Goal: Task Accomplishment & Management: Manage account settings

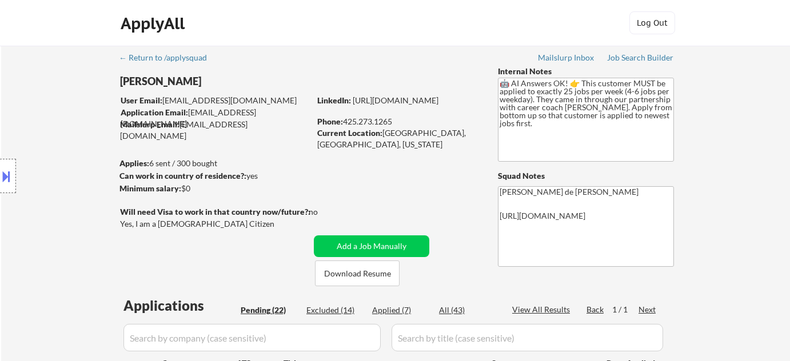
select select ""pending""
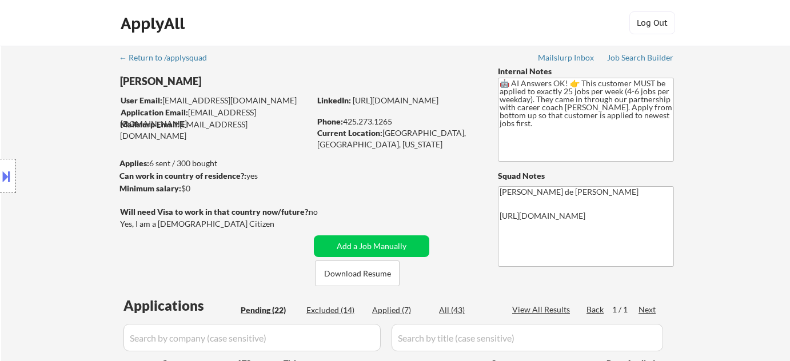
select select ""pending""
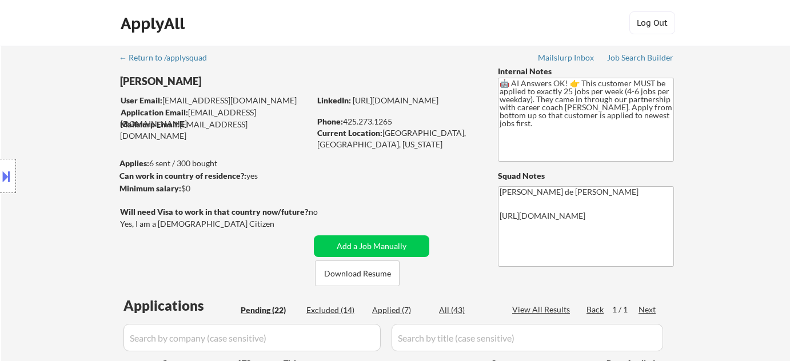
select select ""pending""
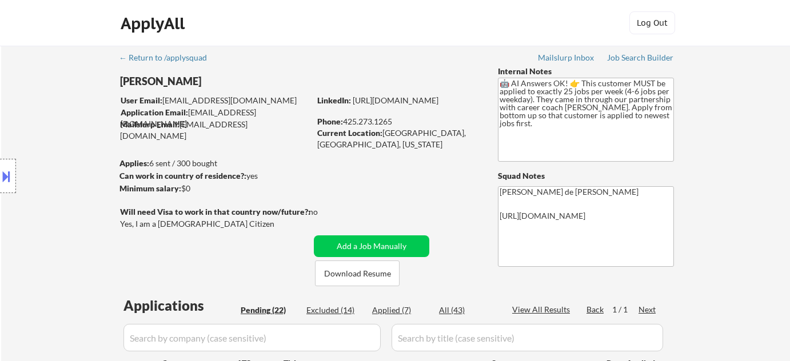
select select ""pending""
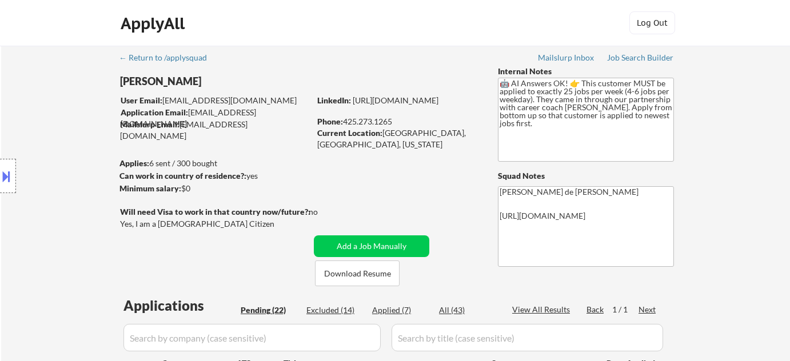
select select ""pending""
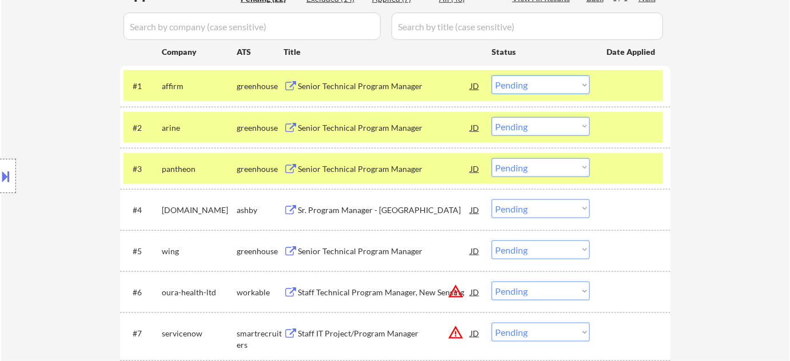
click at [559, 169] on select "Choose an option... Pending Applied Excluded (Questions) Excluded (Expired) Exc…" at bounding box center [541, 167] width 98 height 19
click at [492, 158] on select "Choose an option... Pending Applied Excluded (Questions) Excluded (Expired) Exc…" at bounding box center [541, 167] width 98 height 19
select select ""pending""
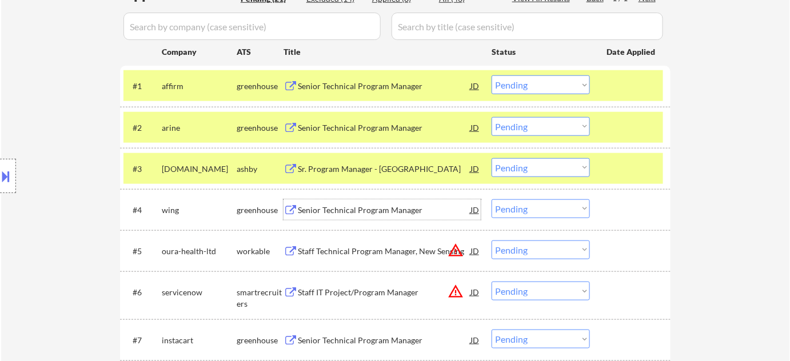
click at [364, 212] on div "Senior Technical Program Manager" at bounding box center [384, 210] width 173 height 11
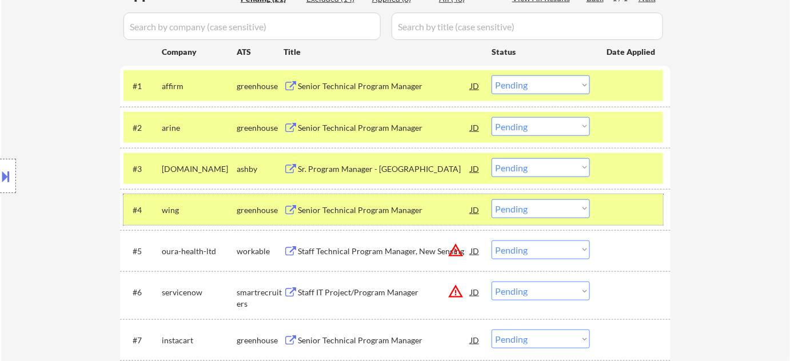
click at [568, 196] on div "#4 wing greenhouse Senior Technical Program Manager JD Choose an option... Pend…" at bounding box center [393, 209] width 540 height 31
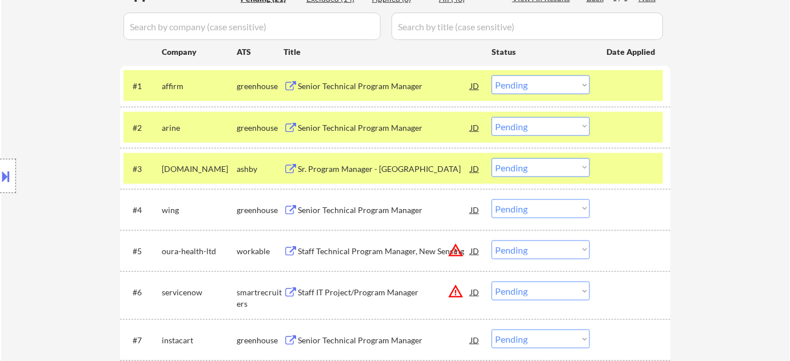
click at [562, 204] on select "Choose an option... Pending Applied Excluded (Questions) Excluded (Expired) Exc…" at bounding box center [541, 209] width 98 height 19
click at [492, 200] on select "Choose an option... Pending Applied Excluded (Questions) Excluded (Expired) Exc…" at bounding box center [541, 209] width 98 height 19
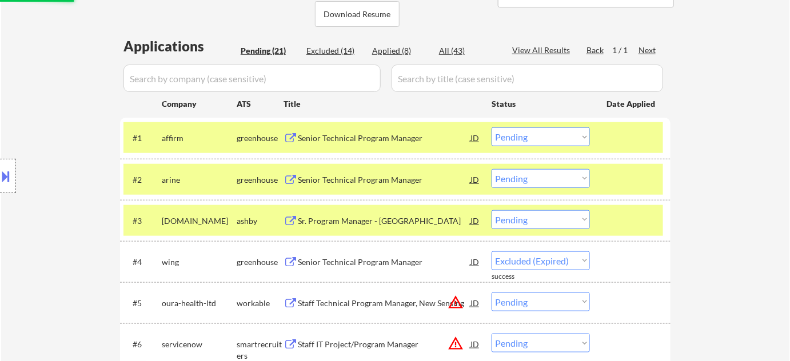
select select ""pending""
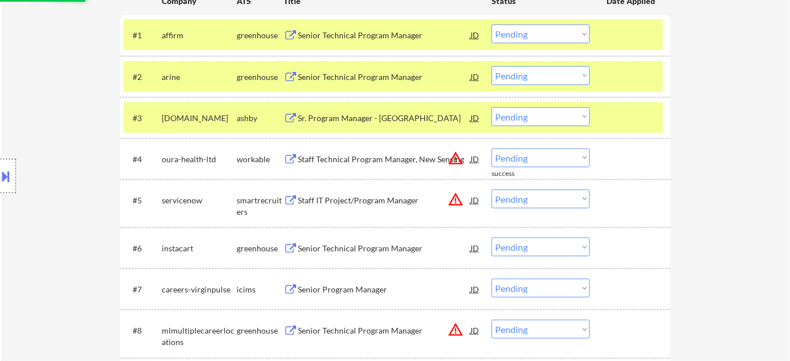
scroll to position [416, 0]
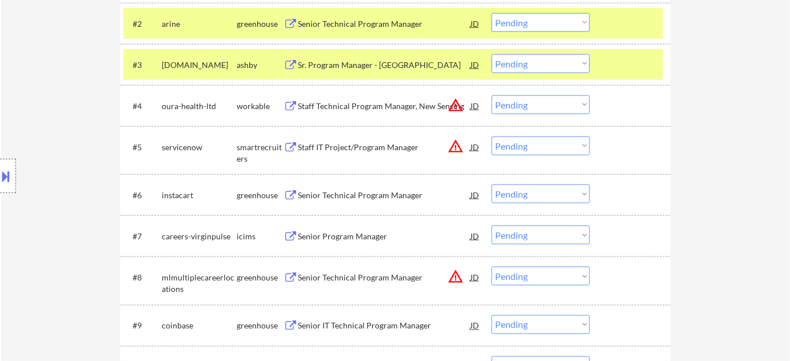
click at [454, 149] on button "warning_amber" at bounding box center [456, 146] width 16 height 16
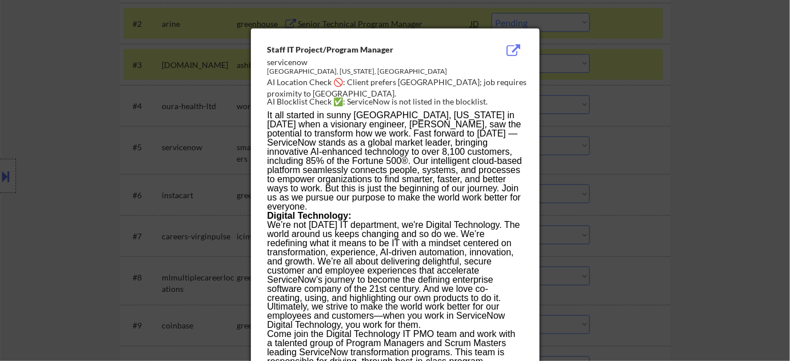
click at [711, 147] on div at bounding box center [395, 180] width 790 height 361
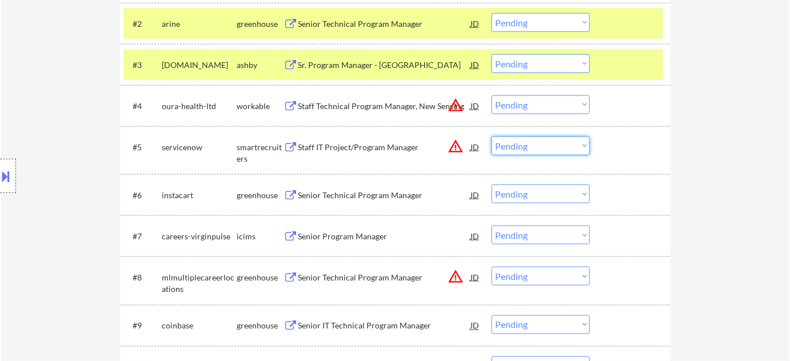
click at [583, 152] on select "Choose an option... Pending Applied Excluded (Questions) Excluded (Expired) Exc…" at bounding box center [541, 146] width 98 height 19
click at [492, 137] on select "Choose an option... Pending Applied Excluded (Questions) Excluded (Expired) Exc…" at bounding box center [541, 146] width 98 height 19
click at [456, 103] on button "warning_amber" at bounding box center [456, 105] width 16 height 16
select select ""pending""
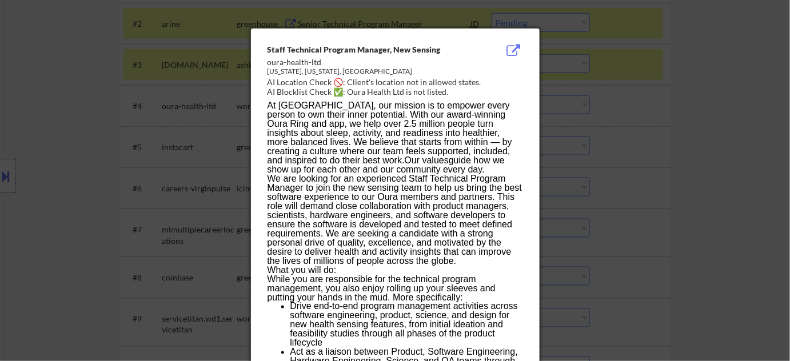
click at [733, 162] on div at bounding box center [395, 180] width 790 height 361
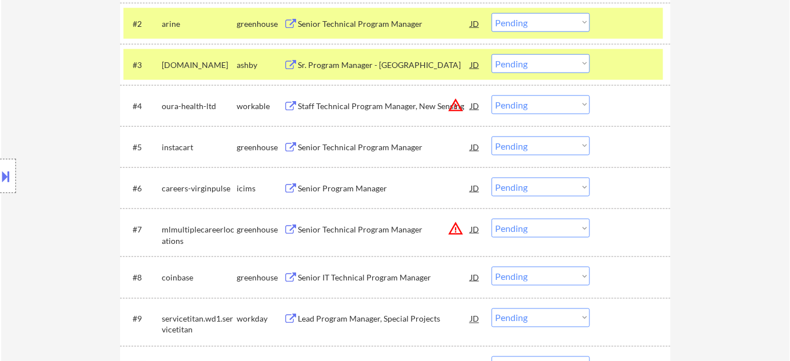
click at [321, 107] on div "Staff Technical Program Manager, New Sensing" at bounding box center [384, 106] width 173 height 11
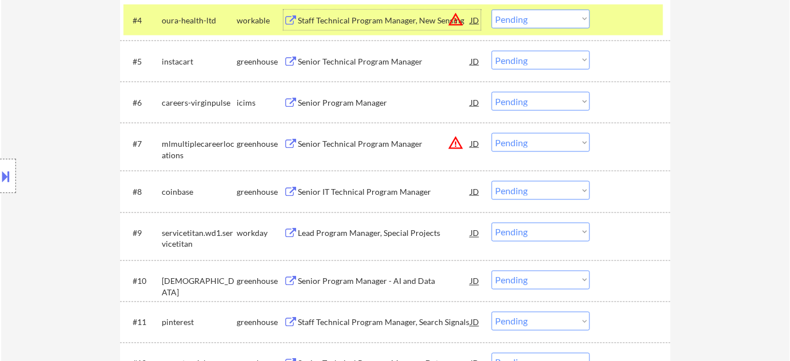
scroll to position [572, 0]
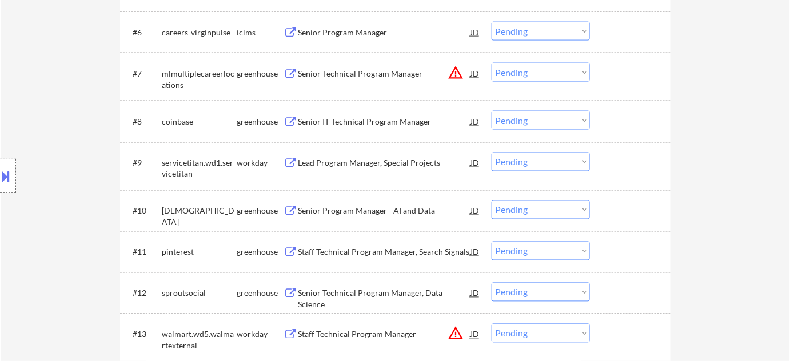
click at [370, 210] on div "Senior Program Manager - AI and Data" at bounding box center [384, 211] width 173 height 11
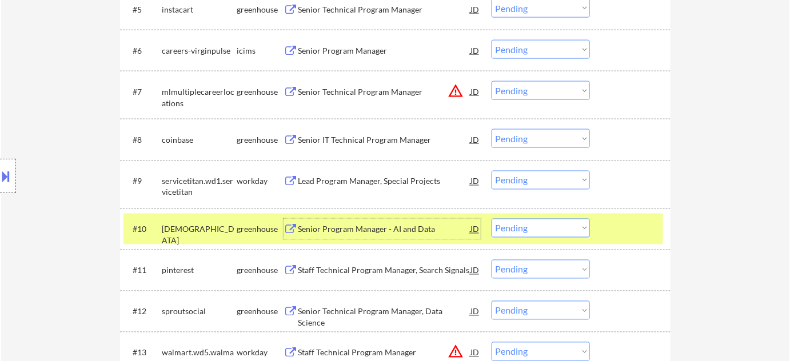
scroll to position [312, 0]
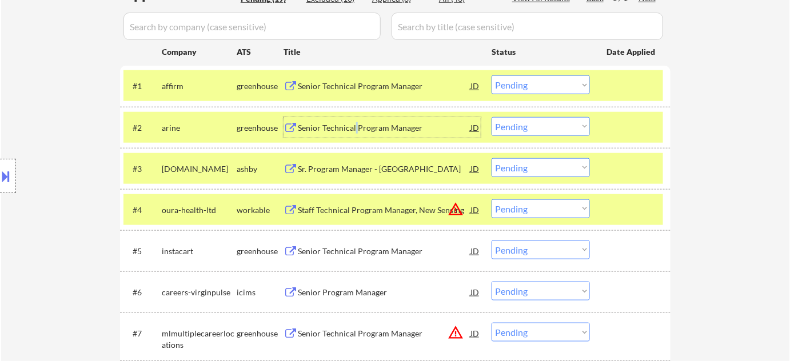
click at [355, 125] on div "Senior Technical Program Manager" at bounding box center [384, 127] width 173 height 11
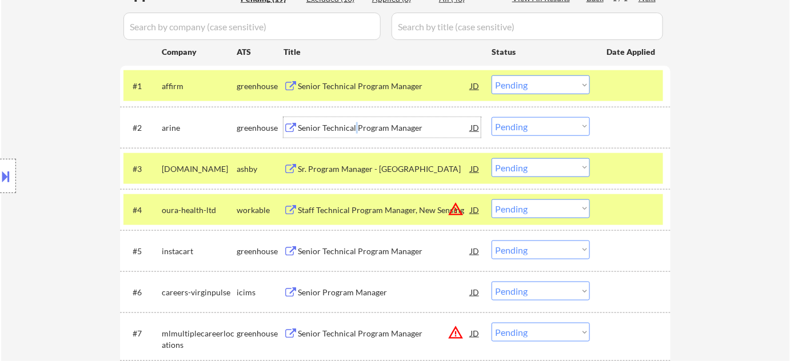
click at [561, 130] on select "Choose an option... Pending Applied Excluded (Questions) Excluded (Expired) Exc…" at bounding box center [541, 126] width 98 height 19
click at [492, 117] on select "Choose an option... Pending Applied Excluded (Questions) Excluded (Expired) Exc…" at bounding box center [541, 126] width 98 height 19
click at [365, 125] on div "Sr Program Manager, Ad Tech" at bounding box center [384, 127] width 173 height 11
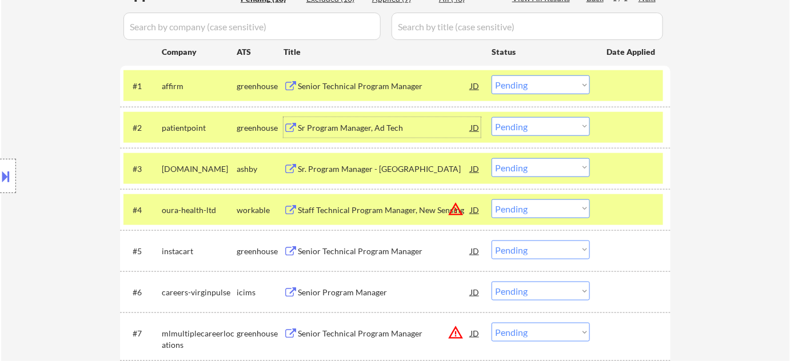
click at [561, 123] on select "Choose an option... Pending Applied Excluded (Questions) Excluded (Expired) Exc…" at bounding box center [541, 126] width 98 height 19
click at [492, 117] on select "Choose an option... Pending Applied Excluded (Questions) Excluded (Expired) Exc…" at bounding box center [541, 126] width 98 height 19
select select ""pending""
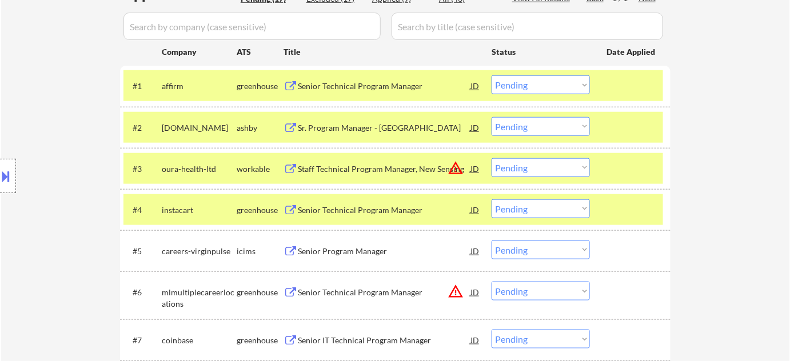
scroll to position [208, 0]
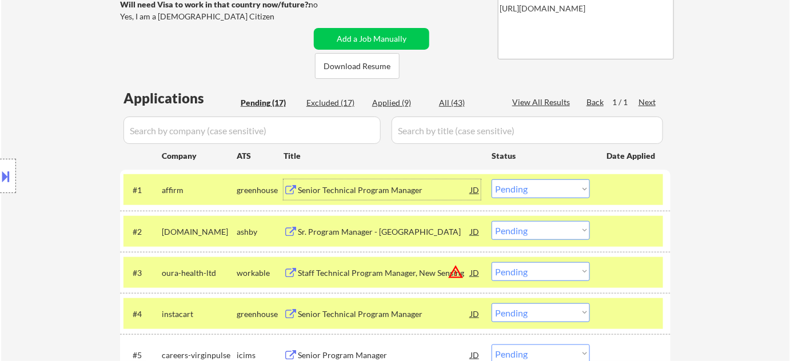
click at [388, 181] on div "Senior Technical Program Manager" at bounding box center [384, 190] width 173 height 21
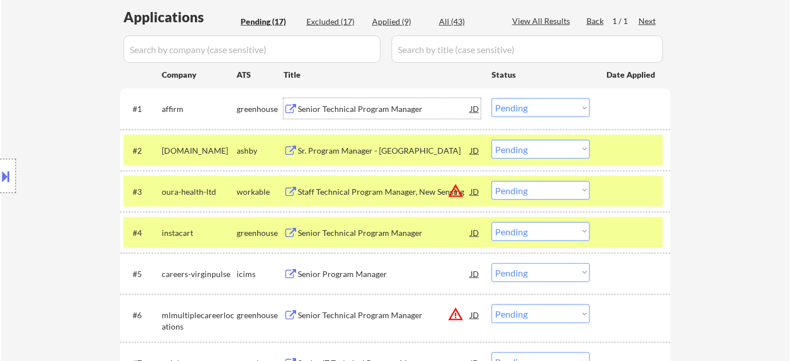
scroll to position [312, 0]
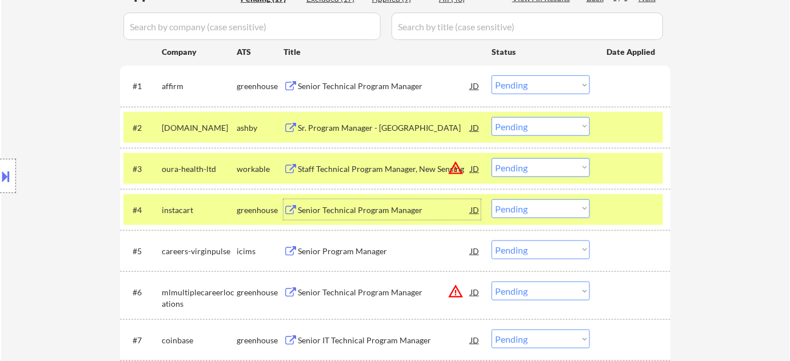
click at [376, 210] on div "Senior Technical Program Manager" at bounding box center [384, 210] width 173 height 11
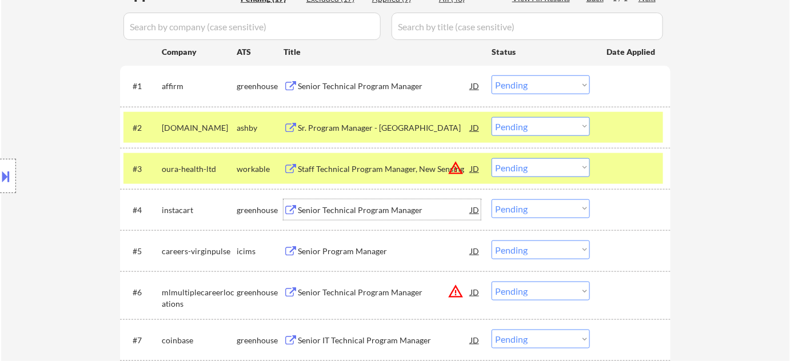
click at [374, 129] on div "Sr. Program Manager - Kyriba" at bounding box center [384, 127] width 173 height 11
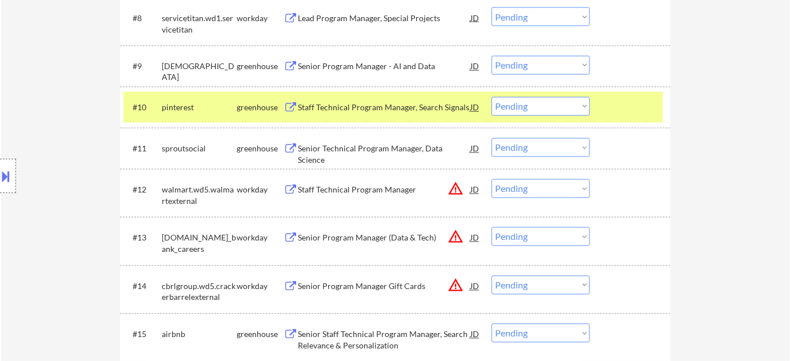
scroll to position [623, 0]
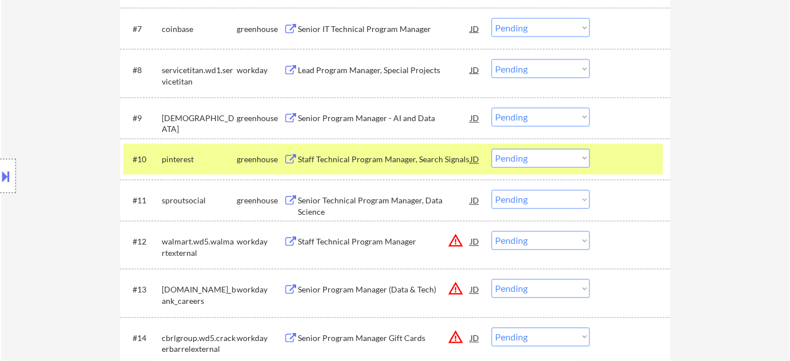
click at [374, 118] on div "Senior Program Manager - AI and Data" at bounding box center [384, 118] width 173 height 11
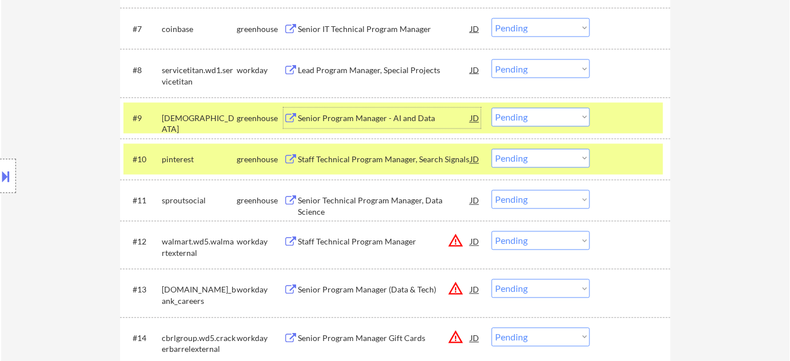
click at [9, 180] on button at bounding box center [6, 176] width 13 height 19
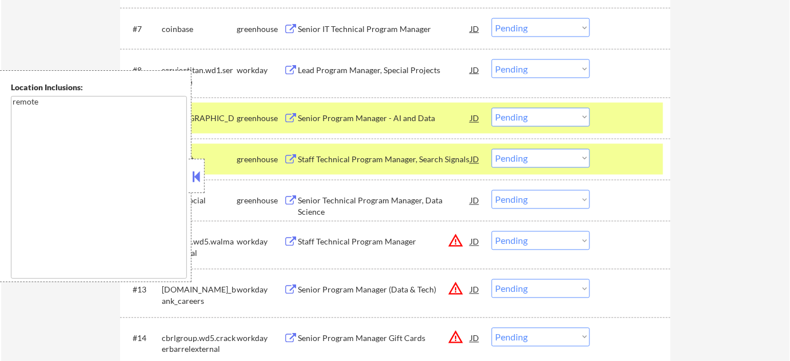
click at [204, 178] on div at bounding box center [197, 176] width 16 height 34
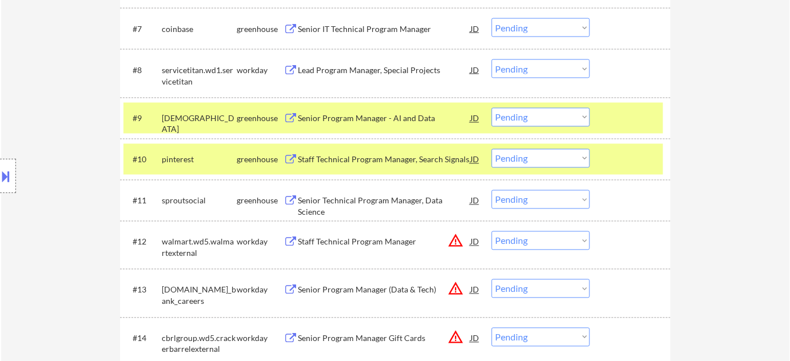
click at [559, 121] on select "Choose an option... Pending Applied Excluded (Questions) Excluded (Expired) Exc…" at bounding box center [541, 117] width 98 height 19
click at [492, 108] on select "Choose an option... Pending Applied Excluded (Questions) Excluded (Expired) Exc…" at bounding box center [541, 117] width 98 height 19
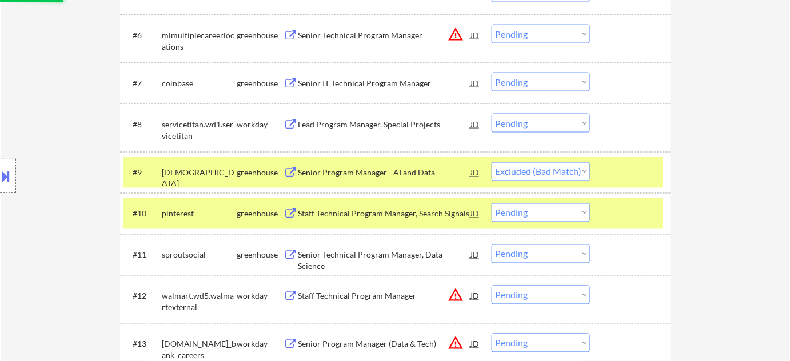
scroll to position [468, 0]
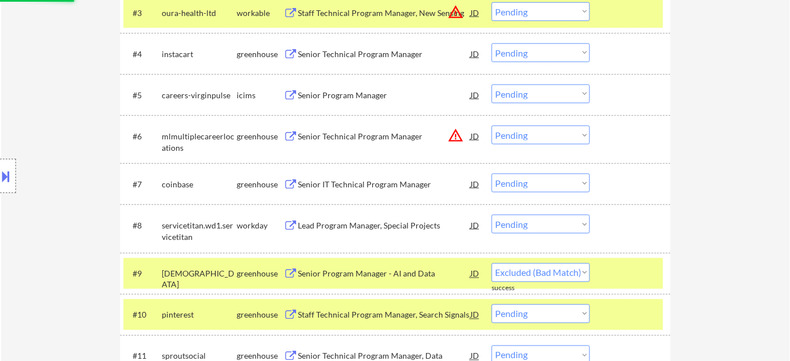
select select ""pending""
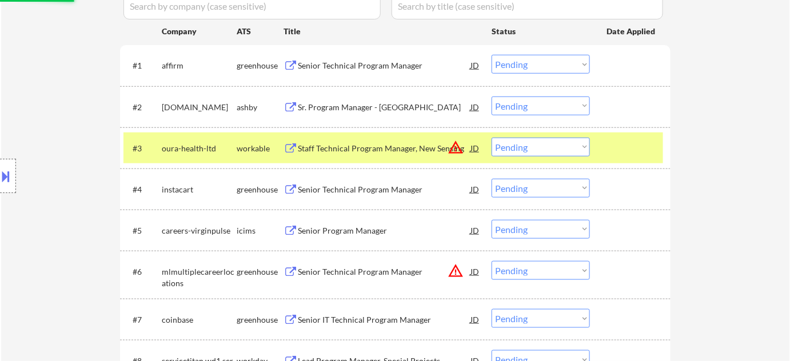
scroll to position [312, 0]
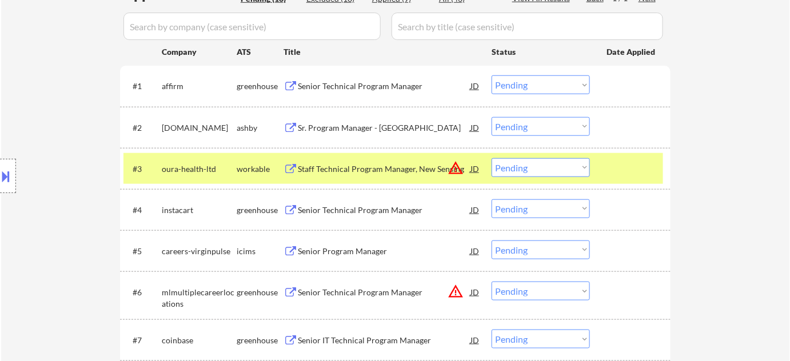
click at [369, 91] on div "Senior Technical Program Manager" at bounding box center [384, 86] width 173 height 11
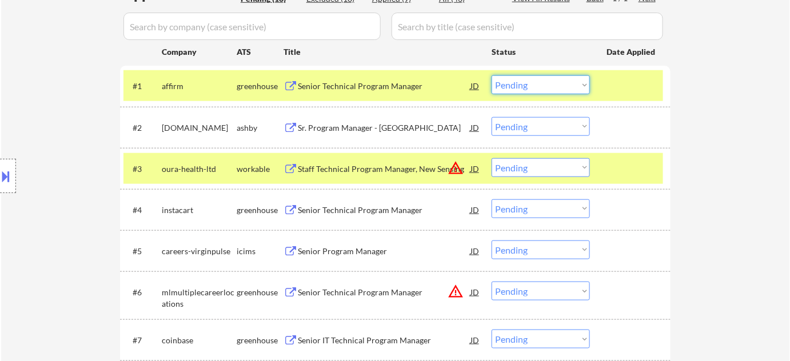
click at [560, 82] on select "Choose an option... Pending Applied Excluded (Questions) Excluded (Expired) Exc…" at bounding box center [541, 84] width 98 height 19
click at [492, 75] on select "Choose an option... Pending Applied Excluded (Questions) Excluded (Expired) Exc…" at bounding box center [541, 84] width 98 height 19
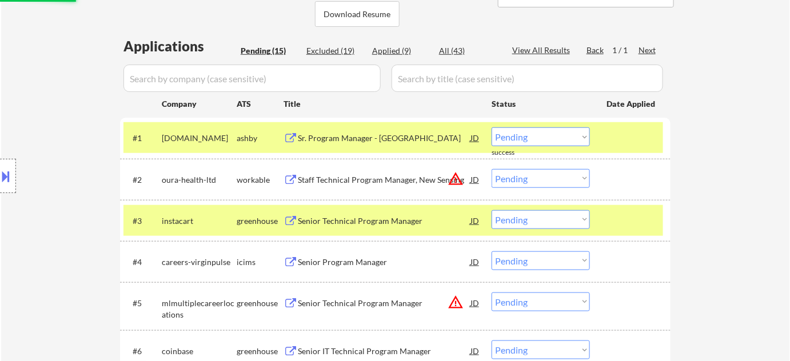
click at [354, 138] on div "Sr. Program Manager - Kyriba" at bounding box center [384, 138] width 173 height 11
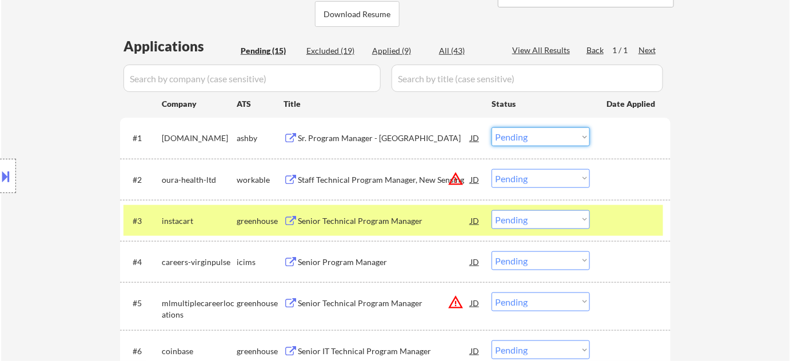
drag, startPoint x: 519, startPoint y: 138, endPoint x: 523, endPoint y: 145, distance: 8.2
click at [519, 137] on select "Choose an option... Pending Applied Excluded (Questions) Excluded (Expired) Exc…" at bounding box center [541, 136] width 98 height 19
click at [492, 127] on select "Choose an option... Pending Applied Excluded (Questions) Excluded (Expired) Exc…" at bounding box center [541, 136] width 98 height 19
select select ""pending""
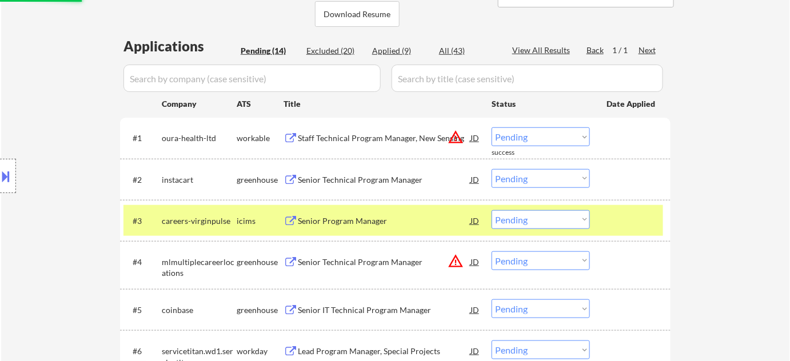
click at [365, 178] on div "Senior Technical Program Manager" at bounding box center [384, 179] width 173 height 11
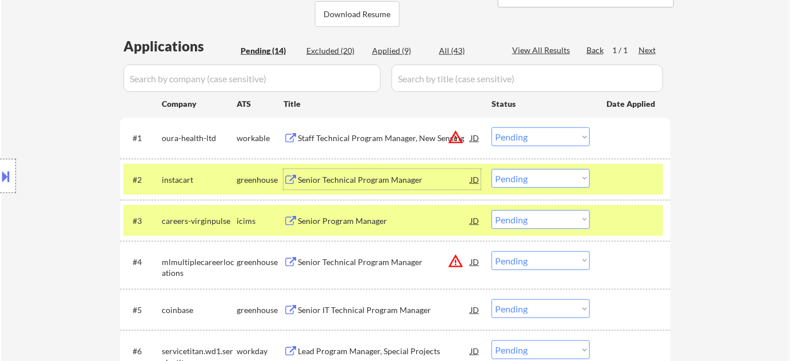
click at [549, 176] on select "Choose an option... Pending Applied Excluded (Questions) Excluded (Expired) Exc…" at bounding box center [541, 178] width 98 height 19
click at [492, 169] on select "Choose an option... Pending Applied Excluded (Questions) Excluded (Expired) Exc…" at bounding box center [541, 178] width 98 height 19
select select ""pending""
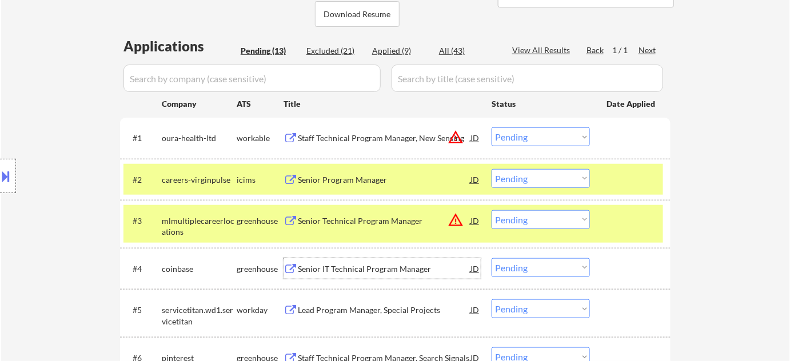
click at [396, 270] on div "Senior IT Technical Program Manager" at bounding box center [384, 269] width 173 height 11
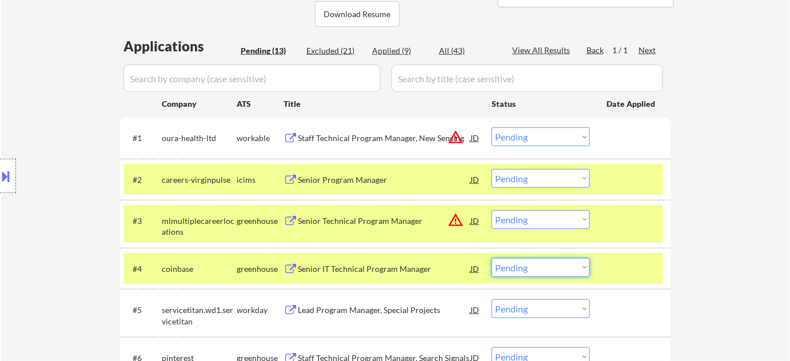
click at [541, 261] on select "Choose an option... Pending Applied Excluded (Questions) Excluded (Expired) Exc…" at bounding box center [541, 267] width 98 height 19
click at [492, 258] on select "Choose an option... Pending Applied Excluded (Questions) Excluded (Expired) Exc…" at bounding box center [541, 267] width 98 height 19
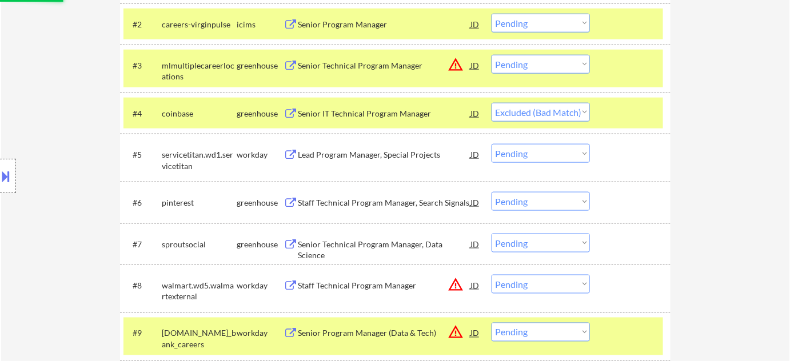
scroll to position [416, 0]
select select ""pending""
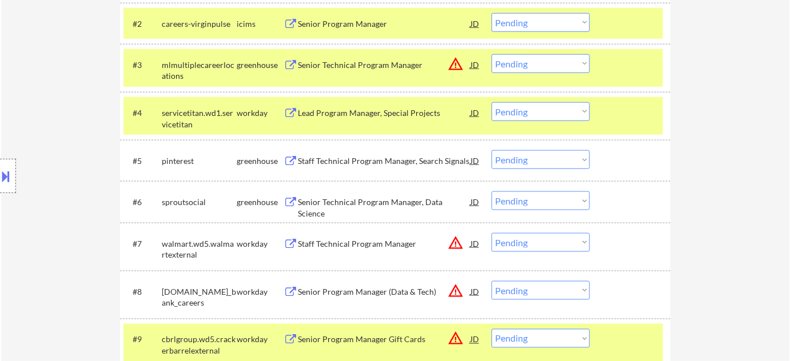
click at [382, 162] on div "Staff Technical Program Manager, Search Signals" at bounding box center [384, 160] width 173 height 11
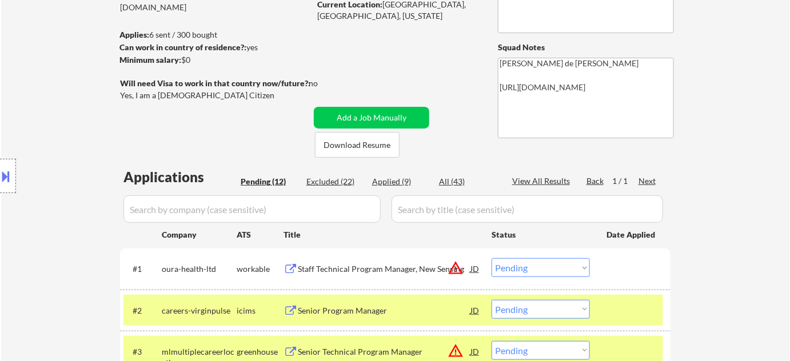
scroll to position [0, 0]
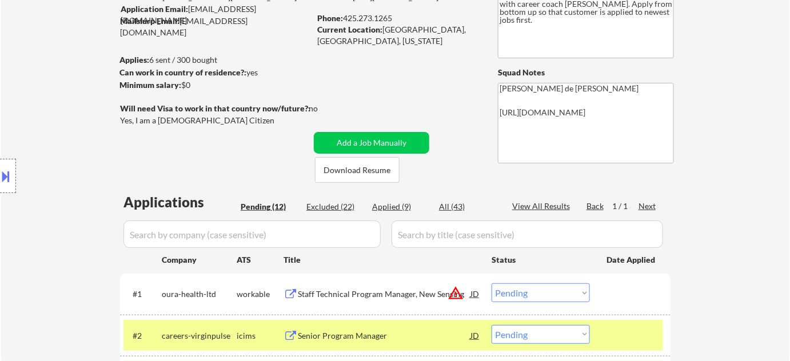
click at [402, 205] on div "Applied (9)" at bounding box center [400, 206] width 57 height 11
select select ""applied""
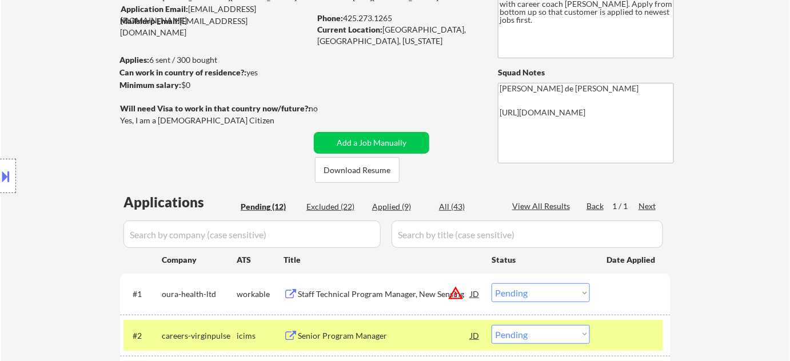
select select ""applied""
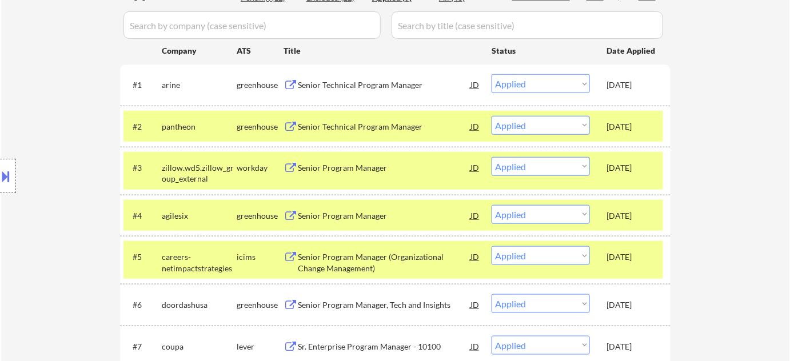
scroll to position [312, 0]
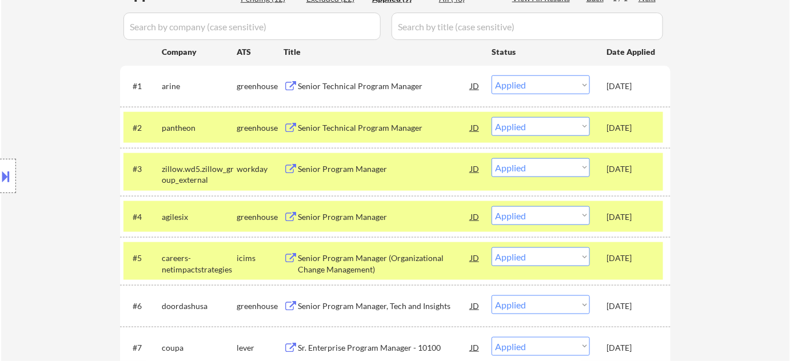
click at [353, 121] on div "Senior Technical Program Manager" at bounding box center [384, 127] width 173 height 21
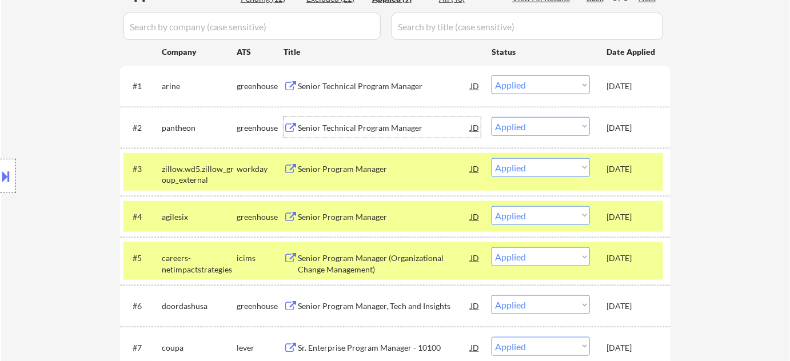
scroll to position [260, 0]
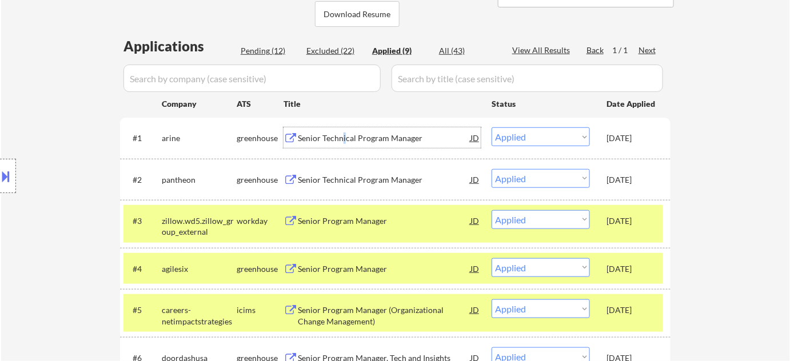
click at [343, 140] on div "Senior Technical Program Manager" at bounding box center [384, 138] width 173 height 11
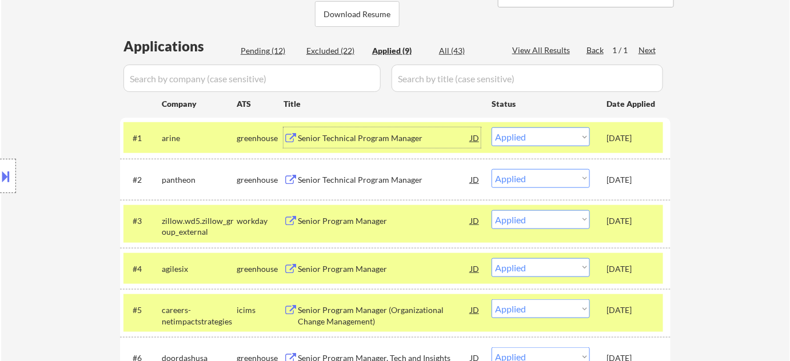
drag, startPoint x: 274, startPoint y: 52, endPoint x: 298, endPoint y: 66, distance: 27.9
click at [275, 52] on div "Pending (12)" at bounding box center [269, 50] width 57 height 11
select select ""pending""
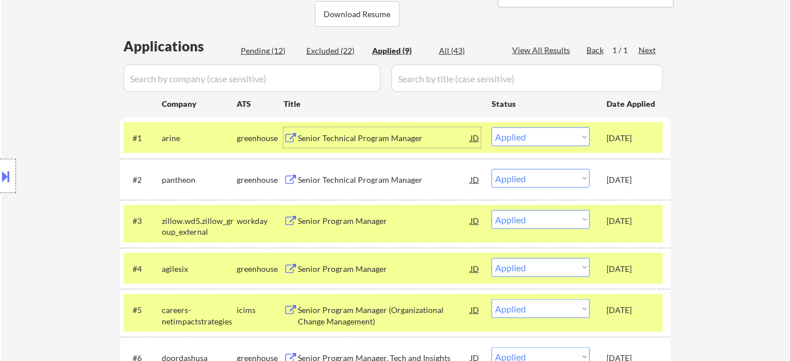
select select ""pending""
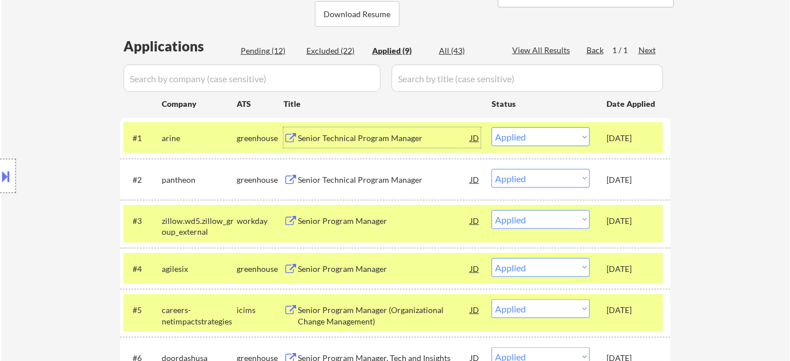
select select ""pending""
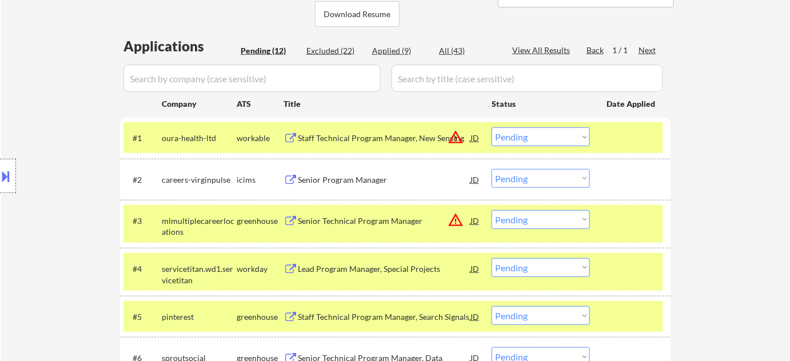
click at [318, 181] on div "Senior Program Manager" at bounding box center [384, 179] width 173 height 11
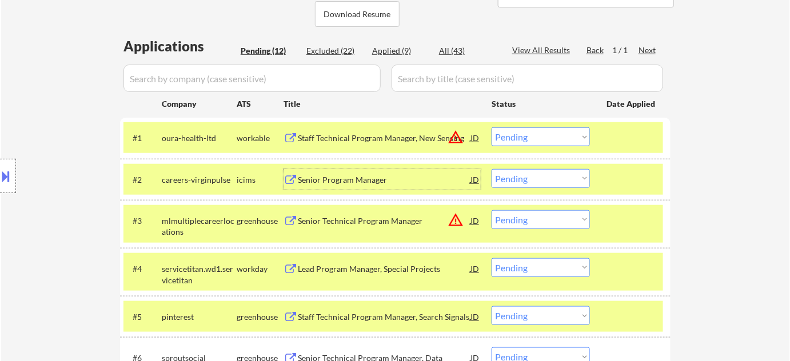
click at [372, 185] on div "Senior Program Manager" at bounding box center [384, 179] width 173 height 21
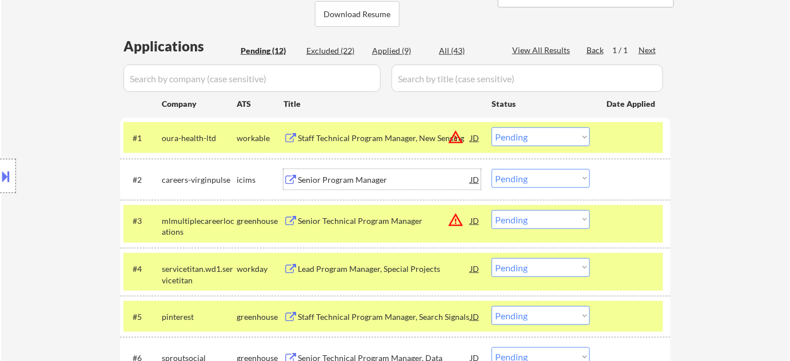
click at [388, 50] on div "Applied (9)" at bounding box center [400, 50] width 57 height 11
select select ""applied""
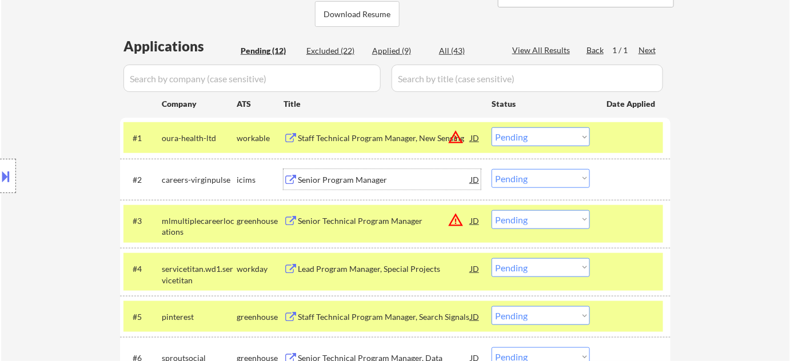
select select ""applied""
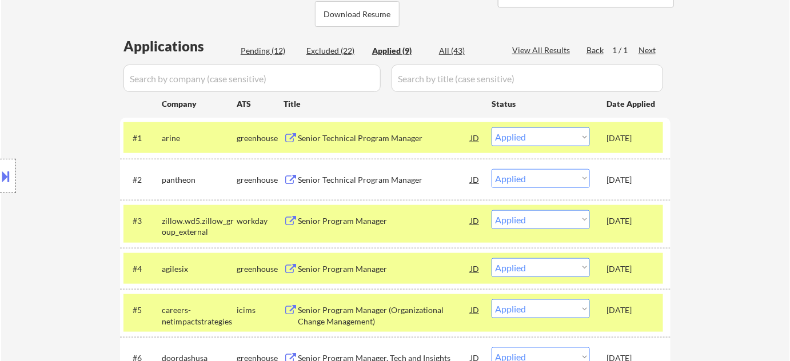
drag, startPoint x: 257, startPoint y: 52, endPoint x: 262, endPoint y: 57, distance: 6.9
click at [257, 51] on div "Pending (12)" at bounding box center [269, 50] width 57 height 11
select select ""pending""
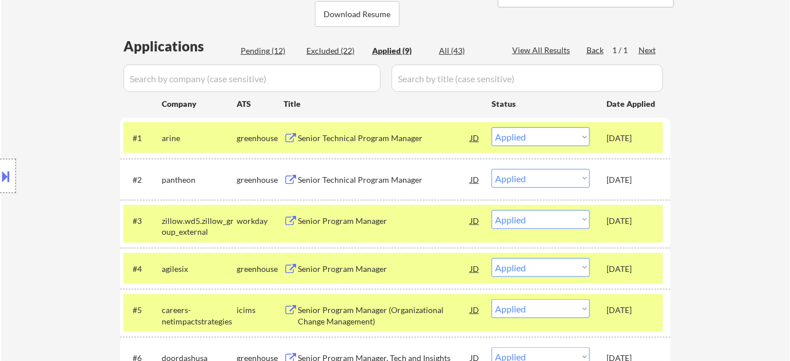
select select ""pending""
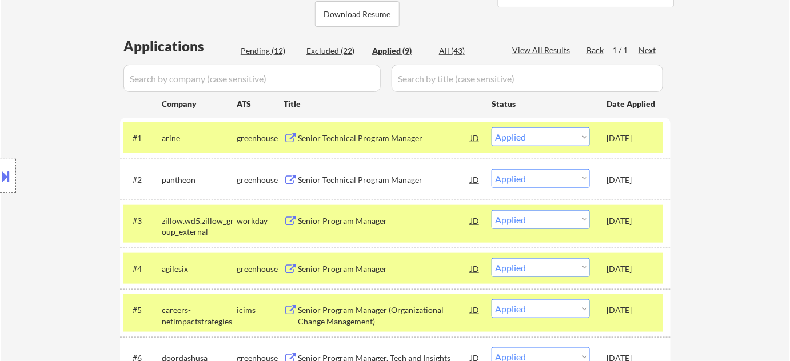
select select ""pending""
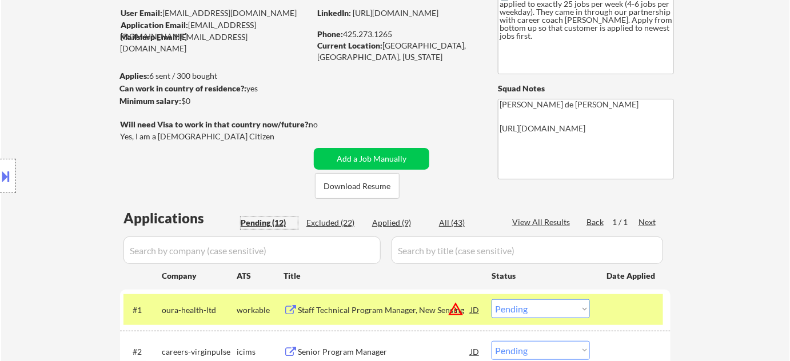
scroll to position [208, 0]
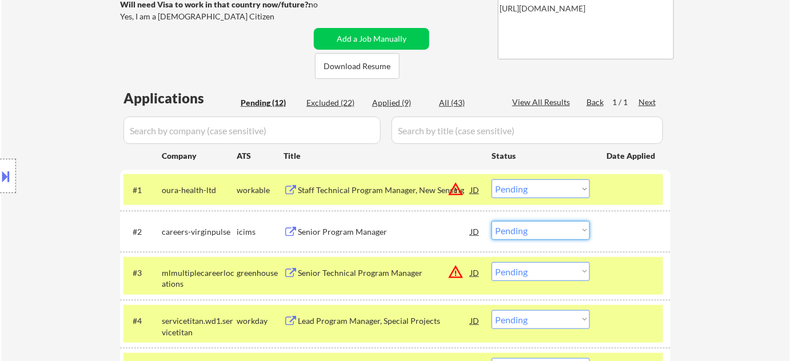
click at [560, 226] on select "Choose an option... Pending Applied Excluded (Questions) Excluded (Expired) Exc…" at bounding box center [541, 230] width 98 height 19
click at [492, 221] on select "Choose an option... Pending Applied Excluded (Questions) Excluded (Expired) Exc…" at bounding box center [541, 230] width 98 height 19
select select ""pending""
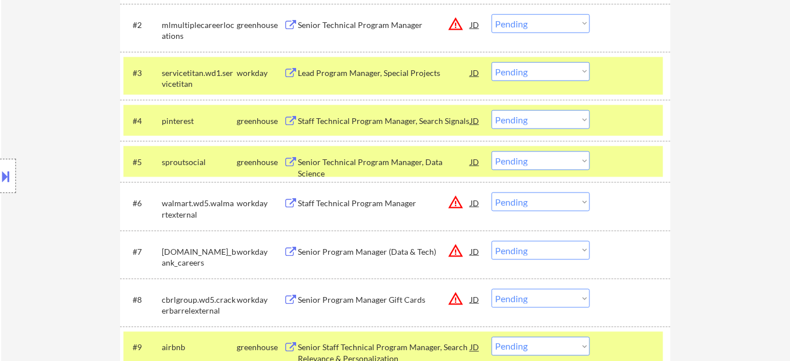
scroll to position [416, 0]
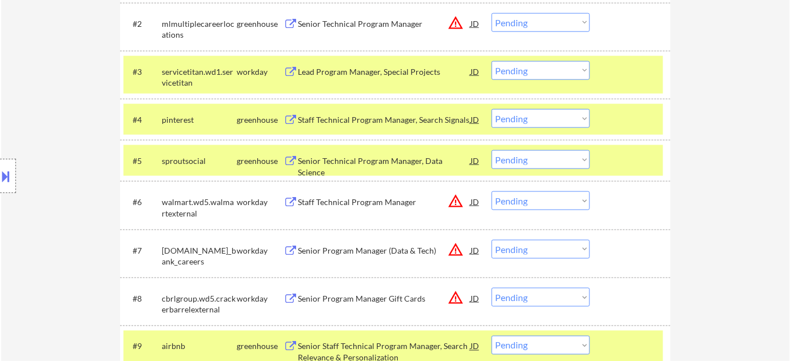
click at [545, 202] on select "Choose an option... Pending Applied Excluded (Questions) Excluded (Expired) Exc…" at bounding box center [541, 201] width 98 height 19
click at [492, 192] on select "Choose an option... Pending Applied Excluded (Questions) Excluded (Expired) Exc…" at bounding box center [541, 201] width 98 height 19
select select ""pending""
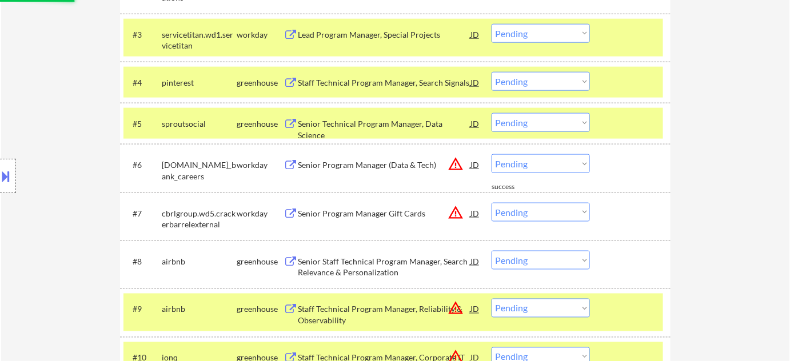
scroll to position [468, 0]
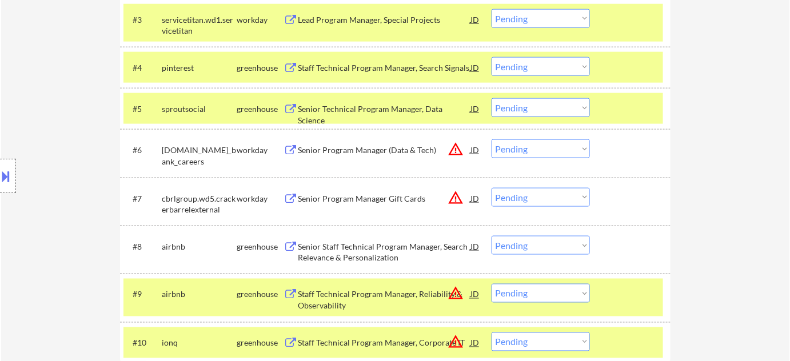
click at [333, 251] on div "Senior Staff Technical Program Manager, Search Relevance & Personalization" at bounding box center [384, 252] width 173 height 22
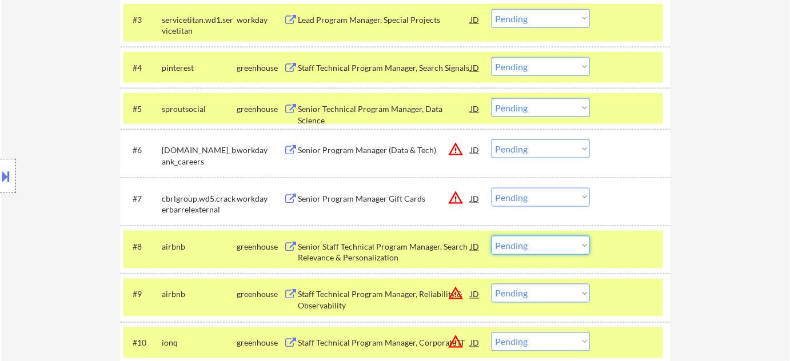
drag, startPoint x: 538, startPoint y: 242, endPoint x: 545, endPoint y: 240, distance: 8.0
click at [539, 242] on select "Choose an option... Pending Applied Excluded (Questions) Excluded (Expired) Exc…" at bounding box center [541, 245] width 98 height 19
click at [492, 236] on select "Choose an option... Pending Applied Excluded (Questions) Excluded (Expired) Exc…" at bounding box center [541, 245] width 98 height 19
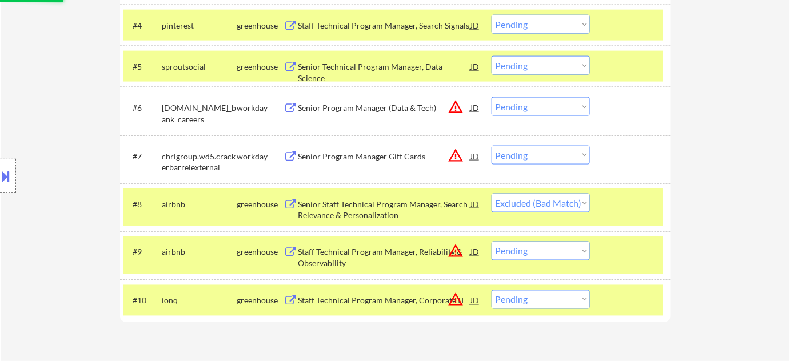
scroll to position [572, 0]
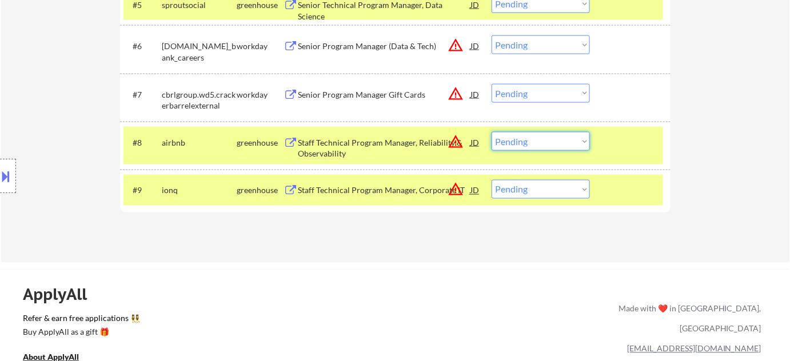
click at [540, 145] on select "Choose an option... Pending Applied Excluded (Questions) Excluded (Expired) Exc…" at bounding box center [541, 141] width 98 height 19
click at [455, 143] on button "warning_amber" at bounding box center [456, 142] width 16 height 16
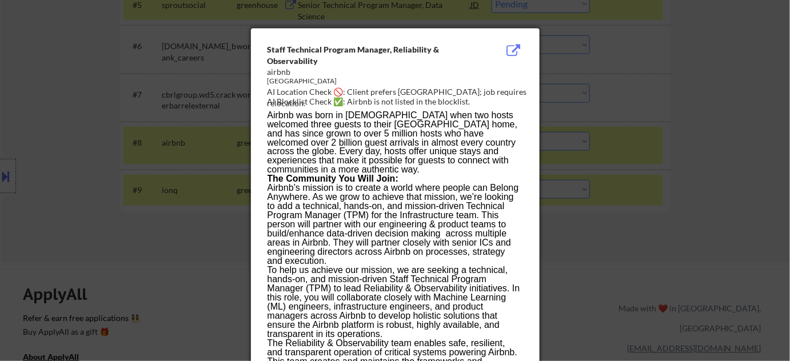
click at [592, 272] on div at bounding box center [395, 180] width 790 height 361
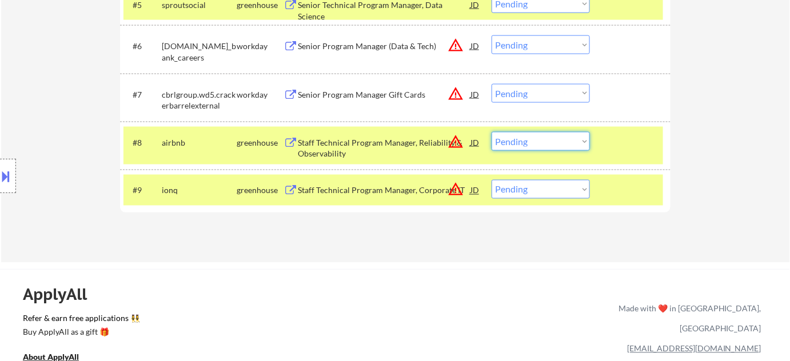
drag, startPoint x: 524, startPoint y: 142, endPoint x: 526, endPoint y: 149, distance: 7.1
click at [524, 142] on select "Choose an option... Pending Applied Excluded (Questions) Excluded (Expired) Exc…" at bounding box center [541, 141] width 98 height 19
click at [492, 132] on select "Choose an option... Pending Applied Excluded (Questions) Excluded (Expired) Exc…" at bounding box center [541, 141] width 98 height 19
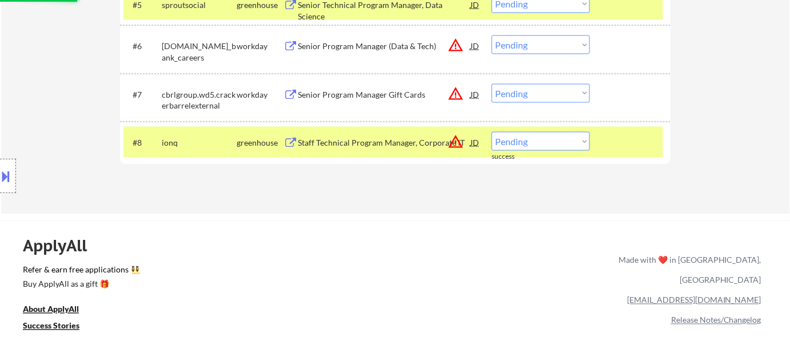
click at [551, 143] on select "Choose an option... Pending Applied Excluded (Questions) Excluded (Expired) Exc…" at bounding box center [541, 141] width 98 height 19
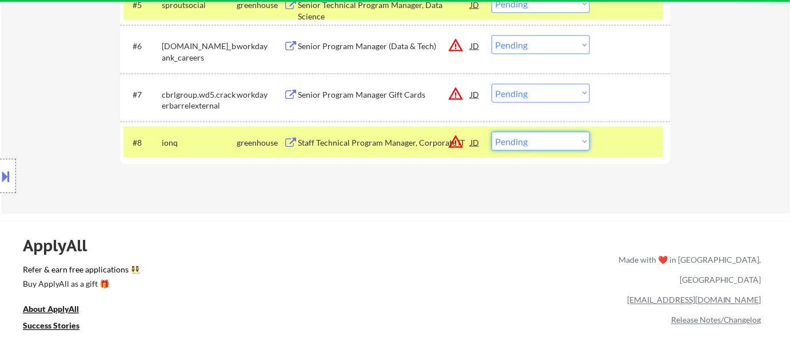
select select ""excluded__bad_match_""
click at [492, 132] on select "Choose an option... Pending Applied Excluded (Questions) Excluded (Expired) Exc…" at bounding box center [541, 141] width 98 height 19
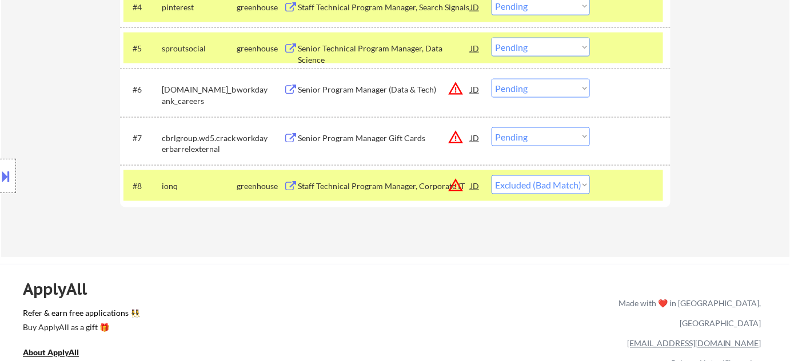
scroll to position [468, 0]
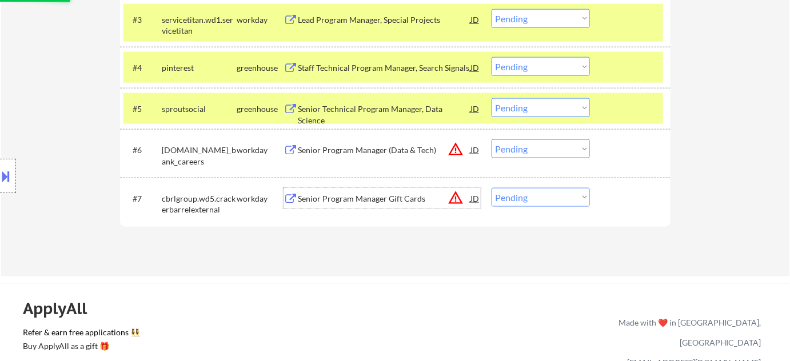
click at [372, 197] on div "Senior Program Manager Gift Cards" at bounding box center [384, 198] width 173 height 11
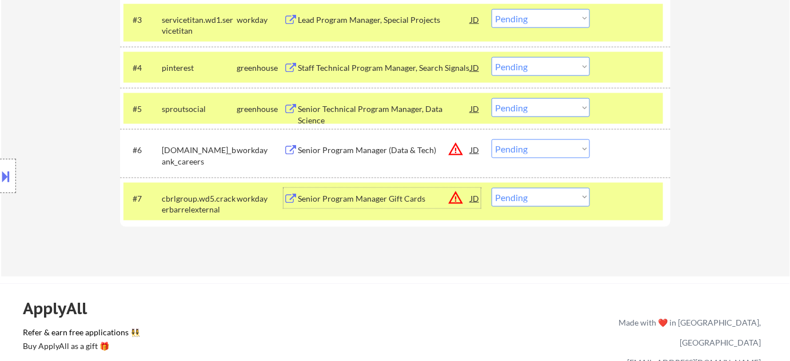
click at [523, 190] on select "Choose an option... Pending Applied Excluded (Questions) Excluded (Expired) Exc…" at bounding box center [541, 197] width 98 height 19
select select ""excluded__location_""
click at [492, 188] on select "Choose an option... Pending Applied Excluded (Questions) Excluded (Expired) Exc…" at bounding box center [541, 197] width 98 height 19
click at [378, 142] on div "Senior Program Manager (Data & Tech)" at bounding box center [384, 149] width 173 height 21
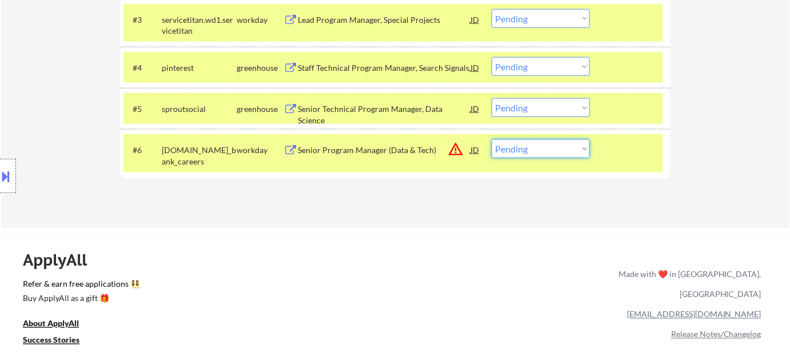
drag, startPoint x: 565, startPoint y: 146, endPoint x: 569, endPoint y: 156, distance: 10.5
click at [565, 146] on select "Choose an option... Pending Applied Excluded (Questions) Excluded (Expired) Exc…" at bounding box center [541, 148] width 98 height 19
select select ""excluded__expired_""
click at [492, 139] on select "Choose an option... Pending Applied Excluded (Questions) Excluded (Expired) Exc…" at bounding box center [541, 148] width 98 height 19
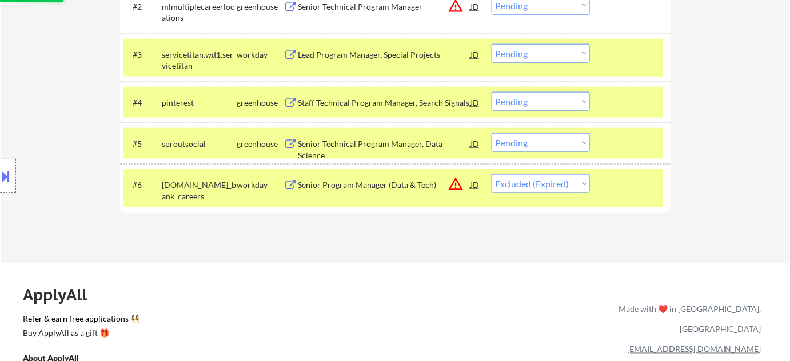
scroll to position [416, 0]
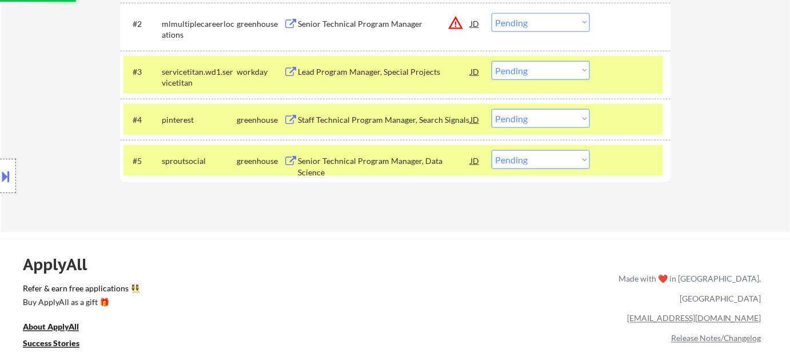
click at [385, 159] on div "Senior Technical Program Manager, Data Science" at bounding box center [384, 166] width 173 height 22
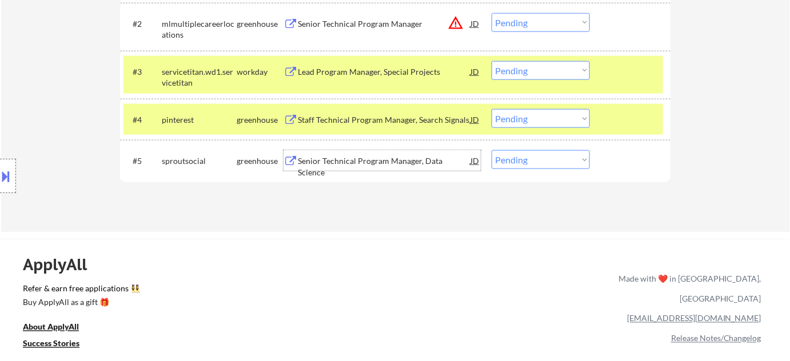
click at [513, 160] on select "Choose an option... Pending Applied Excluded (Questions) Excluded (Expired) Exc…" at bounding box center [541, 159] width 98 height 19
select select ""excluded__bad_match_""
click at [492, 150] on select "Choose an option... Pending Applied Excluded (Questions) Excluded (Expired) Exc…" at bounding box center [541, 159] width 98 height 19
click at [371, 114] on div "Staff Technical Program Manager, Search Signals" at bounding box center [384, 119] width 173 height 11
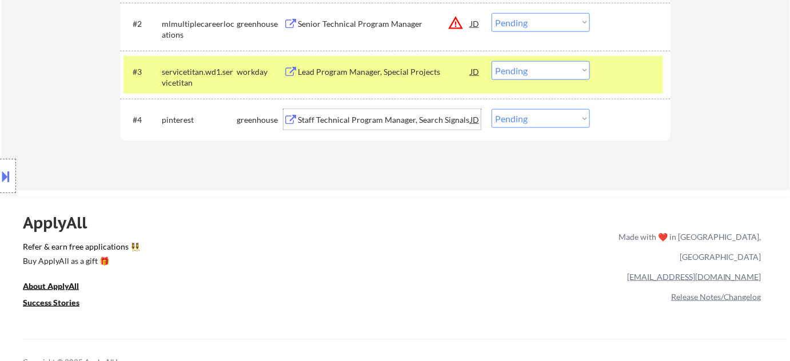
click at [532, 116] on select "Choose an option... Pending Applied Excluded (Questions) Excluded (Expired) Exc…" at bounding box center [541, 118] width 98 height 19
select select ""excluded__bad_match_""
click at [492, 109] on select "Choose an option... Pending Applied Excluded (Questions) Excluded (Expired) Exc…" at bounding box center [541, 118] width 98 height 19
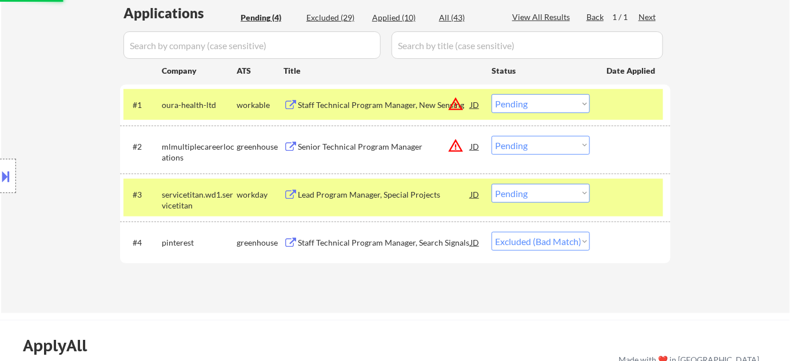
scroll to position [260, 0]
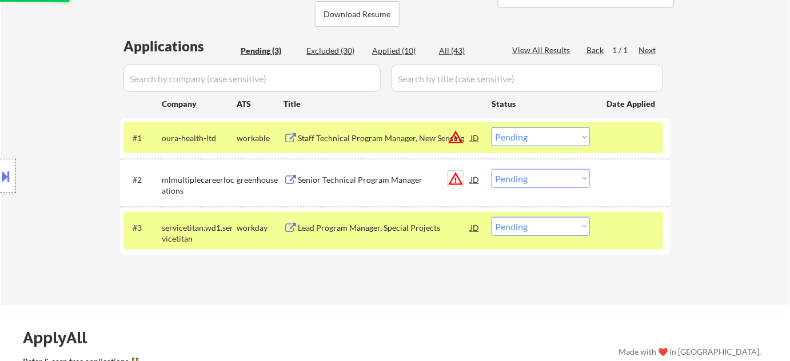
click at [460, 176] on button "warning_amber" at bounding box center [456, 179] width 16 height 16
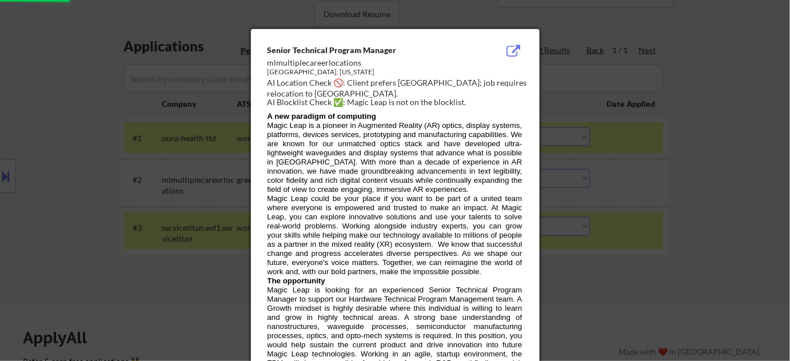
click at [710, 217] on div at bounding box center [395, 180] width 790 height 361
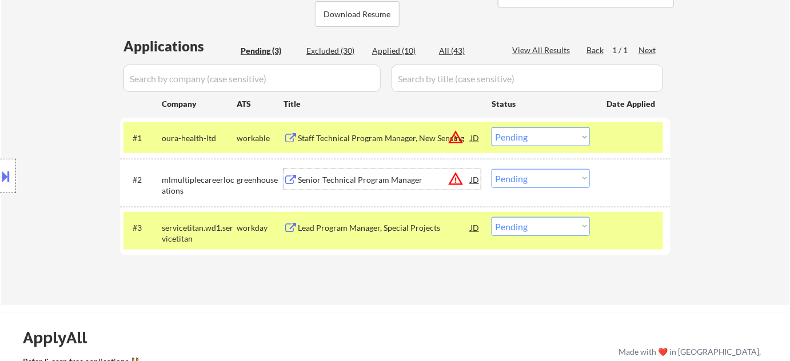
click at [367, 171] on div "Senior Technical Program Manager" at bounding box center [384, 179] width 173 height 21
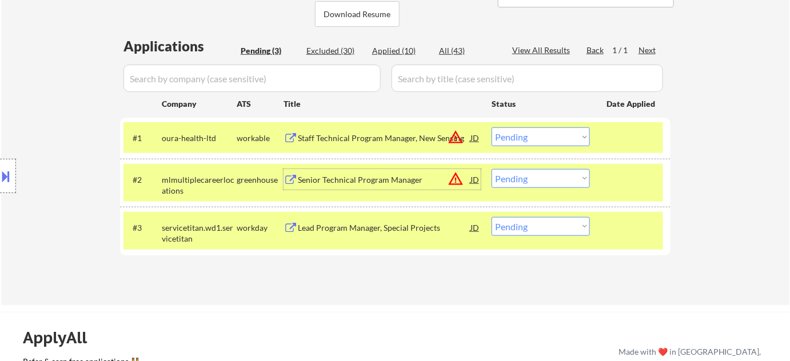
drag, startPoint x: 521, startPoint y: 176, endPoint x: 526, endPoint y: 182, distance: 7.8
click at [521, 176] on select "Choose an option... Pending Applied Excluded (Questions) Excluded (Expired) Exc…" at bounding box center [541, 178] width 98 height 19
drag, startPoint x: 521, startPoint y: 180, endPoint x: 526, endPoint y: 185, distance: 7.7
click at [521, 180] on select "Choose an option... Pending Applied Excluded (Questions) Excluded (Expired) Exc…" at bounding box center [541, 178] width 98 height 19
click at [492, 169] on select "Choose an option... Pending Applied Excluded (Questions) Excluded (Expired) Exc…" at bounding box center [541, 178] width 98 height 19
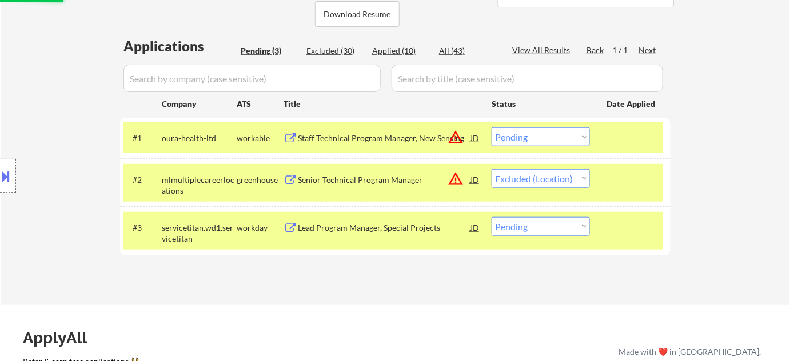
click at [381, 131] on div "Staff Technical Program Manager, New Sensing" at bounding box center [384, 137] width 173 height 21
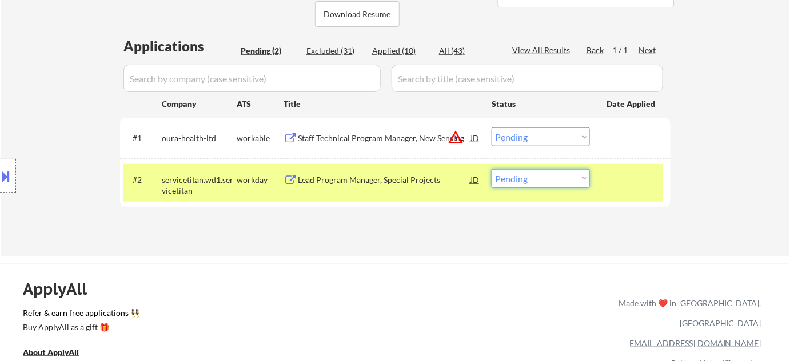
click at [539, 182] on select "Choose an option... Pending Applied Excluded (Questions) Excluded (Expired) Exc…" at bounding box center [541, 178] width 98 height 19
select select ""excluded__bad_match_""
click at [492, 169] on select "Choose an option... Pending Applied Excluded (Questions) Excluded (Expired) Exc…" at bounding box center [541, 178] width 98 height 19
select select ""excluded__bad_match_""
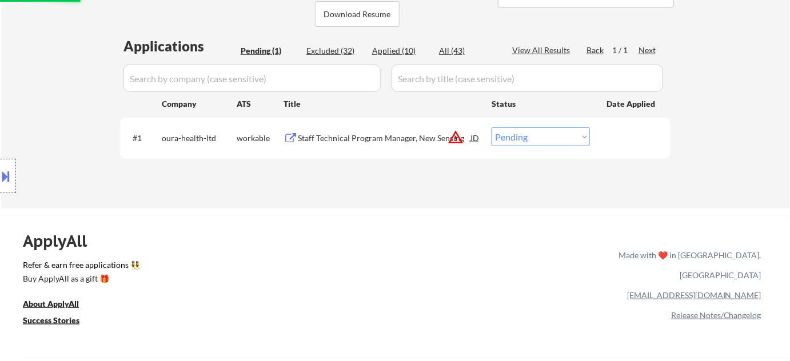
click at [336, 48] on div "Excluded (32)" at bounding box center [334, 50] width 57 height 11
click at [297, 79] on input "input" at bounding box center [251, 78] width 257 height 27
select select ""excluded__bad_match_""
select select ""excluded__location_""
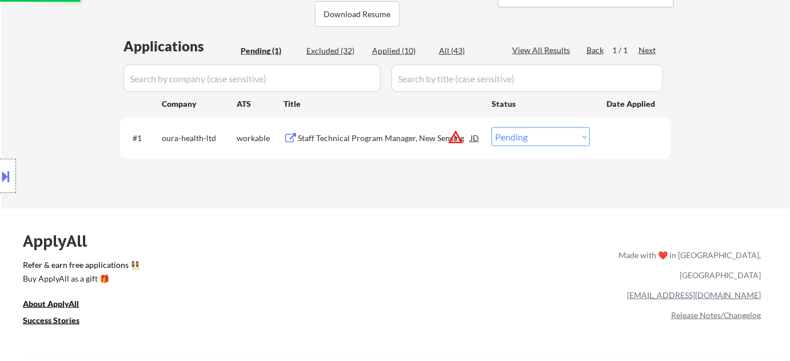
select select ""excluded__expired_""
select select ""excluded__location_""
select select ""excluded__bad_match_""
select select ""excluded__location_""
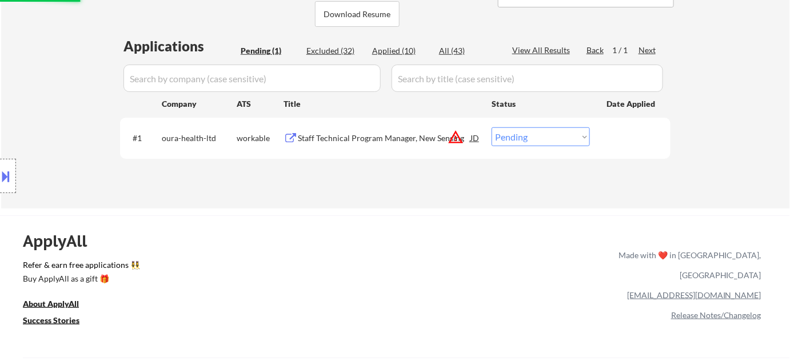
select select ""excluded__bad_match_""
select select ""excluded__expired_""
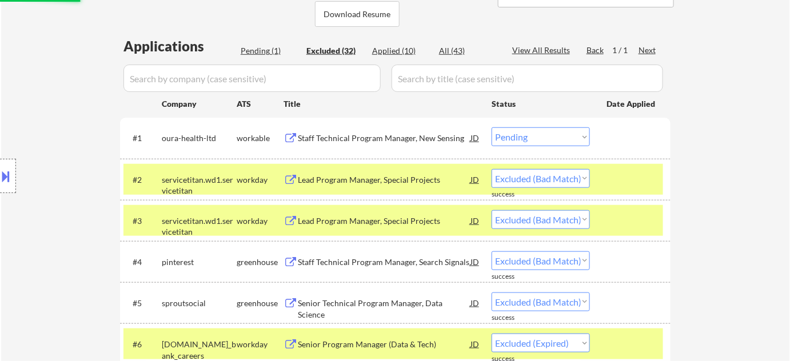
select select ""excluded__bad_match_""
select select ""excluded__expired_""
select select ""excluded""
select select ""excluded__bad_match_""
select select ""excluded__expired_""
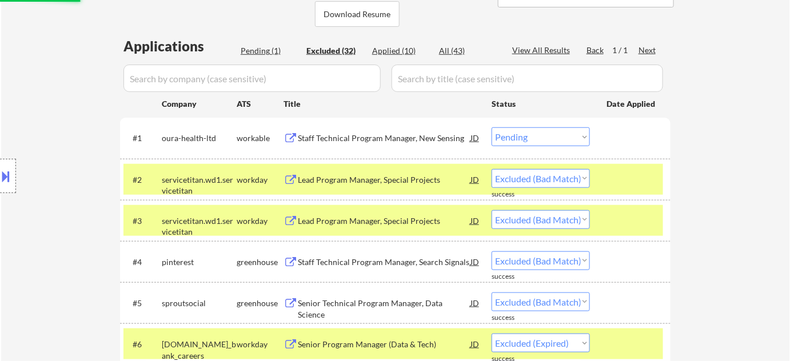
select select ""excluded__expired_""
select select ""excluded__location_""
select select ""excluded__expired_""
select select ""excluded__location_""
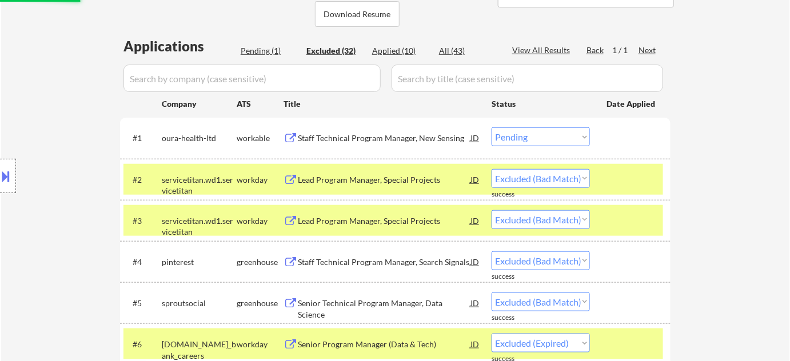
select select ""excluded__expired_""
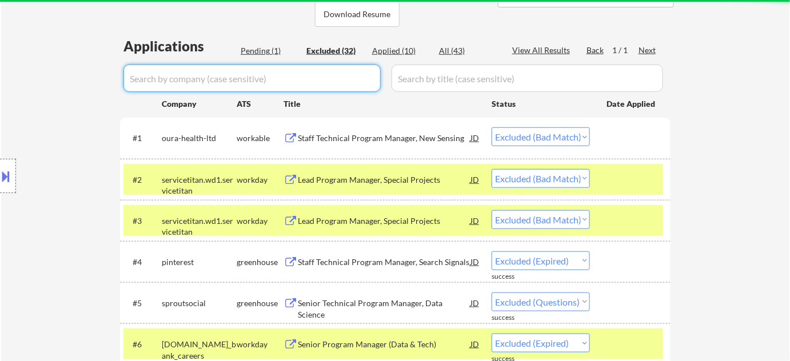
click at [370, 79] on input "input" at bounding box center [251, 78] width 257 height 27
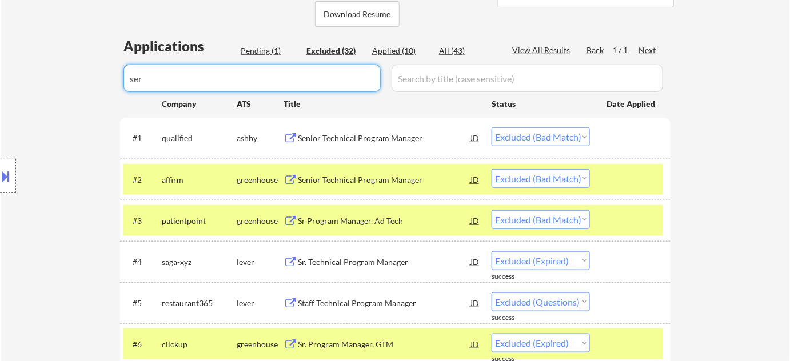
type input "serv"
select select ""excluded__expired_""
select select ""excluded""
select select ""excluded__location_""
select select ""excluded__bad_match_""
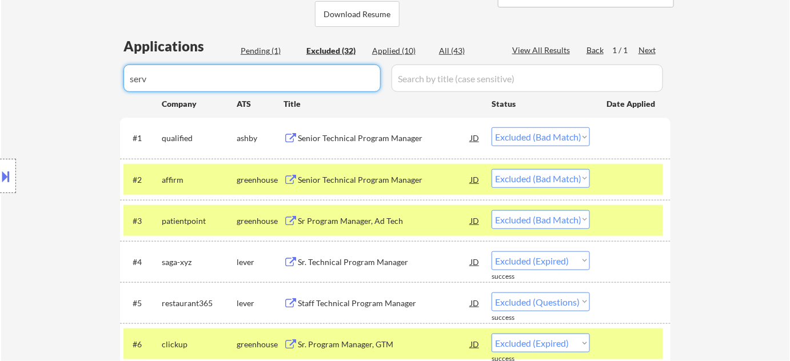
select select ""excluded__location_""
select select ""excluded__bad_match_""
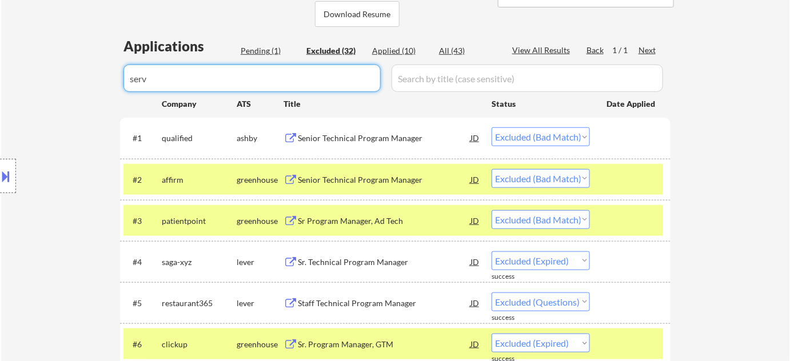
select select ""excluded__expired_""
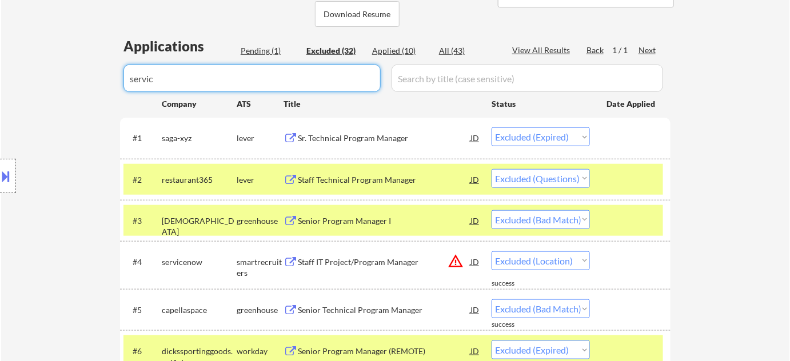
type input "service"
select select ""excluded__location_""
select select ""excluded__bad_match_""
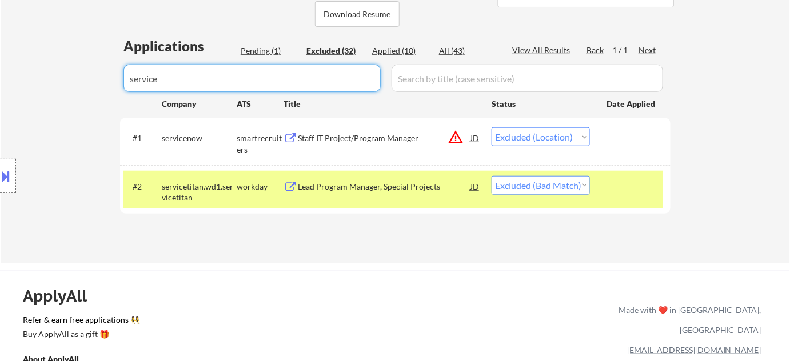
type input "service"
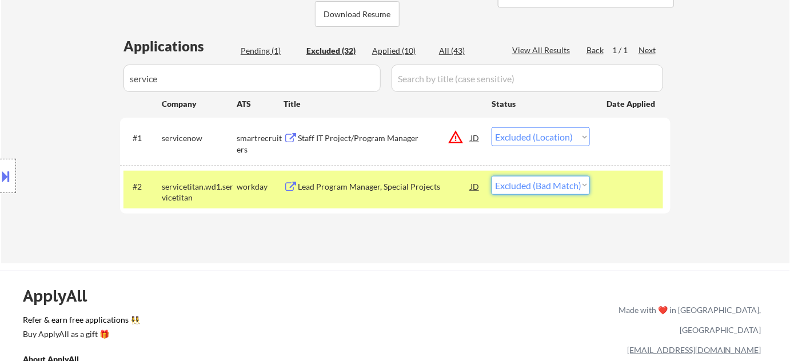
click at [518, 190] on select "Choose an option... Pending Applied Excluded (Questions) Excluded (Expired) Exc…" at bounding box center [541, 185] width 98 height 19
select select ""pending""
click at [492, 176] on select "Choose an option... Pending Applied Excluded (Questions) Excluded (Expired) Exc…" at bounding box center [541, 185] width 98 height 19
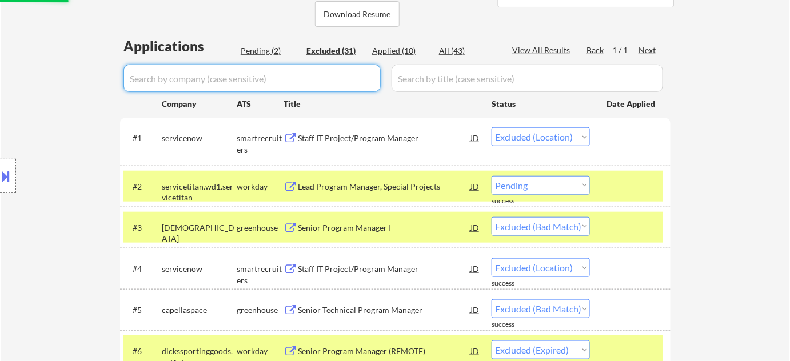
select select ""excluded__bad_match_""
select select ""excluded__expired_""
select select ""excluded""
select select ""excluded__bad_match_""
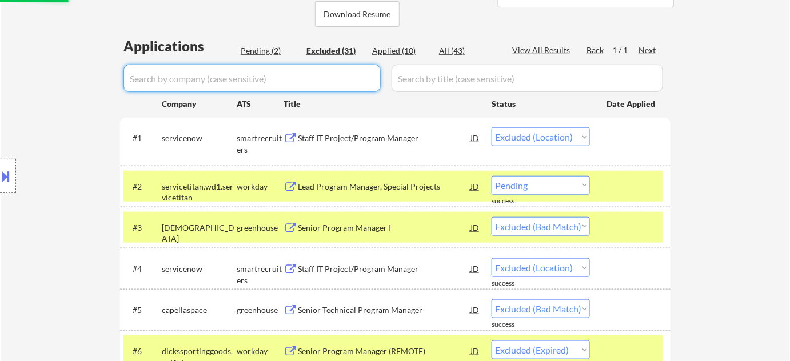
select select ""excluded__expired_""
select select ""excluded__location_""
select select ""excluded__bad_match_""
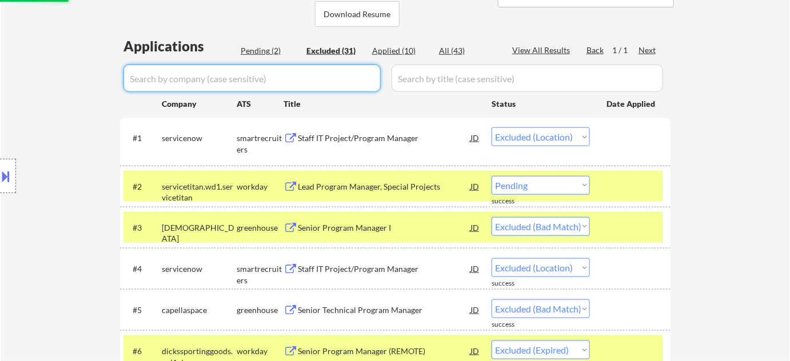
select select ""excluded__bad_match_""
select select ""excluded__location_""
select select ""excluded__expired_""
select select ""excluded__location_""
select select ""excluded__bad_match_""
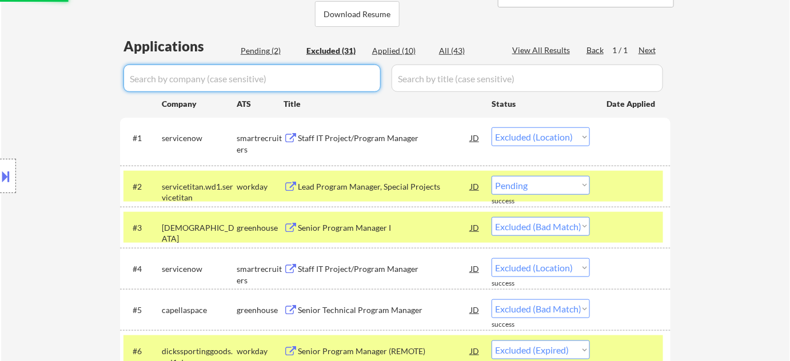
select select ""excluded__location_""
select select ""excluded__bad_match_""
select select ""excluded__expired_""
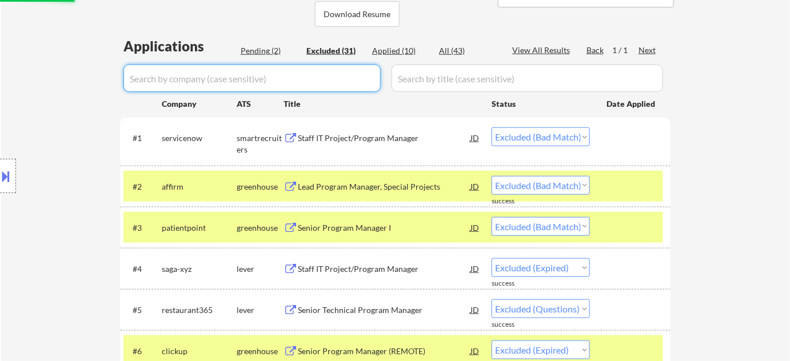
click at [258, 48] on div "Pending (2)" at bounding box center [269, 50] width 57 height 11
select select ""pending""
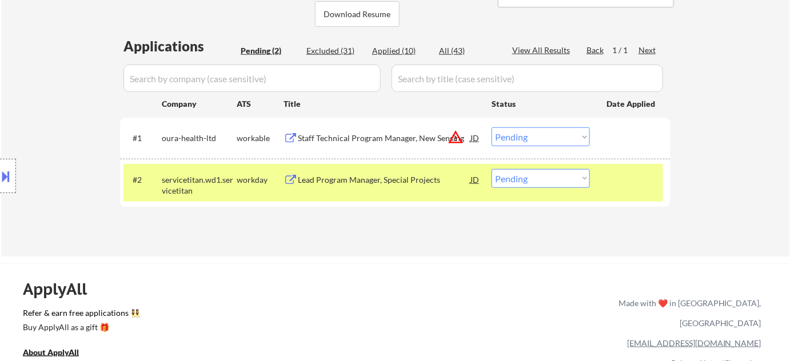
click at [368, 137] on div "Staff Technical Program Manager, New Sensing" at bounding box center [384, 138] width 173 height 11
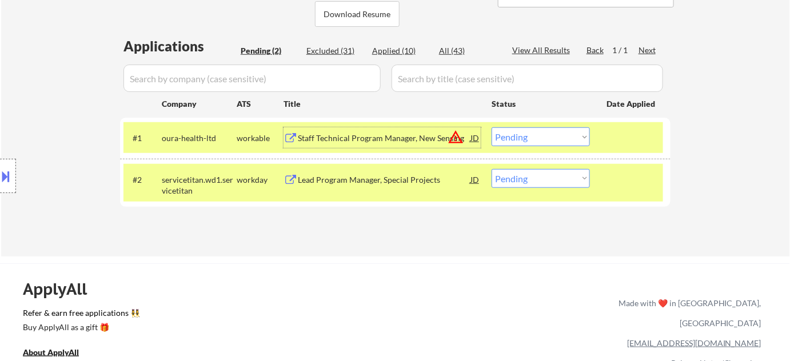
click at [553, 135] on select "Choose an option... Pending Applied Excluded (Questions) Excluded (Expired) Exc…" at bounding box center [541, 136] width 98 height 19
click at [492, 127] on select "Choose an option... Pending Applied Excluded (Questions) Excluded (Expired) Exc…" at bounding box center [541, 136] width 98 height 19
select select ""pending""
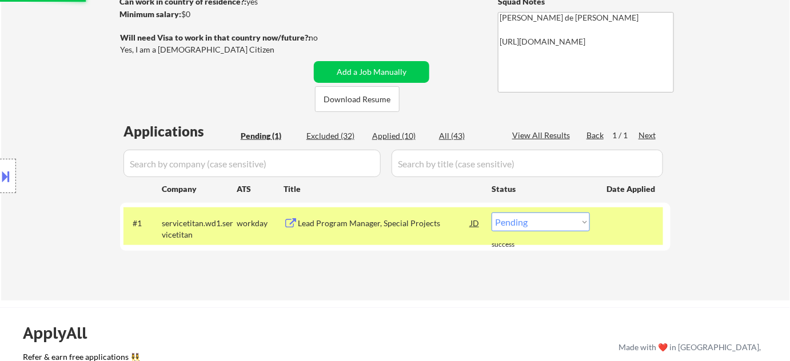
scroll to position [103, 0]
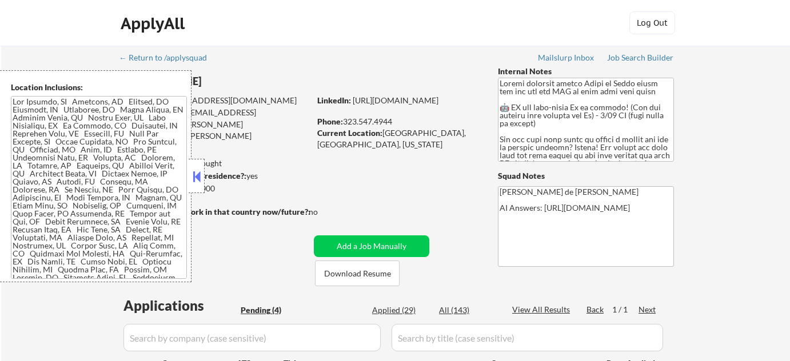
select select ""pending""
click at [202, 181] on button at bounding box center [196, 176] width 13 height 17
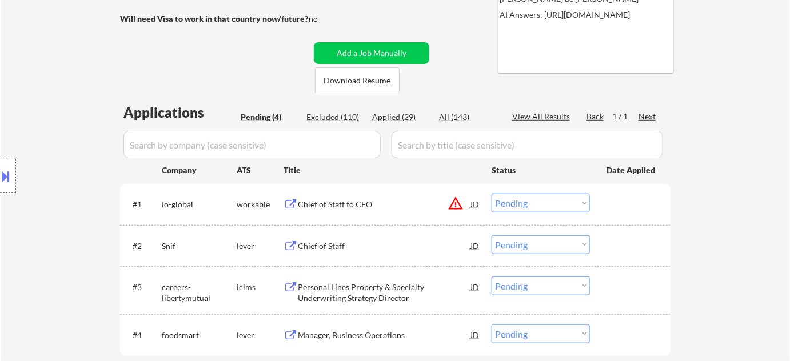
scroll to position [260, 0]
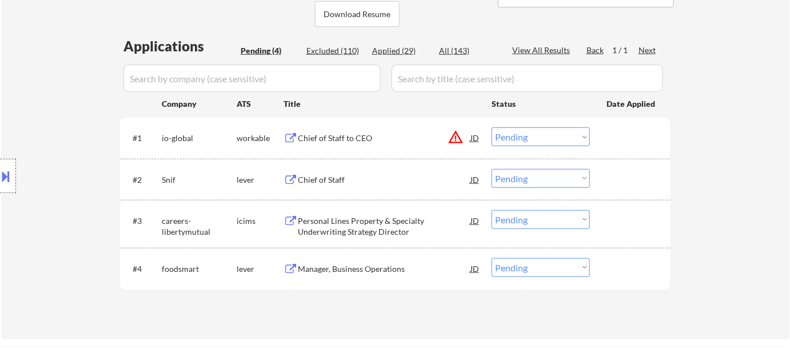
click at [457, 133] on button "warning_amber" at bounding box center [456, 137] width 16 height 16
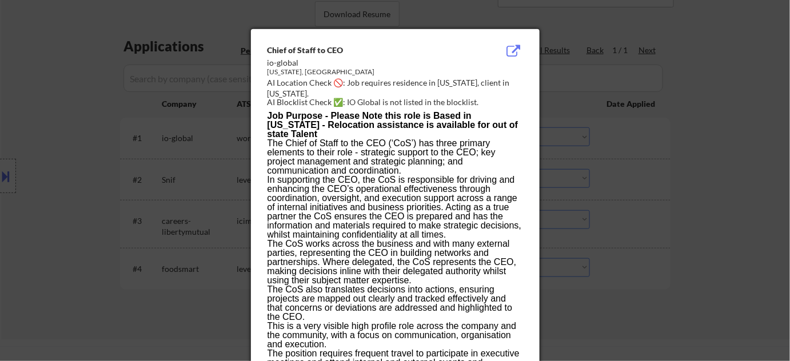
click at [664, 147] on div at bounding box center [395, 180] width 790 height 361
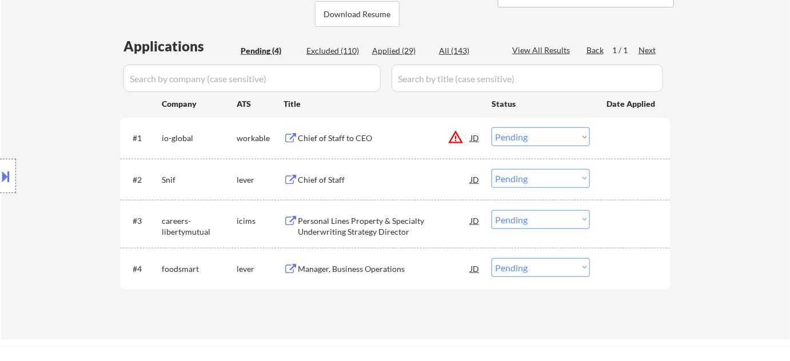
click at [320, 133] on div "Chief of Staff to CEO" at bounding box center [384, 138] width 173 height 11
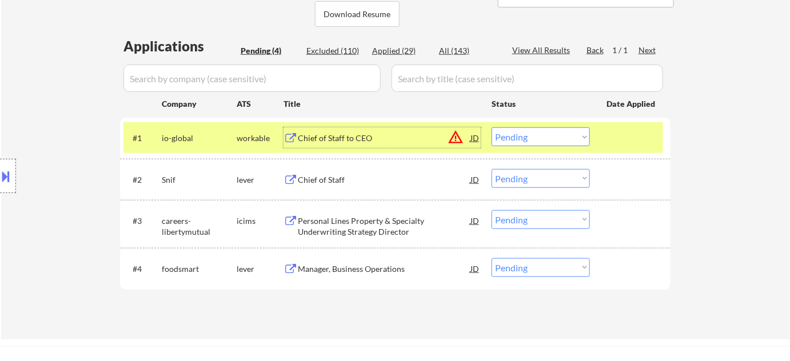
click at [551, 130] on select "Choose an option... Pending Applied Excluded (Questions) Excluded (Expired) Exc…" at bounding box center [541, 136] width 98 height 19
click at [492, 127] on select "Choose an option... Pending Applied Excluded (Questions) Excluded (Expired) Exc…" at bounding box center [541, 136] width 98 height 19
select select ""pending""
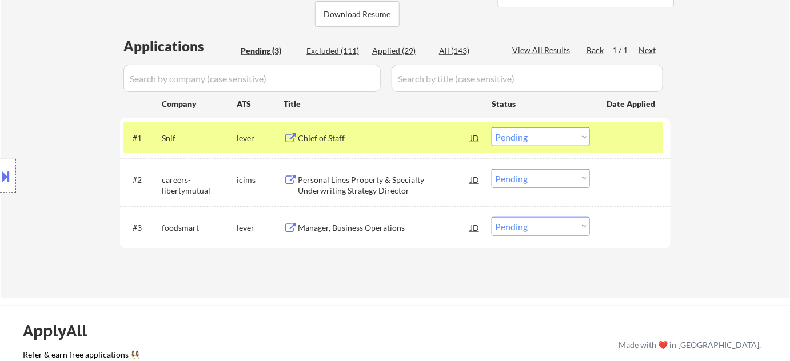
click at [360, 184] on div "Personal Lines Property & Specialty Underwriting Strategy Director" at bounding box center [384, 185] width 173 height 22
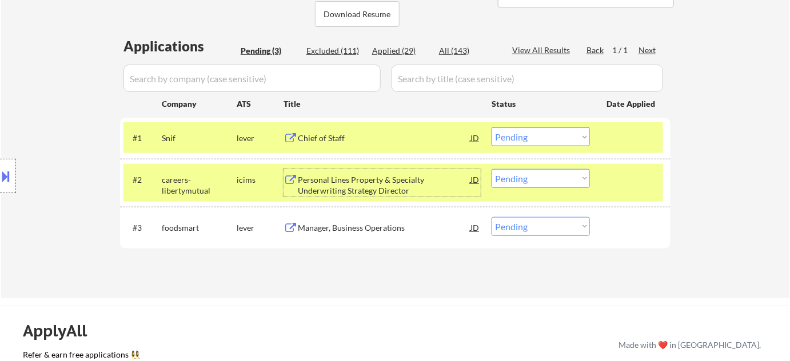
click at [542, 178] on select "Choose an option... Pending Applied Excluded (Questions) Excluded (Expired) Exc…" at bounding box center [541, 178] width 98 height 19
click at [492, 169] on select "Choose an option... Pending Applied Excluded (Questions) Excluded (Expired) Exc…" at bounding box center [541, 178] width 98 height 19
select select ""pending""
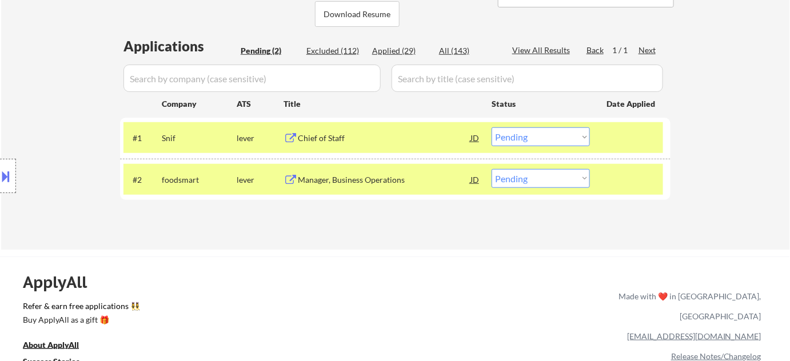
click at [322, 142] on div "Chief of Staff" at bounding box center [384, 138] width 173 height 11
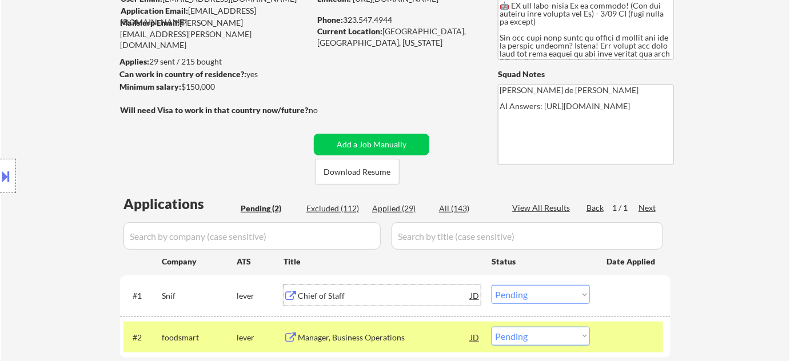
scroll to position [155, 0]
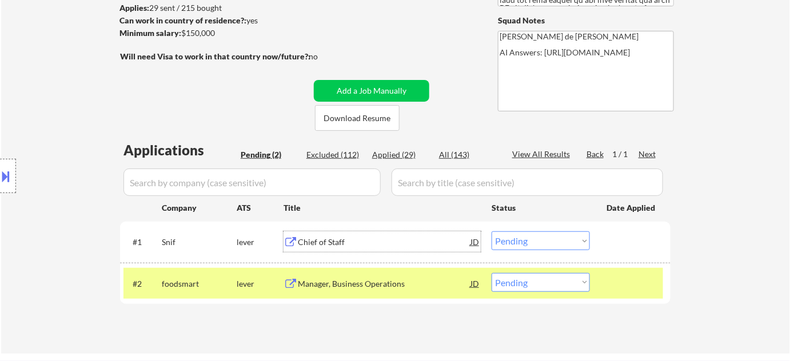
click at [390, 146] on div "Applications Pending (2) Excluded (112) Applied (29) All (143) View All Results…" at bounding box center [395, 237] width 551 height 192
click at [390, 150] on div "Applied (29)" at bounding box center [400, 154] width 57 height 11
select select ""applied""
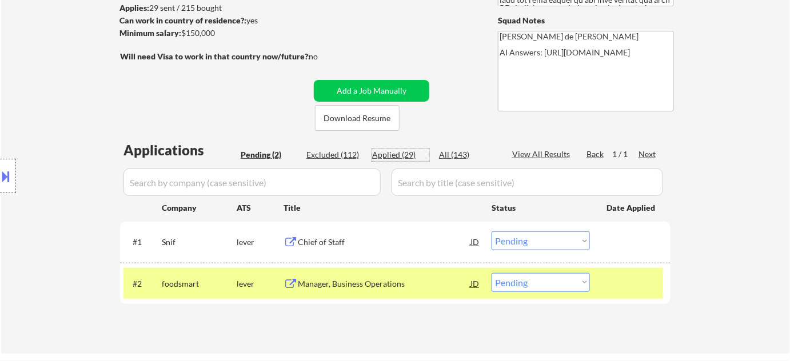
select select ""applied""
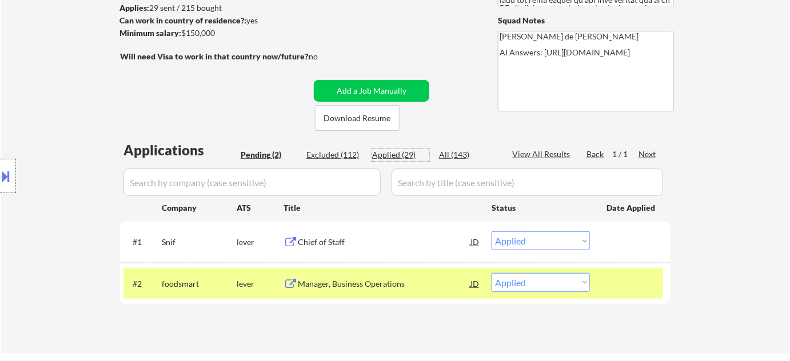
select select ""applied""
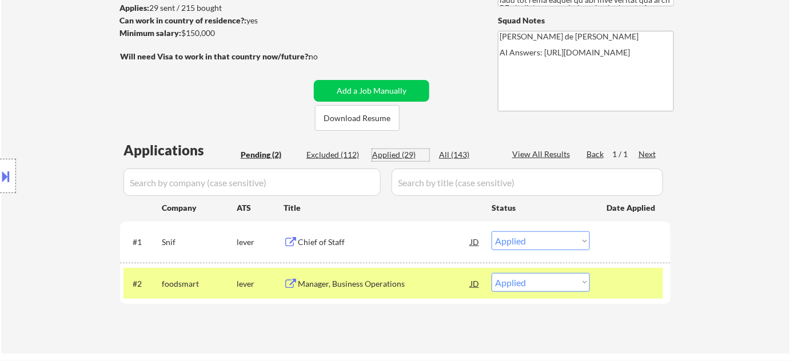
select select ""applied""
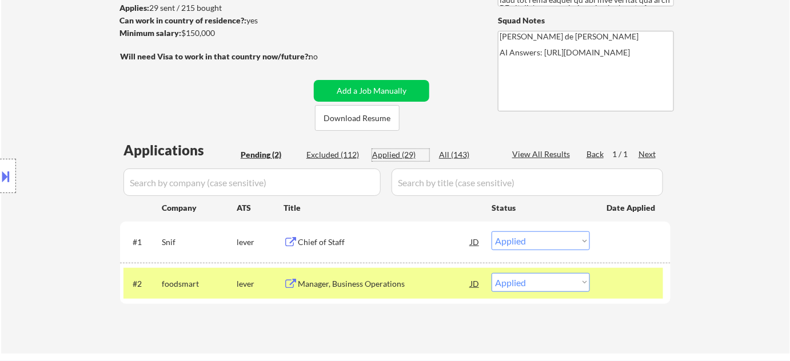
select select ""applied""
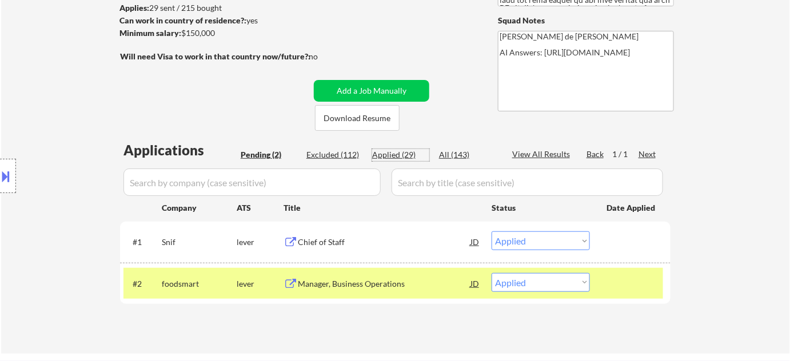
select select ""applied""
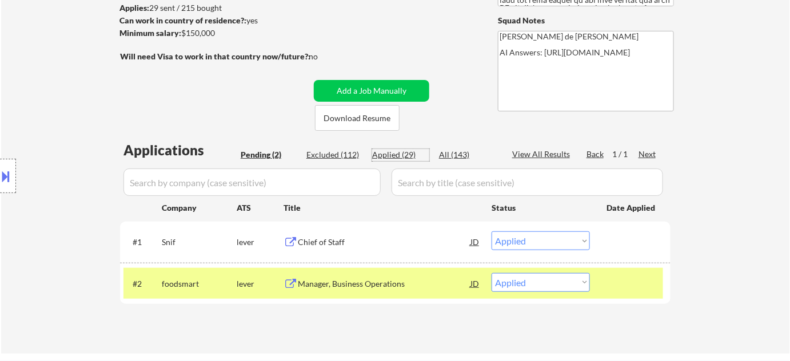
select select ""applied""
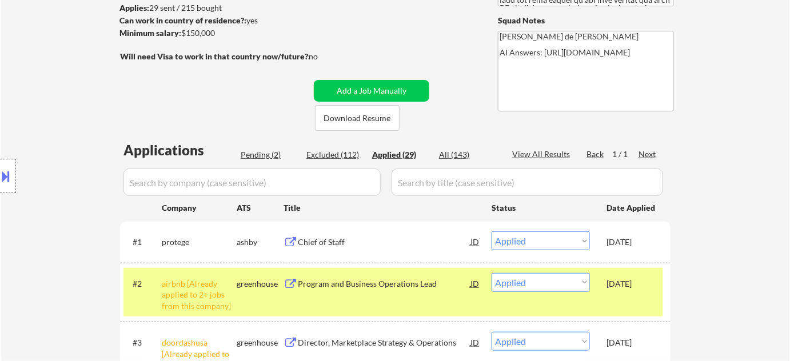
click at [337, 237] on div "Chief of Staff" at bounding box center [384, 242] width 173 height 11
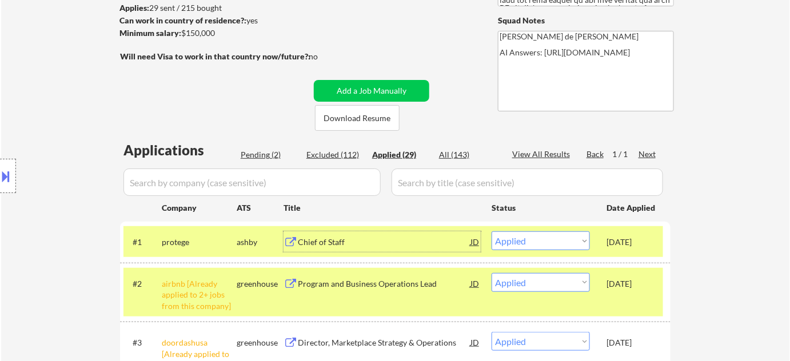
click at [277, 153] on div "Pending (2)" at bounding box center [269, 154] width 57 height 11
select select ""pending""
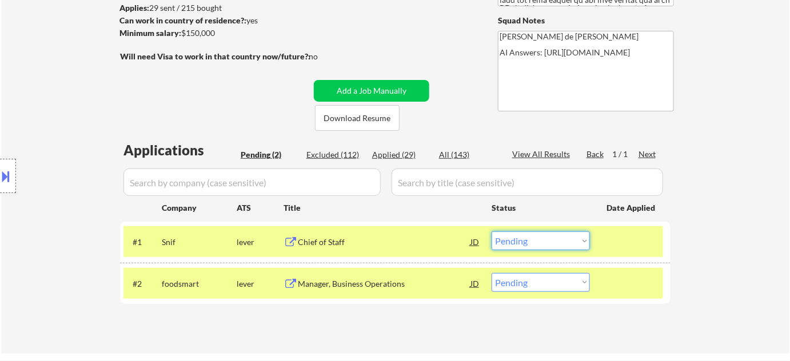
click at [552, 245] on select "Choose an option... Pending Applied Excluded (Questions) Excluded (Expired) Exc…" at bounding box center [541, 241] width 98 height 19
click at [492, 232] on select "Choose an option... Pending Applied Excluded (Questions) Excluded (Expired) Exc…" at bounding box center [541, 241] width 98 height 19
select select ""pending""
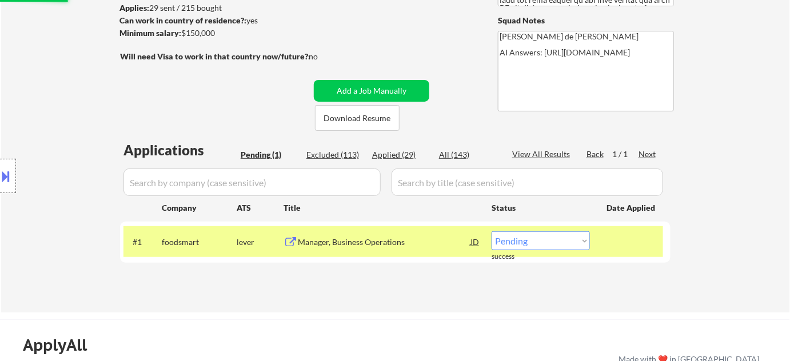
click at [347, 241] on div "Manager, Business Operations" at bounding box center [384, 242] width 173 height 11
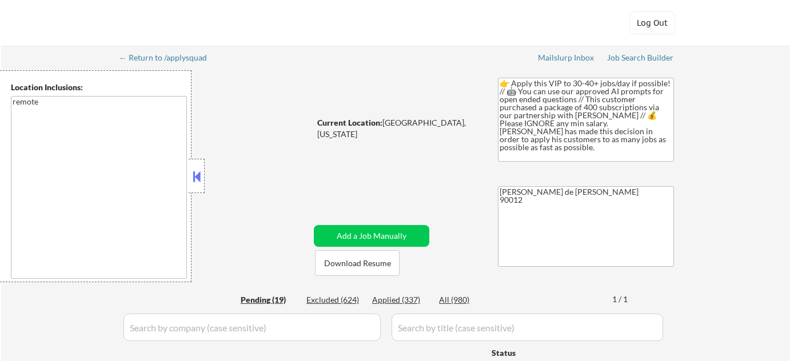
select select ""pending""
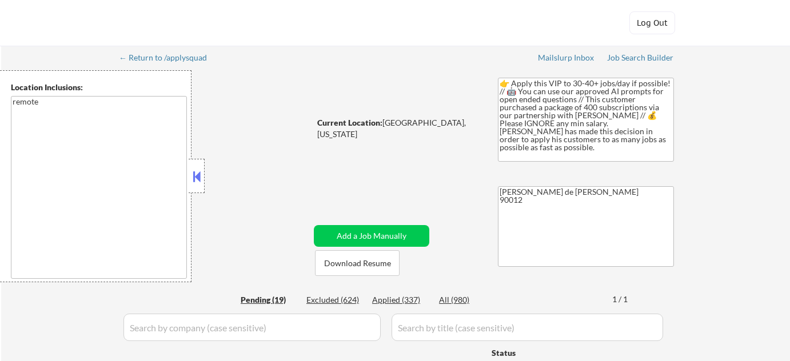
select select ""pending""
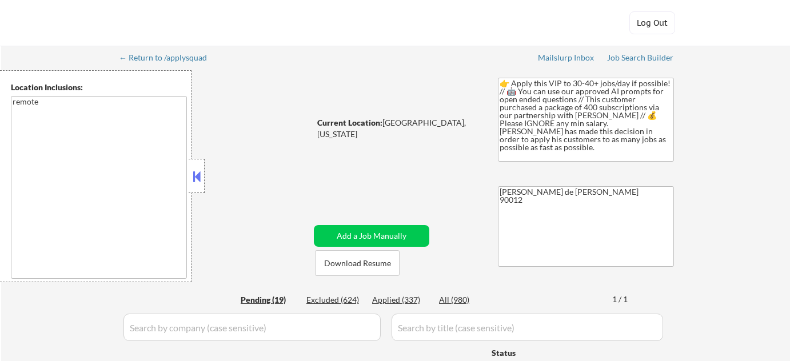
select select ""pending""
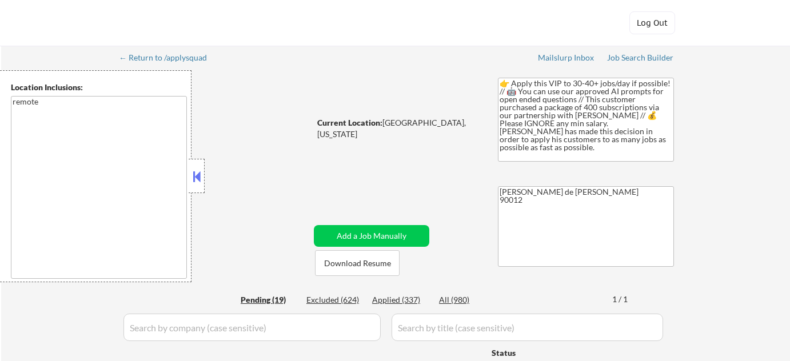
select select ""pending""
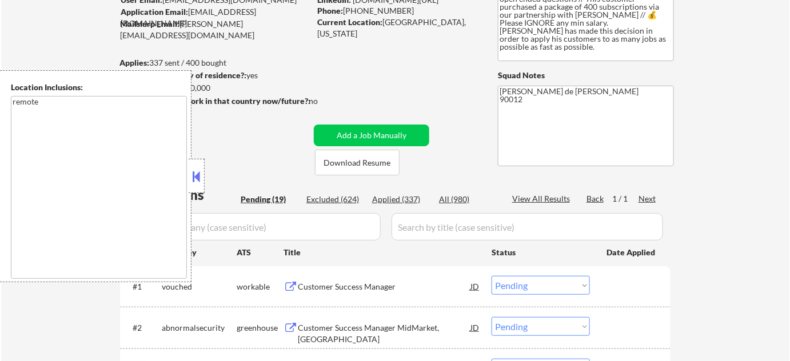
scroll to position [103, 0]
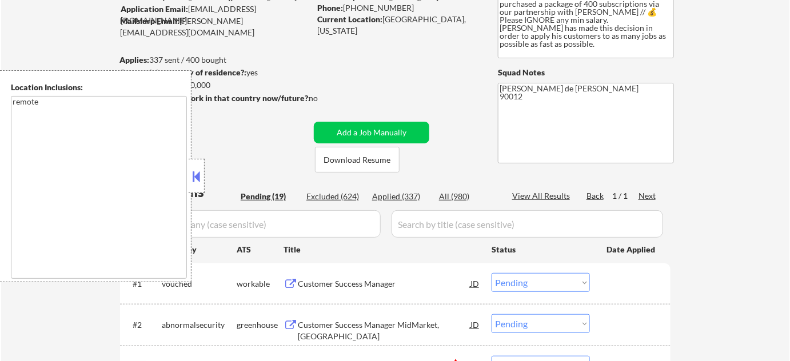
click at [201, 175] on button at bounding box center [196, 176] width 13 height 17
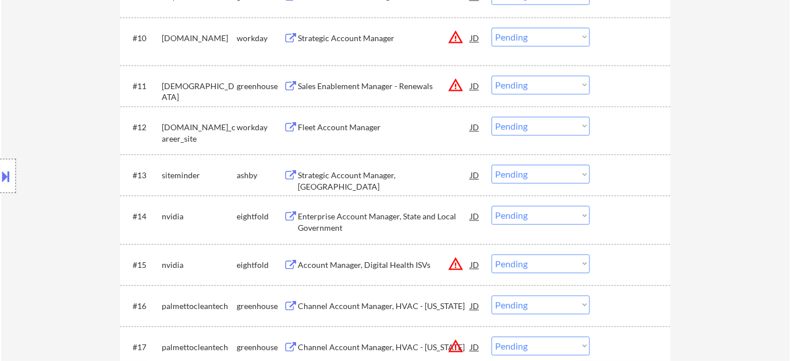
scroll to position [779, 0]
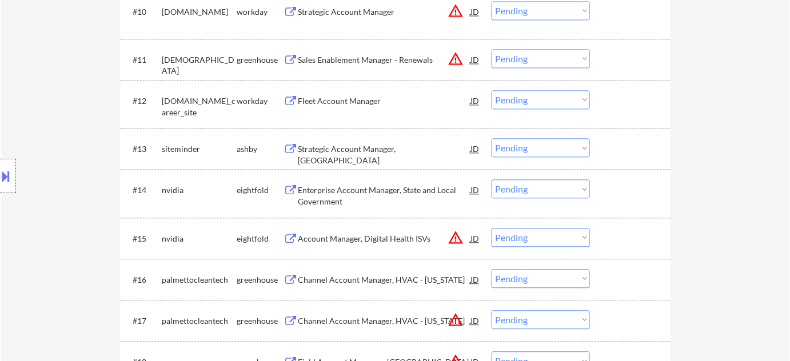
click at [402, 149] on div "Strategic Account Manager, North America" at bounding box center [384, 154] width 173 height 22
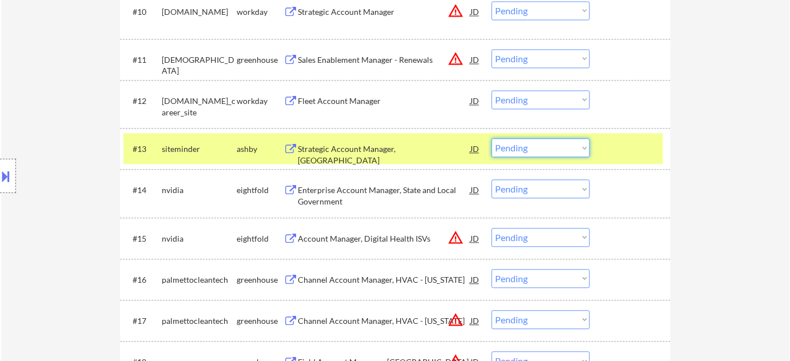
drag, startPoint x: 529, startPoint y: 143, endPoint x: 532, endPoint y: 155, distance: 12.3
click at [529, 143] on select "Choose an option... Pending Applied Excluded (Questions) Excluded (Expired) Exc…" at bounding box center [541, 147] width 98 height 19
click at [492, 138] on select "Choose an option... Pending Applied Excluded (Questions) Excluded (Expired) Exc…" at bounding box center [541, 147] width 98 height 19
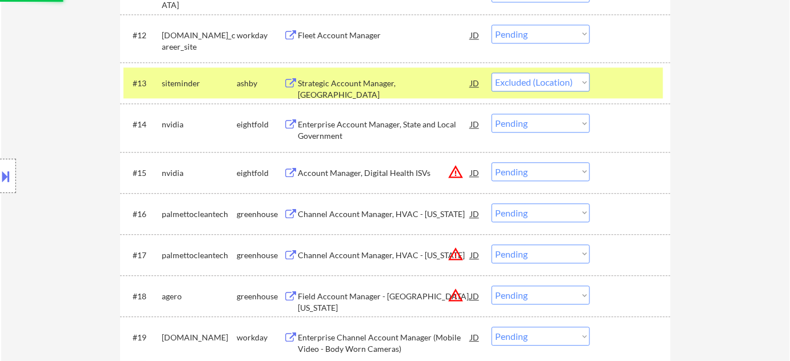
scroll to position [883, 0]
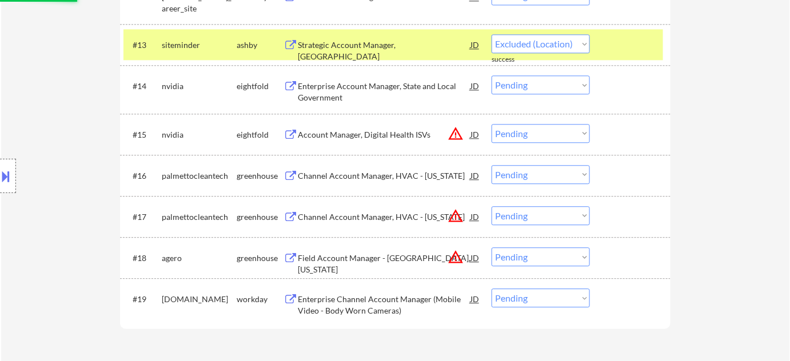
select select ""pending""
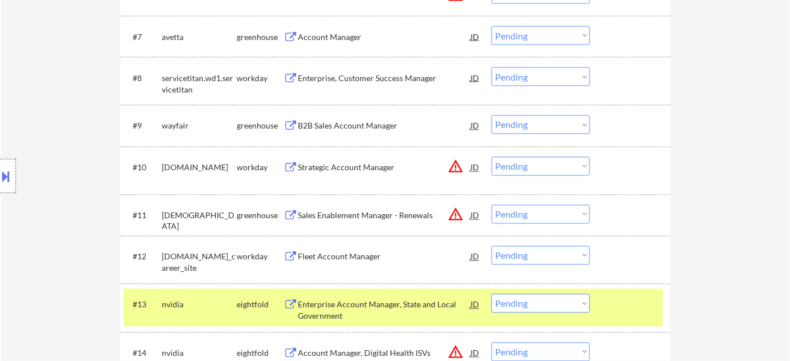
scroll to position [572, 0]
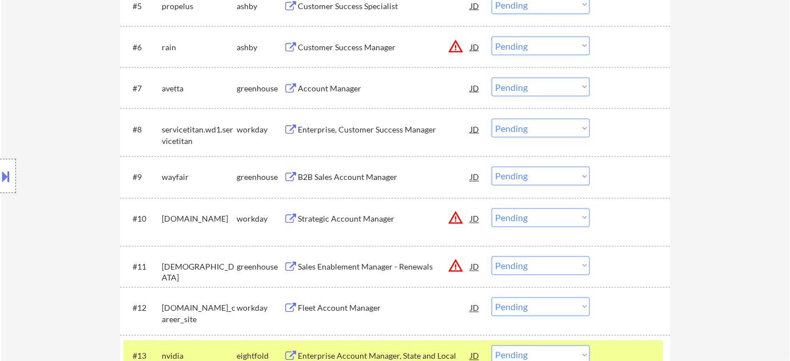
click at [342, 90] on div "Account Manager" at bounding box center [384, 88] width 173 height 11
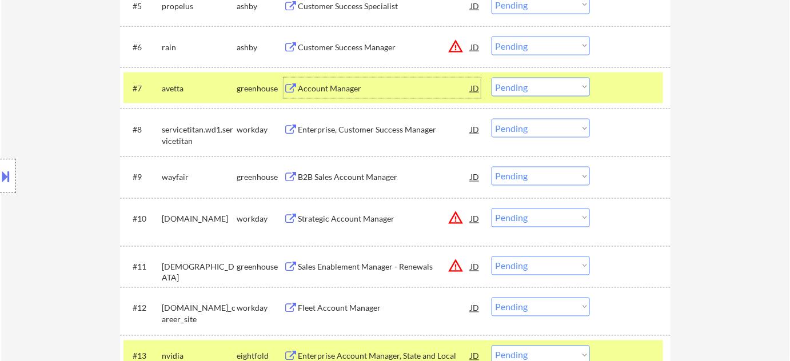
click at [520, 89] on select "Choose an option... Pending Applied Excluded (Questions) Excluded (Expired) Exc…" at bounding box center [541, 87] width 98 height 19
click at [492, 78] on select "Choose an option... Pending Applied Excluded (Questions) Excluded (Expired) Exc…" at bounding box center [541, 87] width 98 height 19
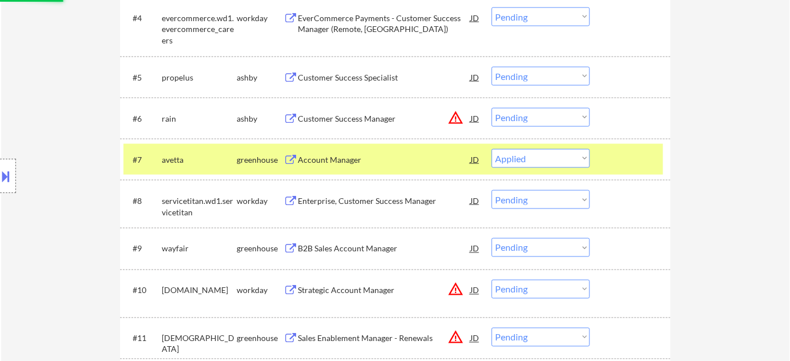
scroll to position [468, 0]
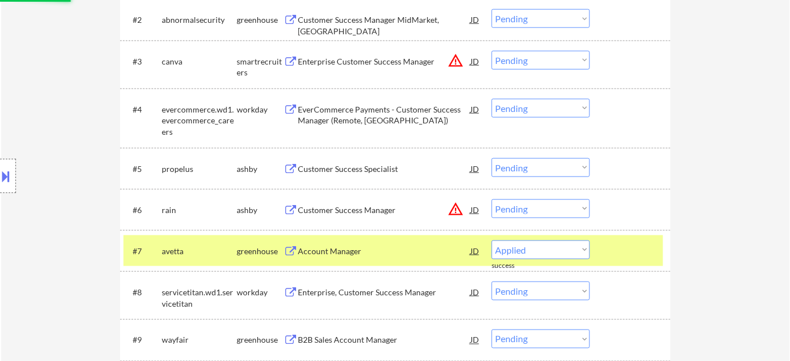
select select ""pending""
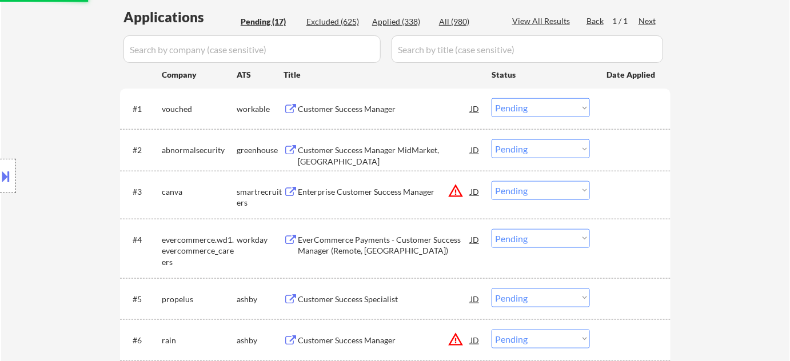
scroll to position [260, 0]
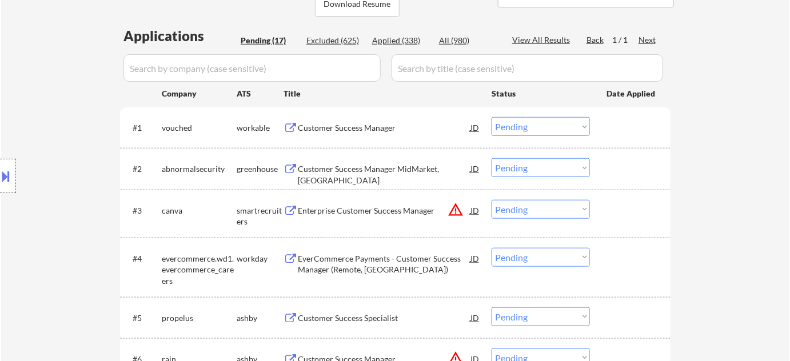
click at [375, 167] on div "Customer Success Manager MidMarket, East" at bounding box center [384, 174] width 173 height 22
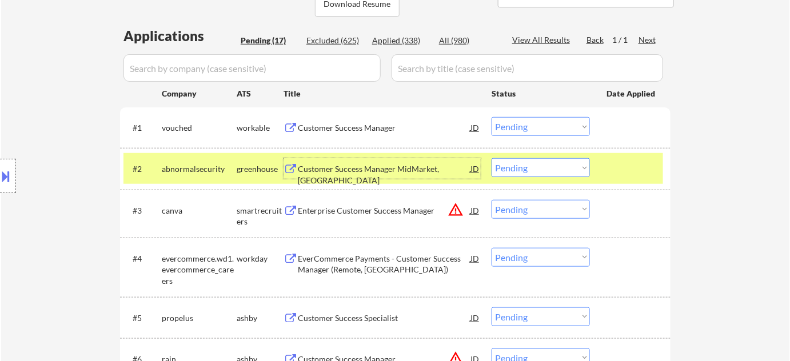
click at [456, 210] on button "warning_amber" at bounding box center [456, 210] width 16 height 16
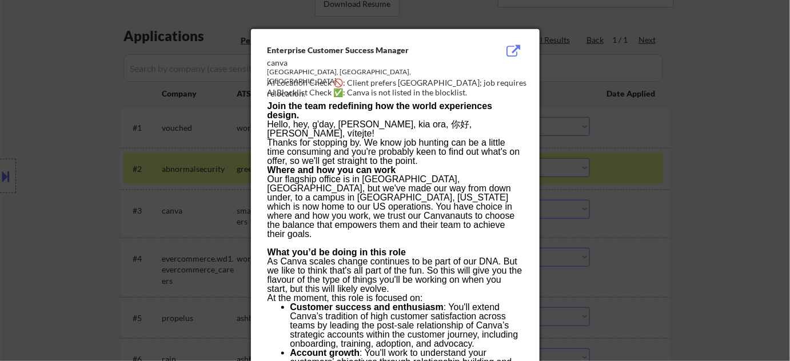
click at [704, 203] on div at bounding box center [395, 180] width 790 height 361
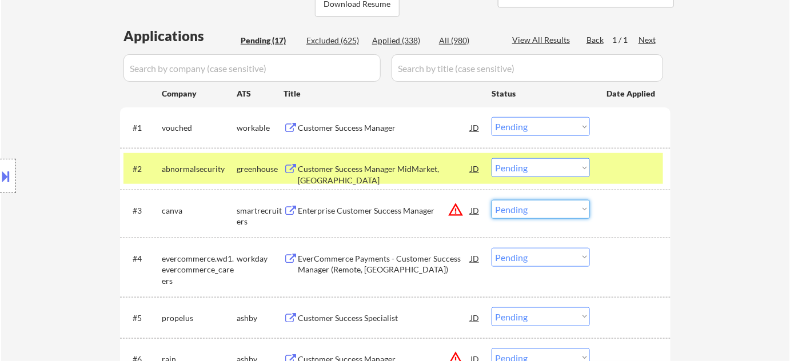
drag, startPoint x: 543, startPoint y: 205, endPoint x: 543, endPoint y: 215, distance: 9.7
click at [543, 205] on select "Choose an option... Pending Applied Excluded (Questions) Excluded (Expired) Exc…" at bounding box center [541, 209] width 98 height 19
click at [492, 200] on select "Choose an option... Pending Applied Excluded (Questions) Excluded (Expired) Exc…" at bounding box center [541, 209] width 98 height 19
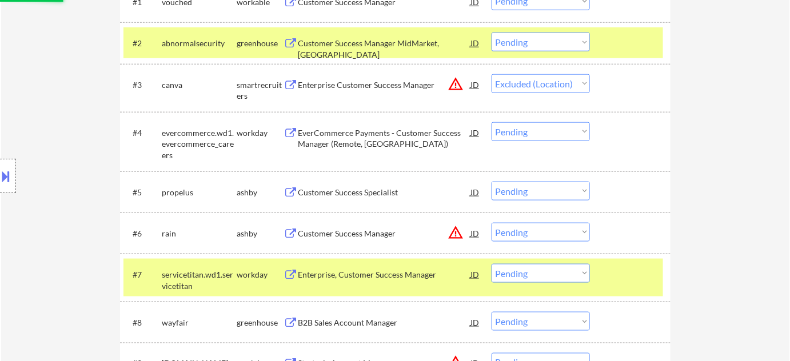
scroll to position [416, 0]
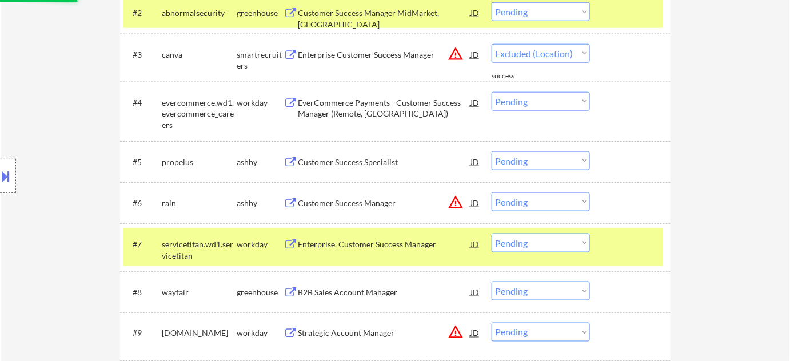
select select ""pending""
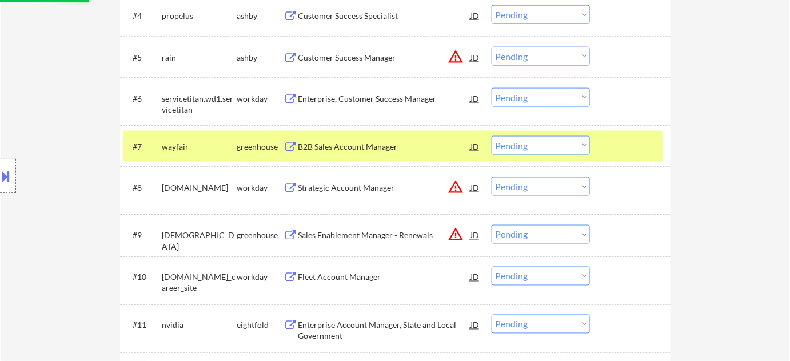
scroll to position [520, 0]
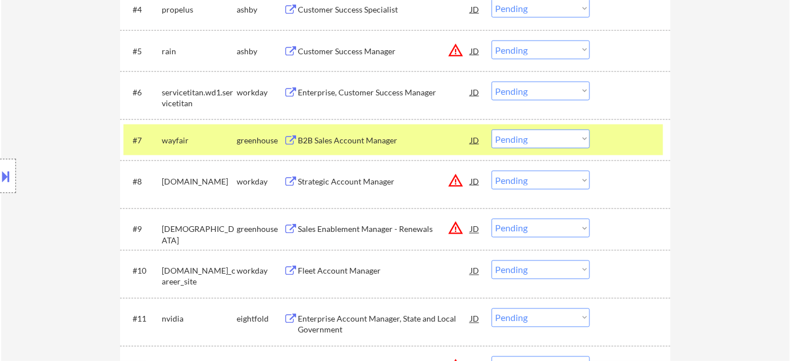
click at [525, 182] on select "Choose an option... Pending Applied Excluded (Questions) Excluded (Expired) Exc…" at bounding box center [541, 180] width 98 height 19
click at [492, 171] on select "Choose an option... Pending Applied Excluded (Questions) Excluded (Expired) Exc…" at bounding box center [541, 180] width 98 height 19
click at [456, 228] on button "warning_amber" at bounding box center [456, 229] width 16 height 16
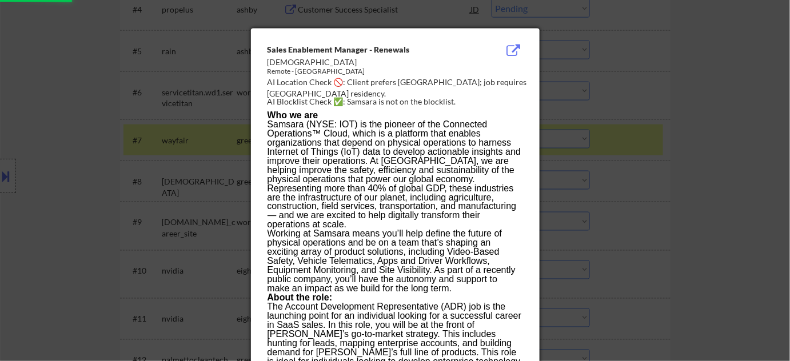
click at [723, 244] on div at bounding box center [395, 180] width 790 height 361
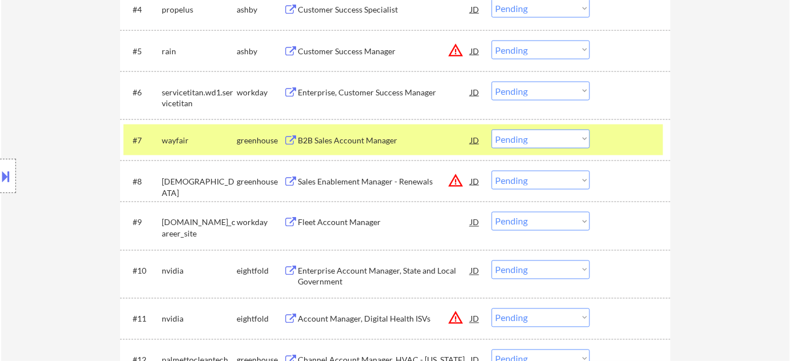
click at [573, 181] on select "Choose an option... Pending Applied Excluded (Questions) Excluded (Expired) Exc…" at bounding box center [541, 180] width 98 height 19
click at [492, 171] on select "Choose an option... Pending Applied Excluded (Questions) Excluded (Expired) Exc…" at bounding box center [541, 180] width 98 height 19
select select ""pending""
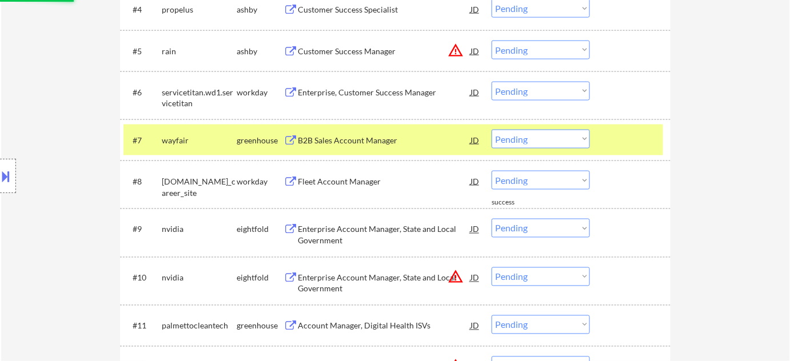
scroll to position [572, 0]
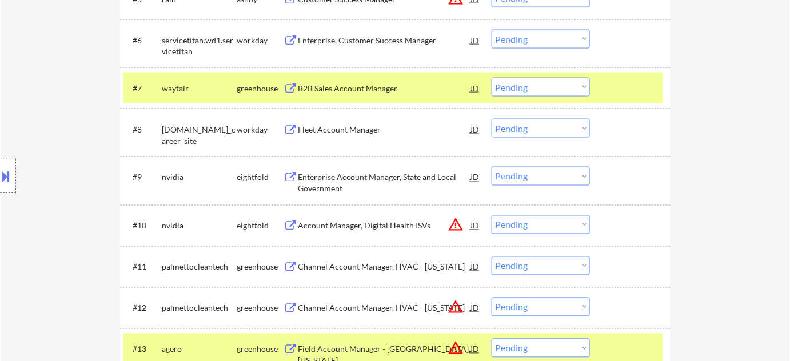
click at [527, 230] on select "Choose an option... Pending Applied Excluded (Questions) Excluded (Expired) Exc…" at bounding box center [541, 225] width 98 height 19
click at [492, 216] on select "Choose an option... Pending Applied Excluded (Questions) Excluded (Expired) Exc…" at bounding box center [541, 225] width 98 height 19
select select ""pending""
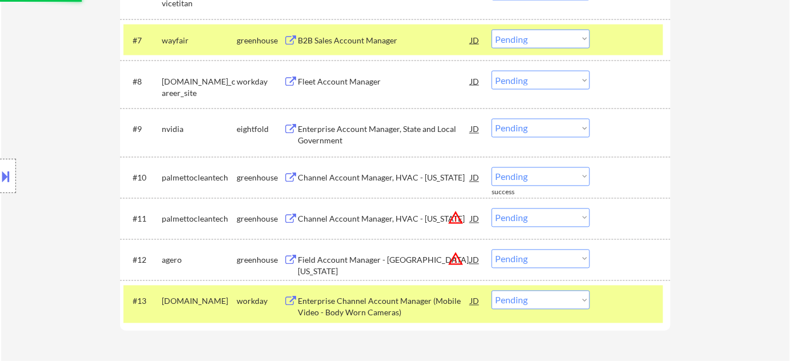
scroll to position [675, 0]
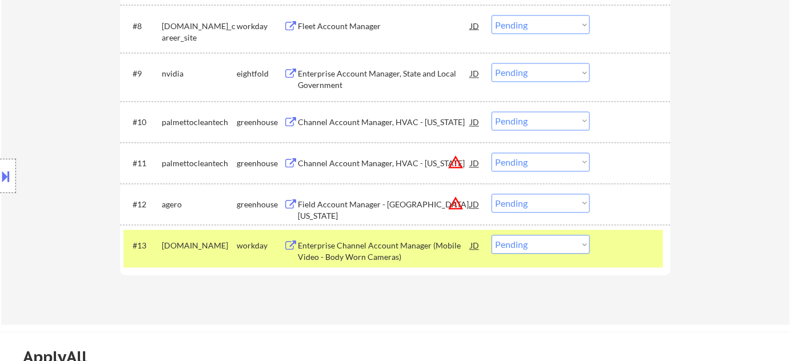
click at [561, 212] on select "Choose an option... Pending Applied Excluded (Questions) Excluded (Expired) Exc…" at bounding box center [541, 203] width 98 height 19
click at [492, 194] on select "Choose an option... Pending Applied Excluded (Questions) Excluded (Expired) Exc…" at bounding box center [541, 203] width 98 height 19
click at [529, 162] on select "Choose an option... Pending Applied Excluded (Questions) Excluded (Expired) Exc…" at bounding box center [541, 162] width 98 height 19
select select ""pending""
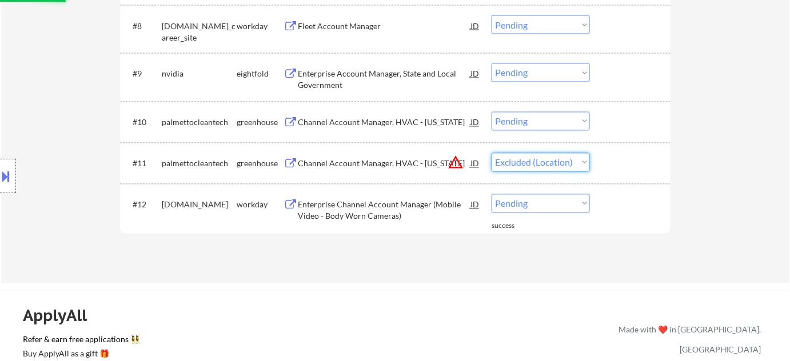
click at [492, 153] on select "Choose an option... Pending Applied Excluded (Questions) Excluded (Expired) Exc…" at bounding box center [541, 162] width 98 height 19
select select ""pending""
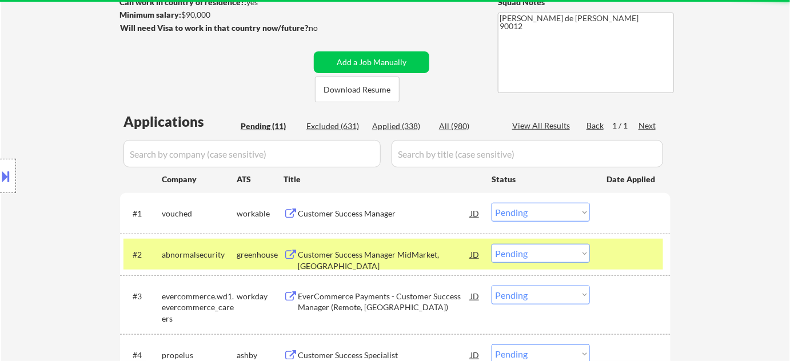
scroll to position [155, 0]
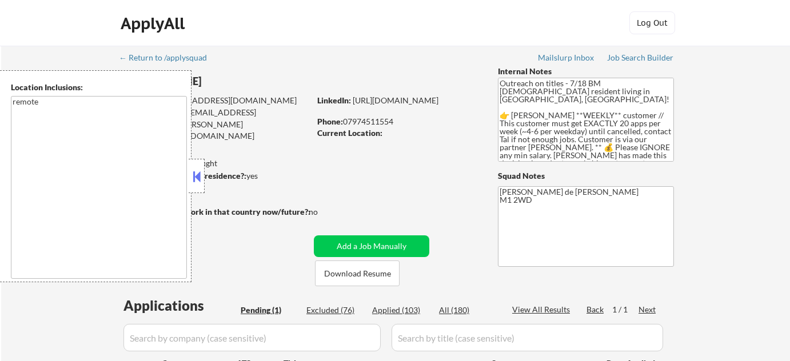
scroll to position [208, 0]
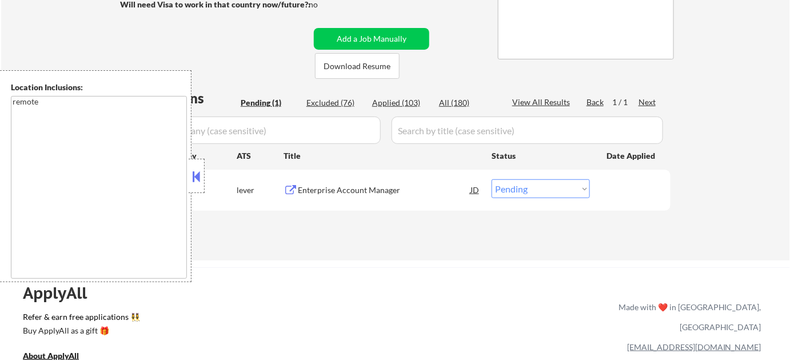
click at [201, 177] on button at bounding box center [196, 176] width 13 height 17
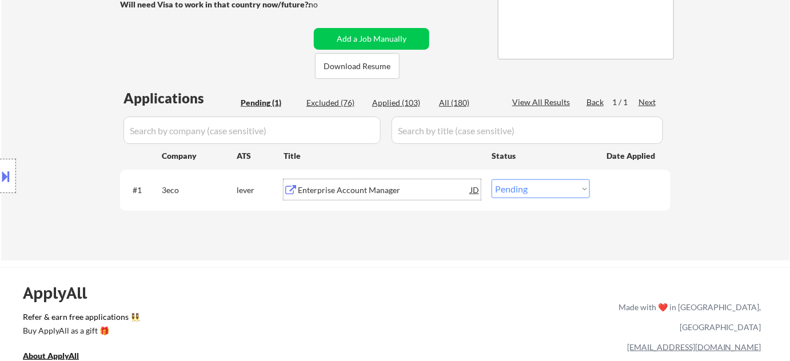
click at [309, 186] on div "Enterprise Account Manager" at bounding box center [384, 190] width 173 height 11
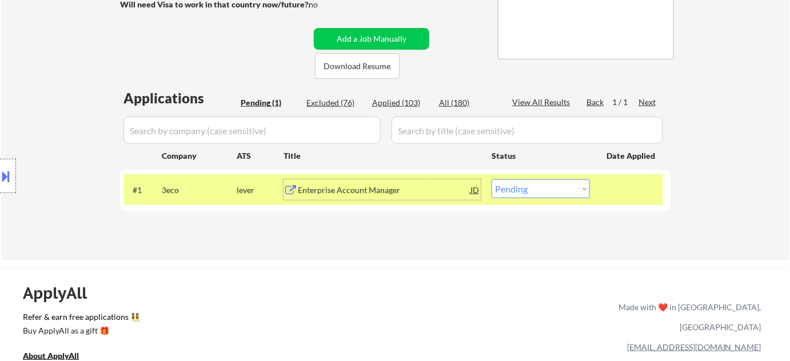
click at [547, 185] on select "Choose an option... Pending Applied Excluded (Questions) Excluded (Expired) Exc…" at bounding box center [541, 189] width 98 height 19
select select ""excluded__bad_match_""
click at [492, 180] on select "Choose an option... Pending Applied Excluded (Questions) Excluded (Expired) Exc…" at bounding box center [541, 189] width 98 height 19
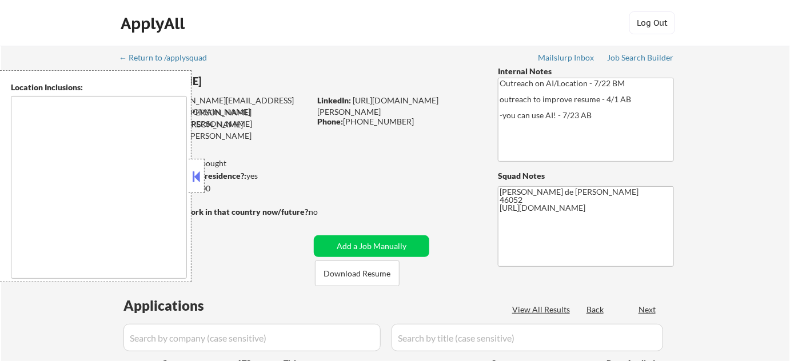
type textarea "[GEOGRAPHIC_DATA], IN [GEOGRAPHIC_DATA], IN [GEOGRAPHIC_DATA], IN [GEOGRAPHIC_D…"
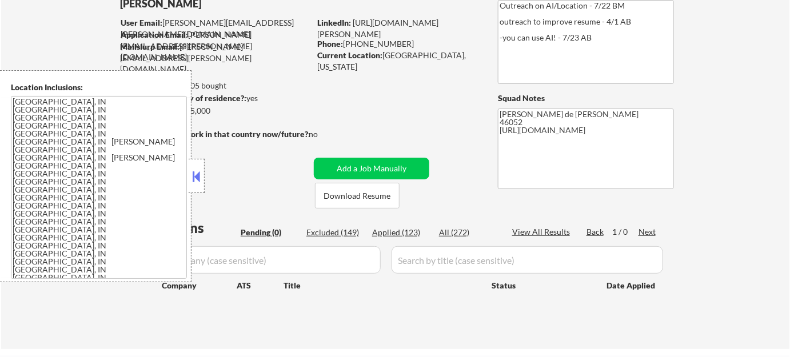
scroll to position [103, 0]
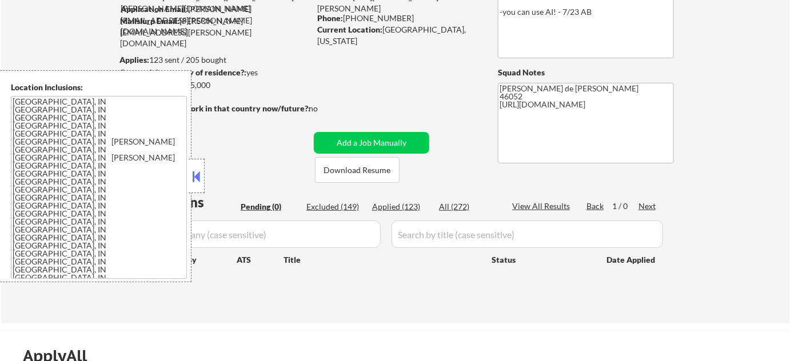
click at [195, 173] on button at bounding box center [196, 176] width 13 height 17
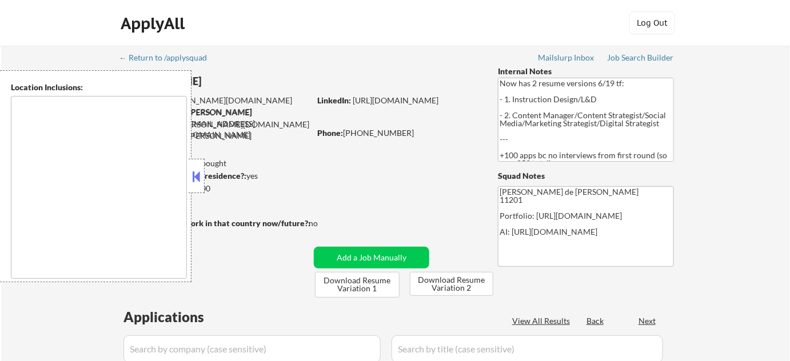
type textarea "[GEOGRAPHIC_DATA], [GEOGRAPHIC_DATA] [GEOGRAPHIC_DATA], [GEOGRAPHIC_DATA] [GEOG…"
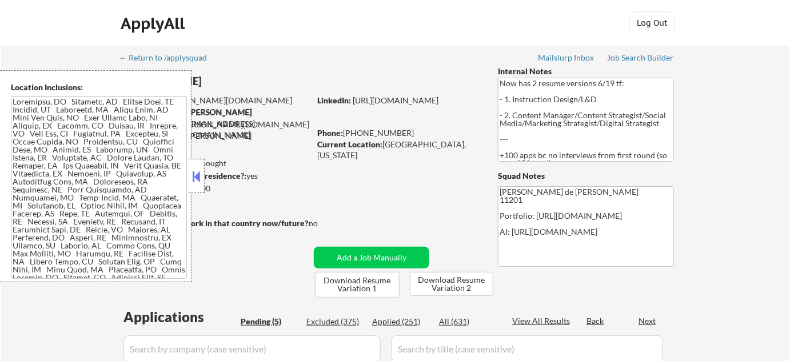
select select ""pending""
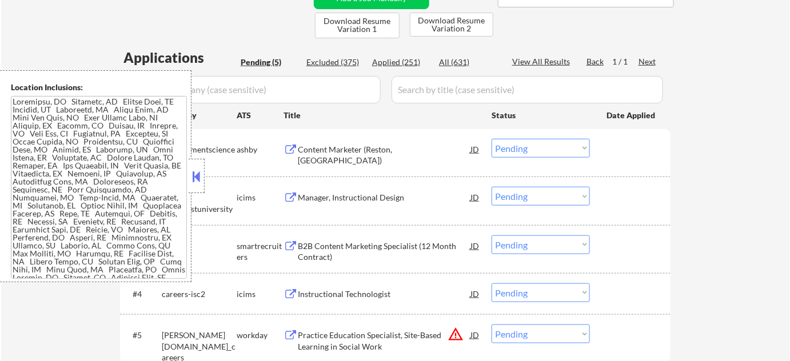
click at [193, 178] on button at bounding box center [196, 176] width 13 height 17
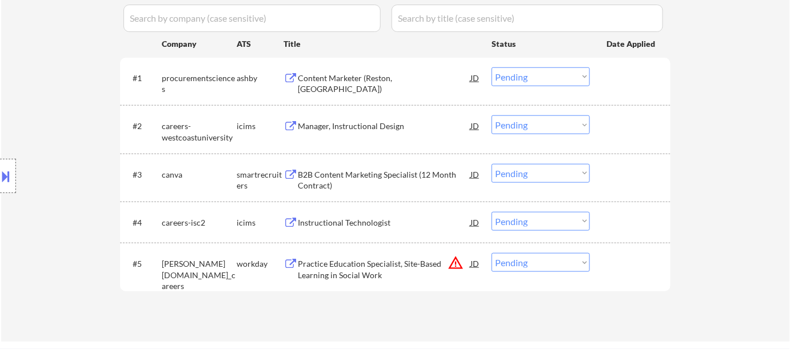
scroll to position [364, 0]
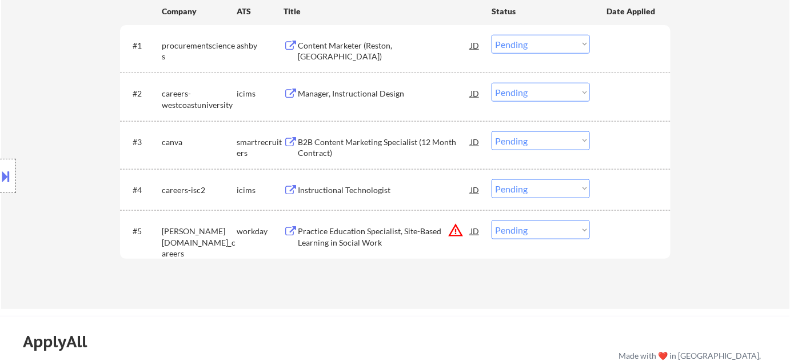
click at [516, 240] on div "#5 [PERSON_NAME][DOMAIN_NAME]_careers workday Practice Education Specialist, Si…" at bounding box center [393, 235] width 540 height 38
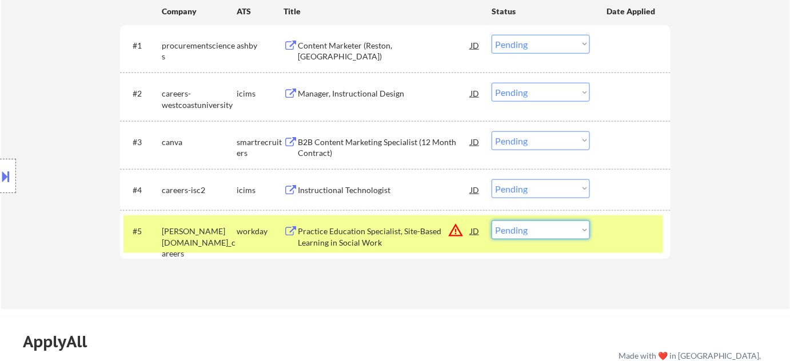
click at [533, 233] on select "Choose an option... Pending Applied Excluded (Questions) Excluded (Expired) Exc…" at bounding box center [541, 230] width 98 height 19
select select ""excluded__location_""
click at [492, 221] on select "Choose an option... Pending Applied Excluded (Questions) Excluded (Expired) Exc…" at bounding box center [541, 230] width 98 height 19
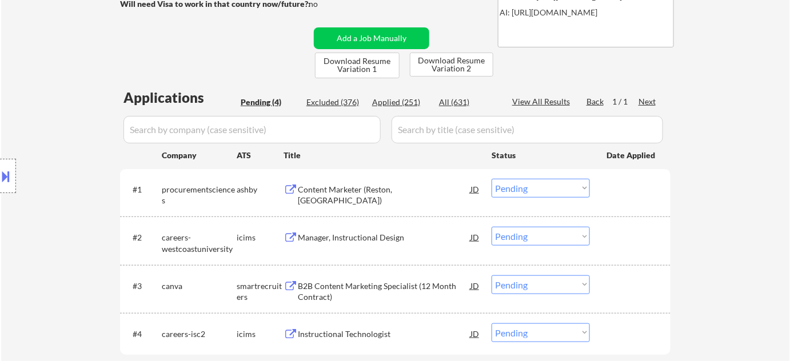
scroll to position [208, 0]
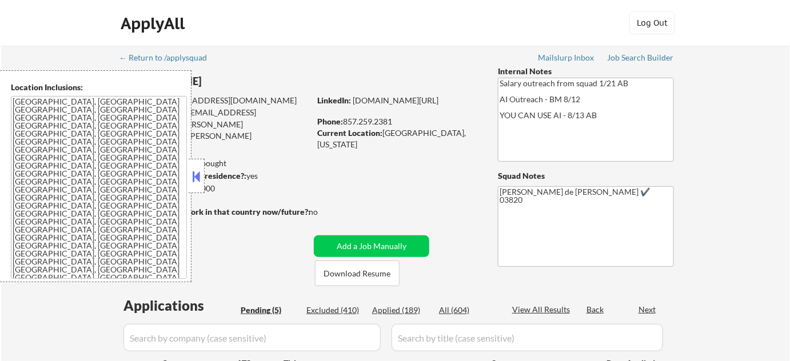
select select ""pending""
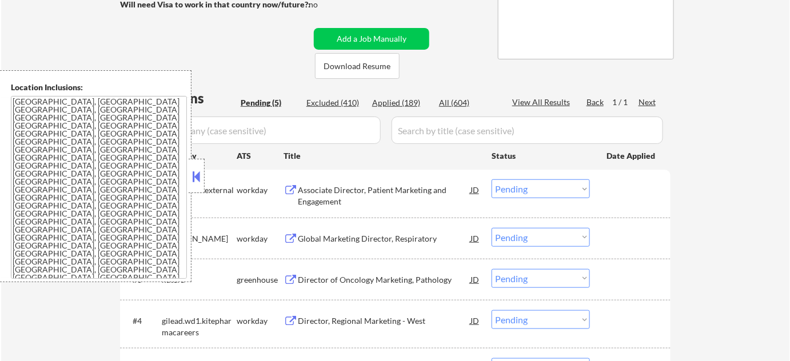
click at [200, 178] on button at bounding box center [196, 176] width 13 height 17
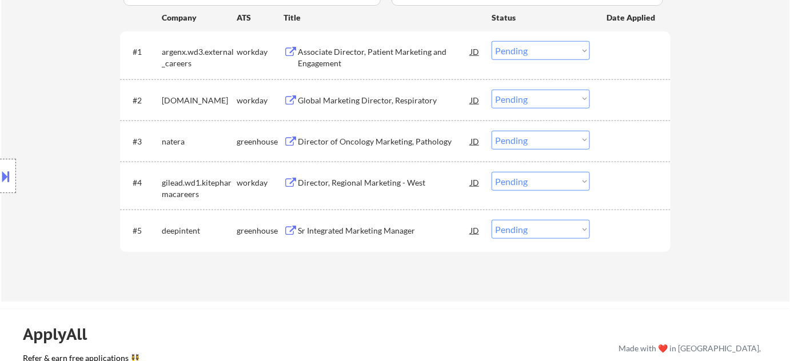
scroll to position [364, 0]
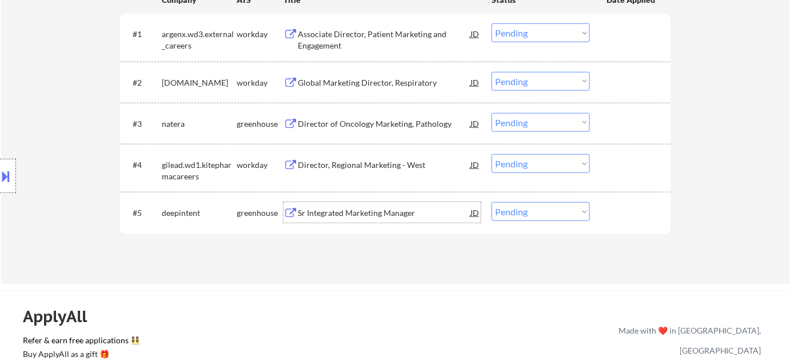
click at [338, 217] on div "Sr Integrated Marketing Manager" at bounding box center [384, 213] width 173 height 11
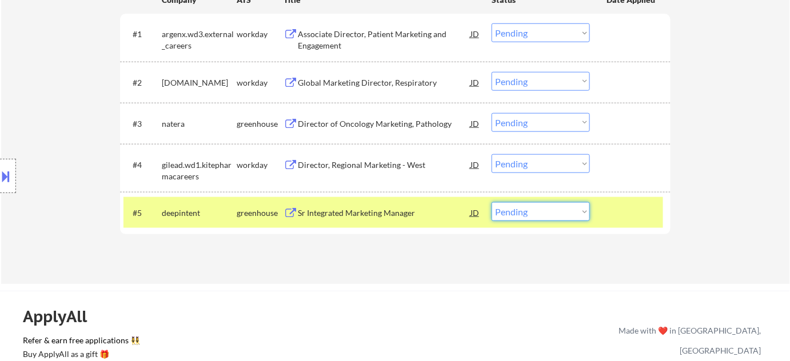
click at [545, 212] on select "Choose an option... Pending Applied Excluded (Questions) Excluded (Expired) Exc…" at bounding box center [541, 211] width 98 height 19
select select ""excluded__salary_""
click at [492, 202] on select "Choose an option... Pending Applied Excluded (Questions) Excluded (Expired) Exc…" at bounding box center [541, 211] width 98 height 19
click at [361, 162] on div "Director, Regional Marketing - West" at bounding box center [384, 164] width 173 height 11
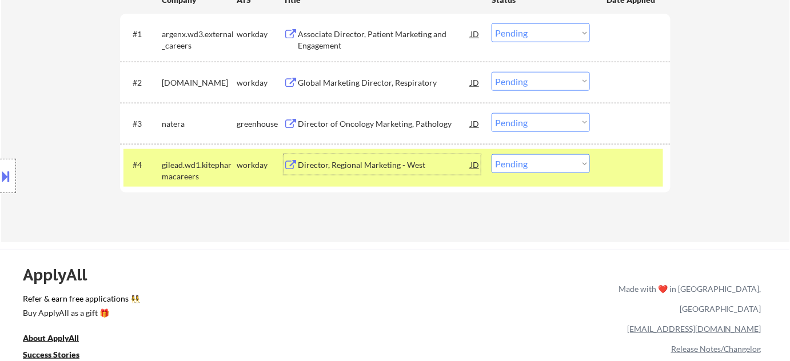
click at [571, 164] on select "Choose an option... Pending Applied Excluded (Questions) Excluded (Expired) Exc…" at bounding box center [541, 163] width 98 height 19
select select ""excluded__expired_""
click at [492, 154] on select "Choose an option... Pending Applied Excluded (Questions) Excluded (Expired) Exc…" at bounding box center [541, 163] width 98 height 19
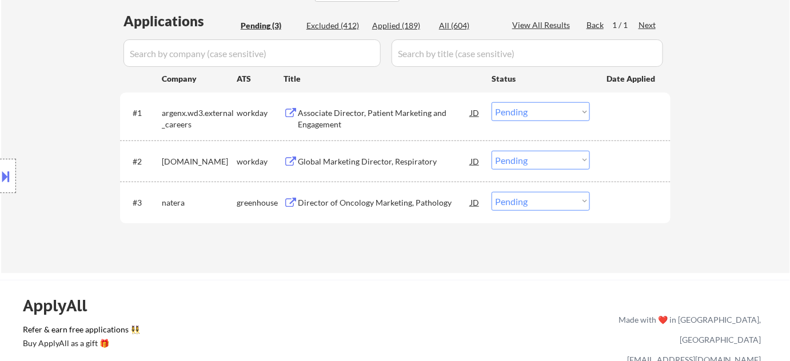
scroll to position [260, 0]
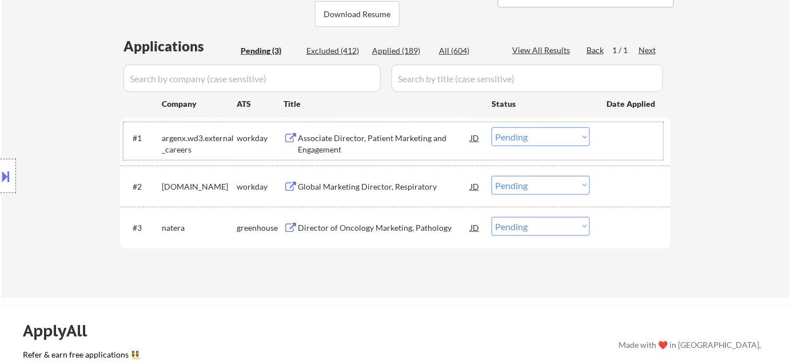
click at [327, 123] on div "#1 argenx.wd3.external_careers workday Associate Director, Patient Marketing an…" at bounding box center [393, 141] width 540 height 38
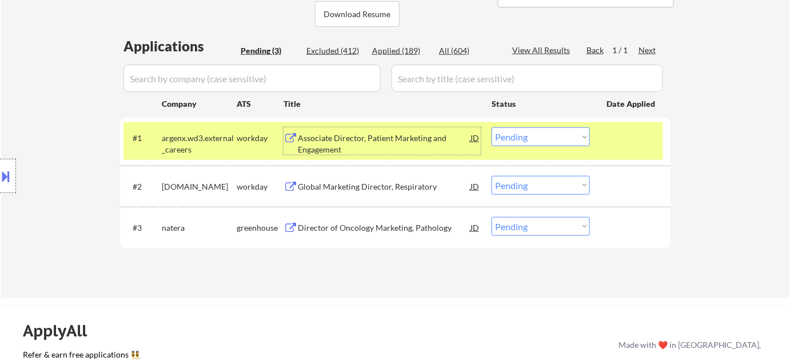
click at [314, 140] on div "Associate Director, Patient Marketing and Engagement" at bounding box center [384, 144] width 173 height 22
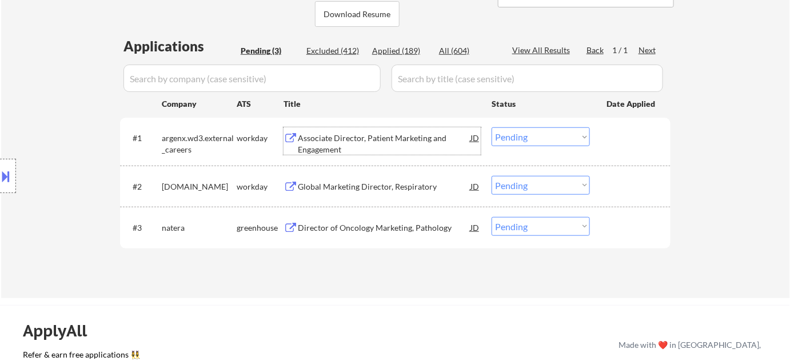
click at [521, 130] on select "Choose an option... Pending Applied Excluded (Questions) Excluded (Expired) Exc…" at bounding box center [541, 136] width 98 height 19
click at [676, 224] on div "← Return to /applysquad Mailslurp Inbox Job Search Builder Sarah Stevenson User…" at bounding box center [395, 37] width 571 height 503
click at [418, 42] on div "Applications Pending (3) Excluded (412) Applied (189) All (604) View All Result…" at bounding box center [395, 157] width 551 height 240
click at [408, 48] on div "Applied (189)" at bounding box center [400, 50] width 57 height 11
click at [346, 85] on input "input" at bounding box center [251, 78] width 257 height 27
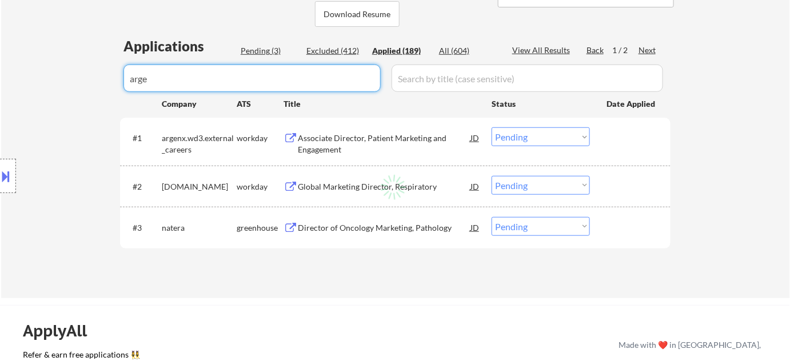
type input "argen"
select select ""applied""
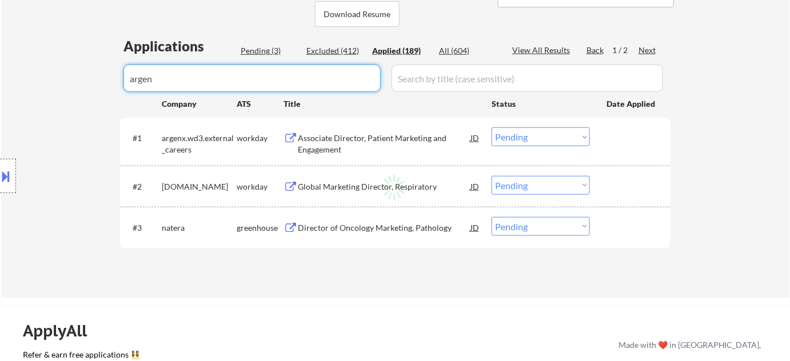
select select ""applied""
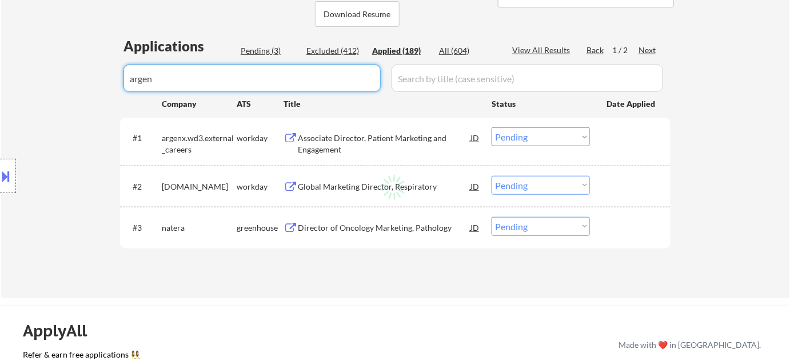
select select ""applied""
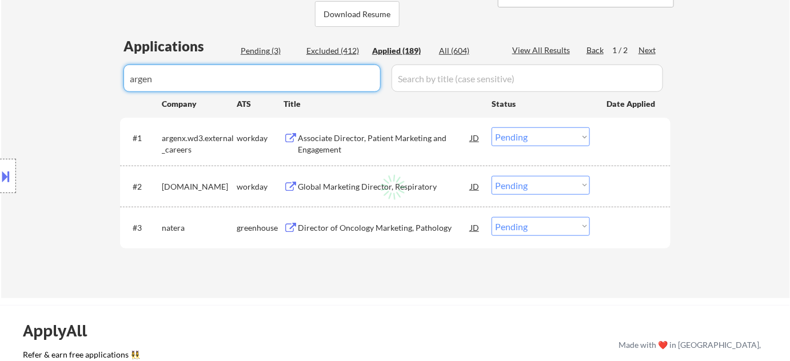
select select ""applied""
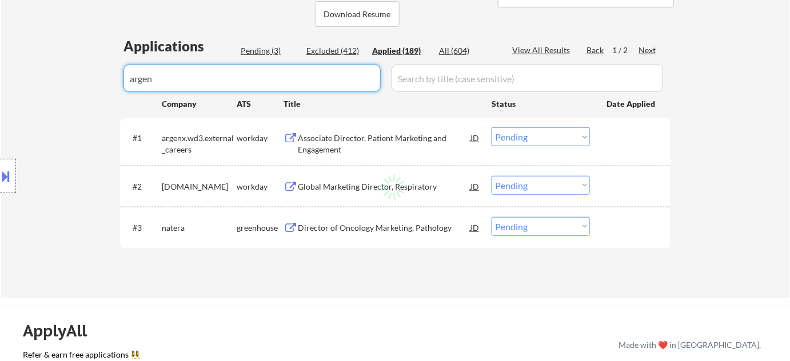
select select ""applied""
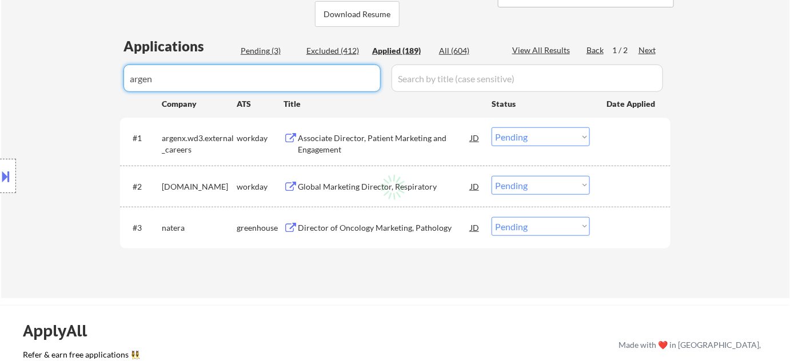
select select ""applied""
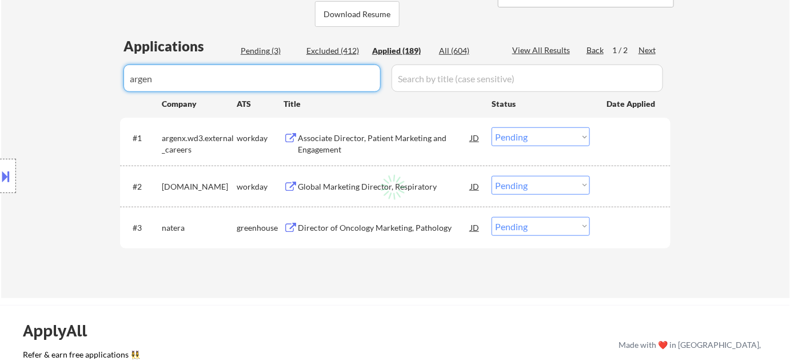
select select ""applied""
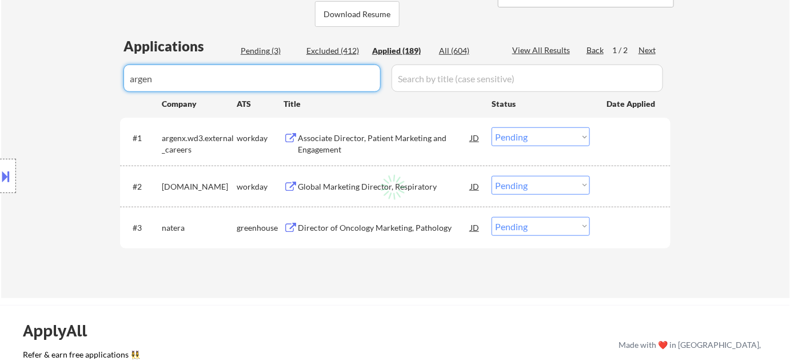
select select ""applied""
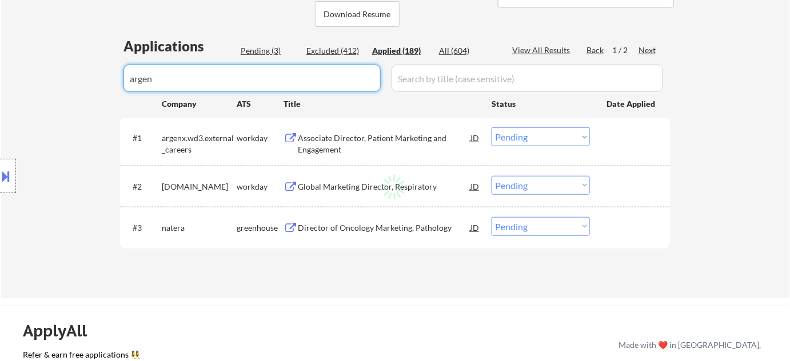
select select ""applied""
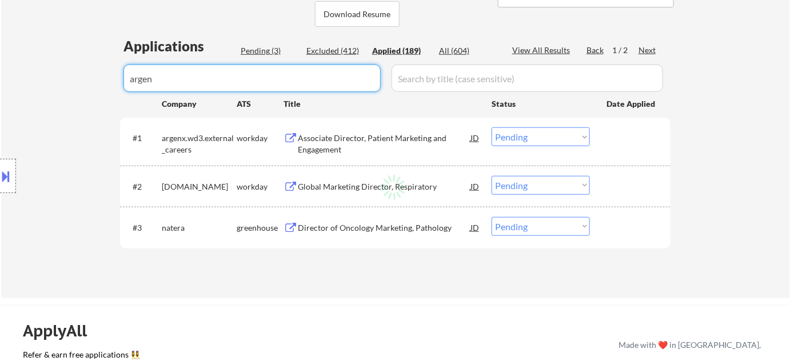
select select ""applied""
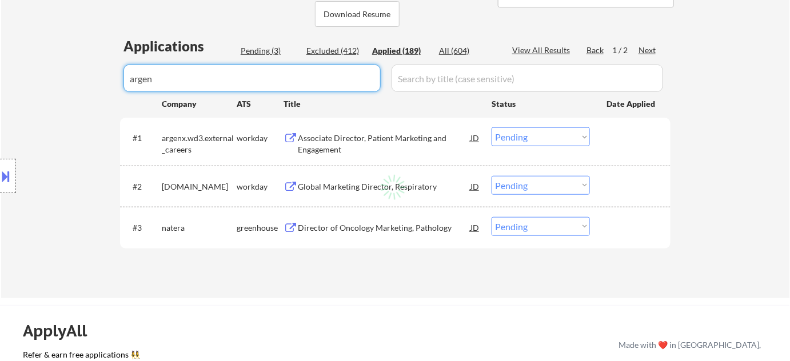
select select ""applied""
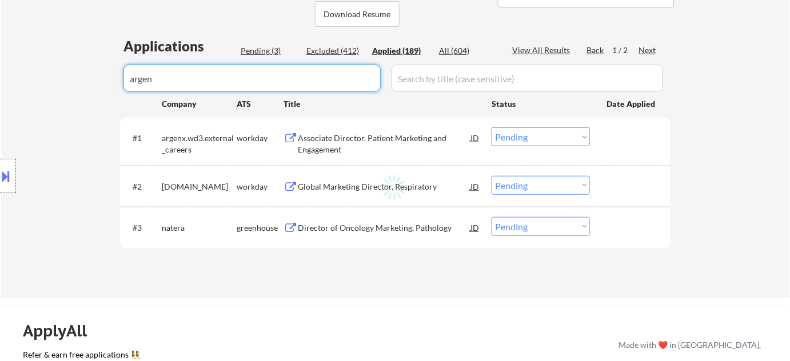
select select ""applied""
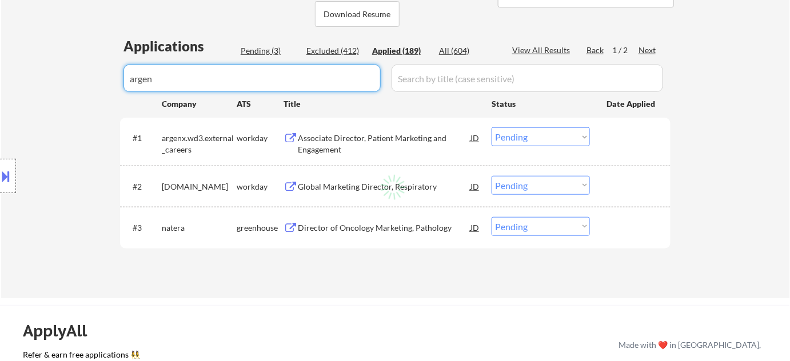
select select ""applied""
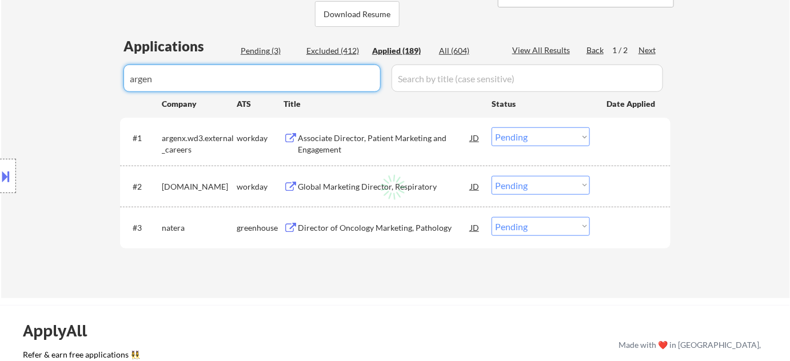
select select ""applied""
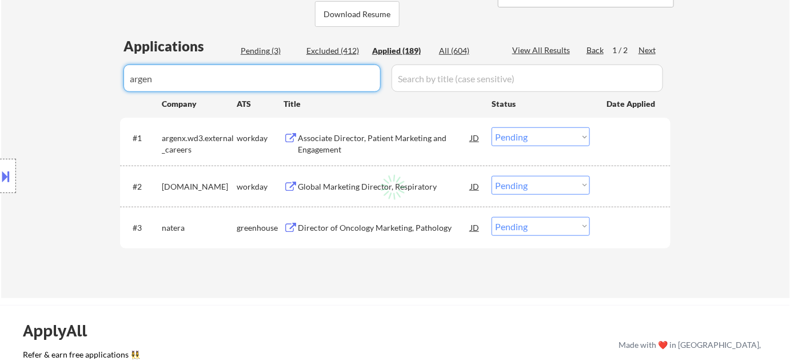
select select ""applied""
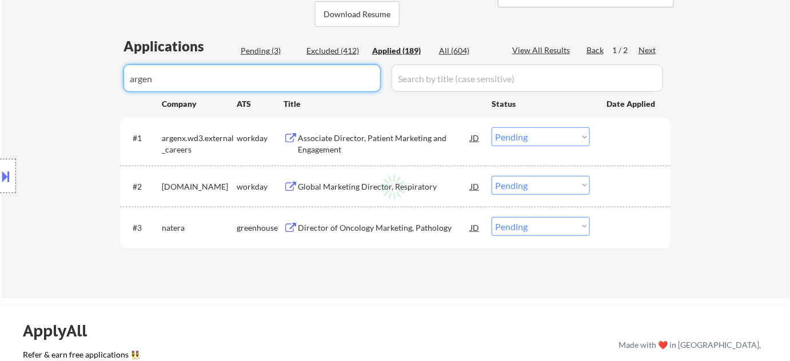
select select ""applied""
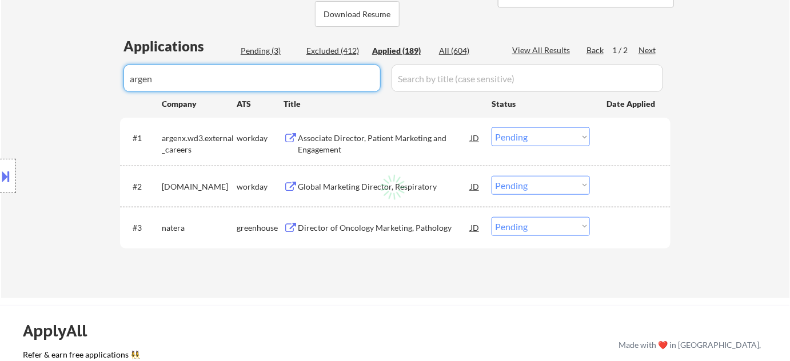
select select ""applied""
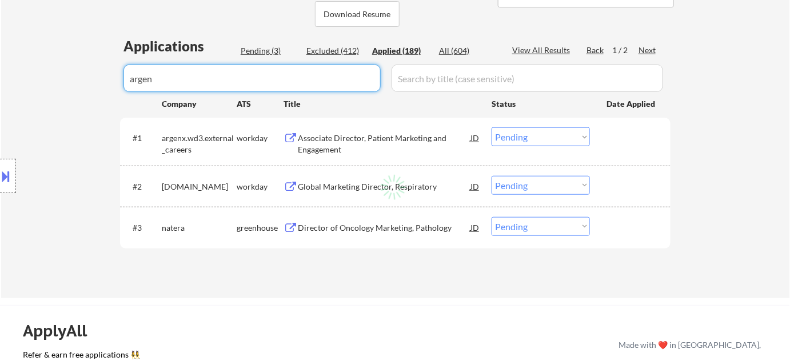
select select ""applied""
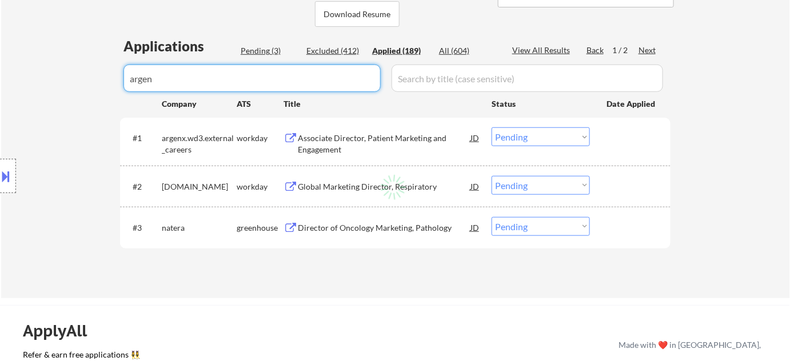
select select ""applied""
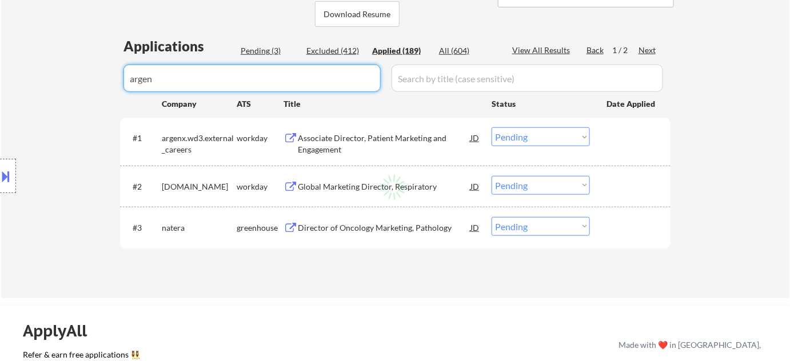
select select ""applied""
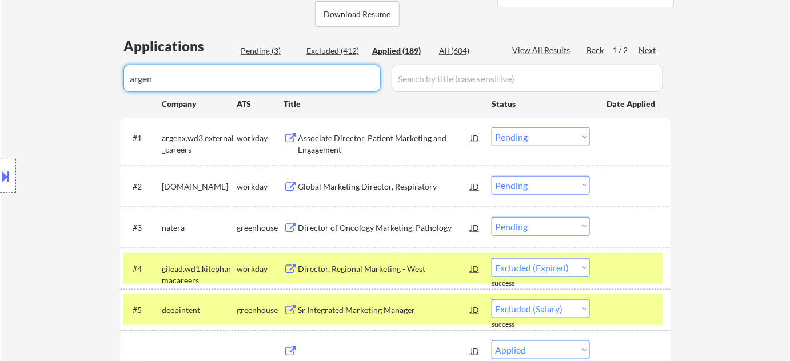
select select ""applied""
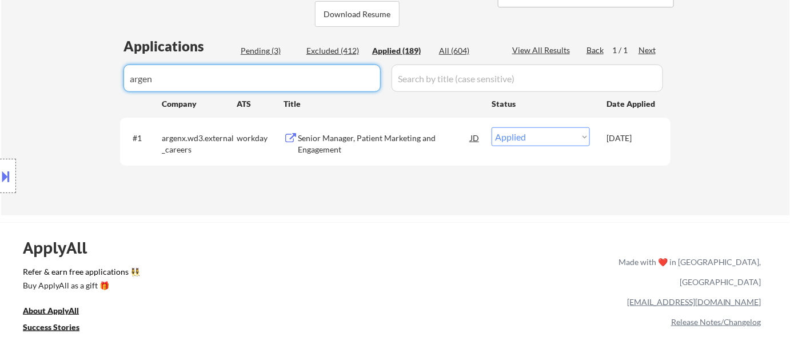
drag, startPoint x: 257, startPoint y: 83, endPoint x: 7, endPoint y: 79, distance: 249.8
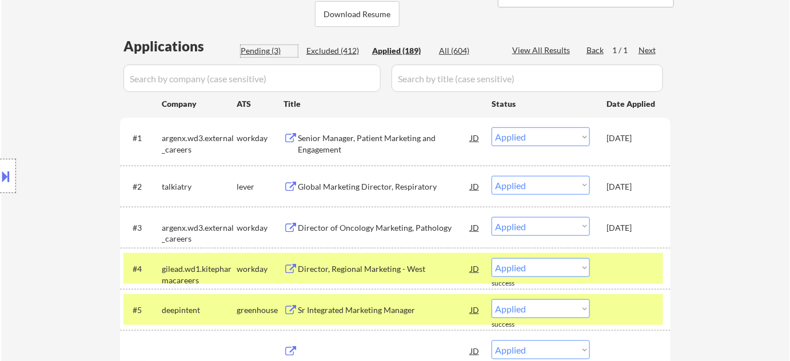
click at [271, 45] on div "Pending (3)" at bounding box center [269, 50] width 57 height 11
select select ""pending""
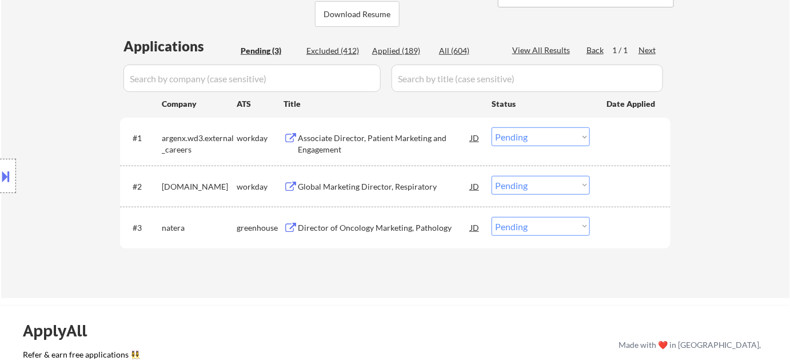
click at [266, 54] on div "Pending (3)" at bounding box center [269, 50] width 57 height 11
click at [519, 133] on select "Choose an option... Pending Applied Excluded (Questions) Excluded (Expired) Exc…" at bounding box center [541, 136] width 98 height 19
click at [492, 127] on select "Choose an option... Pending Applied Excluded (Questions) Excluded (Expired) Exc…" at bounding box center [541, 136] width 98 height 19
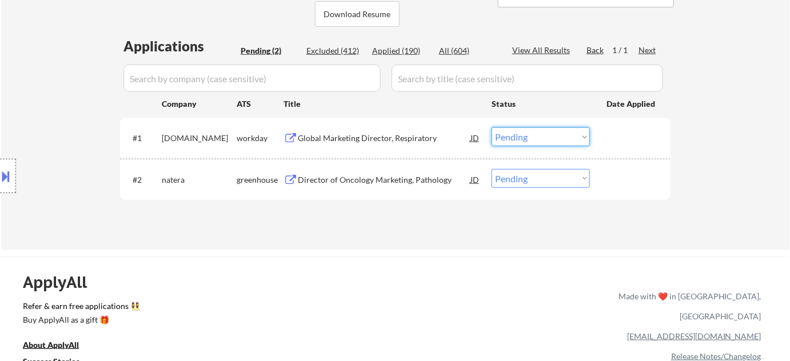
click at [523, 137] on select "Choose an option... Pending Applied Excluded (Questions) Excluded (Expired) Exc…" at bounding box center [541, 136] width 98 height 19
click at [492, 127] on select "Choose an option... Pending Applied Excluded (Questions) Excluded (Expired) Exc…" at bounding box center [541, 136] width 98 height 19
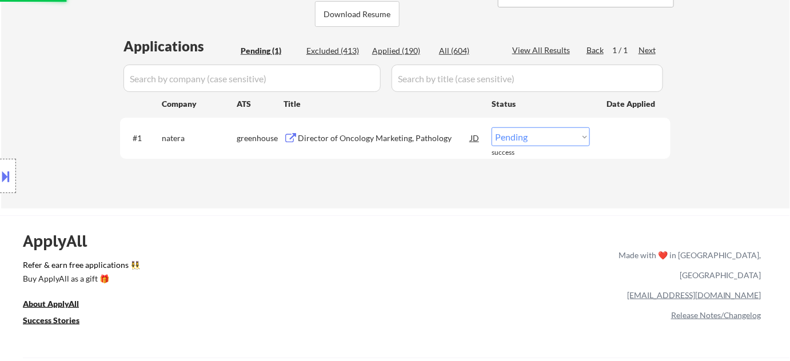
click at [516, 139] on select "Choose an option... Pending Applied Excluded (Questions) Excluded (Expired) Exc…" at bounding box center [541, 136] width 98 height 19
select select ""excluded__other_""
click at [492, 127] on select "Choose an option... Pending Applied Excluded (Questions) Excluded (Expired) Exc…" at bounding box center [541, 136] width 98 height 19
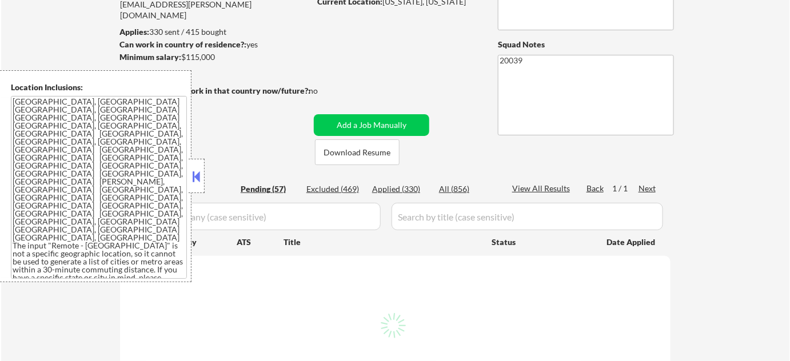
scroll to position [260, 0]
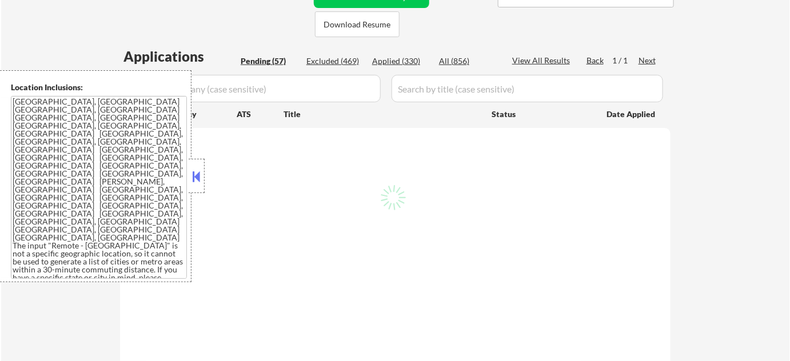
select select ""pending""
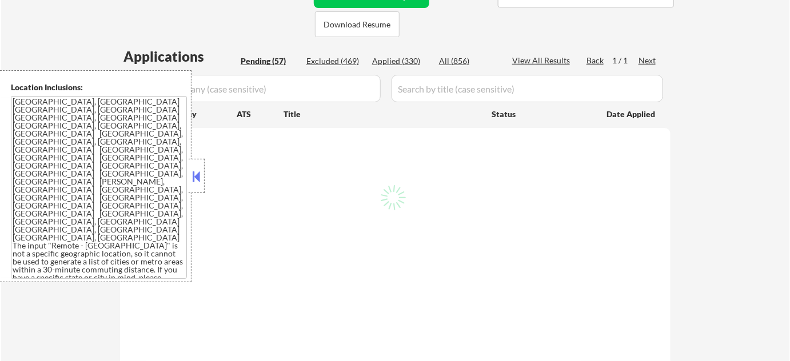
select select ""pending""
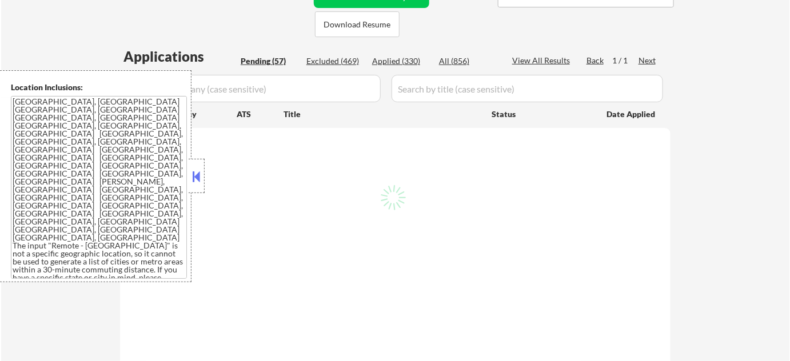
select select ""pending""
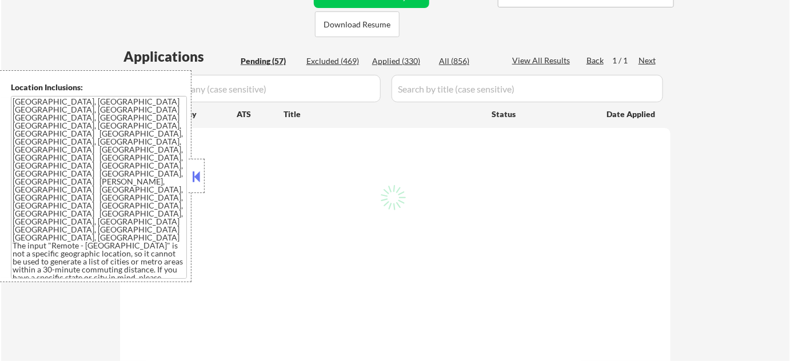
select select ""pending""
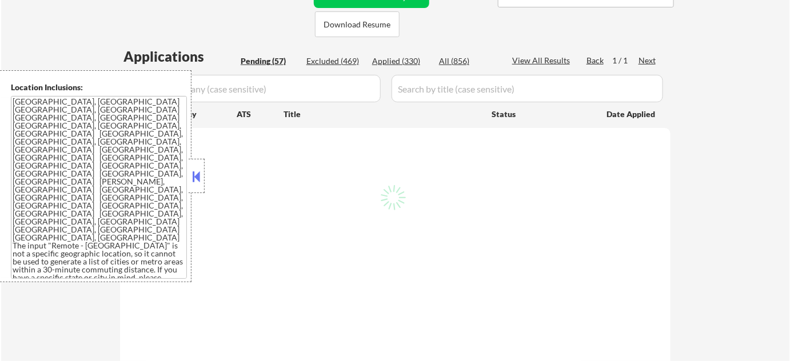
select select ""pending""
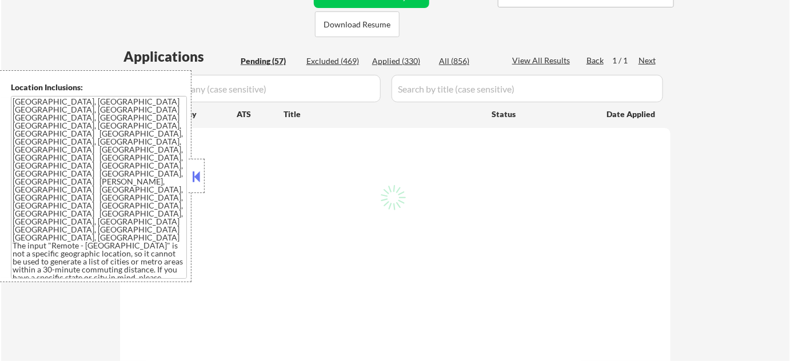
select select ""pending""
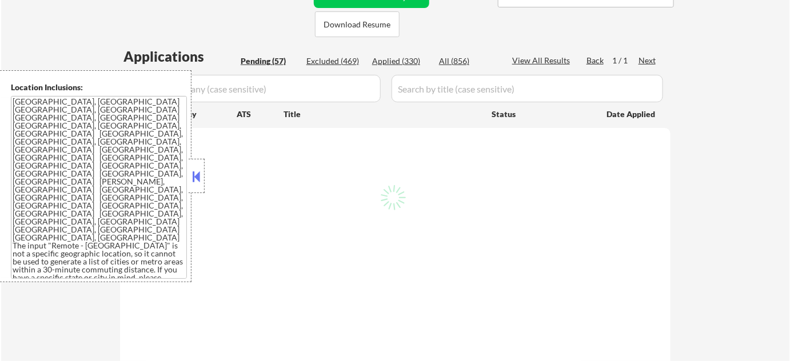
select select ""pending""
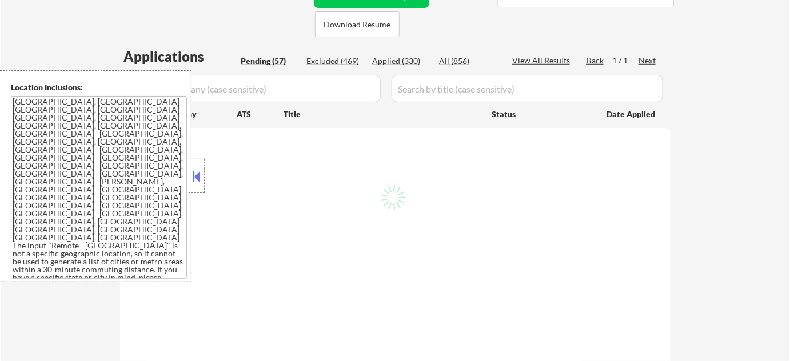
select select ""pending""
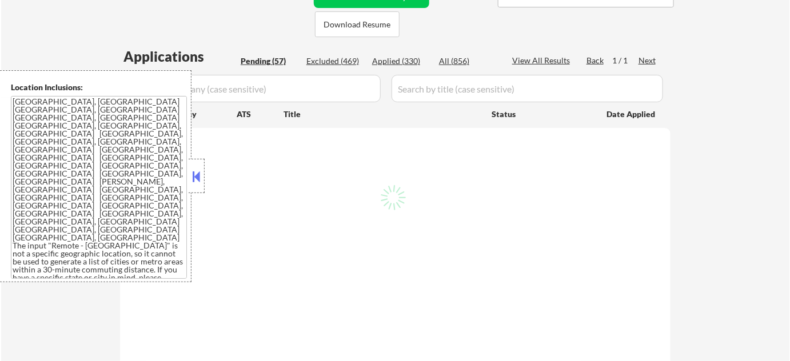
select select ""pending""
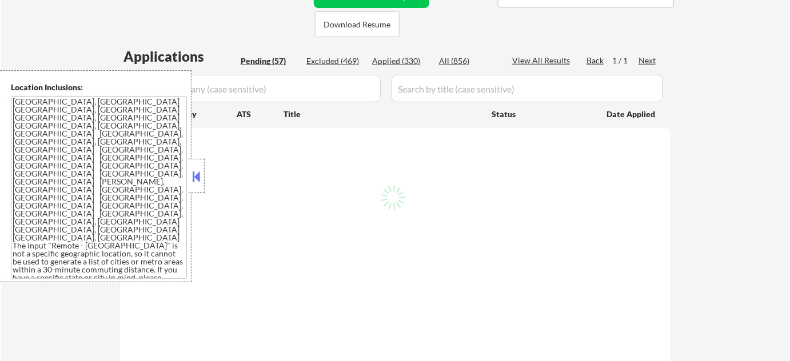
select select ""pending""
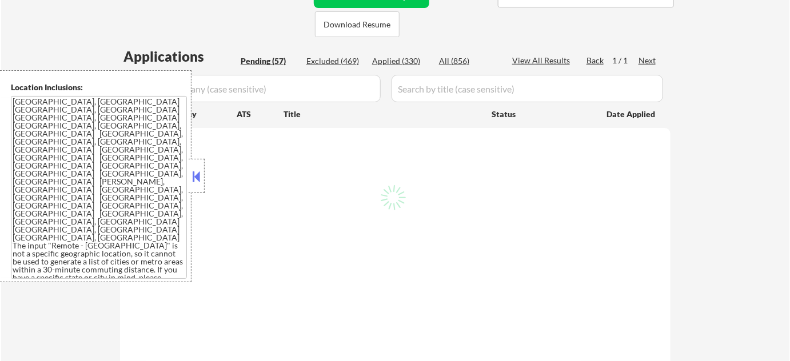
select select ""pending""
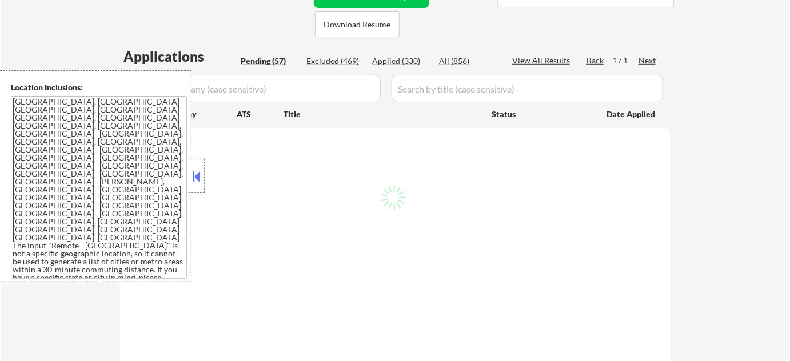
select select ""pending""
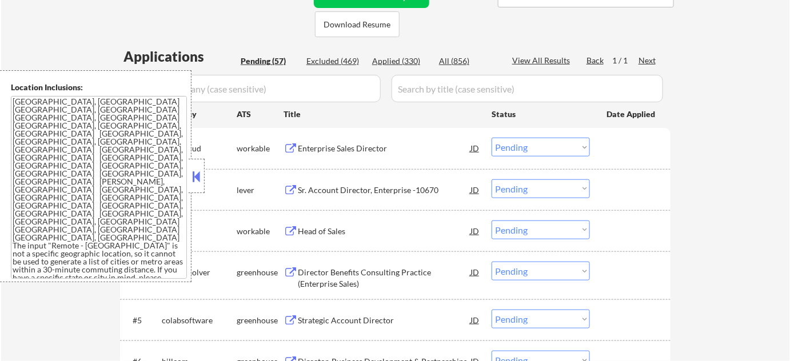
click at [198, 177] on button at bounding box center [196, 176] width 13 height 17
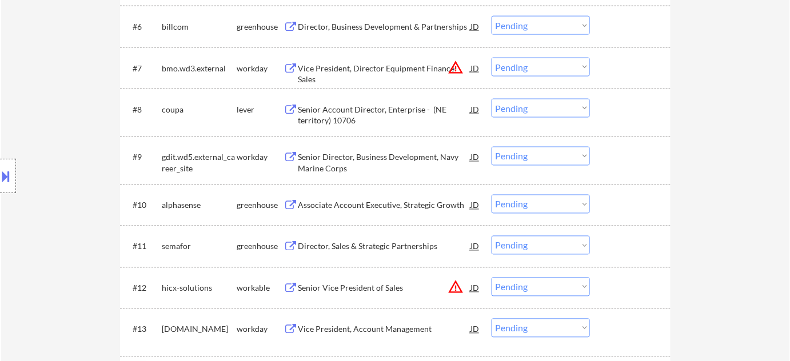
scroll to position [623, 0]
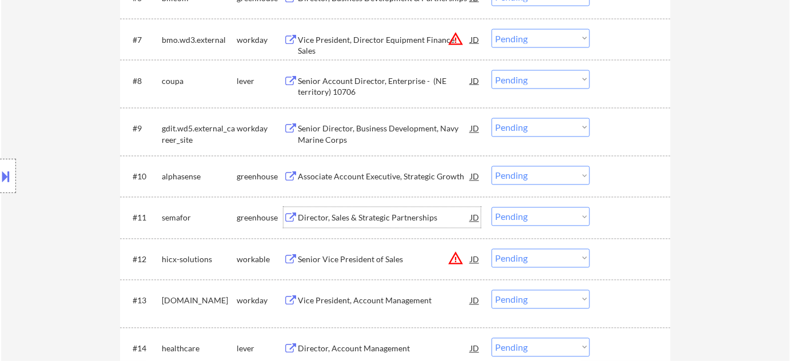
click at [394, 216] on div "Director, Sales & Strategic Partnerships" at bounding box center [384, 218] width 173 height 11
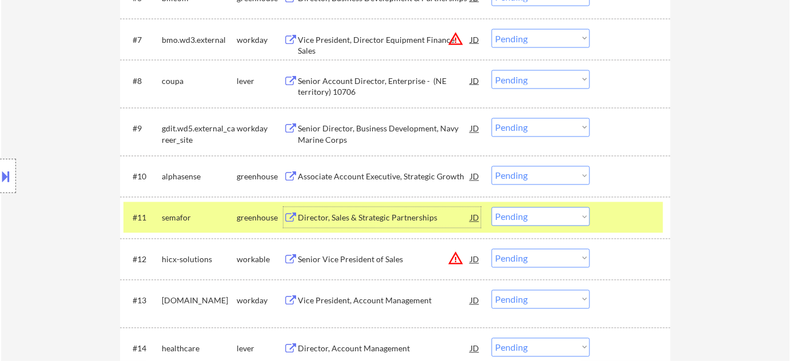
click at [509, 219] on select "Choose an option... Pending Applied Excluded (Questions) Excluded (Expired) Exc…" at bounding box center [541, 217] width 98 height 19
click at [492, 208] on select "Choose an option... Pending Applied Excluded (Questions) Excluded (Expired) Exc…" at bounding box center [541, 217] width 98 height 19
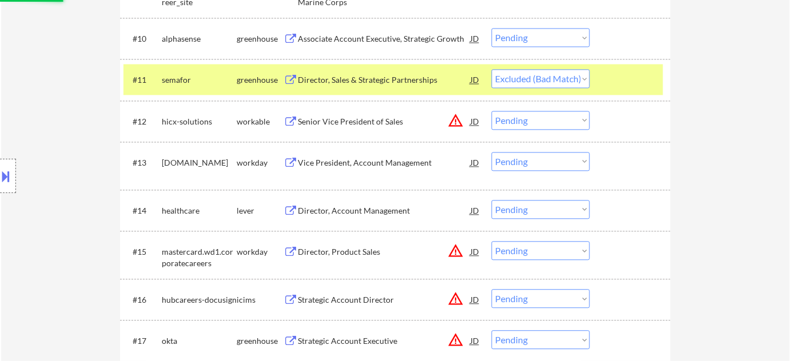
scroll to position [779, 0]
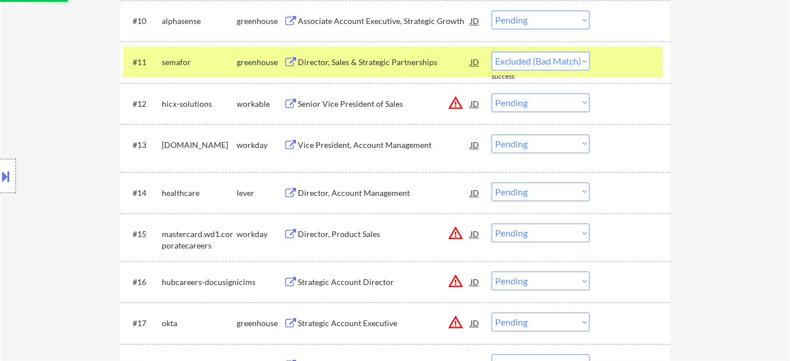
select select ""pending""
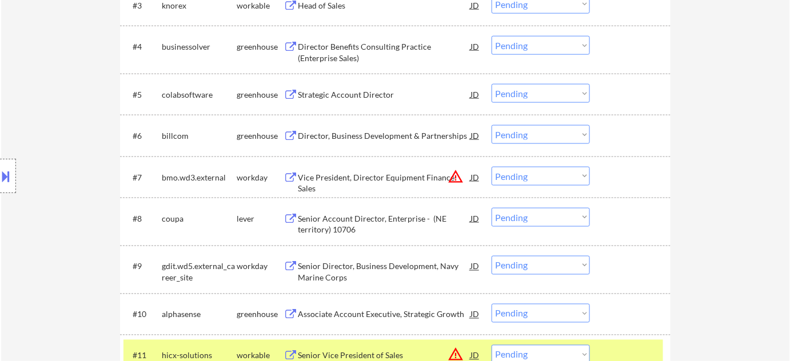
scroll to position [468, 0]
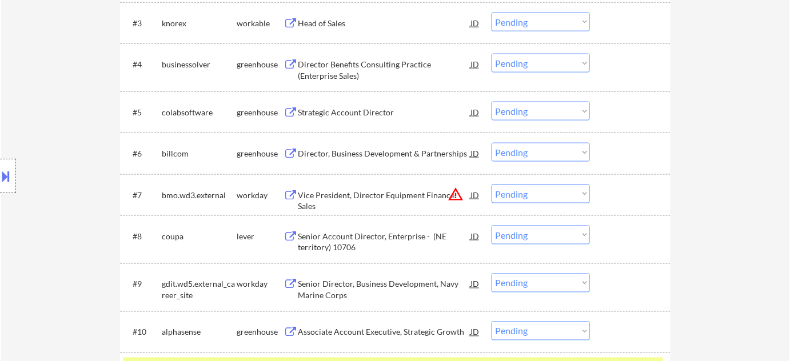
click at [386, 154] on div "Director, Business Development & Partnerships" at bounding box center [384, 153] width 173 height 11
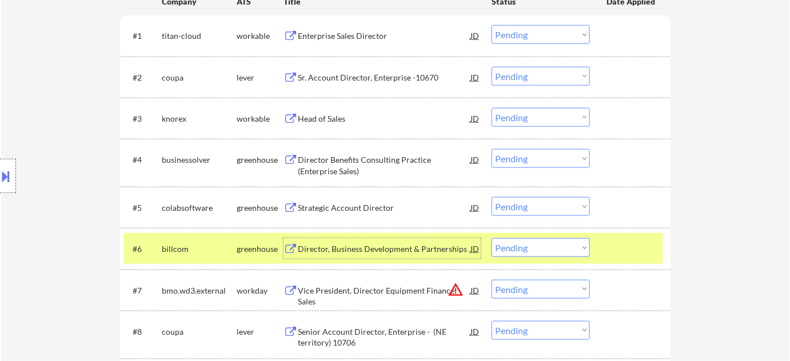
scroll to position [364, 0]
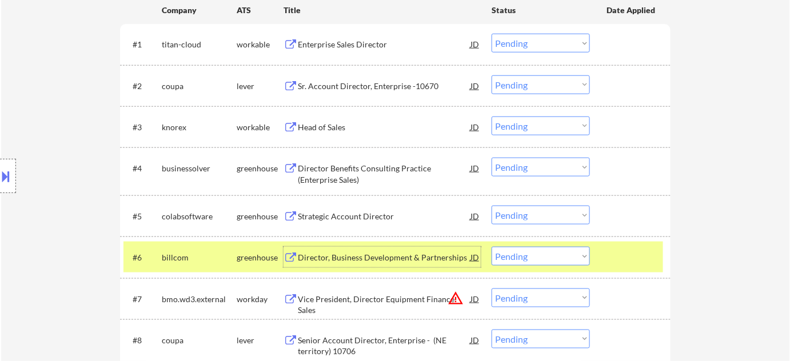
click at [325, 110] on div "#3 knorex workable Head of Sales JD Choose an option... Pending Applied Exclude…" at bounding box center [395, 126] width 551 height 41
click at [321, 117] on div "Head of Sales" at bounding box center [384, 127] width 173 height 21
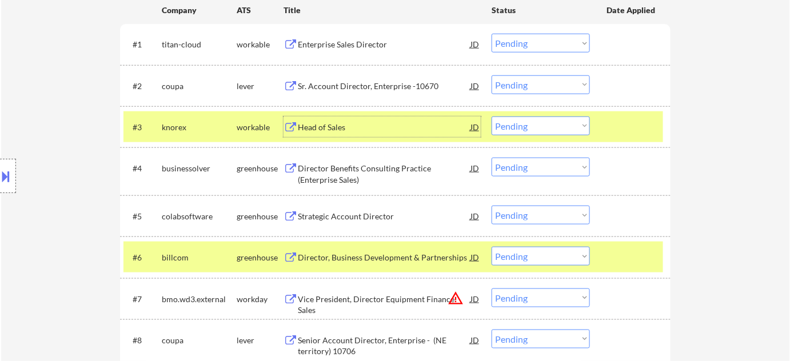
click at [547, 126] on select "Choose an option... Pending Applied Excluded (Questions) Excluded (Expired) Exc…" at bounding box center [541, 126] width 98 height 19
click at [492, 117] on select "Choose an option... Pending Applied Excluded (Questions) Excluded (Expired) Exc…" at bounding box center [541, 126] width 98 height 19
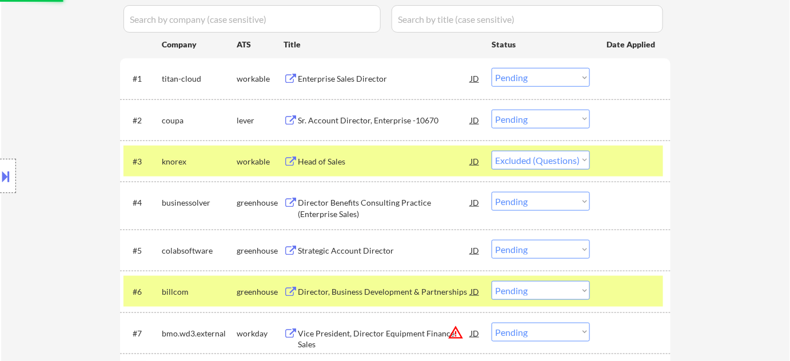
scroll to position [312, 0]
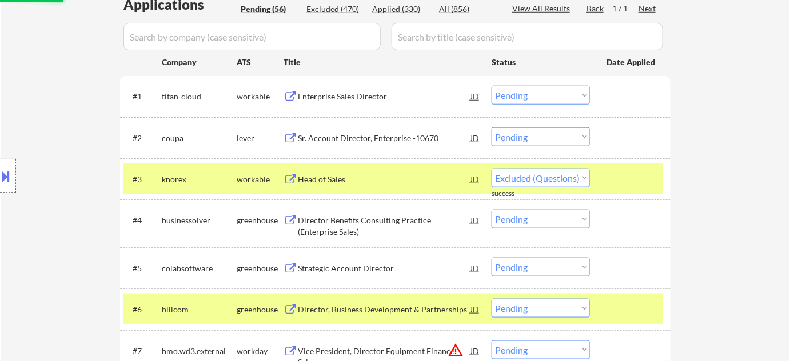
select select ""pending""
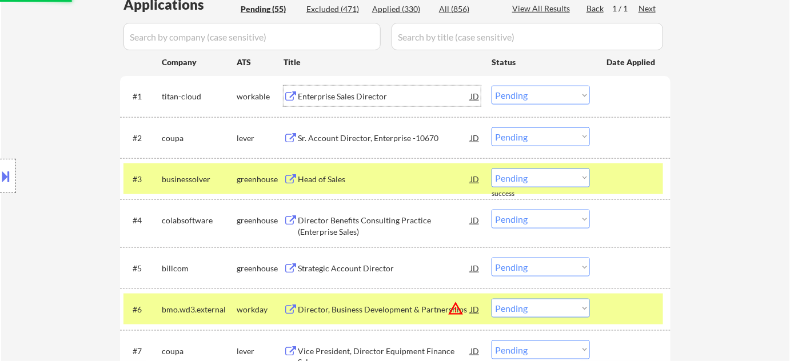
click at [345, 91] on div "Enterprise Sales Director" at bounding box center [384, 96] width 173 height 11
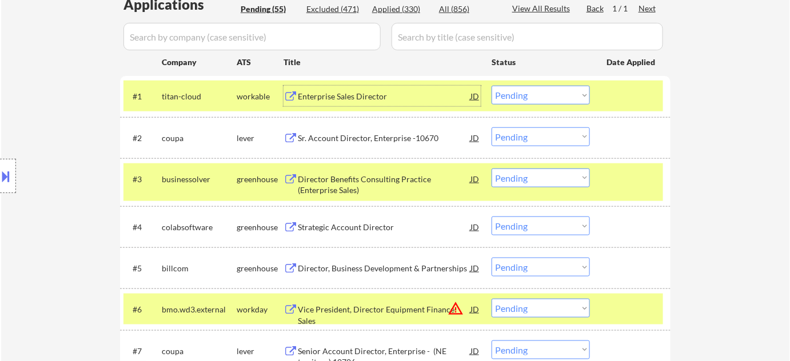
click at [510, 98] on select "Choose an option... Pending Applied Excluded (Questions) Excluded (Expired) Exc…" at bounding box center [541, 95] width 98 height 19
click at [492, 86] on select "Choose an option... Pending Applied Excluded (Questions) Excluded (Expired) Exc…" at bounding box center [541, 95] width 98 height 19
select select ""pending""
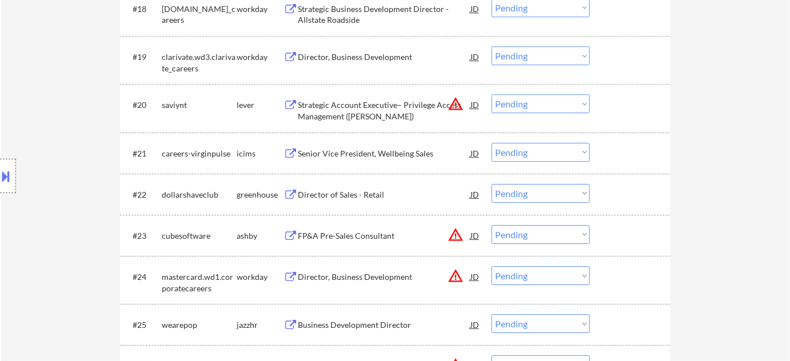
scroll to position [1143, 0]
click at [356, 190] on div "Director of Sales - Retail" at bounding box center [384, 193] width 173 height 11
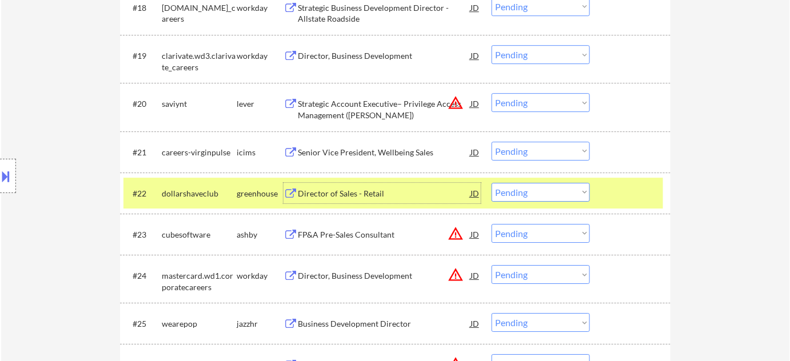
click at [552, 185] on select "Choose an option... Pending Applied Excluded (Questions) Excluded (Expired) Exc…" at bounding box center [541, 192] width 98 height 19
click at [492, 183] on select "Choose an option... Pending Applied Excluded (Questions) Excluded (Expired) Exc…" at bounding box center [541, 192] width 98 height 19
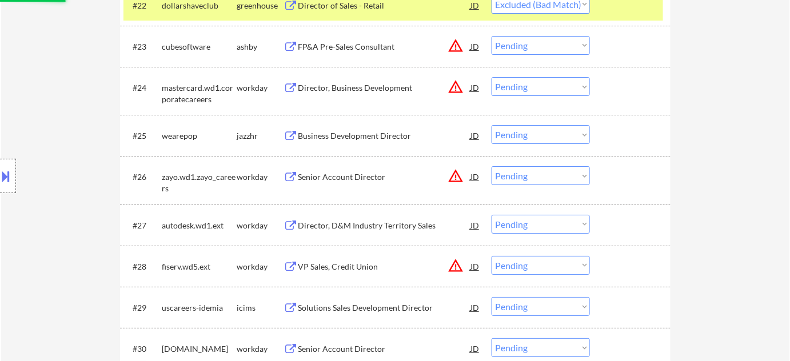
scroll to position [1351, 0]
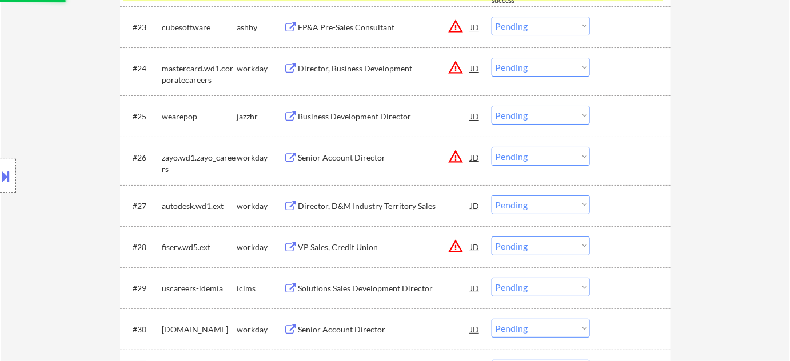
select select ""pending""
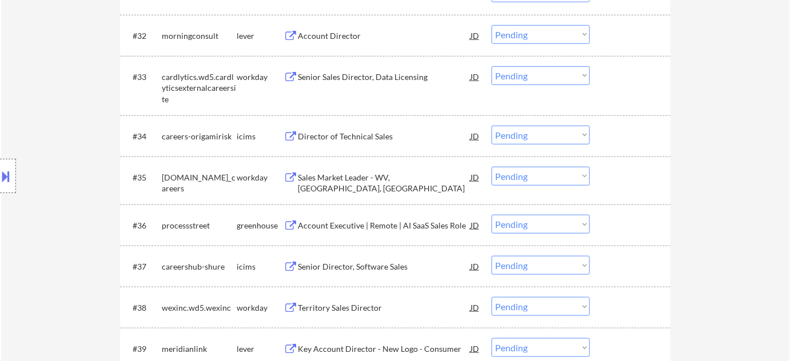
scroll to position [1766, 0]
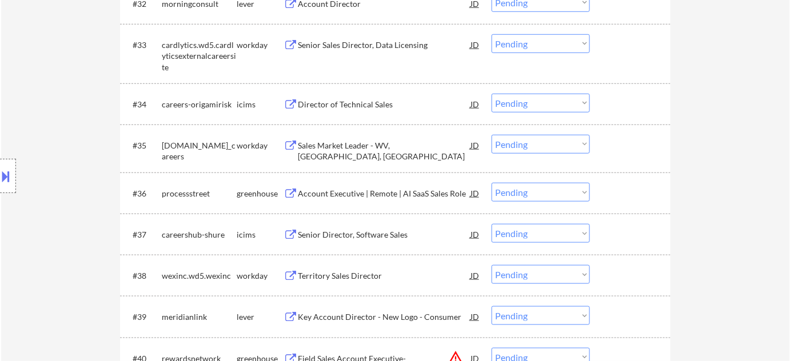
click at [402, 188] on div "Account Executive | Remote | AI SaaS Sales Role" at bounding box center [384, 193] width 173 height 11
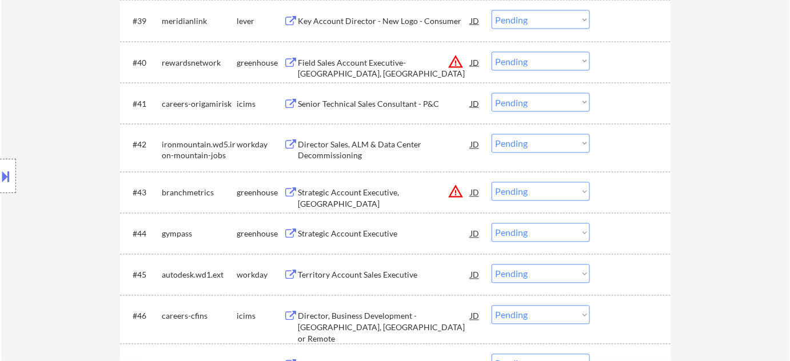
scroll to position [2079, 0]
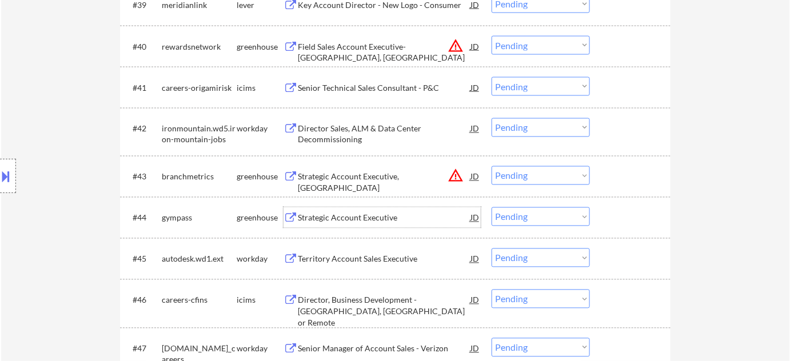
click at [361, 210] on div "Strategic Account Executive" at bounding box center [384, 218] width 173 height 21
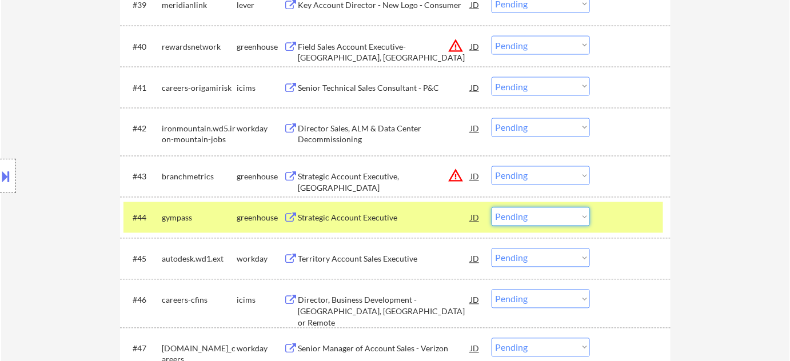
click at [526, 221] on select "Choose an option... Pending Applied Excluded (Questions) Excluded (Expired) Exc…" at bounding box center [541, 217] width 98 height 19
click at [492, 208] on select "Choose an option... Pending Applied Excluded (Questions) Excluded (Expired) Exc…" at bounding box center [541, 217] width 98 height 19
select select ""pending""
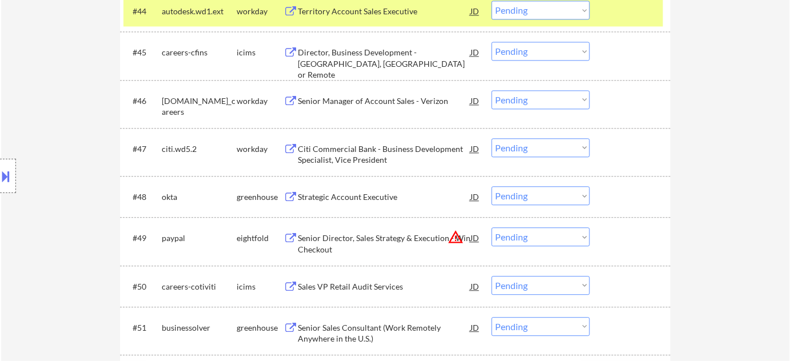
scroll to position [2287, 0]
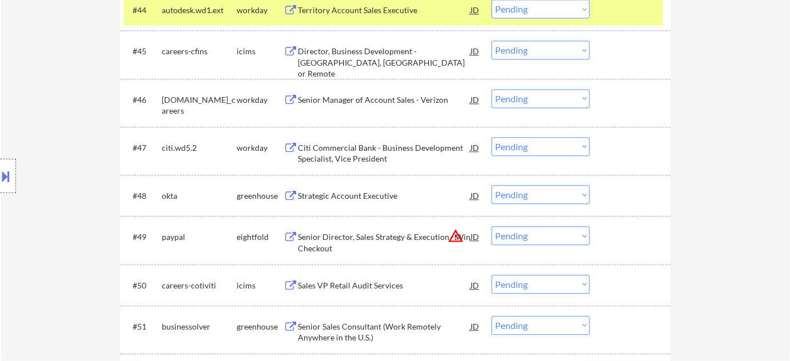
click at [529, 236] on select "Choose an option... Pending Applied Excluded (Questions) Excluded (Expired) Exc…" at bounding box center [541, 235] width 98 height 19
click at [492, 226] on select "Choose an option... Pending Applied Excluded (Questions) Excluded (Expired) Exc…" at bounding box center [541, 235] width 98 height 19
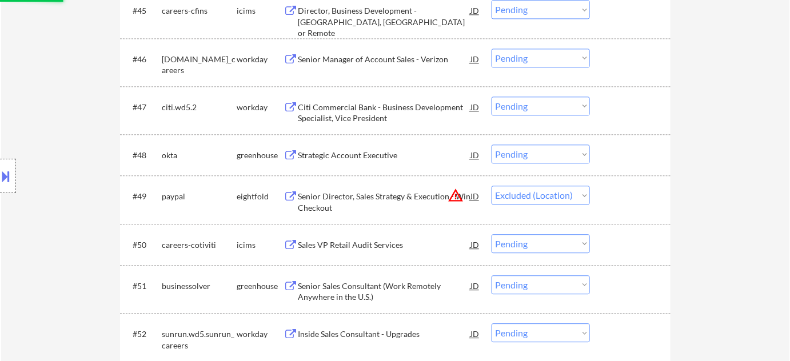
scroll to position [2442, 0]
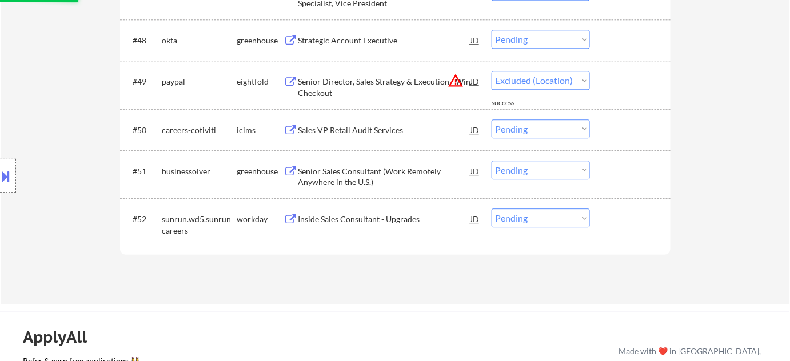
select select ""pending""
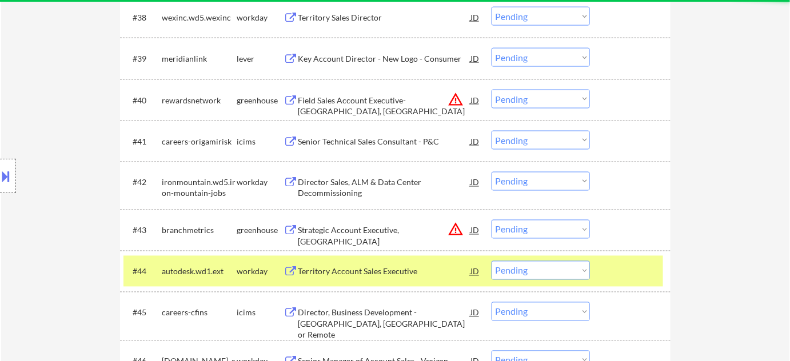
scroll to position [2027, 0]
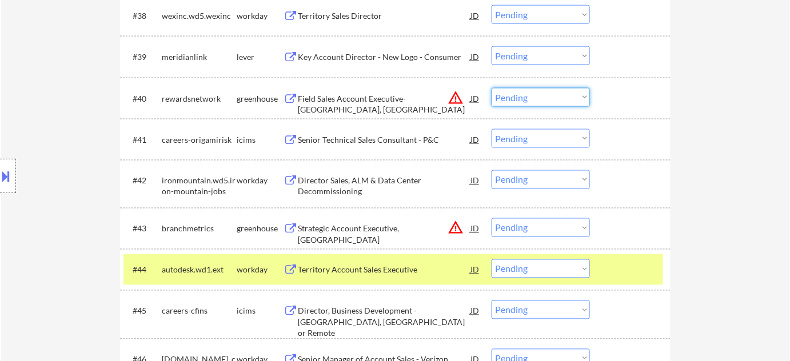
drag, startPoint x: 547, startPoint y: 97, endPoint x: 547, endPoint y: 105, distance: 8.6
click at [547, 97] on select "Choose an option... Pending Applied Excluded (Questions) Excluded (Expired) Exc…" at bounding box center [541, 97] width 98 height 19
click at [492, 88] on select "Choose an option... Pending Applied Excluded (Questions) Excluded (Expired) Exc…" at bounding box center [541, 97] width 98 height 19
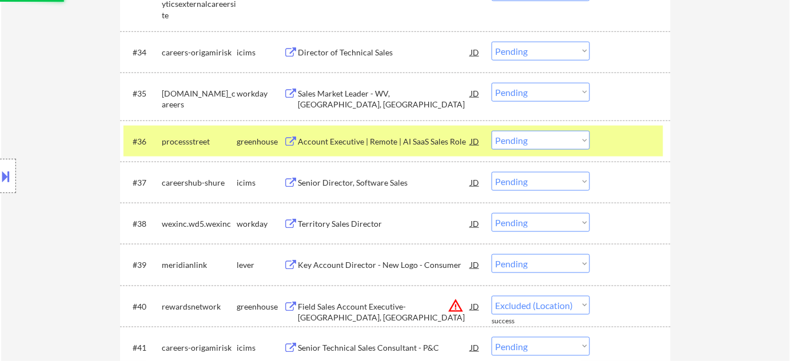
select select ""pending""
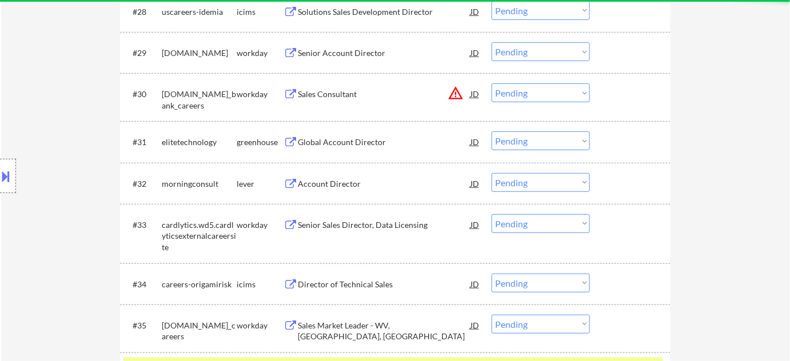
scroll to position [1507, 0]
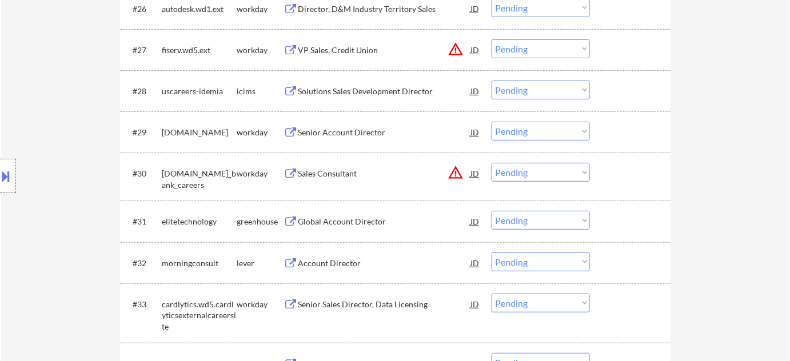
drag, startPoint x: 454, startPoint y: 171, endPoint x: 460, endPoint y: 170, distance: 6.4
click at [453, 171] on button "warning_amber" at bounding box center [456, 173] width 16 height 16
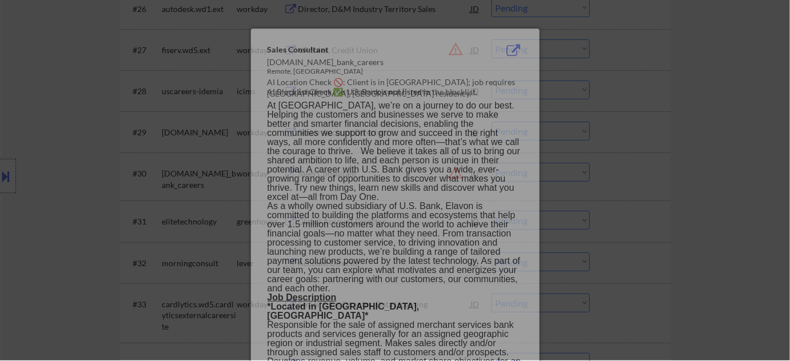
click at [659, 169] on div at bounding box center [395, 179] width 790 height 361
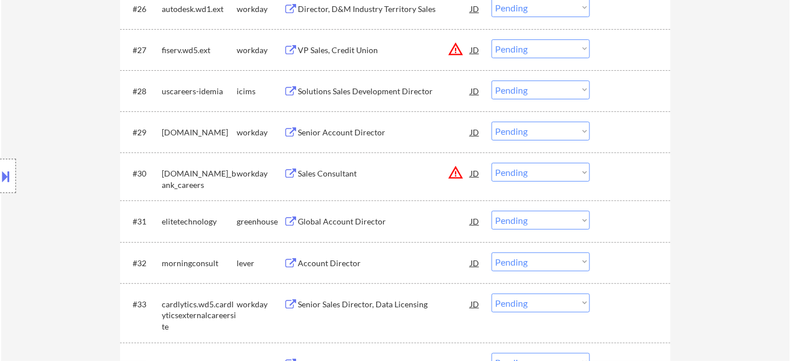
click at [563, 174] on select "Choose an option... Pending Applied Excluded (Questions) Excluded (Expired) Exc…" at bounding box center [541, 172] width 98 height 19
click at [492, 163] on select "Choose an option... Pending Applied Excluded (Questions) Excluded (Expired) Exc…" at bounding box center [541, 172] width 98 height 19
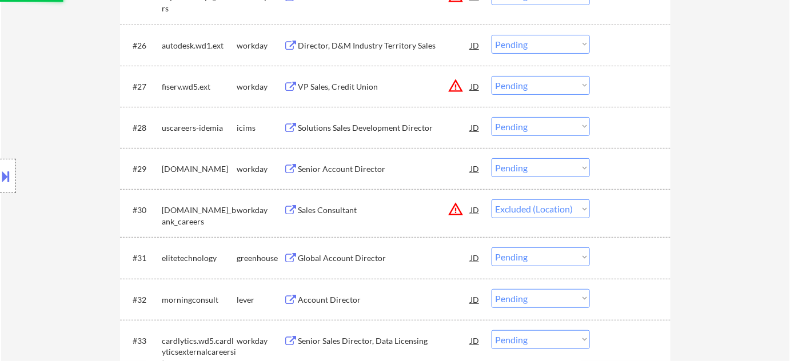
scroll to position [1351, 0]
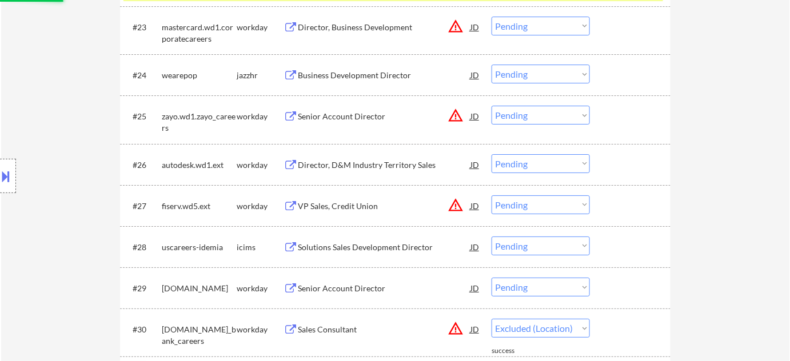
select select ""pending""
click at [453, 202] on button "warning_amber" at bounding box center [456, 205] width 16 height 16
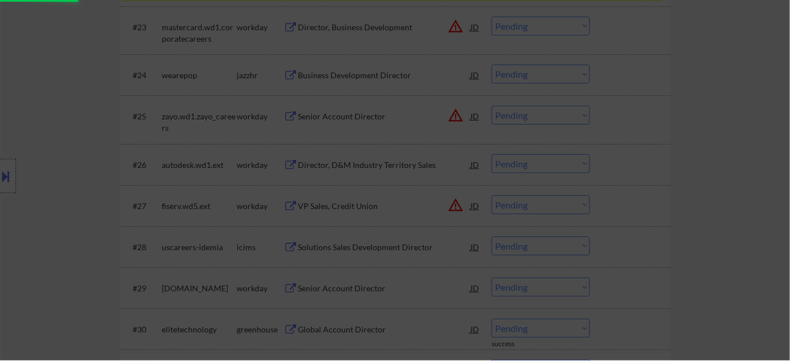
click at [712, 205] on div at bounding box center [395, 179] width 790 height 361
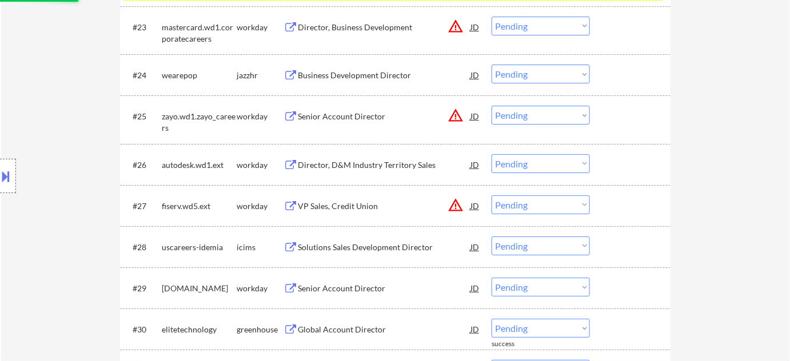
click at [570, 201] on select "Choose an option... Pending Applied Excluded (Questions) Excluded (Expired) Exc…" at bounding box center [541, 205] width 98 height 19
click at [492, 196] on select "Choose an option... Pending Applied Excluded (Questions) Excluded (Expired) Exc…" at bounding box center [541, 205] width 98 height 19
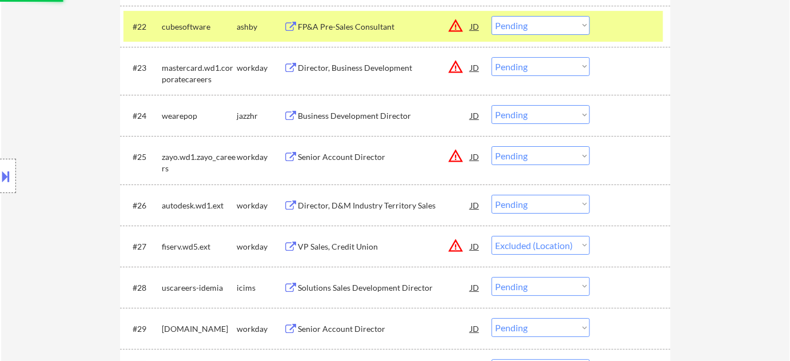
scroll to position [1247, 0]
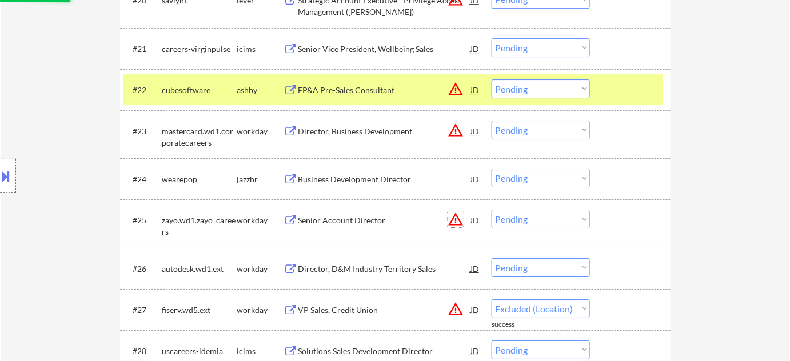
click at [461, 218] on button "warning_amber" at bounding box center [456, 220] width 16 height 16
select select ""pending""
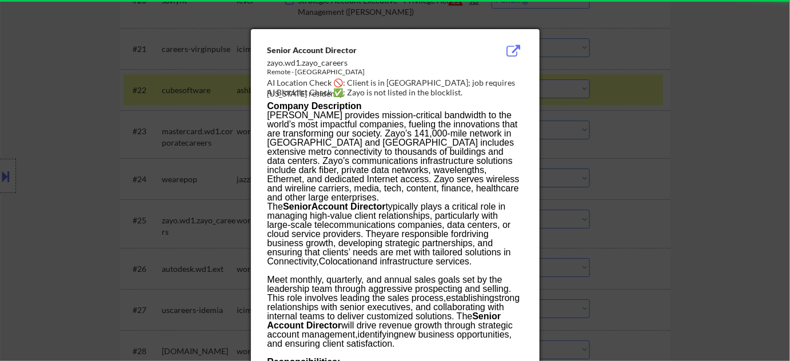
click at [711, 217] on div at bounding box center [395, 180] width 790 height 361
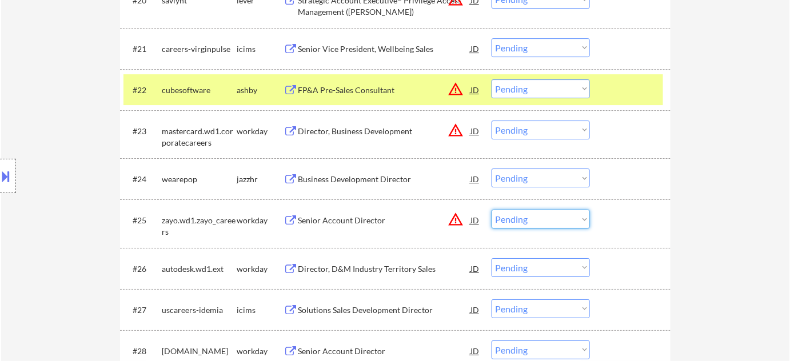
click at [552, 217] on select "Choose an option... Pending Applied Excluded (Questions) Excluded (Expired) Exc…" at bounding box center [541, 219] width 98 height 19
click at [492, 210] on select "Choose an option... Pending Applied Excluded (Questions) Excluded (Expired) Exc…" at bounding box center [541, 219] width 98 height 19
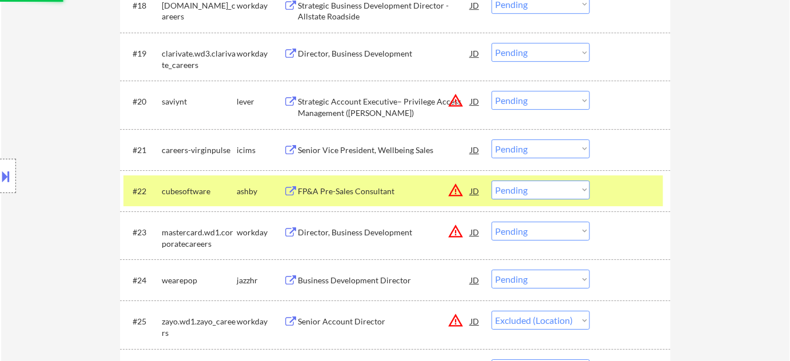
scroll to position [1143, 0]
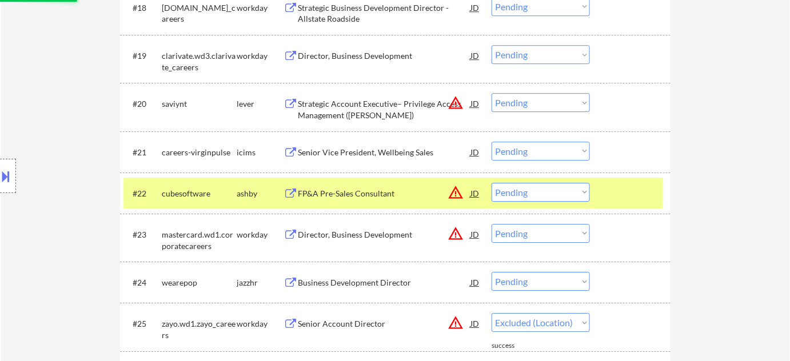
click at [454, 232] on button "warning_amber" at bounding box center [456, 234] width 16 height 16
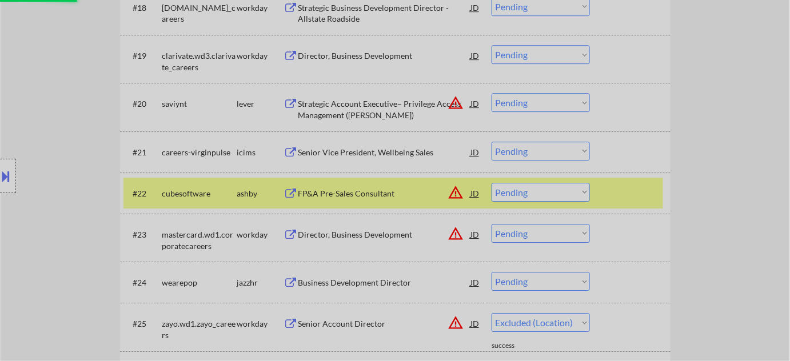
select select ""pending""
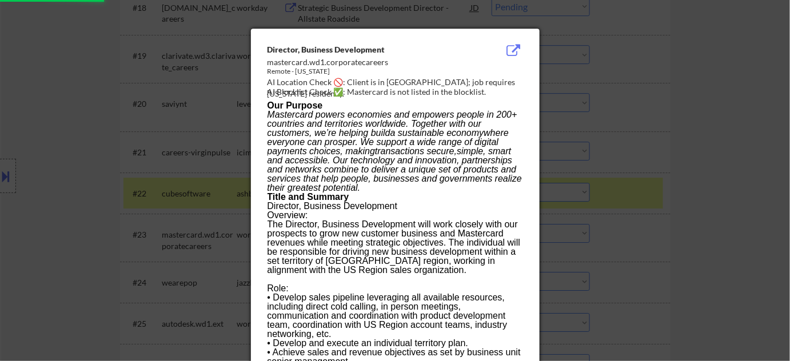
click at [721, 237] on div at bounding box center [395, 180] width 790 height 361
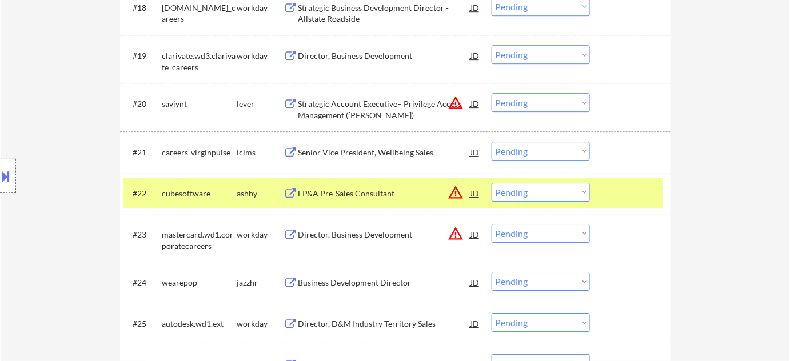
click at [560, 236] on select "Choose an option... Pending Applied Excluded (Questions) Excluded (Expired) Exc…" at bounding box center [541, 233] width 98 height 19
click at [492, 224] on select "Choose an option... Pending Applied Excluded (Questions) Excluded (Expired) Exc…" at bounding box center [541, 233] width 98 height 19
click at [453, 187] on button "warning_amber" at bounding box center [456, 193] width 16 height 16
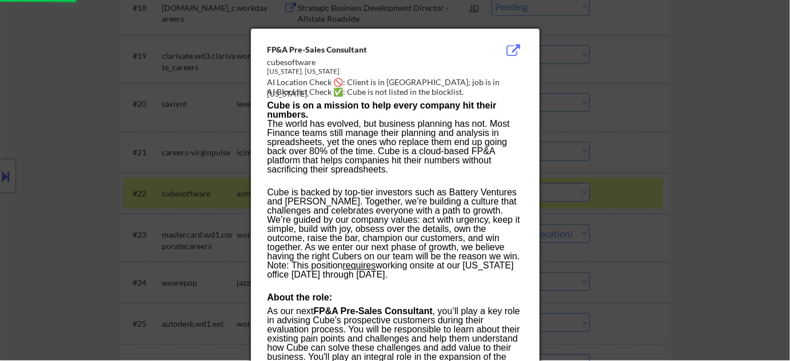
select select ""pending""
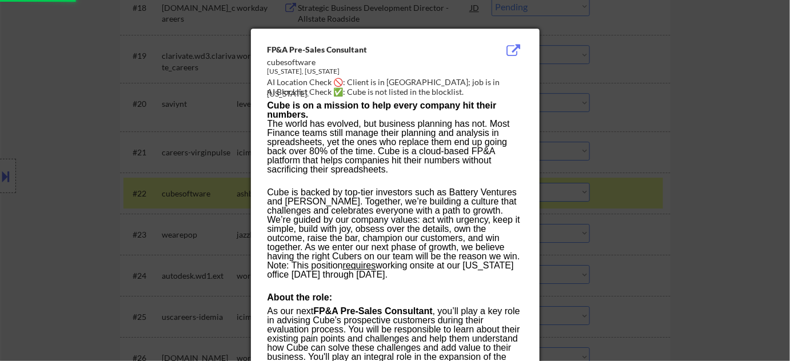
click at [701, 199] on div at bounding box center [395, 180] width 790 height 361
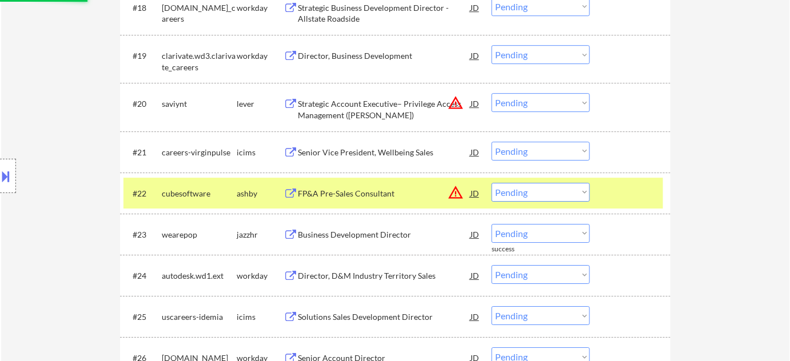
click at [559, 189] on select "Choose an option... Pending Applied Excluded (Questions) Excluded (Expired) Exc…" at bounding box center [541, 192] width 98 height 19
click at [492, 183] on select "Choose an option... Pending Applied Excluded (Questions) Excluded (Expired) Exc…" at bounding box center [541, 192] width 98 height 19
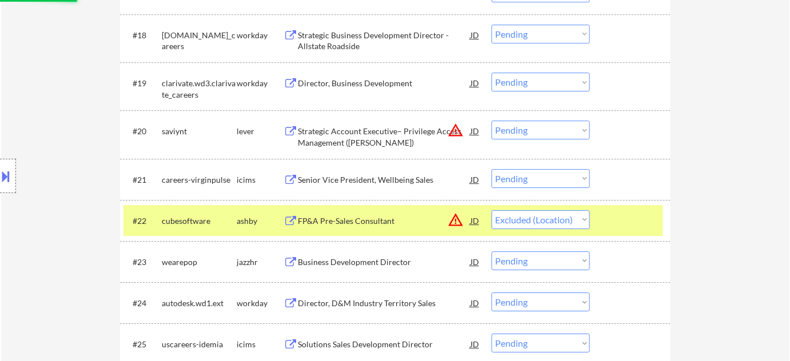
scroll to position [1091, 0]
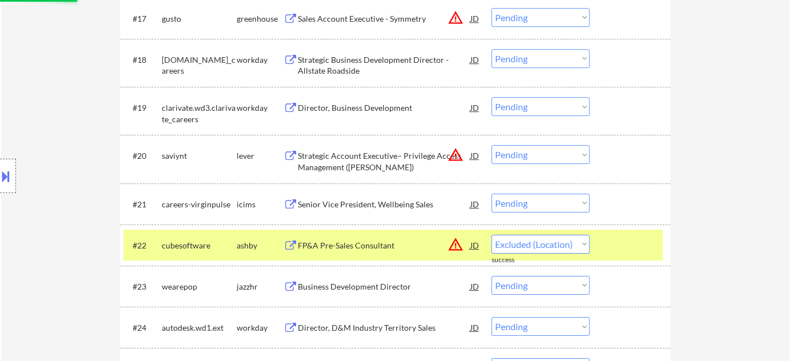
select select ""pending""
click at [454, 154] on button "warning_amber" at bounding box center [456, 155] width 16 height 16
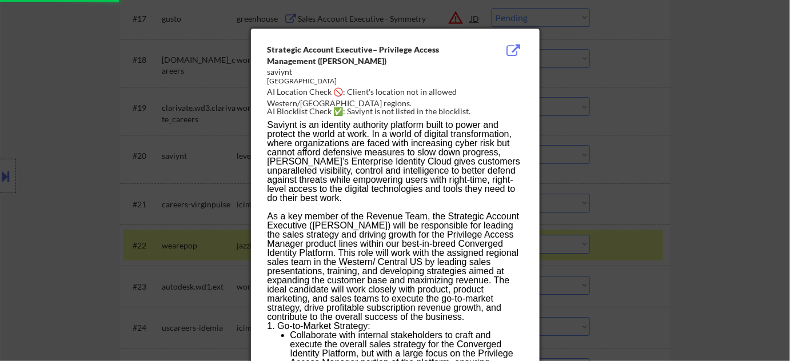
click at [689, 170] on div at bounding box center [395, 180] width 790 height 361
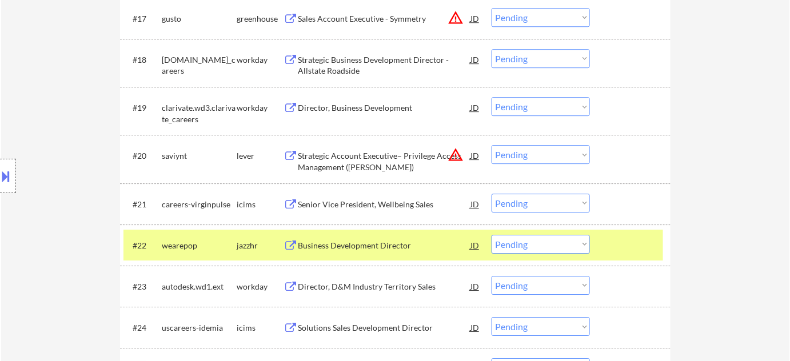
click at [573, 147] on select "Choose an option... Pending Applied Excluded (Questions) Excluded (Expired) Exc…" at bounding box center [541, 154] width 98 height 19
click at [492, 145] on select "Choose an option... Pending Applied Excluded (Questions) Excluded (Expired) Exc…" at bounding box center [541, 154] width 98 height 19
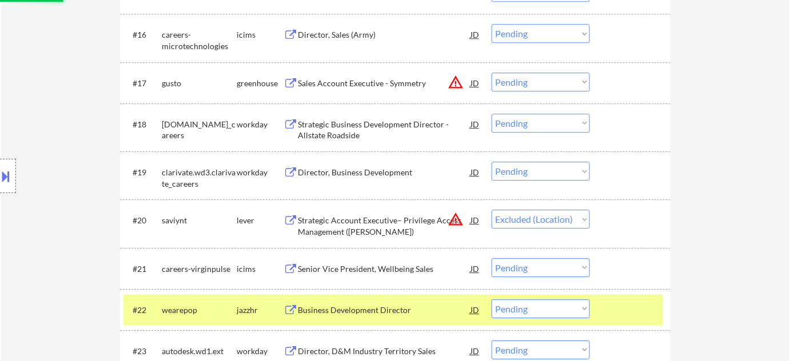
scroll to position [935, 0]
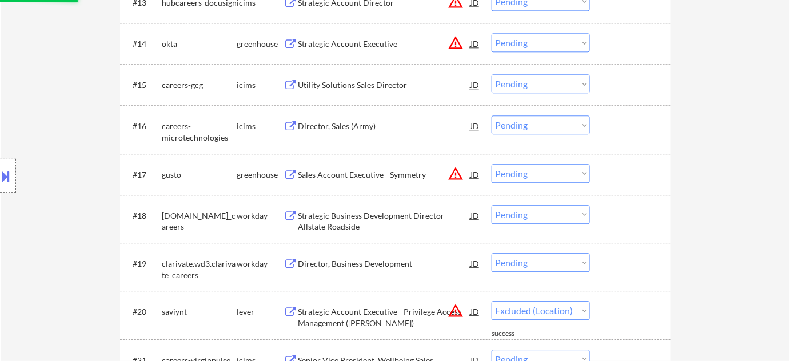
select select ""pending""
click at [454, 173] on button "warning_amber" at bounding box center [456, 174] width 16 height 16
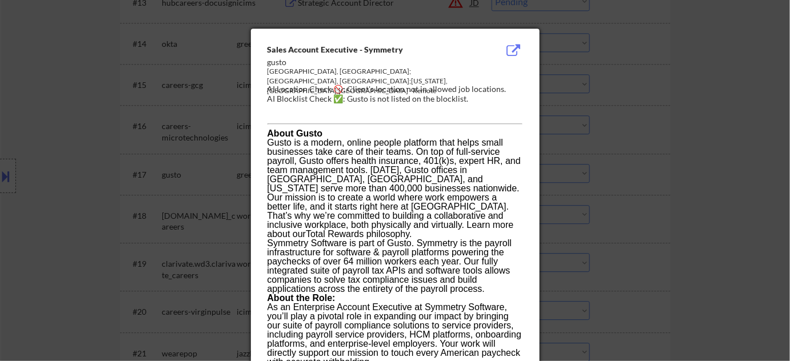
click at [669, 207] on div at bounding box center [395, 180] width 790 height 361
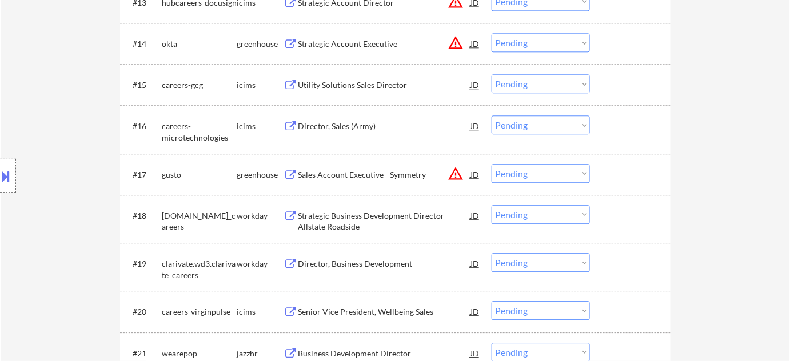
click at [563, 176] on select "Choose an option... Pending Applied Excluded (Questions) Excluded (Expired) Exc…" at bounding box center [541, 173] width 98 height 19
click at [492, 164] on select "Choose an option... Pending Applied Excluded (Questions) Excluded (Expired) Exc…" at bounding box center [541, 173] width 98 height 19
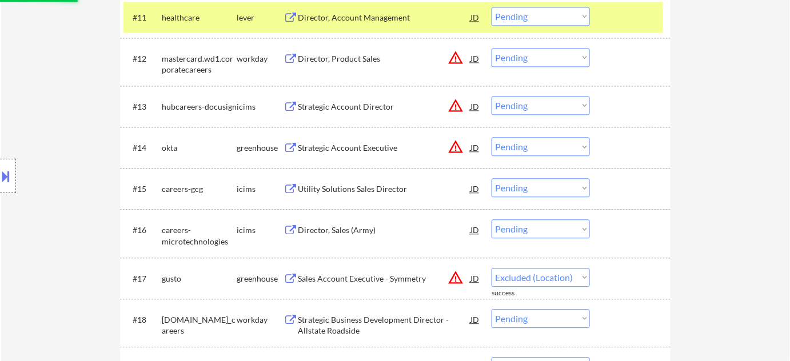
click at [454, 145] on button "warning_amber" at bounding box center [456, 147] width 16 height 16
select select ""pending""
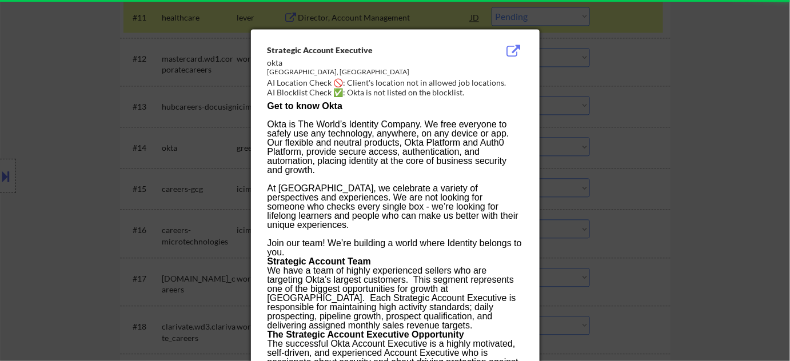
click at [682, 187] on div at bounding box center [395, 180] width 790 height 361
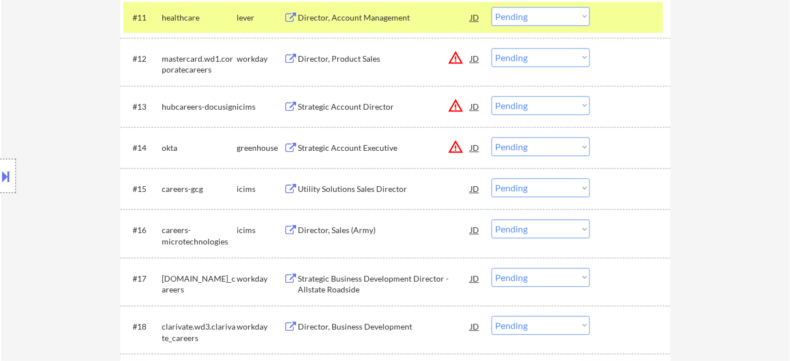
click at [553, 147] on select "Choose an option... Pending Applied Excluded (Questions) Excluded (Expired) Exc…" at bounding box center [541, 146] width 98 height 19
click at [492, 137] on select "Choose an option... Pending Applied Excluded (Questions) Excluded (Expired) Exc…" at bounding box center [541, 146] width 98 height 19
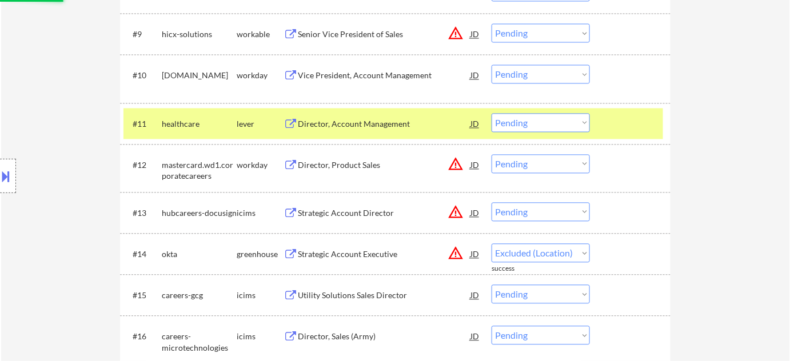
scroll to position [727, 0]
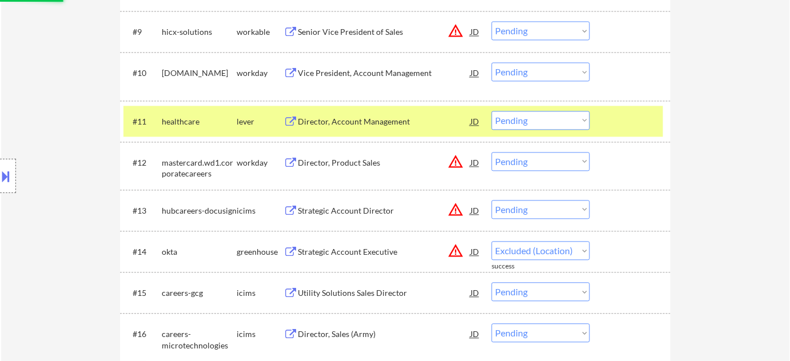
select select ""pending""
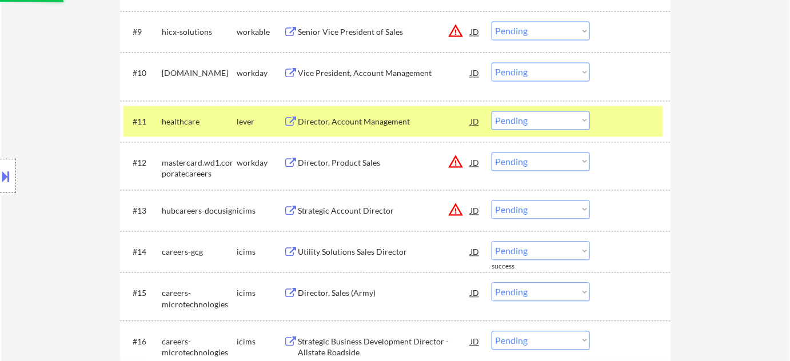
click at [456, 209] on button "warning_amber" at bounding box center [456, 210] width 16 height 16
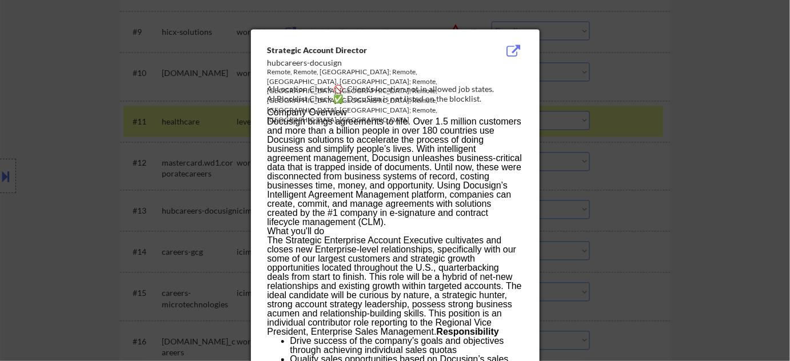
click at [689, 205] on div at bounding box center [395, 180] width 790 height 361
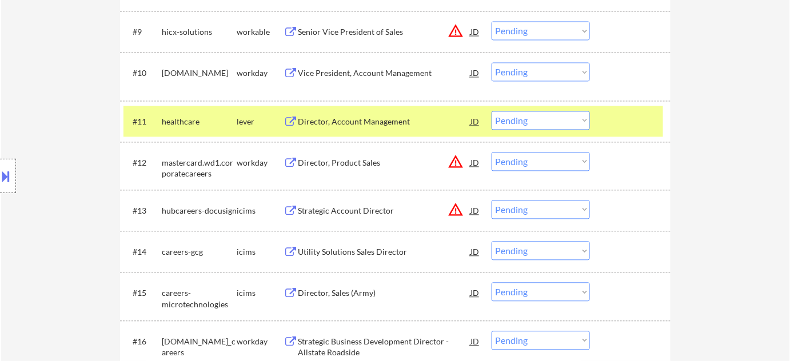
click at [457, 161] on button "warning_amber" at bounding box center [456, 162] width 16 height 16
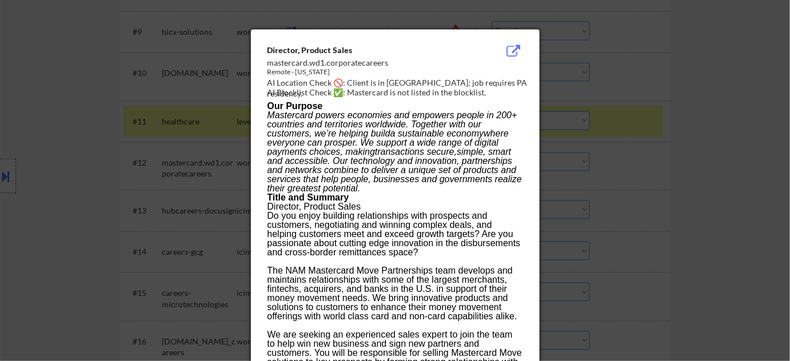
click at [630, 181] on div at bounding box center [395, 180] width 790 height 361
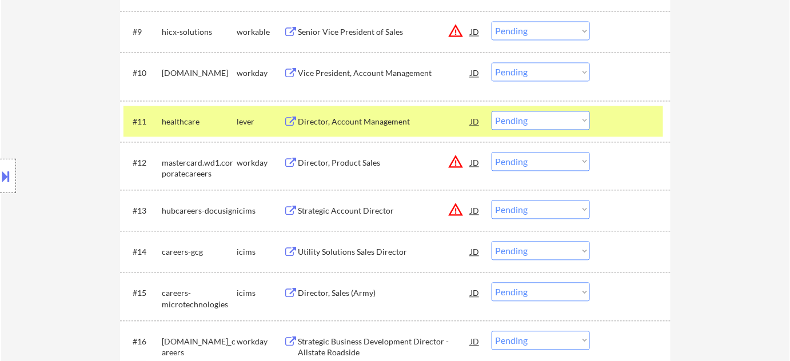
click at [548, 165] on select "Choose an option... Pending Applied Excluded (Questions) Excluded (Expired) Exc…" at bounding box center [541, 161] width 98 height 19
click at [492, 152] on select "Choose an option... Pending Applied Excluded (Questions) Excluded (Expired) Exc…" at bounding box center [541, 161] width 98 height 19
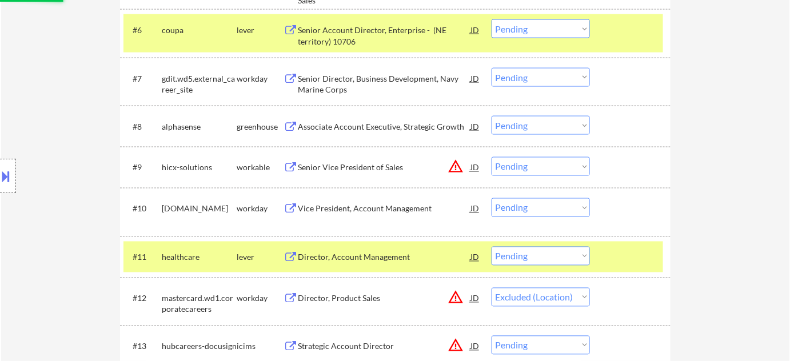
scroll to position [572, 0]
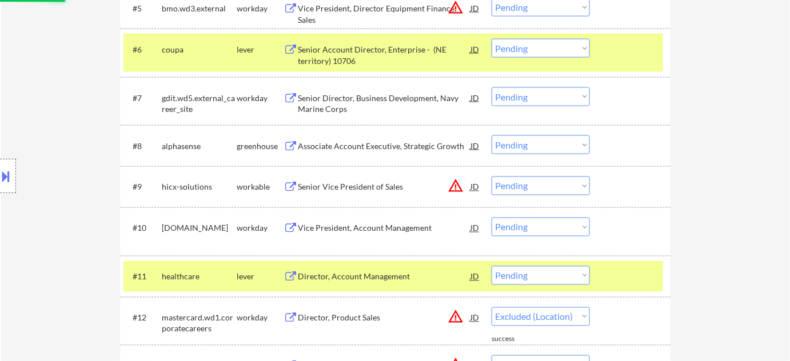
select select ""pending""
click at [457, 187] on button "warning_amber" at bounding box center [456, 186] width 16 height 16
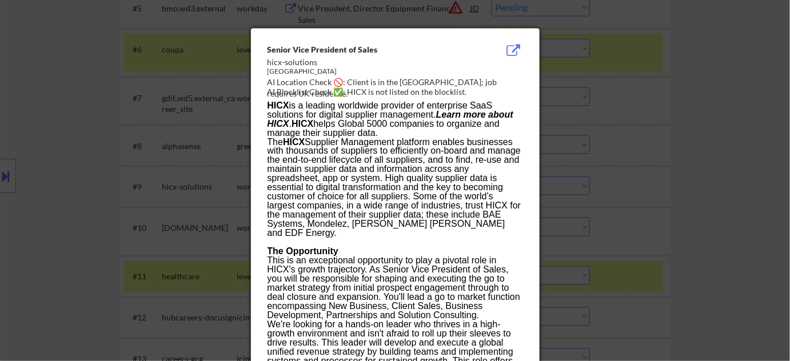
click at [692, 219] on div at bounding box center [395, 180] width 790 height 361
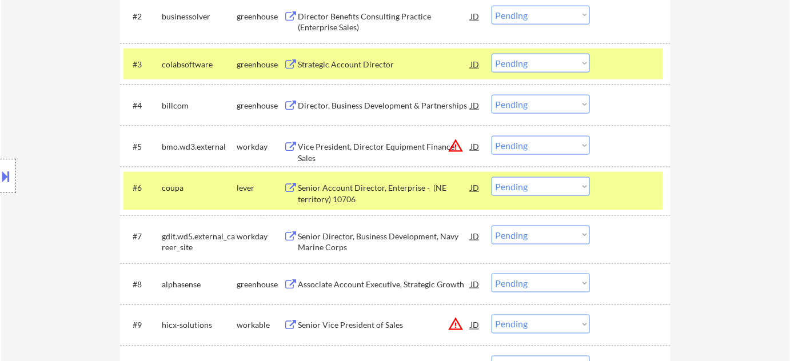
scroll to position [416, 0]
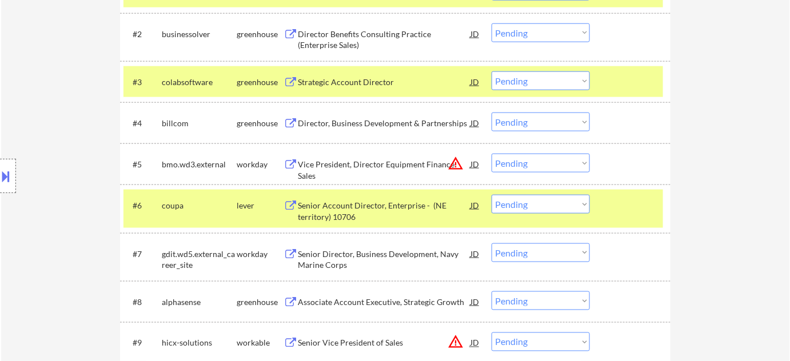
click at [454, 161] on button "warning_amber" at bounding box center [456, 163] width 16 height 16
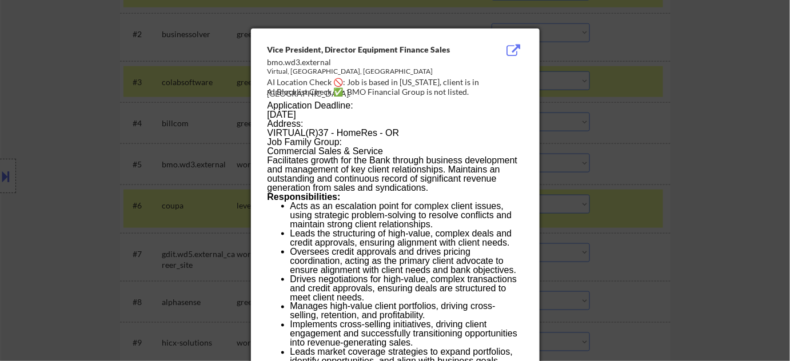
click at [701, 205] on div at bounding box center [395, 180] width 790 height 361
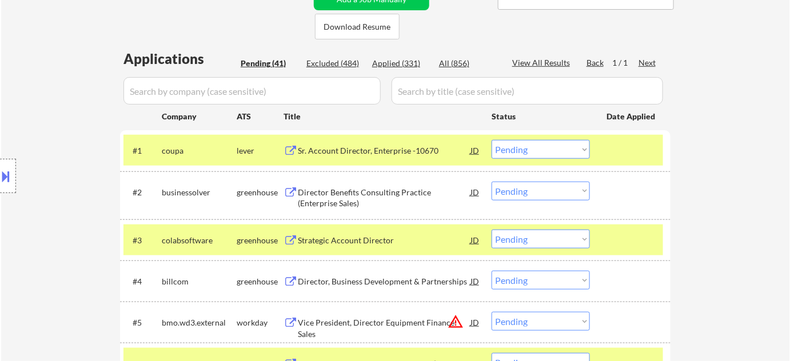
scroll to position [155, 0]
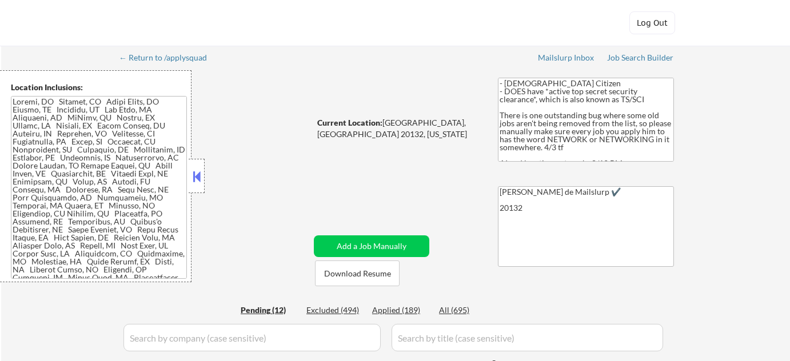
select select ""pending""
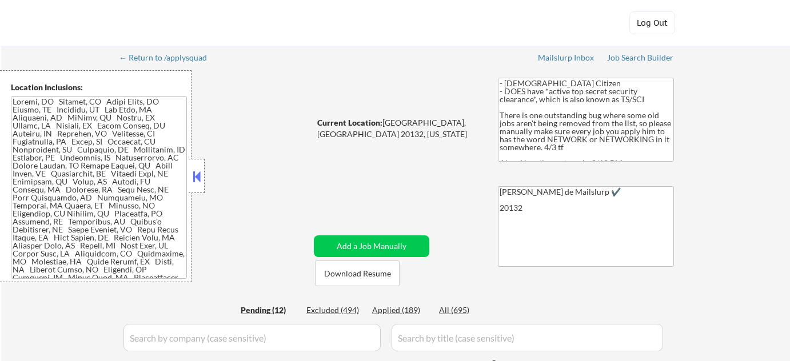
select select ""pending""
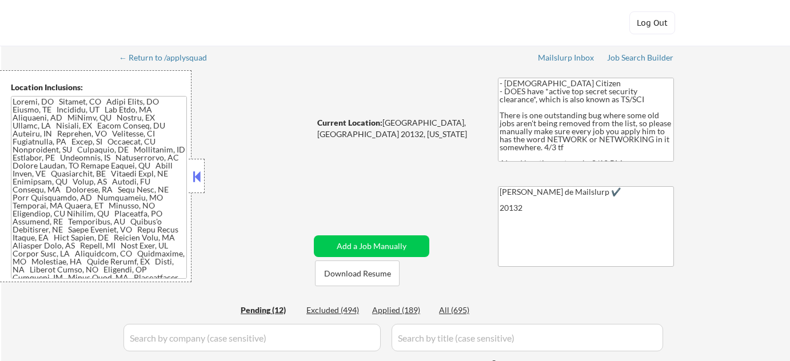
select select ""pending""
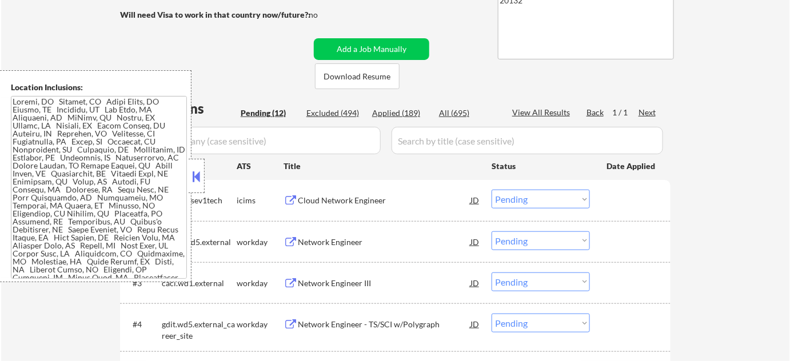
click at [197, 171] on button at bounding box center [196, 176] width 13 height 17
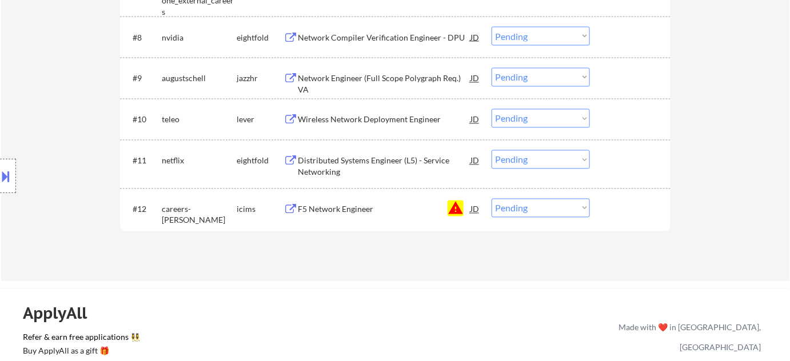
scroll to position [675, 0]
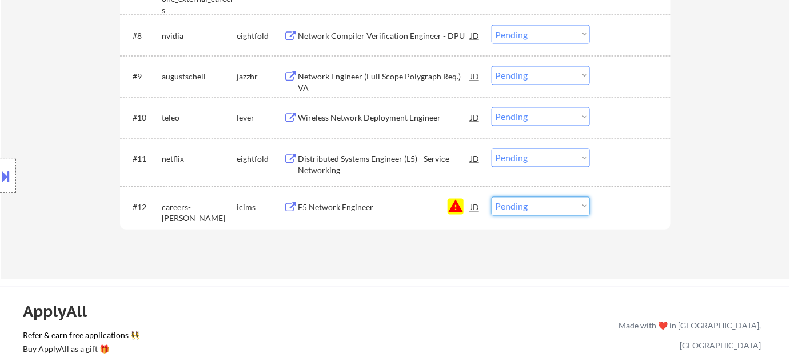
click at [519, 212] on select "Choose an option... Pending Applied Excluded (Questions) Excluded (Expired) Exc…" at bounding box center [541, 206] width 98 height 19
select select ""excluded__blocklist_""
click at [492, 197] on select "Choose an option... Pending Applied Excluded (Questions) Excluded (Expired) Exc…" at bounding box center [541, 206] width 98 height 19
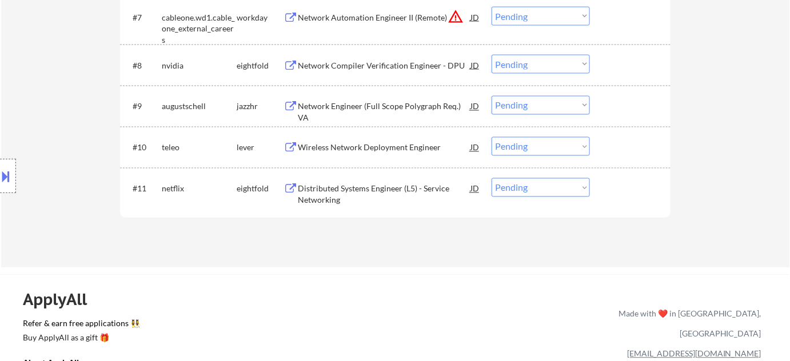
scroll to position [623, 0]
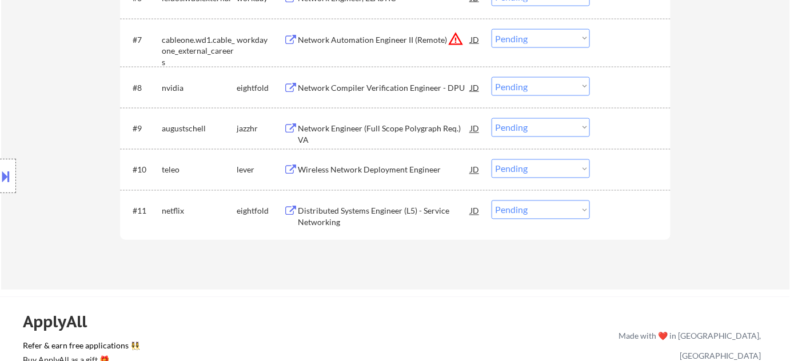
click at [362, 171] on div "Wireless Network Deployment Engineer" at bounding box center [384, 170] width 173 height 11
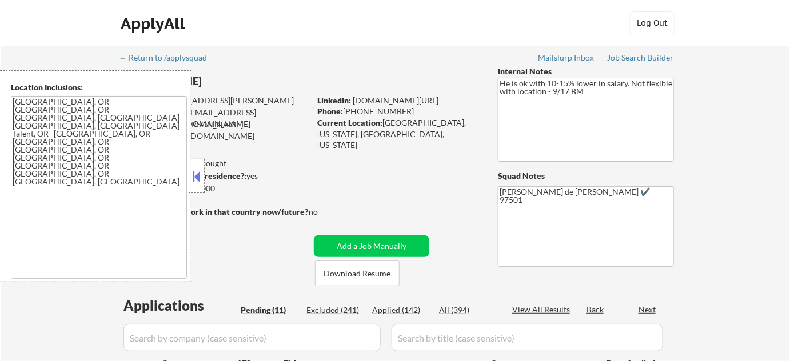
select select ""pending""
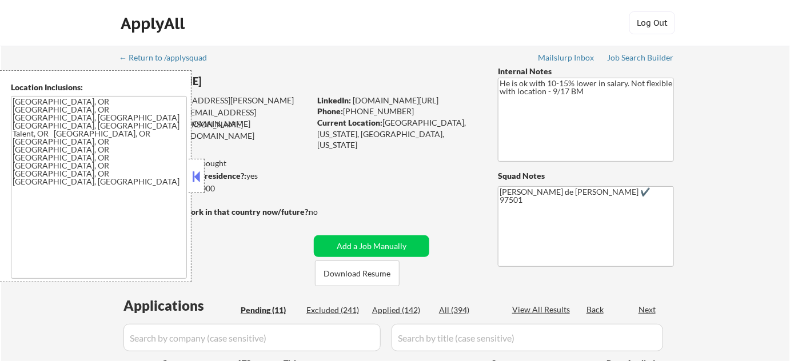
select select ""pending""
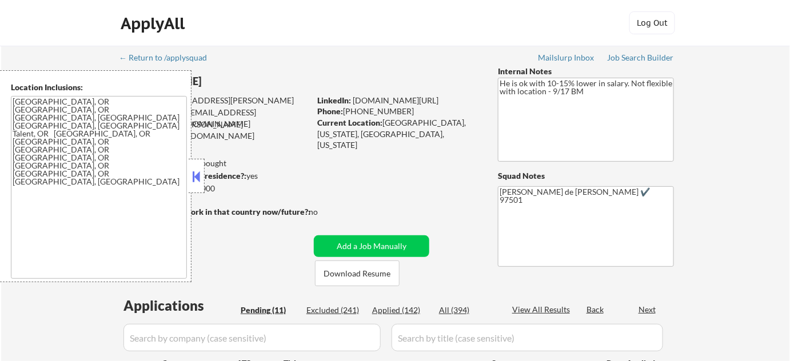
select select ""pending""
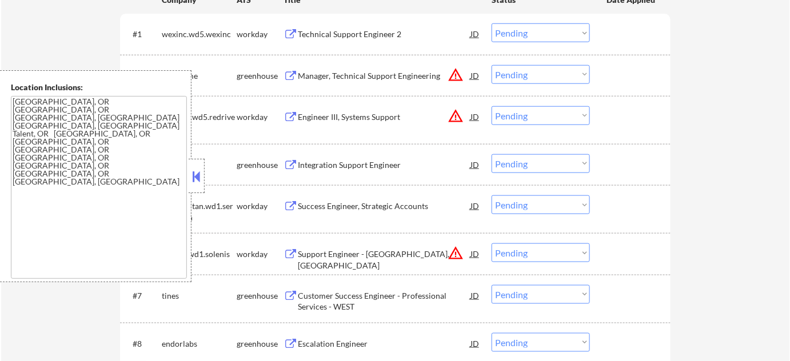
scroll to position [468, 0]
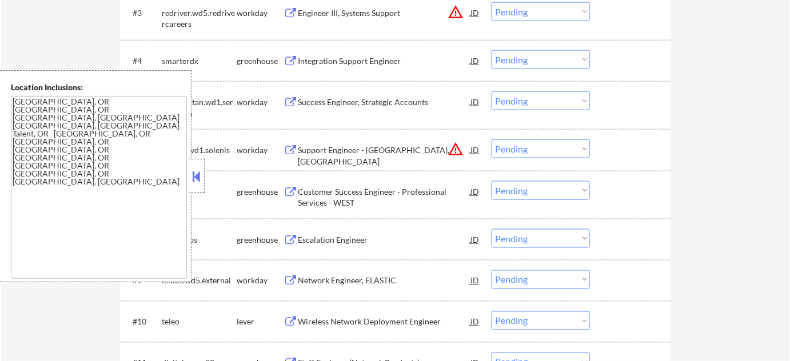
drag, startPoint x: 197, startPoint y: 177, endPoint x: 218, endPoint y: 65, distance: 114.0
click at [197, 176] on button at bounding box center [196, 176] width 13 height 17
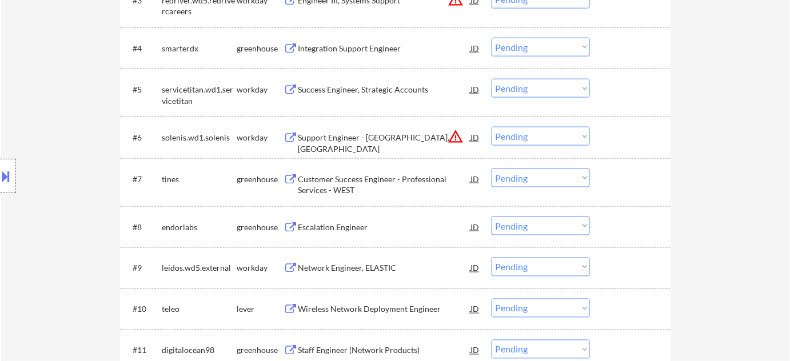
scroll to position [520, 0]
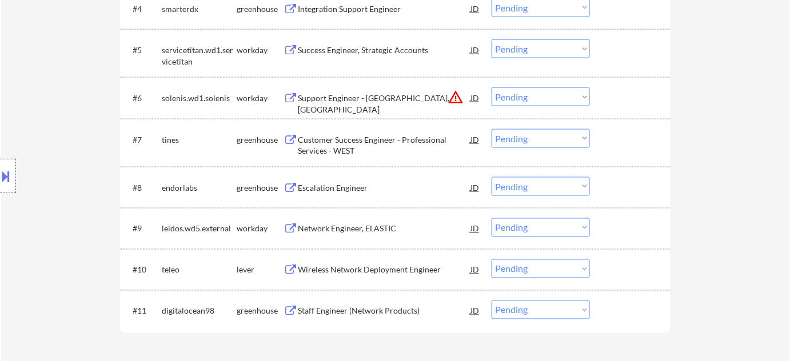
click at [355, 184] on div "Escalation Engineer" at bounding box center [384, 187] width 173 height 11
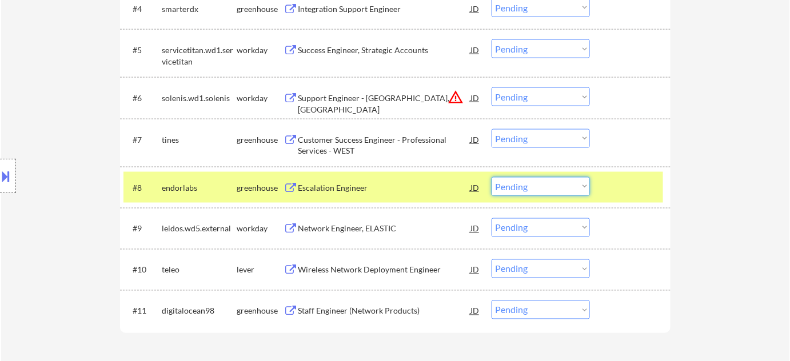
click at [535, 190] on select "Choose an option... Pending Applied Excluded (Questions) Excluded (Expired) Exc…" at bounding box center [541, 186] width 98 height 19
click at [492, 177] on select "Choose an option... Pending Applied Excluded (Questions) Excluded (Expired) Exc…" at bounding box center [541, 186] width 98 height 19
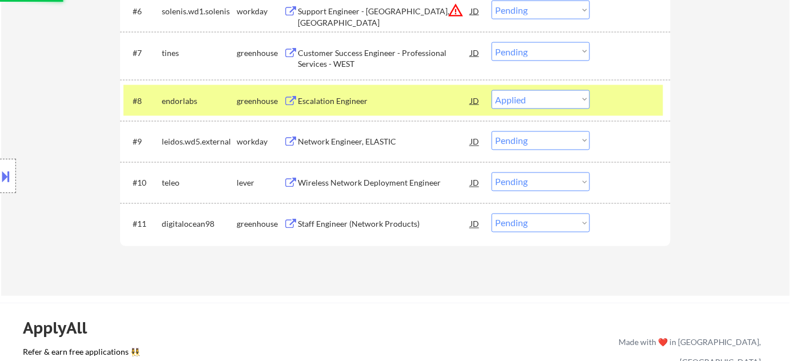
scroll to position [623, 0]
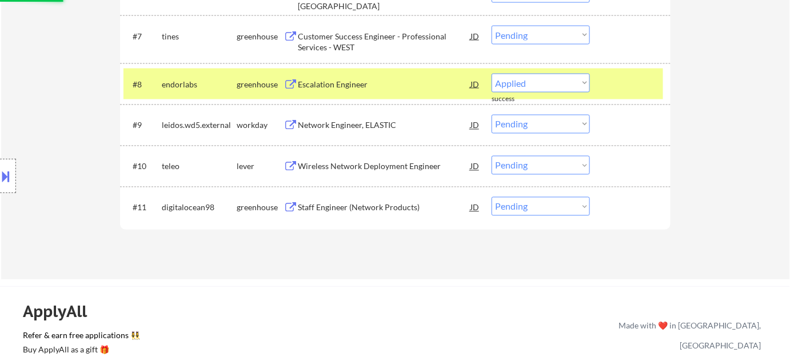
select select ""pending""
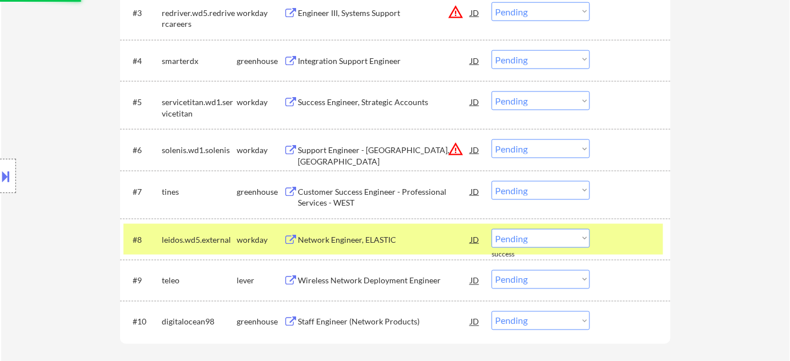
scroll to position [260, 0]
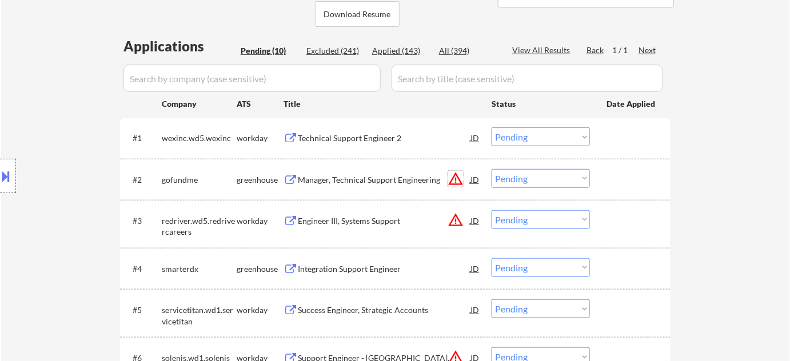
click at [449, 177] on button "warning_amber" at bounding box center [456, 179] width 16 height 16
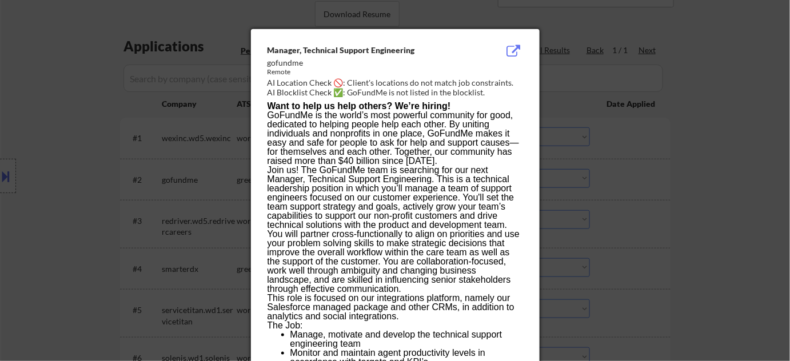
click at [661, 202] on div at bounding box center [395, 180] width 790 height 361
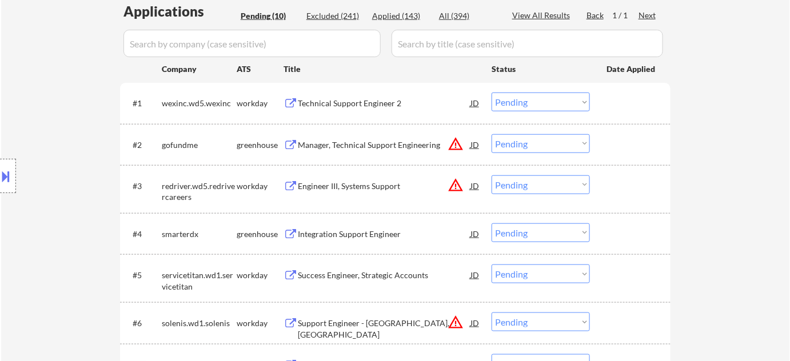
scroll to position [312, 0]
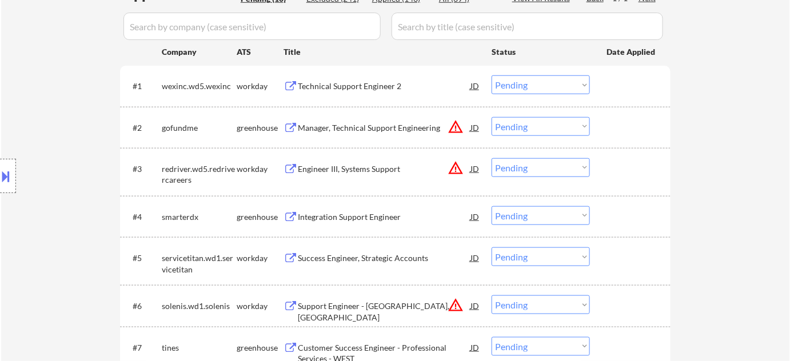
click at [452, 164] on button "warning_amber" at bounding box center [456, 168] width 16 height 16
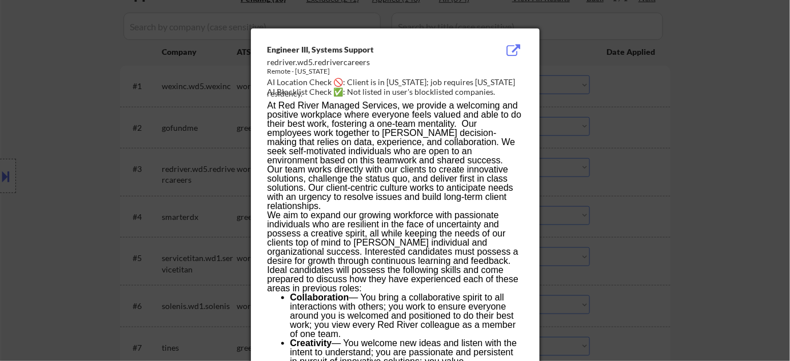
click at [689, 199] on div at bounding box center [395, 180] width 790 height 361
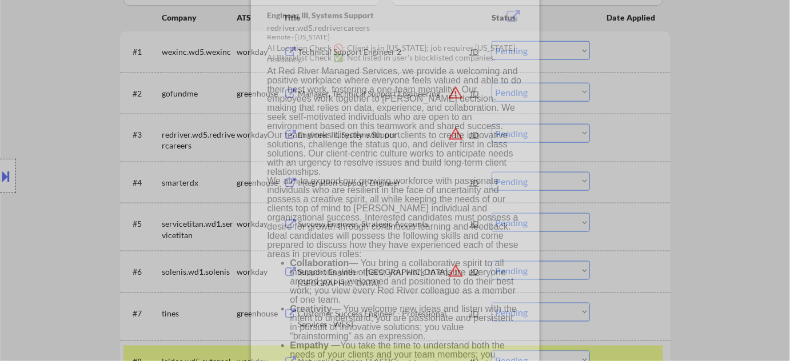
scroll to position [364, 0]
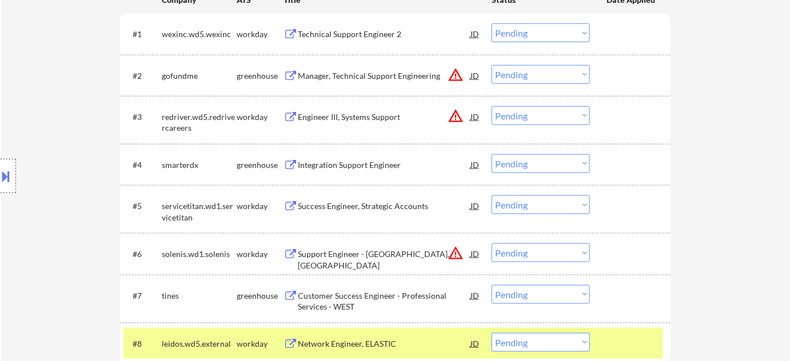
click at [570, 118] on select "Choose an option... Pending Applied Excluded (Questions) Excluded (Expired) Exc…" at bounding box center [541, 115] width 98 height 19
click at [492, 106] on select "Choose an option... Pending Applied Excluded (Questions) Excluded (Expired) Exc…" at bounding box center [541, 115] width 98 height 19
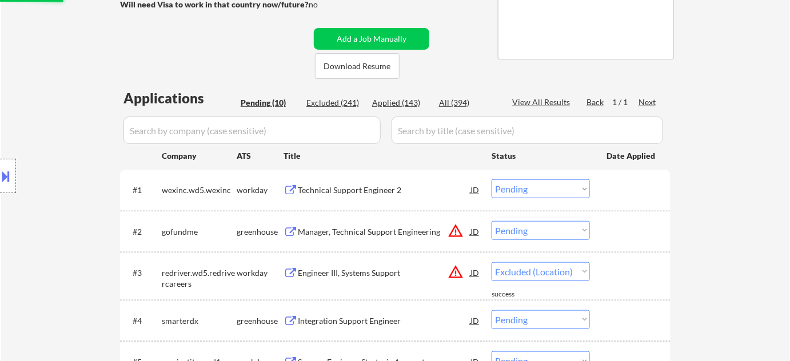
select select ""pending""
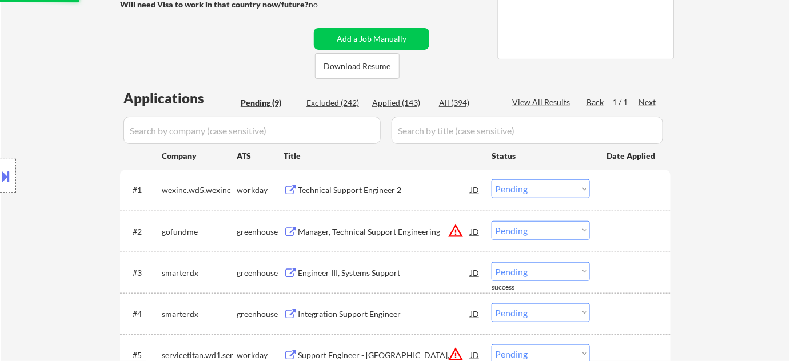
scroll to position [520, 0]
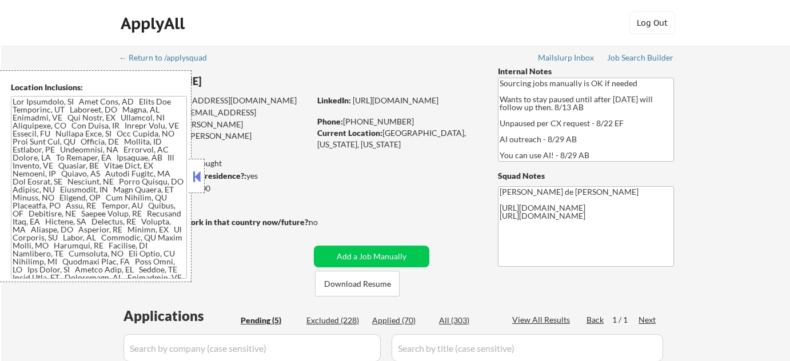
select select ""pending""
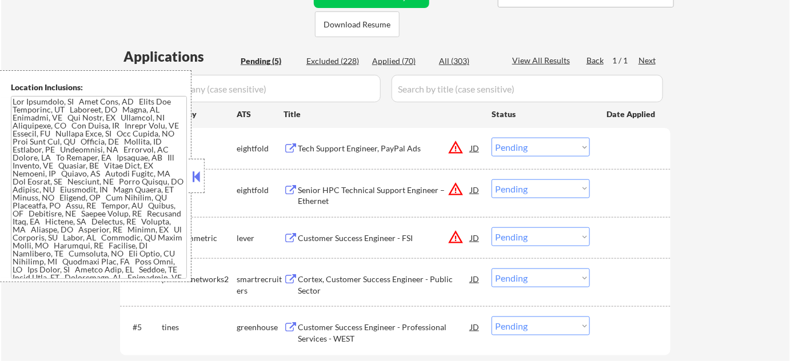
scroll to position [468, 0]
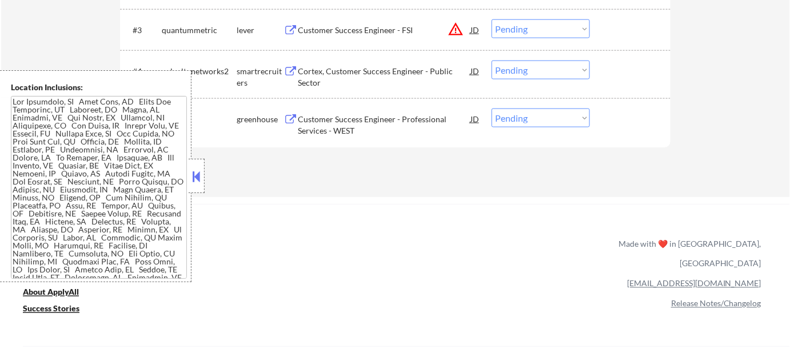
click at [198, 184] on button at bounding box center [196, 176] width 13 height 17
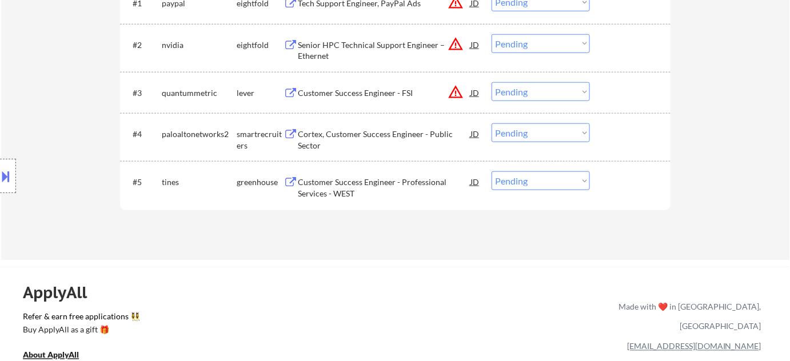
scroll to position [312, 0]
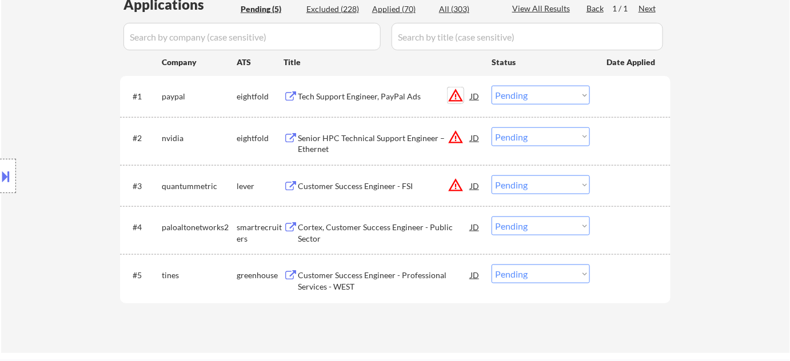
click at [457, 97] on button "warning_amber" at bounding box center [456, 95] width 16 height 16
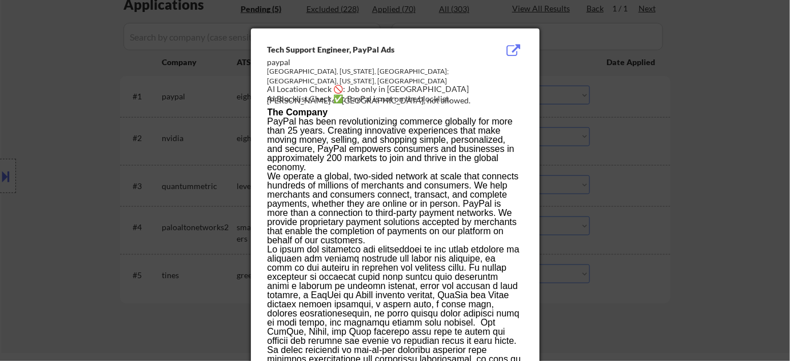
click at [607, 135] on div at bounding box center [395, 180] width 790 height 361
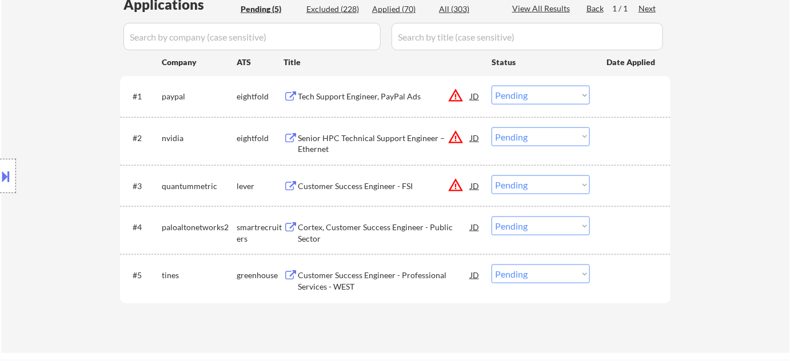
click at [13, 182] on div at bounding box center [8, 176] width 16 height 34
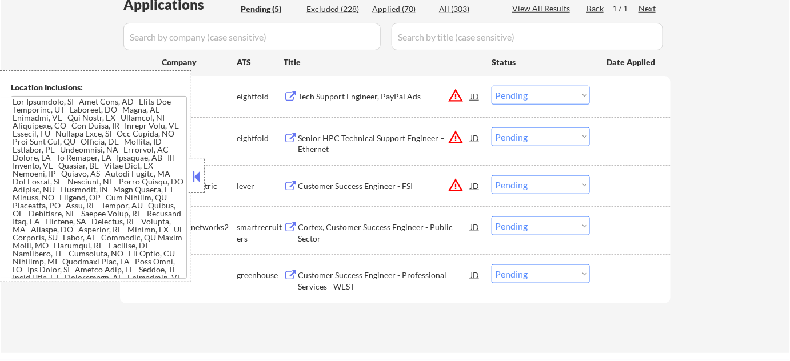
click at [202, 165] on div at bounding box center [197, 176] width 16 height 34
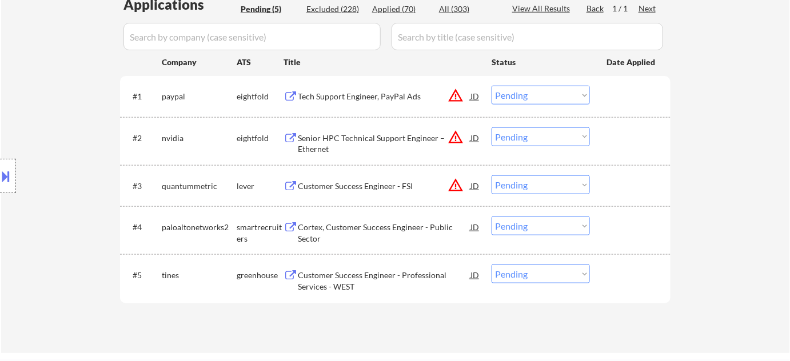
scroll to position [208, 0]
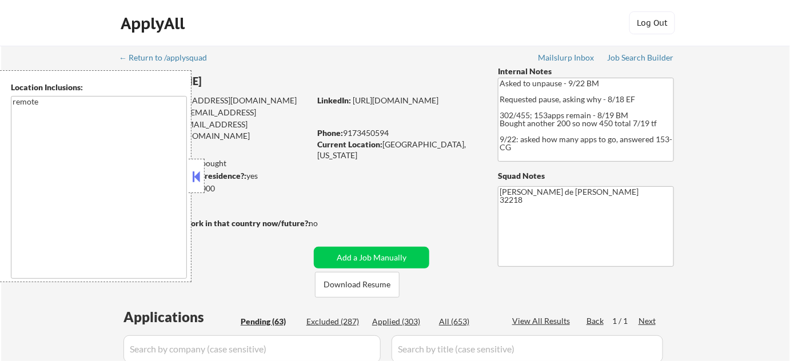
scroll to position [103, 0]
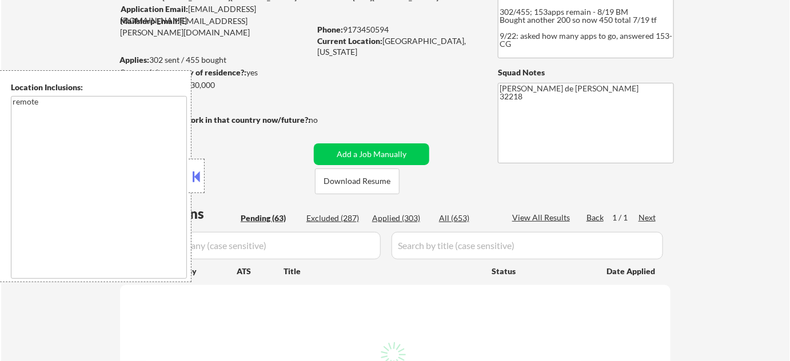
click at [201, 173] on button at bounding box center [196, 176] width 13 height 17
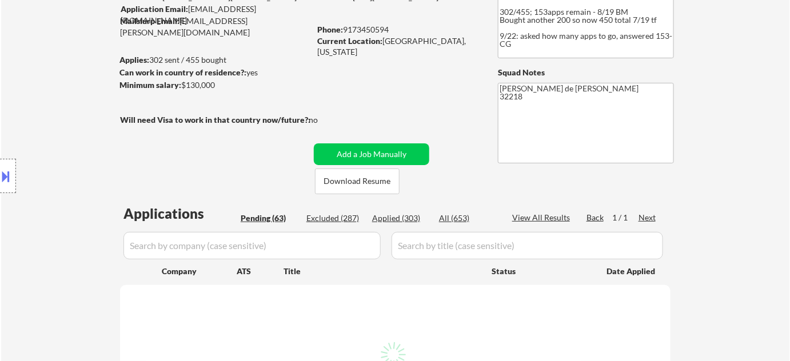
select select ""pending""
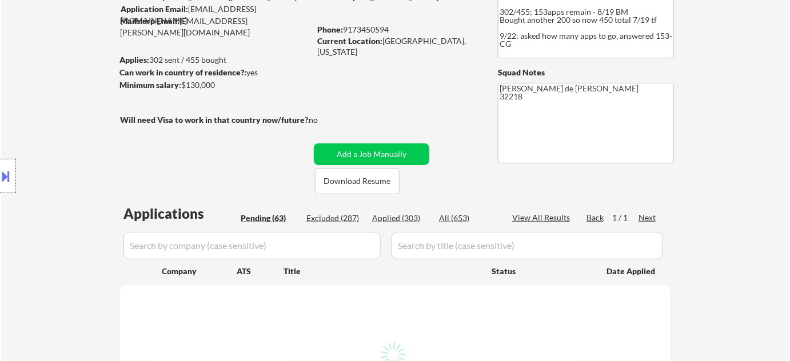
select select ""pending""
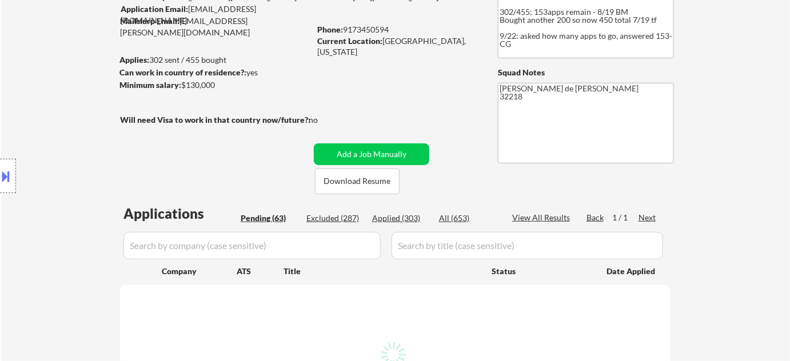
select select ""pending""
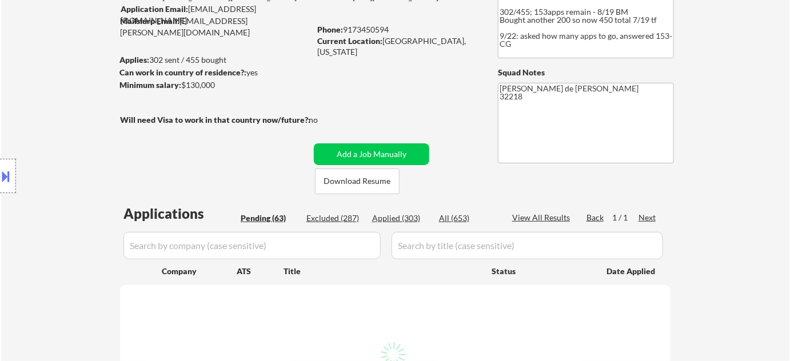
select select ""pending""
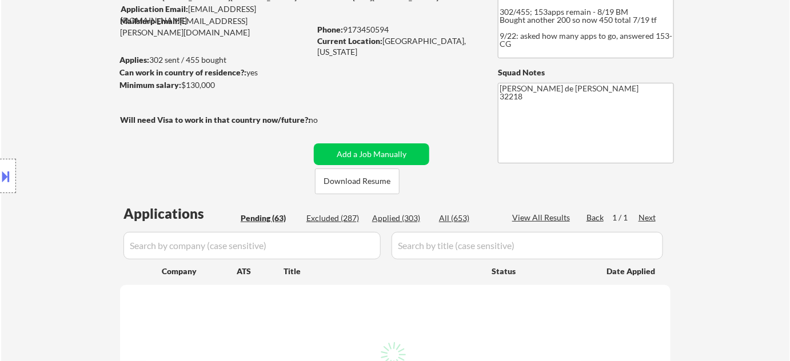
select select ""pending""
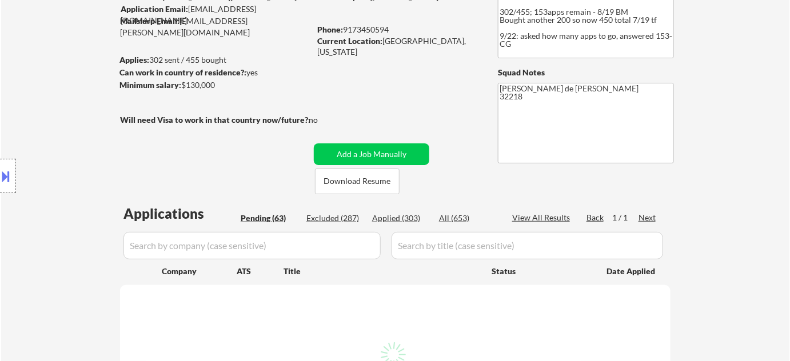
select select ""pending""
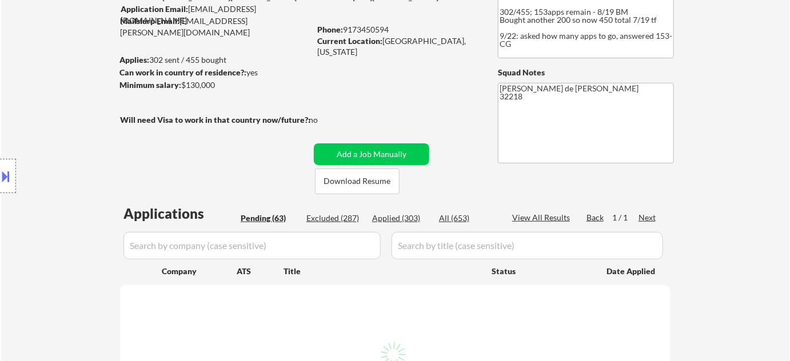
select select ""pending""
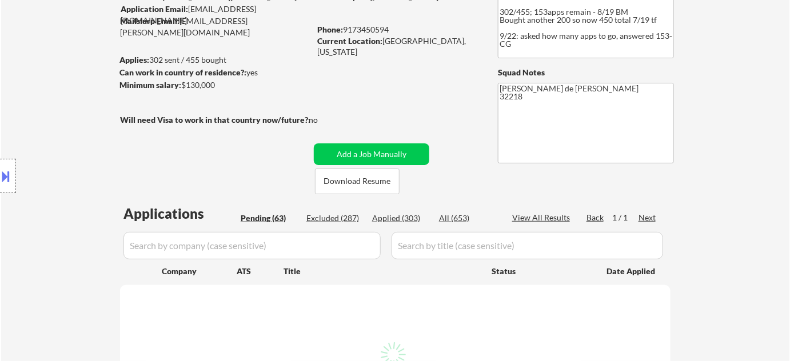
select select ""pending""
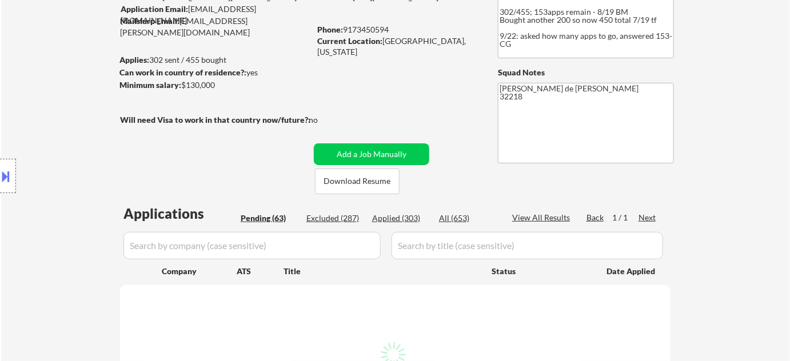
select select ""pending""
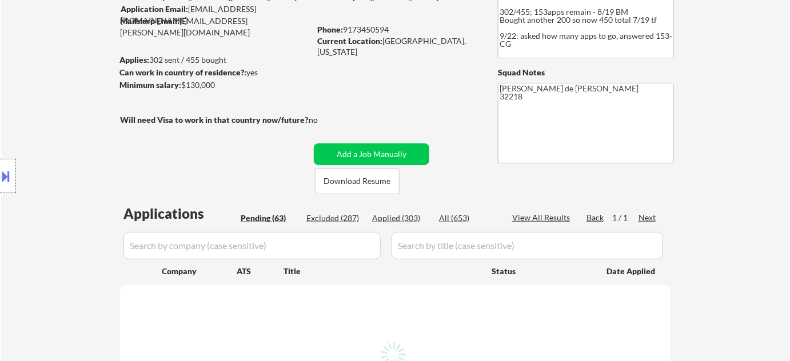
select select ""pending""
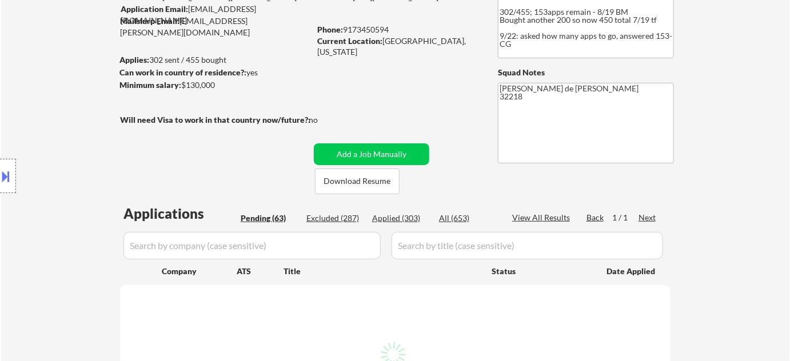
select select ""pending""
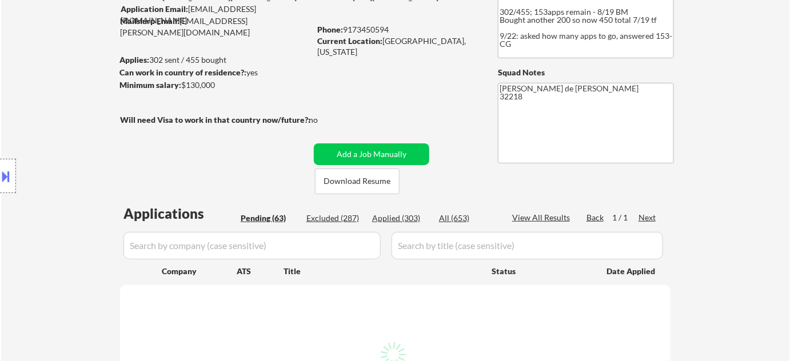
select select ""pending""
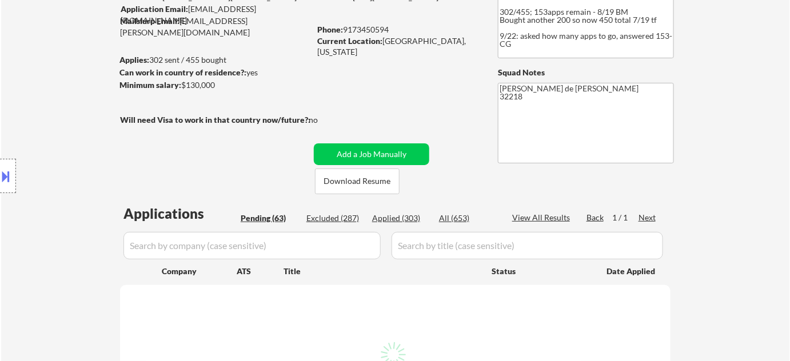
select select ""pending""
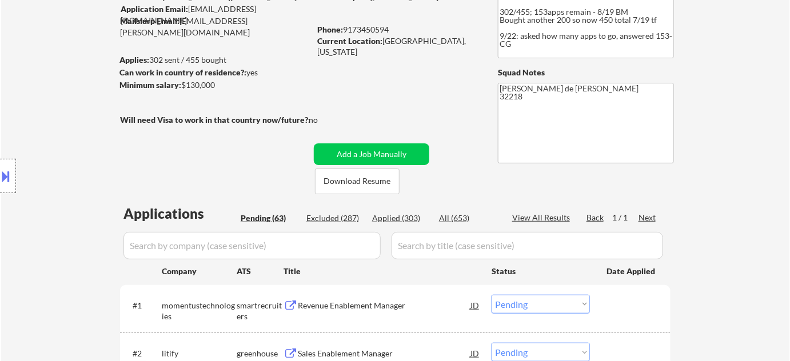
click at [17, 177] on div "Location Inclusions: remote" at bounding box center [102, 176] width 205 height 212
click at [11, 178] on button at bounding box center [6, 176] width 13 height 19
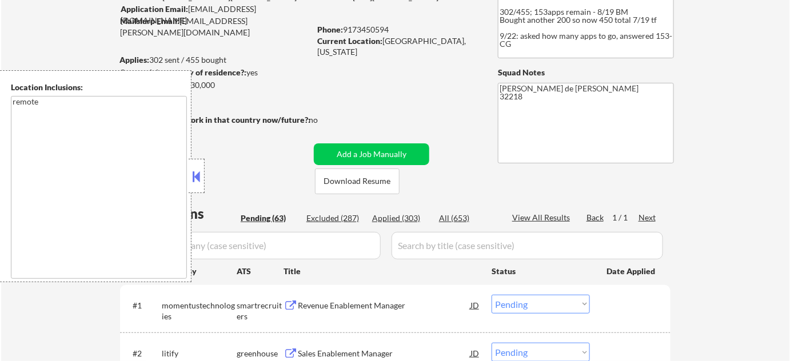
click at [203, 174] on div at bounding box center [197, 176] width 16 height 34
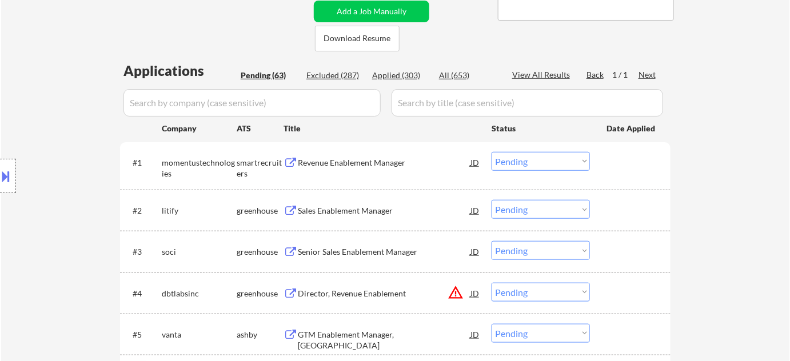
scroll to position [312, 0]
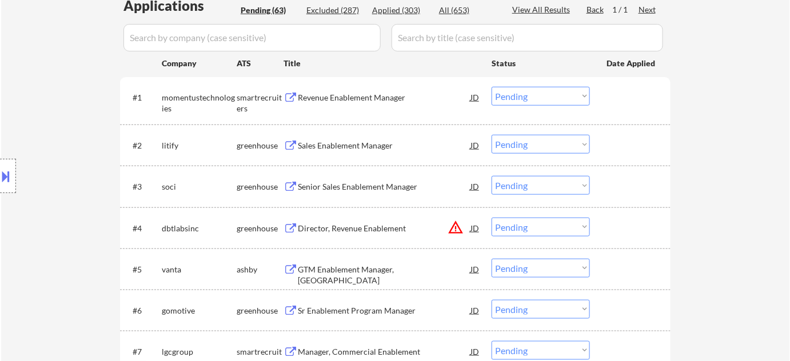
click at [352, 97] on div "Revenue Enablement Manager" at bounding box center [384, 97] width 173 height 11
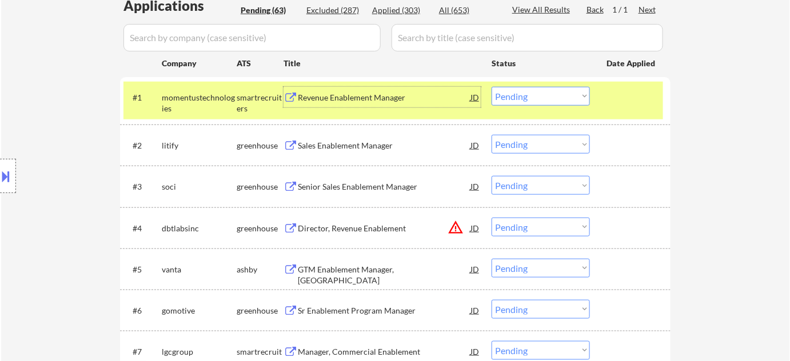
click at [515, 95] on select "Choose an option... Pending Applied Excluded (Questions) Excluded (Expired) Exc…" at bounding box center [541, 96] width 98 height 19
click at [492, 87] on select "Choose an option... Pending Applied Excluded (Questions) Excluded (Expired) Exc…" at bounding box center [541, 96] width 98 height 19
select select ""pending""
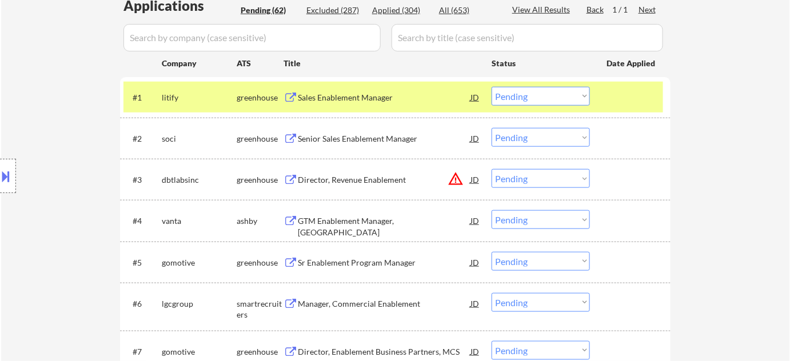
click at [366, 139] on div "Senior Sales Enablement Manager" at bounding box center [384, 138] width 173 height 11
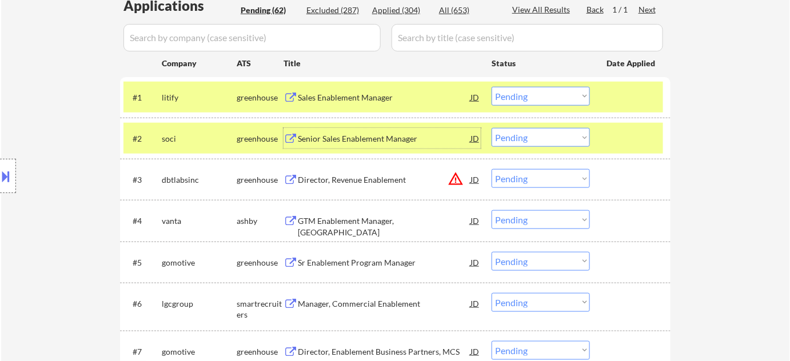
click at [509, 138] on select "Choose an option... Pending Applied Excluded (Questions) Excluded (Expired) Exc…" at bounding box center [541, 137] width 98 height 19
click at [492, 128] on select "Choose an option... Pending Applied Excluded (Questions) Excluded (Expired) Exc…" at bounding box center [541, 137] width 98 height 19
select select ""pending""
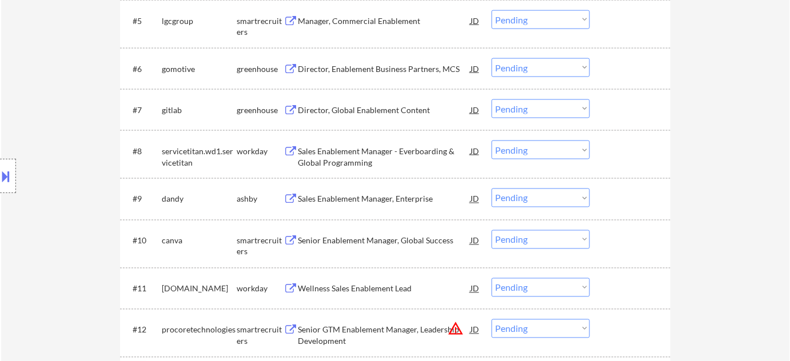
scroll to position [572, 0]
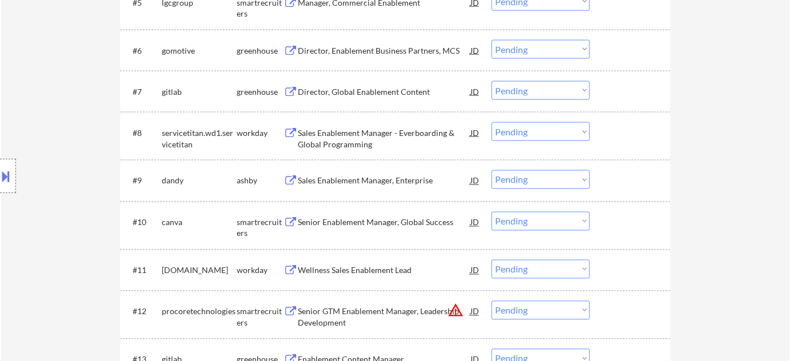
click at [382, 91] on div "Director, Global Enablement Content" at bounding box center [384, 91] width 173 height 11
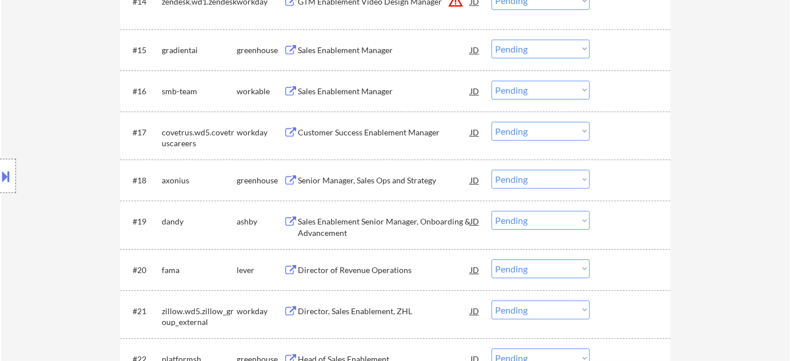
scroll to position [987, 0]
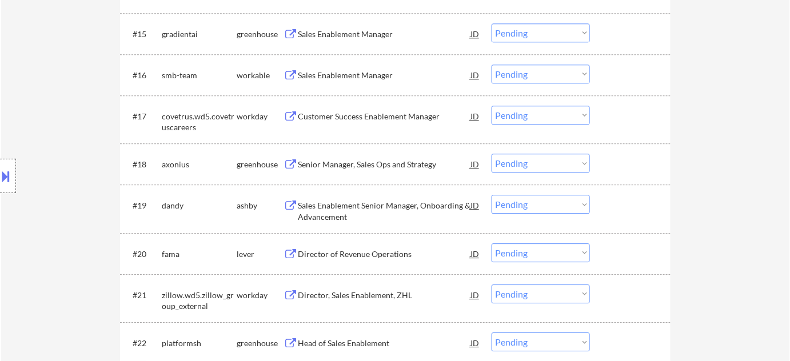
click at [387, 165] on div "Senior Manager, Sales Ops and Strategy" at bounding box center [384, 164] width 173 height 11
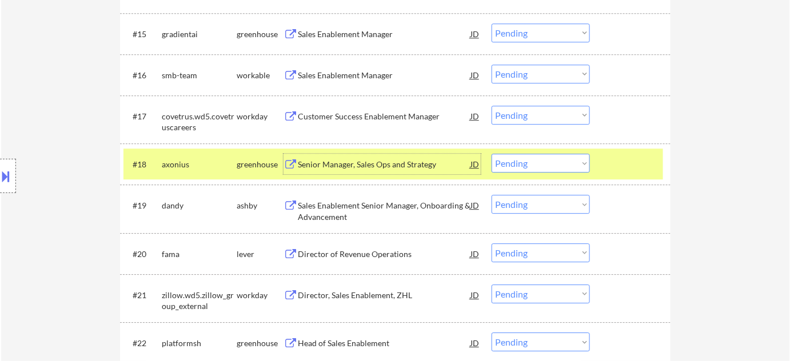
click at [582, 164] on select "Choose an option... Pending Applied Excluded (Questions) Excluded (Expired) Exc…" at bounding box center [541, 163] width 98 height 19
click at [492, 154] on select "Choose an option... Pending Applied Excluded (Questions) Excluded (Expired) Exc…" at bounding box center [541, 163] width 98 height 19
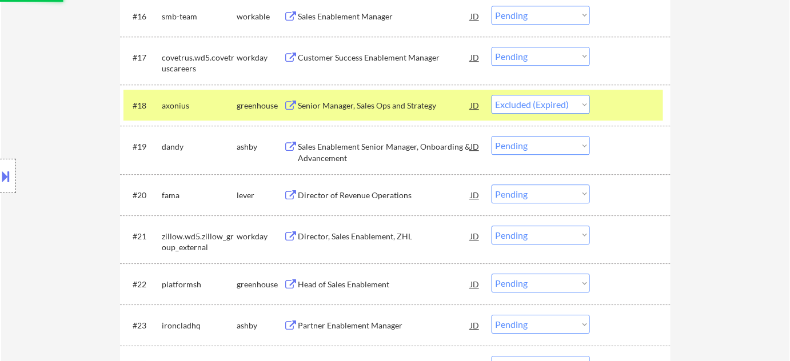
scroll to position [1091, 0]
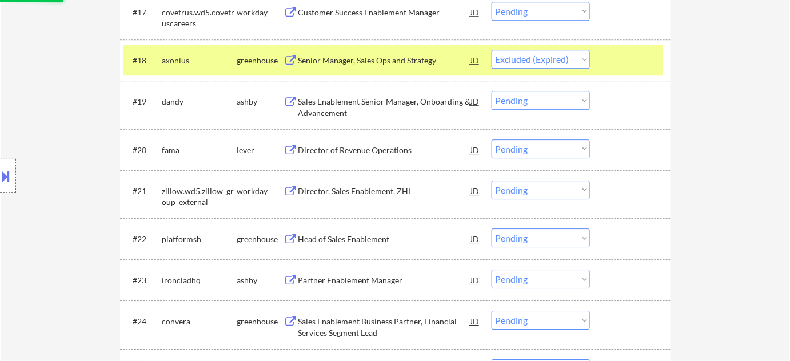
click at [312, 143] on div "Director of Revenue Operations" at bounding box center [384, 149] width 173 height 21
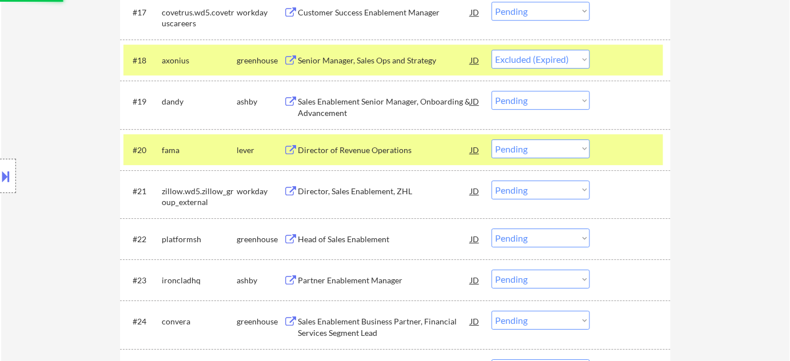
select select ""pending""
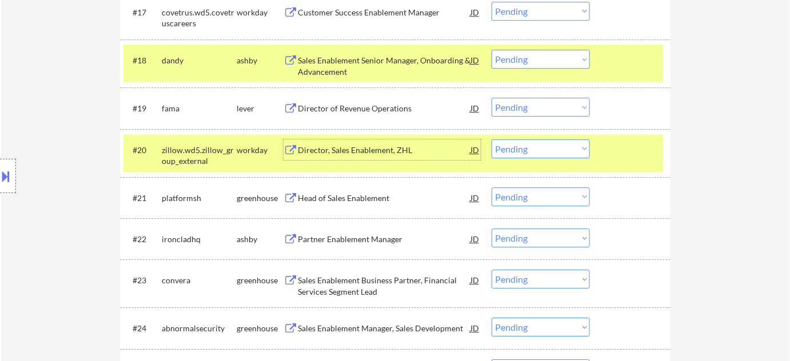
click at [550, 107] on select "Choose an option... Pending Applied Excluded (Questions) Excluded (Expired) Exc…" at bounding box center [541, 107] width 98 height 19
click at [492, 98] on select "Choose an option... Pending Applied Excluded (Questions) Excluded (Expired) Exc…" at bounding box center [541, 107] width 98 height 19
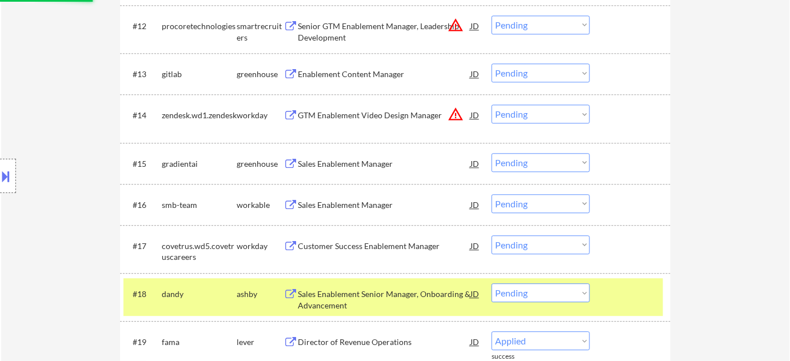
select select ""pending""
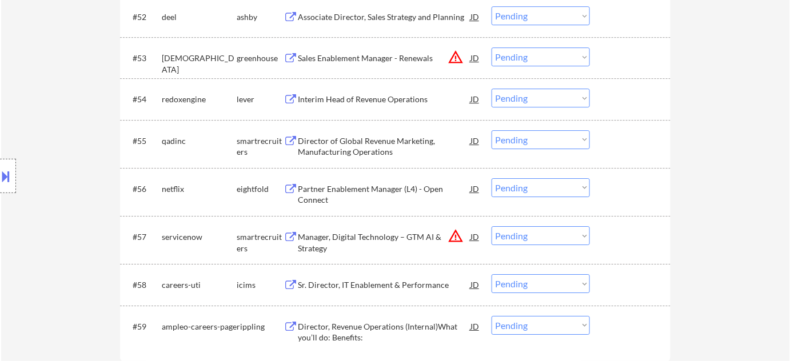
scroll to position [2650, 0]
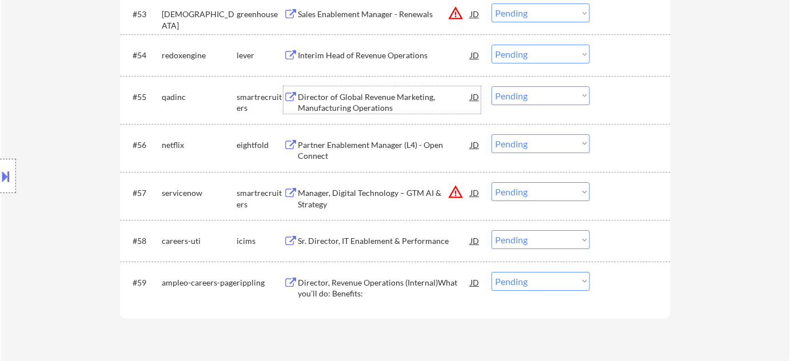
click at [370, 107] on div "Director of Global Revenue Marketing, Manufacturing Operations" at bounding box center [384, 102] width 173 height 22
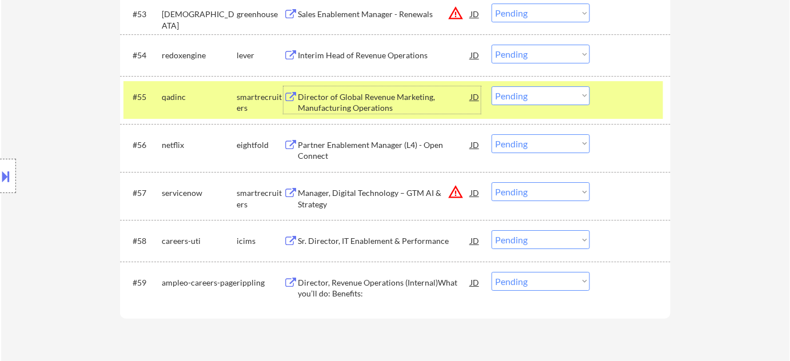
click at [560, 106] on div "#55 qadinc smartrecruiters Director of Global Revenue Marketing, Manufacturing …" at bounding box center [393, 100] width 540 height 38
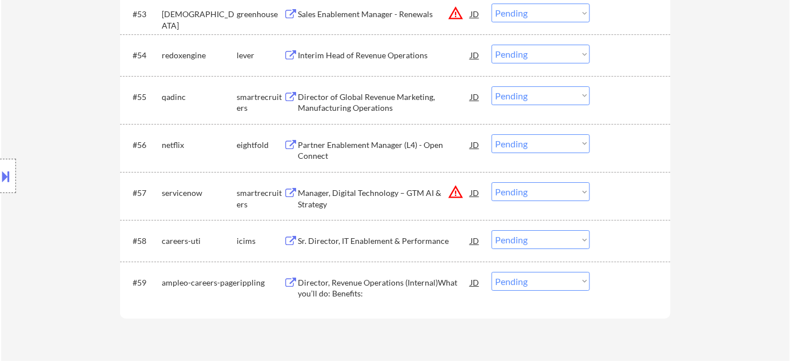
click at [564, 100] on select "Choose an option... Pending Applied Excluded (Questions) Excluded (Expired) Exc…" at bounding box center [541, 95] width 98 height 19
click at [492, 86] on select "Choose an option... Pending Applied Excluded (Questions) Excluded (Expired) Exc…" at bounding box center [541, 95] width 98 height 19
select select ""pending""
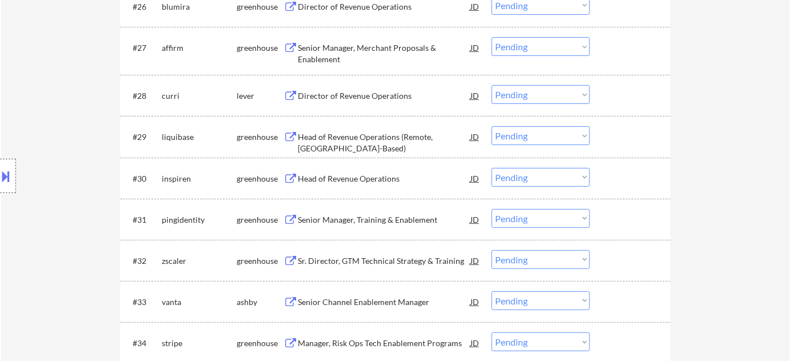
scroll to position [1507, 0]
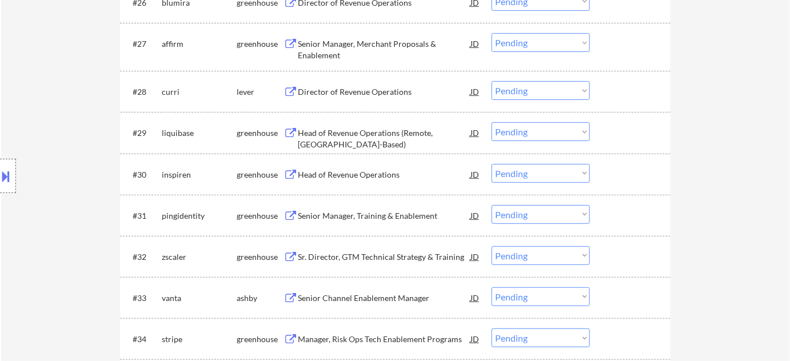
click at [368, 182] on div "Head of Revenue Operations" at bounding box center [384, 174] width 173 height 21
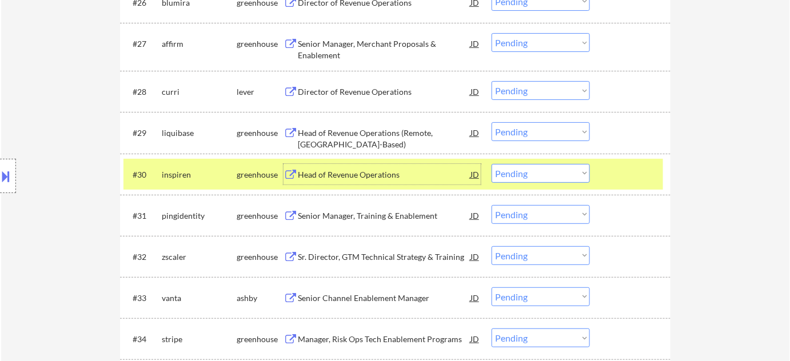
click at [361, 134] on div "Head of Revenue Operations (Remote, US-Based)" at bounding box center [384, 138] width 173 height 22
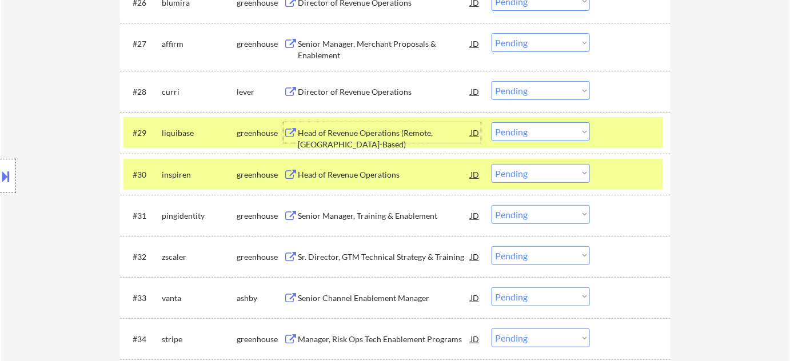
click at [531, 135] on select "Choose an option... Pending Applied Excluded (Questions) Excluded (Expired) Exc…" at bounding box center [541, 131] width 98 height 19
click at [492, 122] on select "Choose an option... Pending Applied Excluded (Questions) Excluded (Expired) Exc…" at bounding box center [541, 131] width 98 height 19
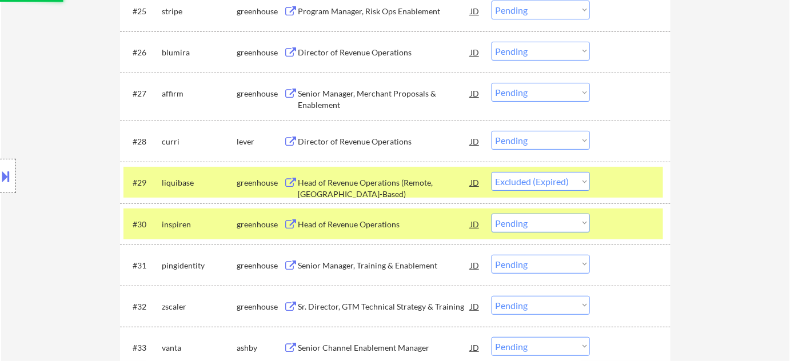
scroll to position [1455, 0]
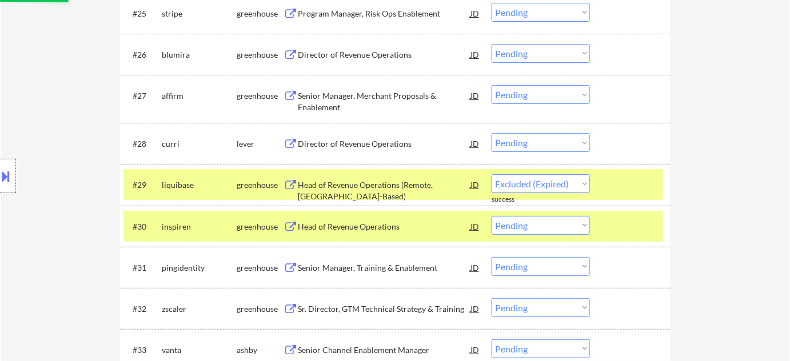
select select ""pending""
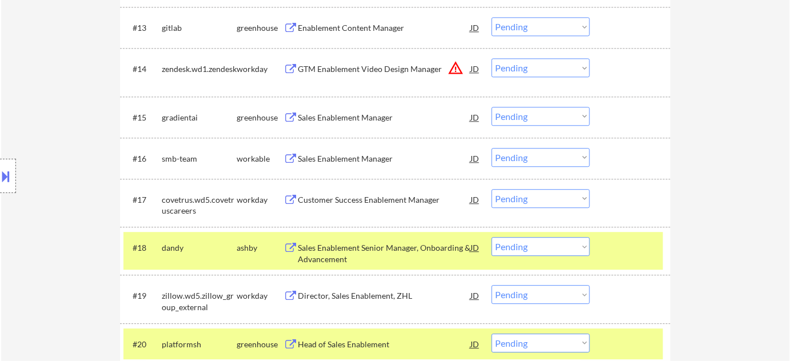
scroll to position [883, 0]
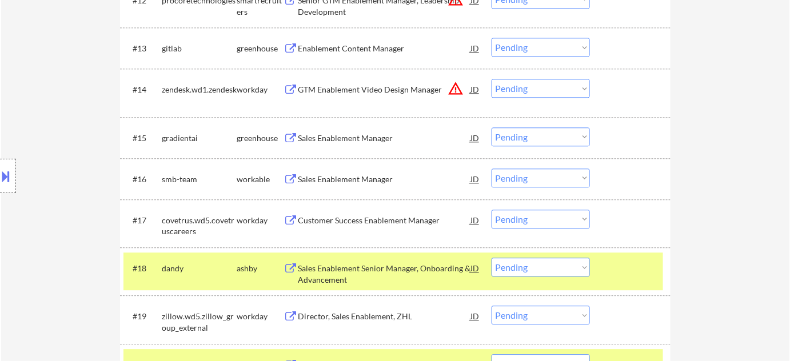
click at [355, 133] on div "Sales Enablement Manager" at bounding box center [384, 138] width 173 height 11
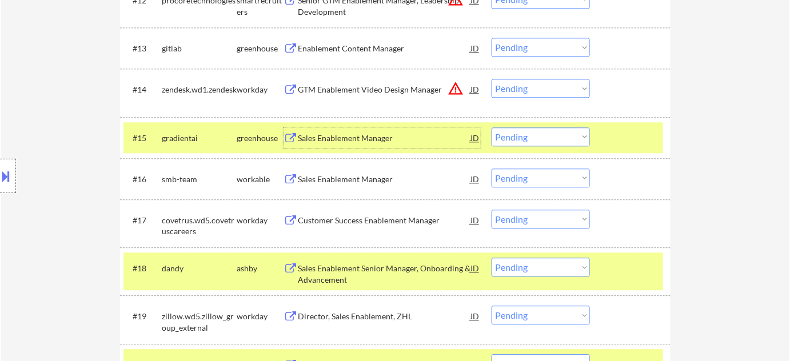
drag, startPoint x: 552, startPoint y: 90, endPoint x: 554, endPoint y: 97, distance: 7.6
click at [552, 90] on select "Choose an option... Pending Applied Excluded (Questions) Excluded (Expired) Exc…" at bounding box center [541, 88] width 98 height 19
click at [492, 79] on select "Choose an option... Pending Applied Excluded (Questions) Excluded (Expired) Exc…" at bounding box center [541, 88] width 98 height 19
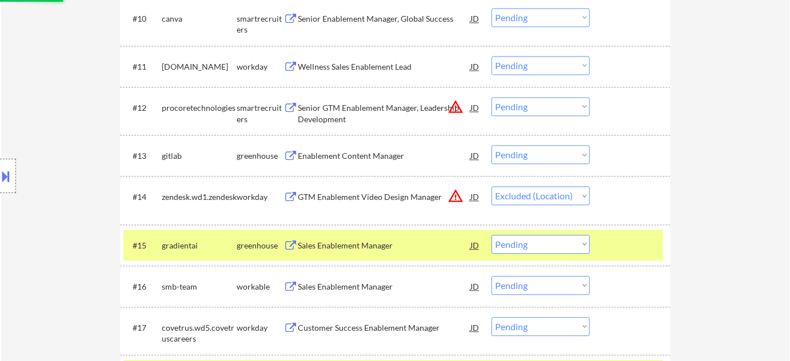
scroll to position [727, 0]
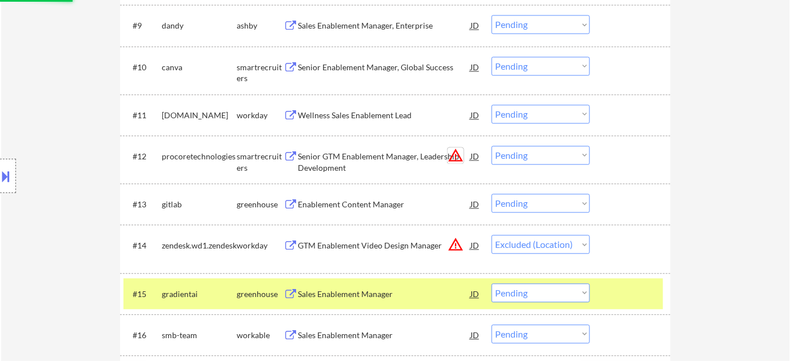
click at [452, 157] on button "warning_amber" at bounding box center [456, 155] width 16 height 16
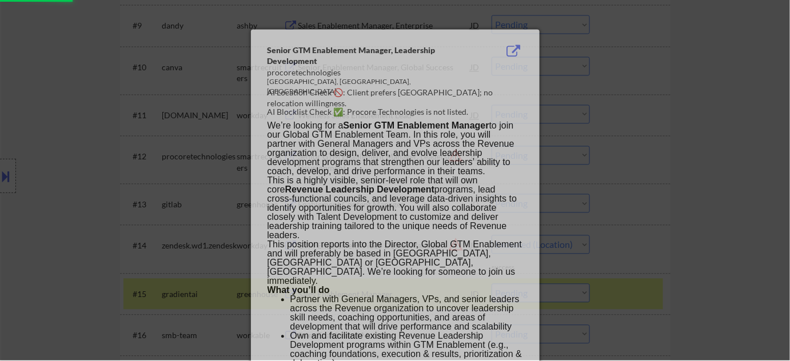
click at [638, 153] on div at bounding box center [395, 179] width 790 height 361
select select ""pending""
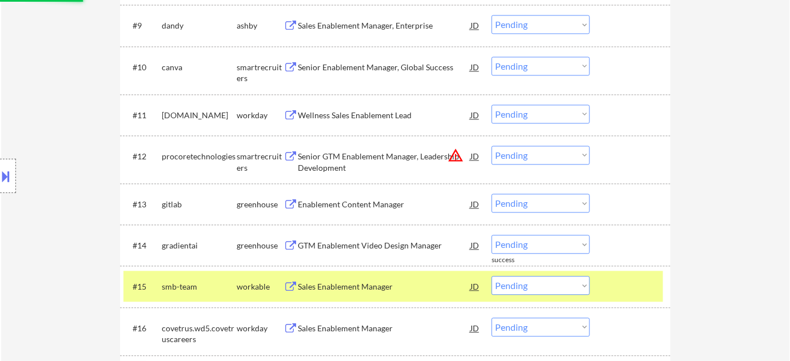
click at [531, 150] on select "Choose an option... Pending Applied Excluded (Questions) Excluded (Expired) Exc…" at bounding box center [541, 155] width 98 height 19
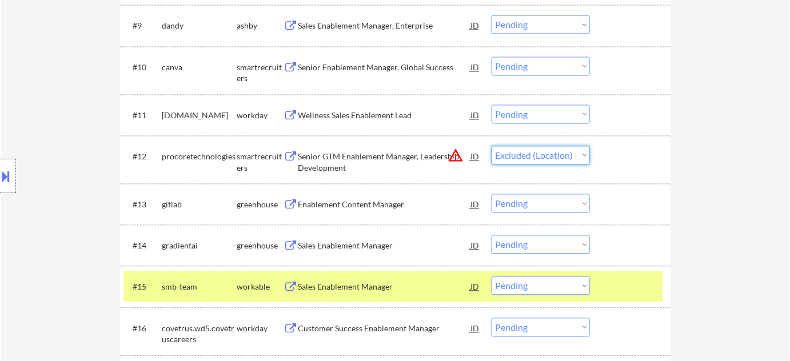
click at [492, 146] on select "Choose an option... Pending Applied Excluded (Questions) Excluded (Expired) Exc…" at bounding box center [541, 155] width 98 height 19
select select ""pending""
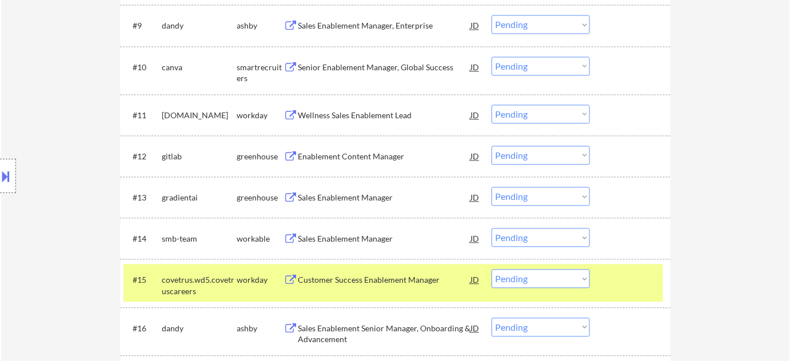
click at [509, 194] on select "Choose an option... Pending Applied Excluded (Questions) Excluded (Expired) Exc…" at bounding box center [541, 196] width 98 height 19
click at [492, 187] on select "Choose an option... Pending Applied Excluded (Questions) Excluded (Expired) Exc…" at bounding box center [541, 196] width 98 height 19
select select ""pending""
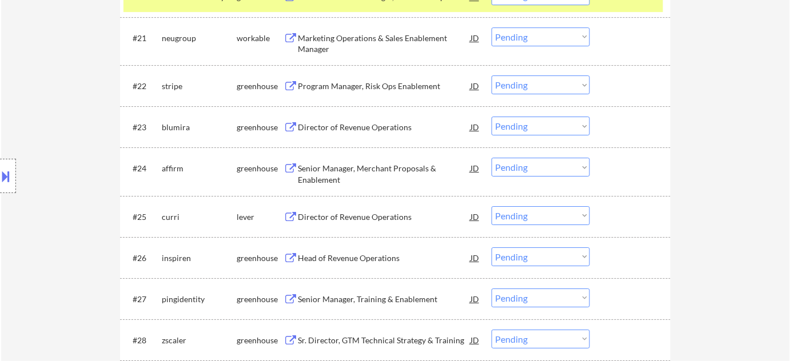
scroll to position [1247, 0]
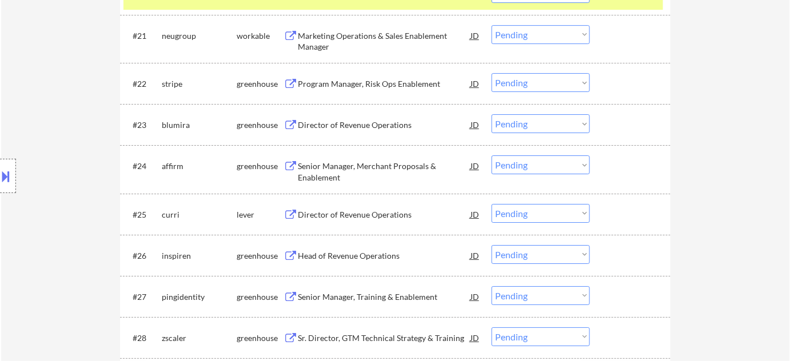
click at [334, 204] on div "Director of Revenue Operations" at bounding box center [384, 214] width 173 height 21
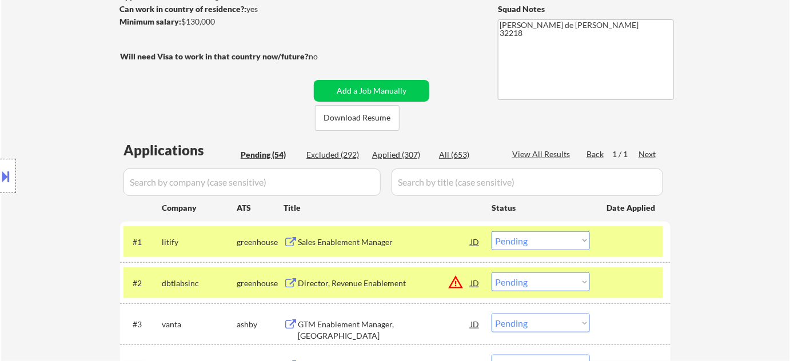
scroll to position [155, 0]
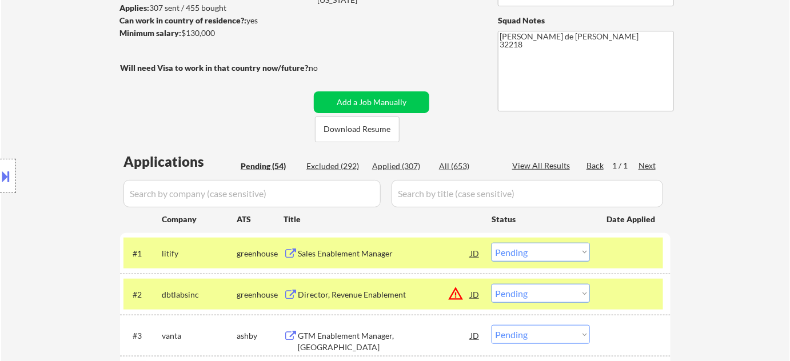
click at [413, 164] on div "Applied (307)" at bounding box center [400, 166] width 57 height 11
select select ""applied""
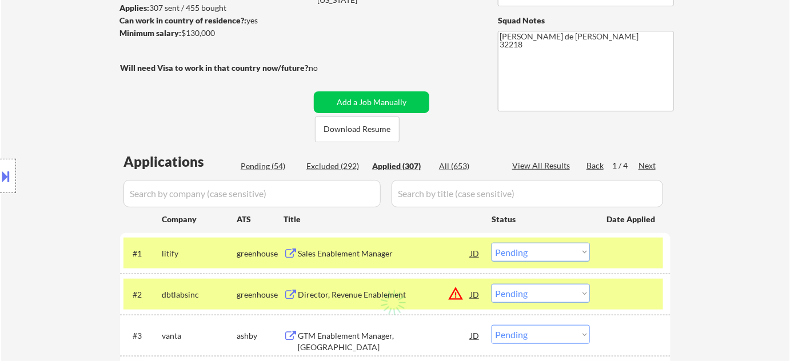
select select ""applied""
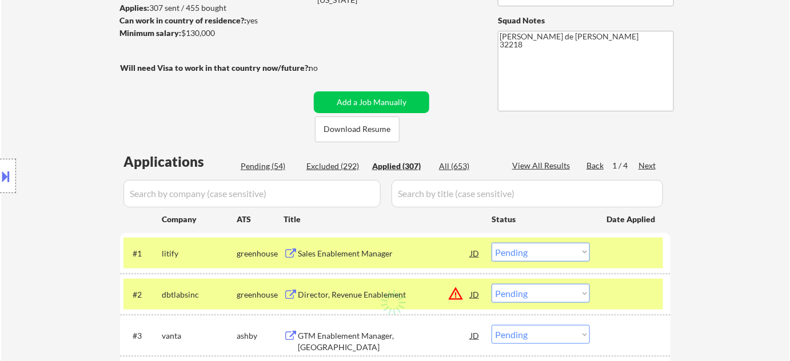
select select ""applied""
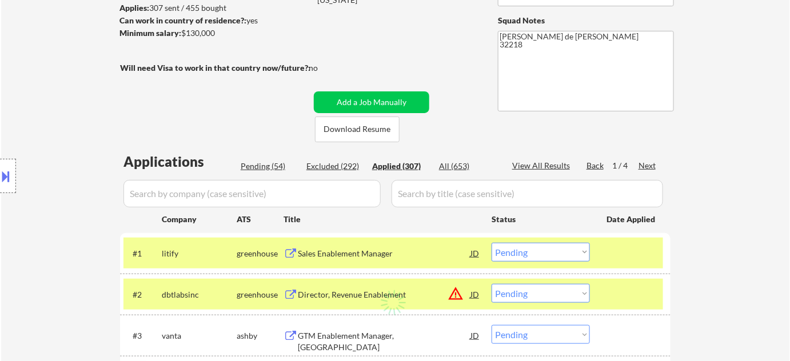
select select ""applied""
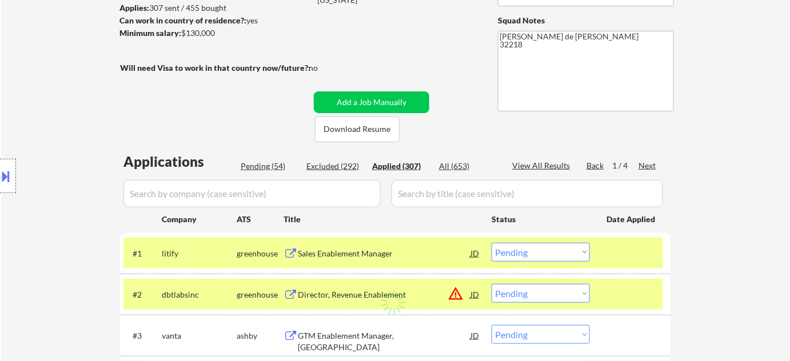
select select ""applied""
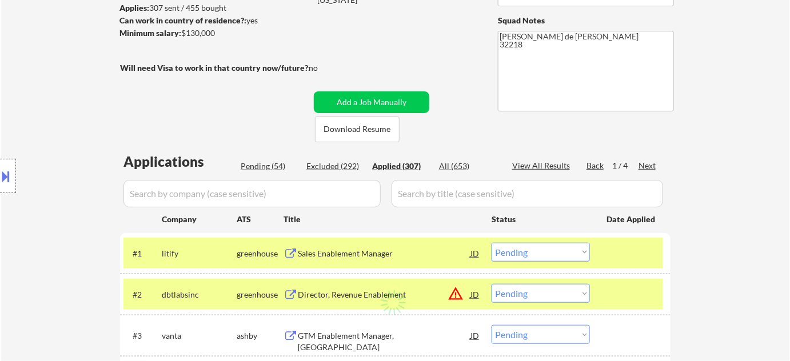
select select ""applied""
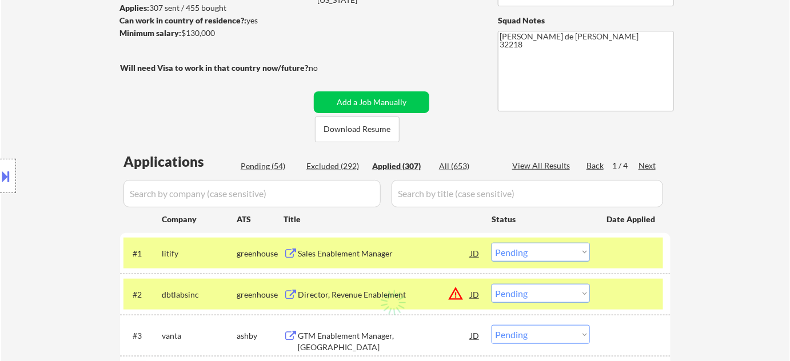
select select ""applied""
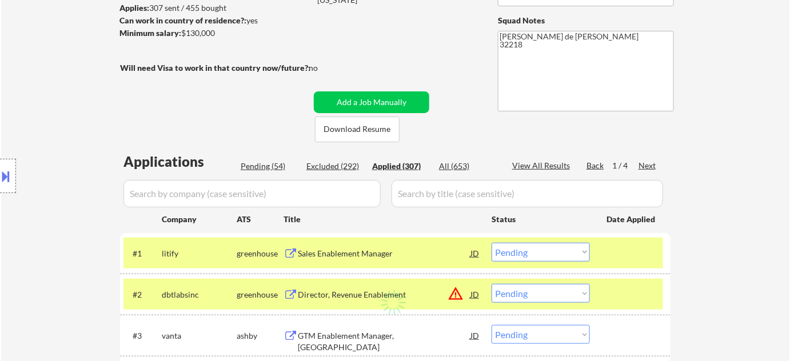
select select ""applied""
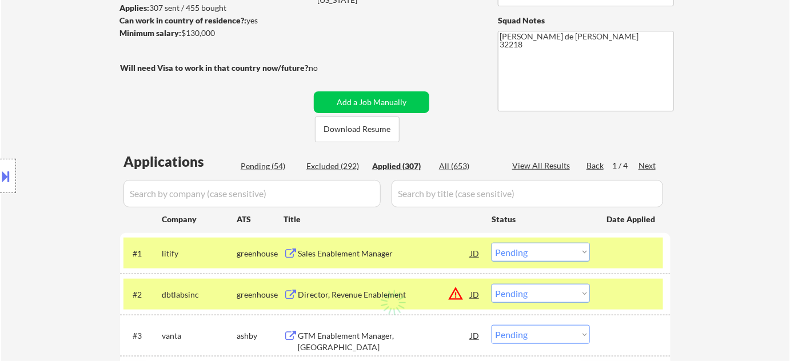
select select ""applied""
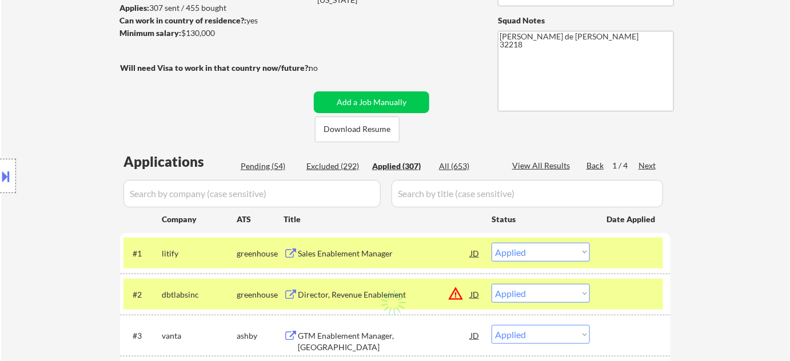
select select ""applied""
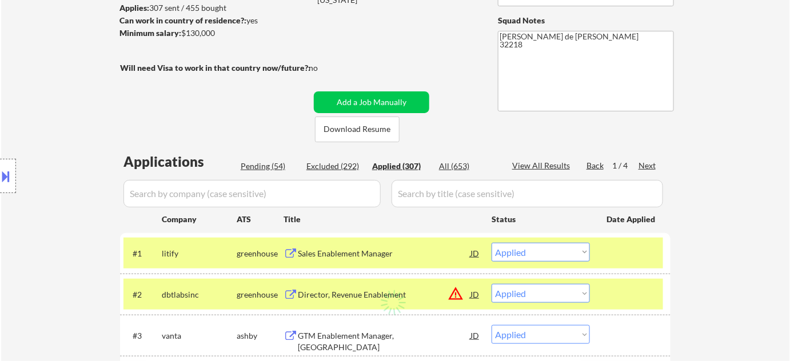
select select ""applied""
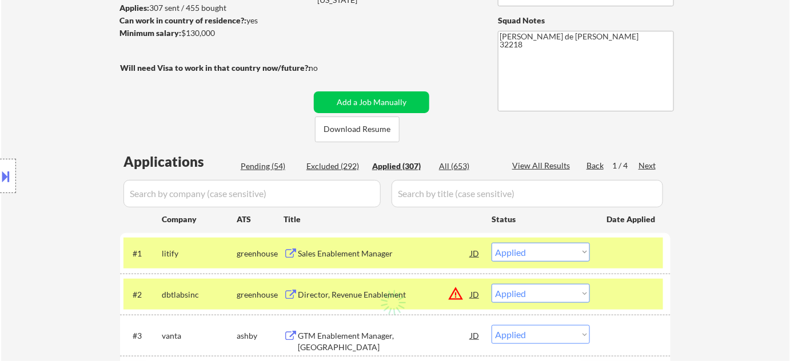
select select ""applied""
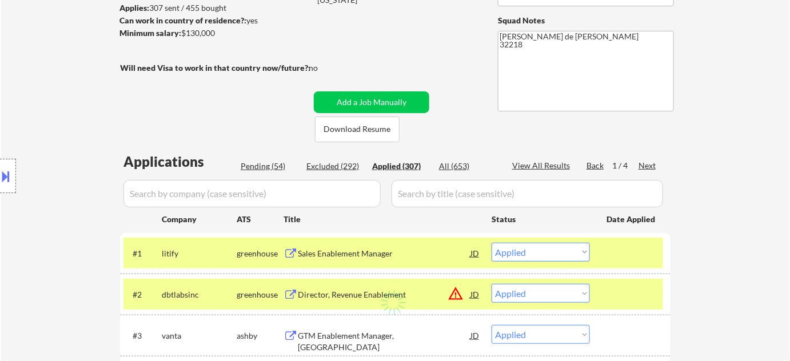
select select ""applied""
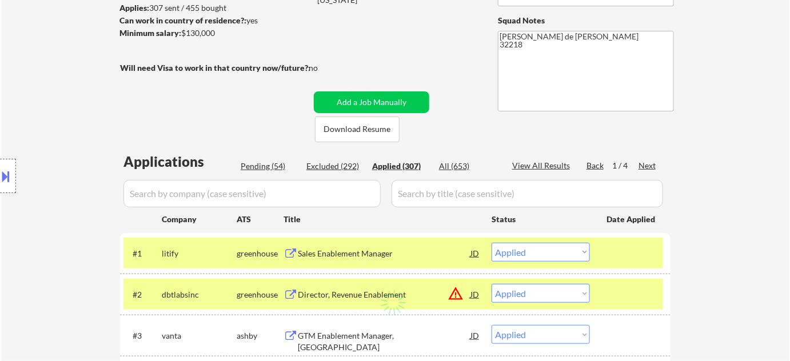
select select ""applied""
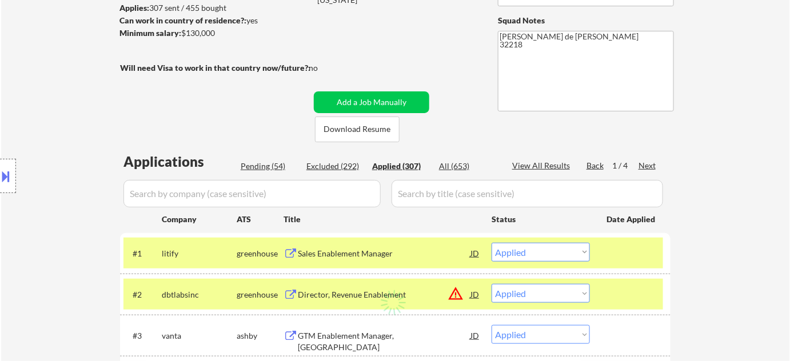
select select ""applied""
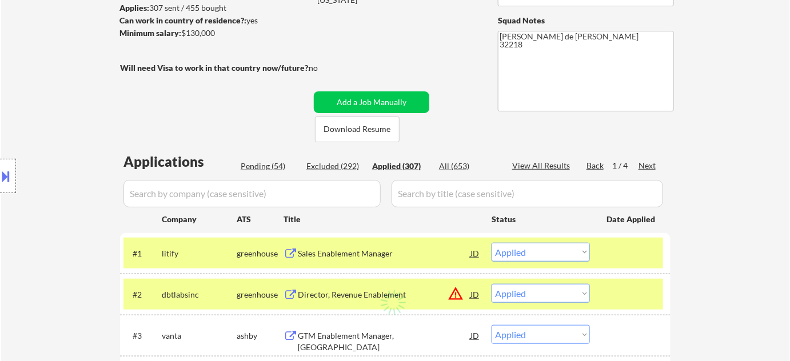
select select ""applied""
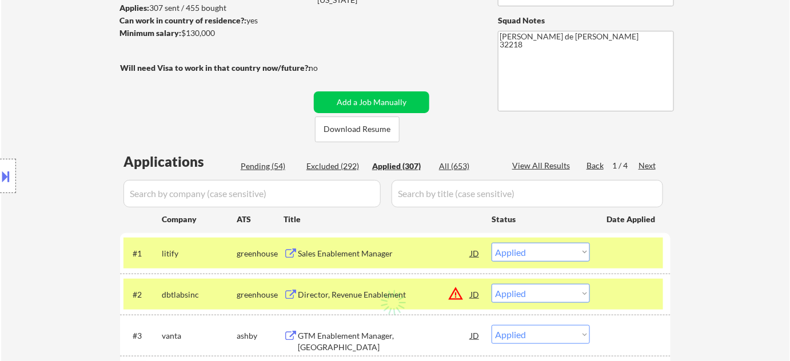
select select ""applied""
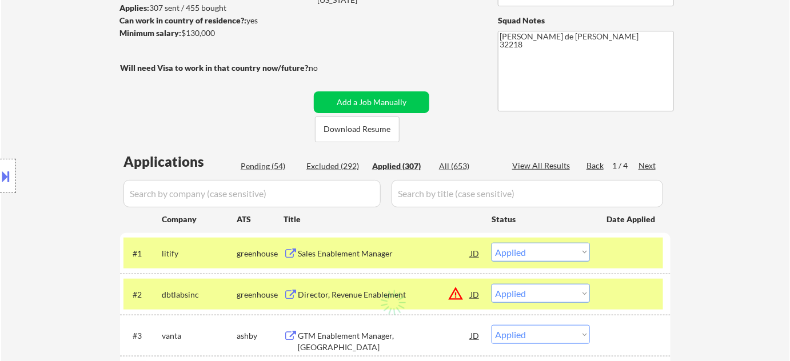
select select ""applied""
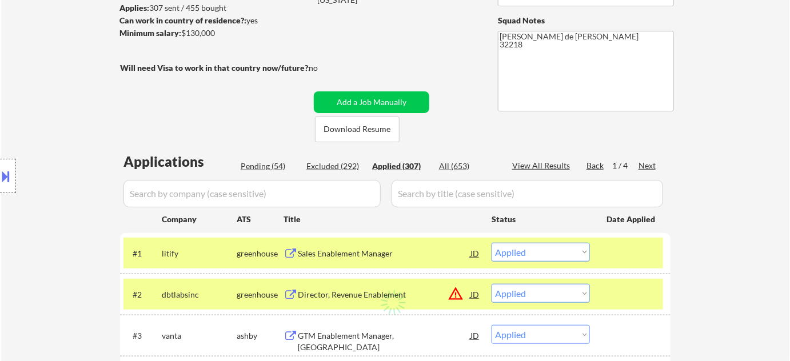
select select ""applied""
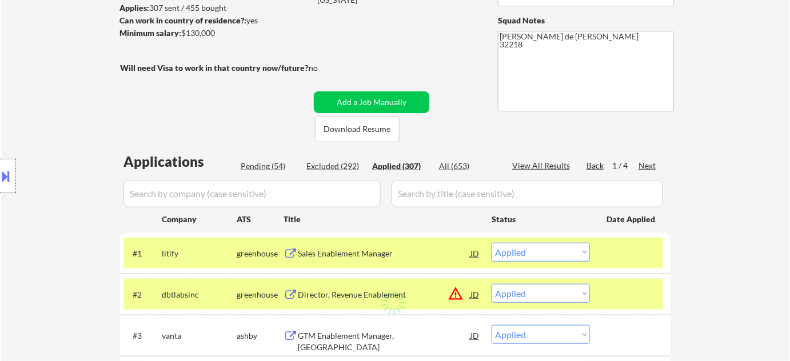
select select ""applied""
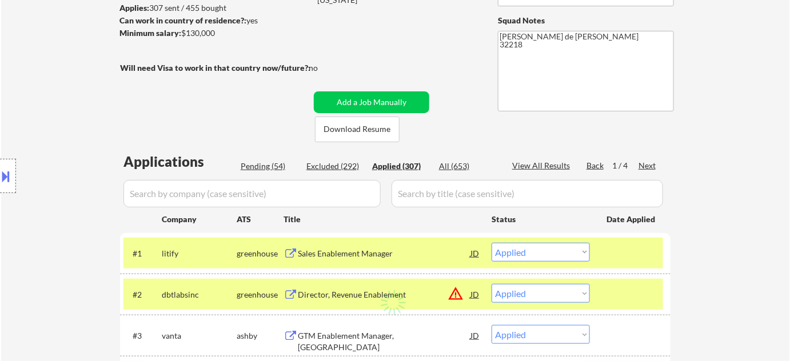
select select ""applied""
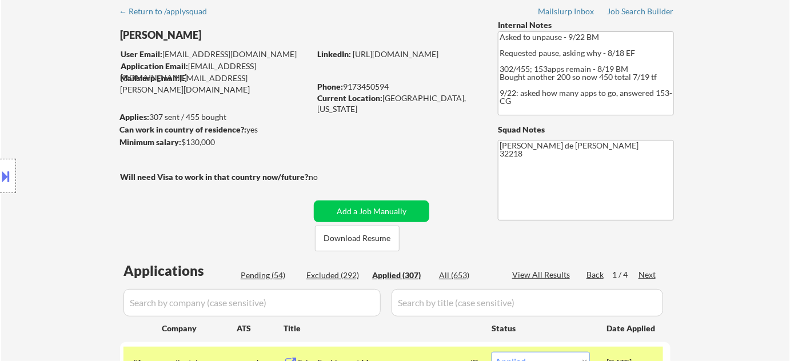
scroll to position [0, 0]
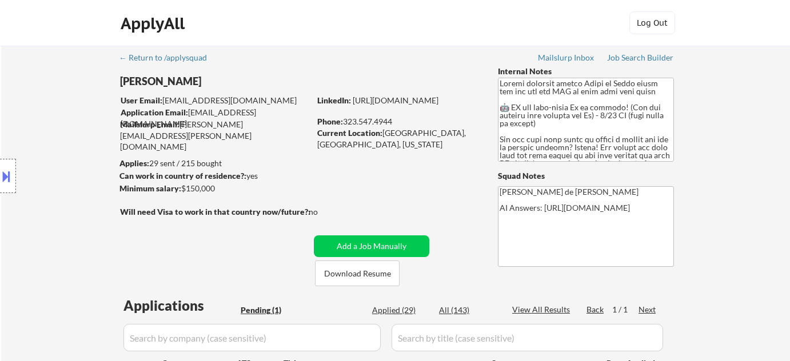
scroll to position [208, 0]
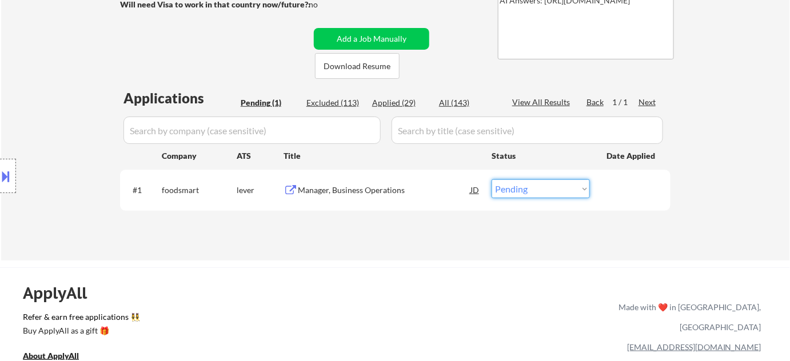
click at [549, 190] on select "Choose an option... Pending Applied Excluded (Questions) Excluded (Expired) Exc…" at bounding box center [541, 189] width 98 height 19
select select ""excluded__salary_""
click at [492, 180] on select "Choose an option... Pending Applied Excluded (Questions) Excluded (Expired) Exc…" at bounding box center [541, 189] width 98 height 19
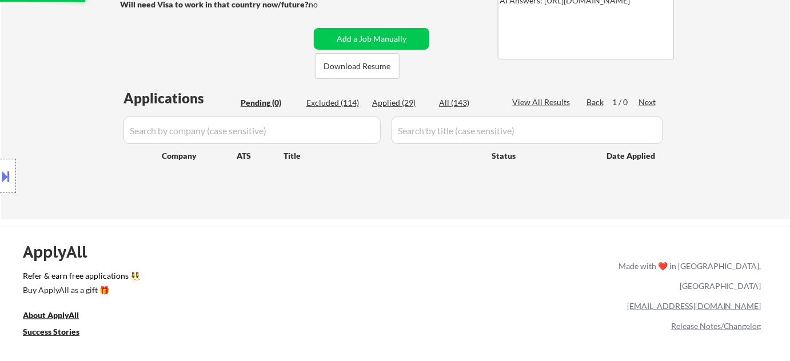
click at [336, 102] on div "Excluded (114)" at bounding box center [334, 102] width 57 height 11
click at [356, 103] on div "Excluded (114)" at bounding box center [334, 102] width 57 height 11
click at [348, 106] on div "Excluded (114)" at bounding box center [334, 102] width 57 height 11
select select ""excluded""
select select ""excluded__location_""
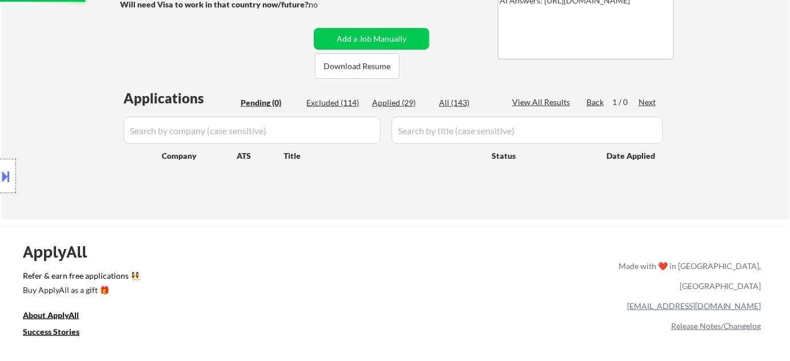
select select ""excluded__expired_""
select select ""excluded__bad_match_""
select select ""excluded__expired_""
select select ""excluded__bad_match_""
select select ""excluded__expired_""
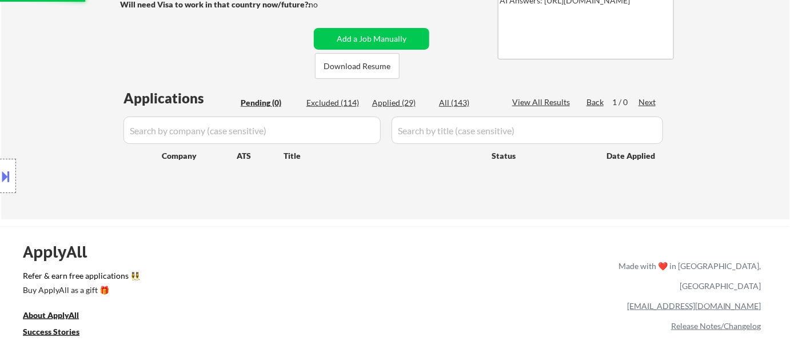
select select ""excluded__expired_""
select select ""excluded__bad_match_""
select select ""excluded__location_""
select select ""excluded__expired_""
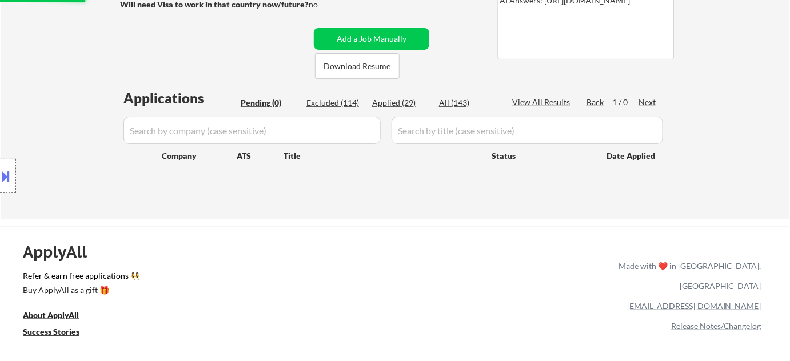
select select ""excluded__other_""
select select ""excluded__expired_""
select select ""excluded__salary_""
select select ""excluded__expired_""
select select ""excluded__location_""
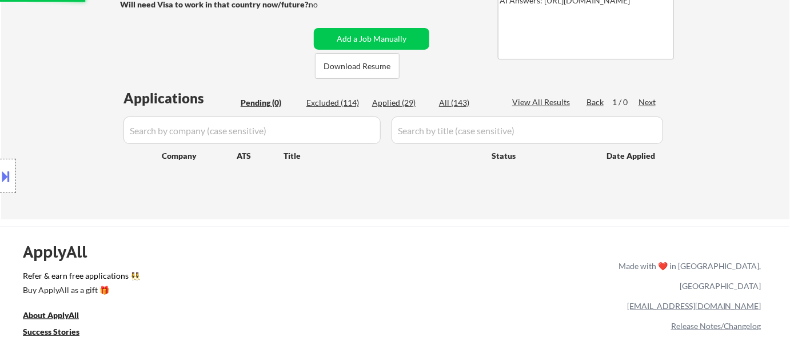
select select ""excluded__blocklist_""
select select ""excluded""
select select ""excluded__expired_""
select select ""excluded__bad_match_""
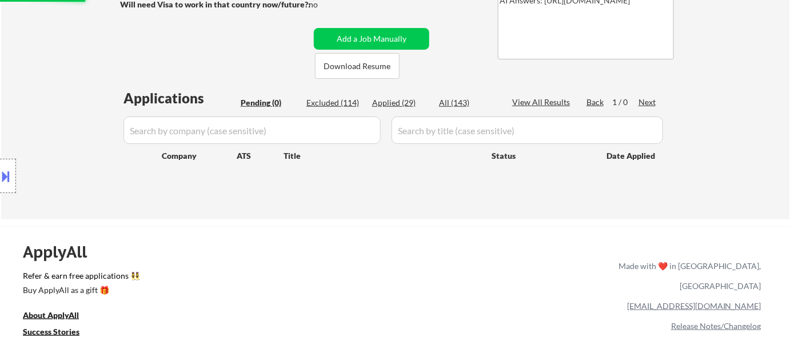
select select ""excluded__location_""
select select ""excluded__expired_""
select select ""excluded""
select select ""excluded__location_""
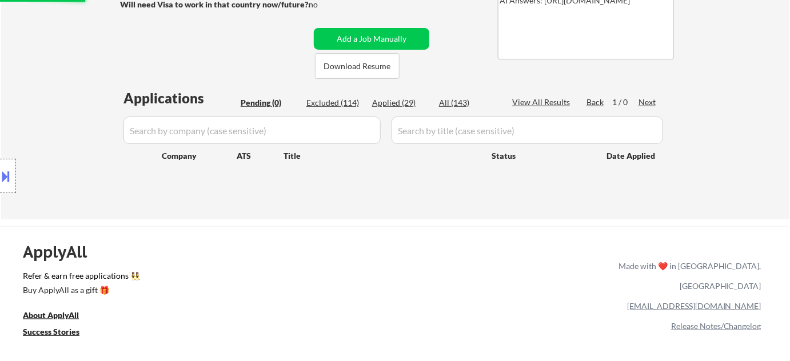
select select ""excluded__other_""
select select ""excluded__expired_""
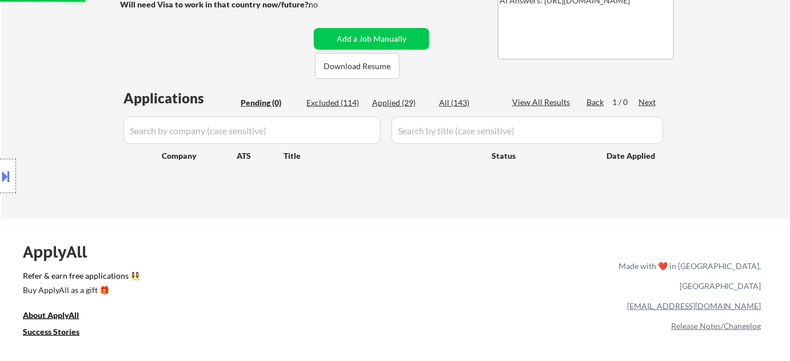
select select ""excluded__other_""
select select ""excluded__bad_match_""
select select ""excluded""
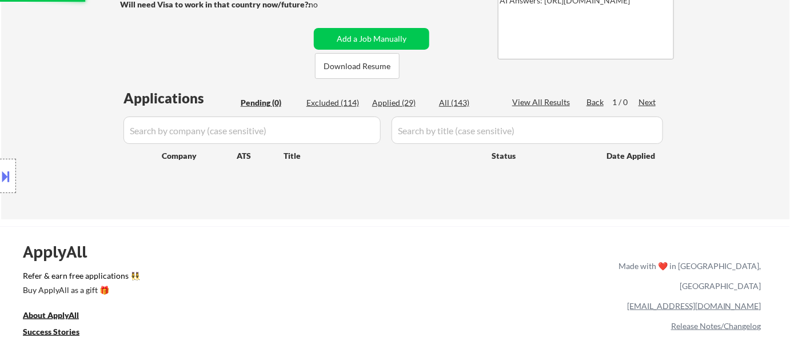
select select ""excluded__location_""
select select ""excluded__other_""
select select ""excluded__salary_""
select select ""excluded__expired_""
select select ""excluded__location_""
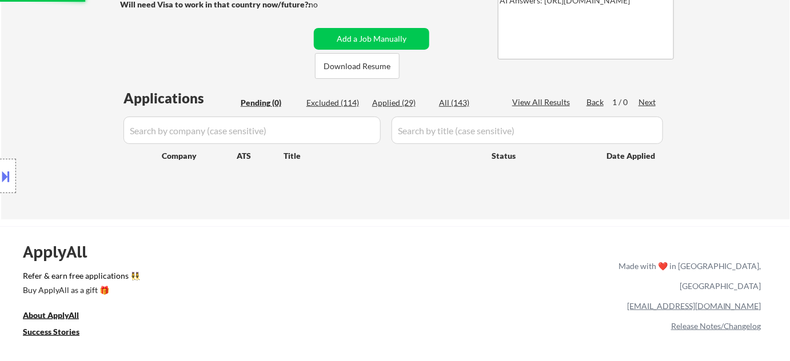
select select ""excluded__expired_""
select select ""excluded__bad_match_""
select select ""excluded__salary_""
select select ""excluded__bad_match_""
select select ""excluded__expired_""
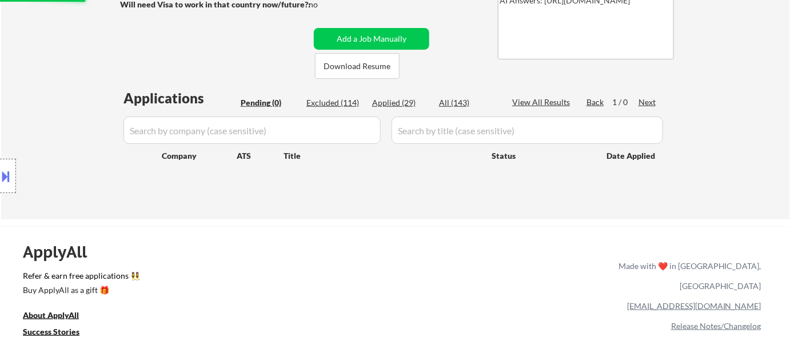
select select ""excluded__expired_""
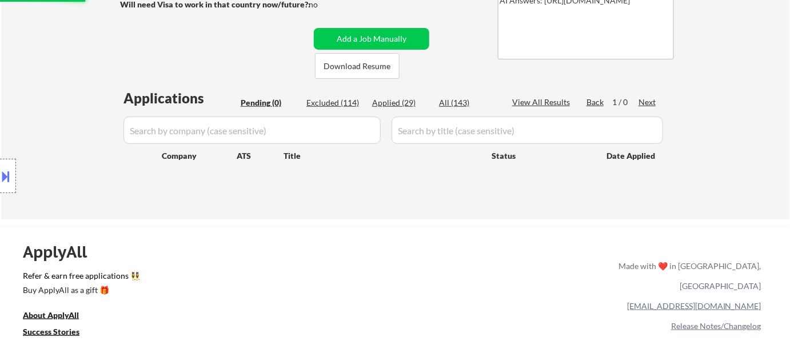
select select ""excluded__expired_""
select select ""excluded__location_""
select select ""excluded__expired_""
select select ""excluded__bad_match_""
select select ""excluded__other_""
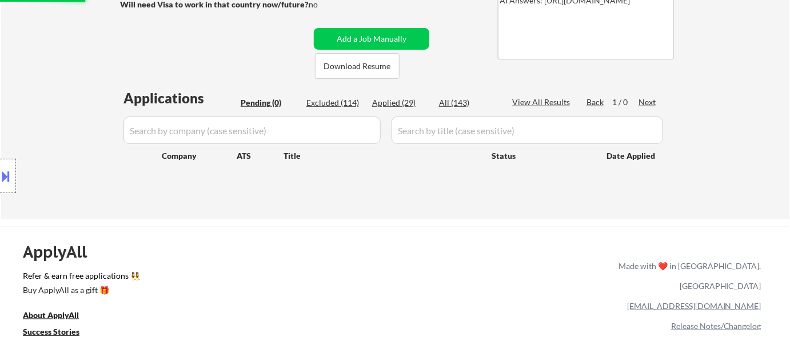
select select ""excluded__other_""
select select ""excluded__location_""
select select ""excluded__expired_""
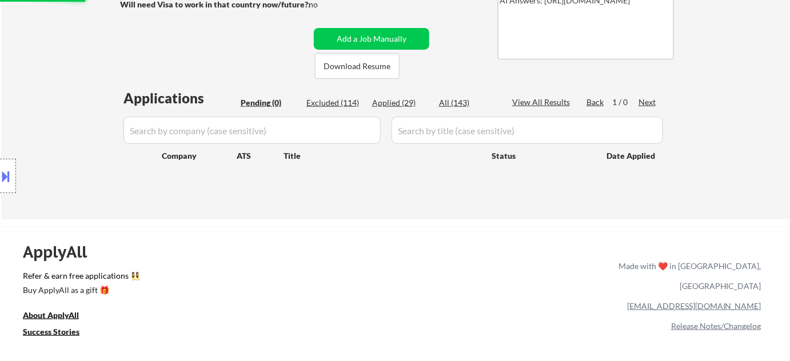
select select ""excluded__other_""
select select ""excluded__bad_match_""
select select ""excluded__location_""
select select ""excluded__bad_match_""
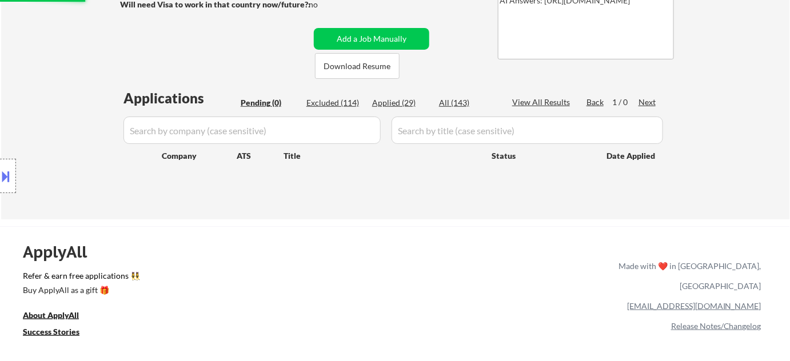
select select ""excluded__other_""
select select ""excluded__bad_match_""
select select ""excluded__expired_""
select select ""excluded__bad_match_""
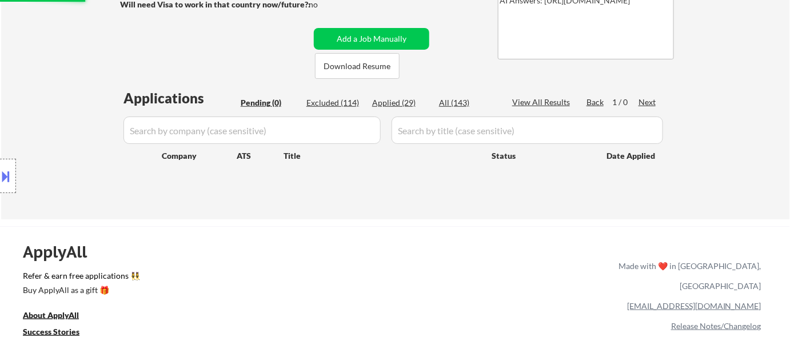
select select ""excluded__expired_""
select select ""excluded__salary_""
select select ""excluded__bad_match_""
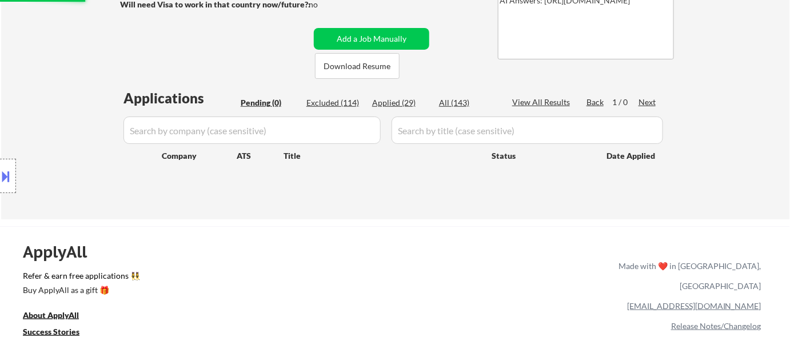
select select ""excluded""
select select ""excluded__bad_match_""
select select ""excluded__expired_""
select select ""excluded__salary_""
select select ""excluded__expired_""
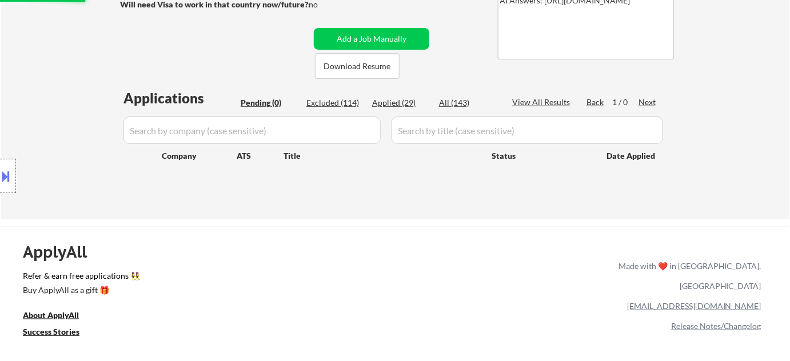
select select ""excluded__expired_""
select select ""excluded__bad_match_""
select select ""excluded__location_""
select select ""excluded__bad_match_""
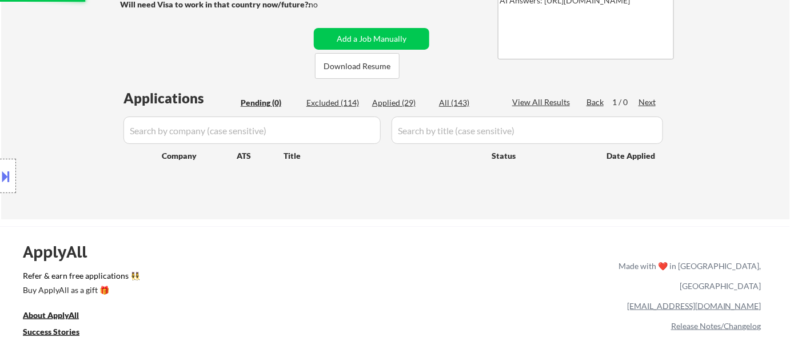
select select ""excluded__bad_match_""
select select ""excluded__expired_""
select select ""excluded__bad_match_""
select select ""excluded__expired_""
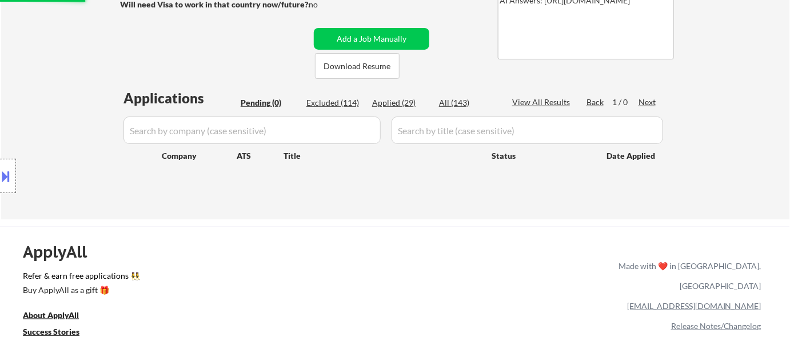
select select ""excluded__expired_""
select select ""excluded""
select select ""excluded__bad_match_""
select select ""excluded__salary_""
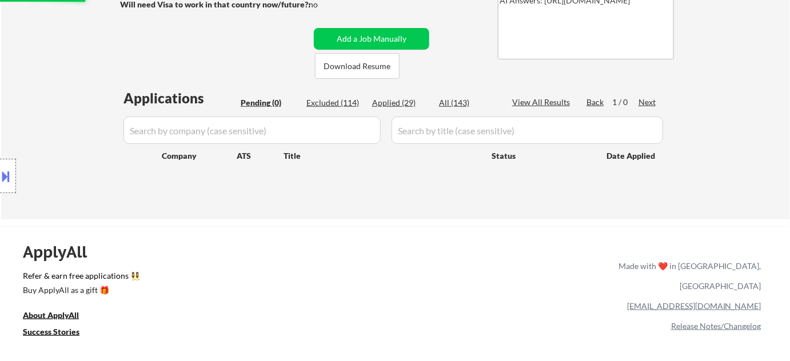
select select ""excluded__salary_""
select select ""excluded__expired_""
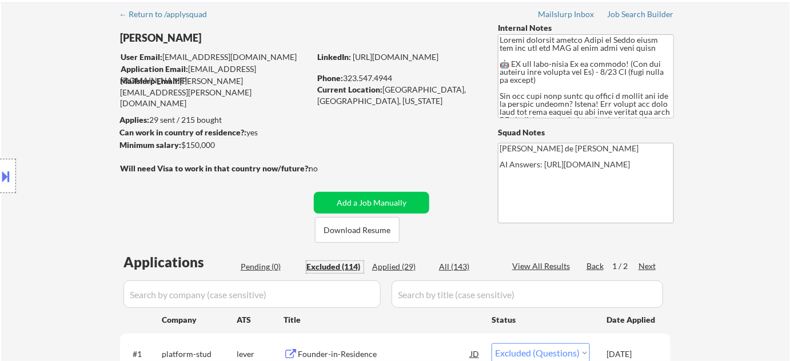
scroll to position [103, 0]
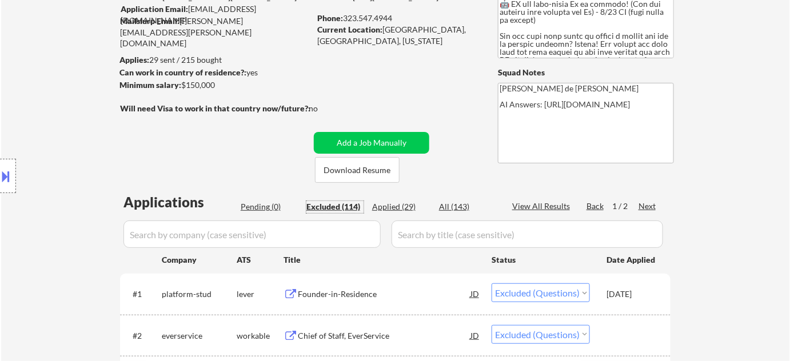
click at [398, 202] on div "Applied (29)" at bounding box center [400, 206] width 57 height 11
click at [304, 236] on input "input" at bounding box center [251, 234] width 257 height 27
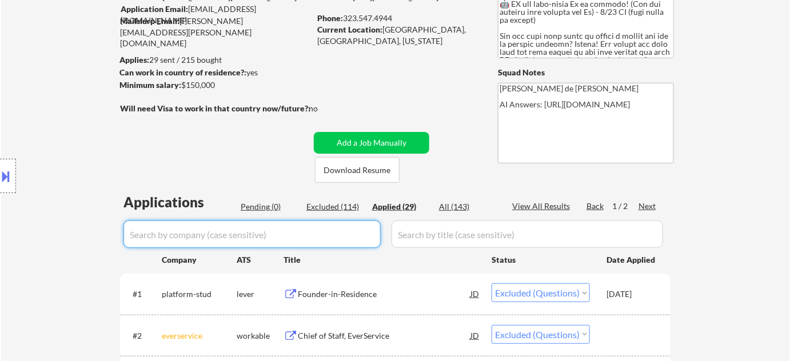
select select ""applied""
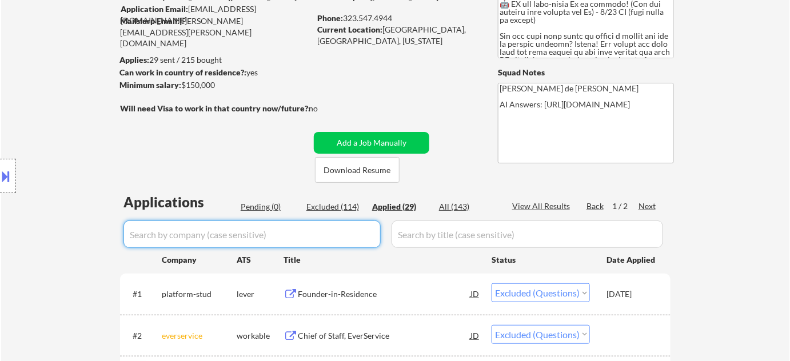
select select ""applied""
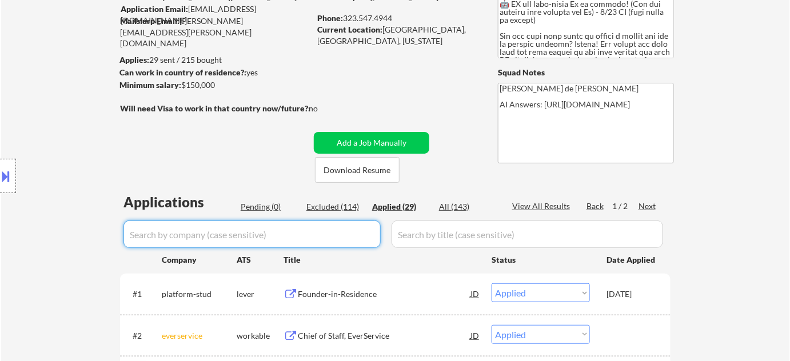
select select ""applied""
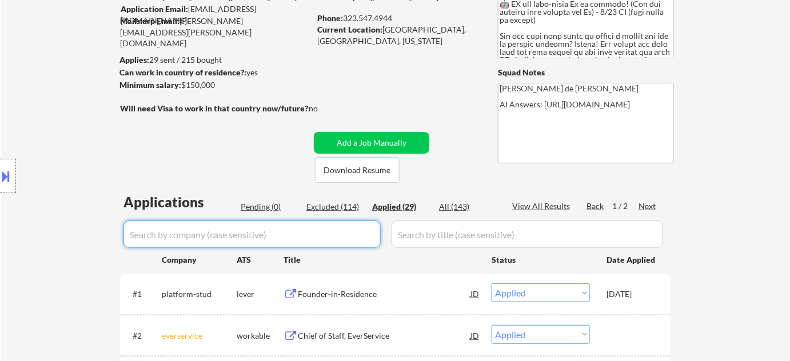
select select ""applied""
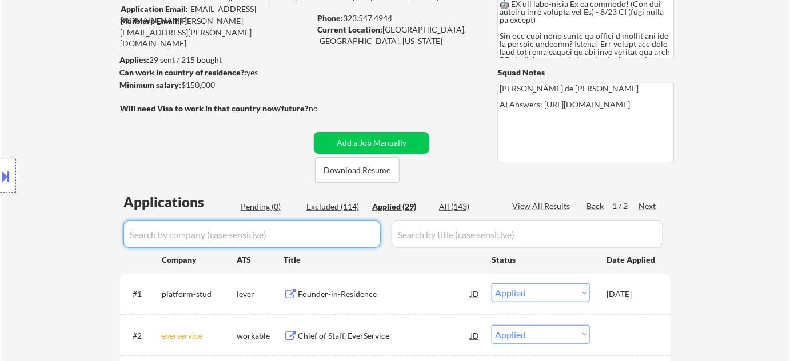
select select ""applied""
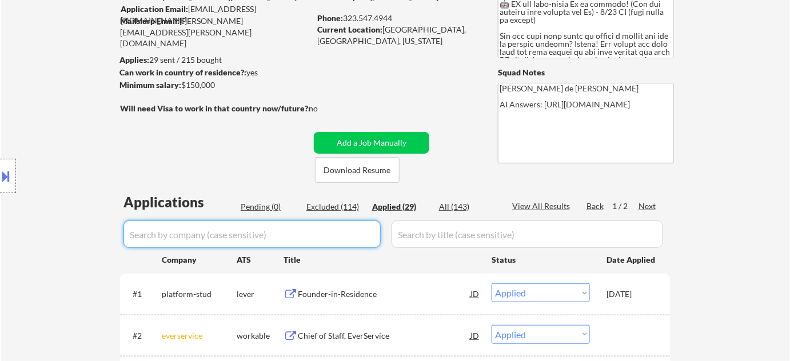
select select ""applied""
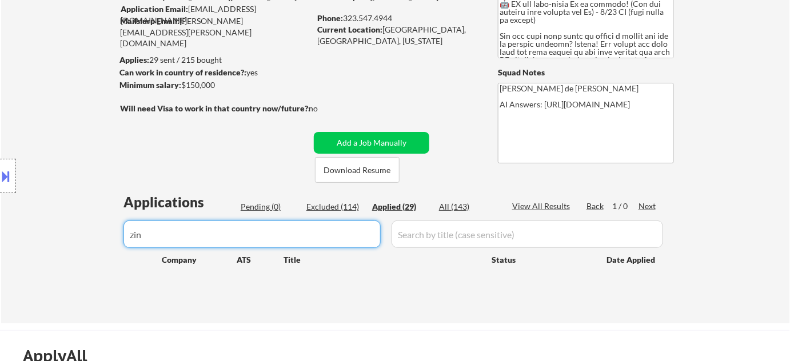
click at [248, 236] on input "input" at bounding box center [251, 234] width 257 height 27
type input "zincc"
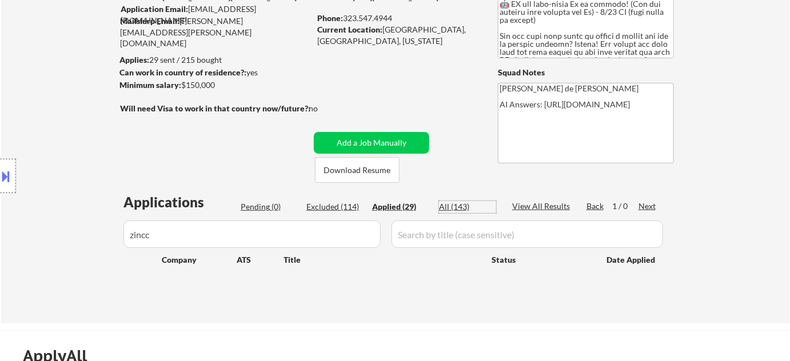
click at [458, 204] on div "All (143)" at bounding box center [467, 206] width 57 height 11
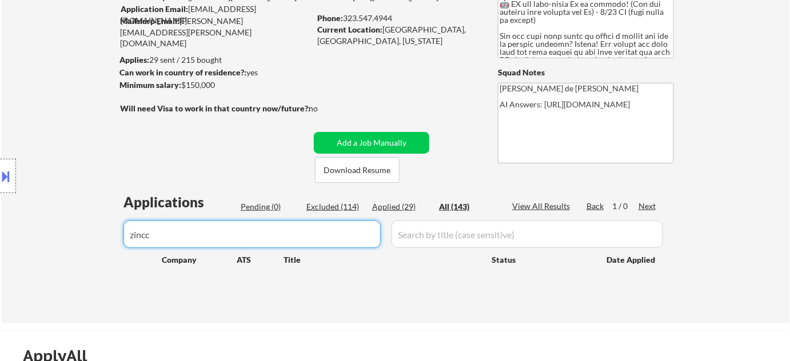
click at [352, 230] on input "input" at bounding box center [251, 234] width 257 height 27
drag, startPoint x: 352, startPoint y: 230, endPoint x: 113, endPoint y: 254, distance: 240.7
click at [113, 254] on body "← Return to /applysquad Mailslurp Inbox Job Search Builder [PERSON_NAME] User E…" at bounding box center [395, 77] width 790 height 361
select select ""excluded""
select select ""applied""
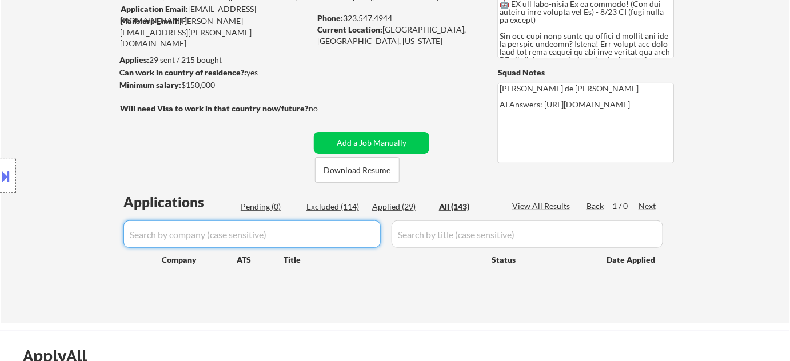
select select ""excluded""
select select ""excluded__location_""
select select ""excluded__bad_match_""
select select ""excluded__expired_""
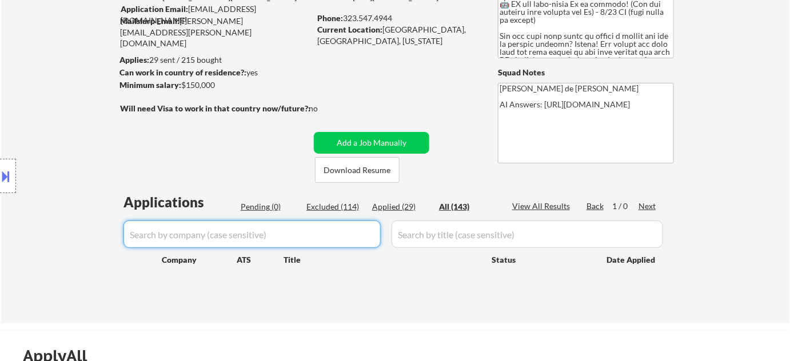
select select ""excluded__expired_""
select select ""excluded__bad_match_""
select select ""excluded__location_""
select select ""excluded__other_""
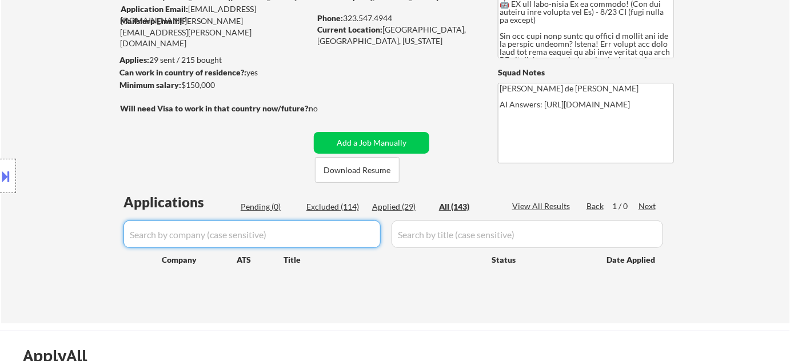
select select ""excluded__salary_""
select select ""excluded__expired_""
select select ""excluded__location_""
select select ""excluded__blocklist_""
select select ""excluded""
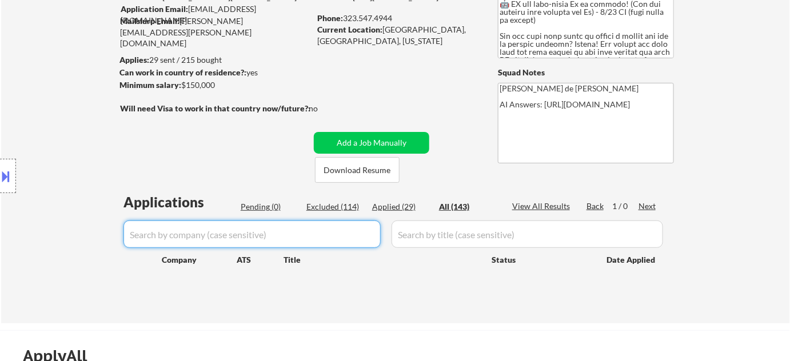
select select ""excluded__bad_match_""
select select ""excluded__location_""
select select ""excluded""
select select ""excluded__location_""
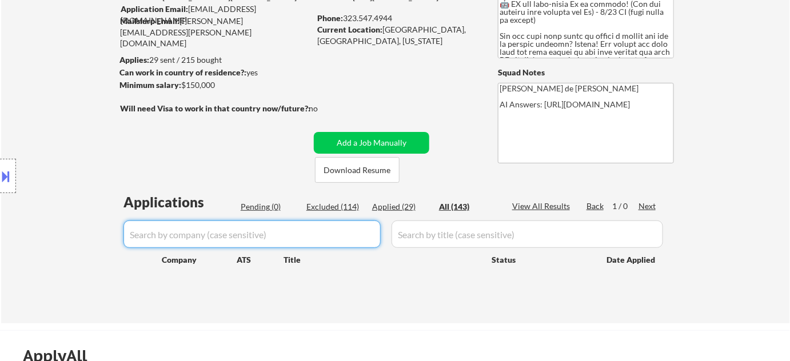
select select ""excluded__expired_""
select select ""excluded__other_""
select select ""excluded__bad_match_""
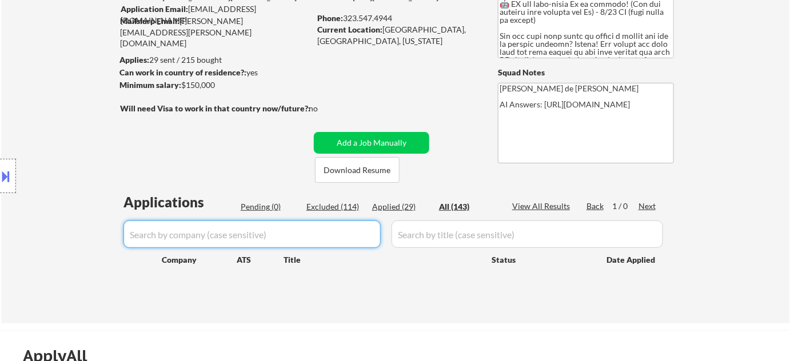
select select ""excluded""
select select ""excluded__location_""
select select ""excluded__salary_""
select select ""excluded__location_""
select select ""excluded__expired_""
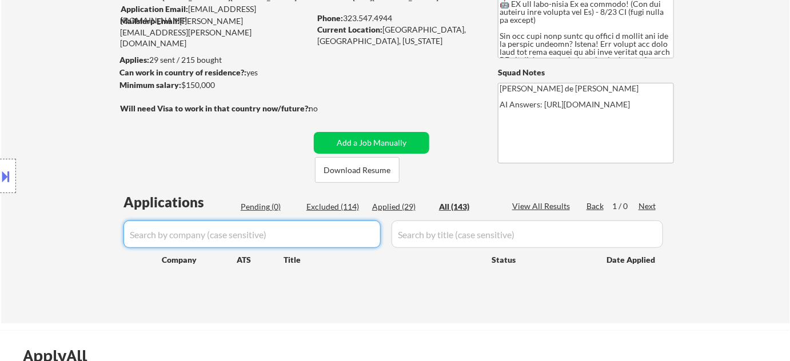
select select ""excluded__bad_match_""
select select ""excluded__salary_""
select select ""excluded__bad_match_""
select select ""excluded__expired_""
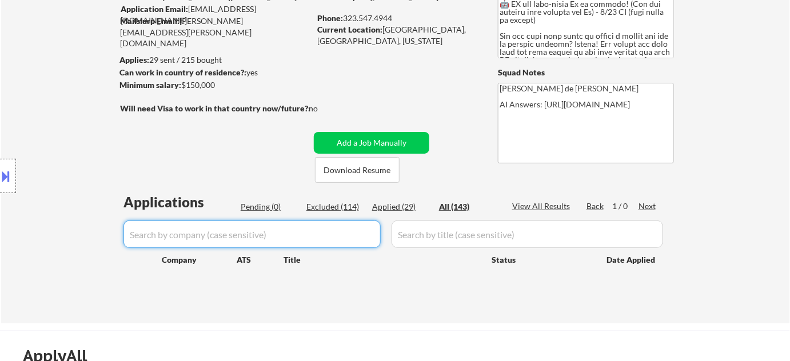
select select ""excluded__expired_""
select select ""excluded__location_""
select select ""excluded__other_""
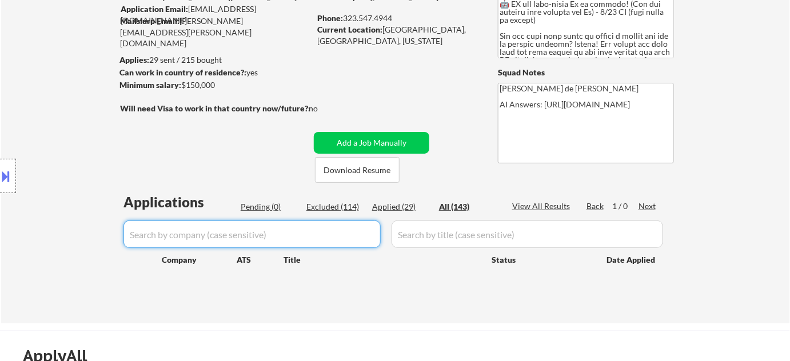
select select ""excluded__other_""
select select ""excluded__location_""
select select ""excluded__expired_""
select select ""excluded__other_""
select select ""excluded__bad_match_""
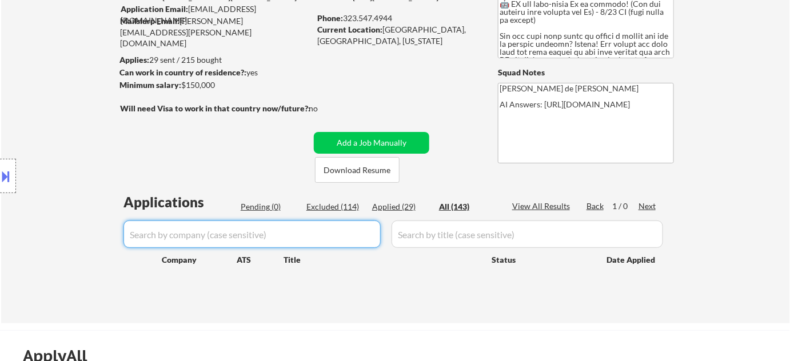
select select ""excluded__location_""
select select ""excluded__other_""
select select ""excluded__bad_match_""
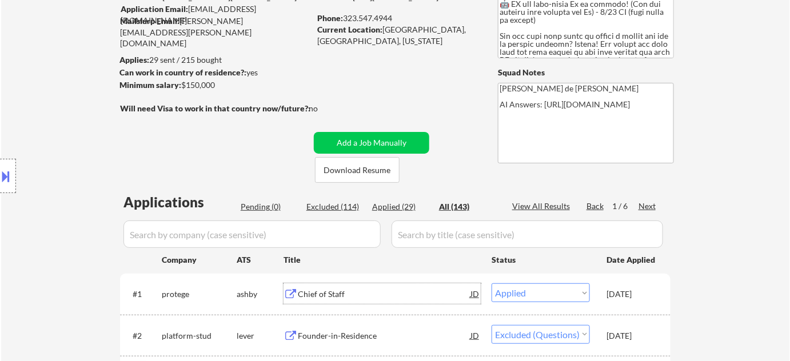
click at [306, 294] on div "Chief of Staff" at bounding box center [384, 294] width 173 height 11
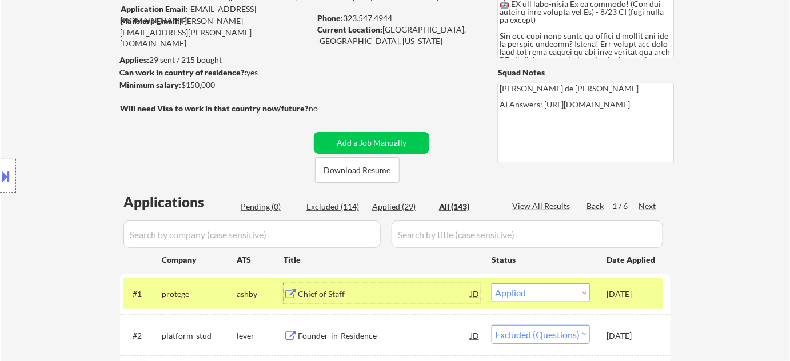
click at [6, 173] on button at bounding box center [6, 176] width 13 height 19
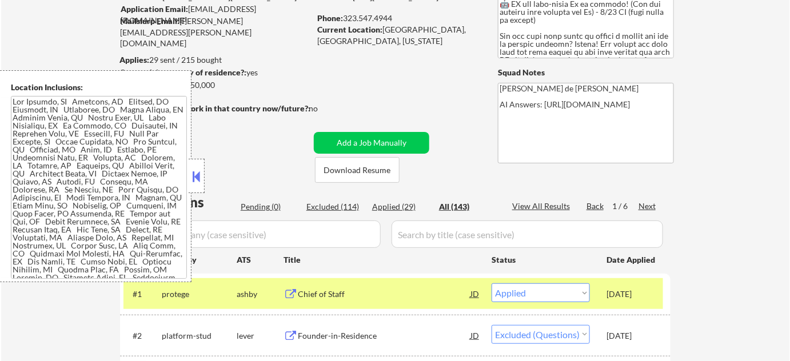
scroll to position [4295, 0]
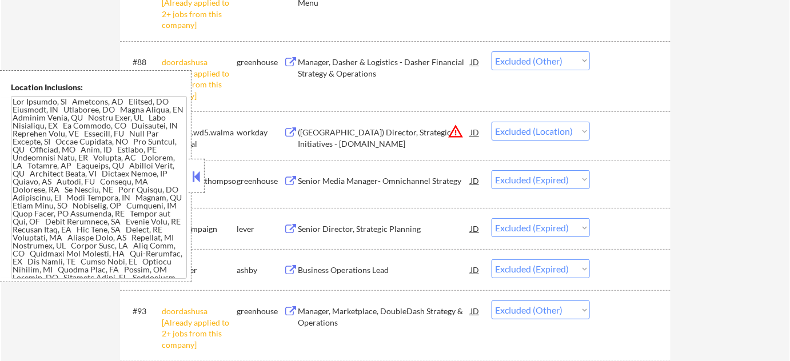
click at [195, 177] on button at bounding box center [196, 176] width 13 height 17
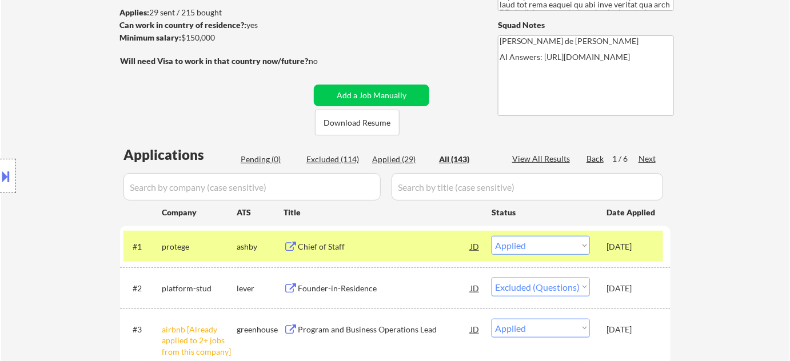
scroll to position [155, 0]
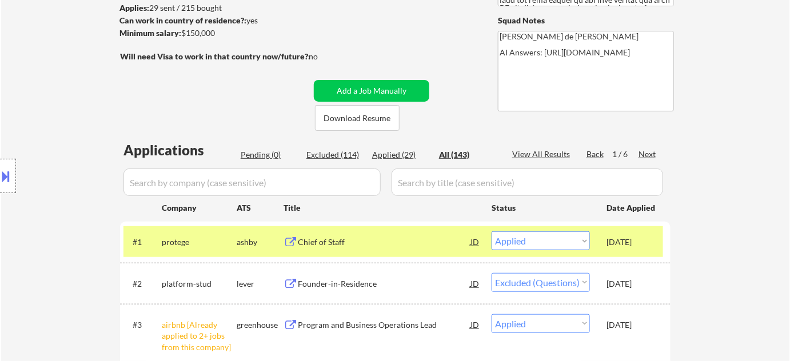
click at [260, 153] on div "Pending (0)" at bounding box center [269, 154] width 57 height 11
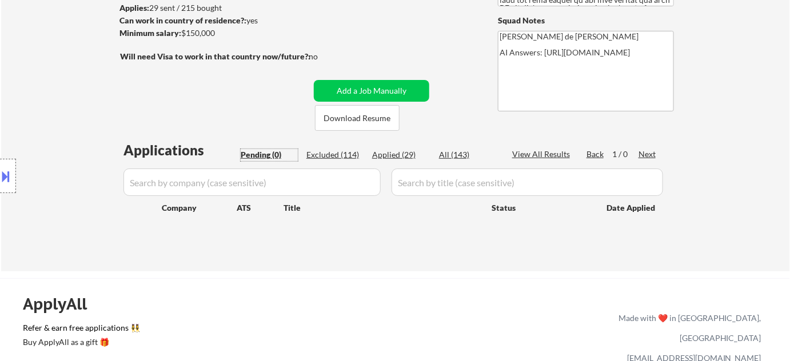
click at [457, 157] on div "All (143)" at bounding box center [467, 154] width 57 height 11
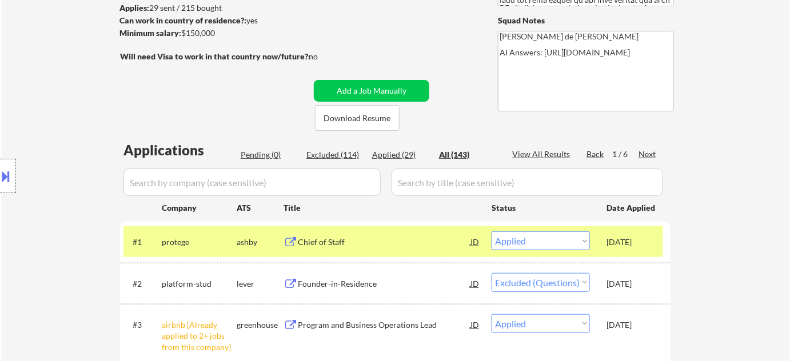
click at [337, 186] on input "input" at bounding box center [251, 182] width 257 height 27
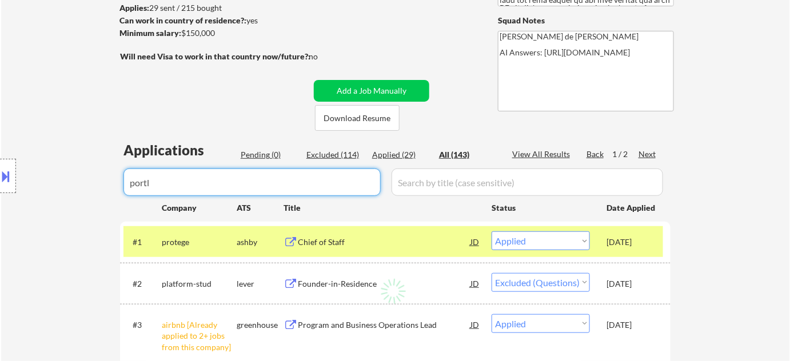
type input "portle"
select select ""excluded__expired_""
select select ""excluded__blocklist_""
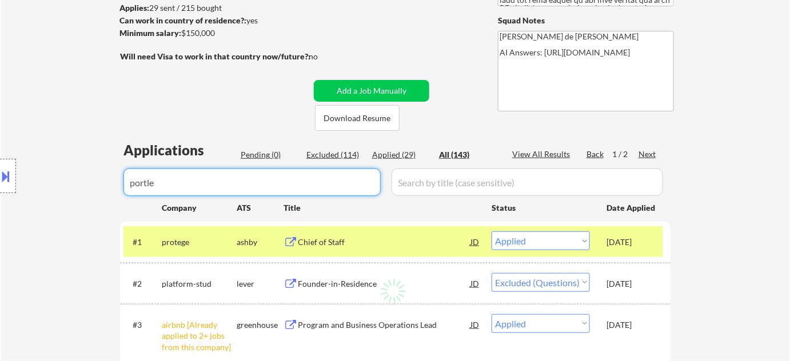
select select ""excluded__expired_""
select select ""excluded__location_""
select select ""excluded__expired_""
select select ""excluded__bad_match_""
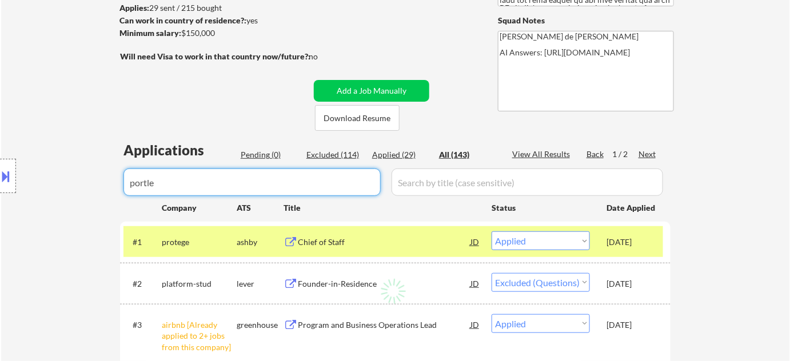
select select ""excluded__bad_match_""
select select ""excluded__expired_""
select select ""excluded__bad_match_""
select select ""excluded__expired_""
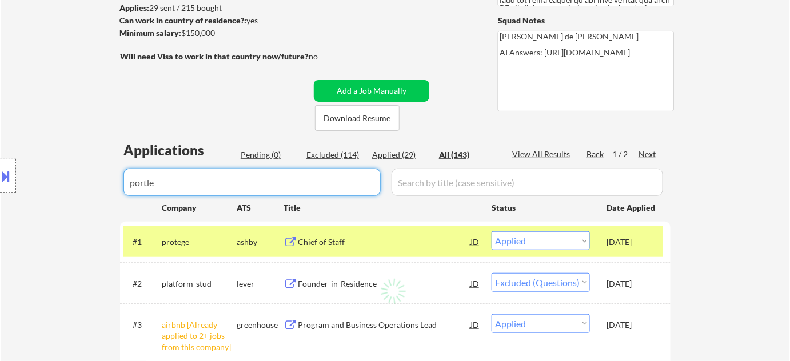
select select ""excluded__expired_""
select select ""excluded__location_""
select select ""excluded__expired_""
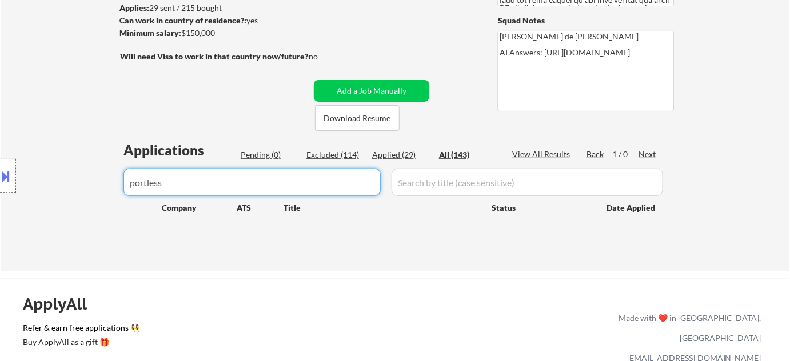
drag, startPoint x: 210, startPoint y: 182, endPoint x: 0, endPoint y: 182, distance: 210.4
click at [0, 182] on body "← Return to /applysquad Mailslurp Inbox Job Search Builder Lisa Connelly User E…" at bounding box center [395, 25] width 790 height 361
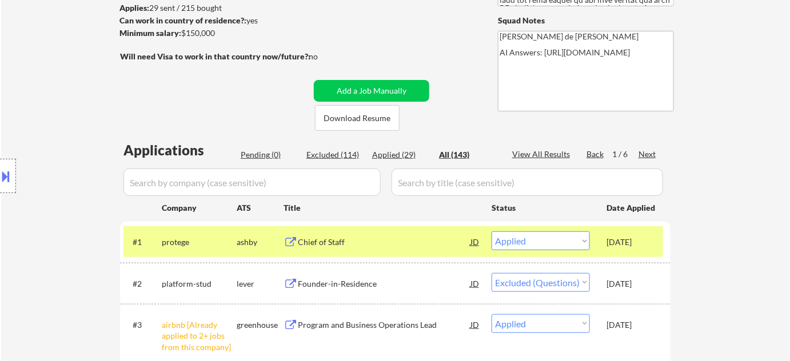
click at [5, 185] on button at bounding box center [6, 176] width 13 height 19
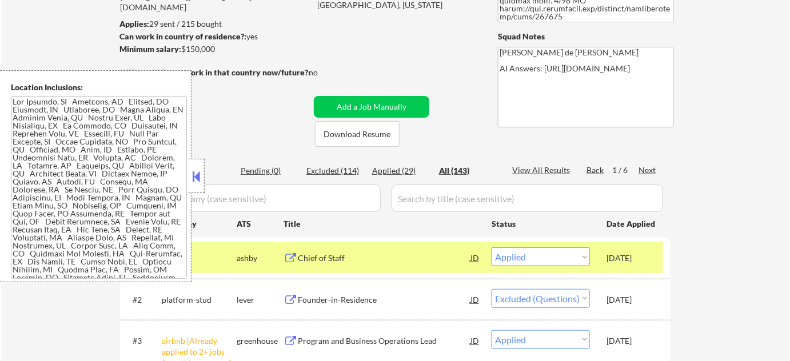
scroll to position [312, 0]
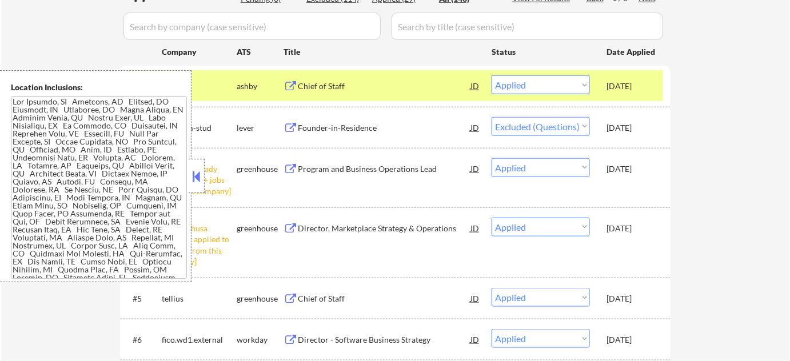
click at [193, 180] on button at bounding box center [196, 176] width 13 height 17
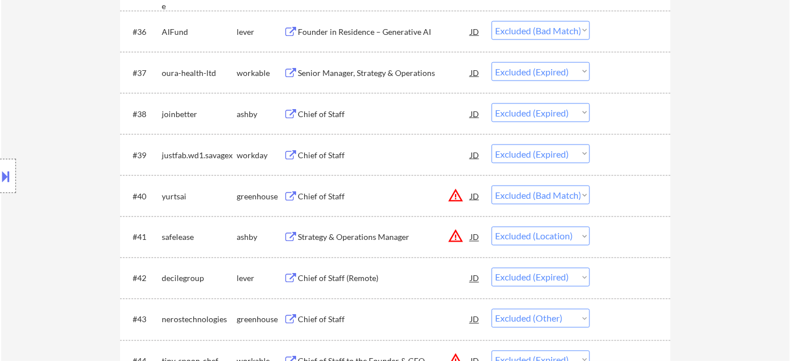
scroll to position [2027, 0]
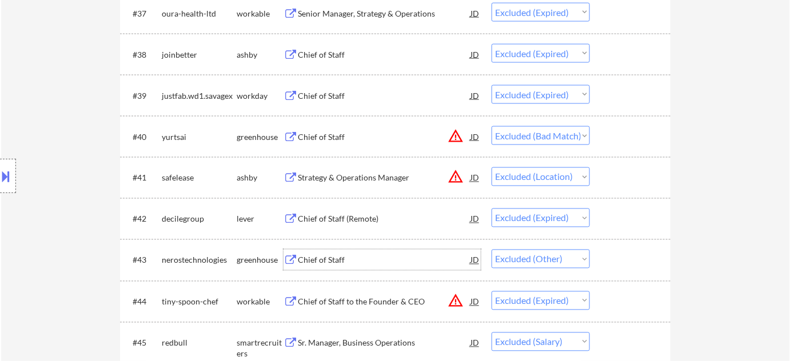
click at [328, 252] on div "Chief of Staff" at bounding box center [384, 260] width 173 height 21
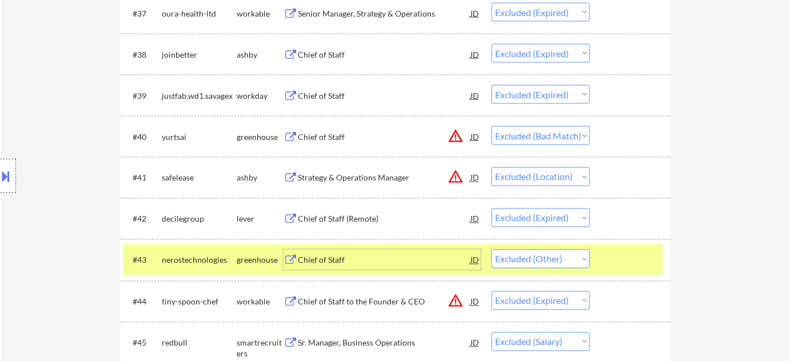
click at [555, 260] on select "Choose an option... Pending Applied Excluded (Questions) Excluded (Expired) Exc…" at bounding box center [541, 259] width 98 height 19
click at [492, 250] on select "Choose an option... Pending Applied Excluded (Questions) Excluded (Expired) Exc…" at bounding box center [541, 259] width 98 height 19
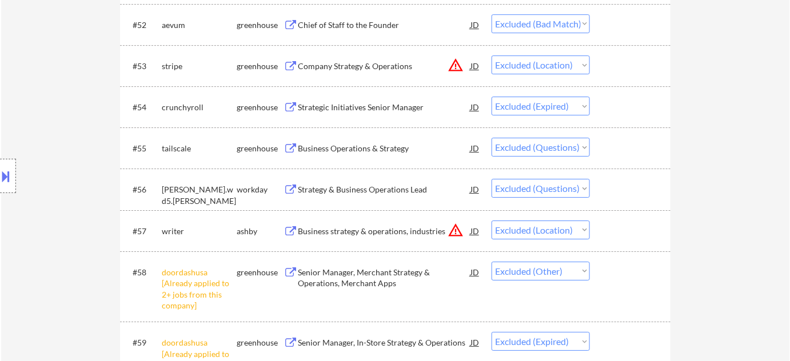
scroll to position [2650, 0]
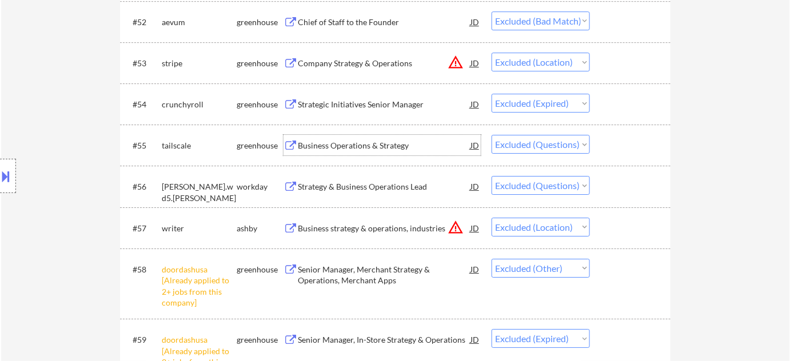
click at [376, 147] on div "Business Operations & Strategy" at bounding box center [384, 145] width 173 height 11
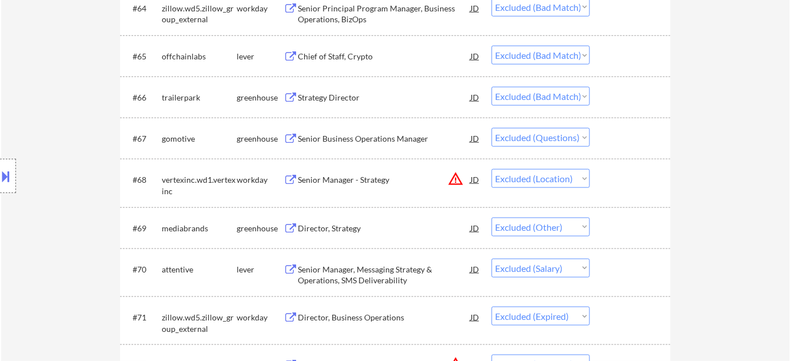
scroll to position [3274, 0]
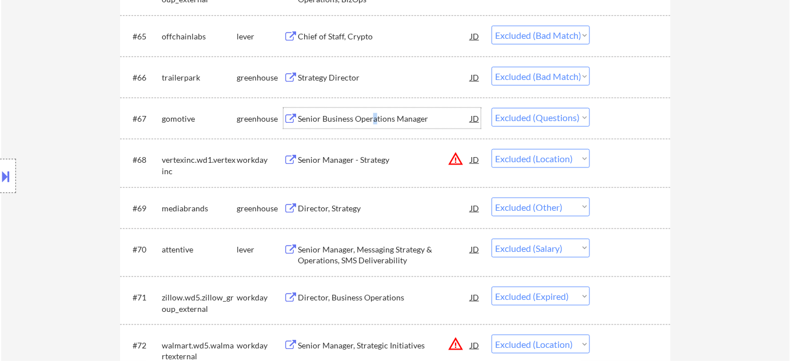
click at [374, 117] on div "Senior Business Operations Manager" at bounding box center [384, 118] width 173 height 11
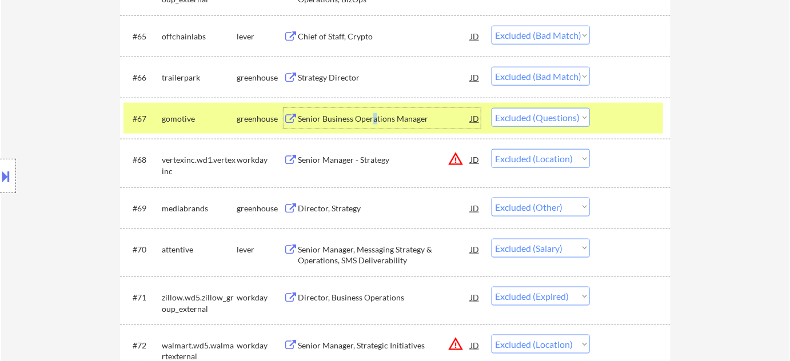
click at [560, 123] on select "Choose an option... Pending Applied Excluded (Questions) Excluded (Expired) Exc…" at bounding box center [541, 117] width 98 height 19
click at [492, 108] on select "Choose an option... Pending Applied Excluded (Questions) Excluded (Expired) Exc…" at bounding box center [541, 117] width 98 height 19
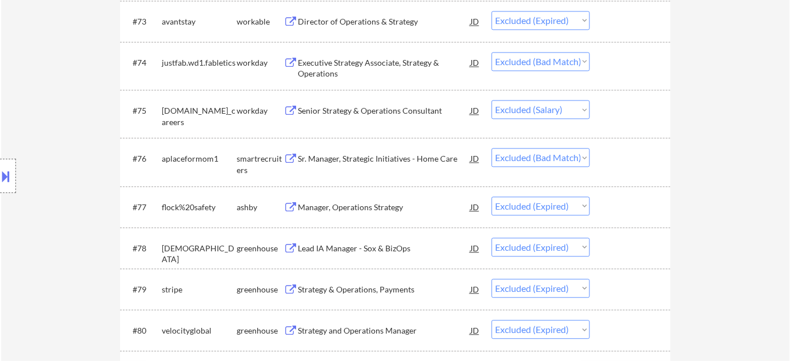
scroll to position [3430, 0]
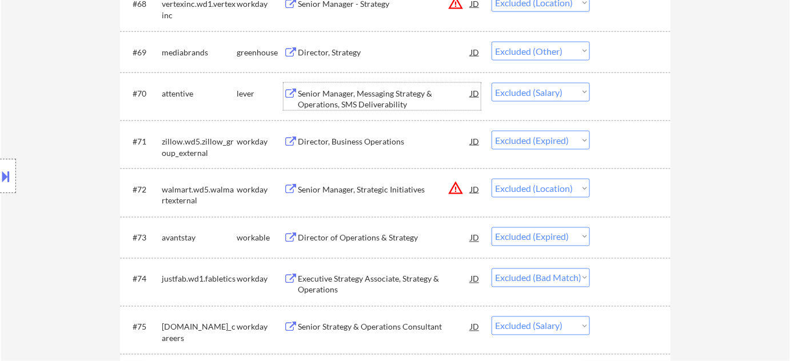
click at [355, 98] on div "Senior Manager, Messaging Strategy & Operations, SMS Deliverability" at bounding box center [384, 99] width 173 height 22
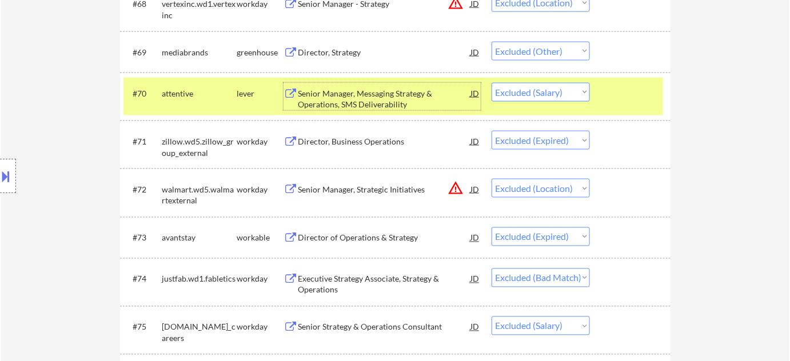
click at [555, 91] on select "Choose an option... Pending Applied Excluded (Questions) Excluded (Expired) Exc…" at bounding box center [541, 92] width 98 height 19
click at [492, 83] on select "Choose an option... Pending Applied Excluded (Questions) Excluded (Expired) Exc…" at bounding box center [541, 92] width 98 height 19
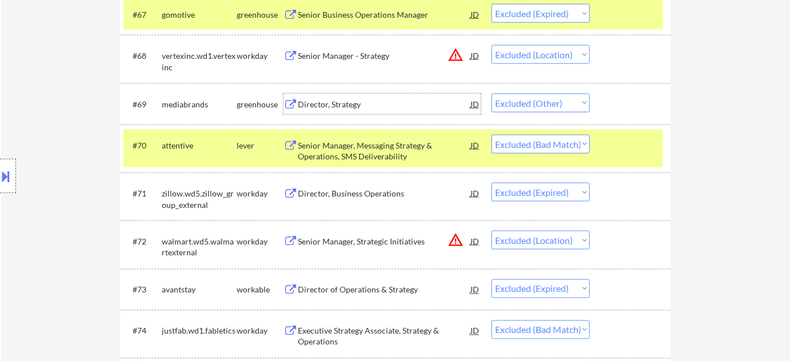
click at [338, 103] on div "Director, Strategy" at bounding box center [384, 104] width 173 height 11
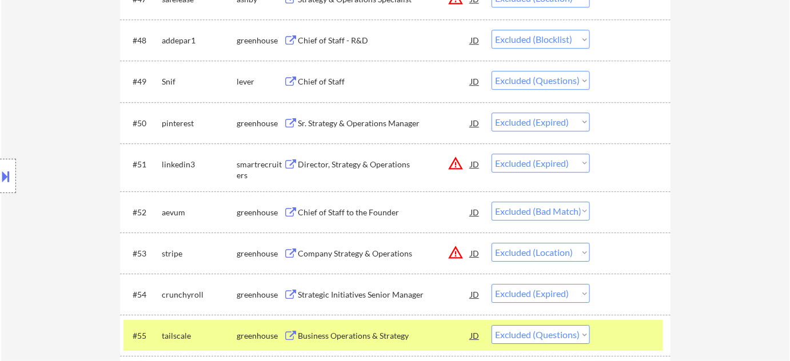
scroll to position [2338, 0]
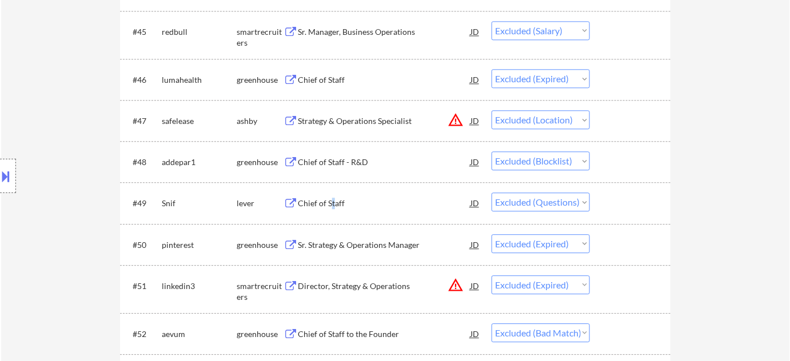
click at [332, 202] on div "Chief of Staff" at bounding box center [384, 203] width 173 height 11
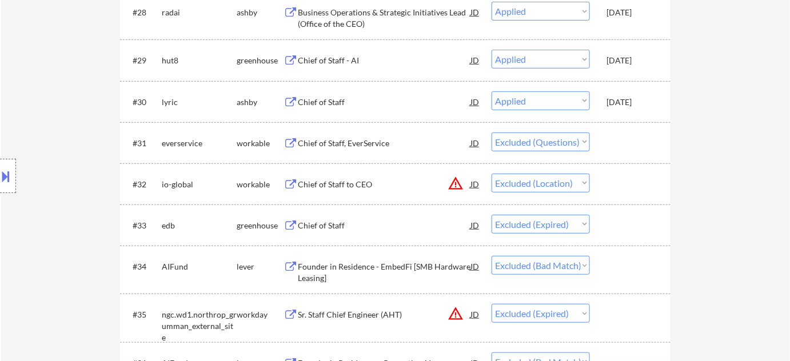
scroll to position [1611, 0]
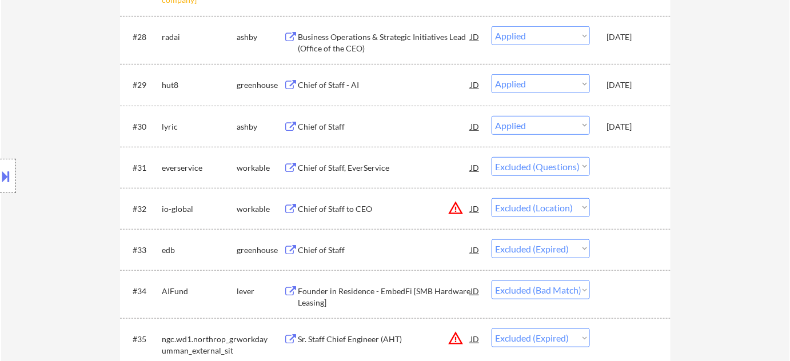
click at [354, 167] on div "Chief of Staff, EverService" at bounding box center [384, 167] width 173 height 11
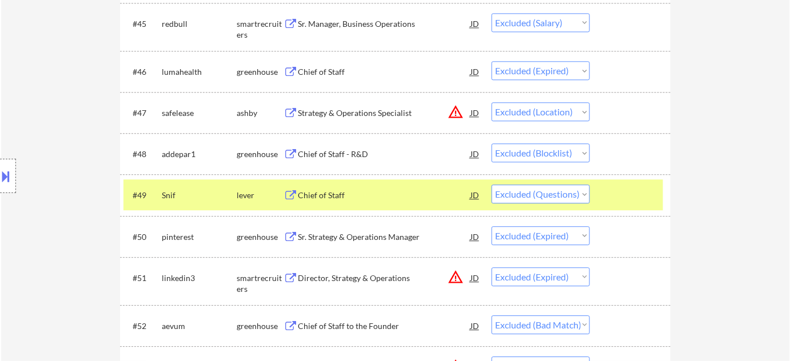
scroll to position [2287, 0]
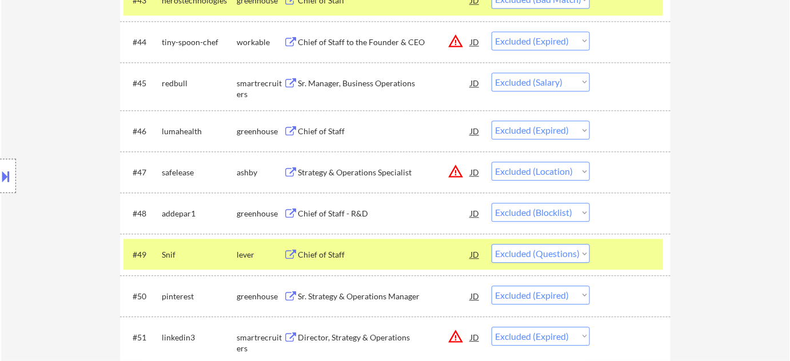
click at [363, 80] on div "Sr. Manager, Business Operations" at bounding box center [384, 83] width 173 height 11
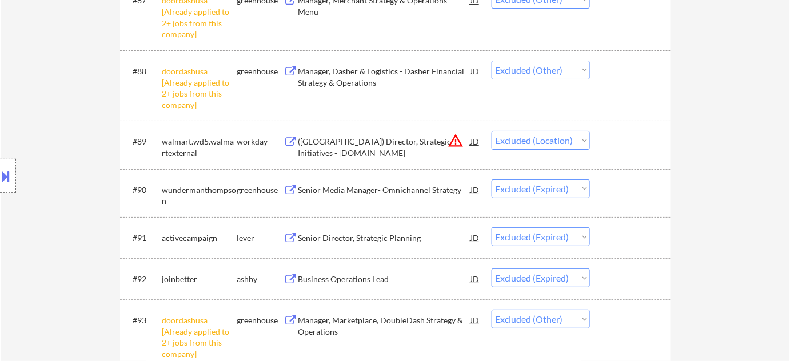
scroll to position [4157, 0]
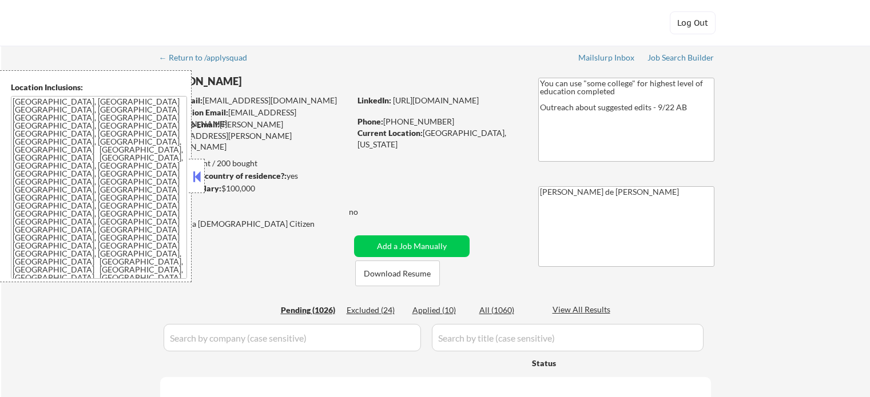
select select ""pending""
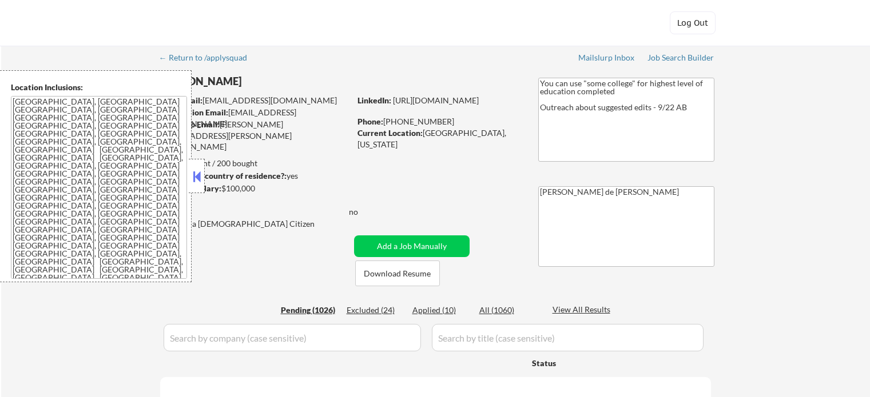
select select ""pending""
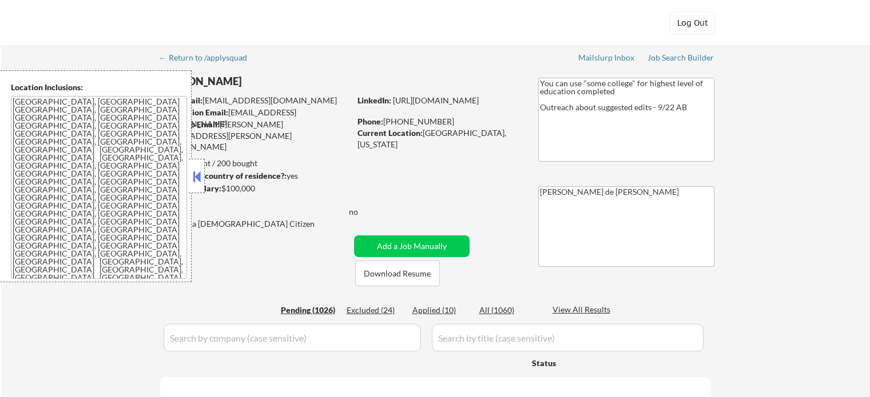
select select ""pending""
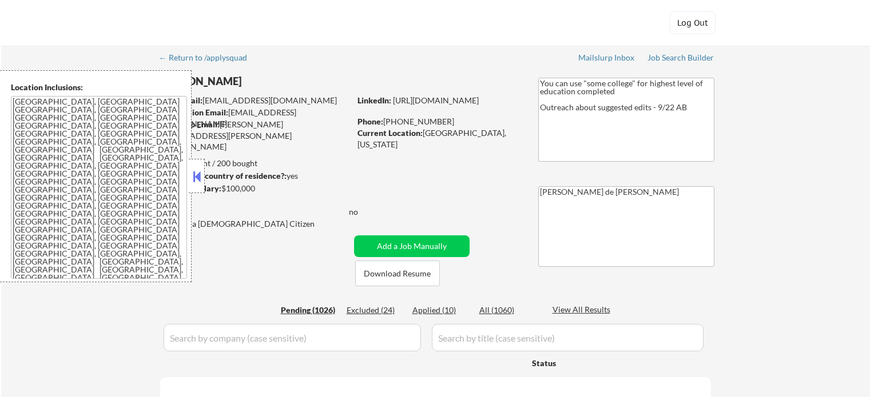
select select ""pending""
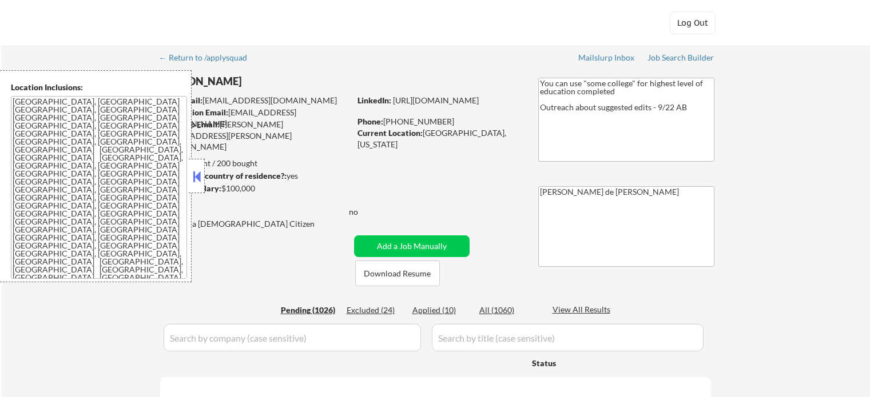
select select ""pending""
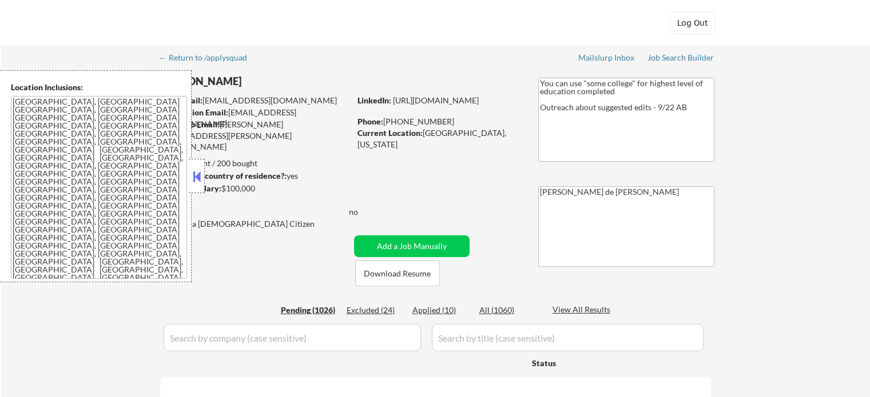
select select ""pending""
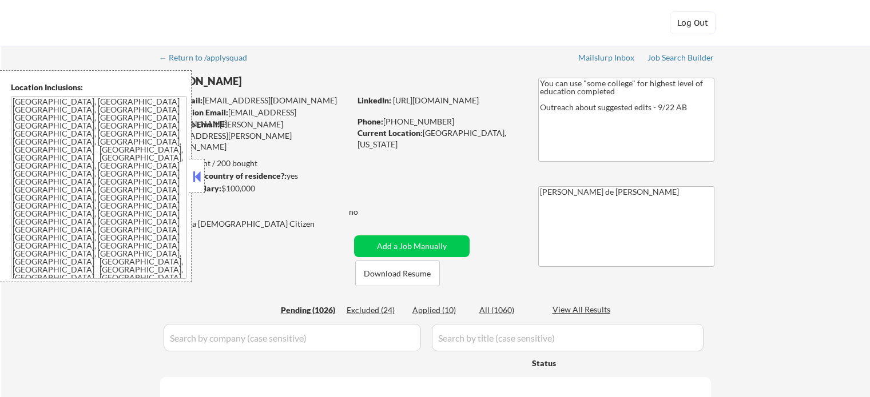
select select ""pending""
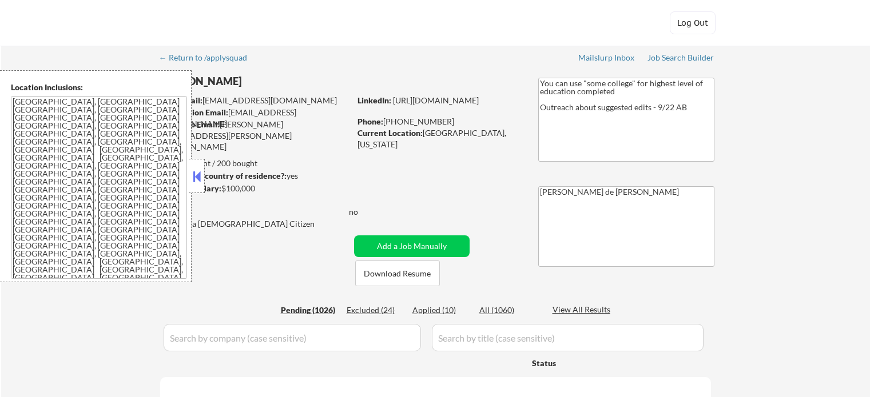
select select ""pending""
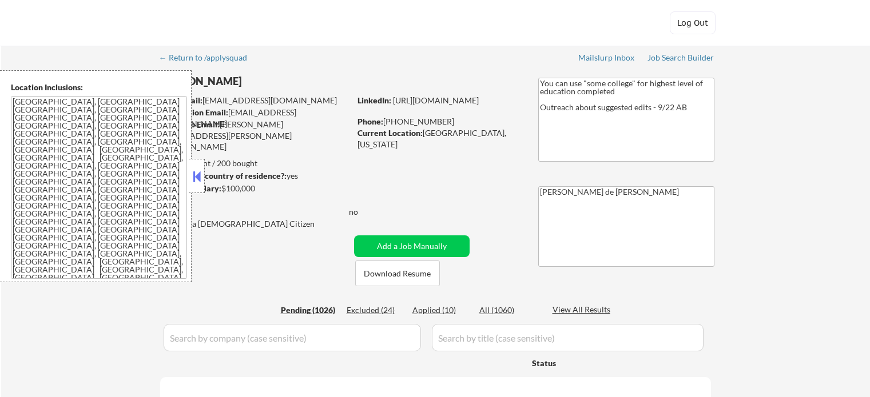
select select ""pending""
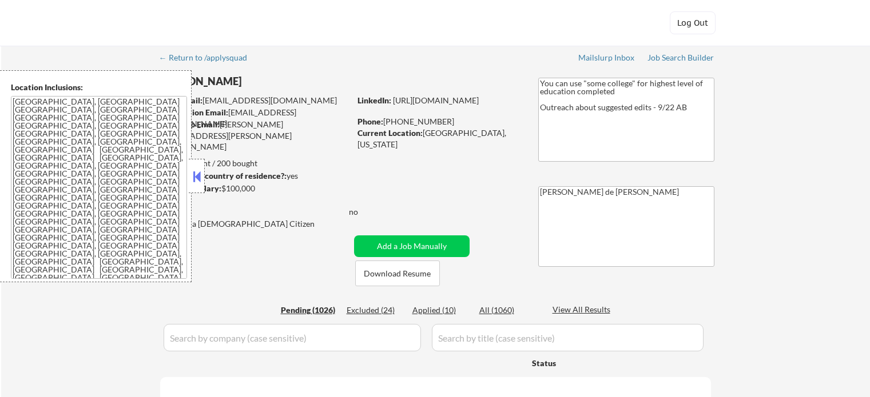
select select ""pending""
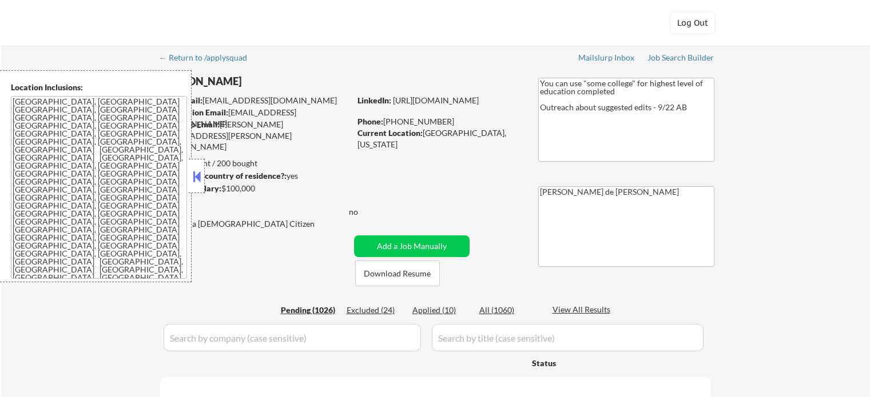
select select ""pending""
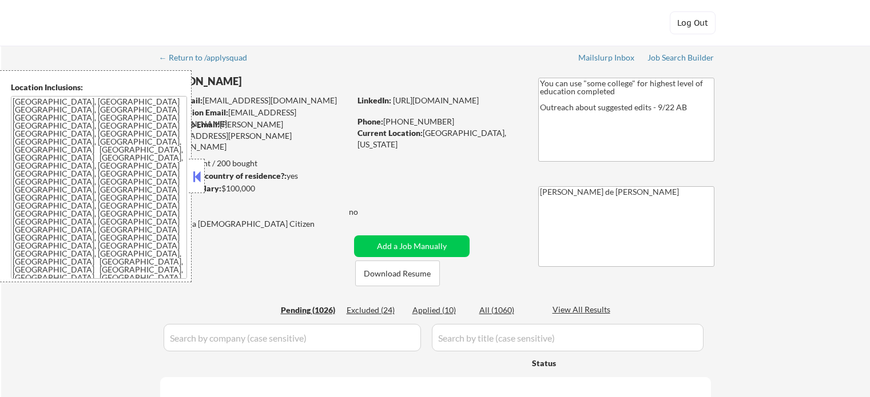
select select ""pending""
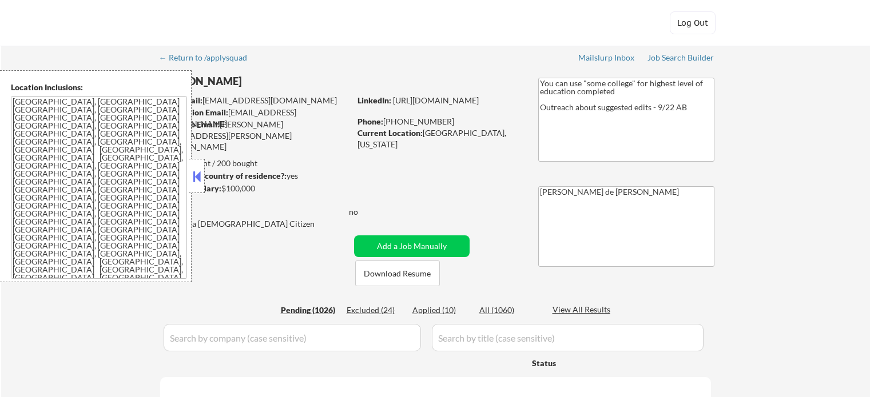
select select ""pending""
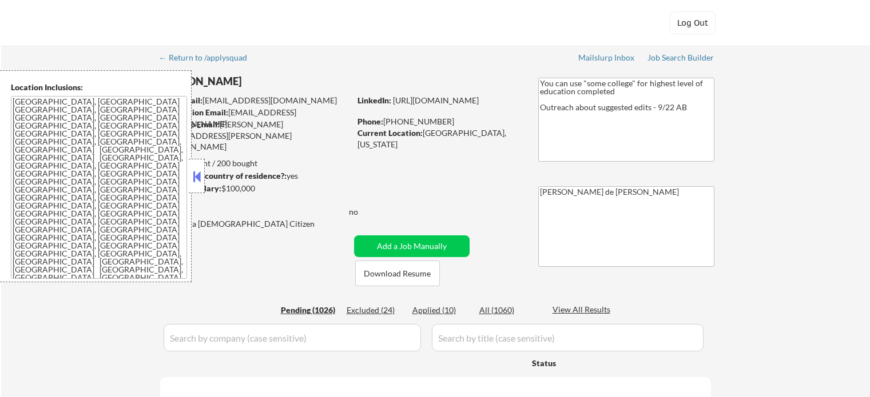
select select ""pending""
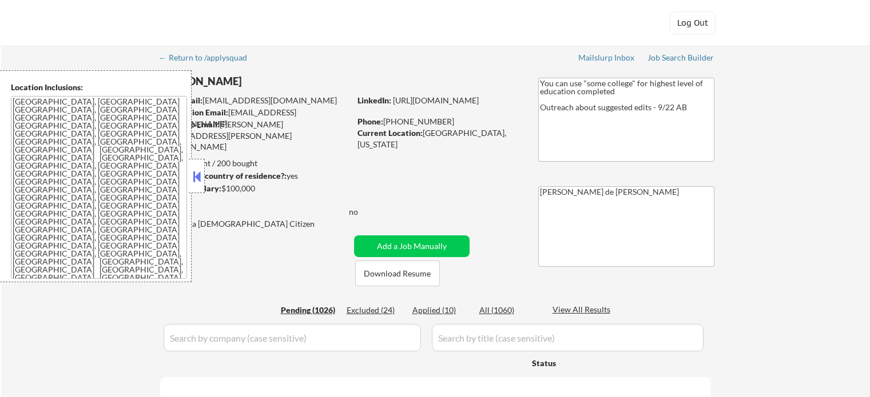
select select ""pending""
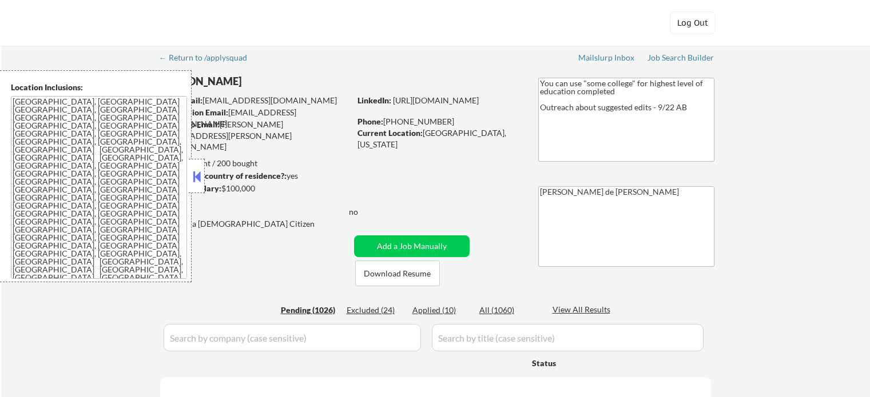
select select ""pending""
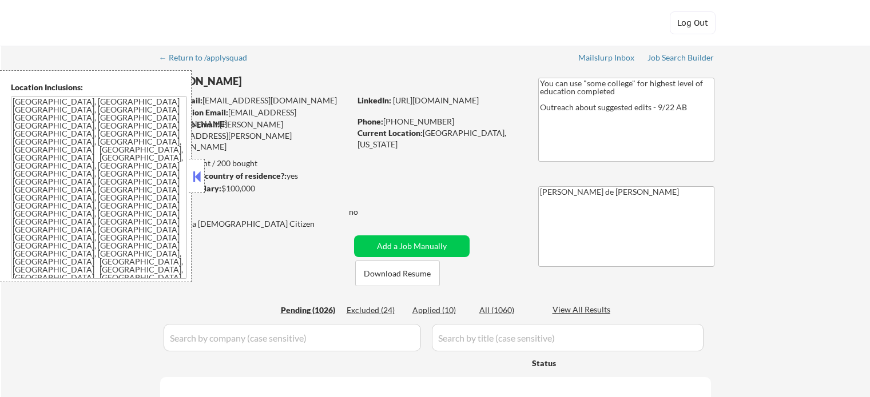
select select ""pending""
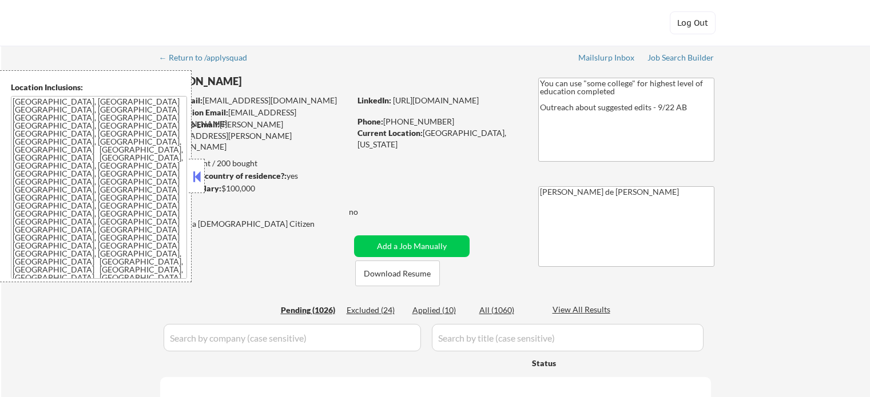
select select ""pending""
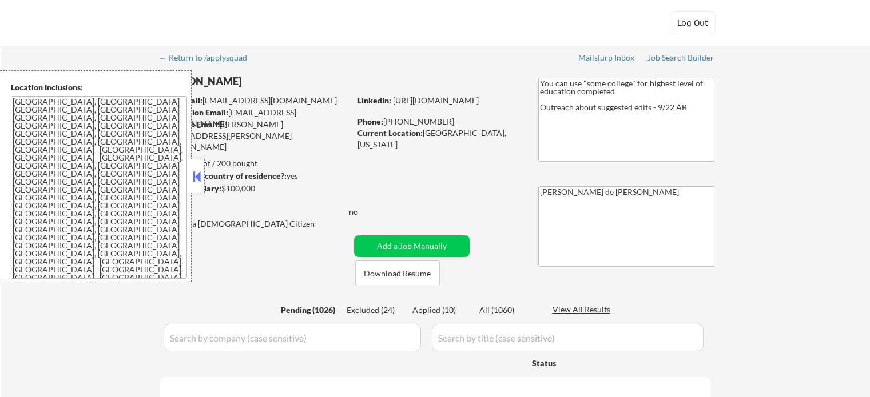
select select ""pending""
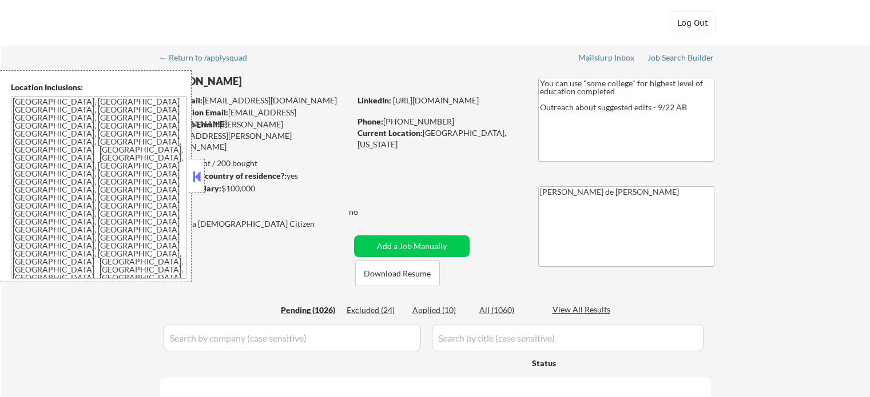
select select ""pending""
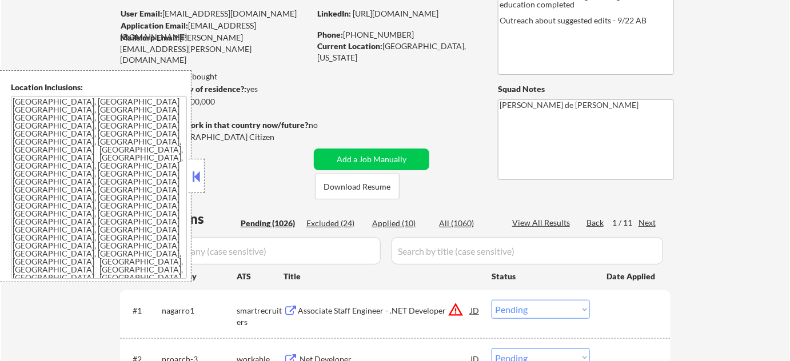
scroll to position [155, 0]
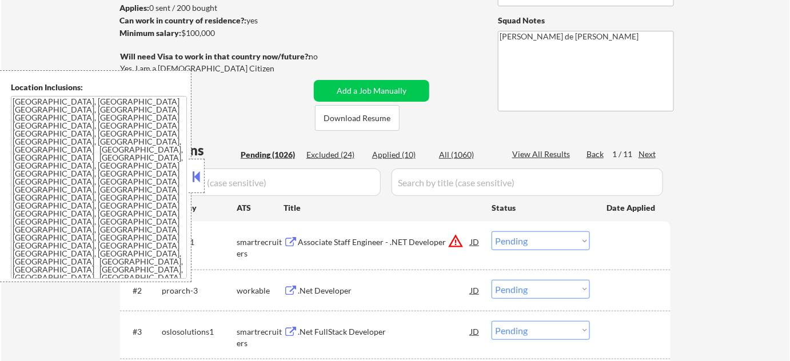
click at [194, 181] on button at bounding box center [196, 176] width 13 height 17
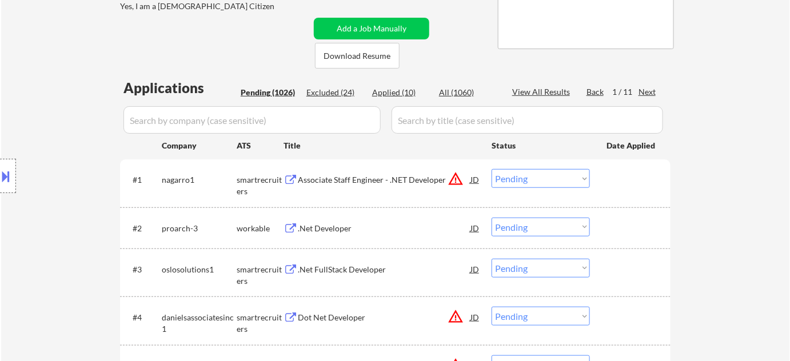
scroll to position [208, 0]
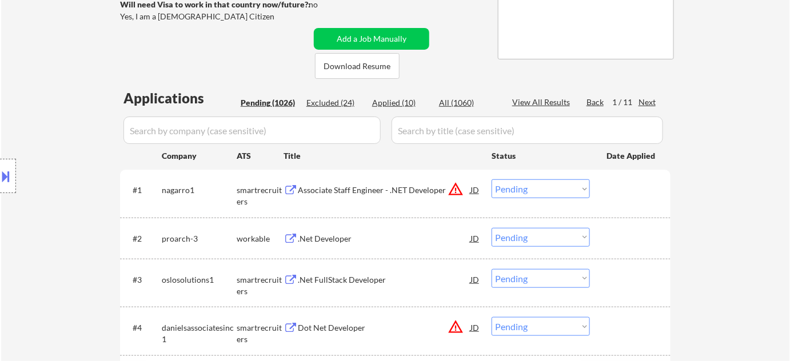
click at [405, 102] on div "Applied (10)" at bounding box center [400, 102] width 57 height 11
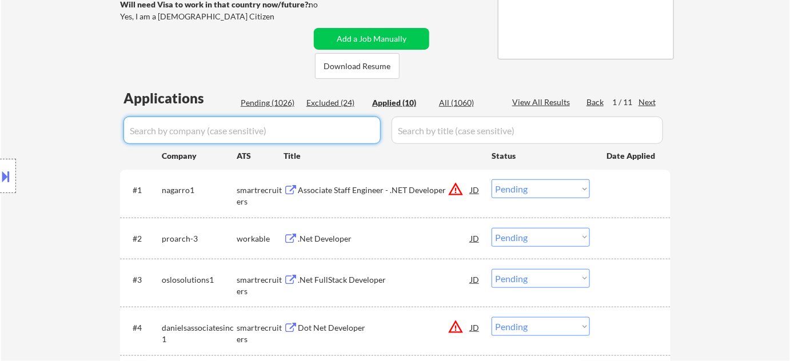
click at [298, 121] on input "input" at bounding box center [251, 130] width 257 height 27
select select ""applied""
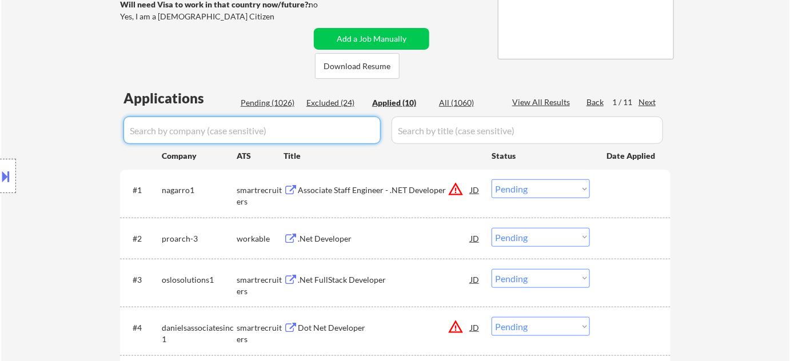
select select ""applied""
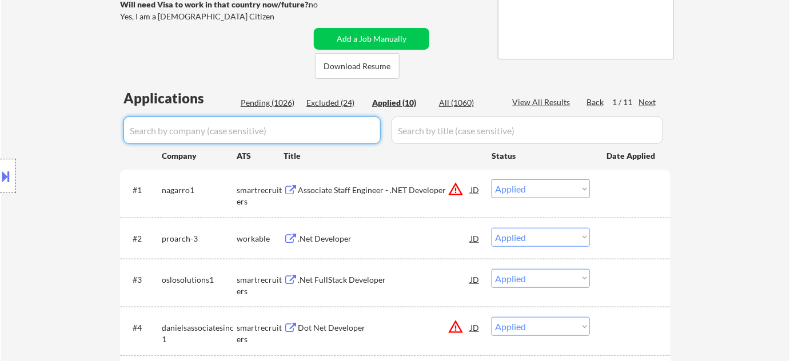
select select ""applied""
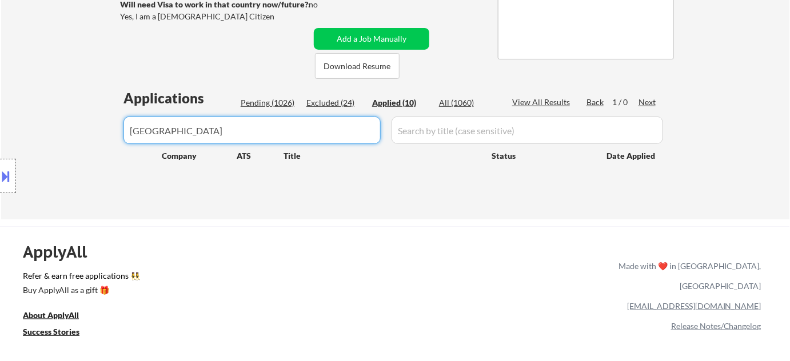
type input "oslo"
click at [273, 102] on div "Pending (1026)" at bounding box center [269, 102] width 57 height 11
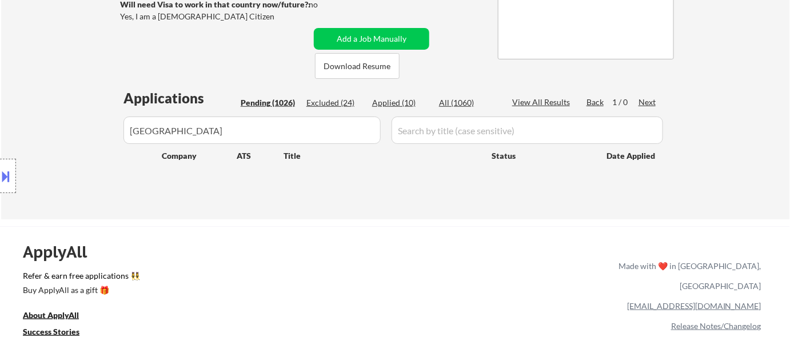
select select ""pending""
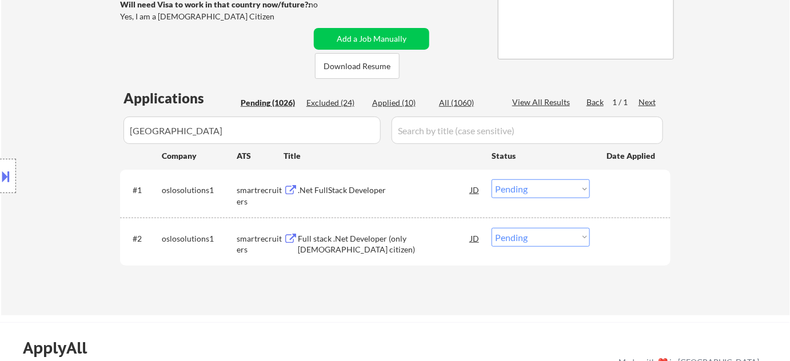
click at [348, 185] on div ".Net FullStack Developer" at bounding box center [384, 190] width 173 height 11
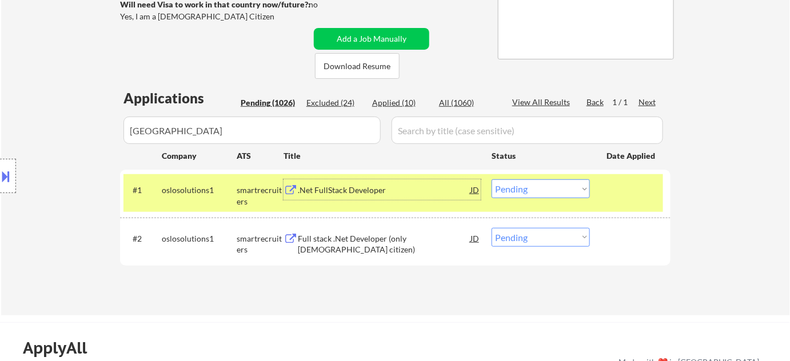
click at [528, 189] on select "Choose an option... Pending Applied Excluded (Questions) Excluded (Expired) Exc…" at bounding box center [541, 189] width 98 height 19
click at [492, 180] on select "Choose an option... Pending Applied Excluded (Questions) Excluded (Expired) Exc…" at bounding box center [541, 189] width 98 height 19
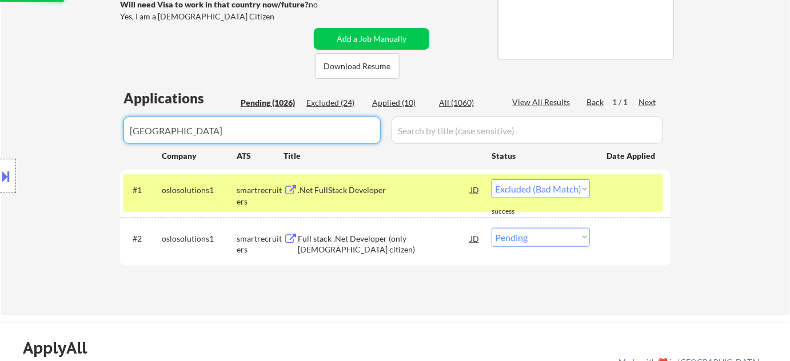
select select ""pending""
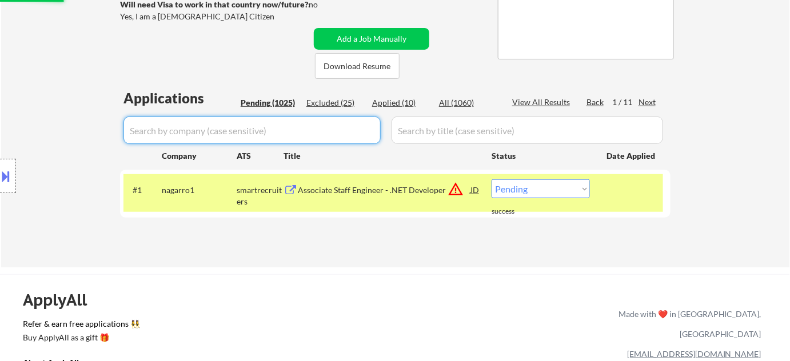
click at [286, 89] on div "Applications Pending (1025) Excluded (25) Applied (10) All (1060) View All Resu…" at bounding box center [395, 167] width 551 height 157
click at [285, 102] on div "Pending (1025)" at bounding box center [269, 102] width 57 height 11
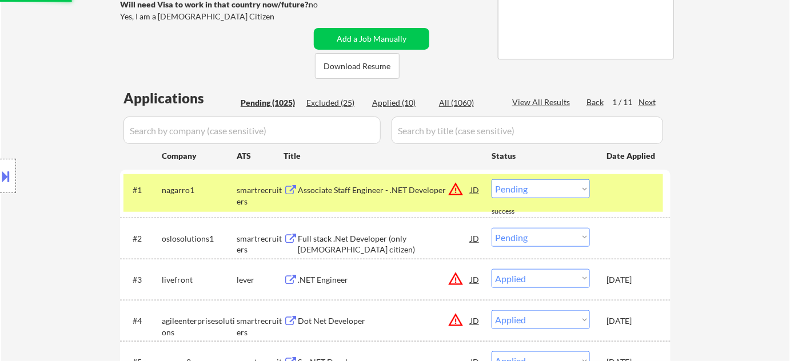
select select ""pending""
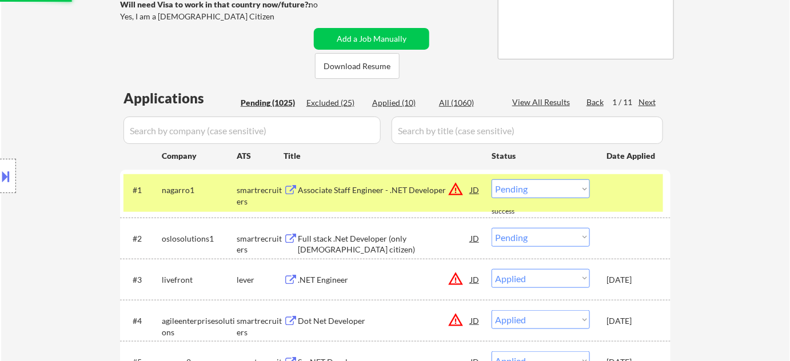
select select ""pending""
click at [285, 103] on div "Pending (1025)" at bounding box center [269, 102] width 57 height 11
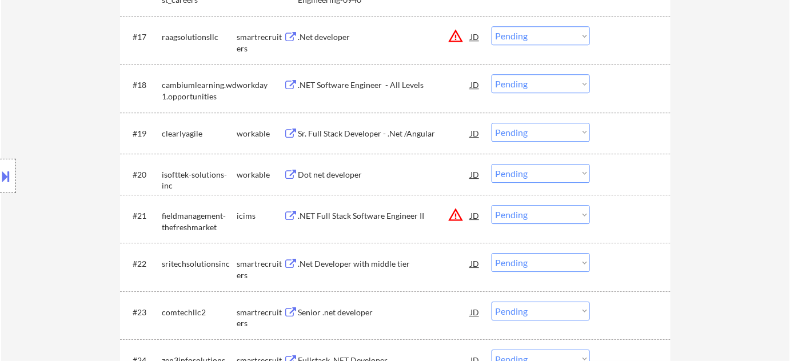
scroll to position [1091, 0]
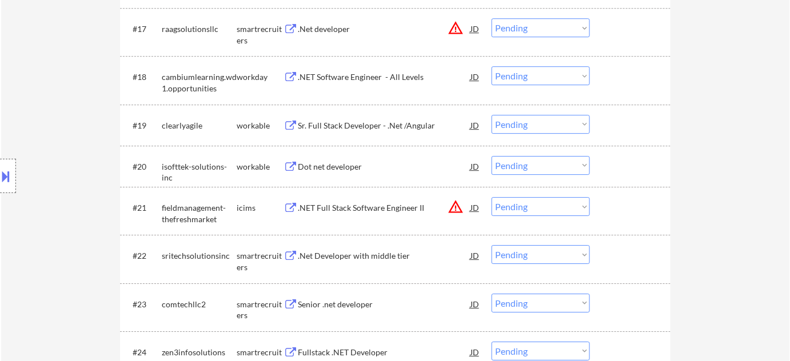
click at [372, 130] on div "Sr. Full Stack Developer - .Net /Angular" at bounding box center [384, 125] width 173 height 11
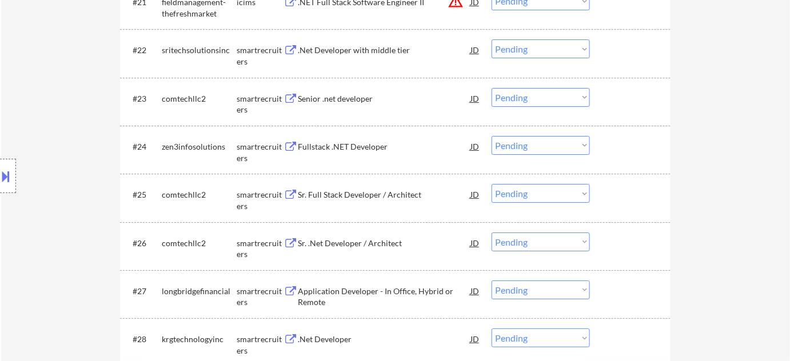
scroll to position [1299, 0]
click at [365, 148] on div "Fullstack .NET Developer" at bounding box center [384, 144] width 173 height 11
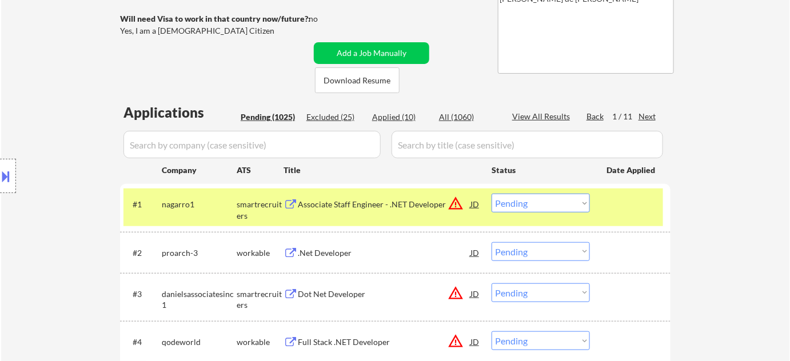
scroll to position [103, 0]
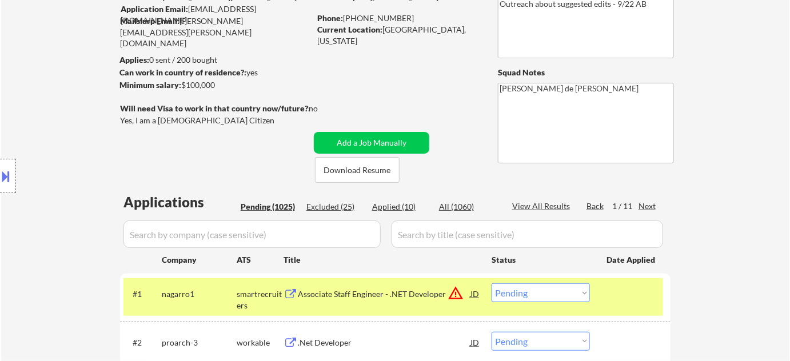
drag, startPoint x: 399, startPoint y: 208, endPoint x: 360, endPoint y: 216, distance: 39.8
click at [398, 207] on div "Applied (10)" at bounding box center [400, 206] width 57 height 11
select select ""applied""
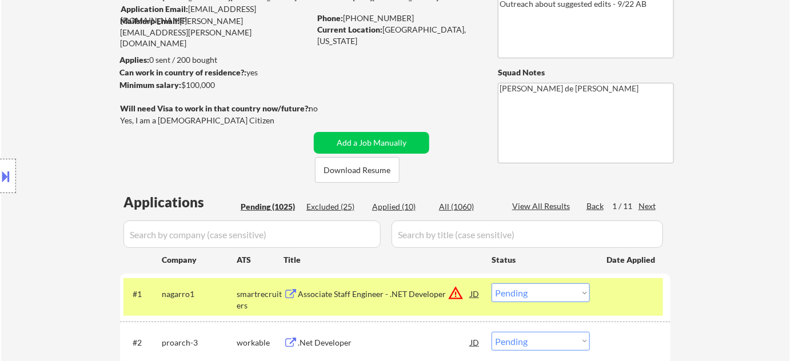
select select ""applied""
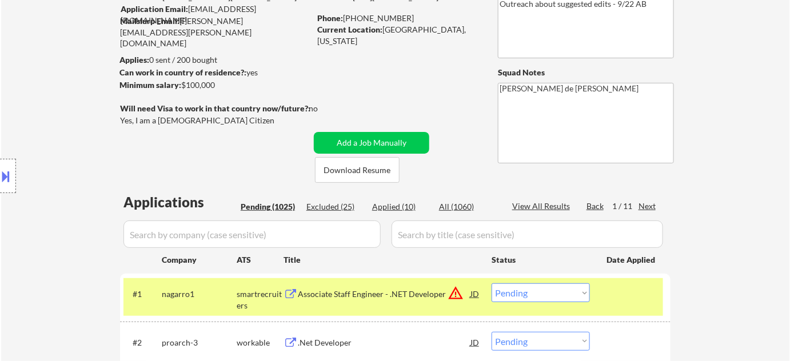
select select ""applied""
click at [263, 234] on input "input" at bounding box center [251, 234] width 257 height 27
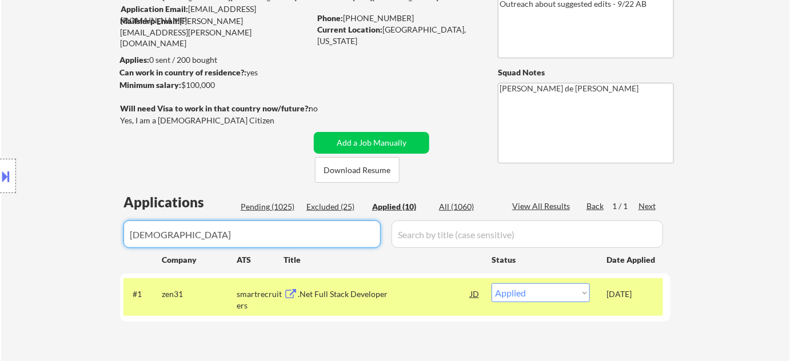
type input "zen"
drag, startPoint x: 245, startPoint y: 234, endPoint x: 33, endPoint y: 236, distance: 212.1
click at [33, 236] on body "← Return to /applysquad Mailslurp Inbox Job Search Builder Jimmie Lundie User E…" at bounding box center [395, 77] width 790 height 361
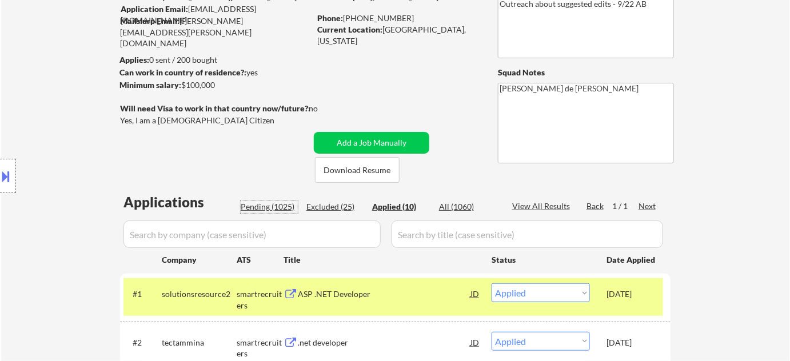
drag, startPoint x: 276, startPoint y: 206, endPoint x: 430, endPoint y: 308, distance: 184.6
click at [276, 205] on div "Pending (1025)" at bounding box center [269, 206] width 57 height 11
click at [276, 204] on div "Pending (1025)" at bounding box center [269, 206] width 57 height 11
select select ""pending""
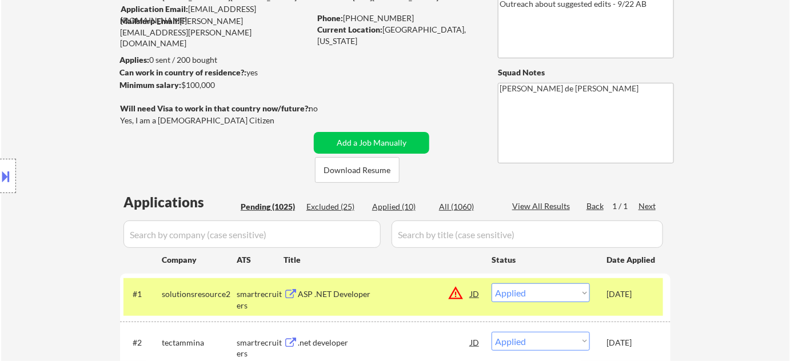
select select ""pending""
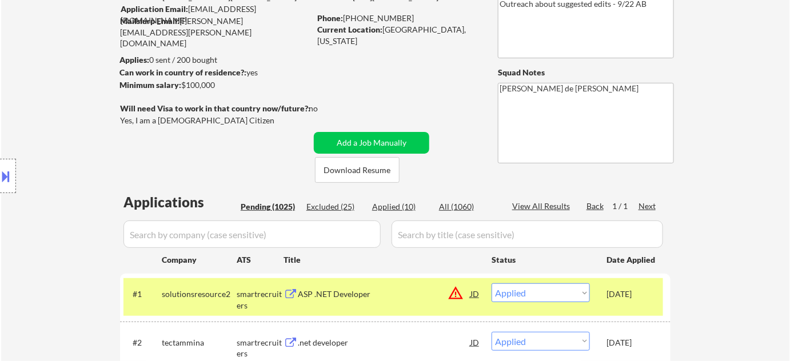
select select ""pending""
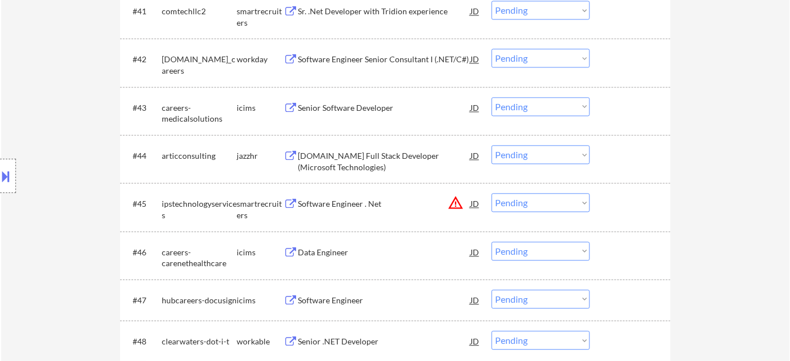
scroll to position [2235, 0]
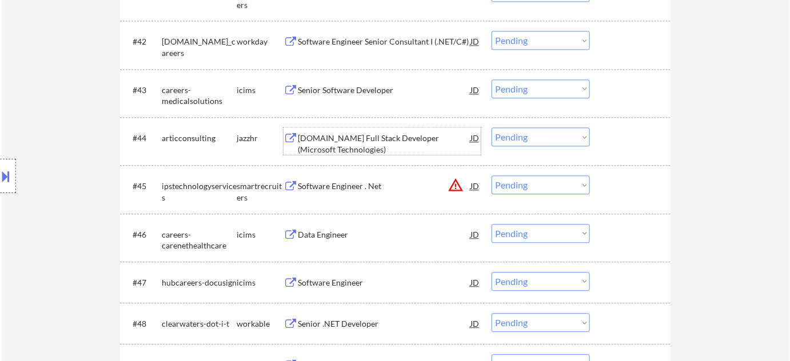
click at [332, 146] on div "Senior.NET Full Stack Developer (Microsoft Technologies)" at bounding box center [384, 144] width 173 height 22
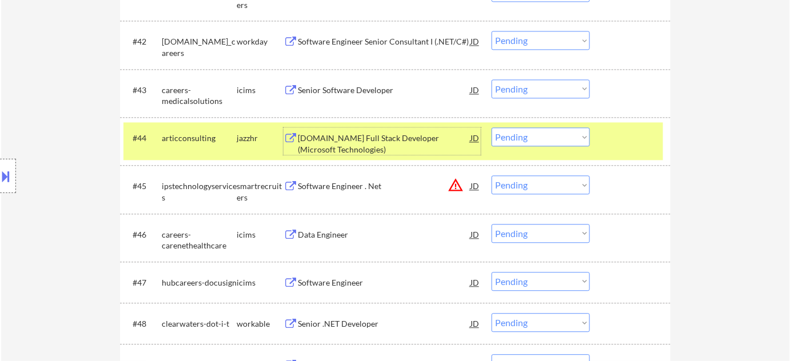
click at [521, 138] on select "Choose an option... Pending Applied Excluded (Questions) Excluded (Expired) Exc…" at bounding box center [541, 136] width 98 height 19
click at [492, 127] on select "Choose an option... Pending Applied Excluded (Questions) Excluded (Expired) Exc…" at bounding box center [541, 136] width 98 height 19
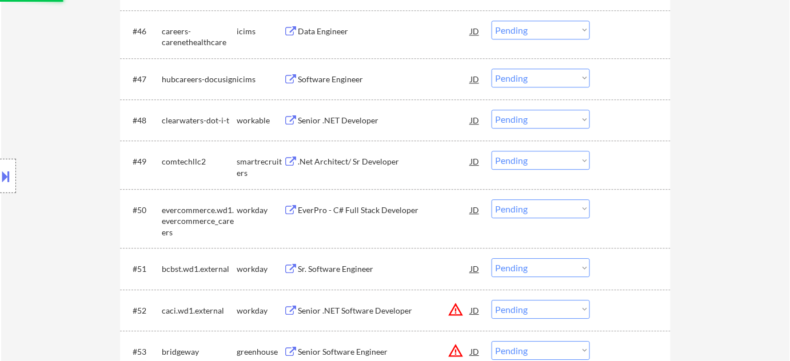
scroll to position [2442, 0]
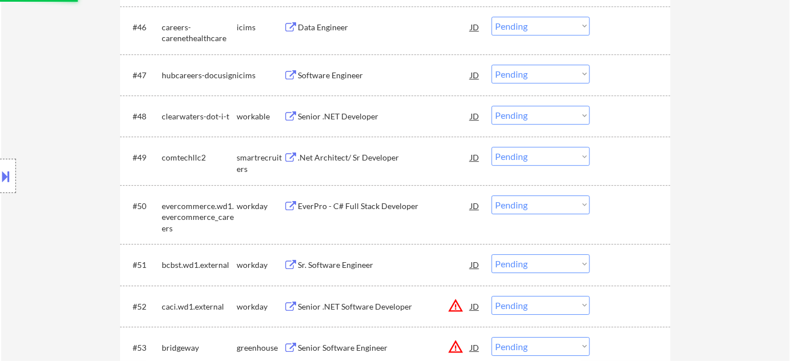
select select ""pending""
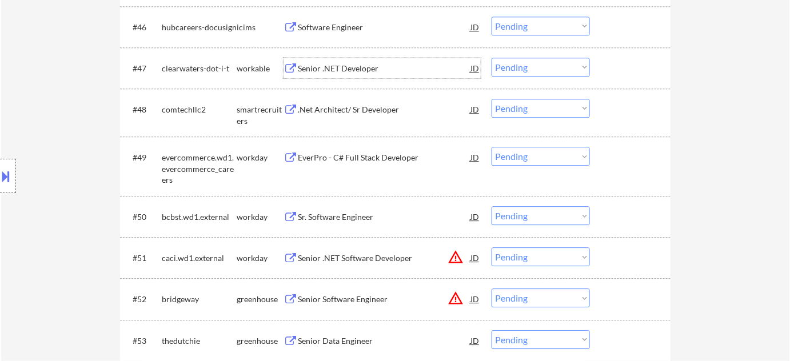
click at [348, 63] on div "Senior .NET Developer" at bounding box center [384, 68] width 173 height 11
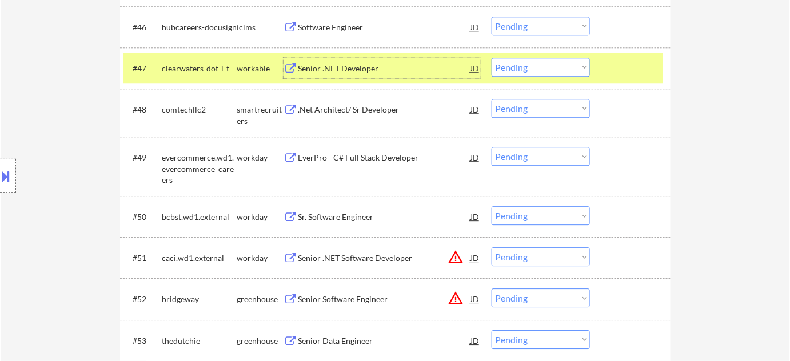
click at [549, 67] on select "Choose an option... Pending Applied Excluded (Questions) Excluded (Expired) Exc…" at bounding box center [541, 67] width 98 height 19
click at [492, 58] on select "Choose an option... Pending Applied Excluded (Questions) Excluded (Expired) Exc…" at bounding box center [541, 67] width 98 height 19
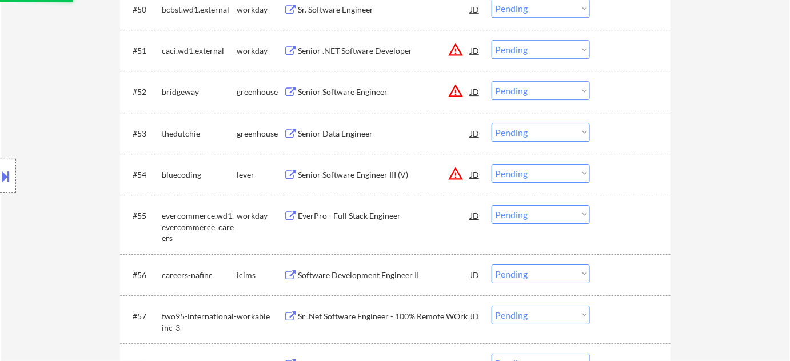
scroll to position [2650, 0]
select select ""pending""
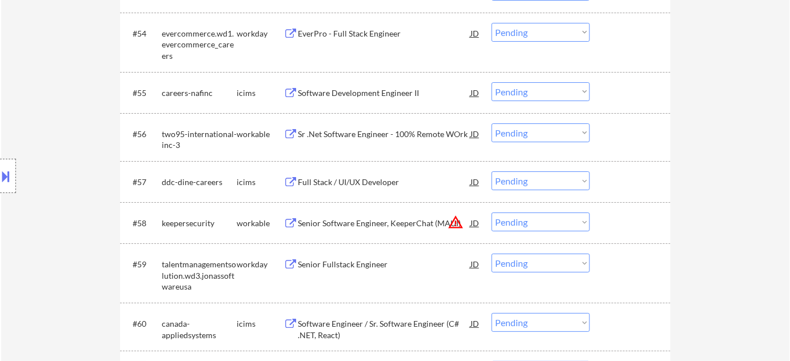
scroll to position [2858, 0]
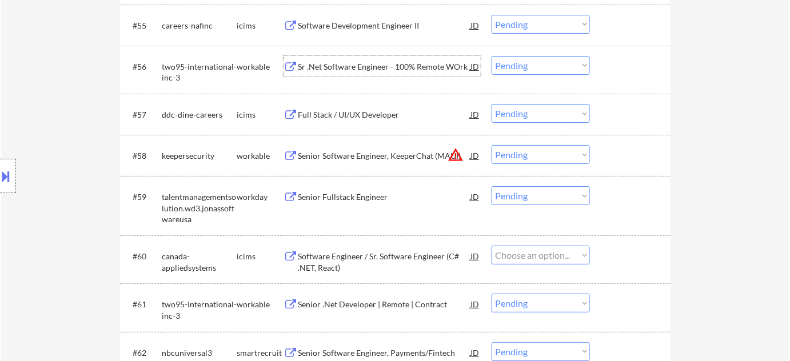
click at [386, 71] on div "Sr .Net Software Engineer - 100% Remote WOrk" at bounding box center [384, 66] width 173 height 11
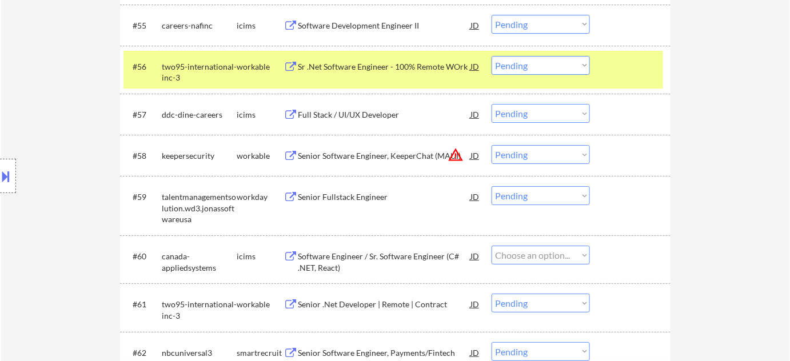
select select ""pending""
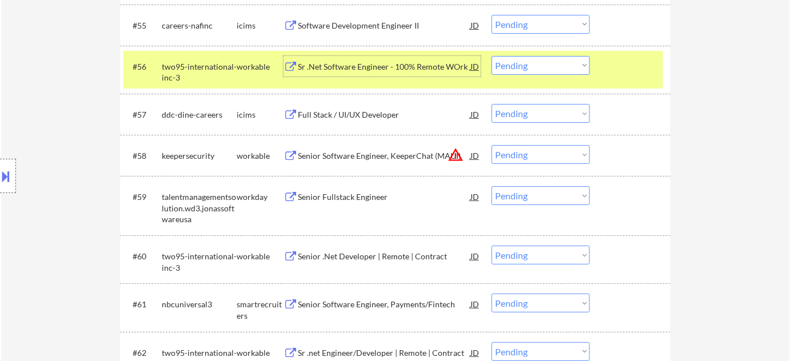
click at [524, 65] on select "Choose an option... Pending Applied Excluded (Questions) Excluded (Expired) Exc…" at bounding box center [541, 65] width 98 height 19
click at [492, 56] on select "Choose an option... Pending Applied Excluded (Questions) Excluded (Expired) Exc…" at bounding box center [541, 65] width 98 height 19
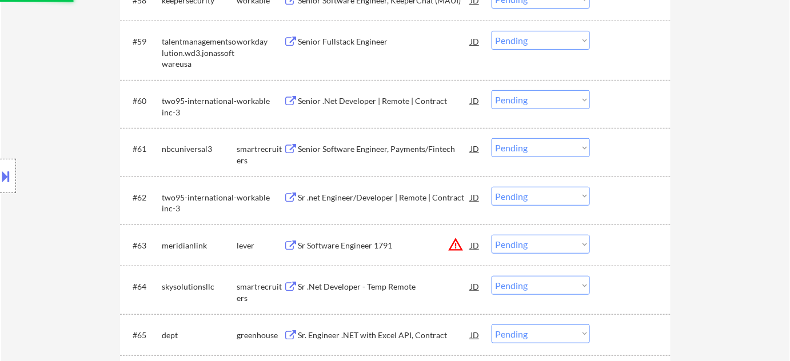
select select ""pending""
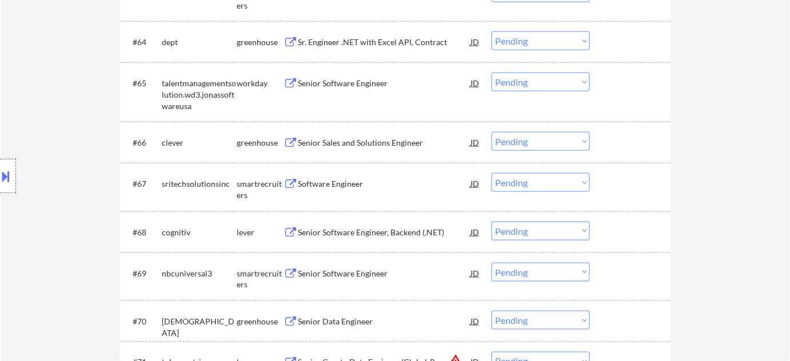
scroll to position [3274, 0]
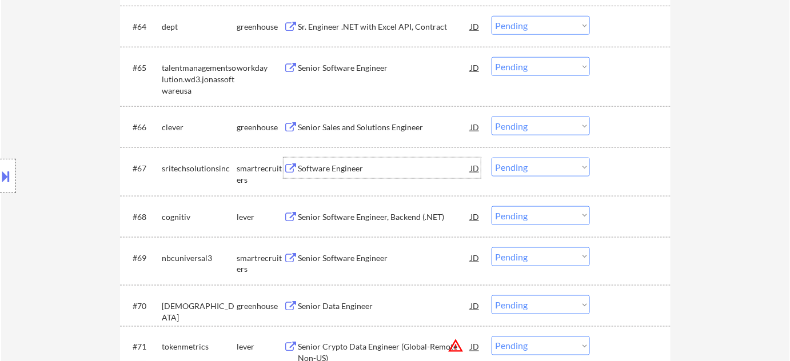
click at [337, 176] on div "Software Engineer" at bounding box center [384, 168] width 173 height 21
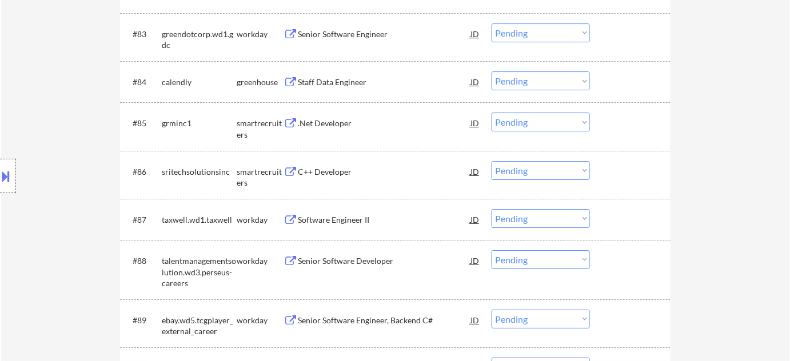
scroll to position [4157, 0]
click at [336, 120] on div ".Net Developer" at bounding box center [384, 122] width 173 height 11
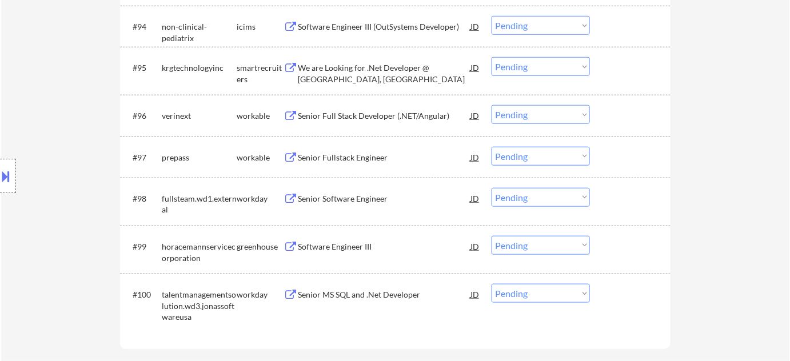
scroll to position [4677, 0]
click at [349, 157] on div "Senior Fullstack Engineer" at bounding box center [384, 157] width 173 height 11
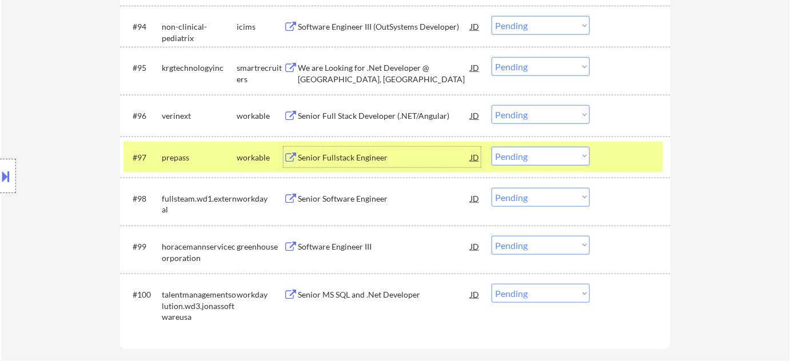
click at [575, 145] on div "#97 prepass workable Senior Fullstack Engineer JD Choose an option... Pending A…" at bounding box center [393, 157] width 540 height 31
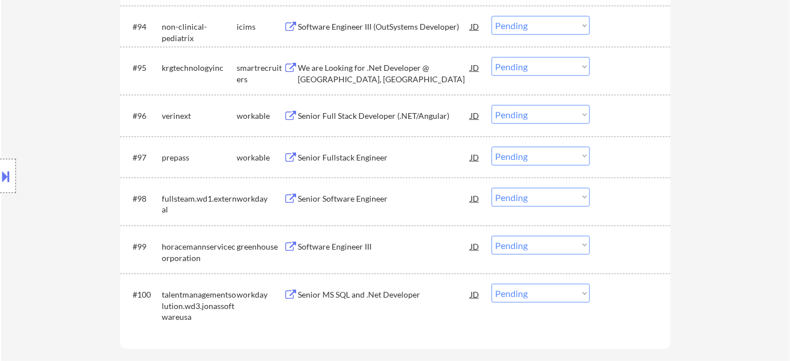
click at [569, 158] on select "Choose an option... Pending Applied Excluded (Questions) Excluded (Expired) Exc…" at bounding box center [541, 156] width 98 height 19
click at [492, 147] on select "Choose an option... Pending Applied Excluded (Questions) Excluded (Expired) Exc…" at bounding box center [541, 156] width 98 height 19
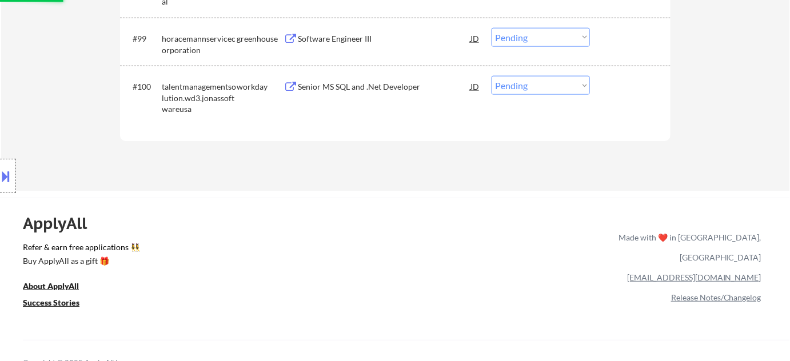
select select ""pending""
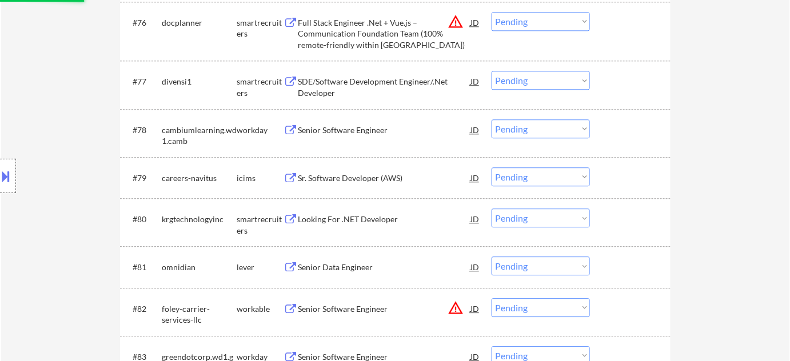
scroll to position [3533, 0]
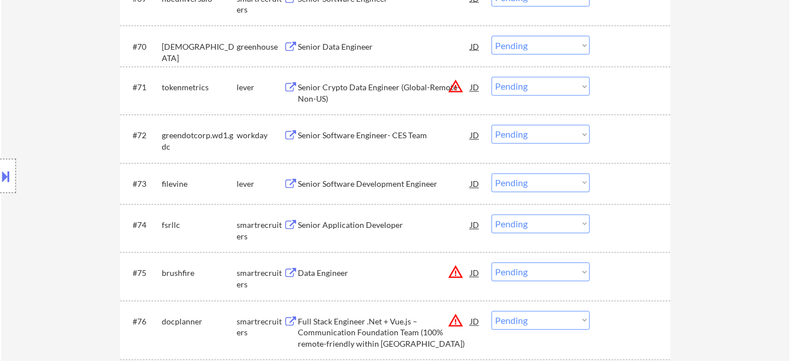
click at [346, 220] on div "Senior Application Developer" at bounding box center [384, 225] width 173 height 11
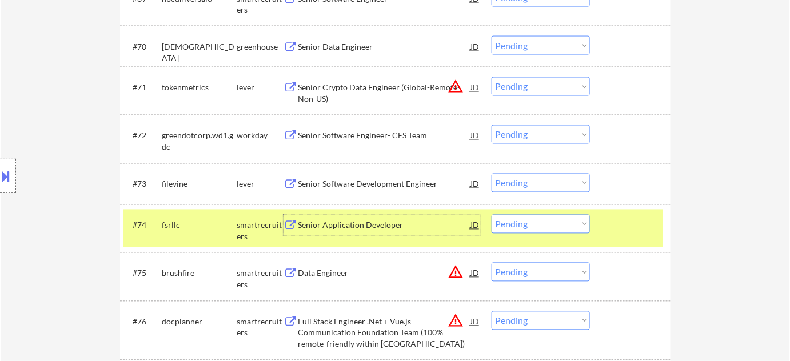
scroll to position [3481, 0]
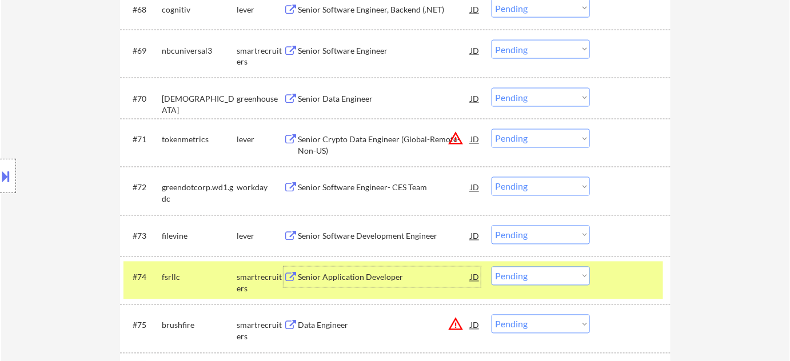
drag, startPoint x: 524, startPoint y: 135, endPoint x: 526, endPoint y: 144, distance: 9.4
click at [524, 135] on select "Choose an option... Pending Applied Excluded (Questions) Excluded (Expired) Exc…" at bounding box center [541, 138] width 98 height 19
click at [492, 129] on select "Choose an option... Pending Applied Excluded (Questions) Excluded (Expired) Exc…" at bounding box center [541, 138] width 98 height 19
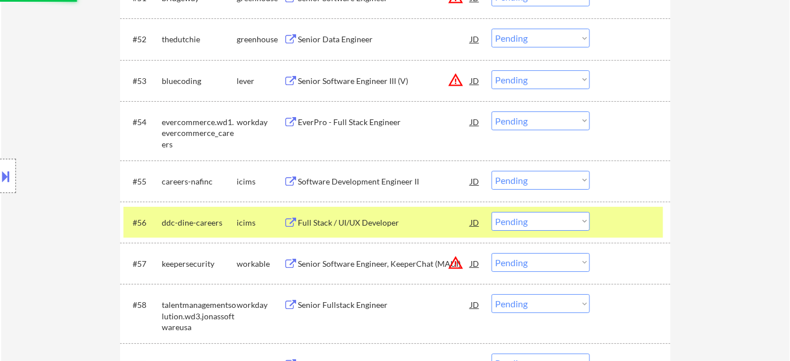
scroll to position [2442, 0]
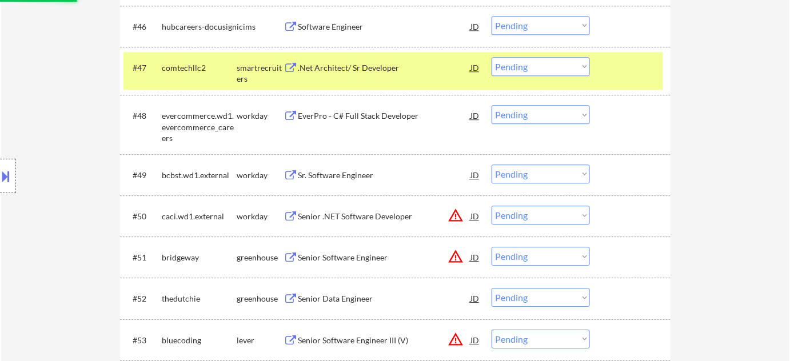
select select ""pending""
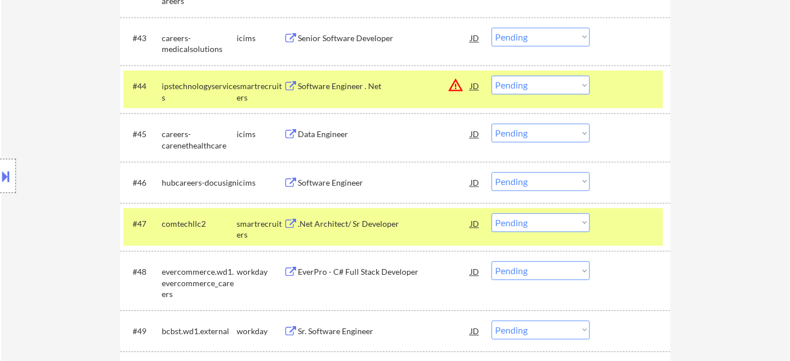
scroll to position [2235, 0]
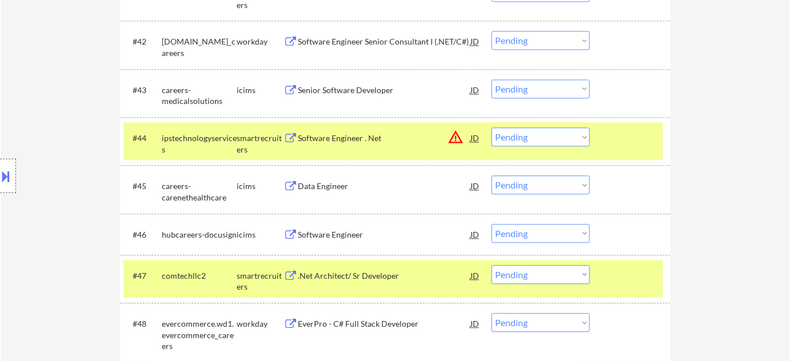
click at [454, 137] on button "warning_amber" at bounding box center [456, 137] width 16 height 16
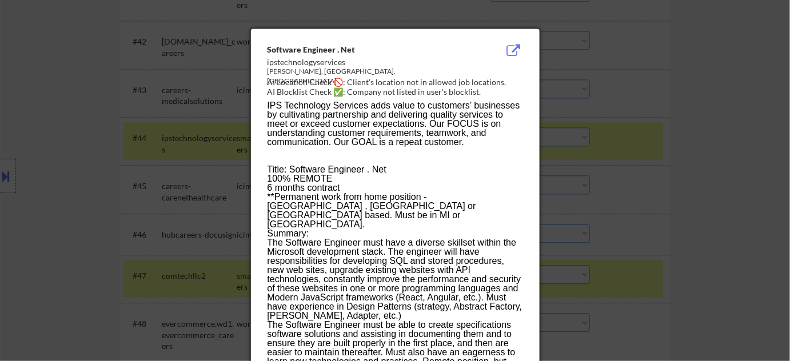
click at [645, 141] on div at bounding box center [395, 180] width 790 height 361
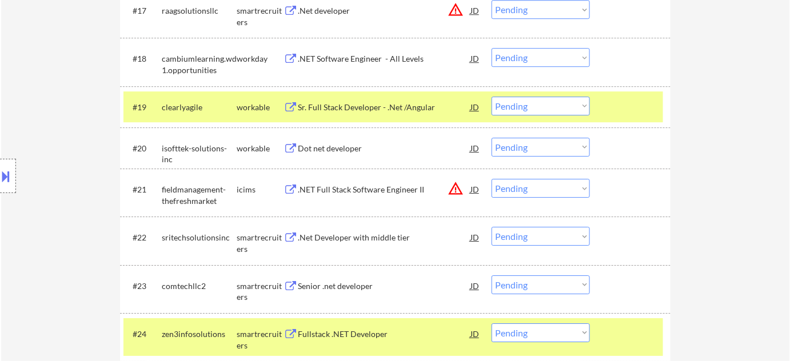
scroll to position [1091, 0]
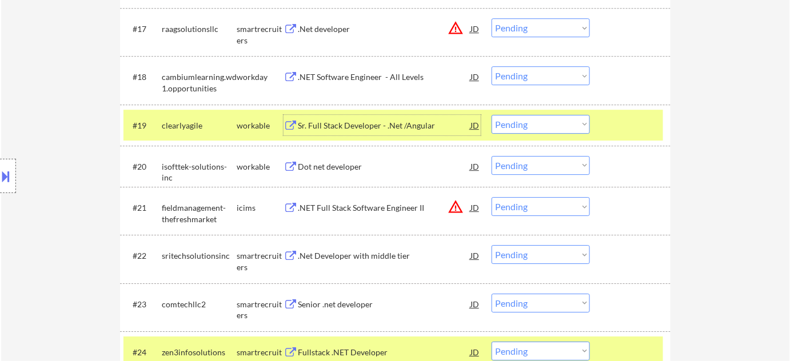
click at [349, 115] on div "Sr. Full Stack Developer - .Net /Angular" at bounding box center [384, 125] width 173 height 21
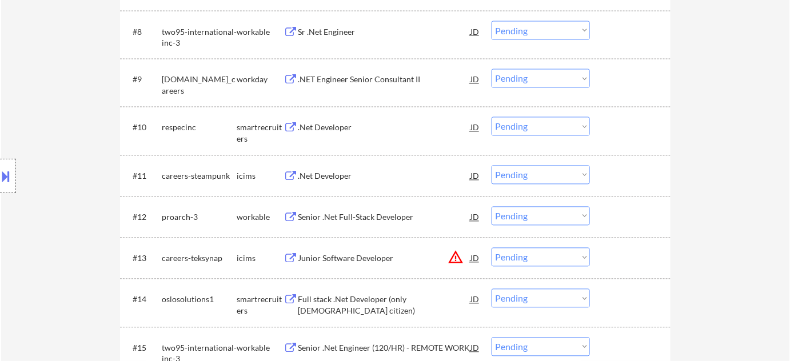
scroll to position [675, 0]
click at [368, 215] on div "Senior .Net Full-Stack Developer" at bounding box center [384, 218] width 173 height 11
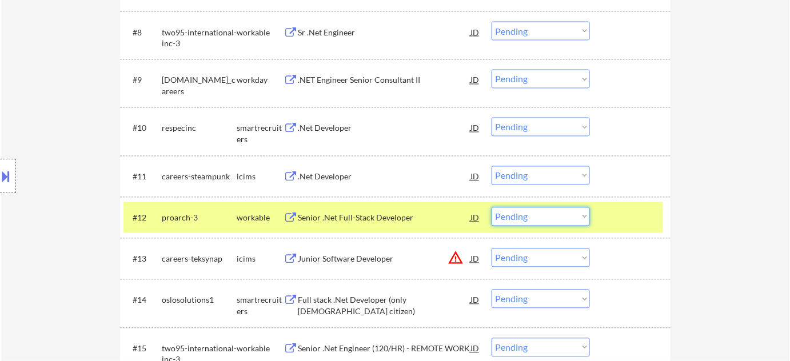
click at [540, 219] on select "Choose an option... Pending Applied Excluded (Questions) Excluded (Expired) Exc…" at bounding box center [541, 217] width 98 height 19
click at [492, 208] on select "Choose an option... Pending Applied Excluded (Questions) Excluded (Expired) Exc…" at bounding box center [541, 217] width 98 height 19
click at [317, 130] on div ".Net Developer" at bounding box center [384, 128] width 173 height 11
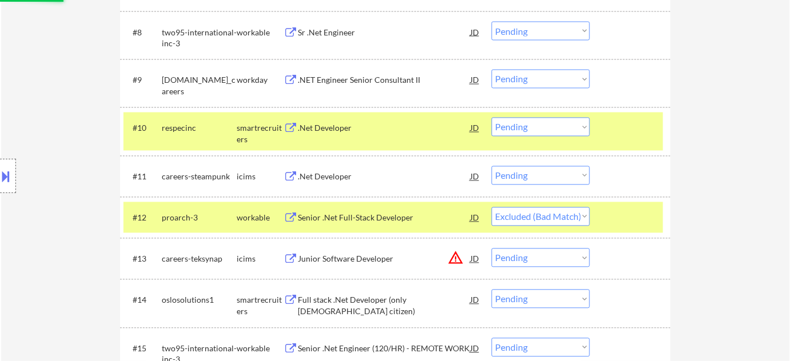
select select ""pending""
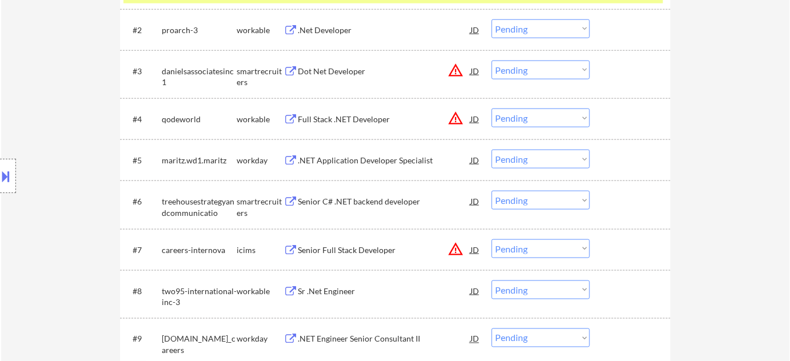
scroll to position [416, 0]
click at [369, 205] on div "Senior C# .NET backend developer" at bounding box center [384, 202] width 173 height 11
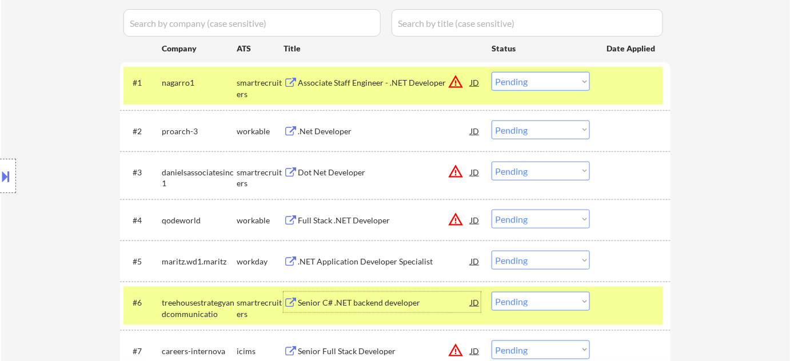
scroll to position [260, 0]
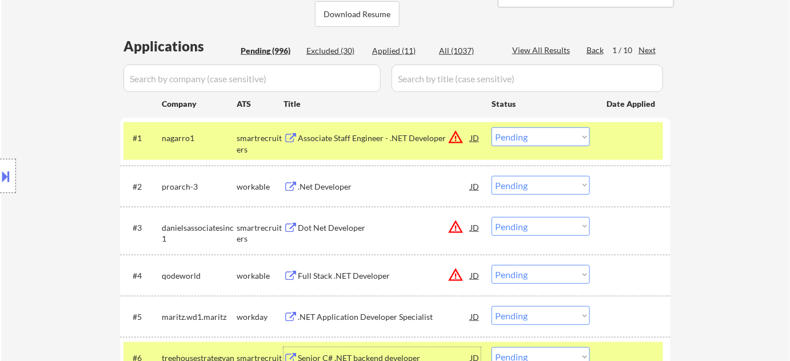
click at [651, 51] on div "Next" at bounding box center [648, 50] width 18 height 11
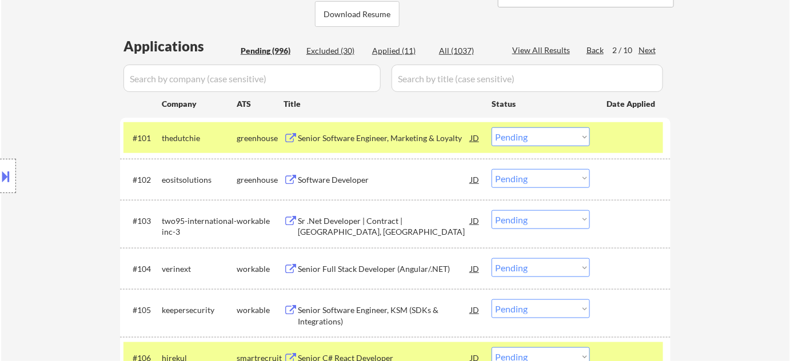
click at [329, 178] on div "Software Developer" at bounding box center [384, 179] width 173 height 11
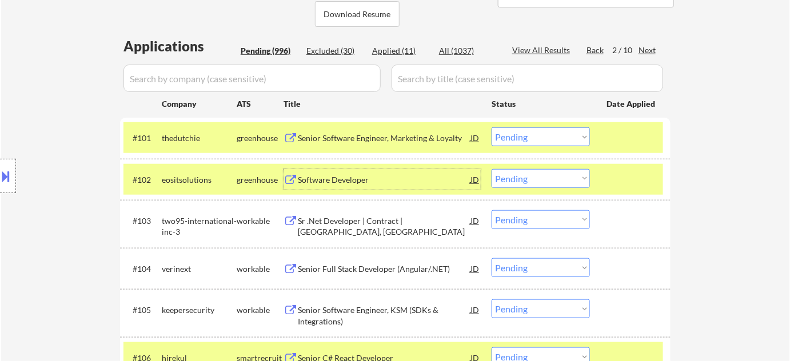
click at [516, 179] on select "Choose an option... Pending Applied Excluded (Questions) Excluded (Expired) Exc…" at bounding box center [541, 178] width 98 height 19
click at [492, 169] on select "Choose an option... Pending Applied Excluded (Questions) Excluded (Expired) Exc…" at bounding box center [541, 178] width 98 height 19
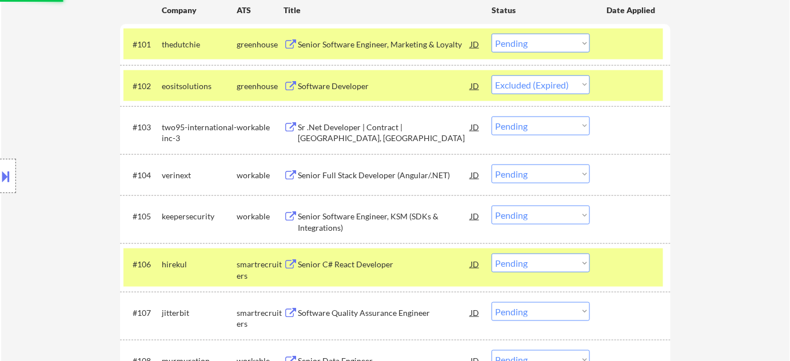
scroll to position [364, 0]
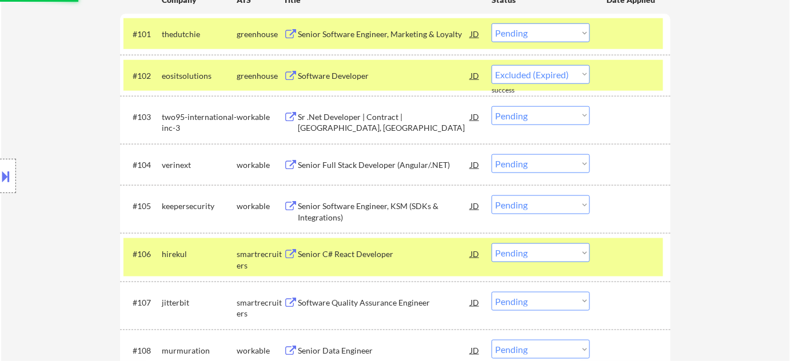
select select ""pending""
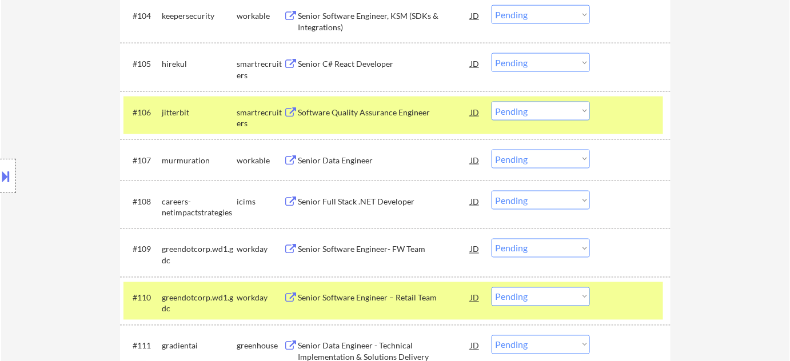
scroll to position [520, 0]
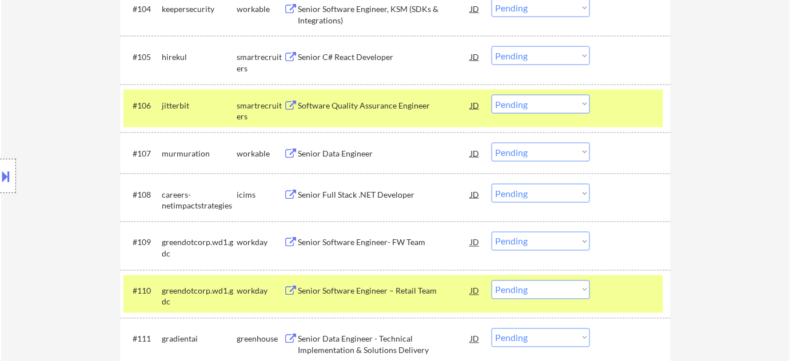
click at [357, 152] on div "Senior Data Engineer" at bounding box center [384, 153] width 173 height 11
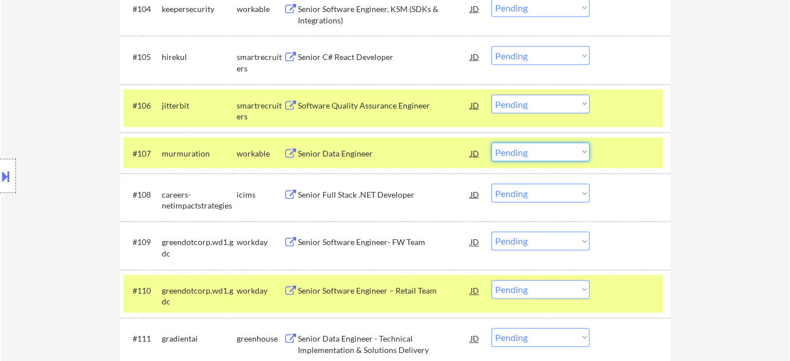
click at [531, 159] on select "Choose an option... Pending Applied Excluded (Questions) Excluded (Expired) Exc…" at bounding box center [541, 152] width 98 height 19
click at [492, 143] on select "Choose an option... Pending Applied Excluded (Questions) Excluded (Expired) Exc…" at bounding box center [541, 152] width 98 height 19
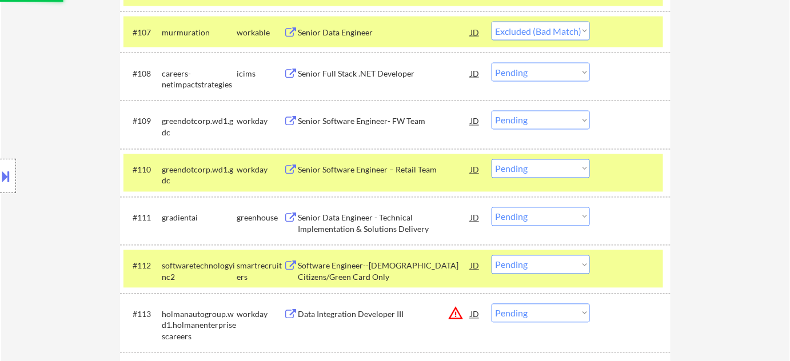
scroll to position [675, 0]
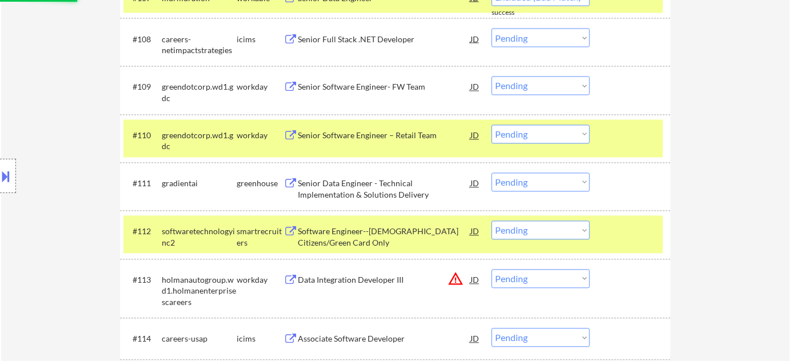
select select ""pending""
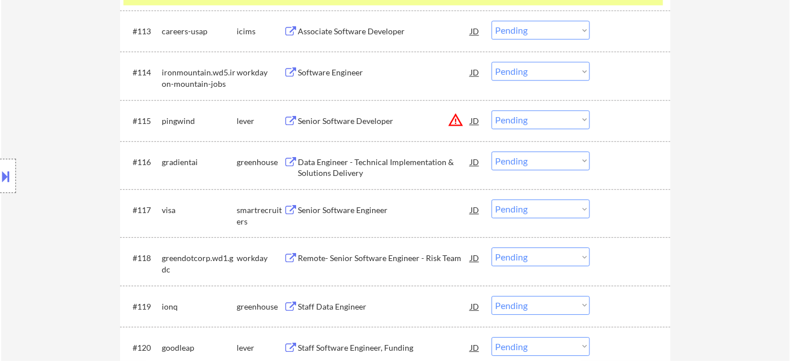
scroll to position [987, 0]
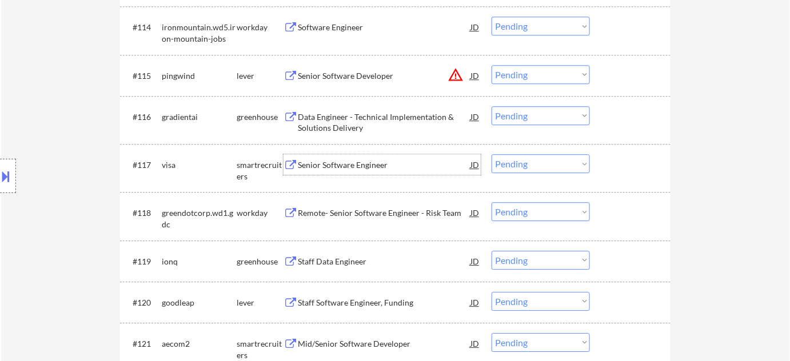
click at [338, 169] on div "Senior Software Engineer" at bounding box center [384, 164] width 173 height 11
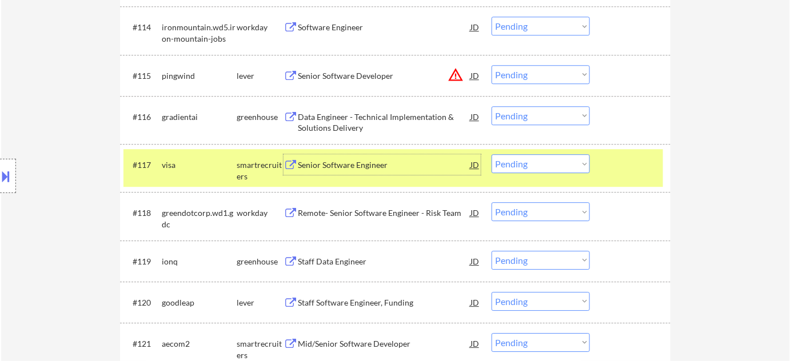
click at [524, 162] on select "Choose an option... Pending Applied Excluded (Questions) Excluded (Expired) Exc…" at bounding box center [541, 163] width 98 height 19
click at [492, 154] on select "Choose an option... Pending Applied Excluded (Questions) Excluded (Expired) Exc…" at bounding box center [541, 163] width 98 height 19
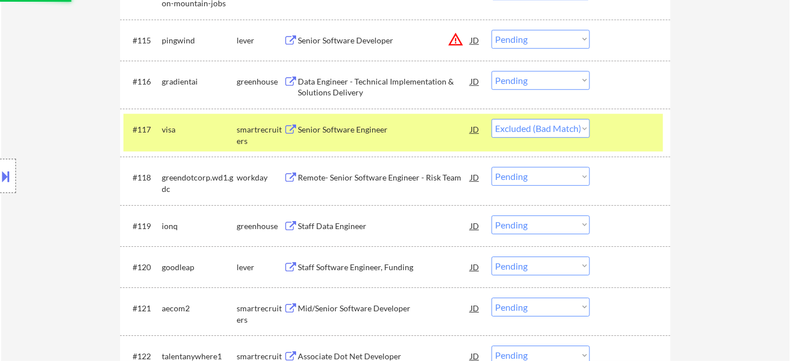
scroll to position [1039, 0]
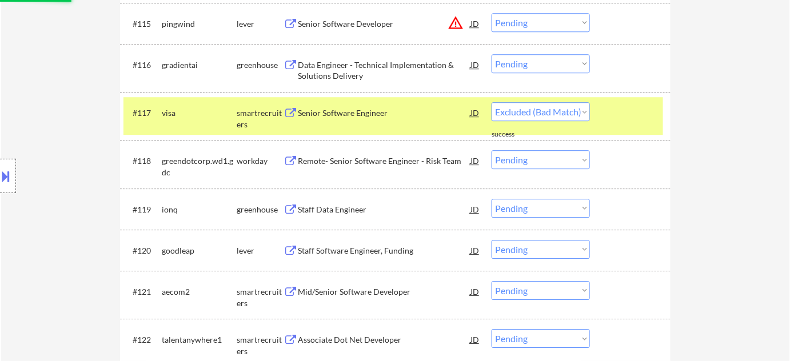
select select ""pending""
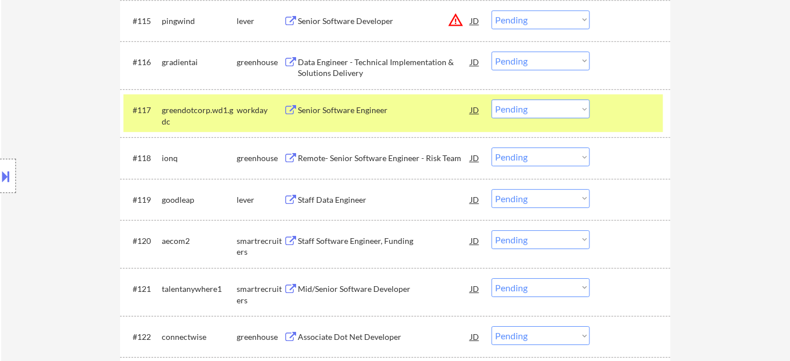
scroll to position [1143, 0]
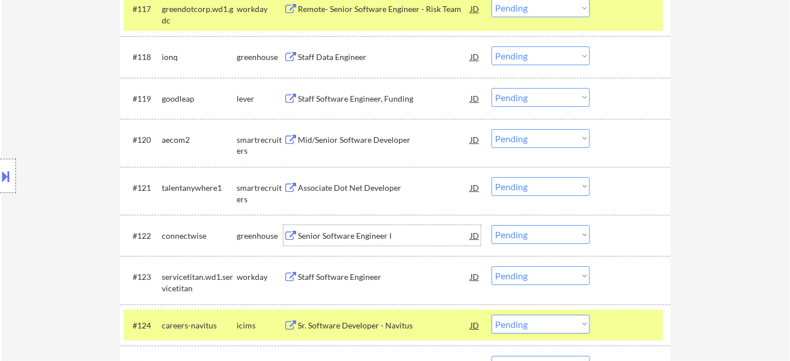
click at [347, 230] on div "Senior Software Engineer I" at bounding box center [384, 235] width 173 height 21
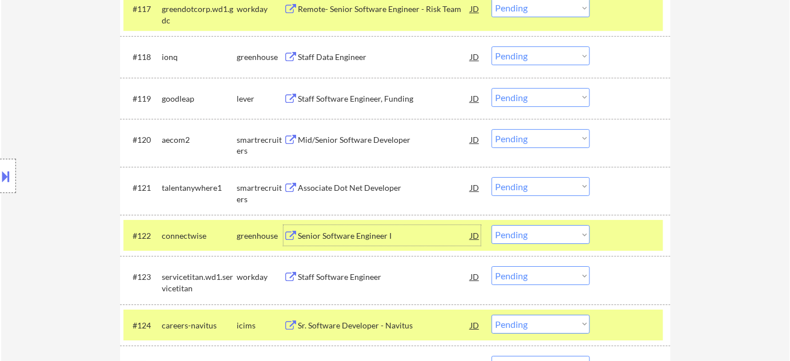
click at [540, 226] on select "Choose an option... Pending Applied Excluded (Questions) Excluded (Expired) Exc…" at bounding box center [541, 234] width 98 height 19
click at [492, 225] on select "Choose an option... Pending Applied Excluded (Questions) Excluded (Expired) Exc…" at bounding box center [541, 234] width 98 height 19
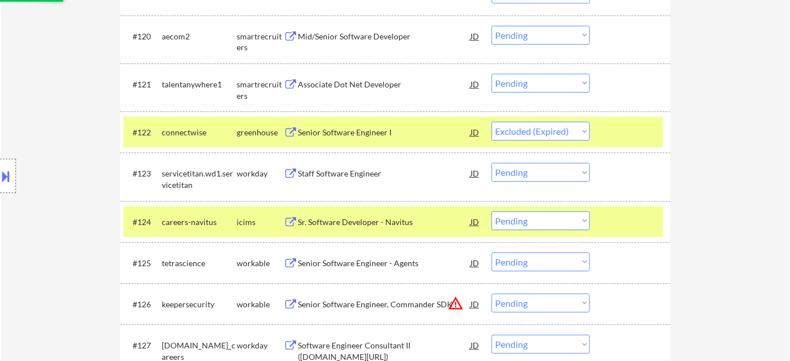
scroll to position [1351, 0]
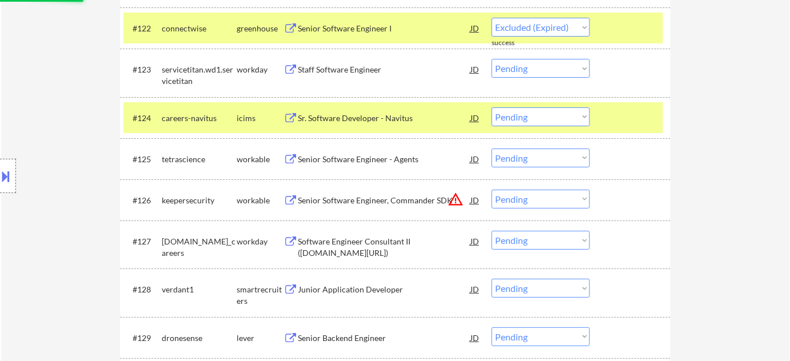
select select ""pending""
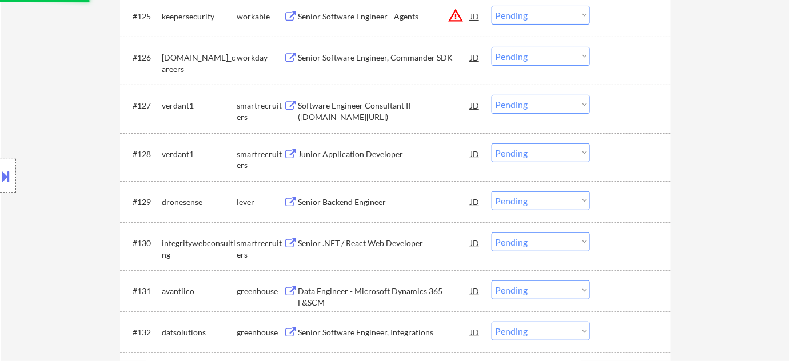
scroll to position [1507, 0]
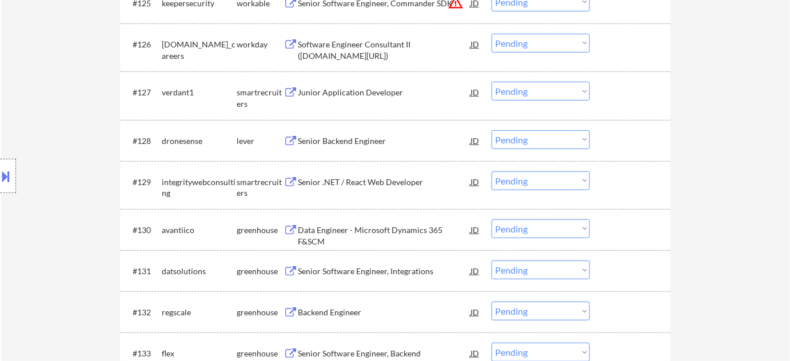
click at [374, 181] on div "Senior .NET / React Web Developer" at bounding box center [384, 182] width 173 height 11
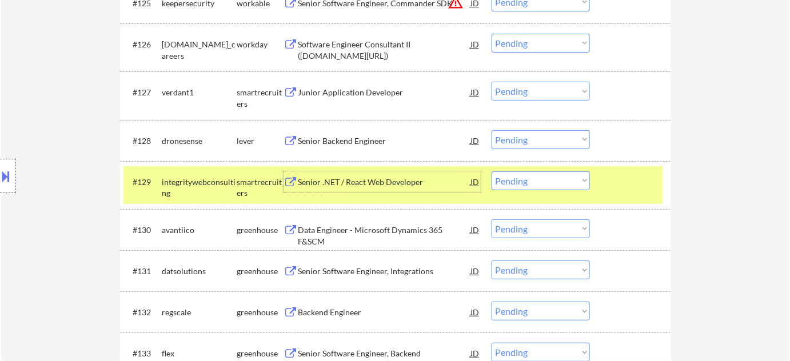
click at [549, 177] on select "Choose an option... Pending Applied Excluded (Questions) Excluded (Expired) Exc…" at bounding box center [541, 180] width 98 height 19
click at [535, 176] on select "Choose an option... Pending Applied Excluded (Questions) Excluded (Expired) Exc…" at bounding box center [541, 180] width 98 height 19
click at [492, 171] on select "Choose an option... Pending Applied Excluded (Questions) Excluded (Expired) Exc…" at bounding box center [541, 180] width 98 height 19
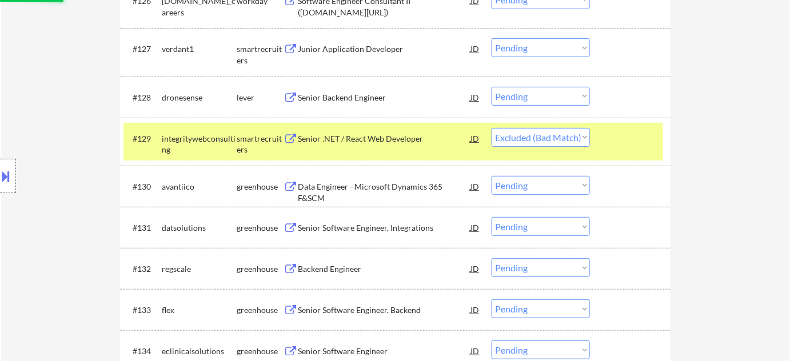
scroll to position [1611, 0]
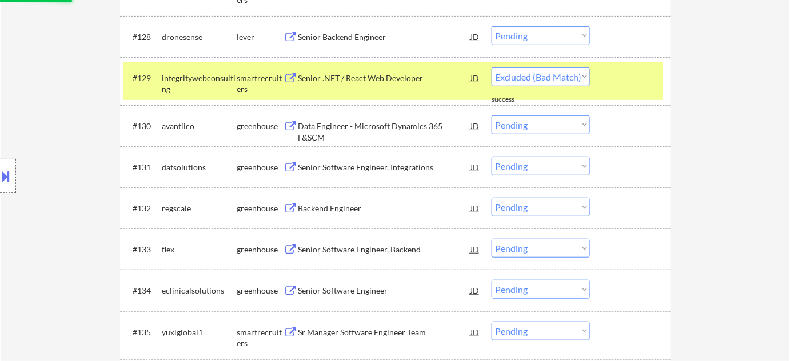
select select ""pending""
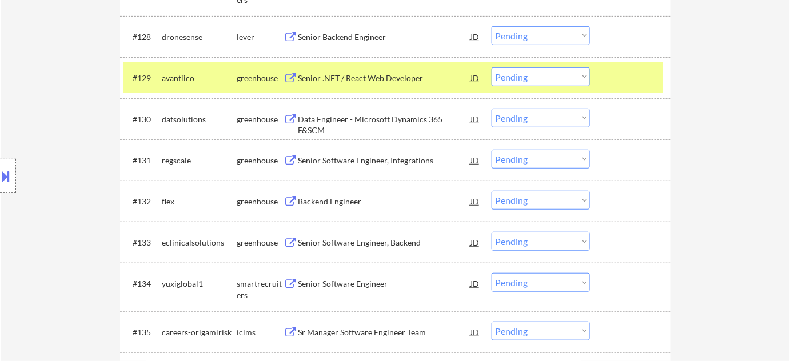
click at [353, 198] on div "Backend Engineer" at bounding box center [384, 201] width 173 height 11
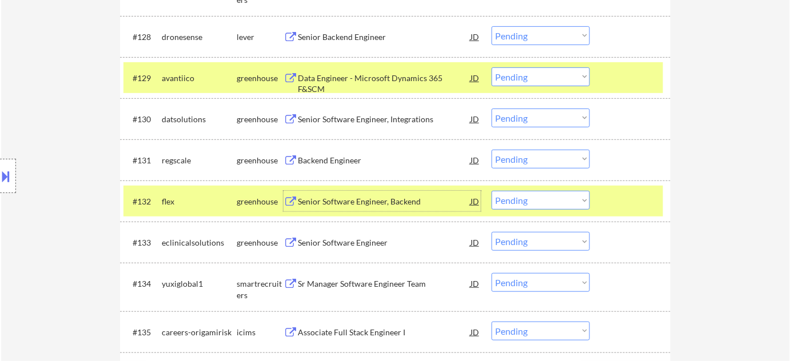
click at [521, 203] on select "Choose an option... Pending Applied Excluded (Questions) Excluded (Expired) Exc…" at bounding box center [541, 200] width 98 height 19
click at [492, 191] on select "Choose an option... Pending Applied Excluded (Questions) Excluded (Expired) Exc…" at bounding box center [541, 200] width 98 height 19
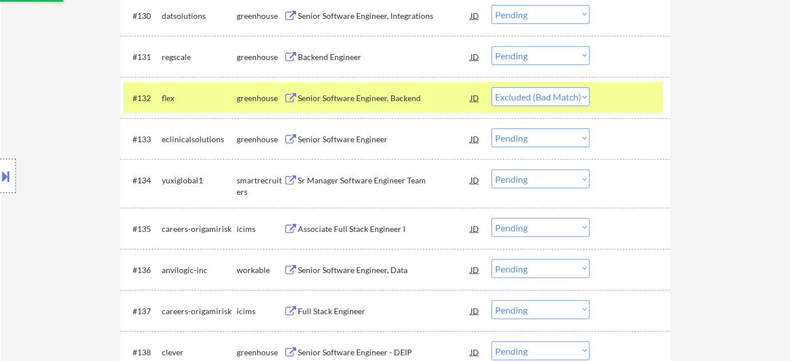
scroll to position [1715, 0]
select select ""pending""
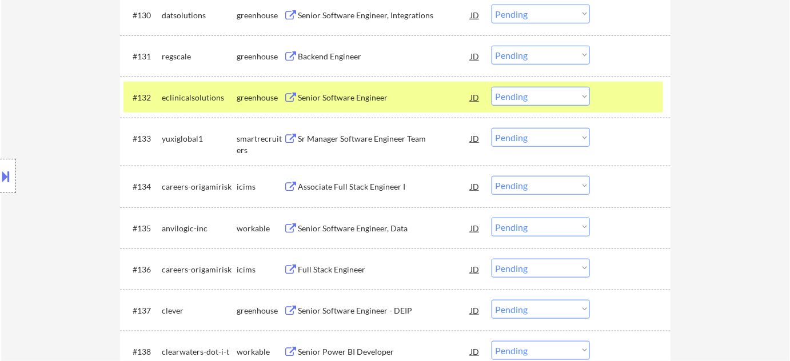
click at [358, 137] on div "Sr Manager Software Engineer Team" at bounding box center [384, 138] width 173 height 11
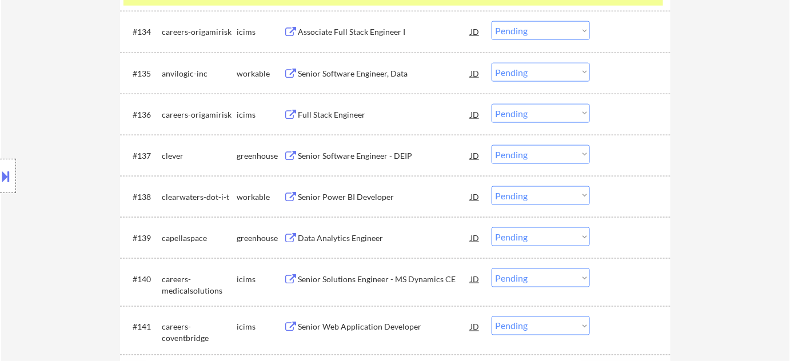
scroll to position [1870, 0]
click at [355, 151] on div "Senior Software Engineer - DEIP" at bounding box center [384, 155] width 173 height 11
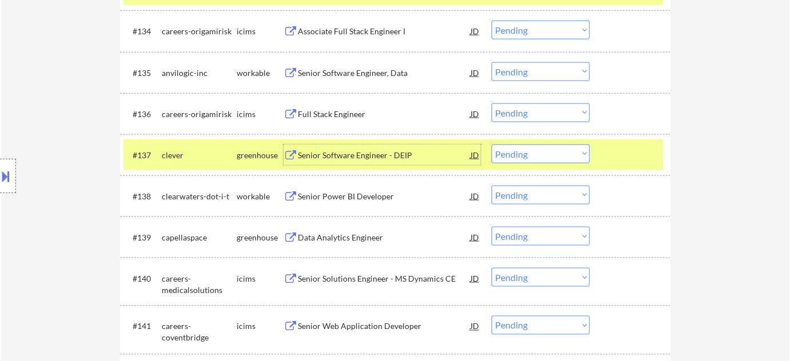
click at [544, 165] on div "#137 clever greenhouse Senior Software Engineer - DEIP JD Choose an option... P…" at bounding box center [393, 154] width 540 height 31
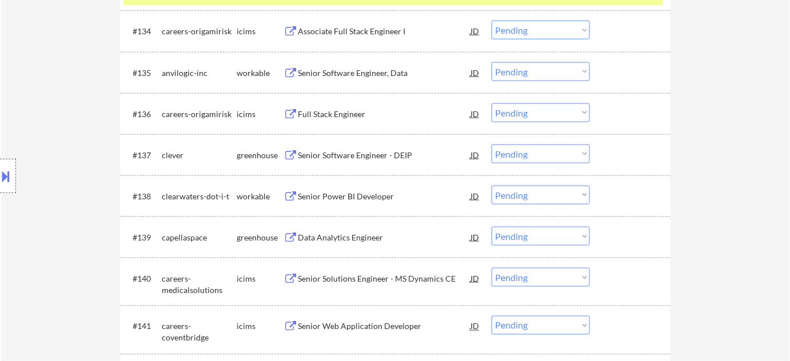
click at [548, 158] on select "Choose an option... Pending Applied Excluded (Questions) Excluded (Expired) Exc…" at bounding box center [541, 154] width 98 height 19
click at [492, 145] on select "Choose an option... Pending Applied Excluded (Questions) Excluded (Expired) Exc…" at bounding box center [541, 154] width 98 height 19
select select ""pending""
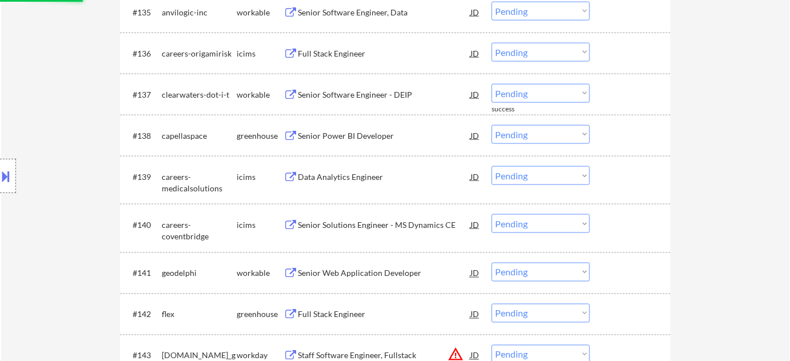
scroll to position [1975, 0]
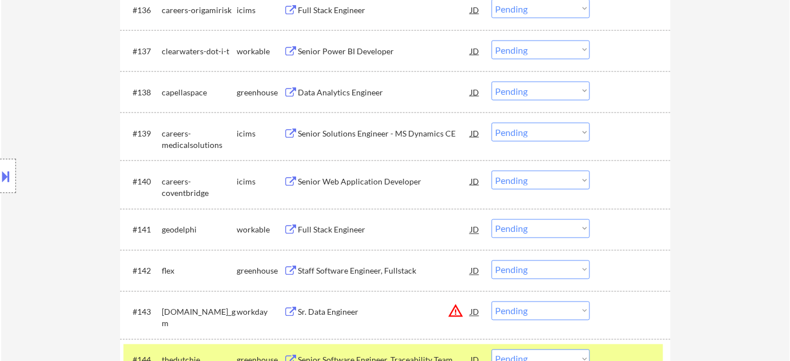
click at [347, 233] on div "Full Stack Engineer" at bounding box center [384, 230] width 173 height 11
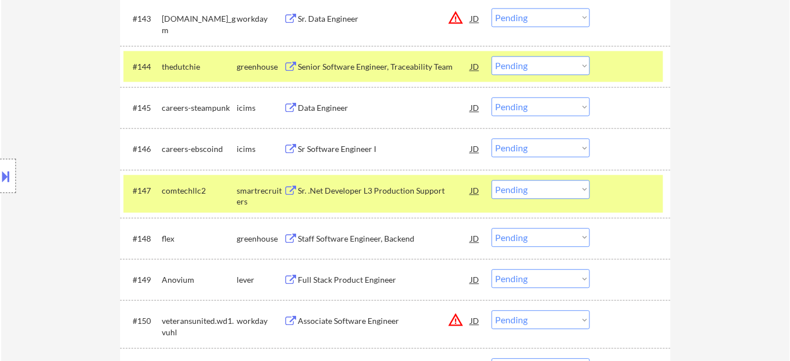
scroll to position [2287, 0]
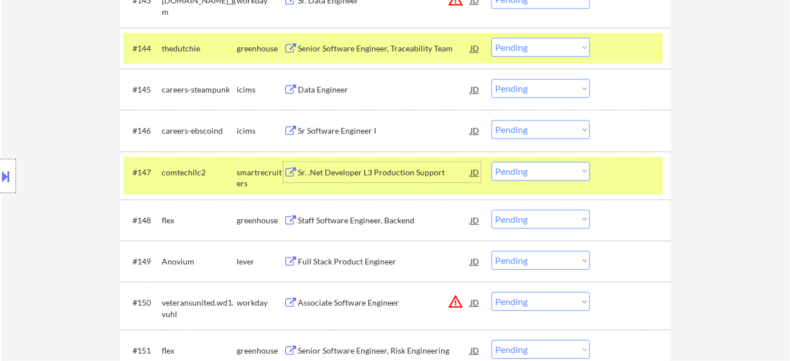
click at [377, 173] on div "Sr. .Net Developer L3 Production Support" at bounding box center [384, 172] width 173 height 11
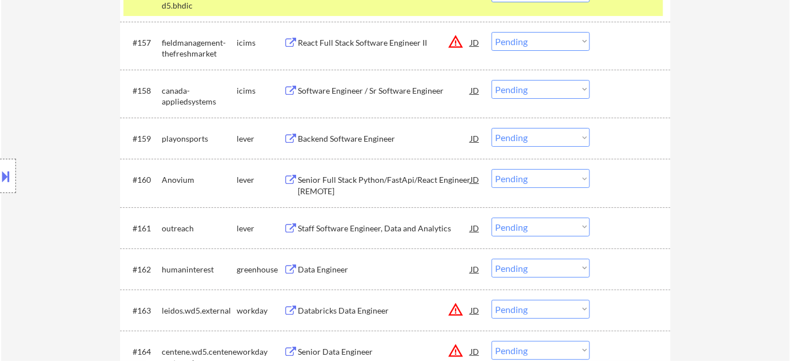
scroll to position [2858, 0]
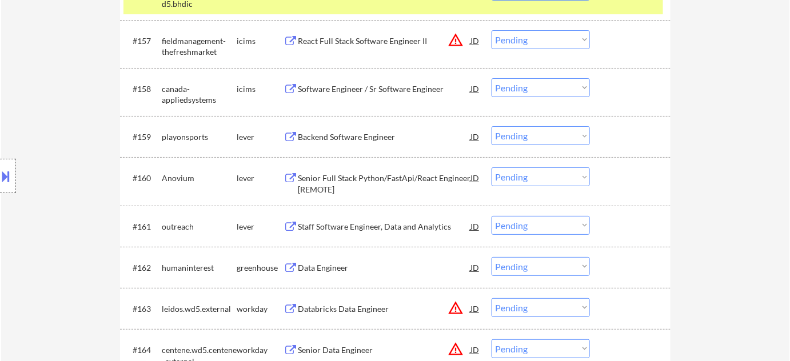
click at [370, 141] on div "Backend Software Engineer" at bounding box center [384, 136] width 173 height 11
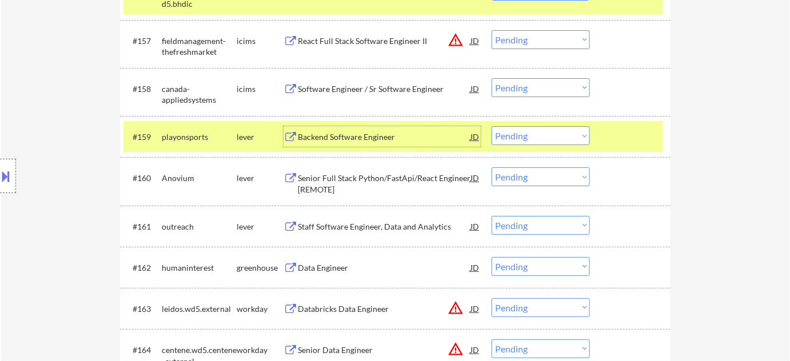
click at [532, 140] on select "Choose an option... Pending Applied Excluded (Questions) Excluded (Expired) Exc…" at bounding box center [541, 135] width 98 height 19
click at [492, 126] on select "Choose an option... Pending Applied Excluded (Questions) Excluded (Expired) Exc…" at bounding box center [541, 135] width 98 height 19
select select ""pending""
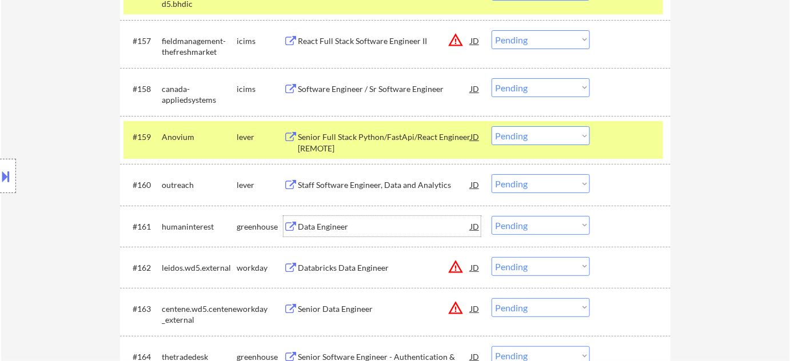
click at [341, 229] on div "Data Engineer" at bounding box center [384, 226] width 173 height 11
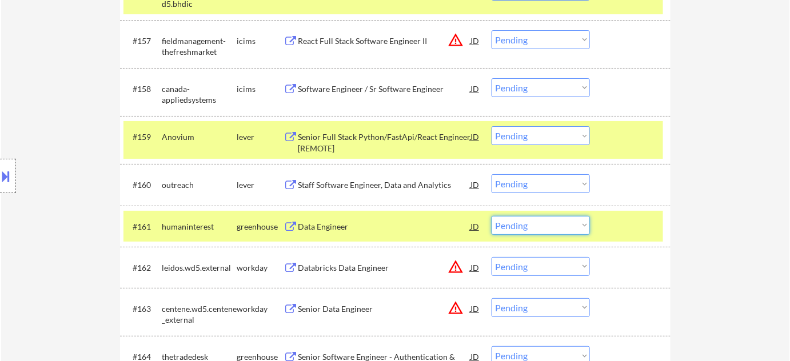
click at [528, 231] on select "Choose an option... Pending Applied Excluded (Questions) Excluded (Expired) Exc…" at bounding box center [541, 225] width 98 height 19
click at [492, 216] on select "Choose an option... Pending Applied Excluded (Questions) Excluded (Expired) Exc…" at bounding box center [541, 225] width 98 height 19
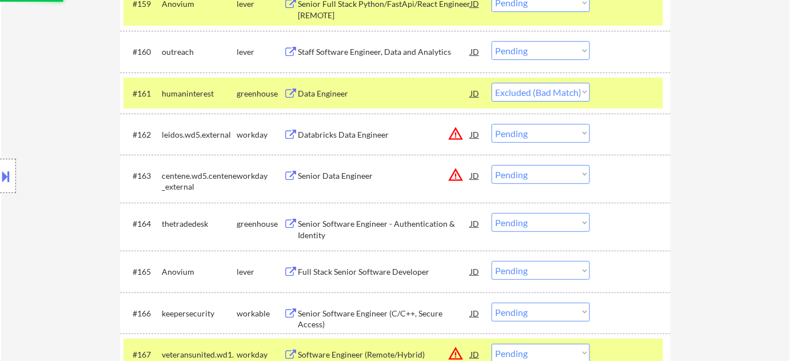
scroll to position [3014, 0]
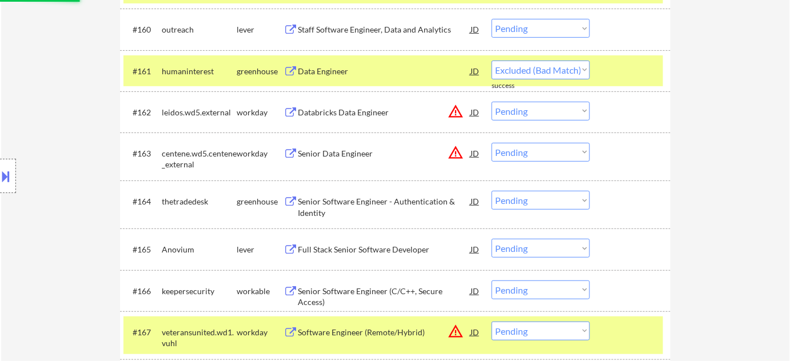
select select ""pending""
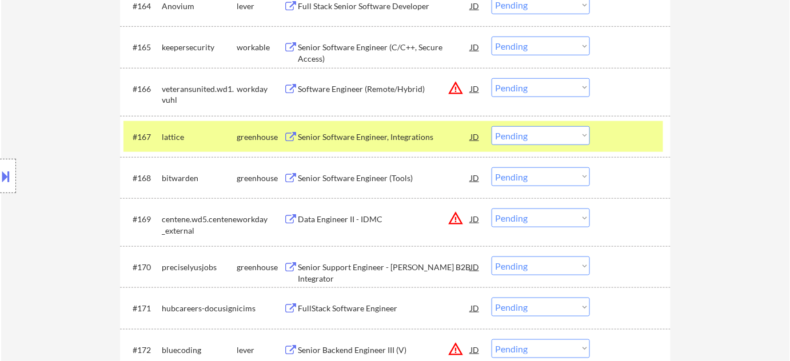
scroll to position [3222, 0]
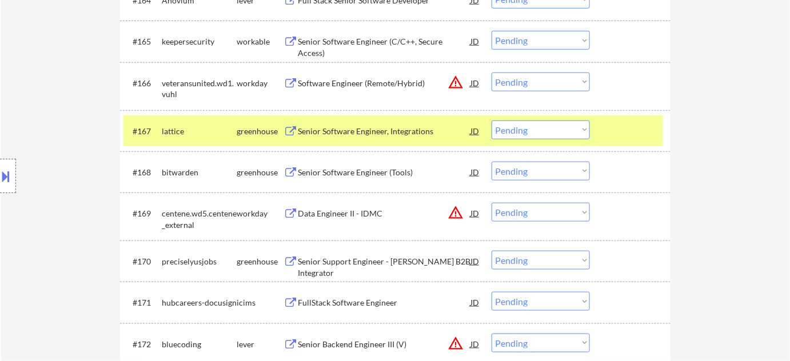
click at [395, 171] on div "Senior Software Engineer (Tools)" at bounding box center [384, 172] width 173 height 11
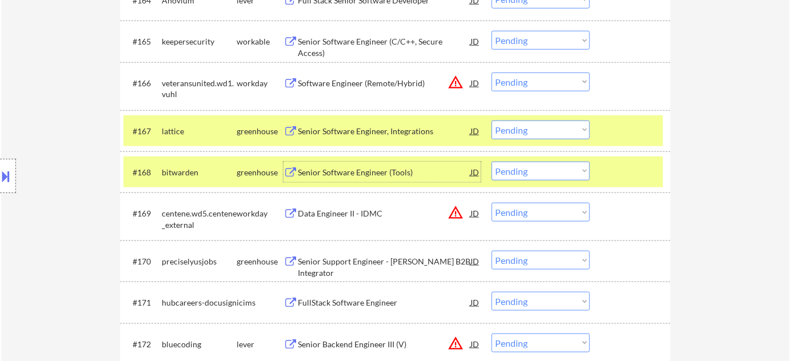
click at [558, 172] on select "Choose an option... Pending Applied Excluded (Questions) Excluded (Expired) Exc…" at bounding box center [541, 171] width 98 height 19
click at [492, 162] on select "Choose an option... Pending Applied Excluded (Questions) Excluded (Expired) Exc…" at bounding box center [541, 171] width 98 height 19
select select ""pending""
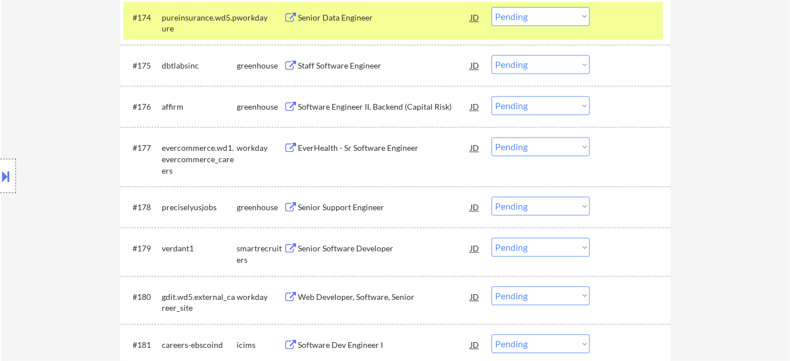
scroll to position [3638, 0]
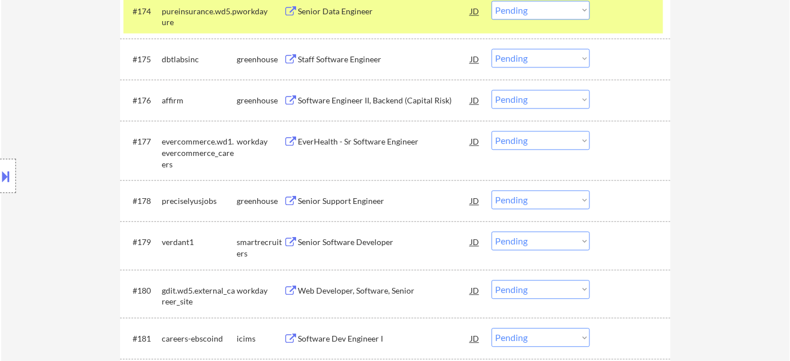
click at [320, 240] on div "Senior Software Developer" at bounding box center [384, 242] width 173 height 11
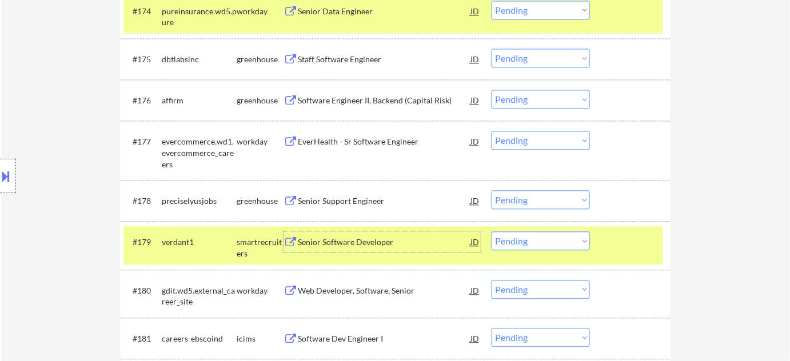
click at [549, 241] on select "Choose an option... Pending Applied Excluded (Questions) Excluded (Expired) Exc…" at bounding box center [541, 241] width 98 height 19
click at [492, 232] on select "Choose an option... Pending Applied Excluded (Questions) Excluded (Expired) Exc…" at bounding box center [541, 241] width 98 height 19
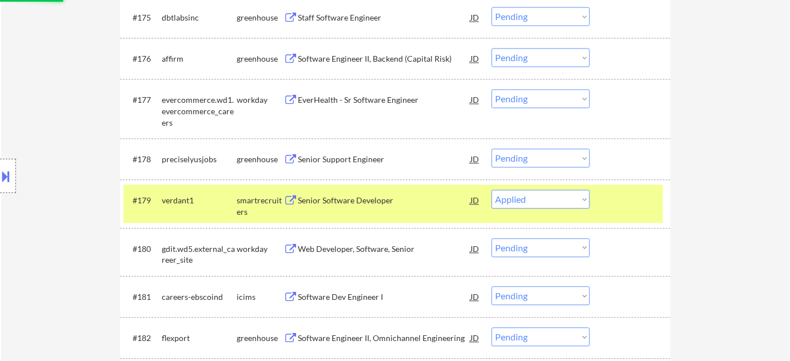
scroll to position [3846, 0]
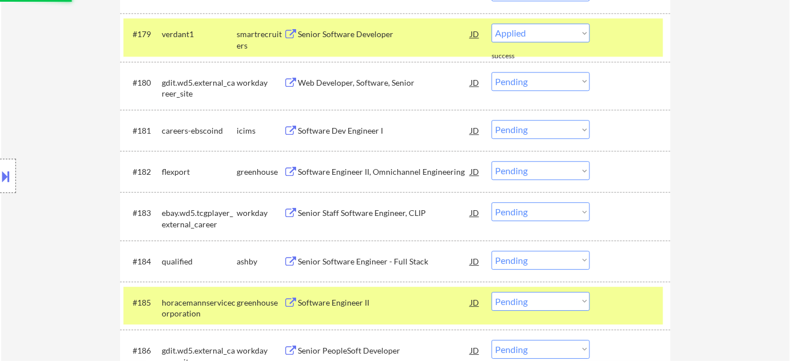
select select ""pending""
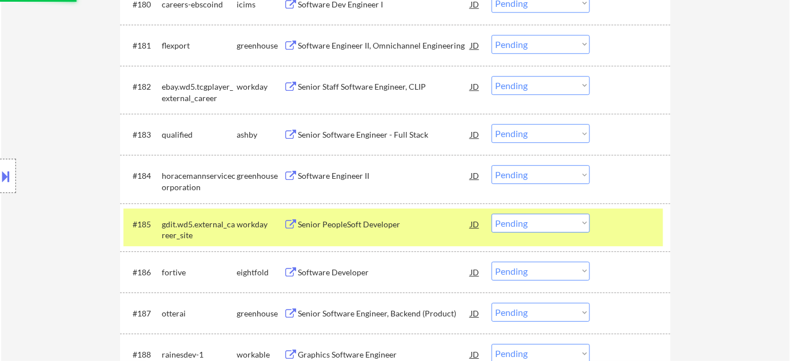
scroll to position [3950, 0]
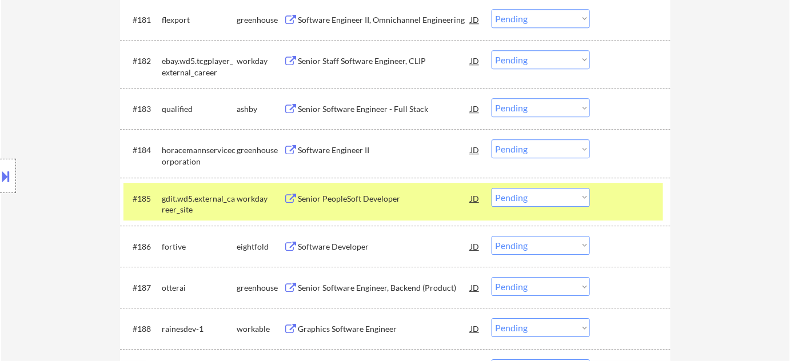
click at [346, 110] on div "Senior Software Engineer - Full Stack" at bounding box center [384, 108] width 173 height 11
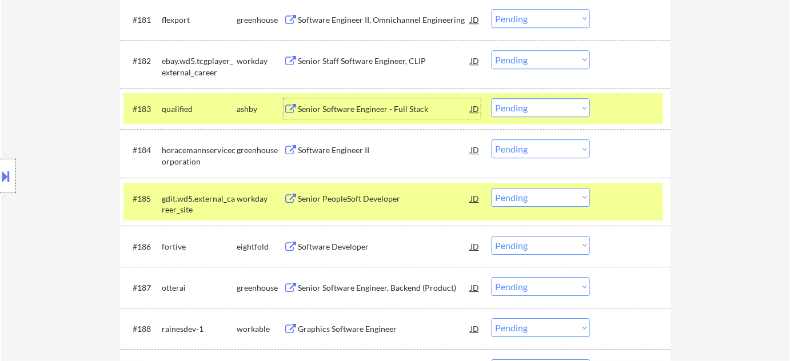
click at [537, 122] on div "#183 qualified ashby Senior Software Engineer - Full Stack JD warning_amber Cho…" at bounding box center [393, 108] width 540 height 31
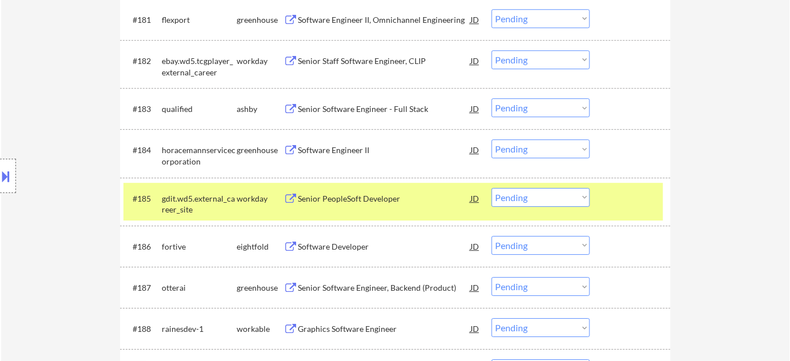
click at [543, 114] on select "Choose an option... Pending Applied Excluded (Questions) Excluded (Expired) Exc…" at bounding box center [541, 107] width 98 height 19
click at [492, 98] on select "Choose an option... Pending Applied Excluded (Questions) Excluded (Expired) Exc…" at bounding box center [541, 107] width 98 height 19
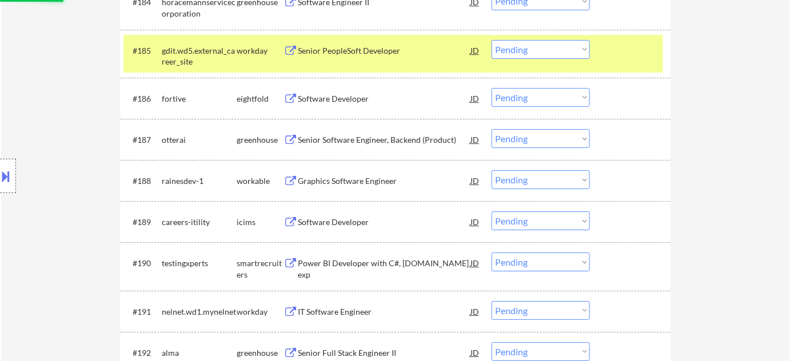
scroll to position [4105, 0]
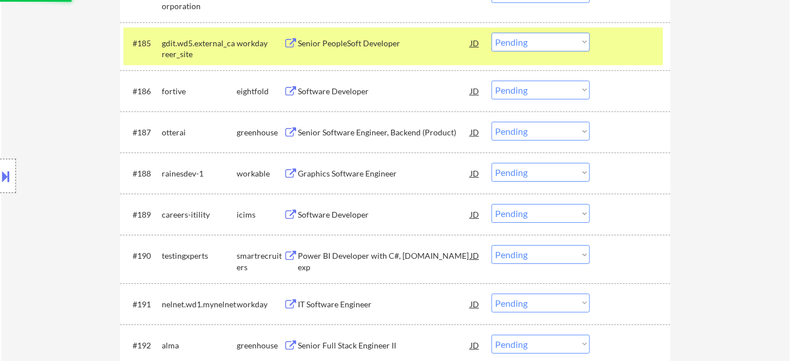
select select ""pending""
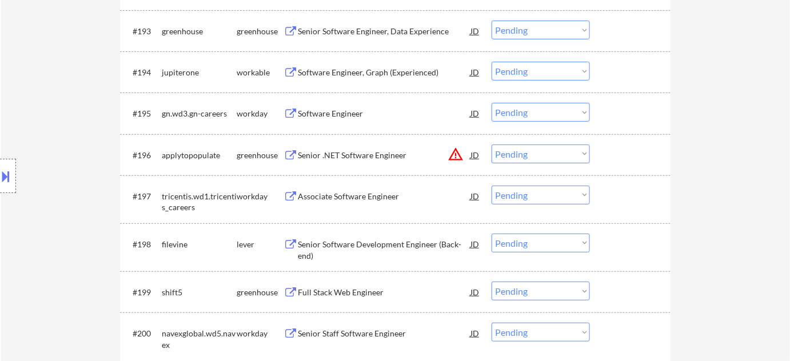
scroll to position [4365, 0]
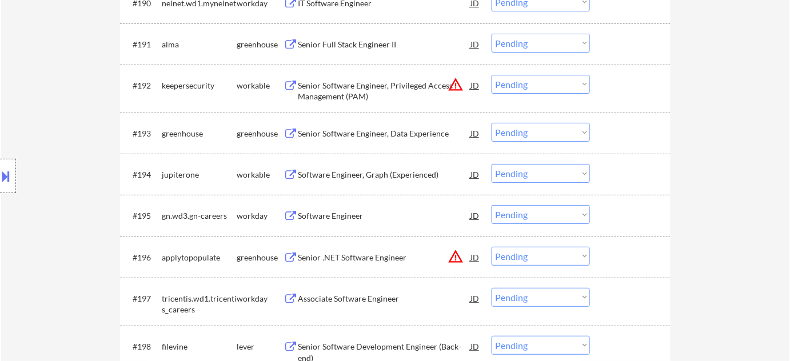
click at [401, 135] on div "Senior Software Engineer, Data Experience" at bounding box center [384, 133] width 173 height 11
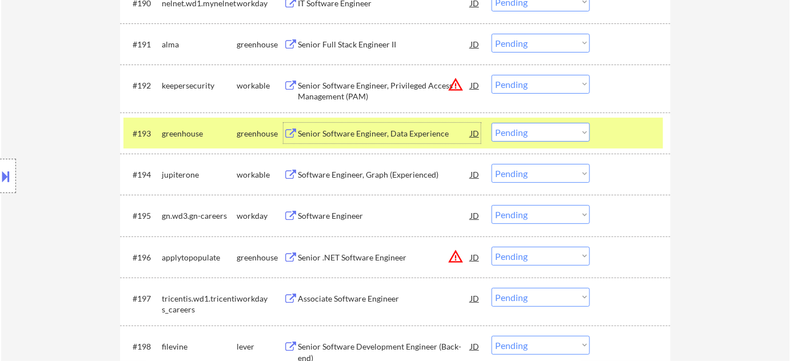
click at [554, 139] on select "Choose an option... Pending Applied Excluded (Questions) Excluded (Expired) Exc…" at bounding box center [541, 132] width 98 height 19
click at [492, 123] on select "Choose an option... Pending Applied Excluded (Questions) Excluded (Expired) Exc…" at bounding box center [541, 132] width 98 height 19
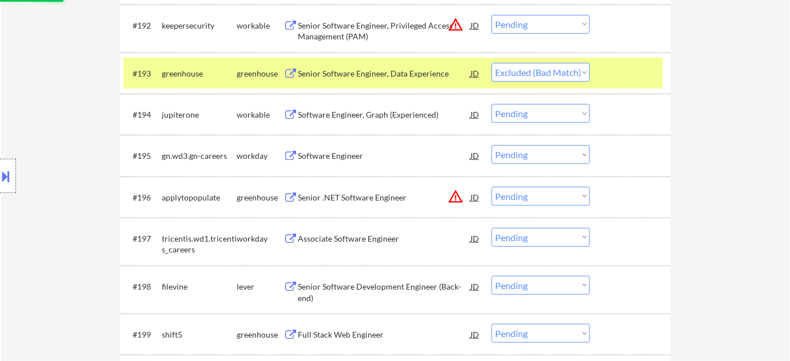
scroll to position [4625, 0]
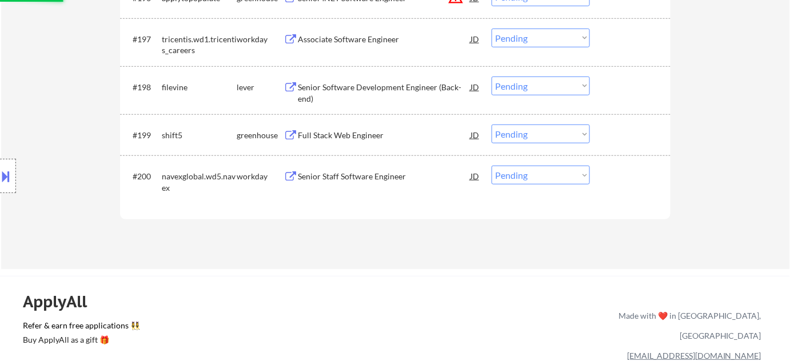
select select ""pending""
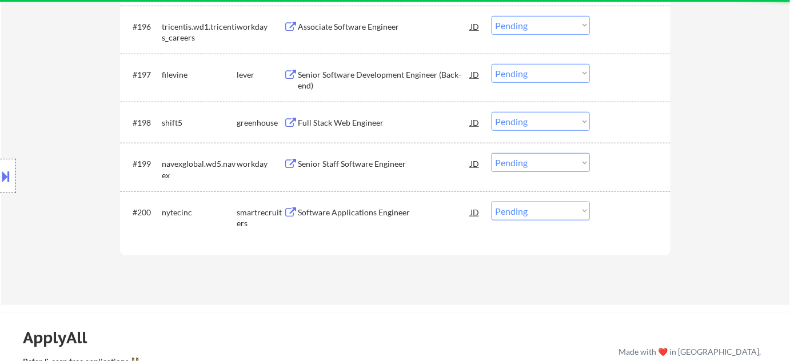
scroll to position [4573, 0]
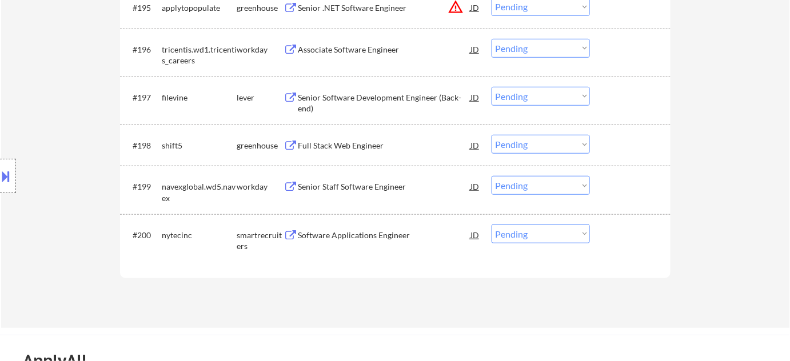
click at [367, 147] on div "Full Stack Web Engineer" at bounding box center [384, 145] width 173 height 11
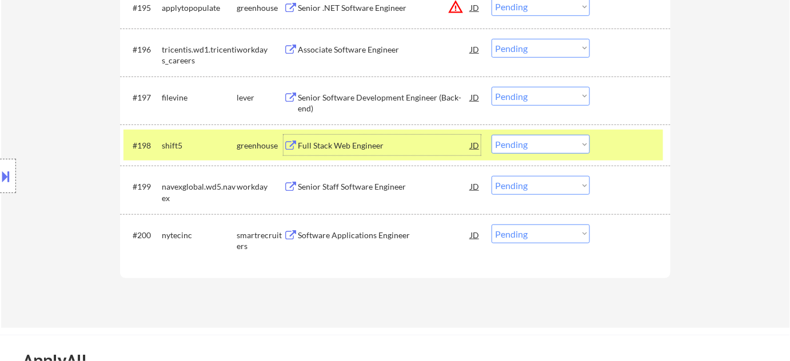
click at [544, 143] on select "Choose an option... Pending Applied Excluded (Questions) Excluded (Expired) Exc…" at bounding box center [541, 144] width 98 height 19
click at [492, 135] on select "Choose an option... Pending Applied Excluded (Questions) Excluded (Expired) Exc…" at bounding box center [541, 144] width 98 height 19
select select ""pending""
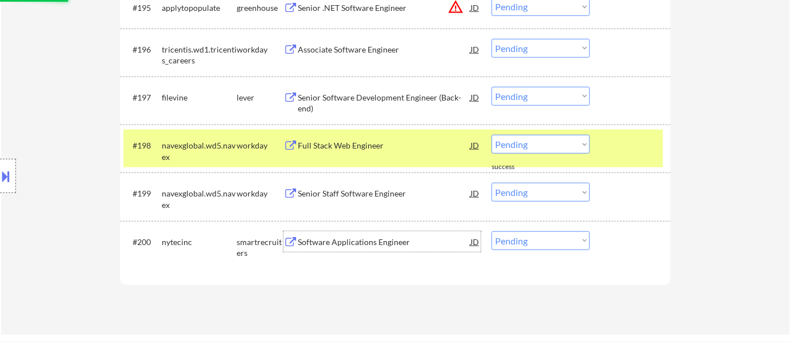
click at [359, 230] on div "#200 nytecinc smartrecruiters Software Applications Engineer JD warning_amber C…" at bounding box center [393, 245] width 540 height 38
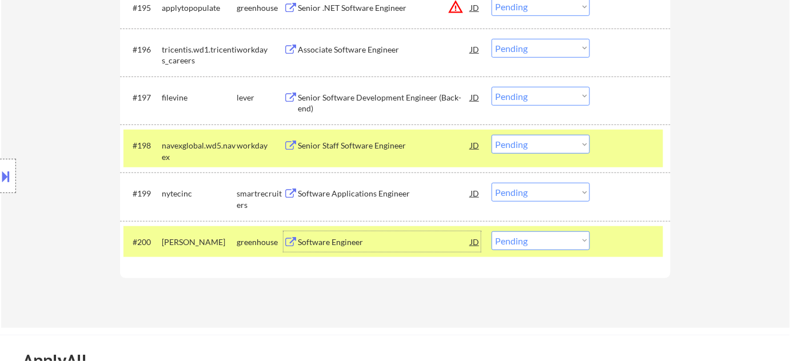
click at [320, 245] on div "Software Engineer" at bounding box center [384, 242] width 173 height 11
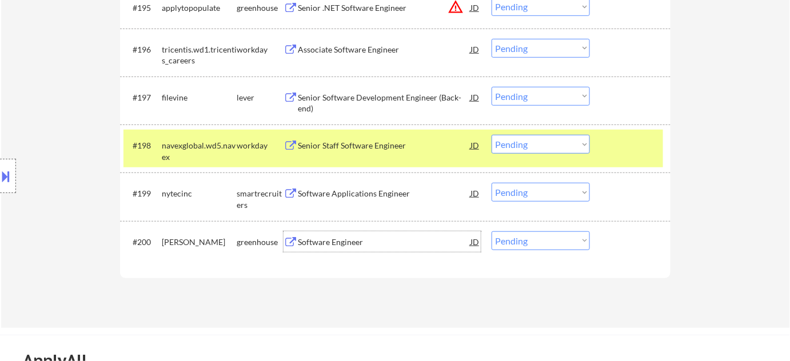
click at [531, 238] on select "Choose an option... Pending Applied Excluded (Questions) Excluded (Expired) Exc…" at bounding box center [541, 241] width 98 height 19
click at [492, 232] on select "Choose an option... Pending Applied Excluded (Questions) Excluded (Expired) Exc…" at bounding box center [541, 241] width 98 height 19
select select ""pending""
click at [337, 99] on div "Senior Software Development Engineer (Back-end)" at bounding box center [384, 103] width 173 height 22
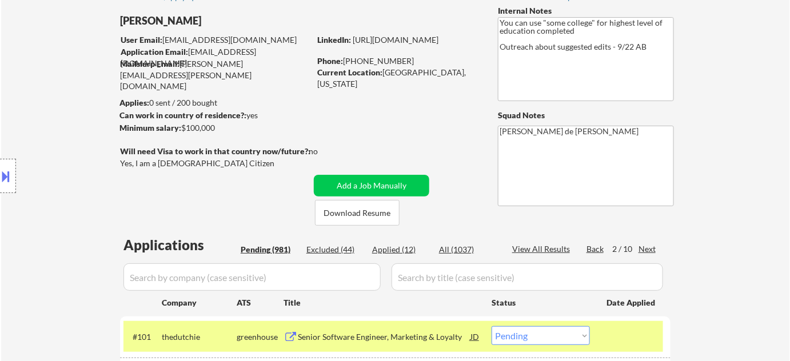
scroll to position [103, 0]
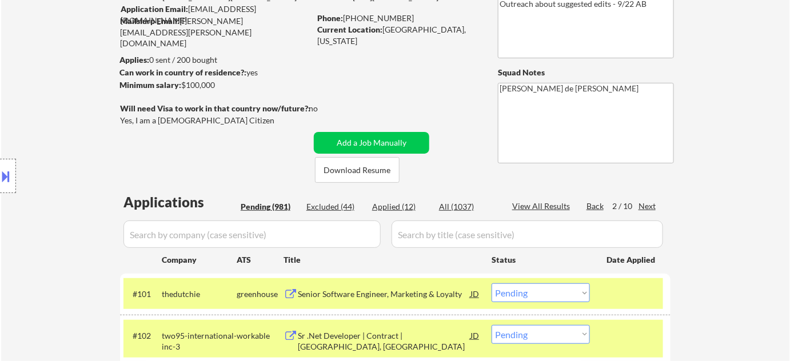
click at [649, 204] on div "Next" at bounding box center [648, 206] width 18 height 11
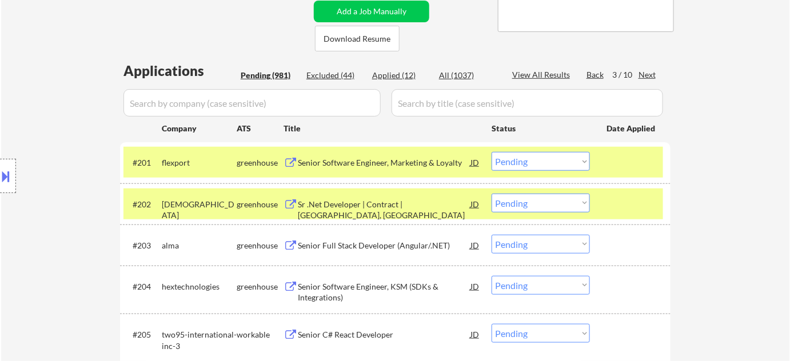
scroll to position [260, 0]
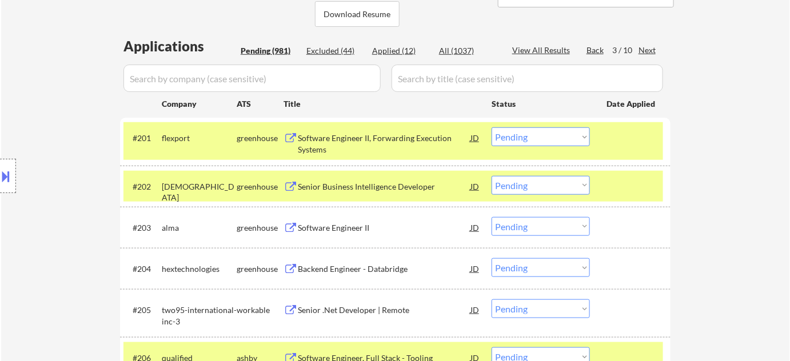
click at [349, 264] on div "Backend Engineer - Databridge" at bounding box center [384, 269] width 173 height 11
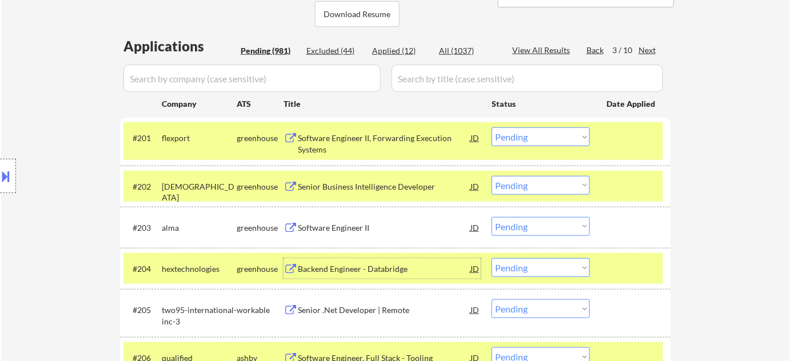
click at [559, 268] on select "Choose an option... Pending Applied Excluded (Questions) Excluded (Expired) Exc…" at bounding box center [541, 267] width 98 height 19
click at [492, 258] on select "Choose an option... Pending Applied Excluded (Questions) Excluded (Expired) Exc…" at bounding box center [541, 267] width 98 height 19
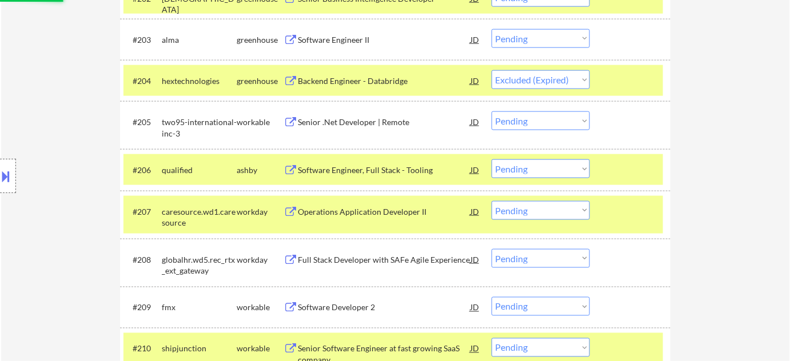
scroll to position [468, 0]
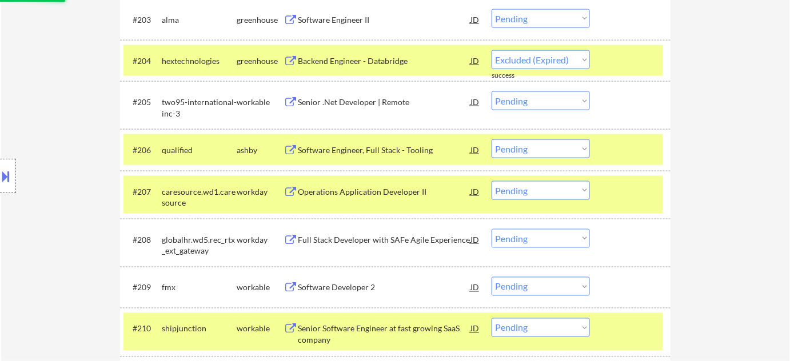
select select ""pending""
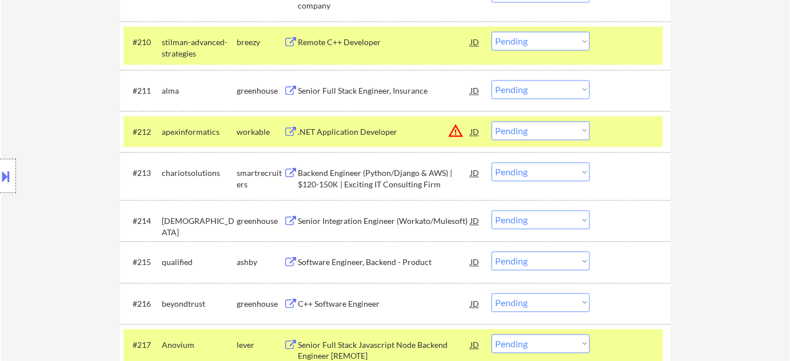
scroll to position [779, 0]
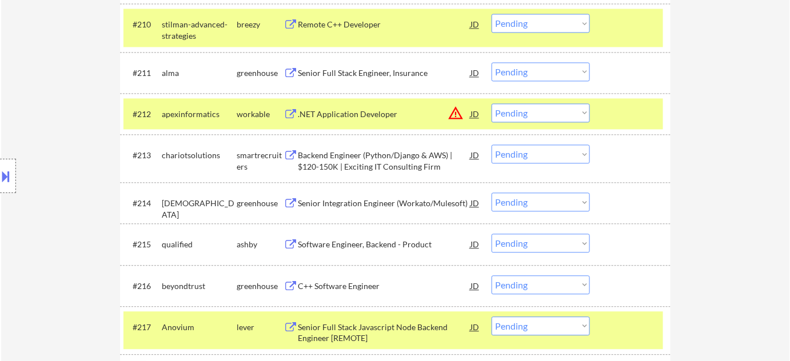
click at [456, 109] on button "warning_amber" at bounding box center [456, 113] width 16 height 16
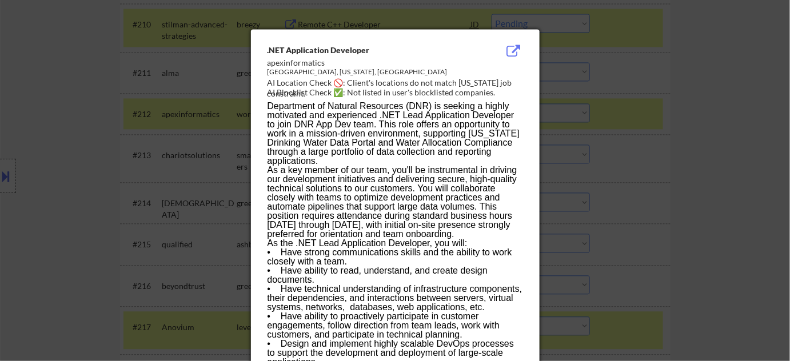
click at [640, 118] on div at bounding box center [395, 180] width 790 height 361
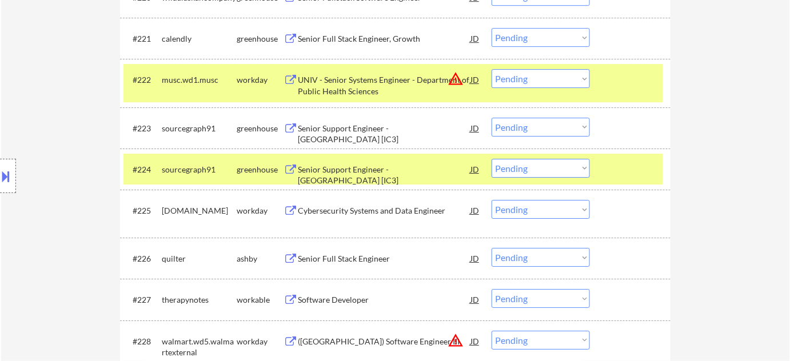
scroll to position [1299, 0]
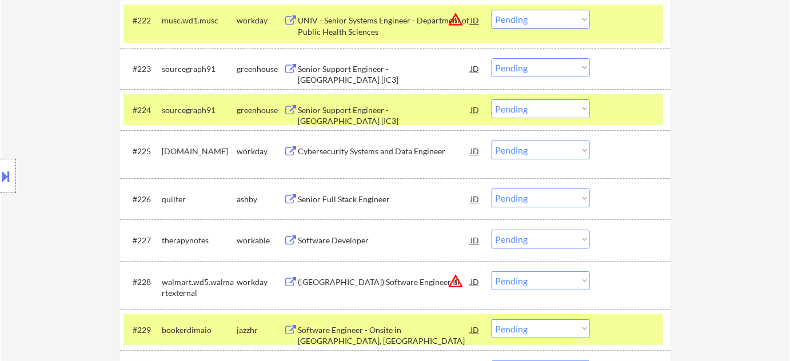
click at [367, 195] on div "Senior Full Stack Engineer" at bounding box center [384, 199] width 173 height 11
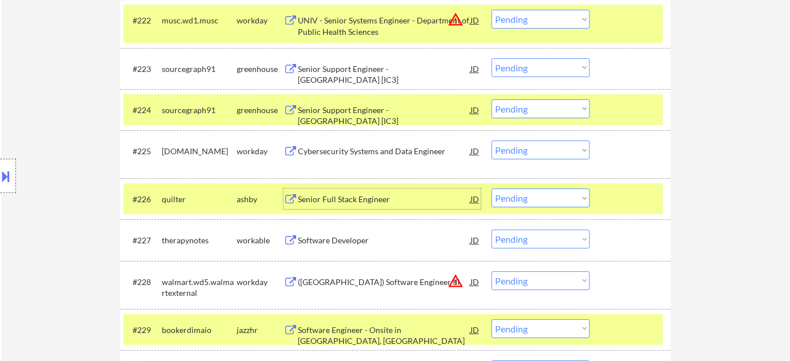
click at [518, 201] on select "Choose an option... Pending Applied Excluded (Questions) Excluded (Expired) Exc…" at bounding box center [541, 198] width 98 height 19
click at [492, 189] on select "Choose an option... Pending Applied Excluded (Questions) Excluded (Expired) Exc…" at bounding box center [541, 198] width 98 height 19
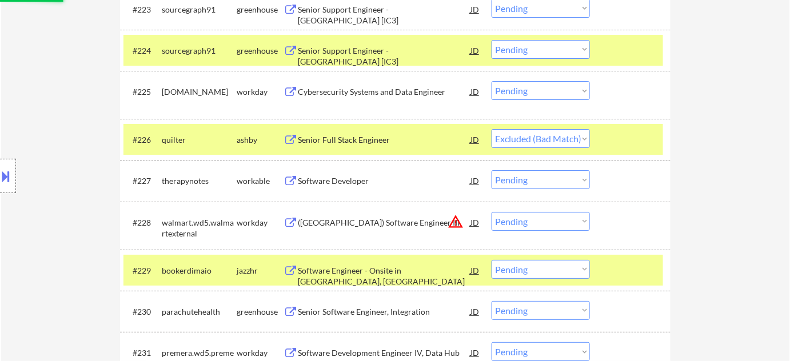
scroll to position [1559, 0]
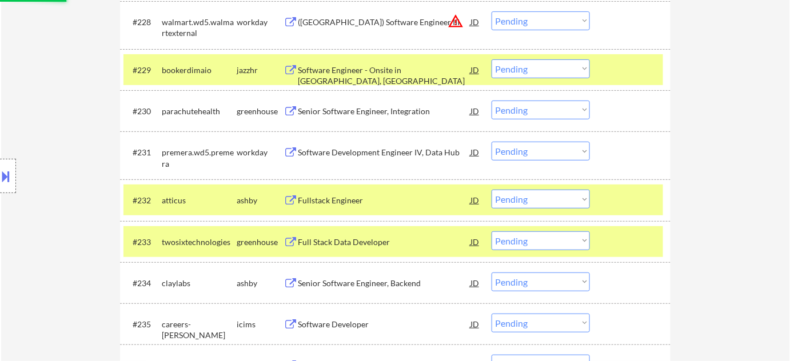
select select ""pending""
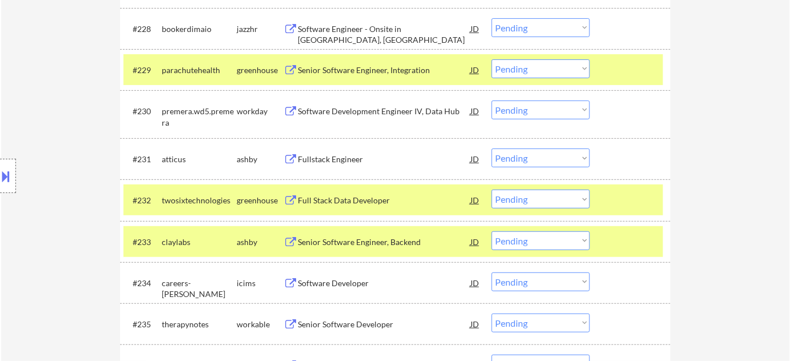
scroll to position [1611, 0]
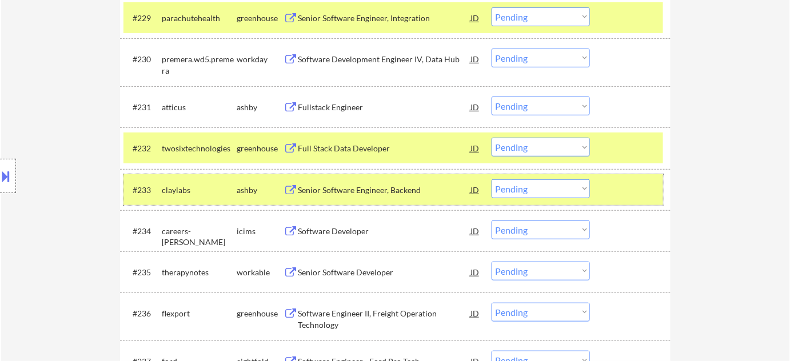
click at [378, 202] on div "#233 claylabs ashby Senior Software Engineer, Backend JD warning_amber Choose a…" at bounding box center [393, 189] width 540 height 31
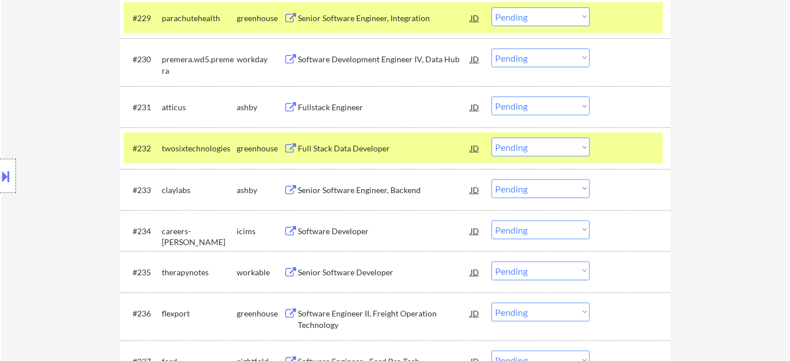
click at [370, 189] on div "Senior Software Engineer, Backend" at bounding box center [384, 190] width 173 height 11
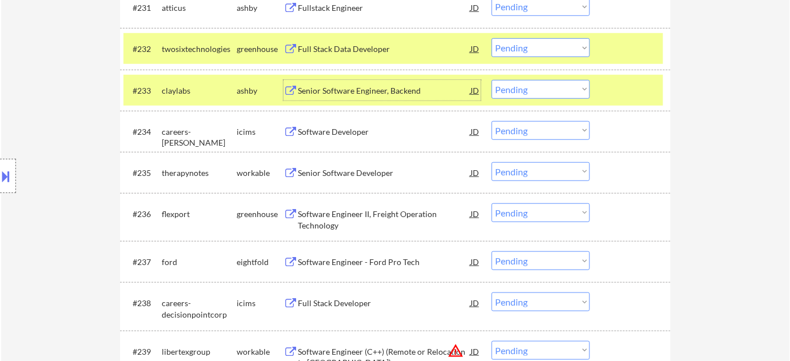
scroll to position [1715, 0]
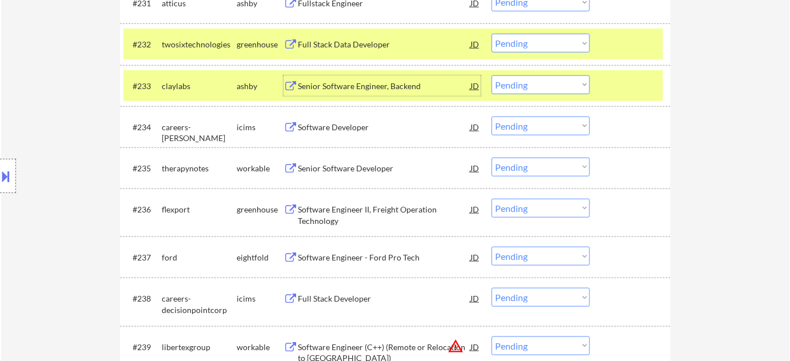
click at [377, 176] on div "Senior Software Developer" at bounding box center [384, 168] width 173 height 21
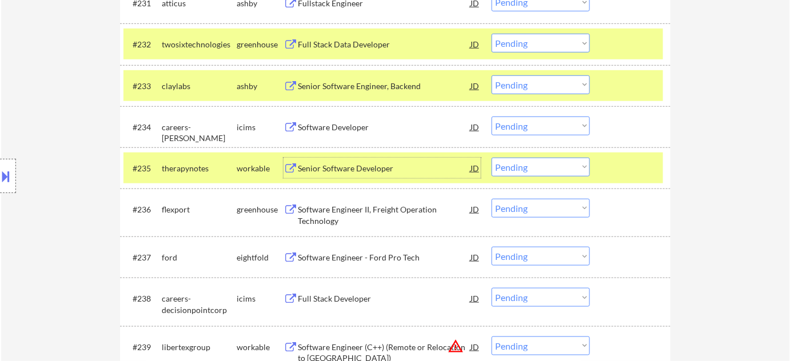
click at [543, 167] on select "Choose an option... Pending Applied Excluded (Questions) Excluded (Expired) Exc…" at bounding box center [541, 167] width 98 height 19
click at [492, 158] on select "Choose an option... Pending Applied Excluded (Questions) Excluded (Expired) Exc…" at bounding box center [541, 167] width 98 height 19
select select ""pending""
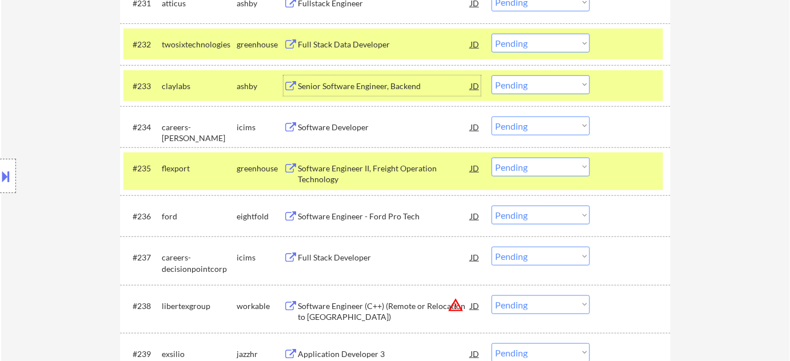
click at [362, 87] on div "Senior Software Engineer, Backend" at bounding box center [384, 86] width 173 height 11
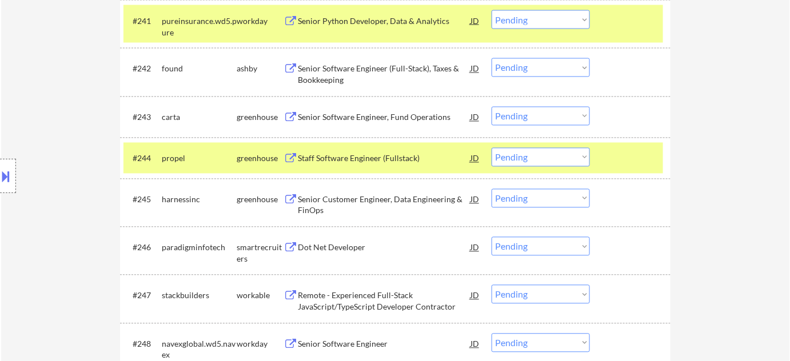
scroll to position [2183, 0]
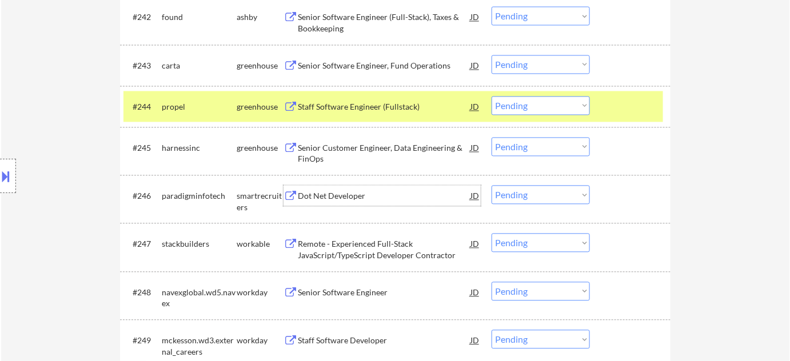
click at [333, 197] on div "Dot Net Developer" at bounding box center [384, 195] width 173 height 11
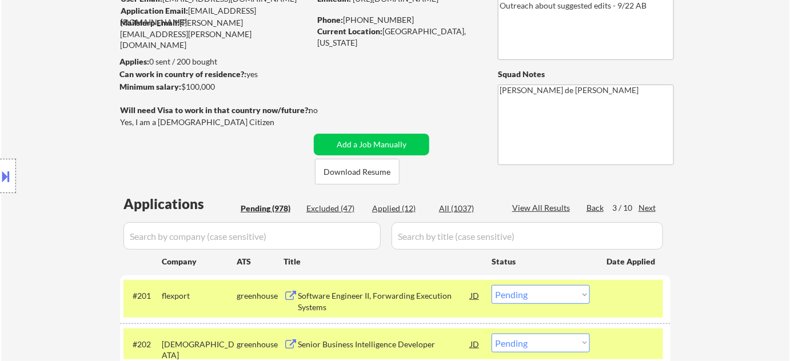
scroll to position [103, 0]
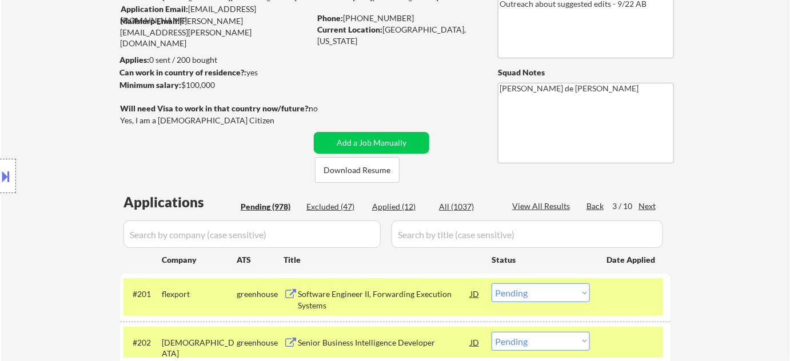
click at [407, 208] on div "Applied (12)" at bounding box center [400, 206] width 57 height 11
select select ""applied""
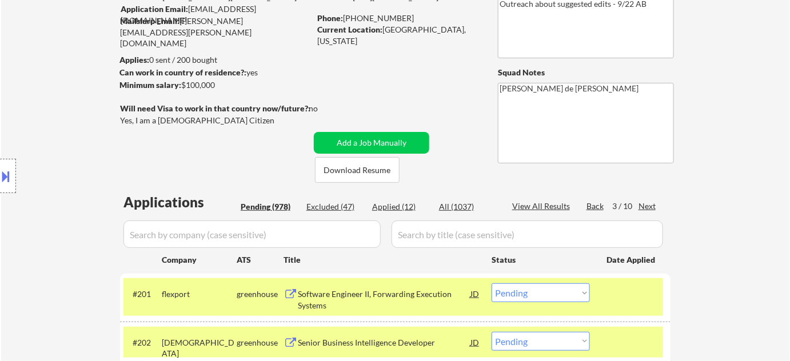
select select ""applied""
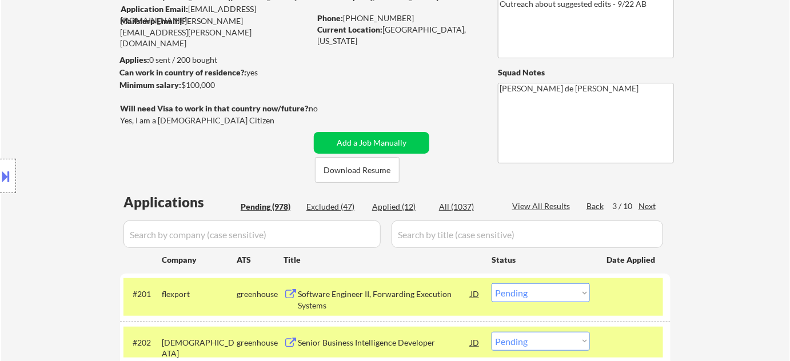
select select ""applied""
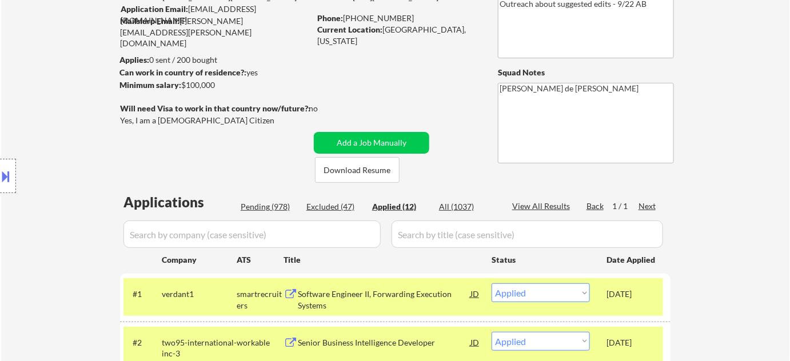
click at [330, 226] on input "input" at bounding box center [251, 234] width 257 height 27
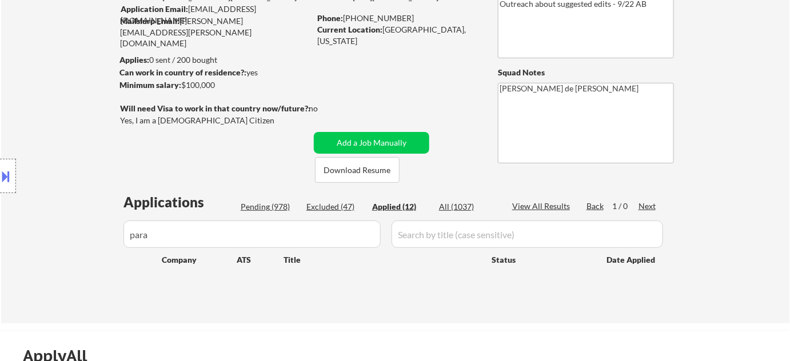
click at [281, 235] on input "input" at bounding box center [251, 234] width 257 height 27
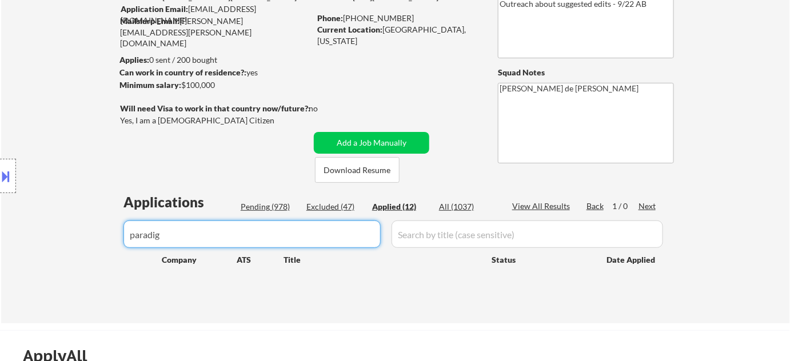
type input "paradig"
click at [3, 177] on button at bounding box center [6, 176] width 13 height 19
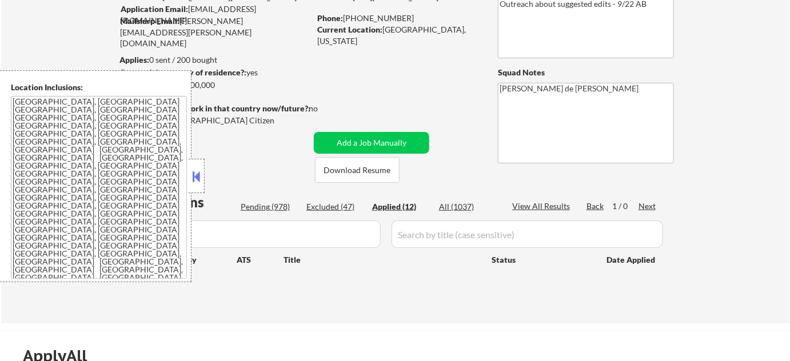
click at [196, 187] on div at bounding box center [197, 176] width 16 height 34
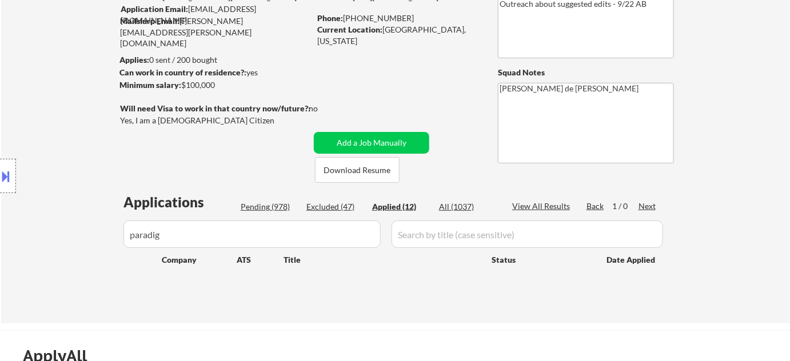
click at [268, 205] on div "Pending (978)" at bounding box center [269, 206] width 57 height 11
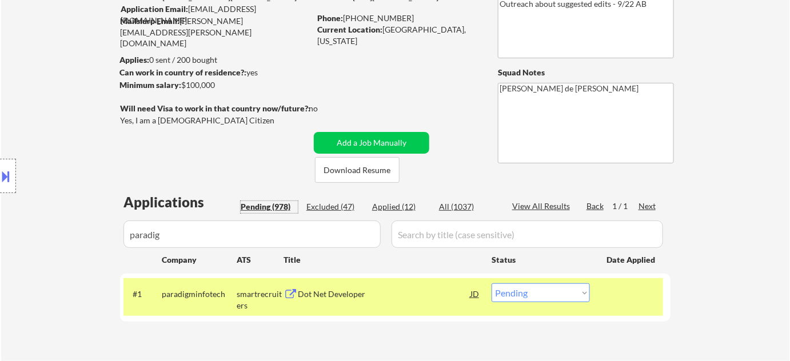
click at [541, 295] on select "Choose an option... Pending Applied Excluded (Questions) Excluded (Expired) Exc…" at bounding box center [541, 293] width 98 height 19
select select ""applied""
click at [492, 284] on select "Choose an option... Pending Applied Excluded (Questions) Excluded (Expired) Exc…" at bounding box center [541, 293] width 98 height 19
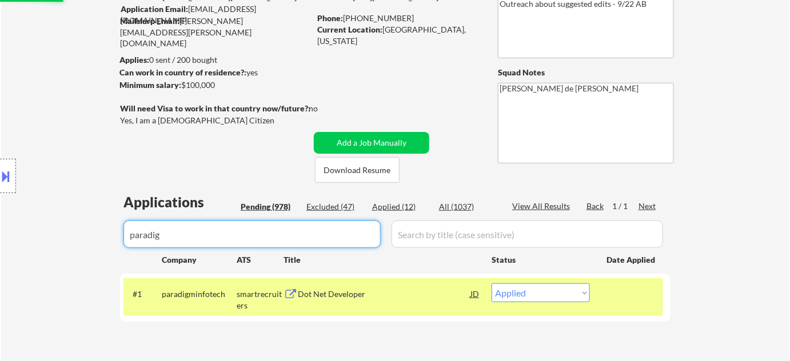
drag, startPoint x: 248, startPoint y: 243, endPoint x: 35, endPoint y: 252, distance: 212.9
click at [35, 252] on body "← Return to /applysquad Mailslurp Inbox Job Search Builder Jimmie Lundie User E…" at bounding box center [395, 77] width 790 height 361
select select ""applied""
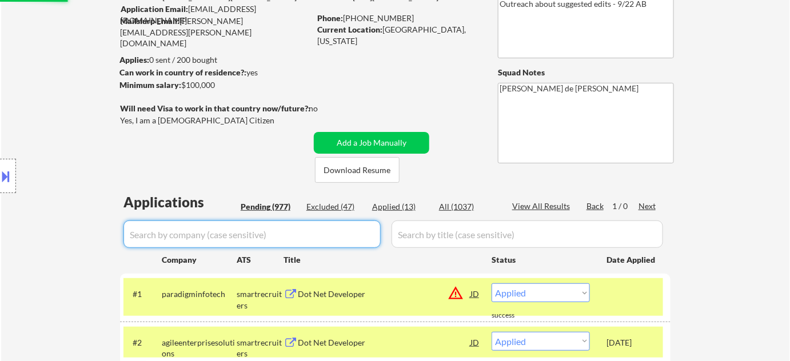
select select ""pending""
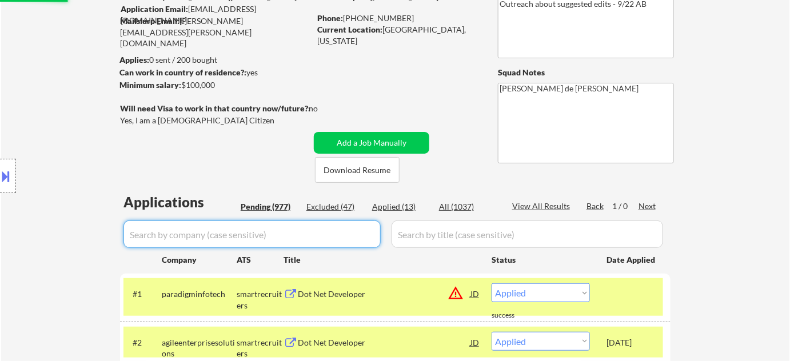
select select ""pending""
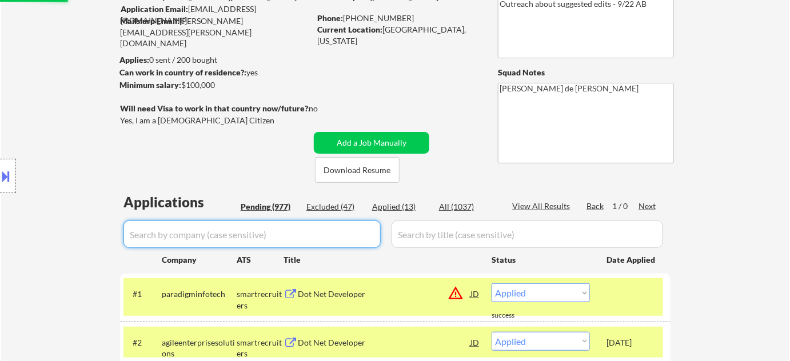
select select ""pending""
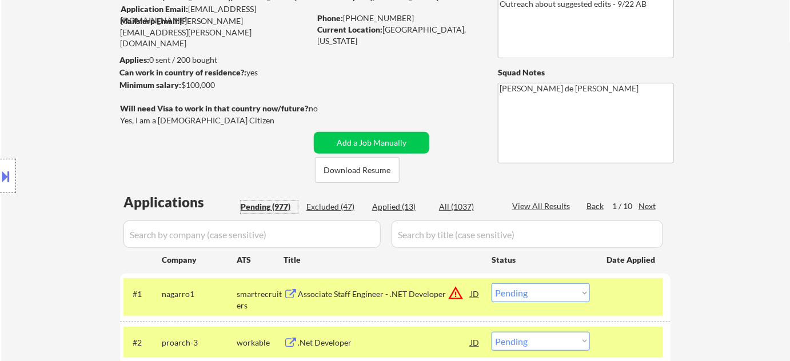
click at [283, 207] on div "Pending (977)" at bounding box center [269, 206] width 57 height 11
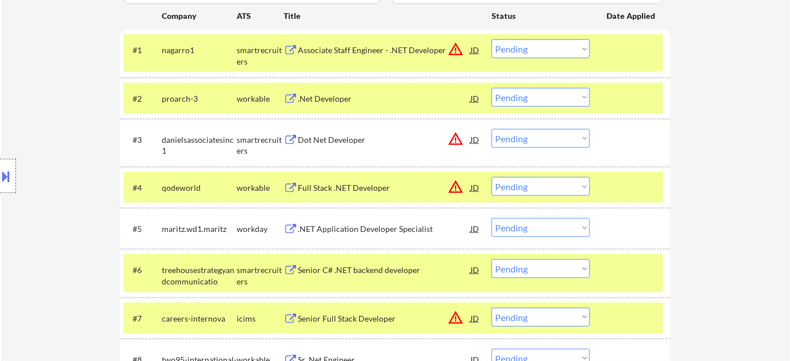
scroll to position [364, 0]
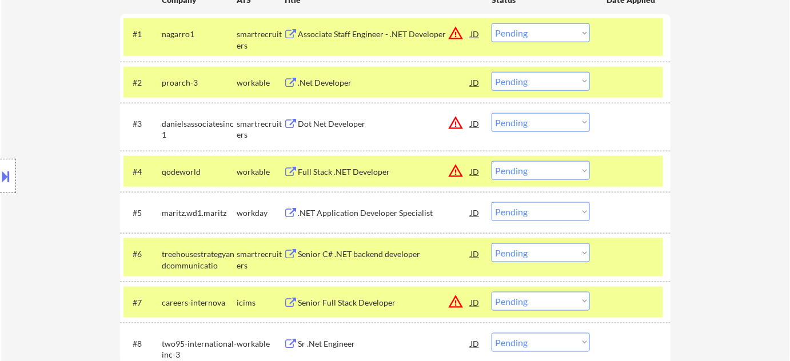
click at [390, 253] on div "Senior C# .NET backend developer" at bounding box center [384, 254] width 173 height 11
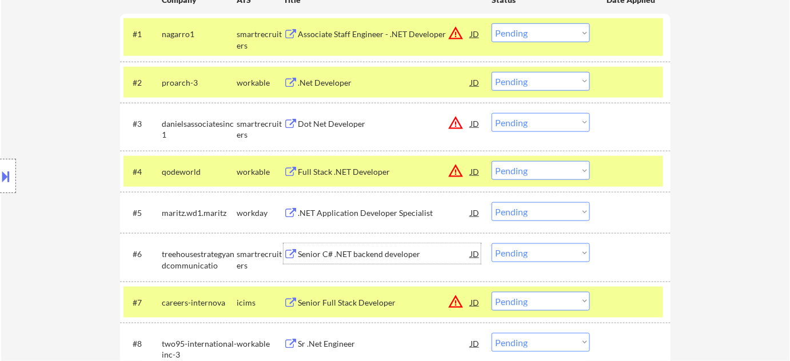
click at [517, 252] on select "Choose an option... Pending Applied Excluded (Questions) Excluded (Expired) Exc…" at bounding box center [541, 253] width 98 height 19
click at [492, 244] on select "Choose an option... Pending Applied Excluded (Questions) Excluded (Expired) Exc…" at bounding box center [541, 253] width 98 height 19
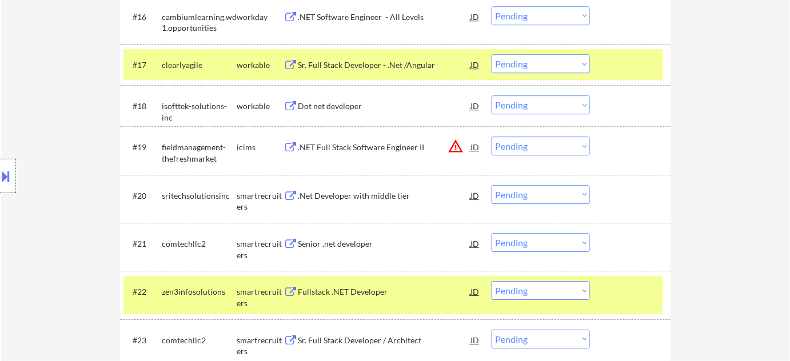
scroll to position [987, 0]
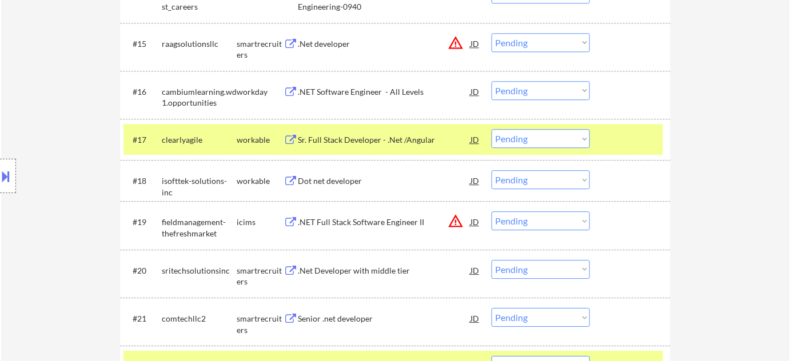
click at [372, 93] on div ".NET Software Engineer - All Levels" at bounding box center [384, 91] width 173 height 11
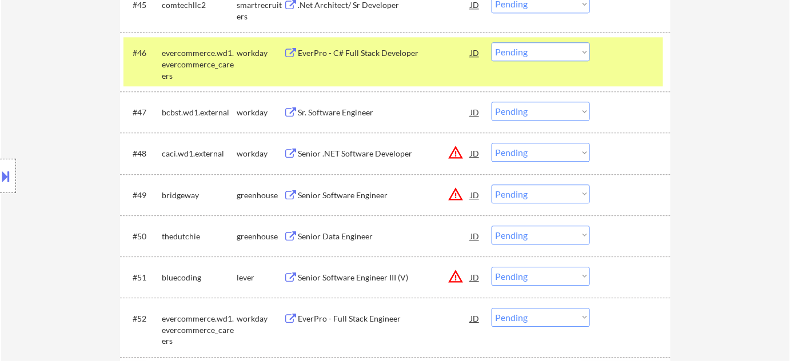
scroll to position [2442, 0]
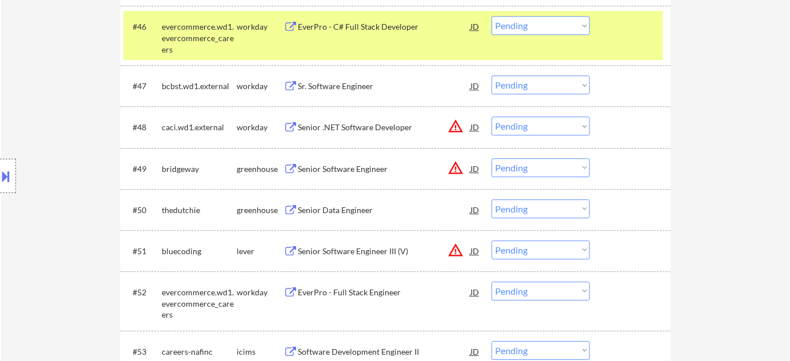
click at [332, 205] on div "Senior Data Engineer" at bounding box center [384, 210] width 173 height 11
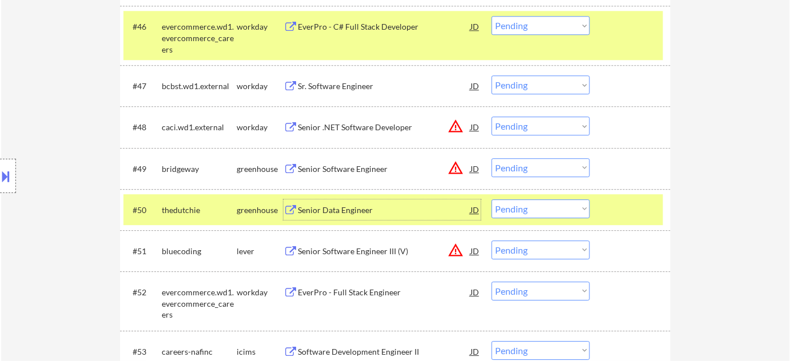
click at [533, 210] on select "Choose an option... Pending Applied Excluded (Questions) Excluded (Expired) Exc…" at bounding box center [541, 209] width 98 height 19
click at [492, 200] on select "Choose an option... Pending Applied Excluded (Questions) Excluded (Expired) Exc…" at bounding box center [541, 209] width 98 height 19
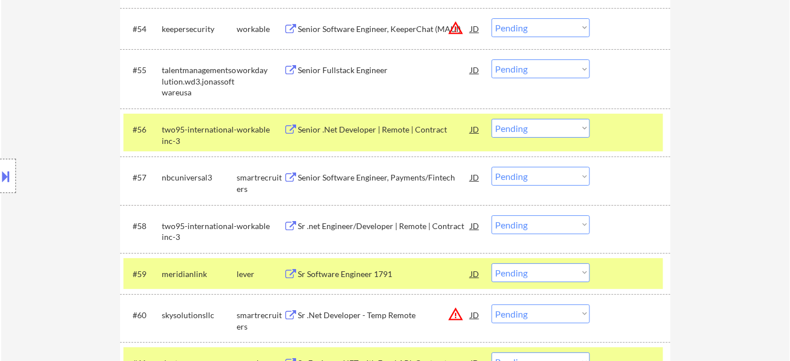
scroll to position [2858, 0]
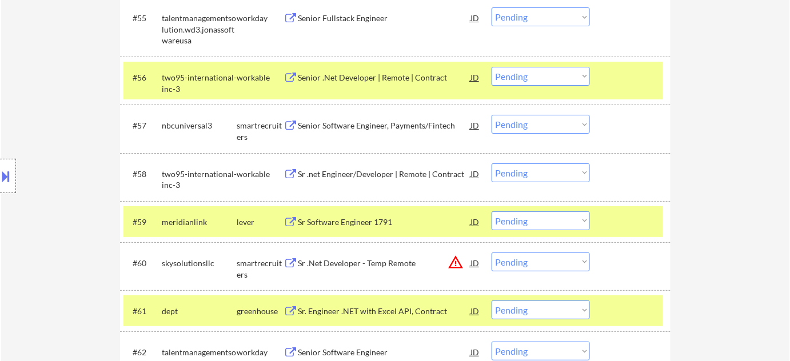
click at [377, 224] on div "Sr Software Engineer 1791" at bounding box center [384, 222] width 173 height 11
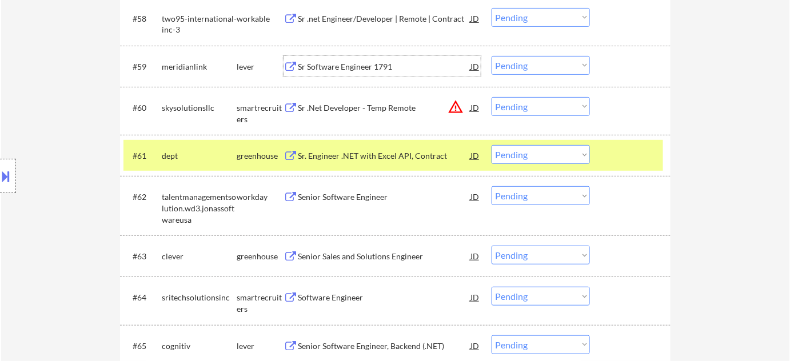
scroll to position [3066, 0]
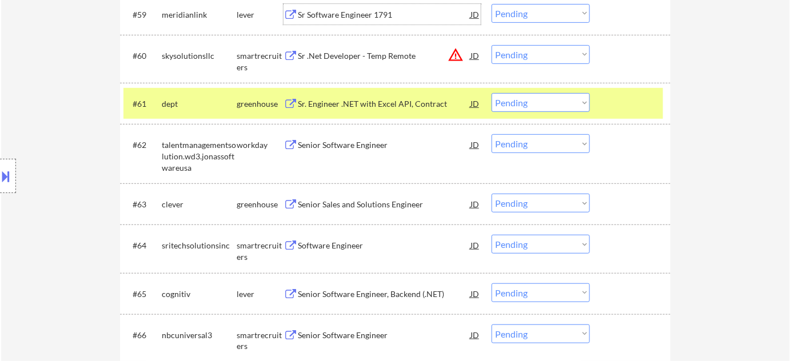
click at [375, 105] on div "Sr. Engineer .NET with Excel API, Contract" at bounding box center [384, 103] width 173 height 11
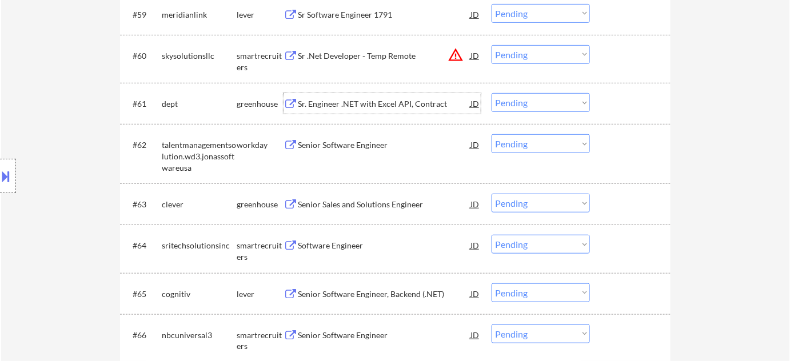
click at [521, 97] on select "Choose an option... Pending Applied Excluded (Questions) Excluded (Expired) Exc…" at bounding box center [541, 102] width 98 height 19
click at [492, 93] on select "Choose an option... Pending Applied Excluded (Questions) Excluded (Expired) Exc…" at bounding box center [541, 102] width 98 height 19
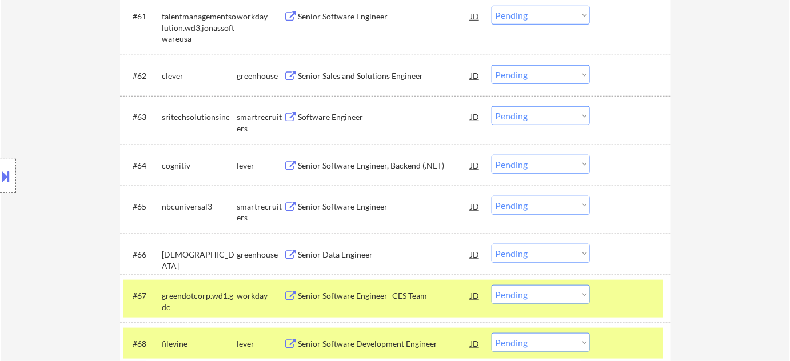
scroll to position [3170, 0]
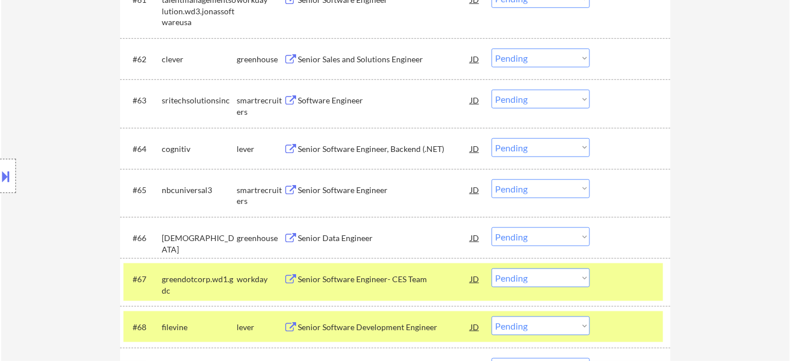
click at [368, 147] on div "Senior Software Engineer, Backend (.NET)" at bounding box center [384, 148] width 173 height 11
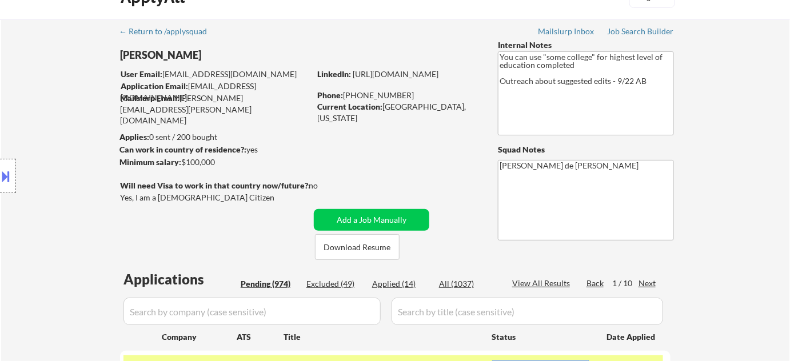
scroll to position [51, 0]
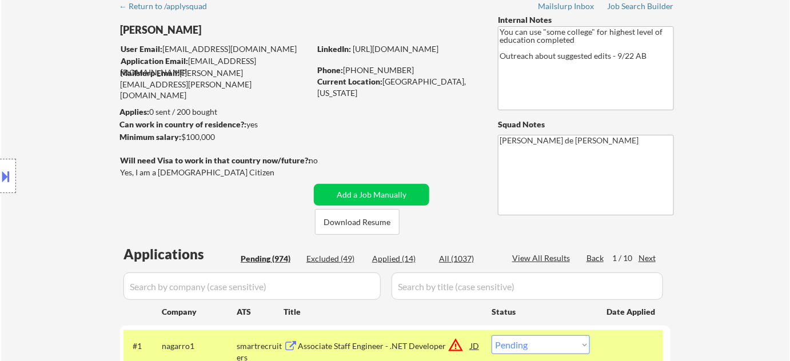
click at [398, 254] on div "Applied (14)" at bounding box center [400, 258] width 57 height 11
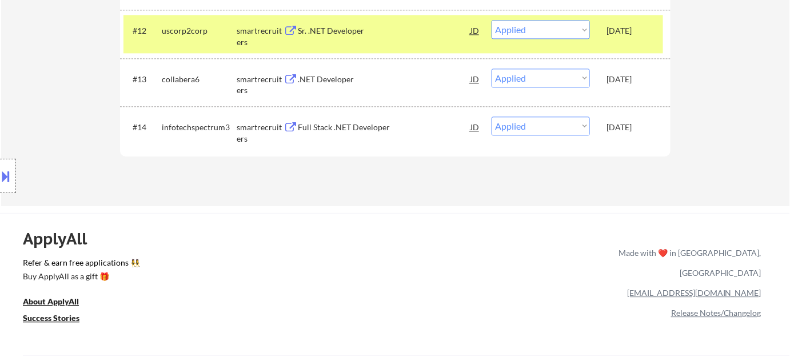
scroll to position [157, 0]
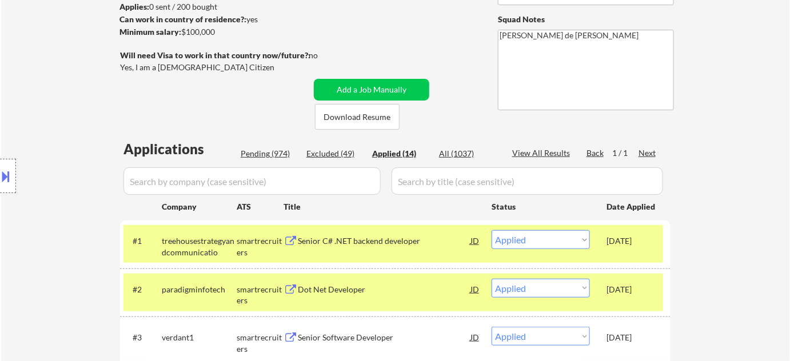
click at [276, 148] on div "Pending (974)" at bounding box center [269, 153] width 57 height 11
click at [266, 169] on input "input" at bounding box center [251, 180] width 257 height 27
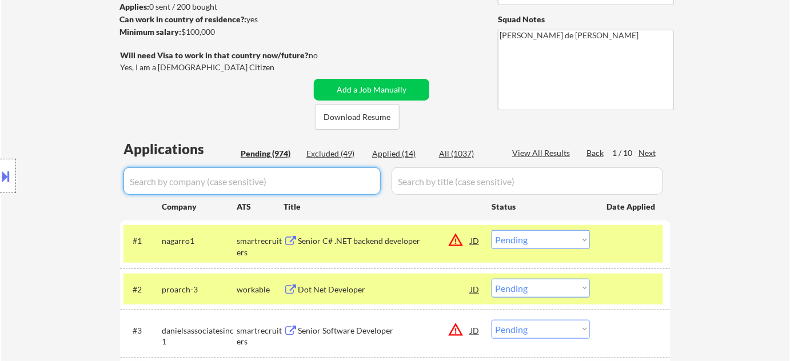
click at [282, 177] on input "input" at bounding box center [251, 180] width 257 height 27
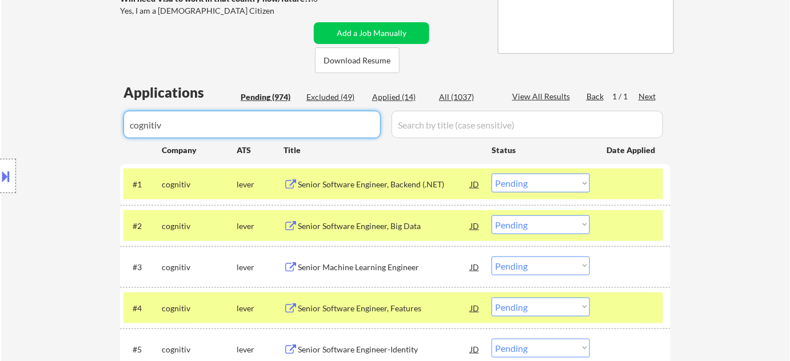
scroll to position [209, 0]
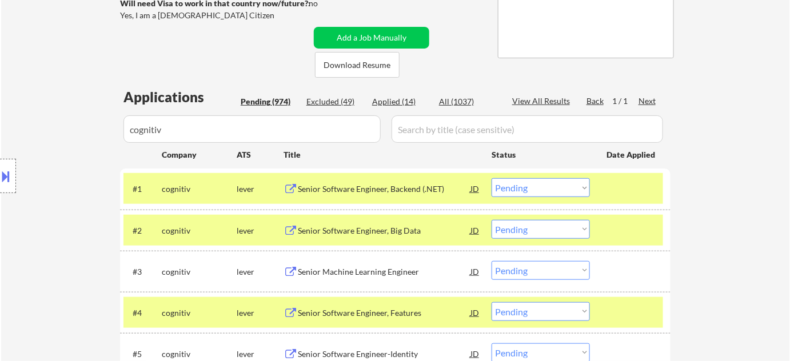
click at [508, 192] on select "Choose an option... Pending Applied Excluded (Questions) Excluded (Expired) Exc…" at bounding box center [541, 187] width 98 height 19
click at [492, 178] on select "Choose an option... Pending Applied Excluded (Questions) Excluded (Expired) Exc…" at bounding box center [541, 187] width 98 height 19
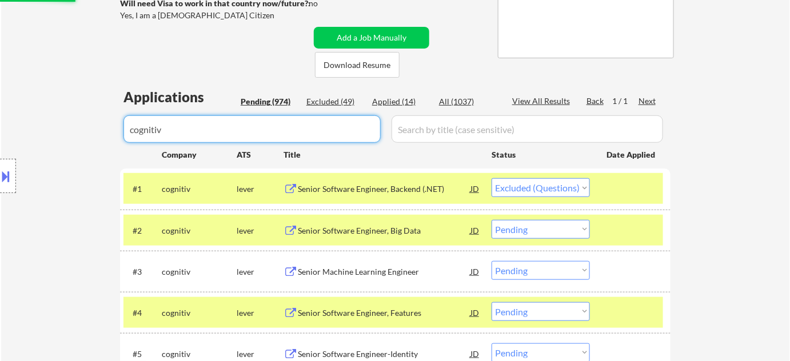
drag, startPoint x: 206, startPoint y: 135, endPoint x: 28, endPoint y: 134, distance: 178.4
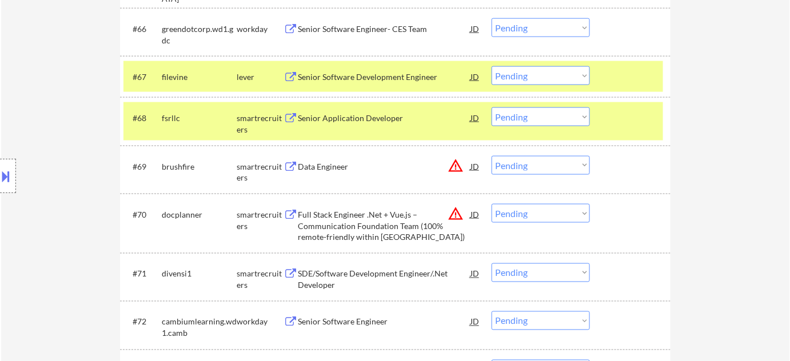
scroll to position [3587, 0]
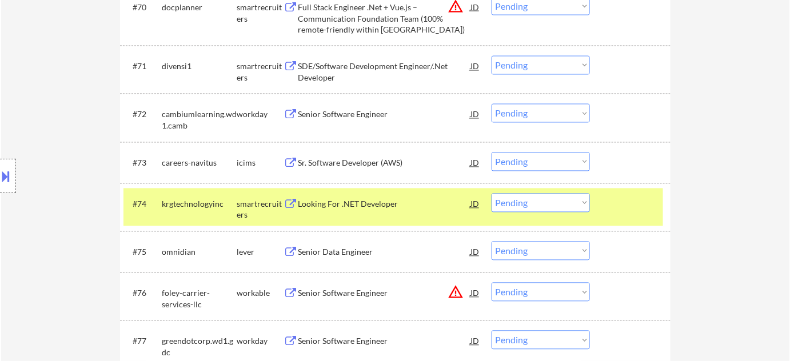
click at [334, 73] on div "SDE/Software Development Engineer/.Net Developer" at bounding box center [384, 72] width 173 height 22
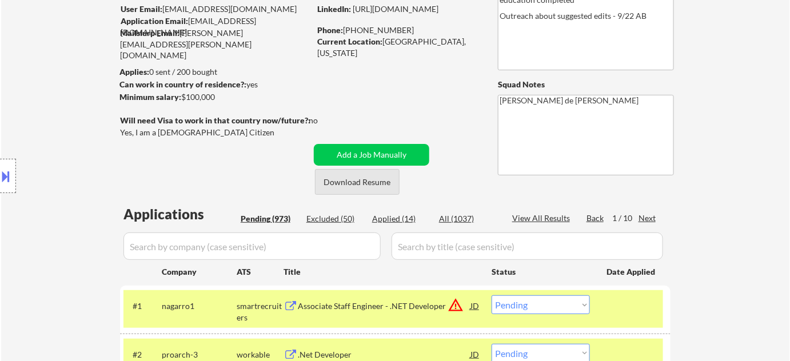
scroll to position [155, 0]
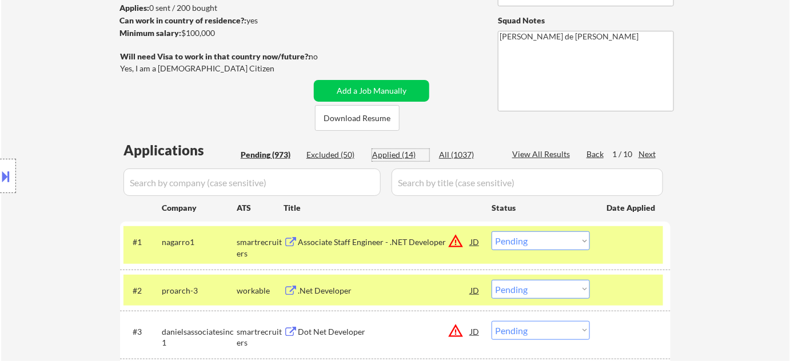
click at [395, 150] on div "Applied (14)" at bounding box center [400, 154] width 57 height 11
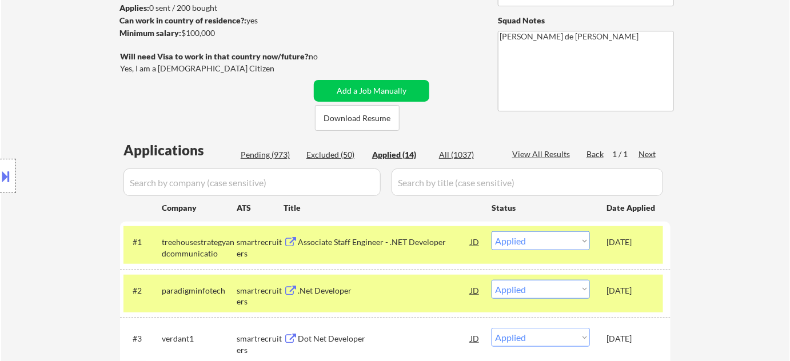
click at [284, 208] on div "Title" at bounding box center [382, 207] width 197 height 11
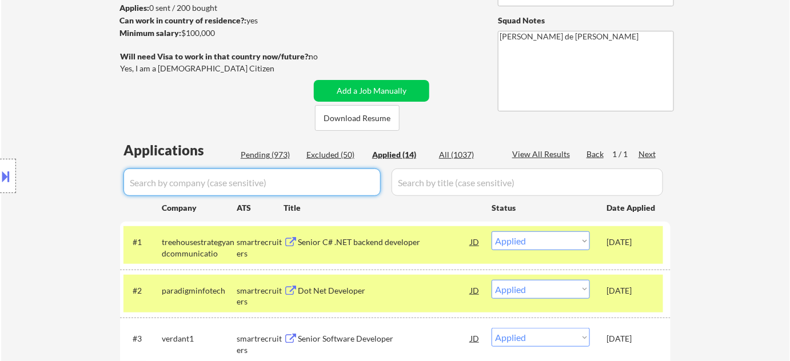
click at [236, 190] on input "input" at bounding box center [251, 182] width 257 height 27
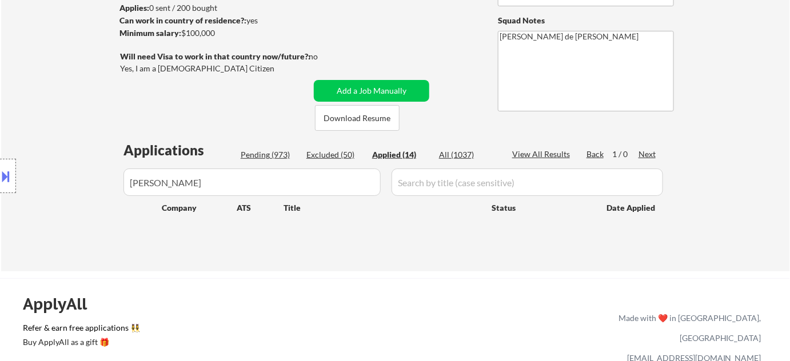
click at [3, 180] on button at bounding box center [6, 176] width 13 height 19
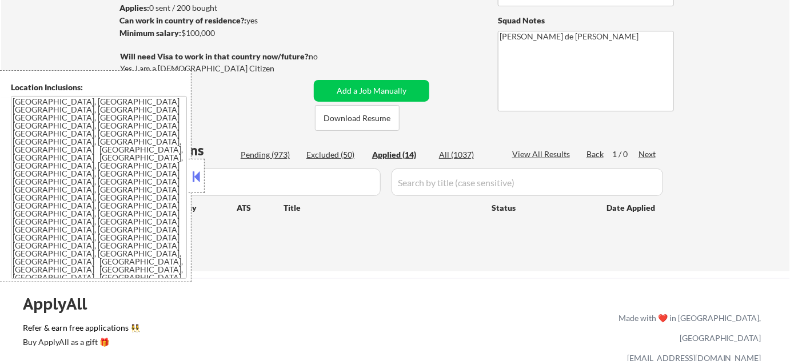
click at [197, 164] on div at bounding box center [197, 176] width 16 height 34
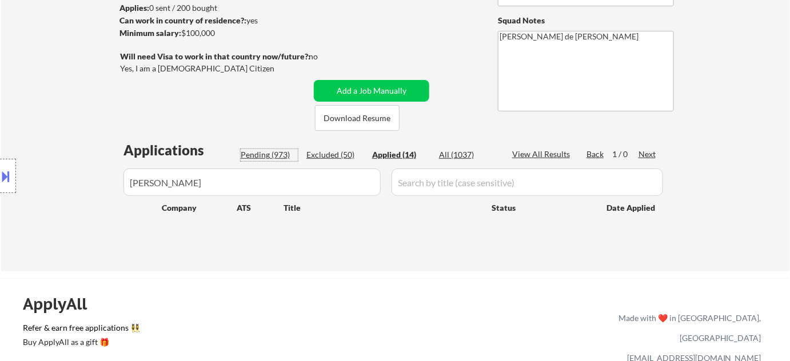
click at [285, 154] on div "Pending (973)" at bounding box center [269, 154] width 57 height 11
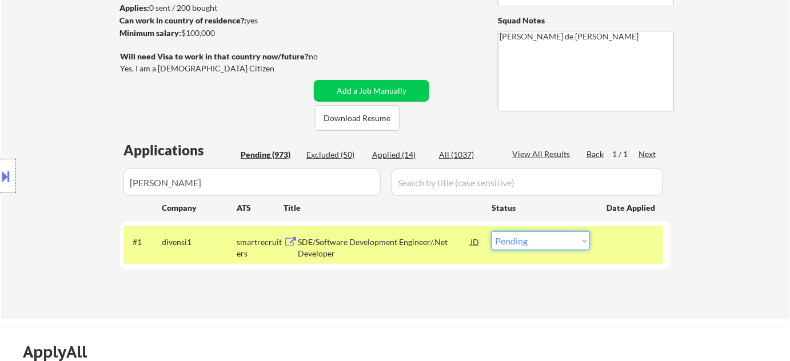
click at [506, 241] on select "Choose an option... Pending Applied Excluded (Questions) Excluded (Expired) Exc…" at bounding box center [541, 241] width 98 height 19
click at [492, 232] on select "Choose an option... Pending Applied Excluded (Questions) Excluded (Expired) Exc…" at bounding box center [541, 241] width 98 height 19
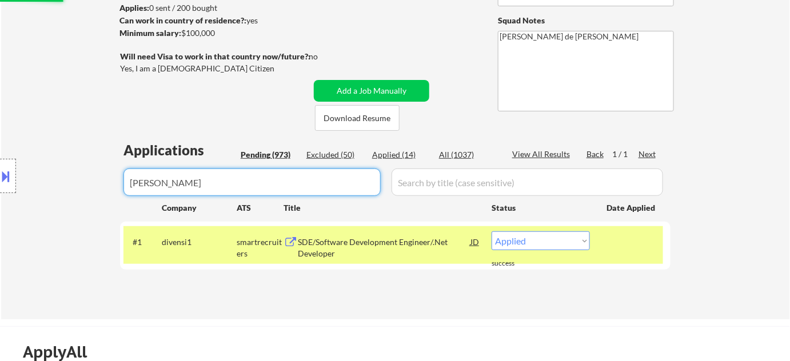
drag, startPoint x: 302, startPoint y: 176, endPoint x: 51, endPoint y: 180, distance: 250.4
click at [53, 180] on body "← Return to /applysquad Mailslurp Inbox Job Search Builder Jimmie Lundie User E…" at bounding box center [395, 25] width 790 height 361
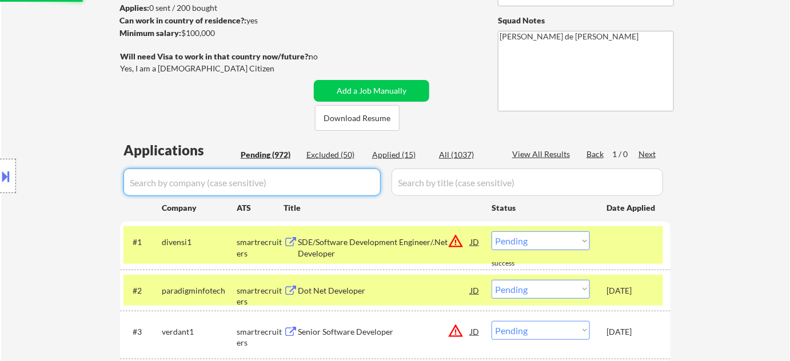
click at [277, 153] on div "Pending (972)" at bounding box center [269, 154] width 57 height 11
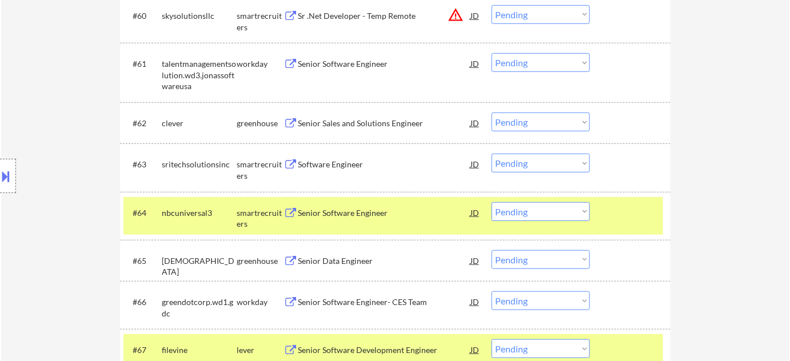
scroll to position [3118, 0]
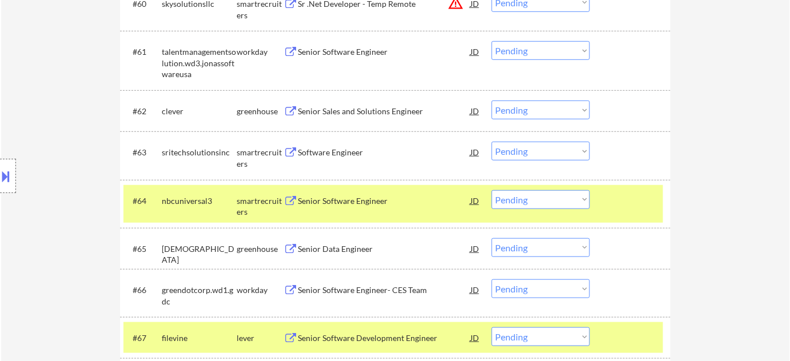
click at [520, 175] on div "#63 sritechsolutionsinc smartrecruiters Software Engineer JD warning_amber Choo…" at bounding box center [395, 155] width 551 height 48
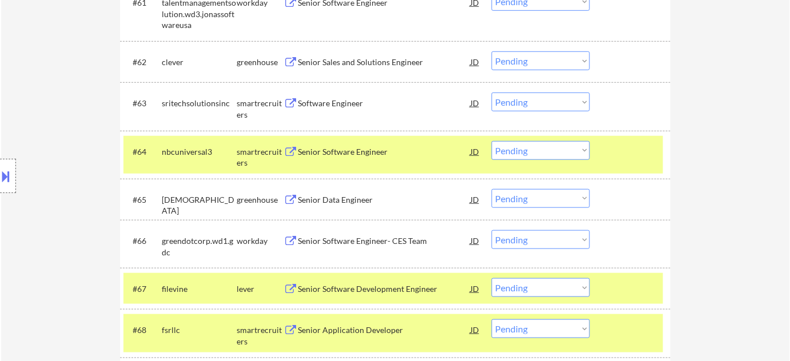
scroll to position [3222, 0]
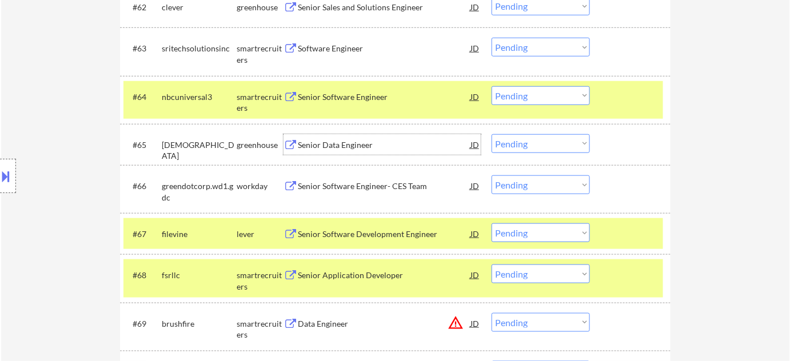
click at [326, 138] on div "Senior Data Engineer" at bounding box center [384, 144] width 173 height 21
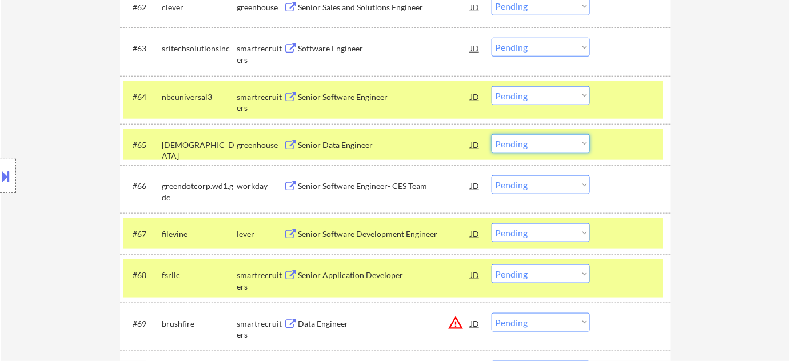
drag, startPoint x: 567, startPoint y: 144, endPoint x: 567, endPoint y: 151, distance: 7.4
click at [567, 144] on select "Choose an option... Pending Applied Excluded (Questions) Excluded (Expired) Exc…" at bounding box center [541, 143] width 98 height 19
click at [492, 134] on select "Choose an option... Pending Applied Excluded (Questions) Excluded (Expired) Exc…" at bounding box center [541, 143] width 98 height 19
click at [356, 97] on div "Senior Software Engineer" at bounding box center [384, 96] width 173 height 11
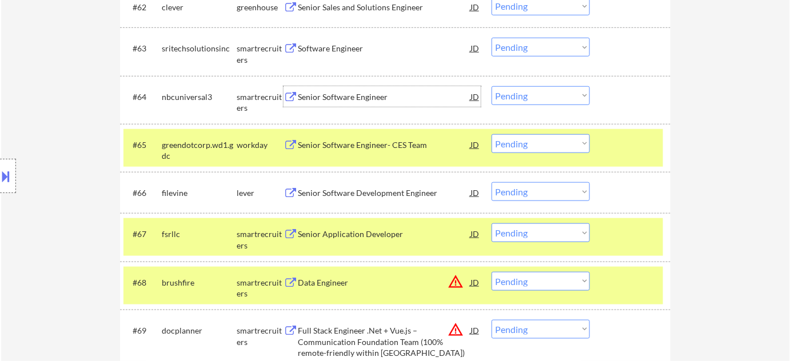
click at [555, 97] on select "Choose an option... Pending Applied Excluded (Questions) Excluded (Expired) Exc…" at bounding box center [541, 95] width 98 height 19
click at [492, 86] on select "Choose an option... Pending Applied Excluded (Questions) Excluded (Expired) Exc…" at bounding box center [541, 95] width 98 height 19
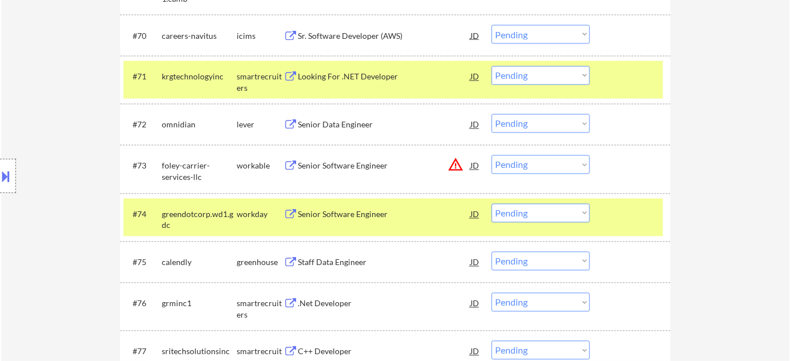
scroll to position [3585, 0]
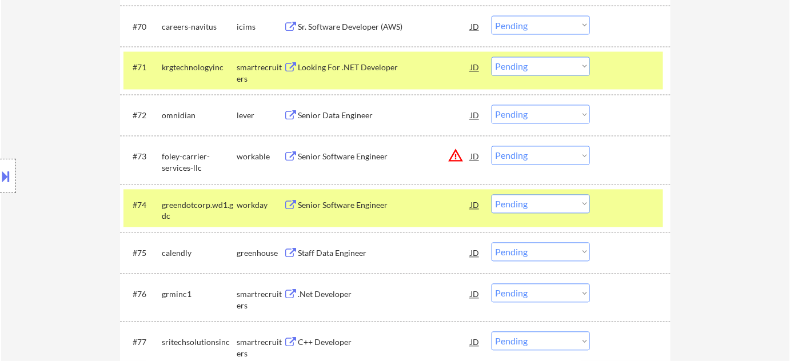
click at [361, 201] on div "Senior Software Engineer" at bounding box center [384, 205] width 173 height 11
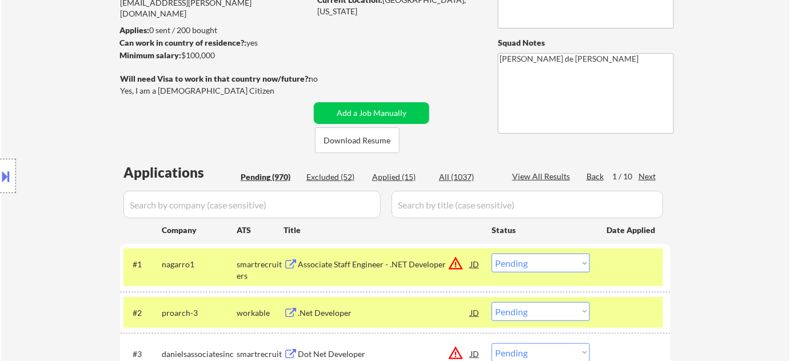
scroll to position [208, 0]
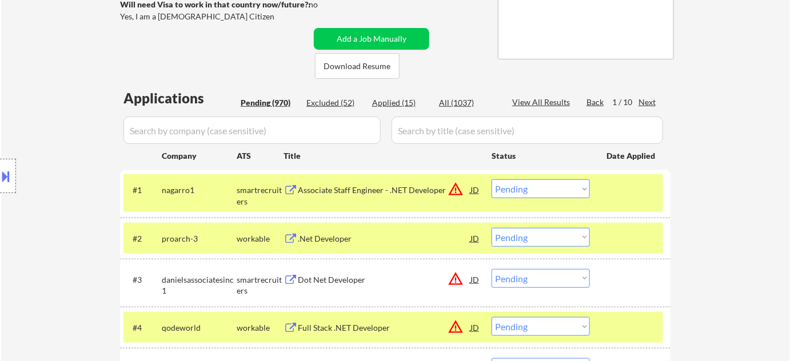
click at [410, 108] on div "Applied (15)" at bounding box center [400, 103] width 57 height 12
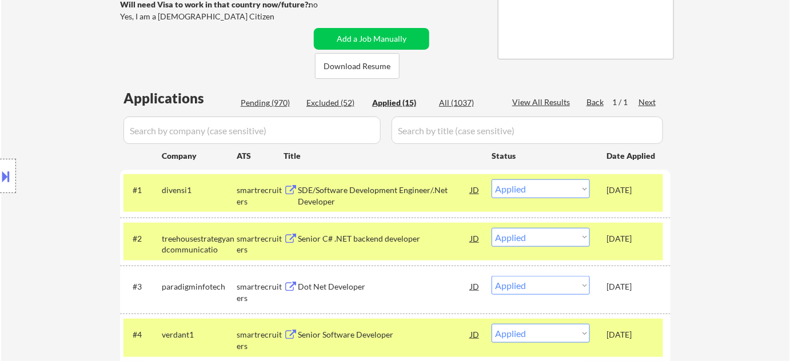
click at [288, 134] on input "input" at bounding box center [251, 130] width 257 height 27
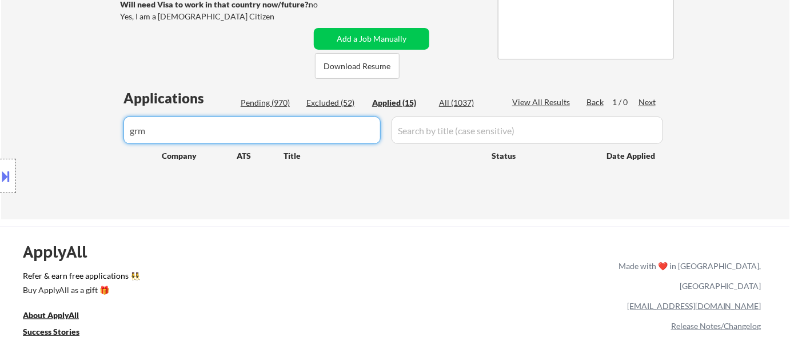
click at [287, 106] on div "Pending (970)" at bounding box center [269, 102] width 57 height 11
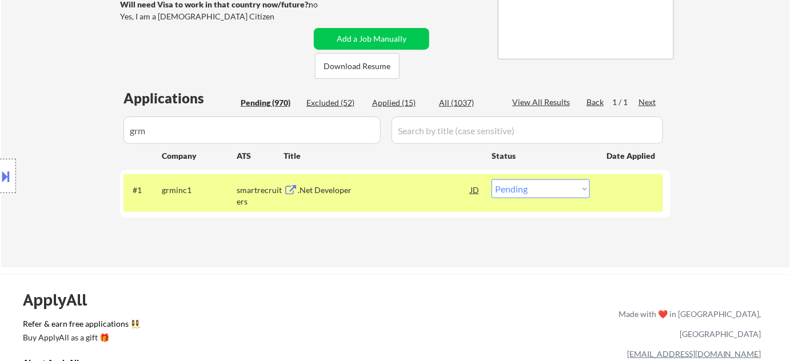
click at [312, 193] on div ".Net Developer" at bounding box center [384, 190] width 173 height 11
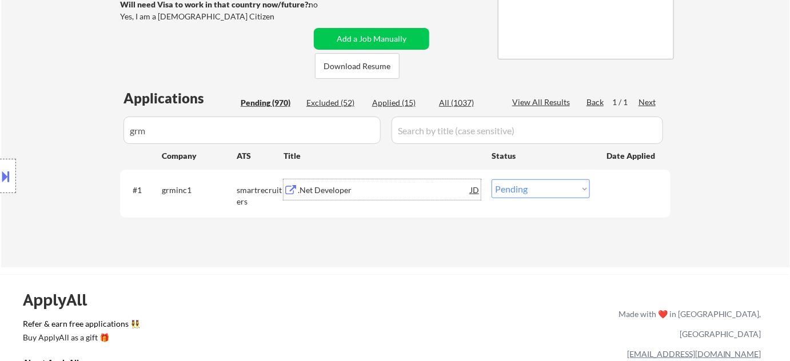
click at [524, 189] on select "Choose an option... Pending Applied Excluded (Questions) Excluded (Expired) Exc…" at bounding box center [541, 189] width 98 height 19
click at [492, 180] on select "Choose an option... Pending Applied Excluded (Questions) Excluded (Expired) Exc…" at bounding box center [541, 189] width 98 height 19
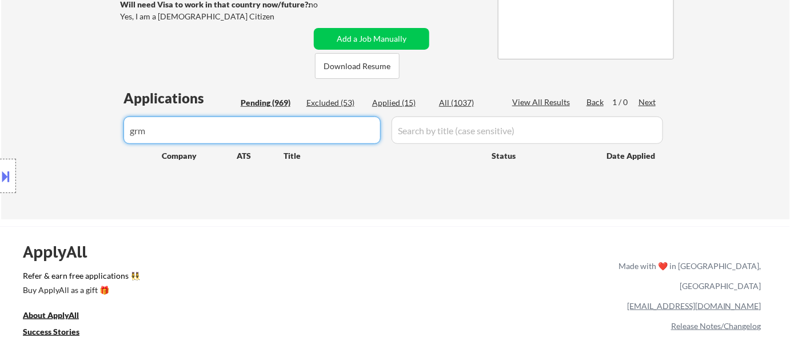
drag, startPoint x: 212, startPoint y: 121, endPoint x: 30, endPoint y: 126, distance: 181.8
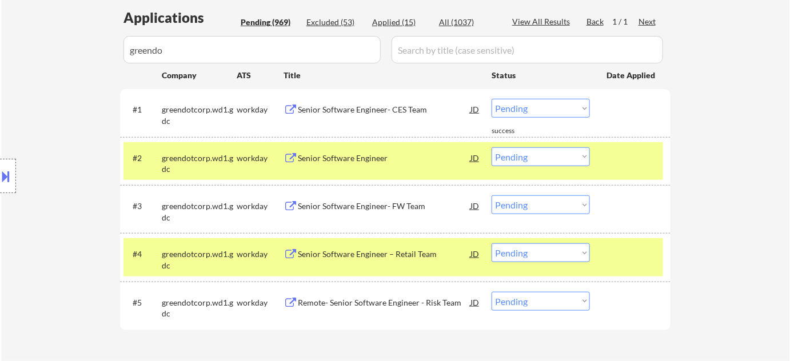
scroll to position [312, 0]
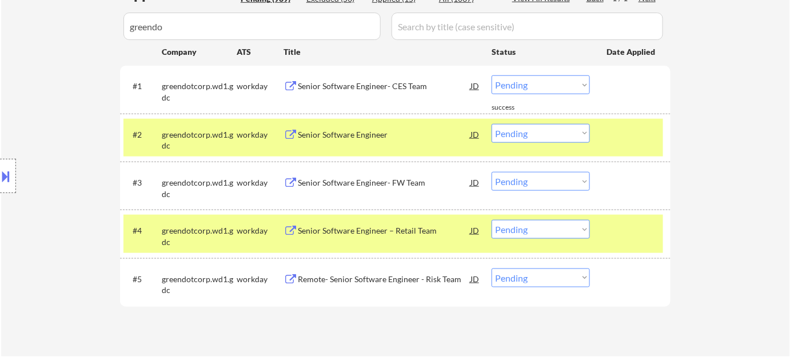
click at [529, 124] on select "Choose an option... Pending Applied Excluded (Questions) Excluded (Expired) Exc…" at bounding box center [541, 133] width 98 height 19
click at [492, 124] on select "Choose an option... Pending Applied Excluded (Questions) Excluded (Expired) Exc…" at bounding box center [541, 133] width 98 height 19
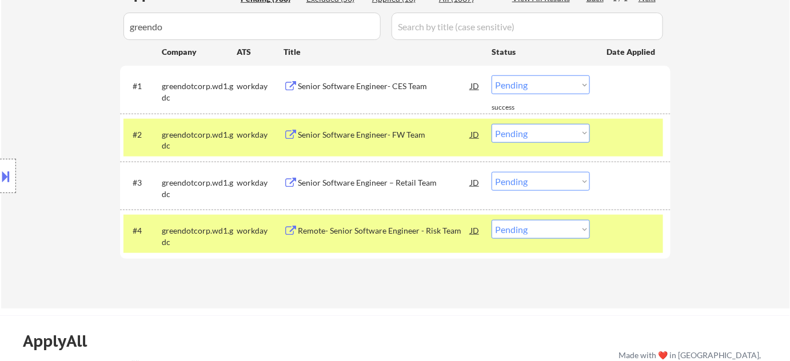
drag, startPoint x: 294, startPoint y: 21, endPoint x: 0, endPoint y: 39, distance: 294.9
click at [0, 39] on div "← Return to /applysquad Mailslurp Inbox Job Search Builder Jimmie Lundie User E…" at bounding box center [395, 291] width 790 height 1206
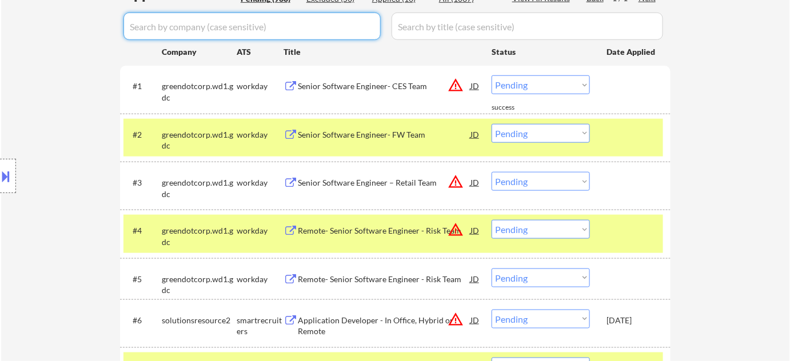
scroll to position [208, 0]
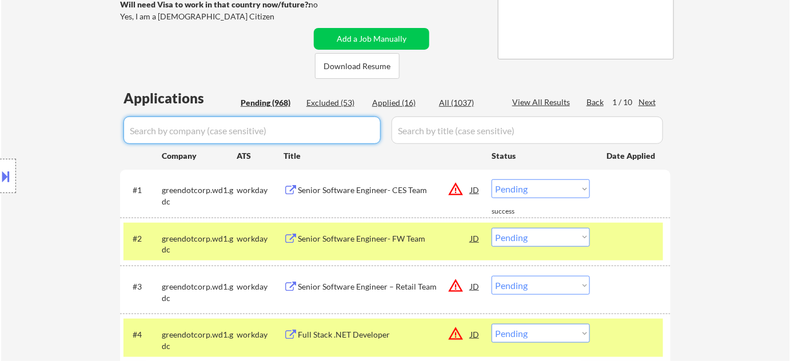
click at [278, 99] on div "Pending (968)" at bounding box center [269, 102] width 57 height 11
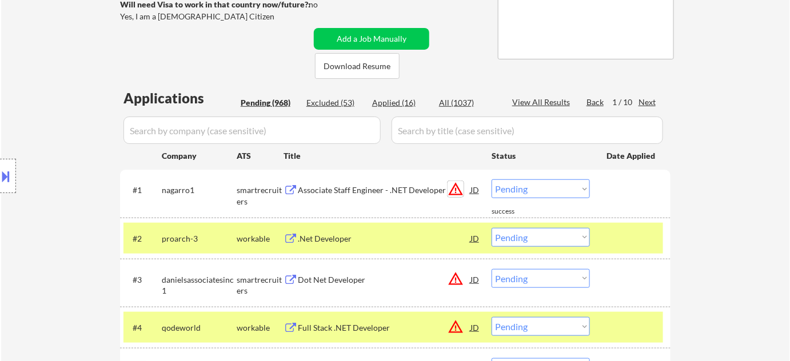
click at [455, 187] on button "warning_amber" at bounding box center [456, 189] width 16 height 16
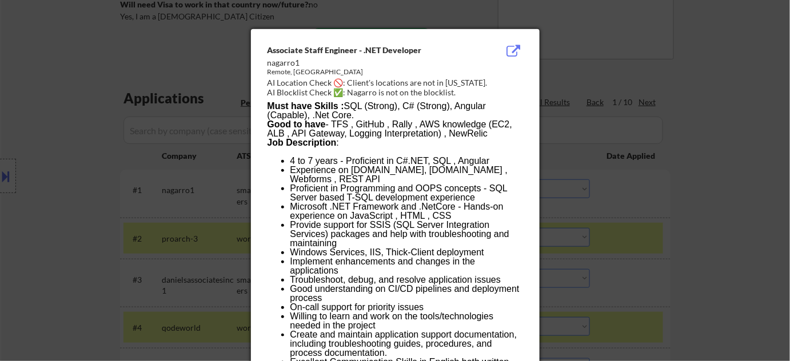
click at [656, 199] on div at bounding box center [395, 180] width 790 height 361
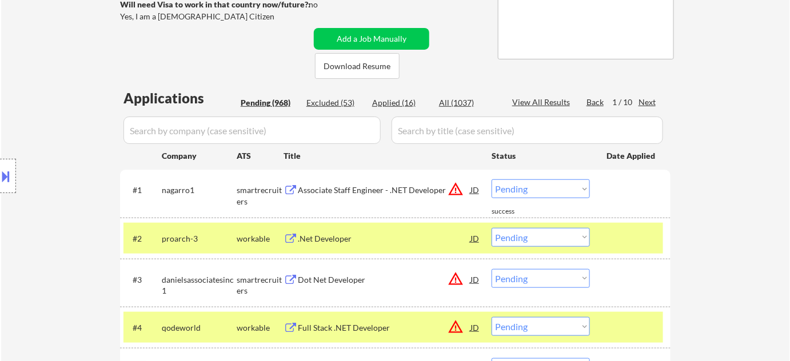
click at [560, 190] on select "Choose an option... Pending Applied Excluded (Questions) Excluded (Expired) Exc…" at bounding box center [541, 189] width 98 height 19
click at [492, 180] on select "Choose an option... Pending Applied Excluded (Questions) Excluded (Expired) Exc…" at bounding box center [541, 189] width 98 height 19
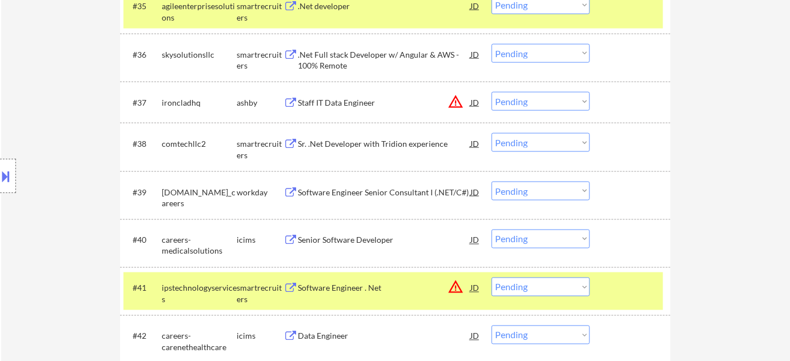
scroll to position [2338, 0]
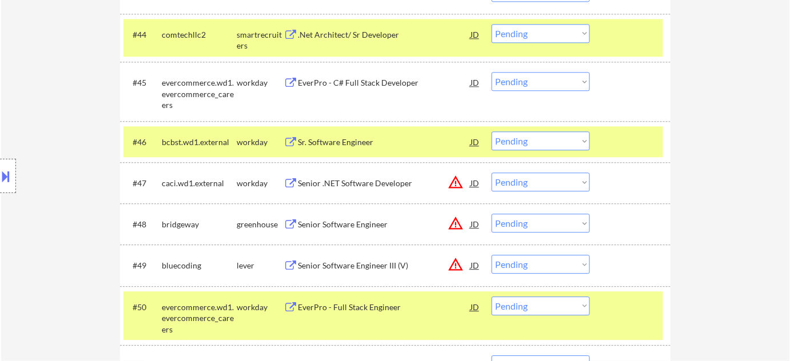
click at [340, 141] on div "Sr. Software Engineer" at bounding box center [384, 142] width 173 height 11
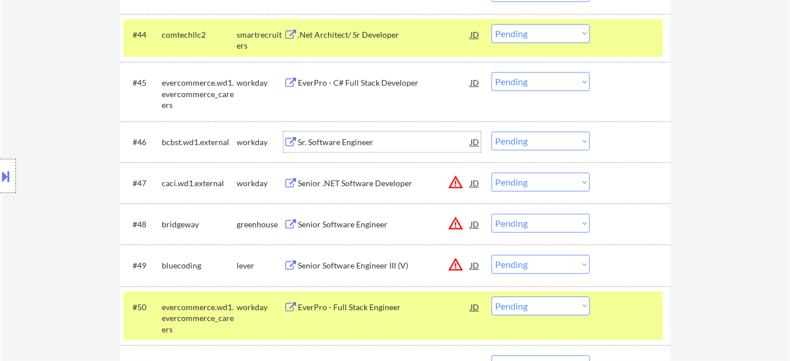
click at [518, 140] on select "Choose an option... Pending Applied Excluded (Questions) Excluded (Expired) Exc…" at bounding box center [541, 140] width 98 height 19
click at [492, 131] on select "Choose an option... Pending Applied Excluded (Questions) Excluded (Expired) Exc…" at bounding box center [541, 140] width 98 height 19
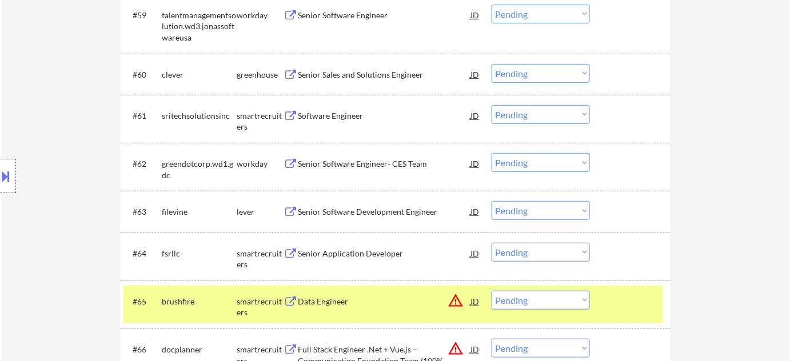
scroll to position [3066, 0]
click at [340, 118] on div "Software Engineer" at bounding box center [384, 115] width 173 height 11
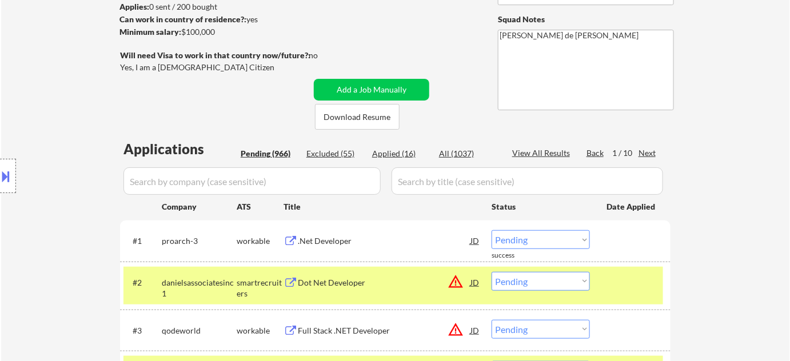
scroll to position [155, 0]
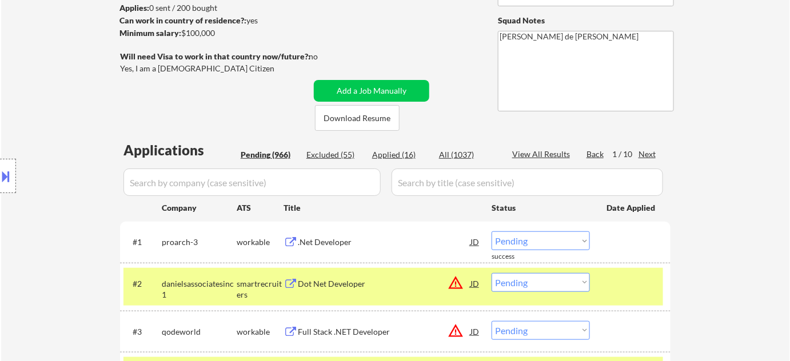
click at [397, 153] on div "Applied (16)" at bounding box center [400, 154] width 57 height 11
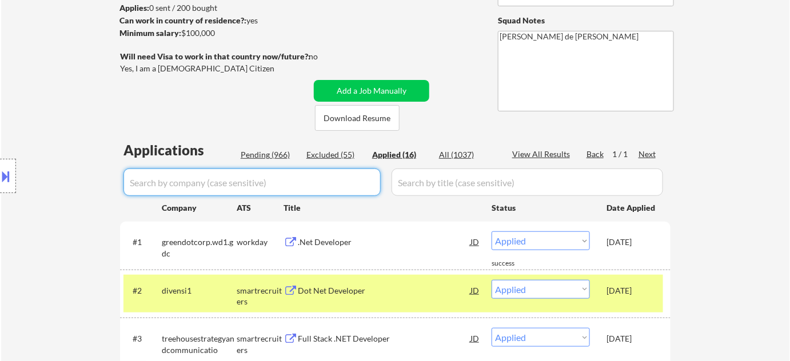
click at [301, 179] on input "input" at bounding box center [251, 182] width 257 height 27
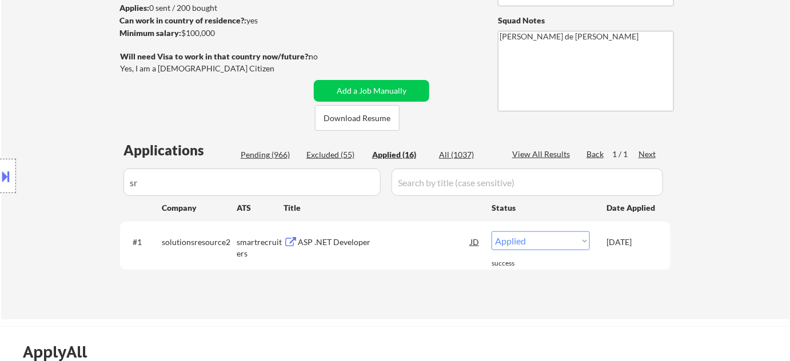
click at [247, 161] on div "Applications Pending (966) Excluded (55) Applied (16) All (1037) View All Resul…" at bounding box center [395, 219] width 551 height 157
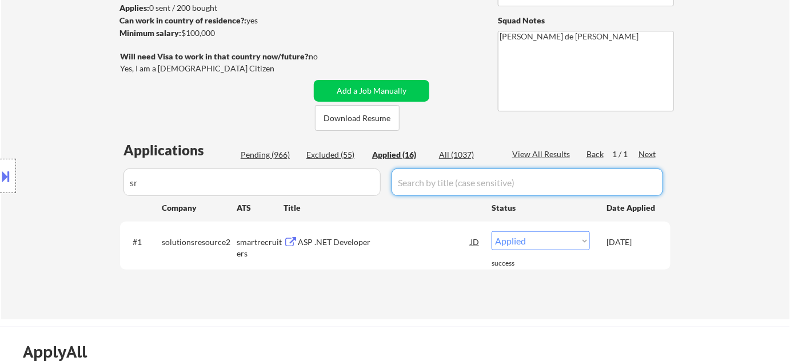
click at [240, 177] on input "input" at bounding box center [251, 182] width 257 height 27
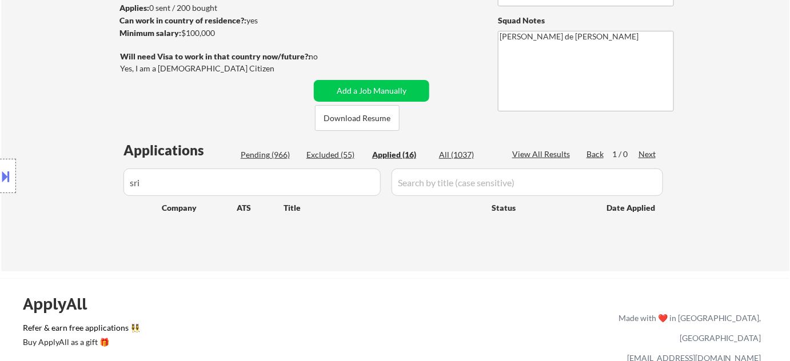
click at [9, 178] on button at bounding box center [6, 176] width 13 height 19
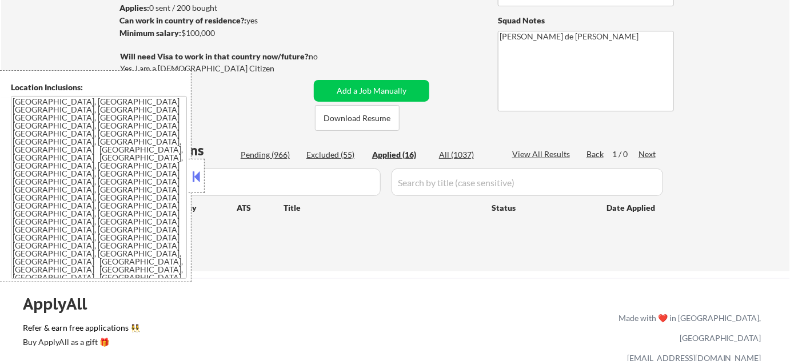
click at [198, 170] on button at bounding box center [196, 176] width 13 height 17
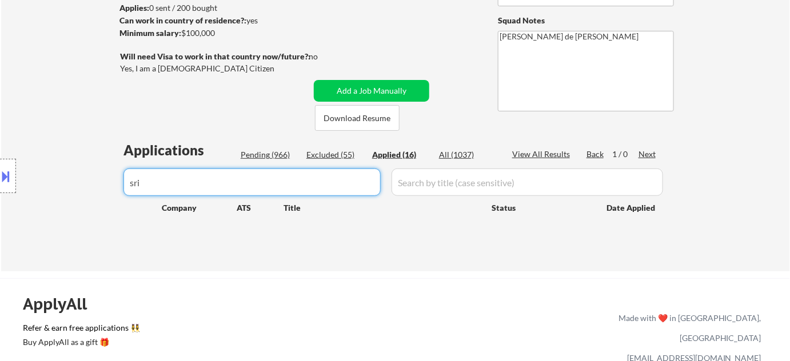
drag, startPoint x: 103, startPoint y: 178, endPoint x: 0, endPoint y: 181, distance: 103.5
click at [0, 181] on body "← Return to /applysquad Mailslurp Inbox Job Search Builder Jimmie Lundie User E…" at bounding box center [395, 25] width 790 height 361
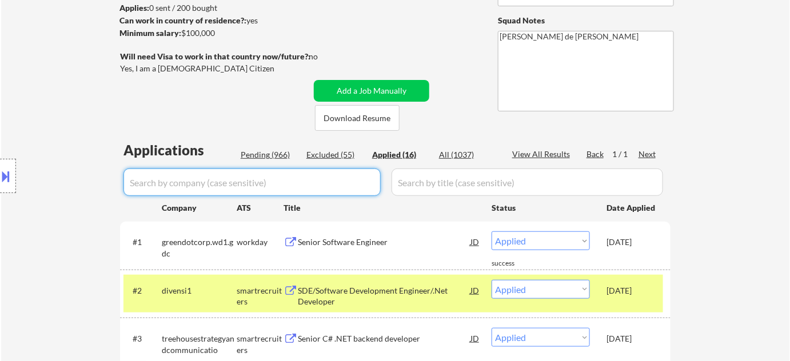
click at [257, 154] on div "Pending (966)" at bounding box center [269, 154] width 57 height 11
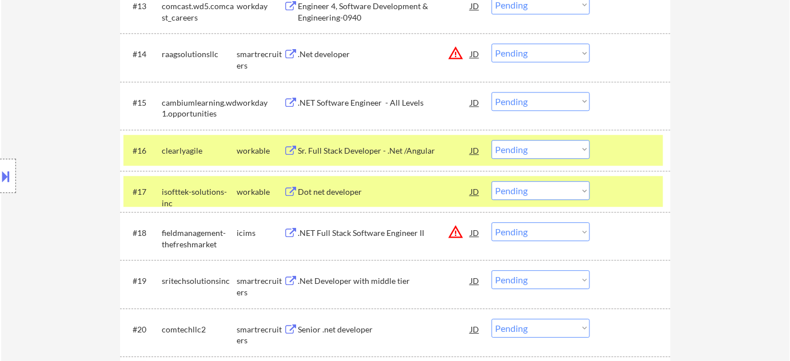
scroll to position [935, 0]
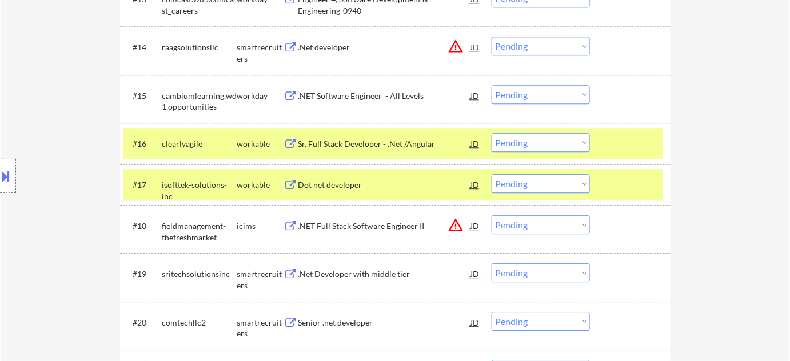
click at [376, 137] on div "Sr. Full Stack Developer - .Net /Angular" at bounding box center [384, 143] width 173 height 21
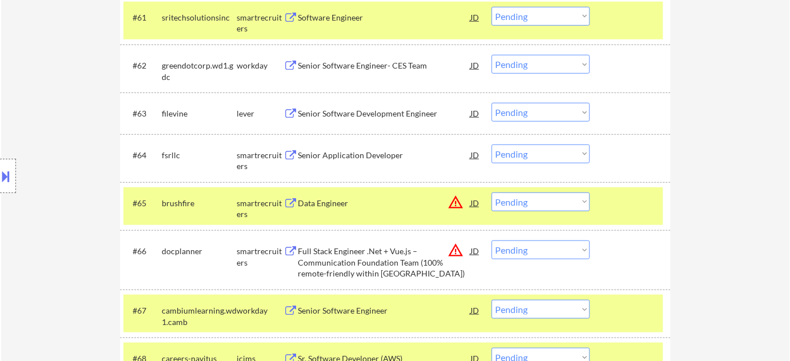
scroll to position [3170, 0]
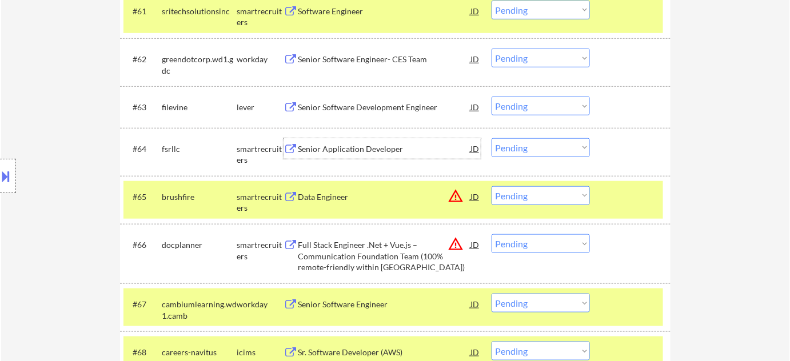
click at [389, 155] on div "Senior Application Developer" at bounding box center [384, 148] width 173 height 21
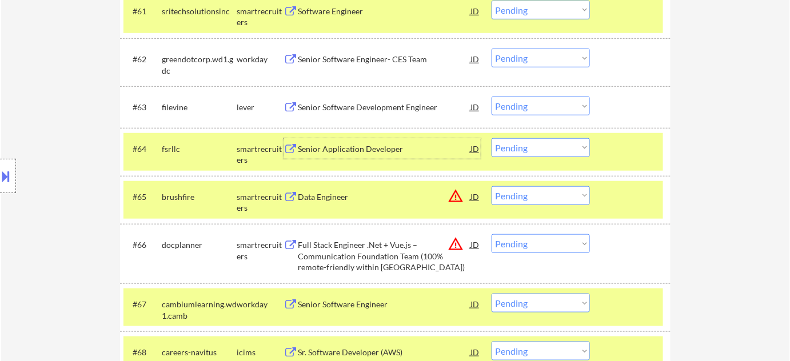
click at [562, 242] on select "Choose an option... Pending Applied Excluded (Questions) Excluded (Expired) Exc…" at bounding box center [541, 243] width 98 height 19
click at [492, 234] on select "Choose an option... Pending Applied Excluded (Questions) Excluded (Expired) Exc…" at bounding box center [541, 243] width 98 height 19
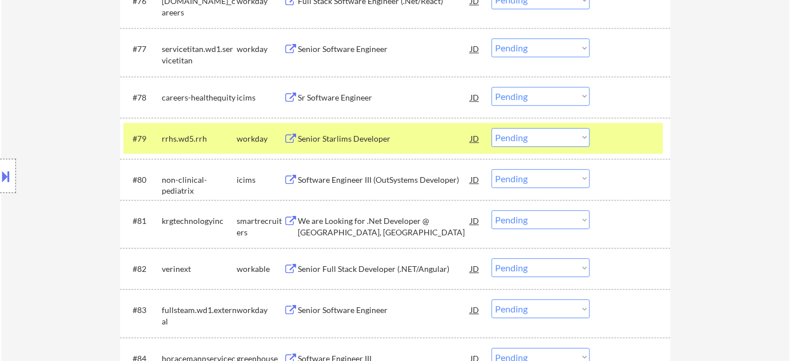
scroll to position [3898, 0]
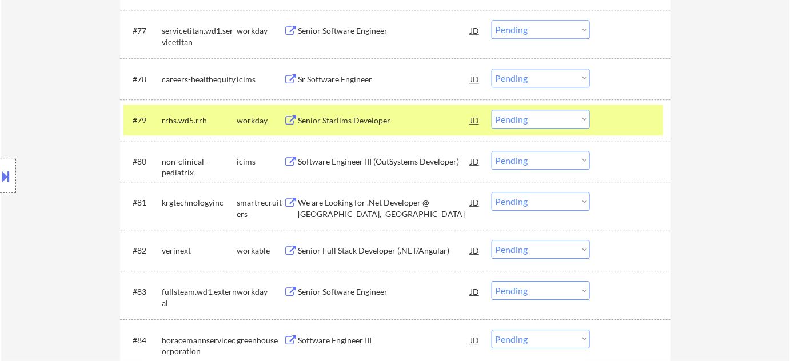
click at [388, 254] on div "Senior Full Stack Developer (.NET/Angular)" at bounding box center [384, 250] width 173 height 11
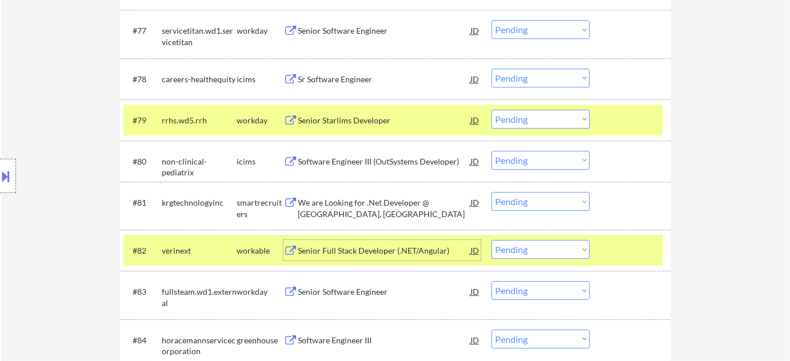
click at [517, 258] on select "Choose an option... Pending Applied Excluded (Questions) Excluded (Expired) Exc…" at bounding box center [541, 249] width 98 height 19
click at [492, 240] on select "Choose an option... Pending Applied Excluded (Questions) Excluded (Expired) Exc…" at bounding box center [541, 249] width 98 height 19
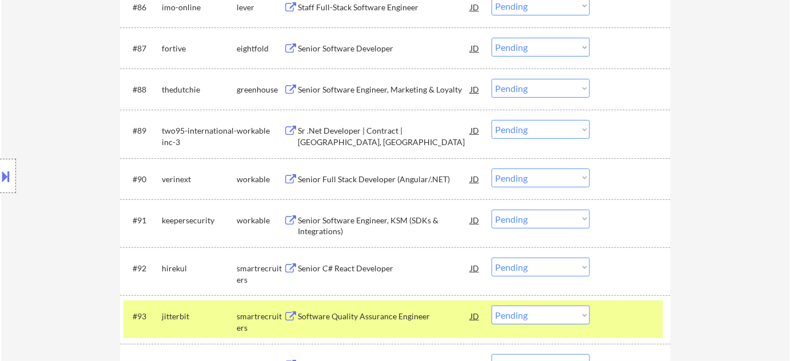
scroll to position [4365, 0]
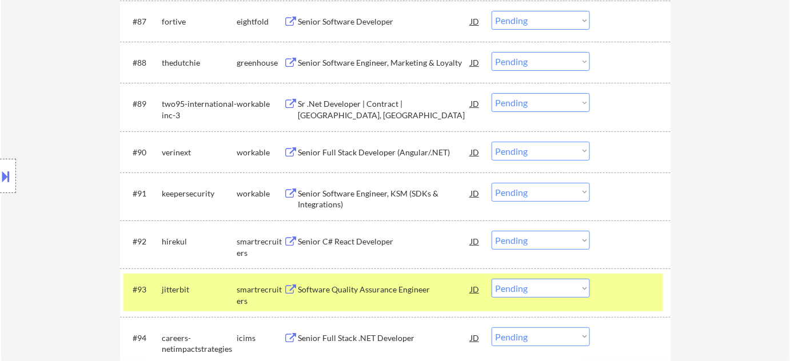
click at [358, 242] on div "Senior C# React Developer" at bounding box center [384, 241] width 173 height 11
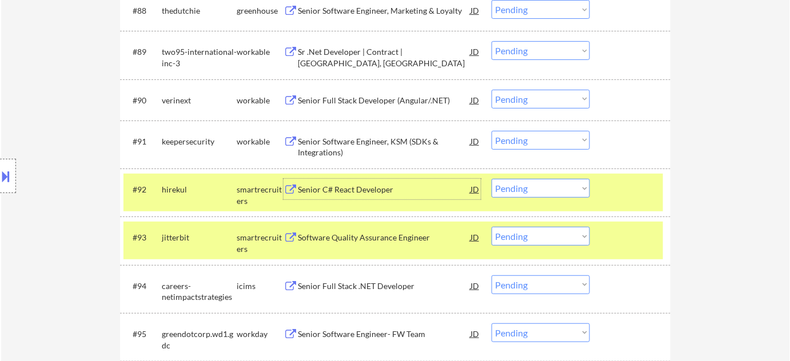
scroll to position [4469, 0]
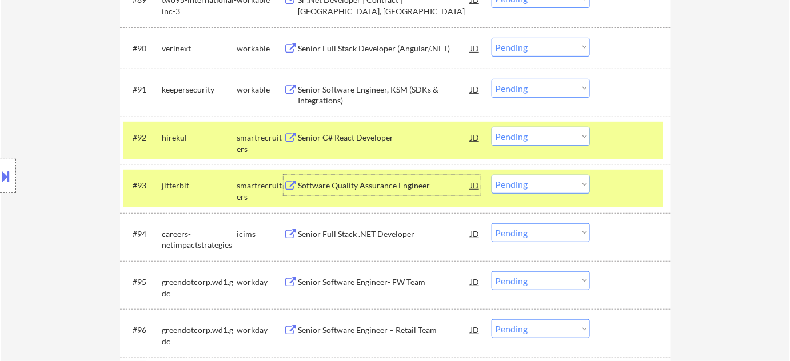
click at [339, 194] on div "Software Quality Assurance Engineer" at bounding box center [384, 185] width 173 height 21
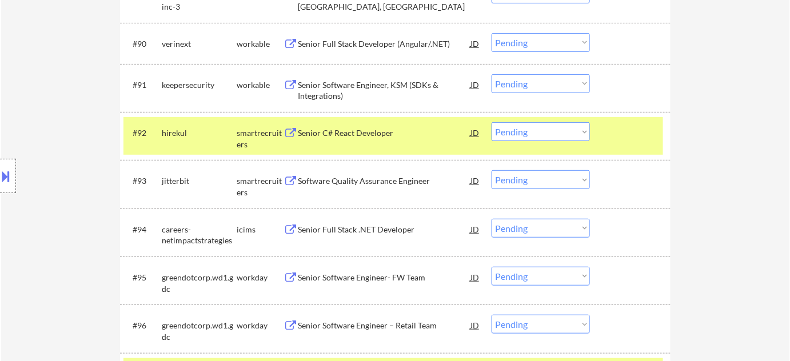
scroll to position [3138, 0]
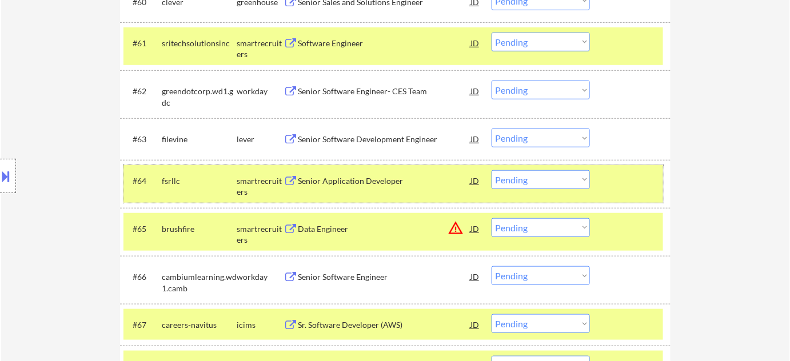
click at [544, 169] on div "#64 fsrllc smartrecruiters Senior Application Developer JD warning_amber Choose…" at bounding box center [393, 184] width 540 height 38
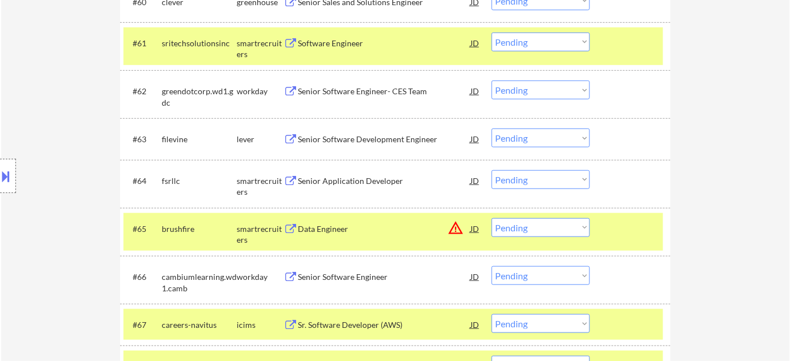
click at [554, 187] on select "Choose an option... Pending Applied Excluded (Questions) Excluded (Expired) Exc…" at bounding box center [541, 179] width 98 height 19
click at [492, 170] on select "Choose an option... Pending Applied Excluded (Questions) Excluded (Expired) Exc…" at bounding box center [541, 179] width 98 height 19
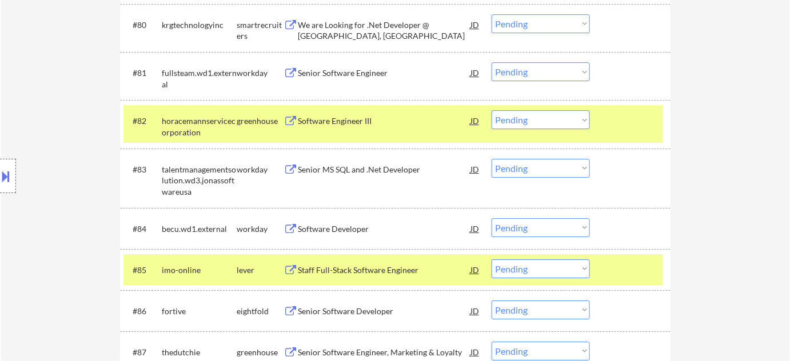
scroll to position [4426, 0]
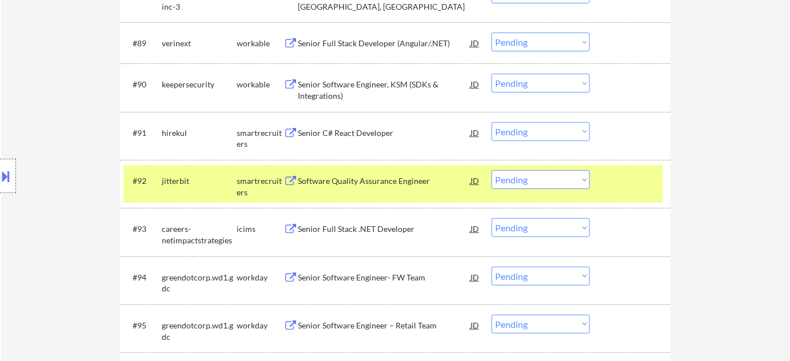
click at [512, 178] on select "Choose an option... Pending Applied Excluded (Questions) Excluded (Expired) Exc…" at bounding box center [541, 179] width 98 height 19
click at [492, 170] on select "Choose an option... Pending Applied Excluded (Questions) Excluded (Expired) Exc…" at bounding box center [541, 179] width 98 height 19
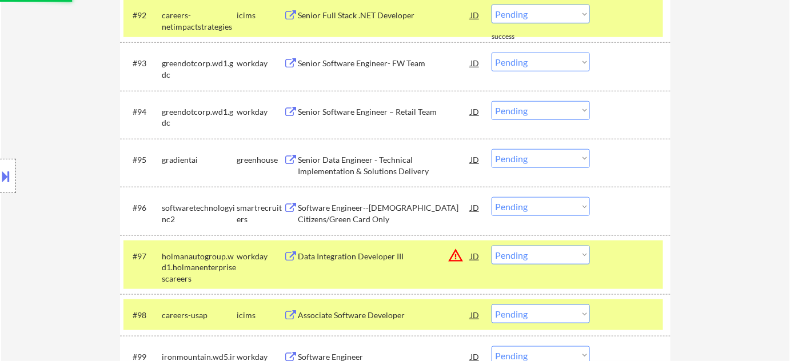
scroll to position [4582, 0]
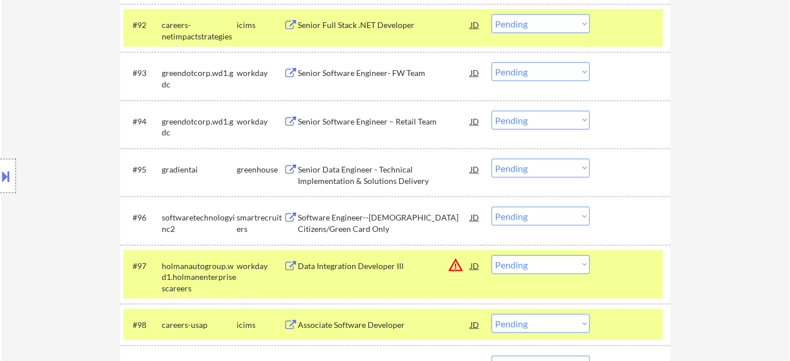
click at [353, 175] on div "Senior Data Engineer - Technical Implementation & Solutions Delivery" at bounding box center [384, 175] width 173 height 22
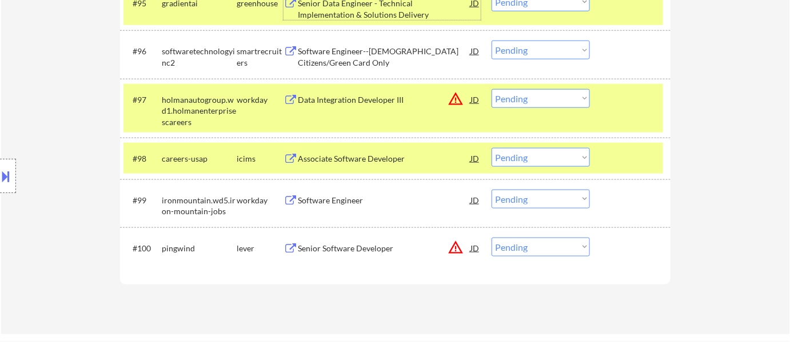
scroll to position [4789, 0]
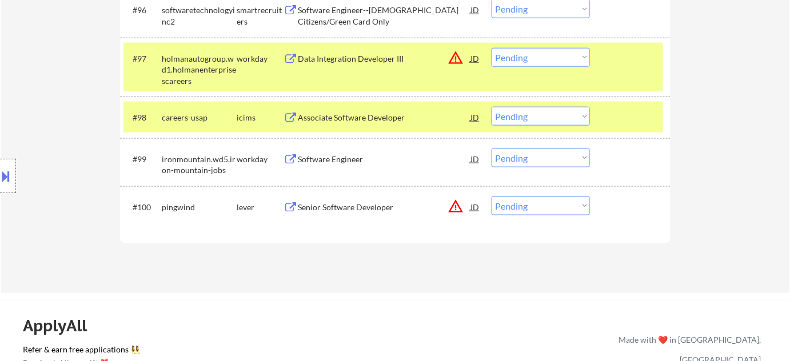
click at [455, 208] on button "warning_amber" at bounding box center [456, 206] width 16 height 16
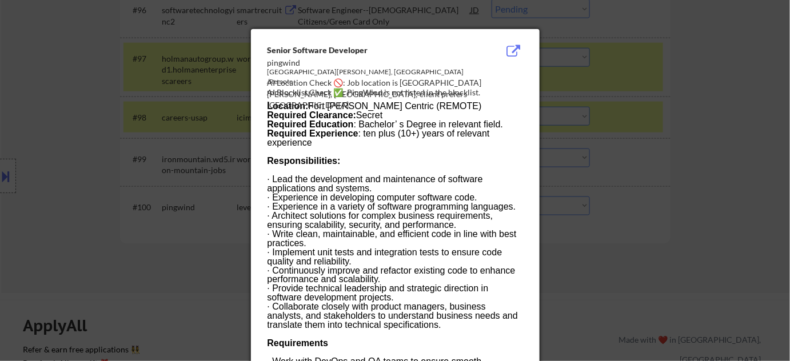
click at [650, 228] on div at bounding box center [395, 180] width 790 height 361
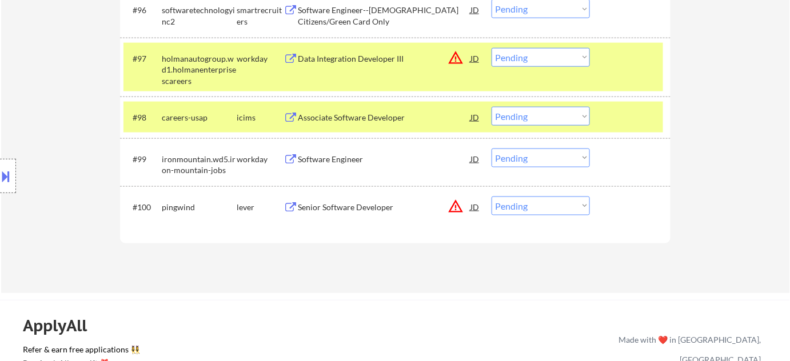
click at [559, 208] on select "Choose an option... Pending Applied Excluded (Questions) Excluded (Expired) Exc…" at bounding box center [541, 206] width 98 height 19
click at [492, 197] on select "Choose an option... Pending Applied Excluded (Questions) Excluded (Expired) Exc…" at bounding box center [541, 206] width 98 height 19
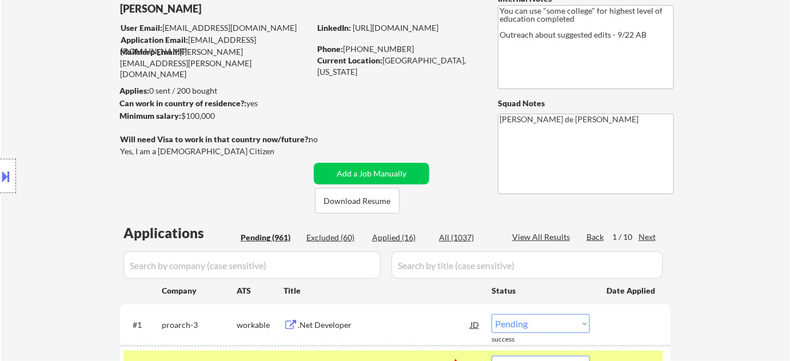
scroll to position [96, 0]
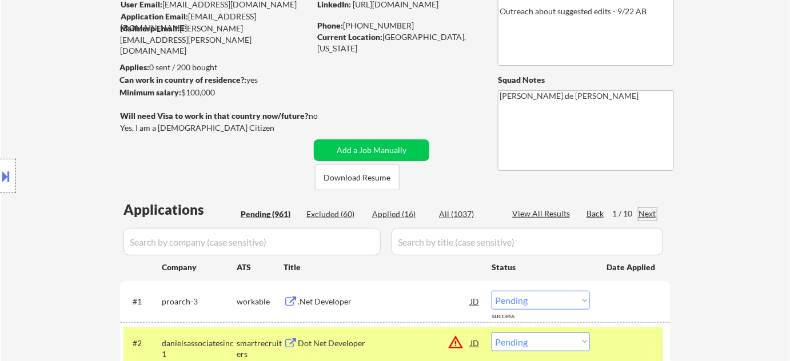
click at [650, 214] on div "Next" at bounding box center [648, 213] width 18 height 11
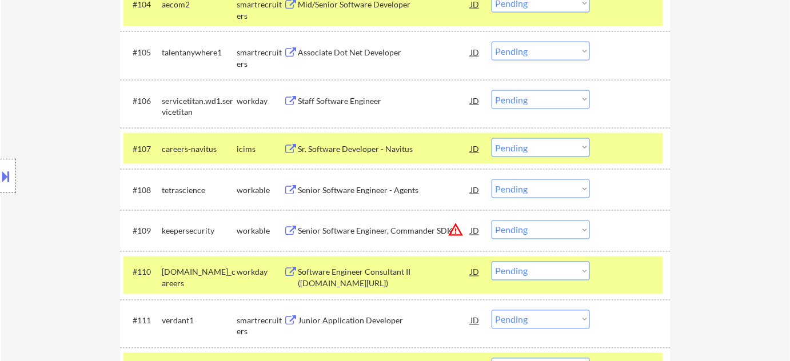
scroll to position [616, 0]
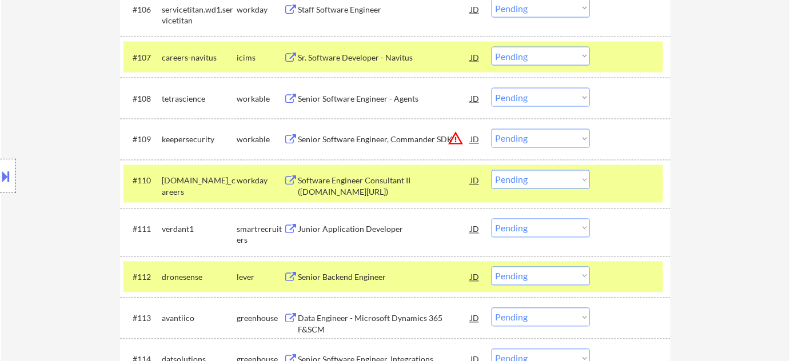
click at [372, 97] on div "Senior Software Engineer - Agents" at bounding box center [384, 98] width 173 height 11
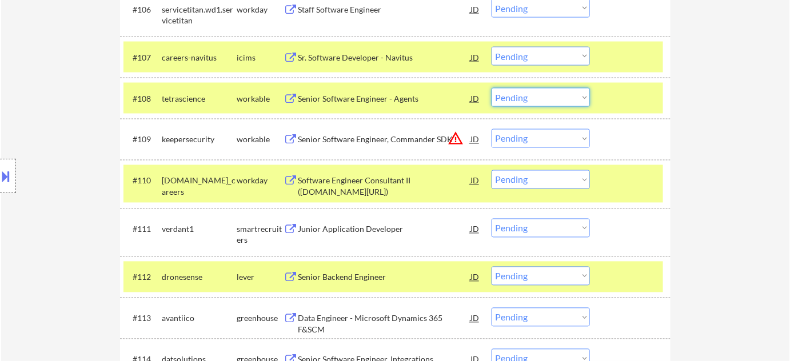
click at [571, 99] on select "Choose an option... Pending Applied Excluded (Questions) Excluded (Expired) Exc…" at bounding box center [541, 97] width 98 height 19
click at [492, 88] on select "Choose an option... Pending Applied Excluded (Questions) Excluded (Expired) Exc…" at bounding box center [541, 97] width 98 height 19
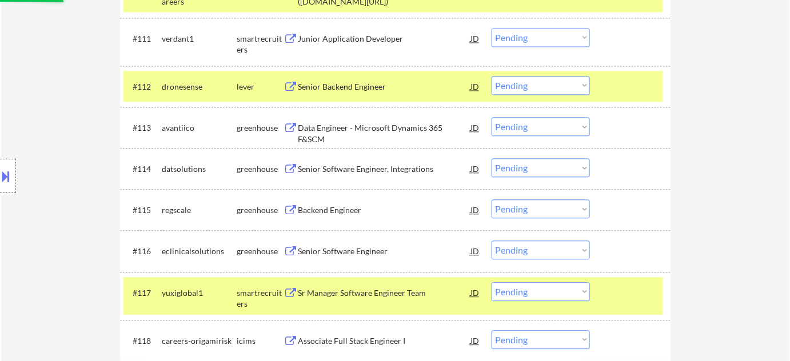
scroll to position [823, 0]
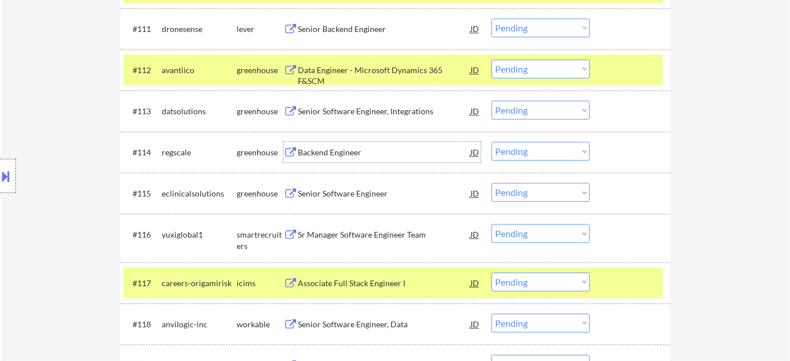
click at [353, 154] on div "Backend Engineer" at bounding box center [384, 152] width 173 height 11
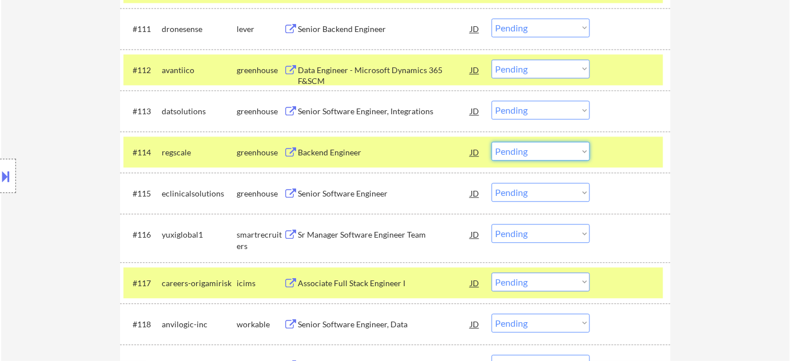
drag, startPoint x: 533, startPoint y: 153, endPoint x: 532, endPoint y: 159, distance: 6.0
click at [533, 153] on select "Choose an option... Pending Applied Excluded (Questions) Excluded (Expired) Exc…" at bounding box center [541, 151] width 98 height 19
click at [492, 142] on select "Choose an option... Pending Applied Excluded (Questions) Excluded (Expired) Exc…" at bounding box center [541, 151] width 98 height 19
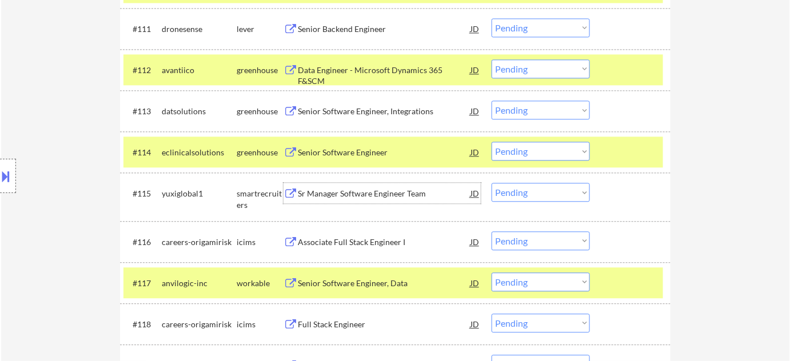
click at [340, 186] on div "Sr Manager Software Engineer Team" at bounding box center [384, 193] width 173 height 21
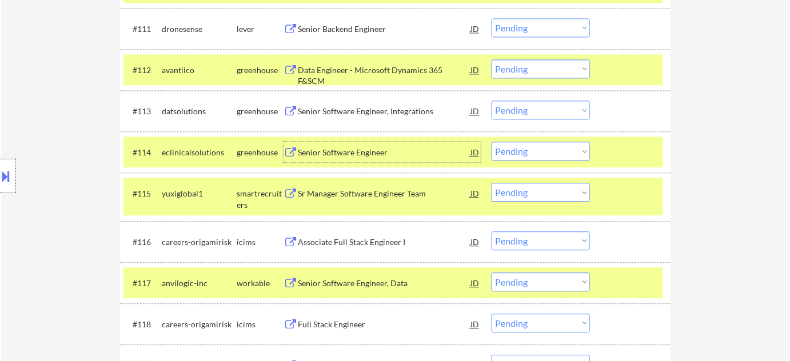
click at [352, 149] on div "Senior Software Engineer" at bounding box center [384, 152] width 173 height 11
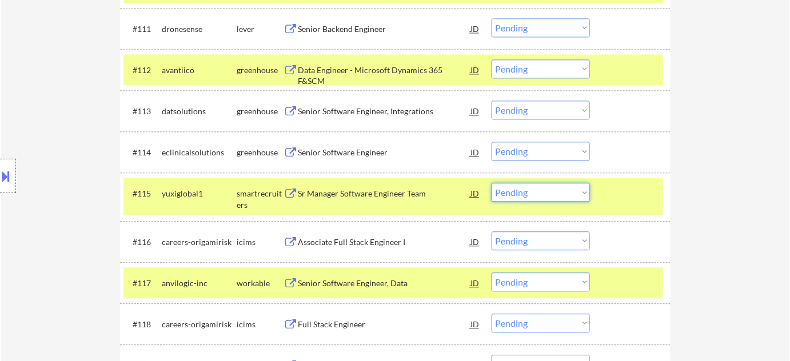
click at [530, 196] on select "Choose an option... Pending Applied Excluded (Questions) Excluded (Expired) Exc…" at bounding box center [541, 192] width 98 height 19
click at [492, 183] on select "Choose an option... Pending Applied Excluded (Questions) Excluded (Expired) Exc…" at bounding box center [541, 192] width 98 height 19
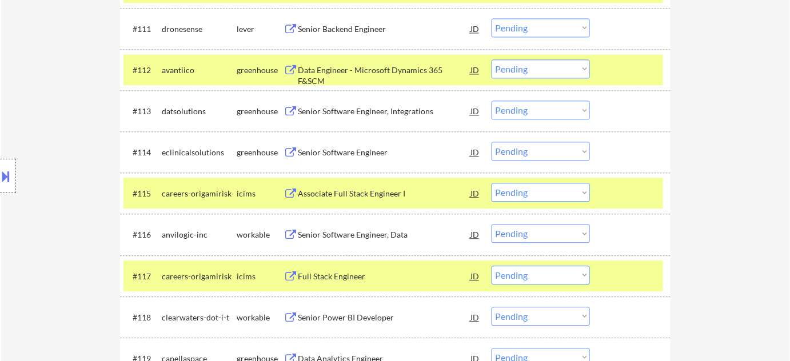
click at [553, 154] on select "Choose an option... Pending Applied Excluded (Questions) Excluded (Expired) Exc…" at bounding box center [541, 151] width 98 height 19
click at [492, 142] on select "Choose an option... Pending Applied Excluded (Questions) Excluded (Expired) Exc…" at bounding box center [541, 151] width 98 height 19
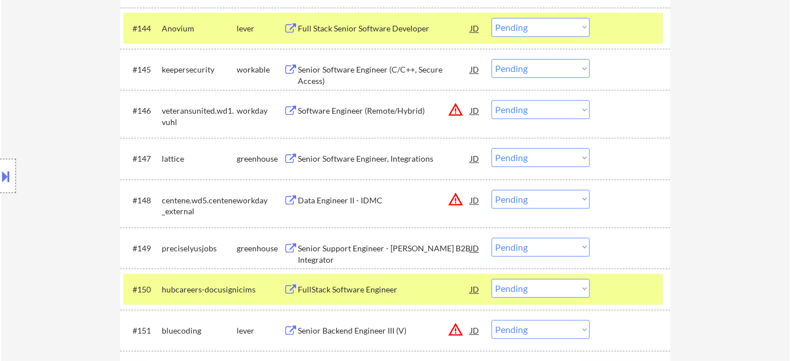
scroll to position [2331, 0]
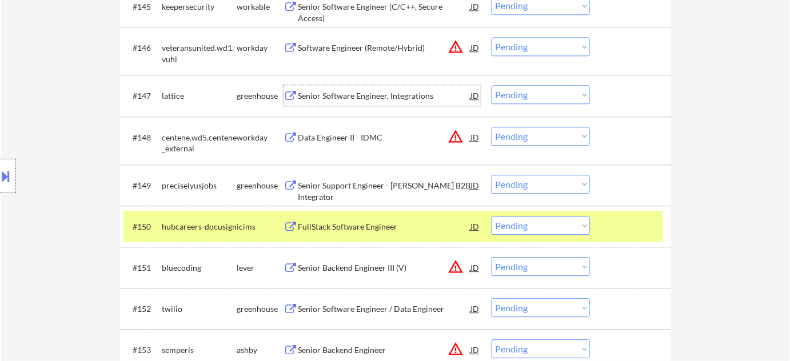
click at [364, 94] on div "Senior Software Engineer, Integrations" at bounding box center [384, 95] width 173 height 11
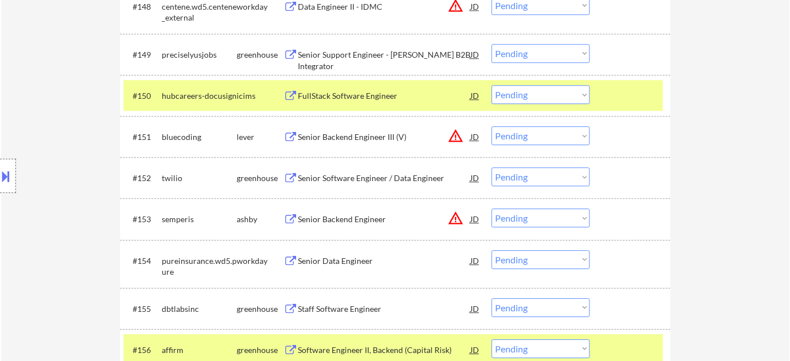
scroll to position [2486, 0]
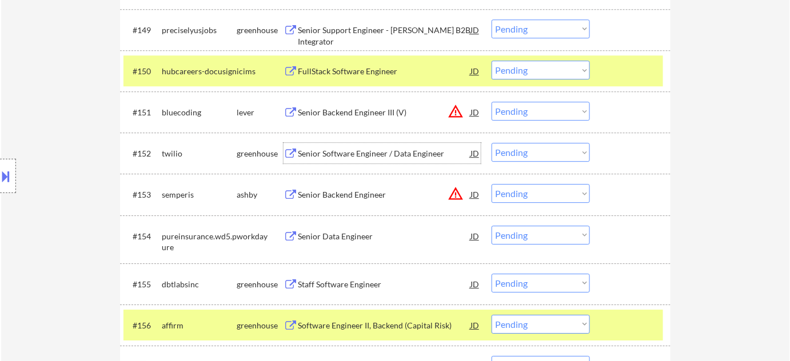
click at [359, 152] on div "Senior Software Engineer / Data Engineer" at bounding box center [384, 153] width 173 height 11
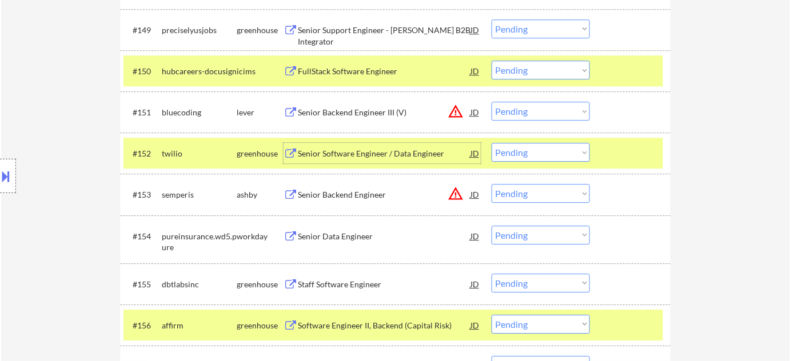
click at [500, 156] on select "Choose an option... Pending Applied Excluded (Questions) Excluded (Expired) Exc…" at bounding box center [541, 152] width 98 height 19
click at [492, 143] on select "Choose an option... Pending Applied Excluded (Questions) Excluded (Expired) Exc…" at bounding box center [541, 152] width 98 height 19
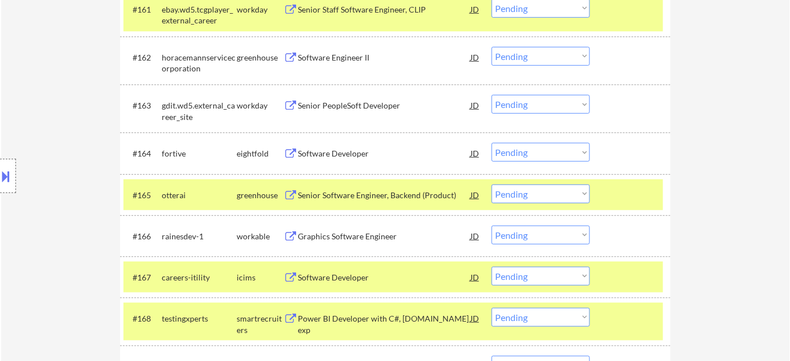
scroll to position [3058, 0]
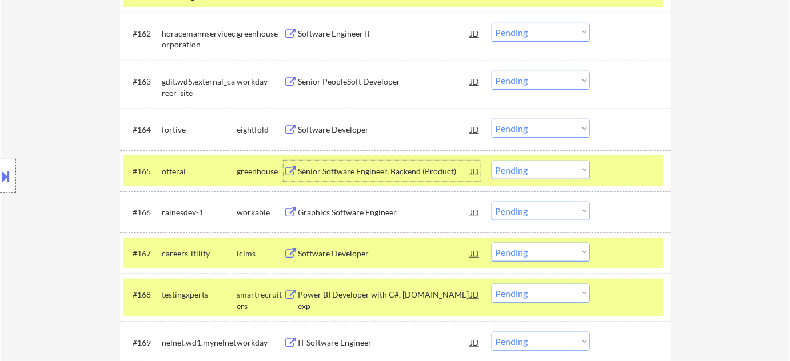
click at [389, 173] on div "Senior Software Engineer, Backend (Product)" at bounding box center [384, 171] width 173 height 11
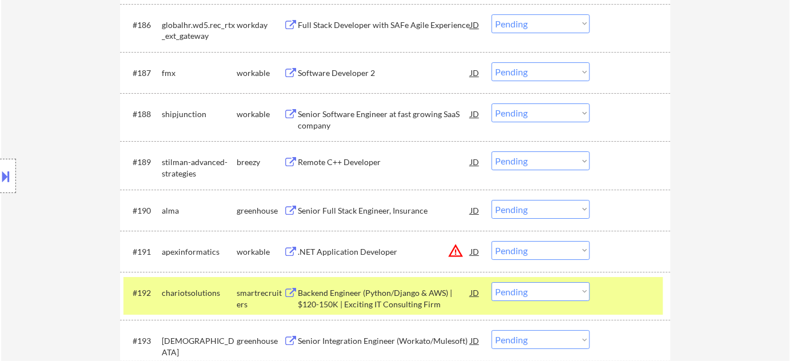
scroll to position [4149, 0]
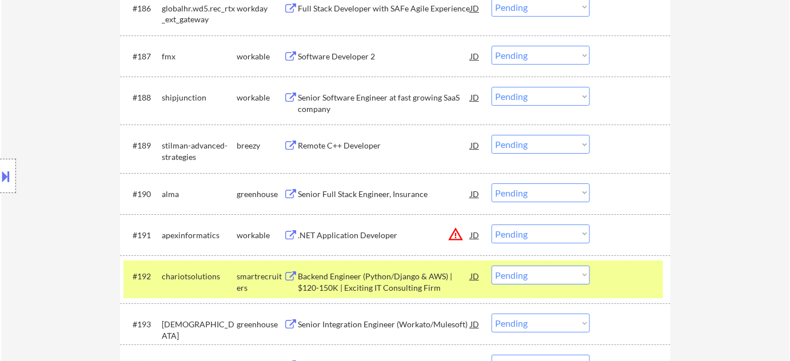
click at [329, 102] on div "Senior Software Engineer at fast growing SaaS company" at bounding box center [384, 103] width 173 height 22
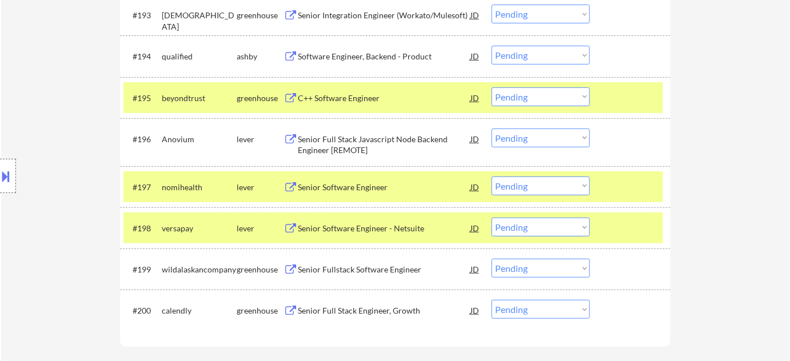
scroll to position [4461, 0]
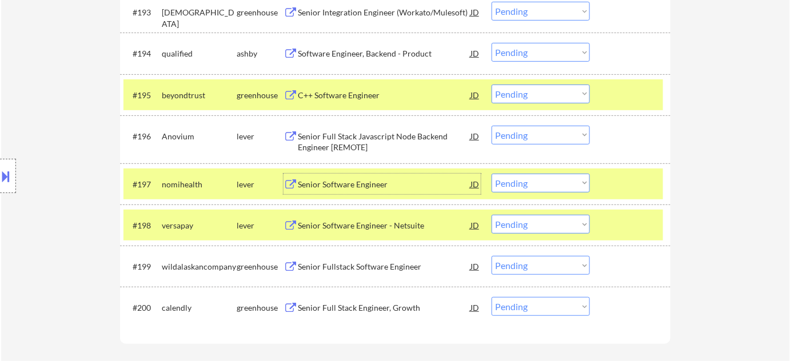
click at [348, 184] on div "Senior Software Engineer" at bounding box center [384, 184] width 173 height 11
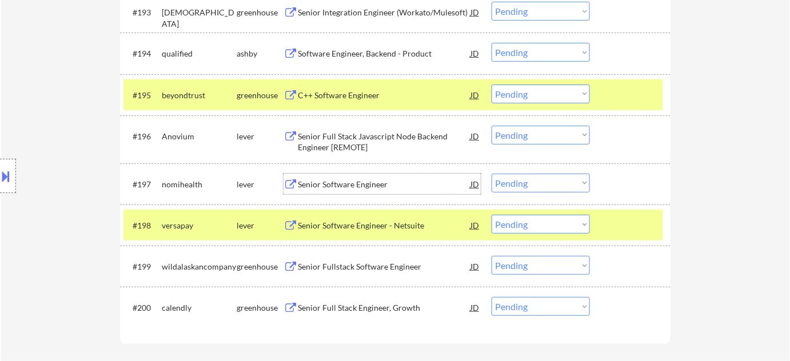
click at [521, 188] on select "Choose an option... Pending Applied Excluded (Questions) Excluded (Expired) Exc…" at bounding box center [541, 183] width 98 height 19
click at [492, 174] on select "Choose an option... Pending Applied Excluded (Questions) Excluded (Expired) Exc…" at bounding box center [541, 183] width 98 height 19
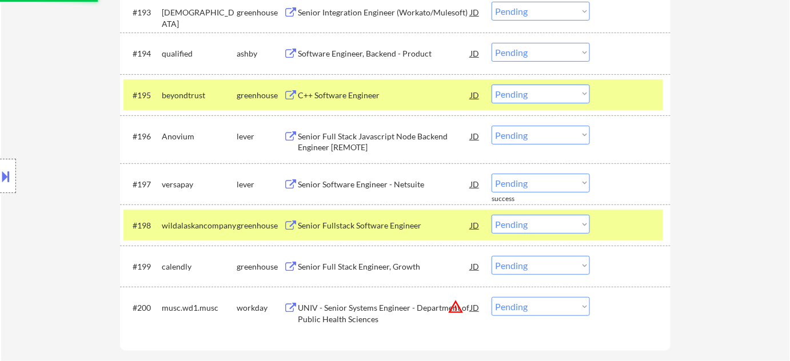
click at [375, 226] on div "Senior Fullstack Software Engineer" at bounding box center [384, 225] width 173 height 11
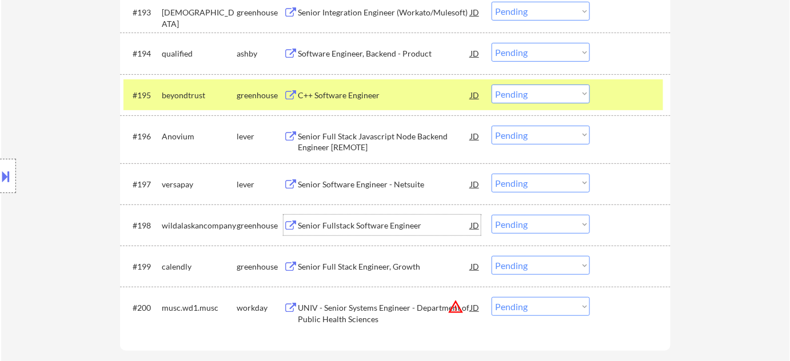
drag, startPoint x: 520, startPoint y: 226, endPoint x: 526, endPoint y: 222, distance: 7.2
click at [520, 226] on select "Choose an option... Pending Applied Excluded (Questions) Excluded (Expired) Exc…" at bounding box center [541, 224] width 98 height 19
click at [492, 215] on select "Choose an option... Pending Applied Excluded (Questions) Excluded (Expired) Exc…" at bounding box center [541, 224] width 98 height 19
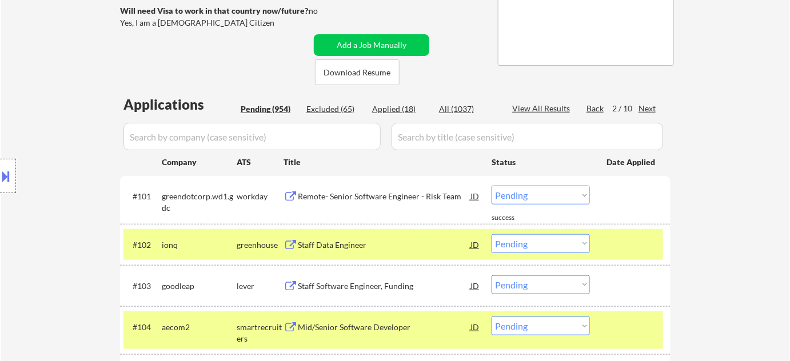
scroll to position [208, 0]
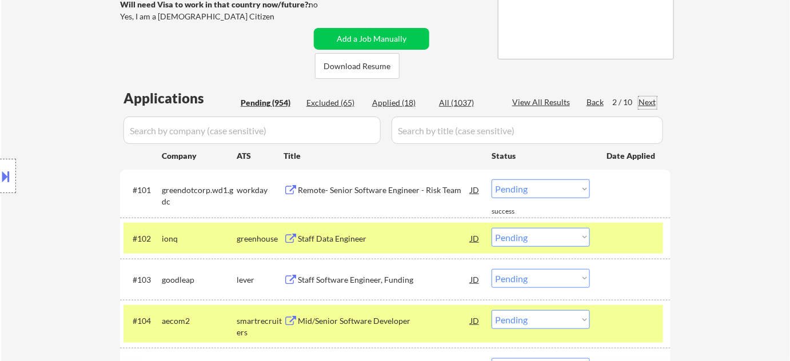
click at [648, 106] on div "Next" at bounding box center [648, 102] width 18 height 11
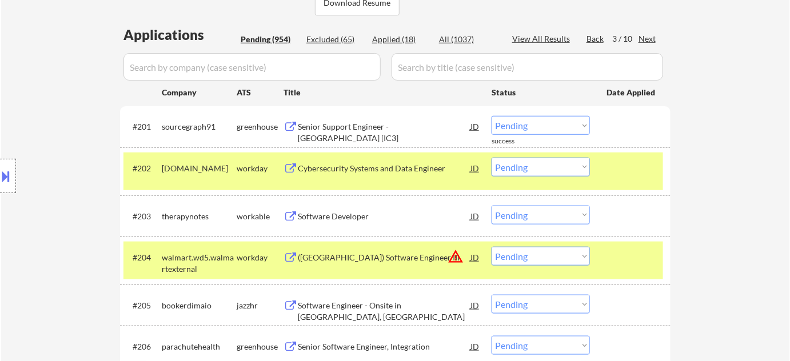
scroll to position [312, 0]
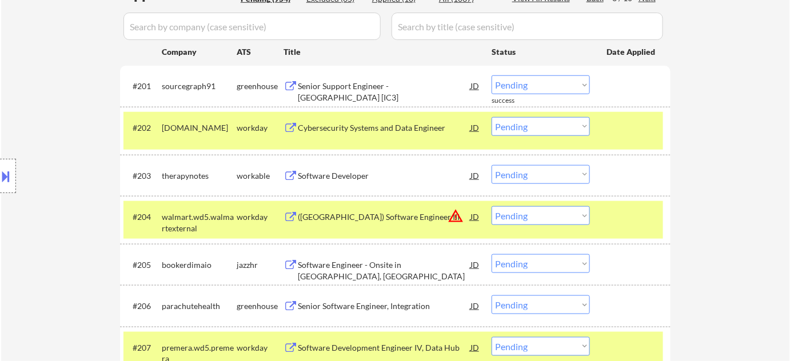
click at [350, 176] on div "Software Developer" at bounding box center [384, 175] width 173 height 11
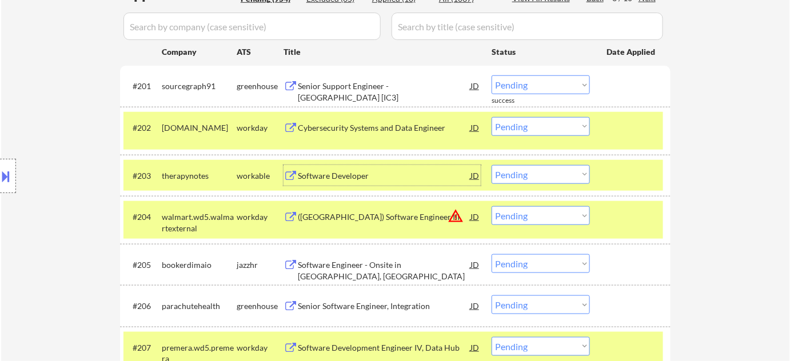
scroll to position [364, 0]
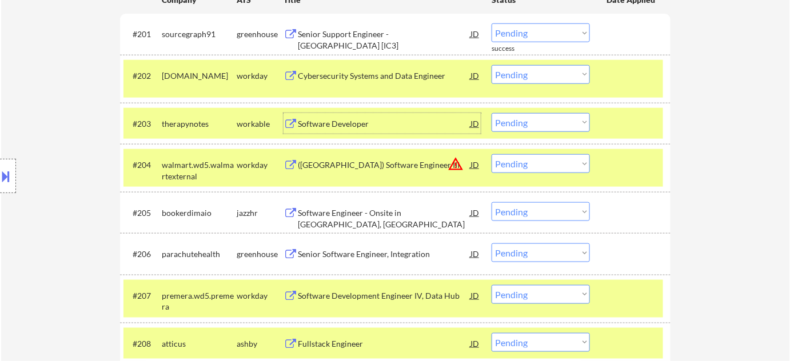
click at [401, 214] on div "Software Engineer - Onsite in Redmond, WA" at bounding box center [384, 219] width 173 height 22
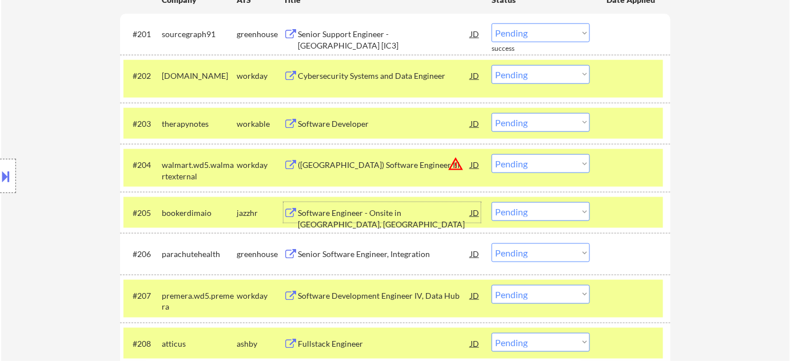
drag, startPoint x: 529, startPoint y: 210, endPoint x: 533, endPoint y: 216, distance: 7.3
click at [529, 210] on select "Choose an option... Pending Applied Excluded (Questions) Excluded (Expired) Exc…" at bounding box center [541, 211] width 98 height 19
click at [492, 202] on select "Choose an option... Pending Applied Excluded (Questions) Excluded (Expired) Exc…" at bounding box center [541, 211] width 98 height 19
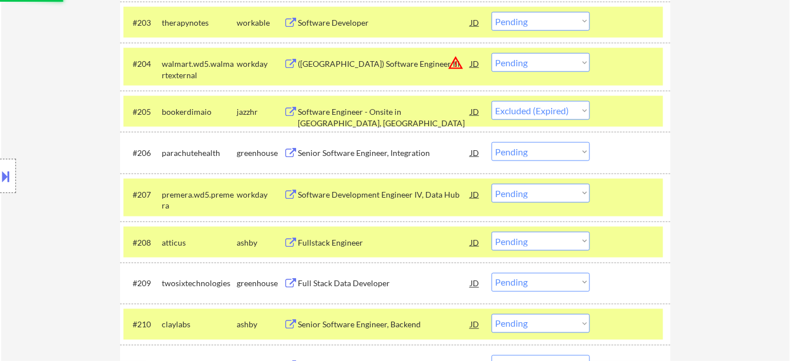
scroll to position [468, 0]
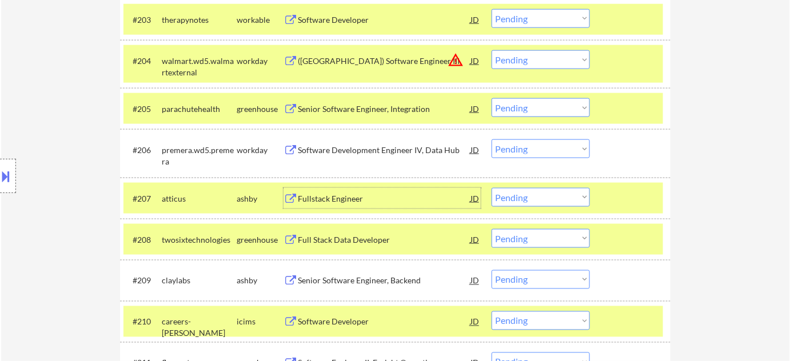
click at [345, 193] on div "Fullstack Engineer" at bounding box center [384, 198] width 173 height 11
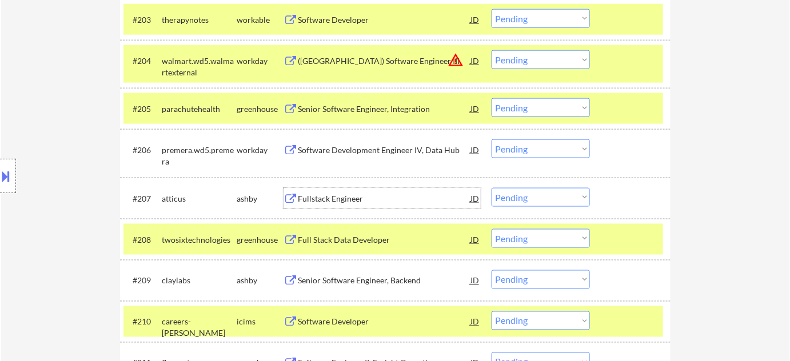
click at [572, 205] on select "Choose an option... Pending Applied Excluded (Questions) Excluded (Expired) Exc…" at bounding box center [541, 197] width 98 height 19
click at [492, 188] on select "Choose an option... Pending Applied Excluded (Questions) Excluded (Expired) Exc…" at bounding box center [541, 197] width 98 height 19
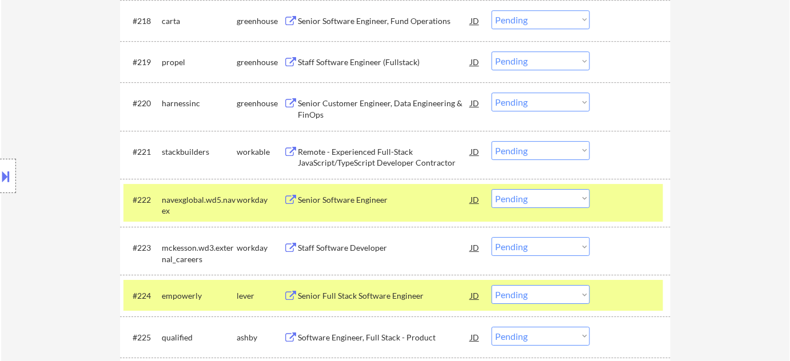
scroll to position [1195, 0]
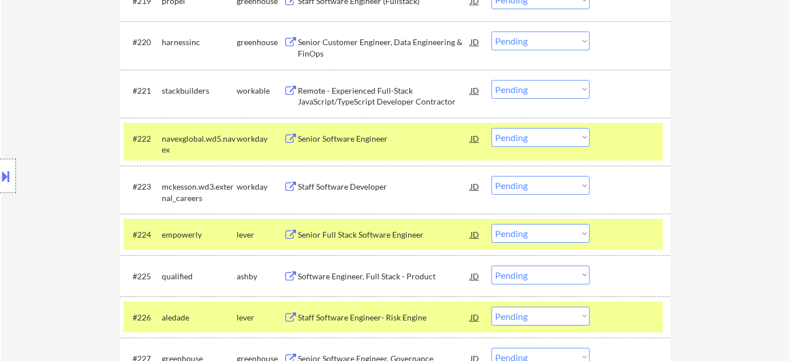
click at [387, 229] on div "Senior Full Stack Software Engineer" at bounding box center [384, 234] width 173 height 11
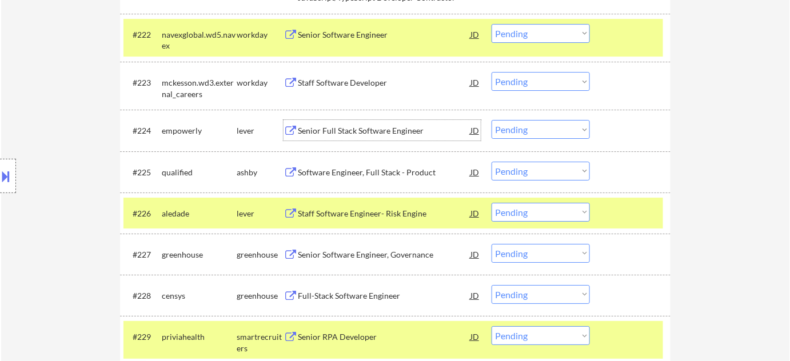
scroll to position [1351, 0]
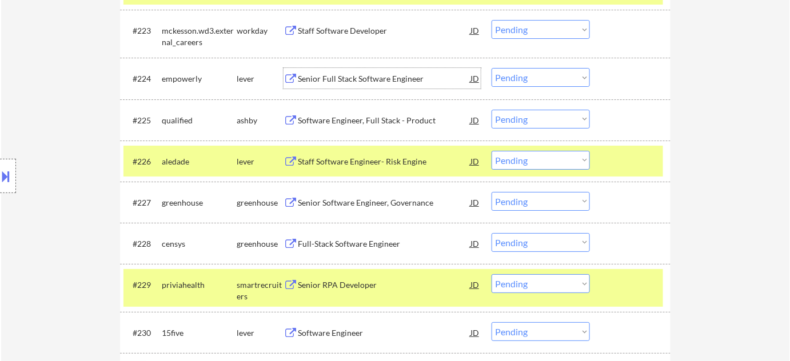
click at [367, 242] on div "Full-Stack Software Engineer" at bounding box center [384, 243] width 173 height 11
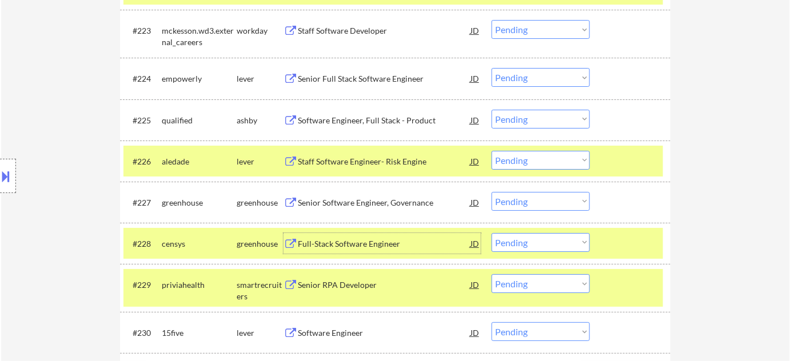
click at [540, 244] on select "Choose an option... Pending Applied Excluded (Questions) Excluded (Expired) Exc…" at bounding box center [541, 242] width 98 height 19
click at [492, 233] on select "Choose an option... Pending Applied Excluded (Questions) Excluded (Expired) Exc…" at bounding box center [541, 242] width 98 height 19
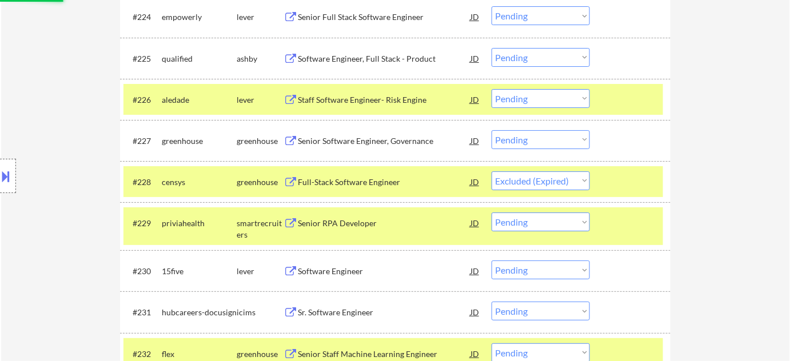
scroll to position [1559, 0]
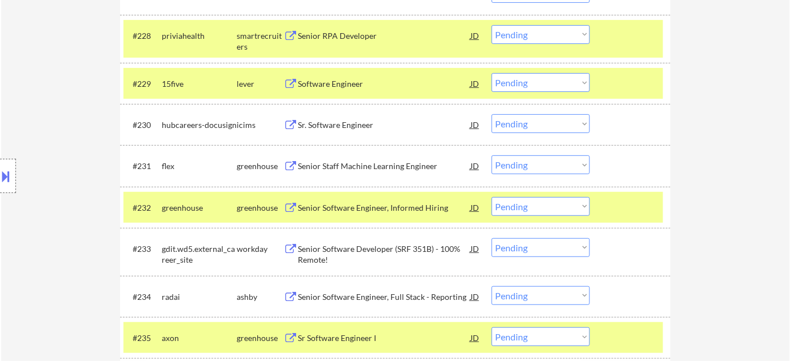
click at [314, 69] on div "#229 15five lever Software Engineer JD warning_amber Choose an option... Pendin…" at bounding box center [393, 83] width 540 height 31
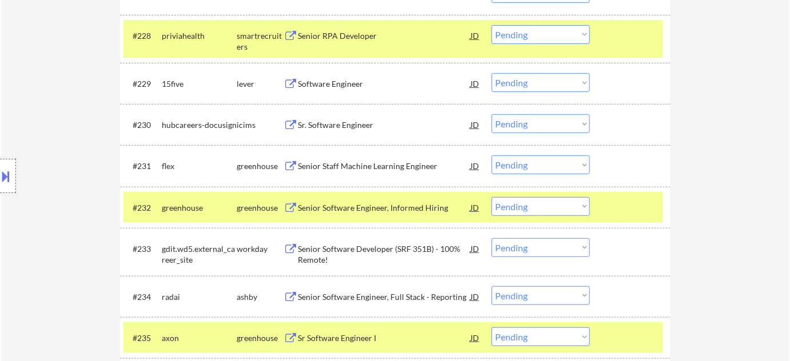
click at [314, 79] on div "Software Engineer" at bounding box center [384, 83] width 173 height 11
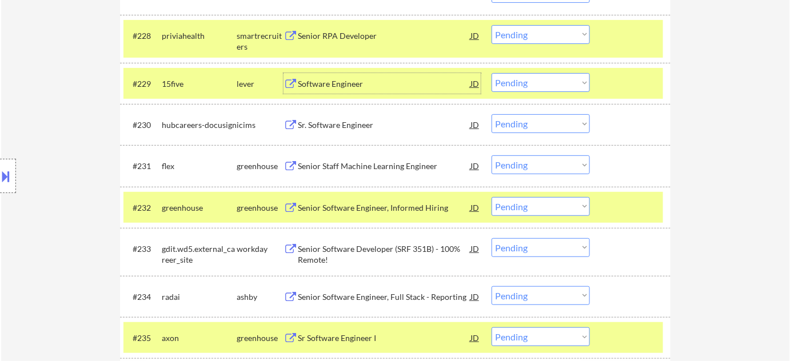
click at [552, 85] on select "Choose an option... Pending Applied Excluded (Questions) Excluded (Expired) Exc…" at bounding box center [541, 82] width 98 height 19
click at [492, 73] on select "Choose an option... Pending Applied Excluded (Questions) Excluded (Expired) Exc…" at bounding box center [541, 82] width 98 height 19
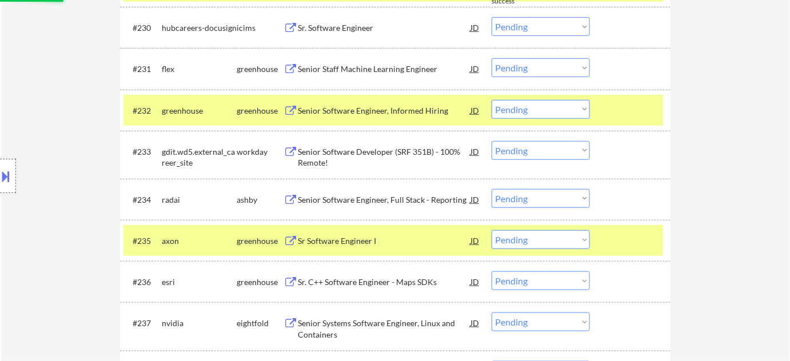
scroll to position [1663, 0]
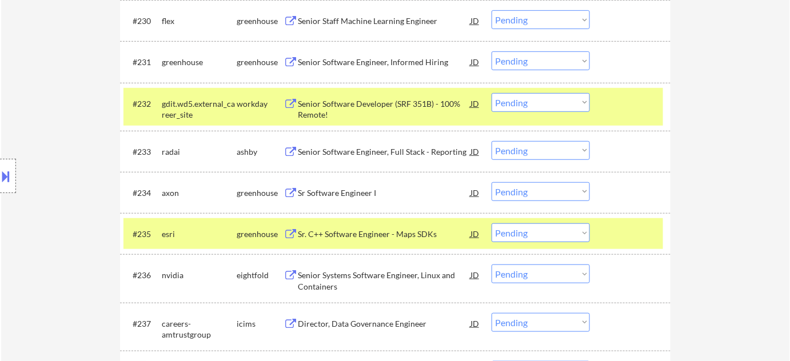
click at [358, 150] on div "Senior Software Engineer, Full Stack - Reporting" at bounding box center [384, 151] width 173 height 11
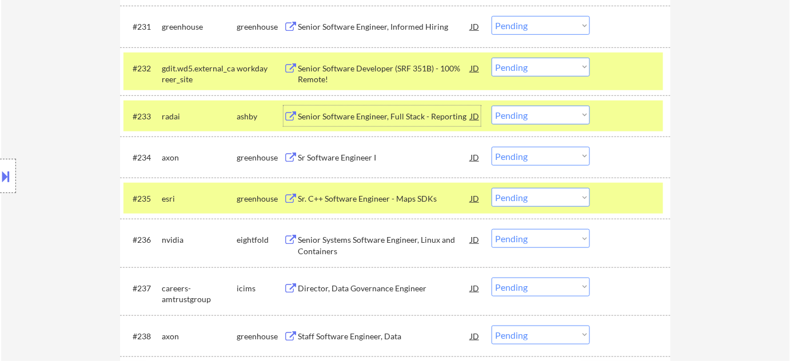
scroll to position [1715, 0]
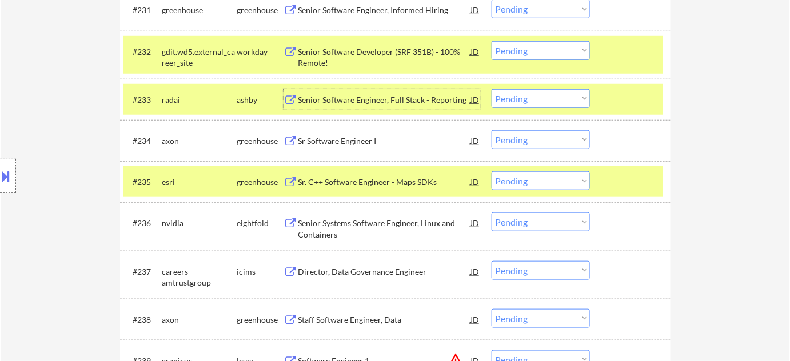
click at [573, 96] on select "Choose an option... Pending Applied Excluded (Questions) Excluded (Expired) Exc…" at bounding box center [541, 98] width 98 height 19
click at [492, 89] on select "Choose an option... Pending Applied Excluded (Questions) Excluded (Expired) Exc…" at bounding box center [541, 98] width 98 height 19
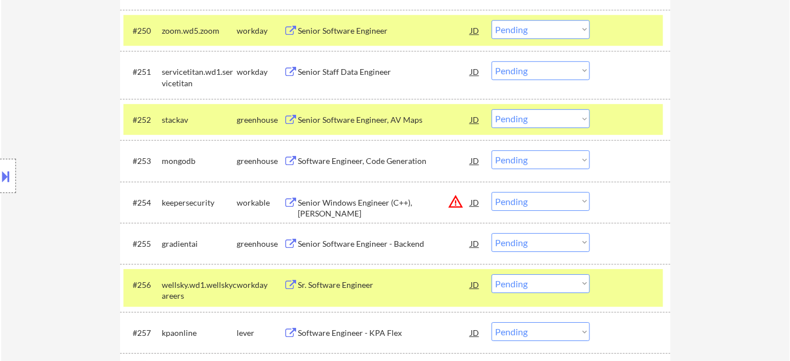
scroll to position [2546, 0]
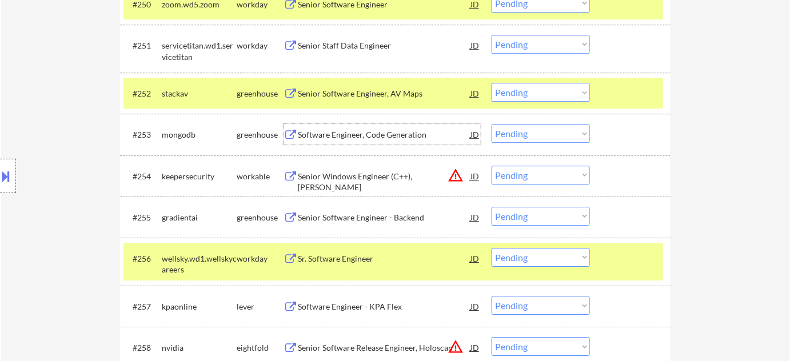
click at [409, 137] on div "Software Engineer, Code Generation" at bounding box center [384, 134] width 173 height 11
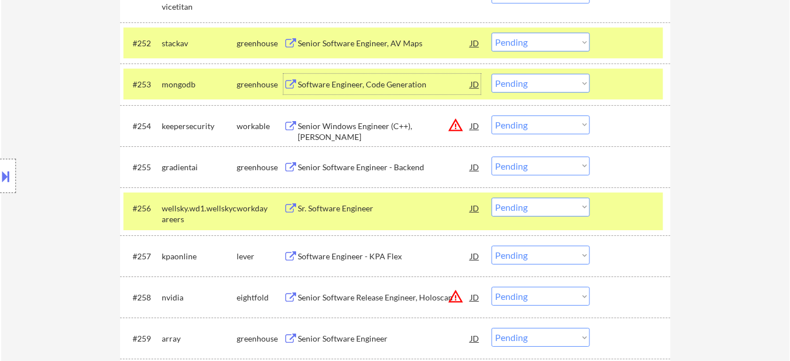
scroll to position [2650, 0]
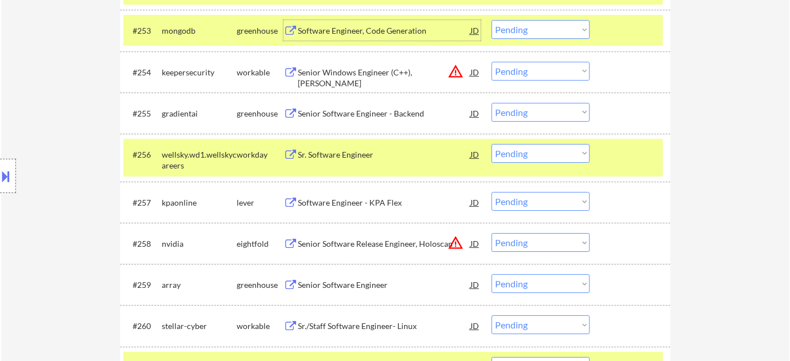
click at [385, 208] on div "Software Engineer - KPA Flex" at bounding box center [384, 202] width 173 height 21
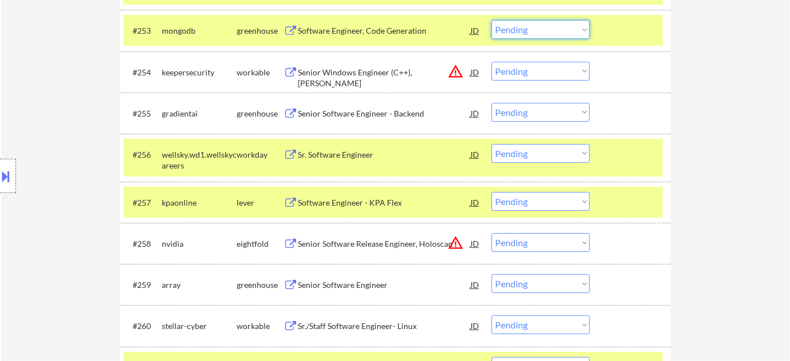
drag, startPoint x: 506, startPoint y: 34, endPoint x: 512, endPoint y: 37, distance: 6.9
click at [506, 34] on select "Choose an option... Pending Applied Excluded (Questions) Excluded (Expired) Exc…" at bounding box center [541, 29] width 98 height 19
click at [492, 20] on select "Choose an option... Pending Applied Excluded (Questions) Excluded (Expired) Exc…" at bounding box center [541, 29] width 98 height 19
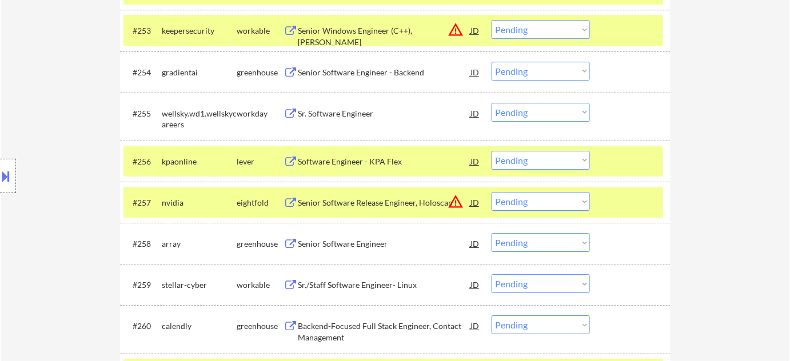
scroll to position [2858, 0]
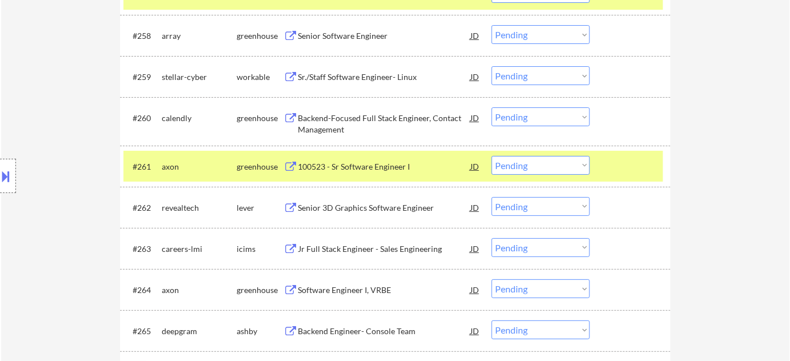
click at [348, 35] on div "Senior Software Engineer" at bounding box center [384, 35] width 173 height 11
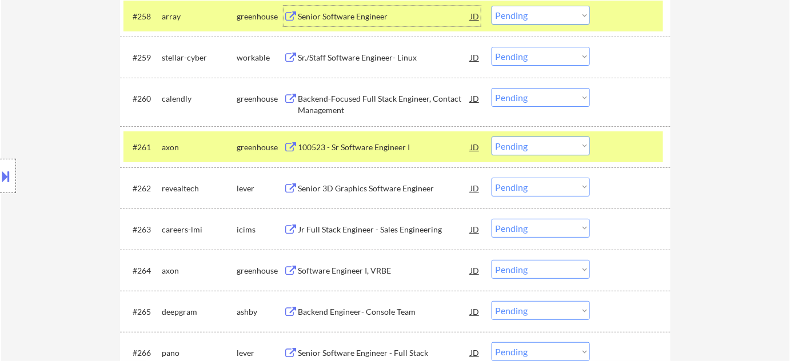
scroll to position [2910, 0]
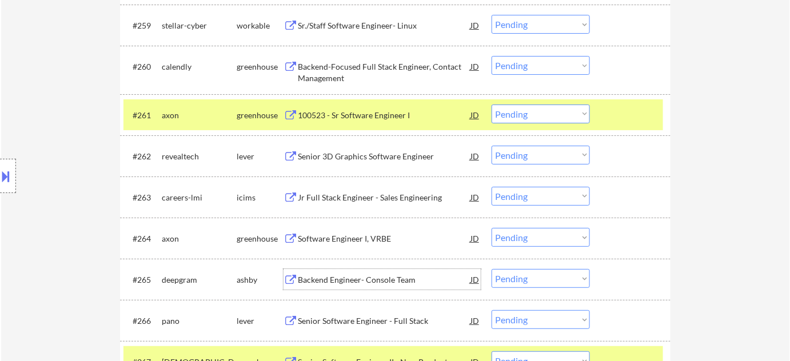
click at [365, 276] on div "Backend Engineer- Console Team" at bounding box center [384, 279] width 173 height 11
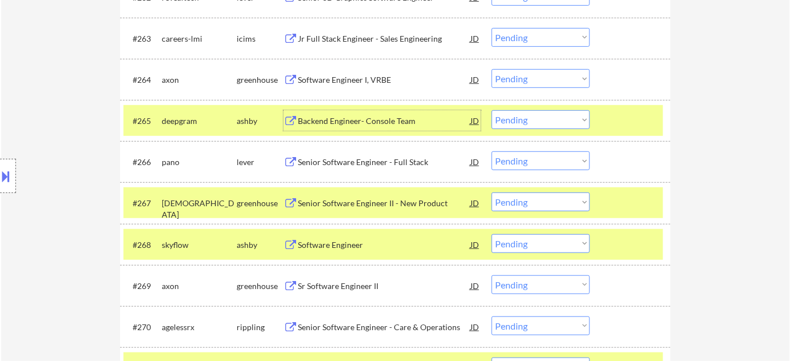
scroll to position [3118, 0]
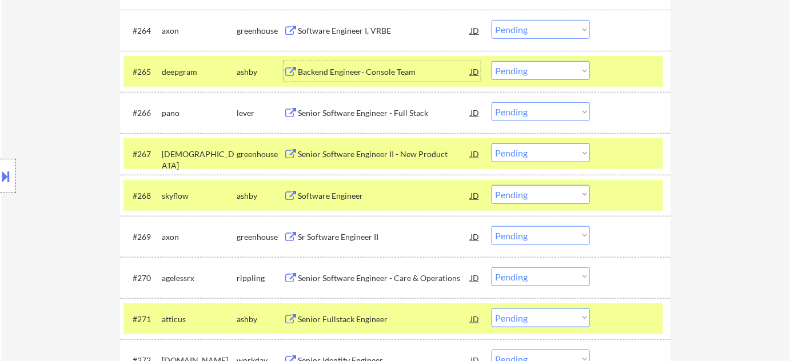
click at [340, 197] on div "Software Engineer" at bounding box center [384, 195] width 173 height 11
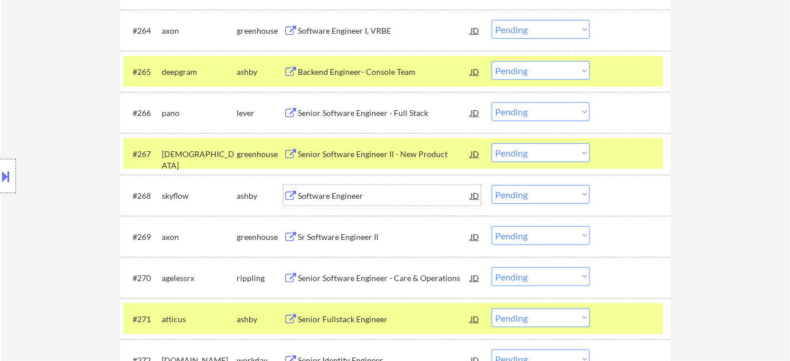
click at [535, 196] on select "Choose an option... Pending Applied Excluded (Questions) Excluded (Expired) Exc…" at bounding box center [541, 194] width 98 height 19
click at [492, 185] on select "Choose an option... Pending Applied Excluded (Questions) Excluded (Expired) Exc…" at bounding box center [541, 194] width 98 height 19
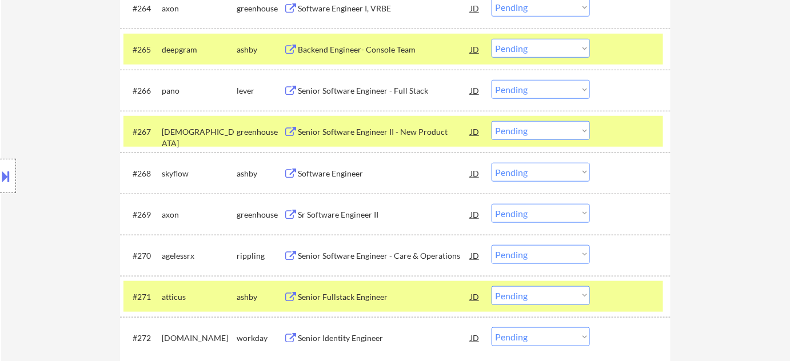
scroll to position [3274, 0]
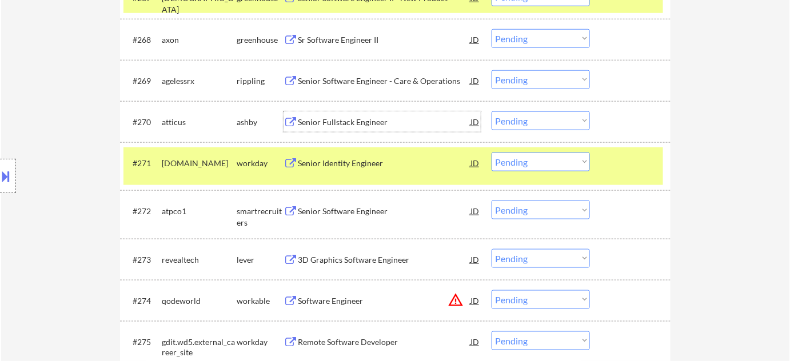
click at [353, 120] on div "Senior Fullstack Engineer" at bounding box center [384, 122] width 173 height 11
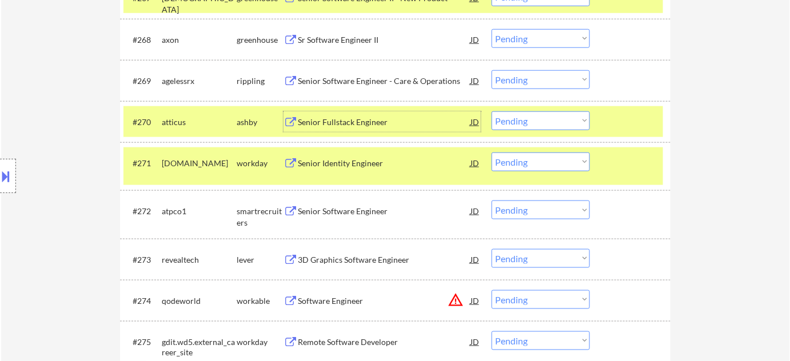
click at [518, 121] on select "Choose an option... Pending Applied Excluded (Questions) Excluded (Expired) Exc…" at bounding box center [541, 120] width 98 height 19
click at [492, 111] on select "Choose an option... Pending Applied Excluded (Questions) Excluded (Expired) Exc…" at bounding box center [541, 120] width 98 height 19
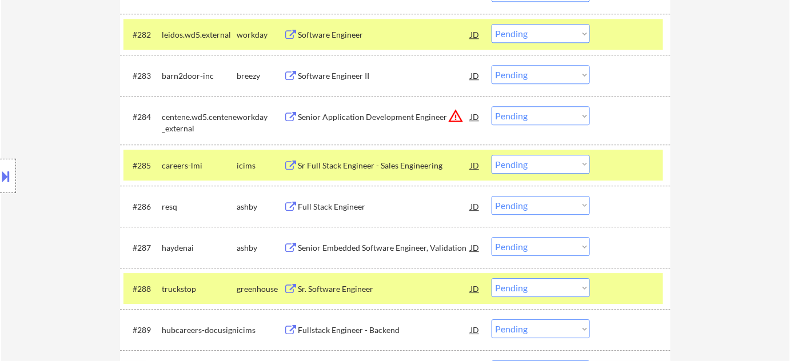
scroll to position [3898, 0]
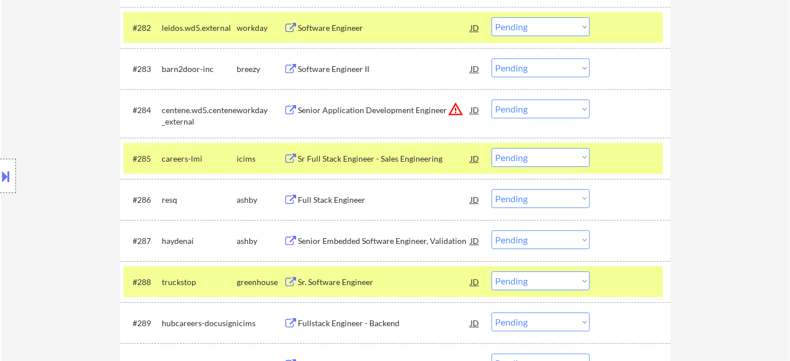
click at [341, 202] on div "Full Stack Engineer" at bounding box center [384, 199] width 173 height 11
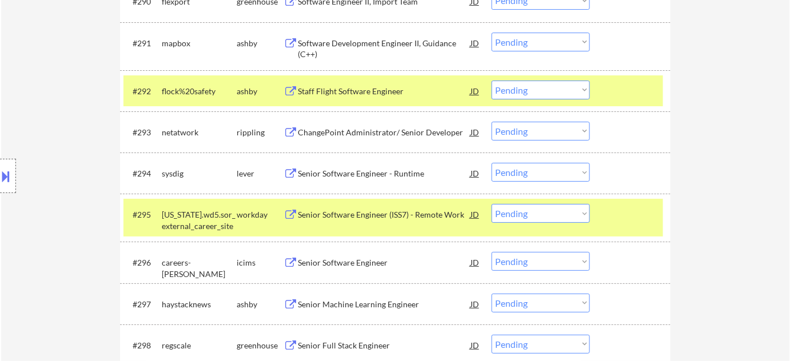
scroll to position [4261, 0]
click at [348, 165] on div "Senior Software Engineer - Runtime" at bounding box center [384, 172] width 173 height 21
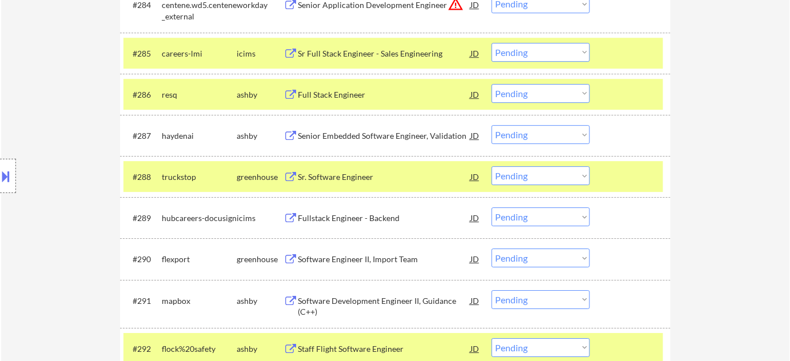
scroll to position [4002, 0]
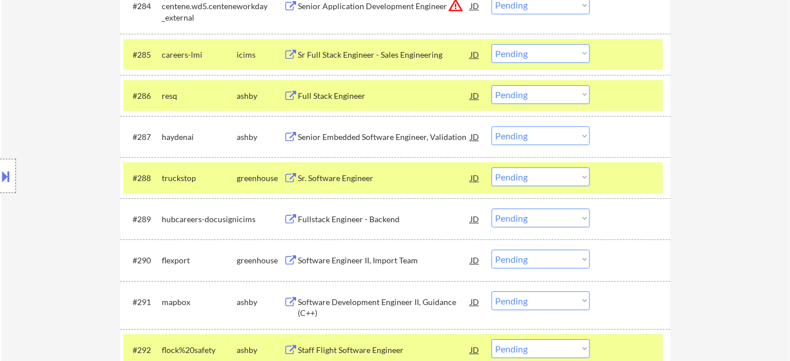
click at [566, 77] on div "#286 resq ashby Full Stack Engineer JD warning_amber Choose an option... Pendin…" at bounding box center [395, 95] width 551 height 41
click at [564, 92] on select "Choose an option... Pending Applied Excluded (Questions) Excluded (Expired) Exc…" at bounding box center [541, 94] width 98 height 19
click at [492, 85] on select "Choose an option... Pending Applied Excluded (Questions) Excluded (Expired) Exc…" at bounding box center [541, 94] width 98 height 19
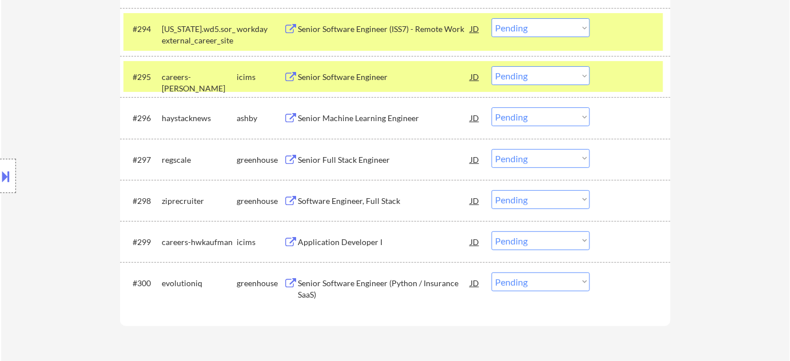
scroll to position [4469, 0]
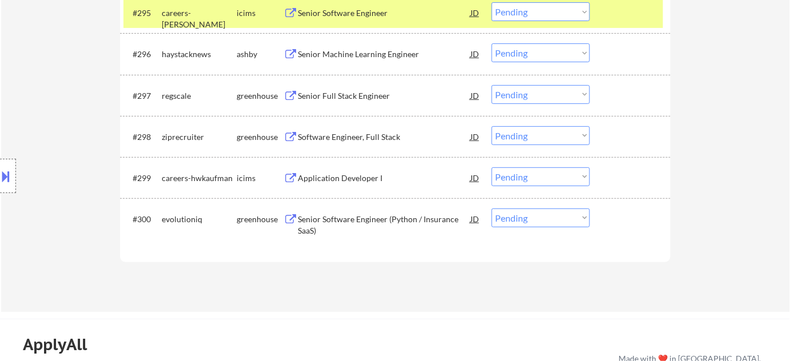
click at [347, 135] on div "Software Engineer, Full Stack" at bounding box center [384, 136] width 173 height 11
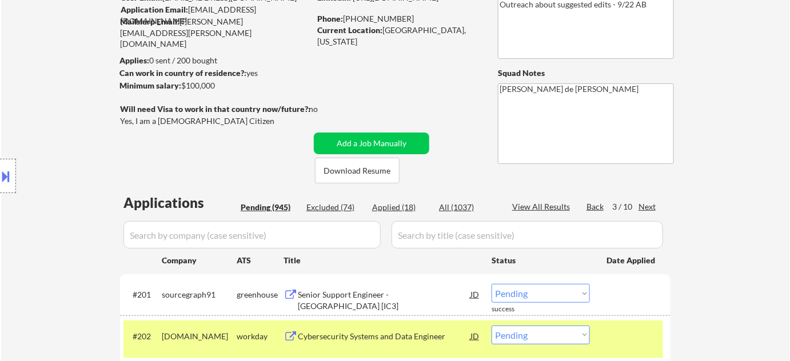
scroll to position [155, 0]
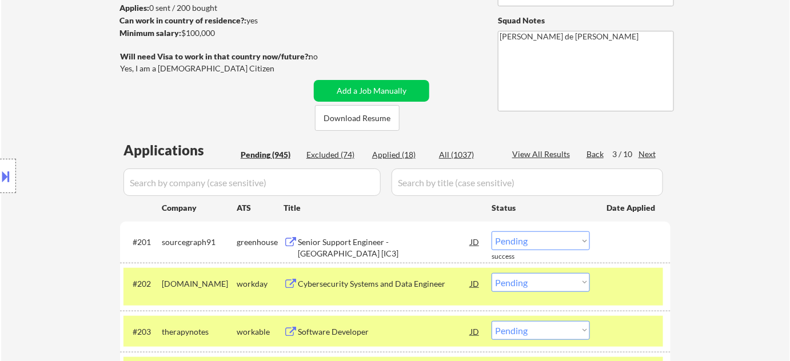
click at [645, 155] on div "Next" at bounding box center [648, 154] width 18 height 11
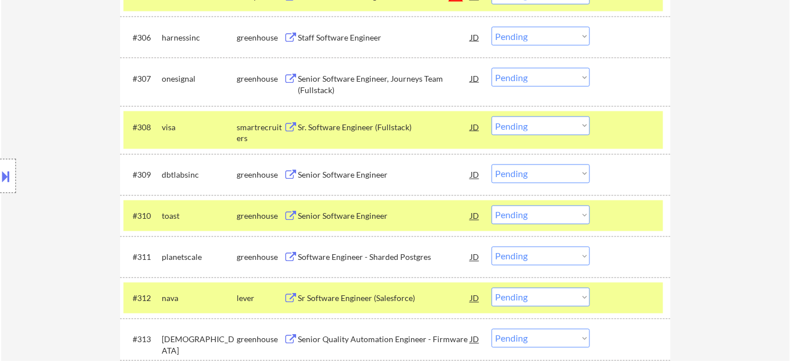
scroll to position [623, 0]
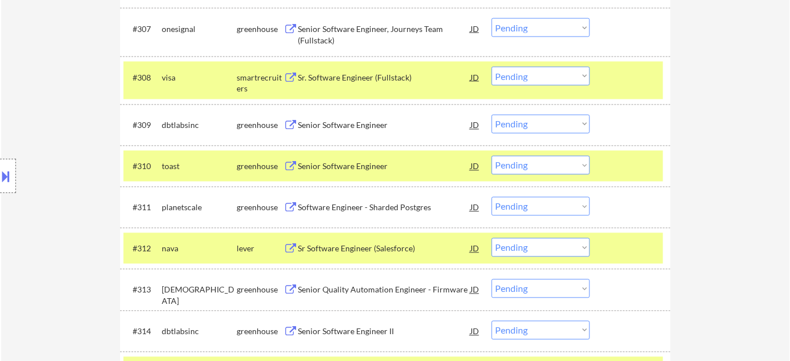
click at [356, 169] on div "Senior Software Engineer" at bounding box center [384, 166] width 173 height 11
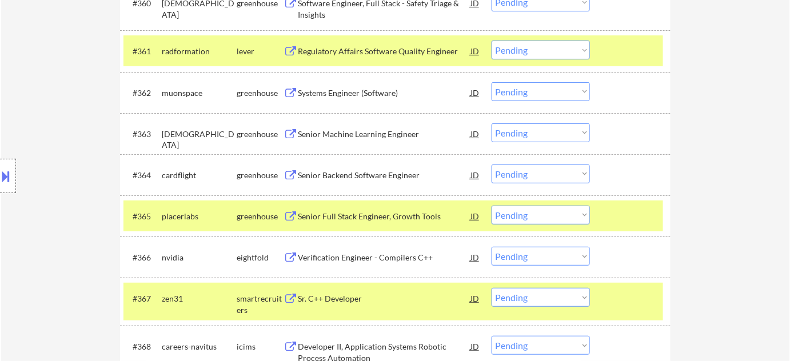
scroll to position [3014, 0]
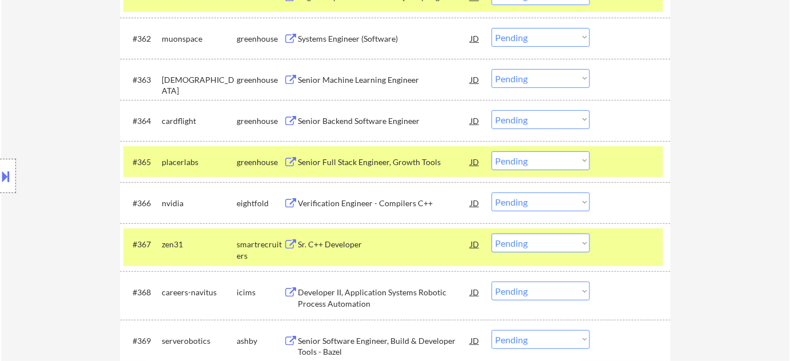
click at [375, 123] on div "Senior Backend Software Engineer" at bounding box center [384, 120] width 173 height 11
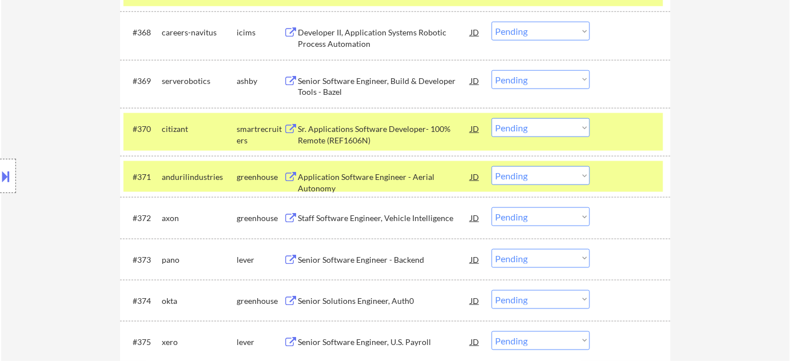
scroll to position [3326, 0]
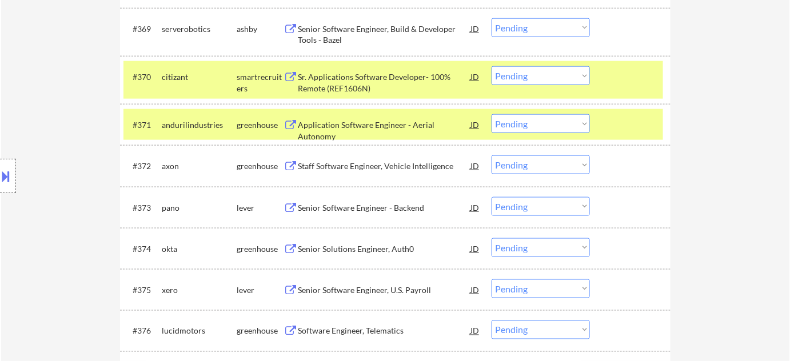
click at [379, 197] on div "Senior Software Engineer - Backend" at bounding box center [384, 207] width 173 height 21
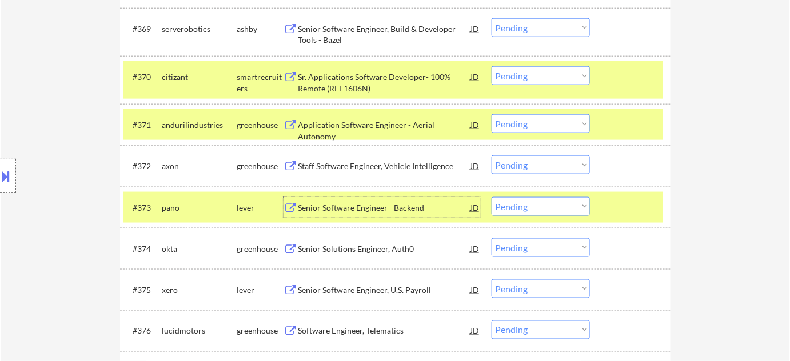
scroll to position [3430, 0]
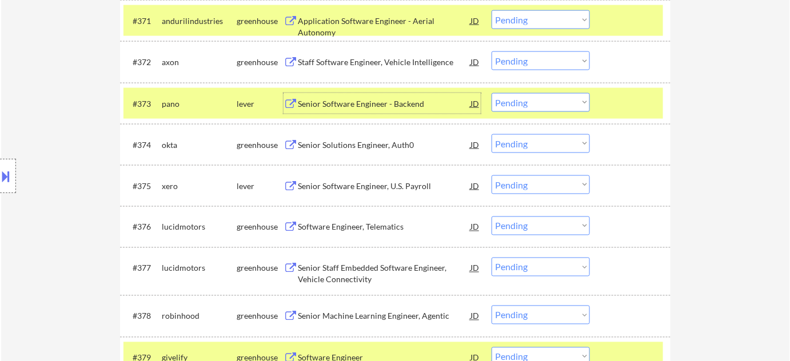
click at [369, 228] on div "Software Engineer, Telematics" at bounding box center [384, 227] width 173 height 11
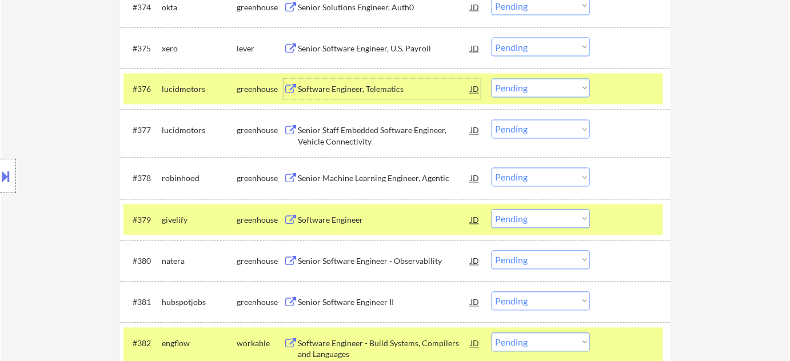
scroll to position [3585, 0]
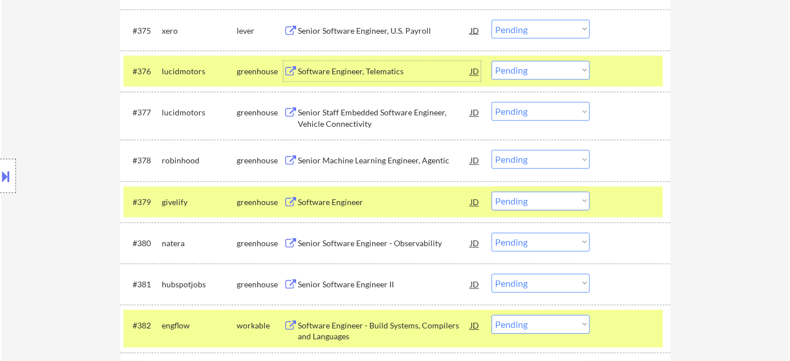
click at [353, 204] on div "Software Engineer" at bounding box center [384, 202] width 173 height 11
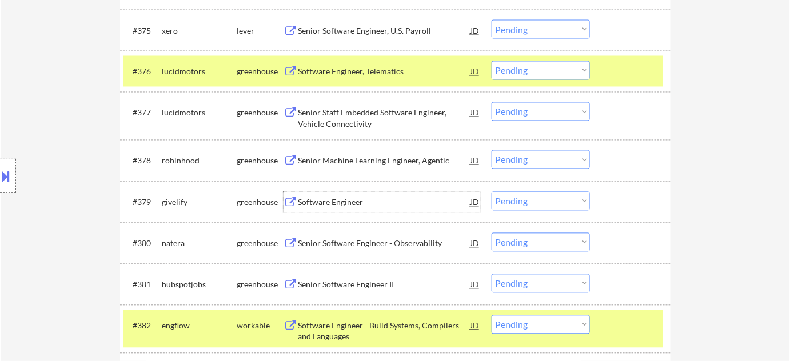
click at [526, 198] on select "Choose an option... Pending Applied Excluded (Questions) Excluded (Expired) Exc…" at bounding box center [541, 201] width 98 height 19
click at [492, 192] on select "Choose an option... Pending Applied Excluded (Questions) Excluded (Expired) Exc…" at bounding box center [541, 201] width 98 height 19
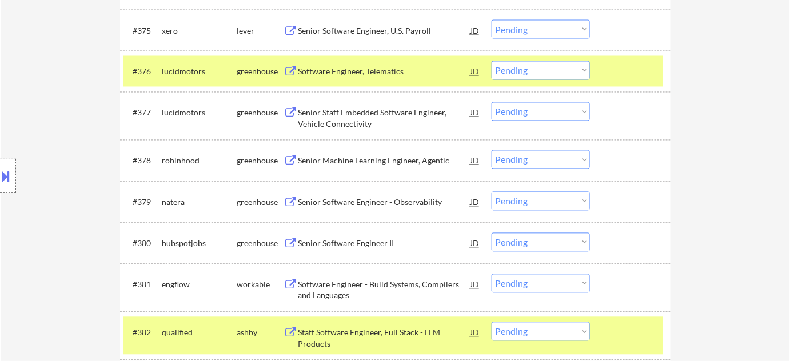
click at [517, 71] on select "Choose an option... Pending Applied Excluded (Questions) Excluded (Expired) Exc…" at bounding box center [541, 70] width 98 height 19
click at [492, 61] on select "Choose an option... Pending Applied Excluded (Questions) Excluded (Expired) Exc…" at bounding box center [541, 70] width 98 height 19
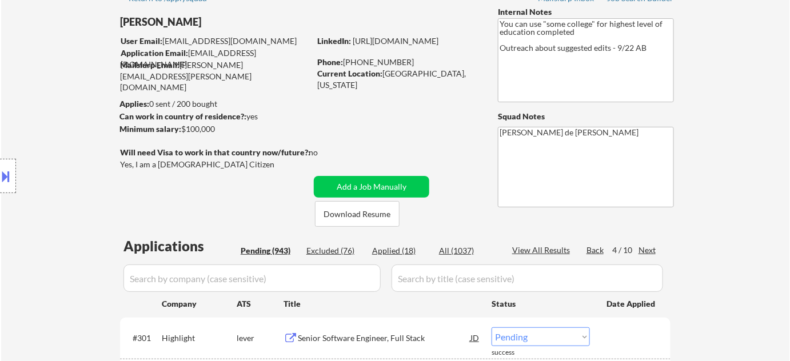
scroll to position [103, 0]
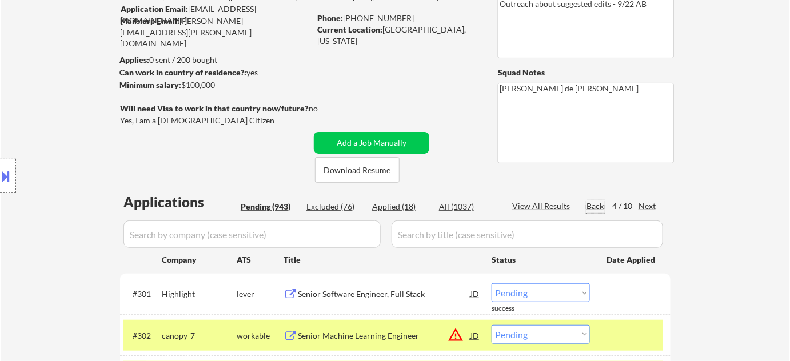
click at [588, 204] on div "Back" at bounding box center [596, 206] width 18 height 11
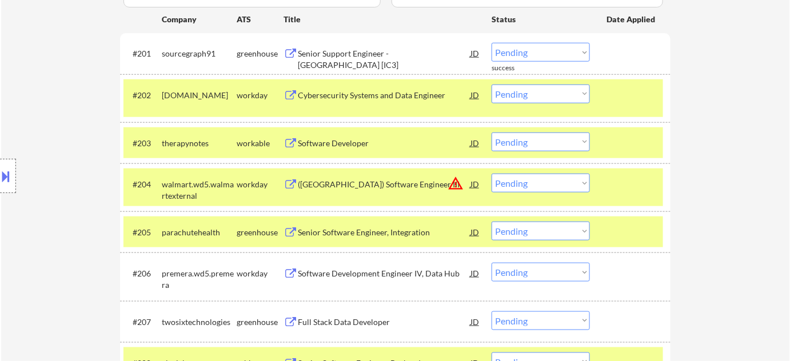
scroll to position [260, 0]
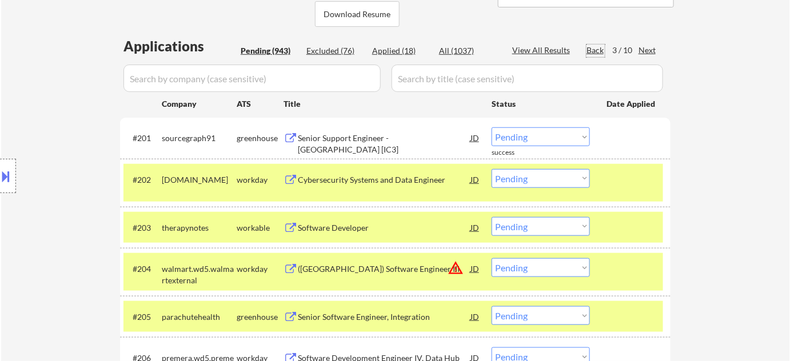
click at [597, 47] on div "Back" at bounding box center [596, 50] width 18 height 11
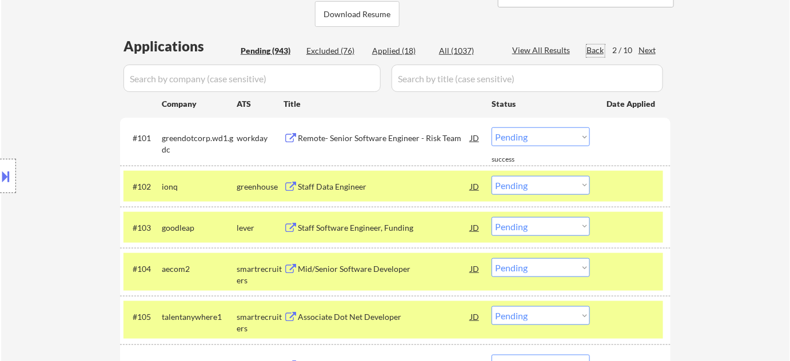
click at [591, 47] on div "Back" at bounding box center [596, 50] width 18 height 11
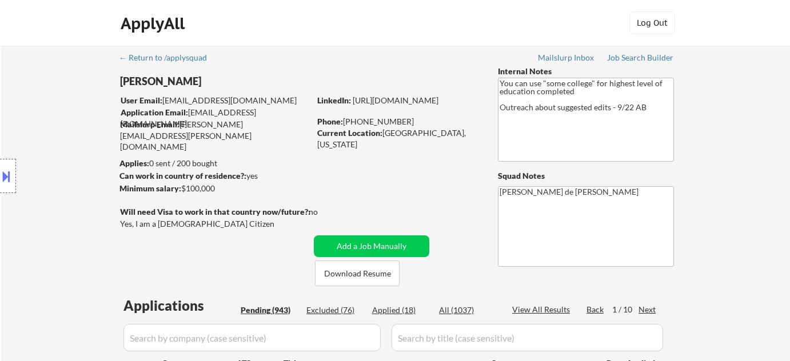
select select ""pending""
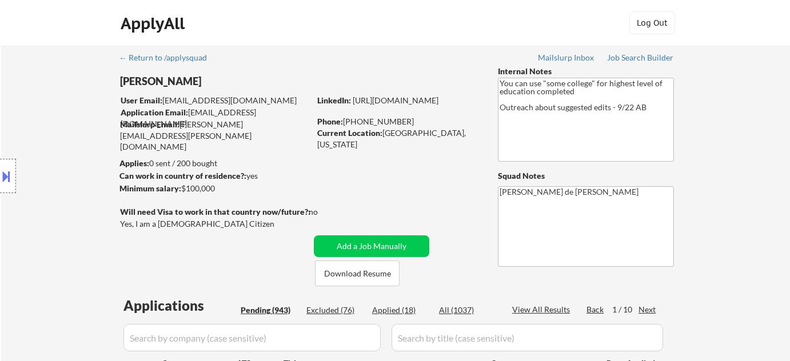
select select ""pending""
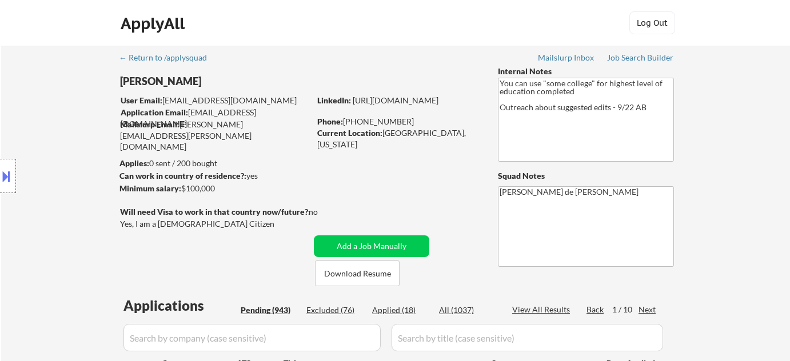
select select ""pending""
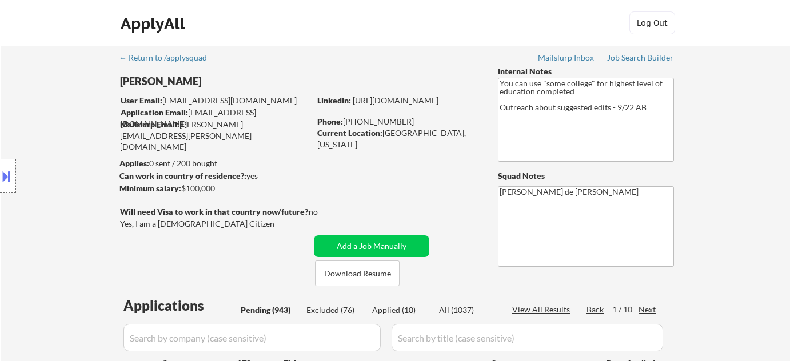
select select ""pending""
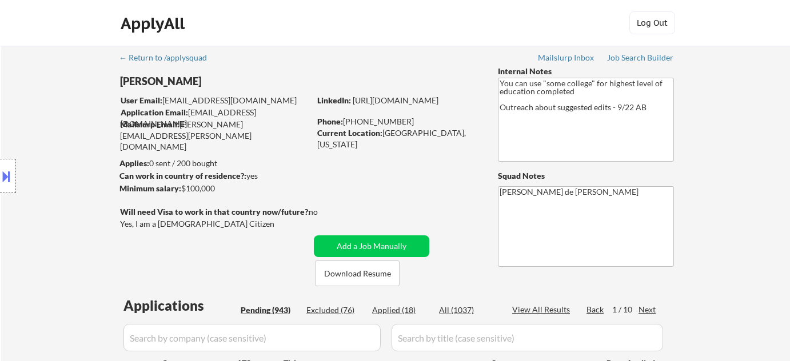
select select ""pending""
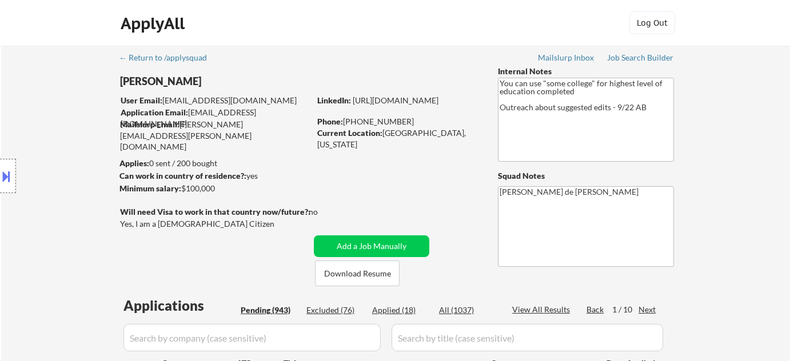
select select ""pending""
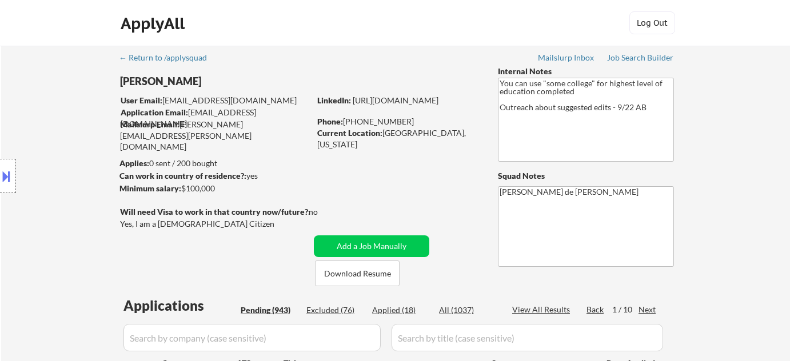
select select ""pending""
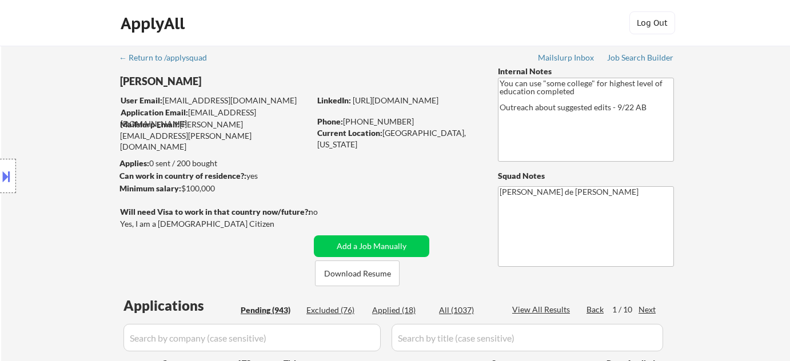
select select ""pending""
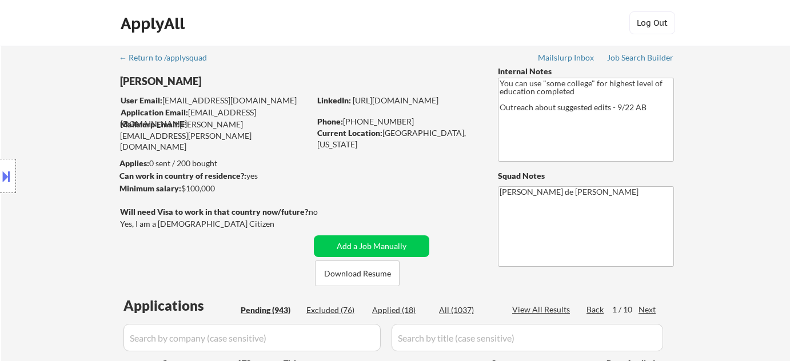
select select ""pending""
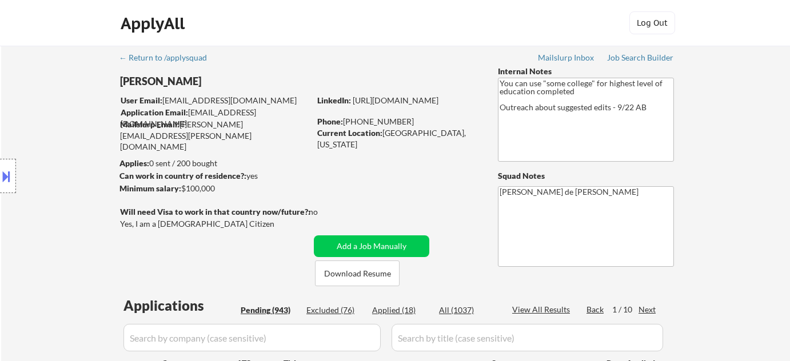
select select ""pending""
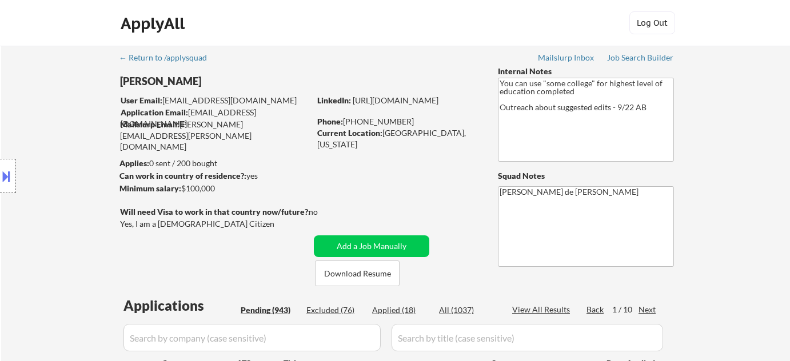
select select ""pending""
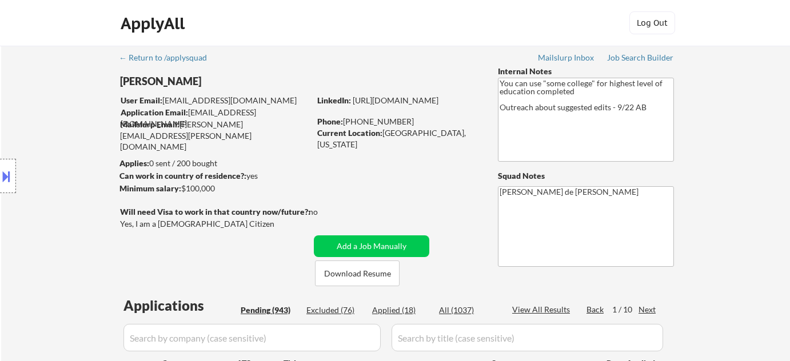
select select ""pending""
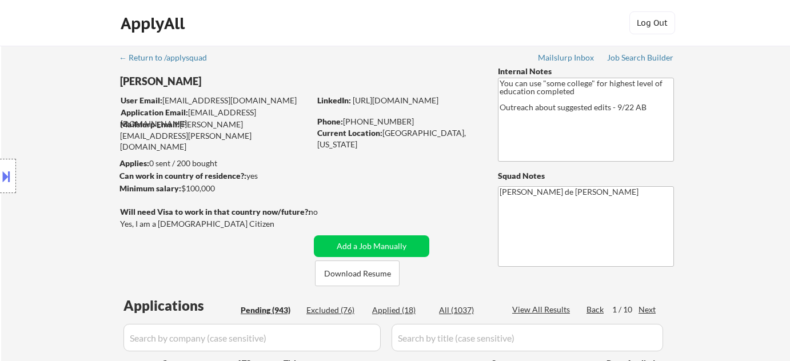
select select ""pending""
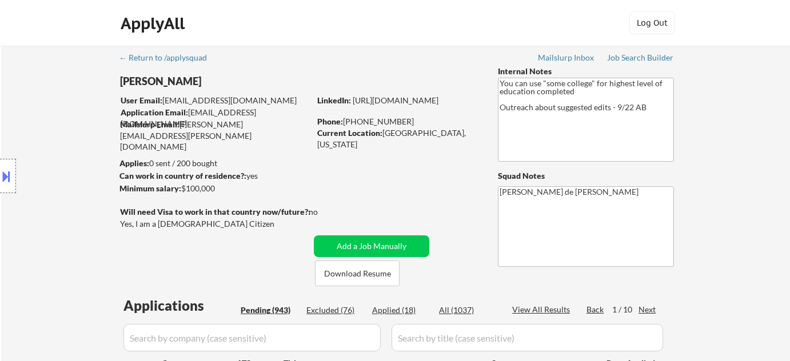
select select ""pending""
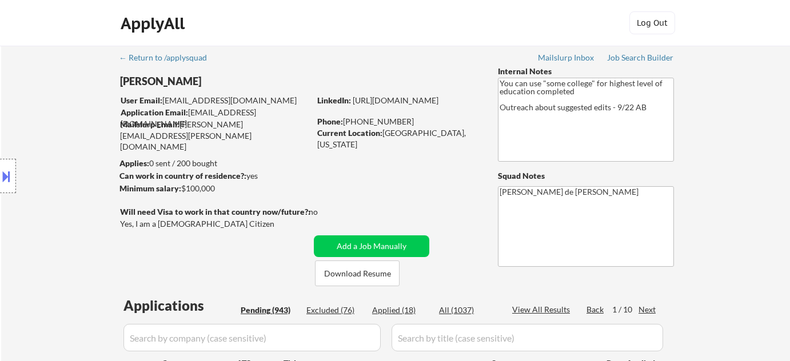
select select ""pending""
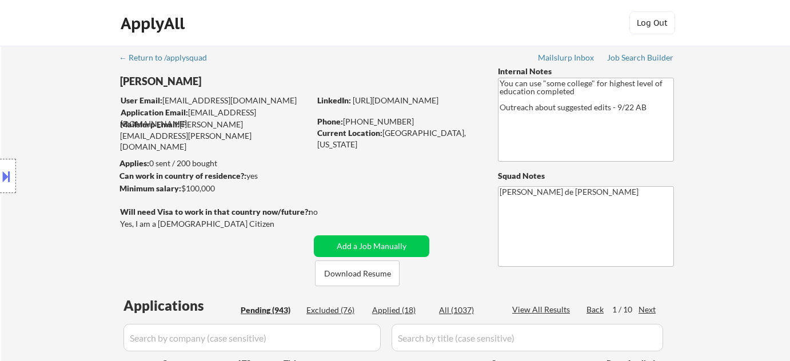
select select ""pending""
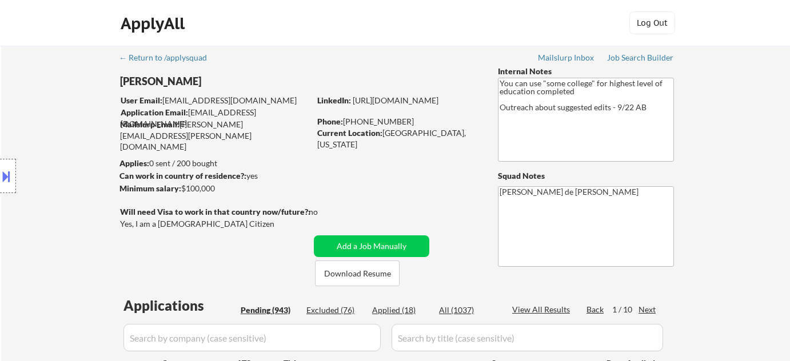
select select ""pending""
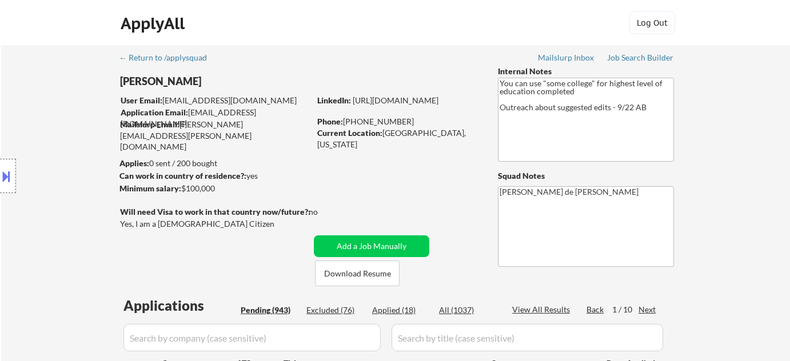
select select ""pending""
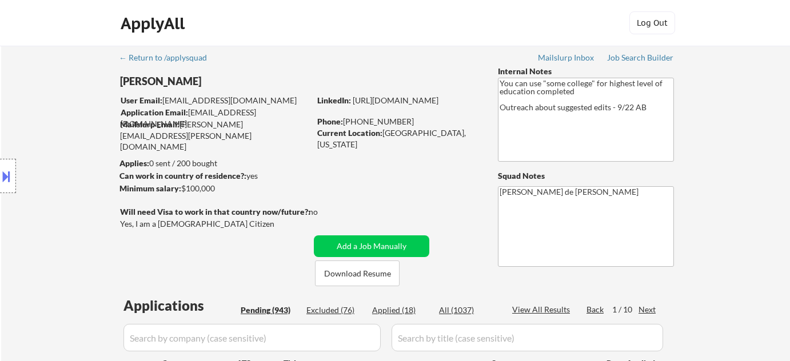
select select ""pending""
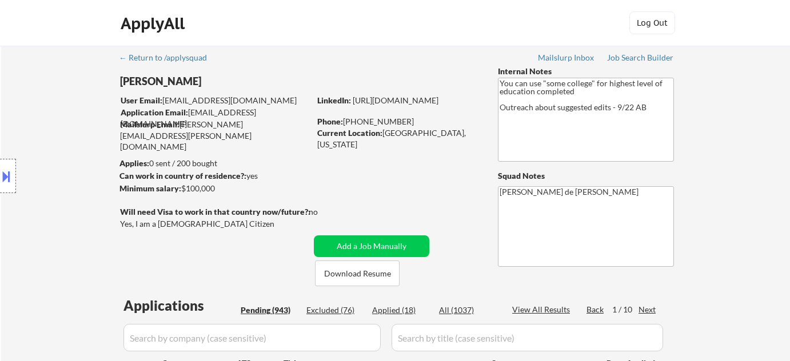
select select ""pending""
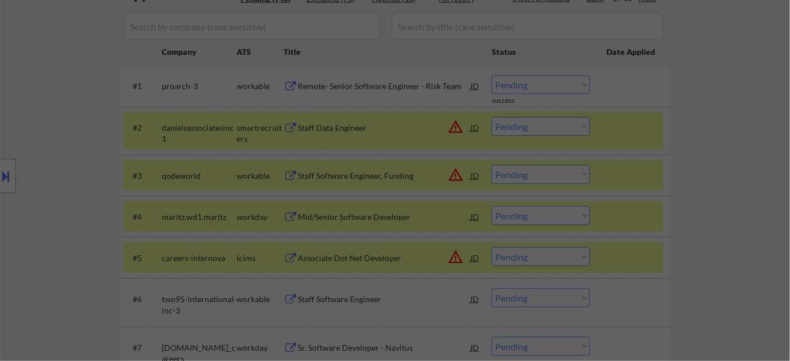
scroll to position [312, 0]
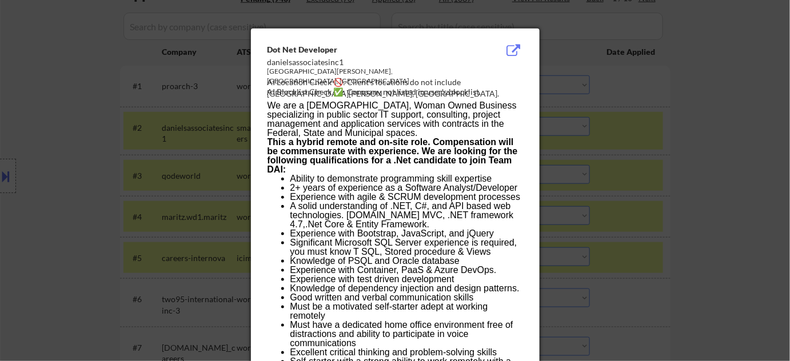
click at [601, 157] on div at bounding box center [395, 180] width 790 height 361
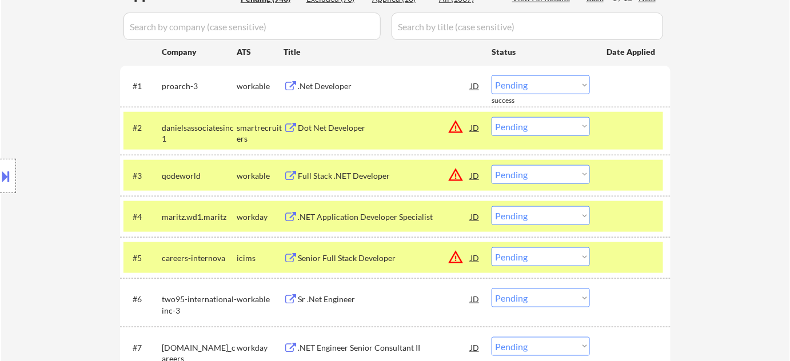
click at [517, 126] on select "Choose an option... Pending Applied Excluded (Questions) Excluded (Expired) Exc…" at bounding box center [541, 126] width 98 height 19
click at [492, 117] on select "Choose an option... Pending Applied Excluded (Questions) Excluded (Expired) Exc…" at bounding box center [541, 126] width 98 height 19
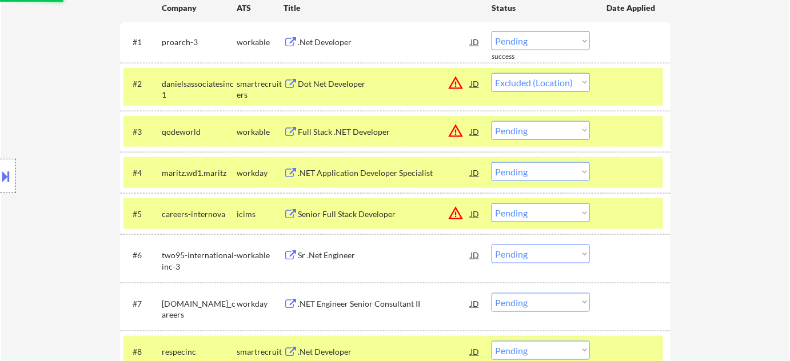
scroll to position [416, 0]
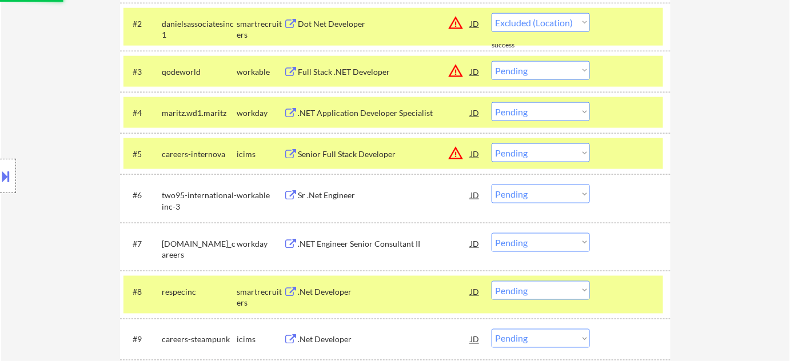
select select ""pending""
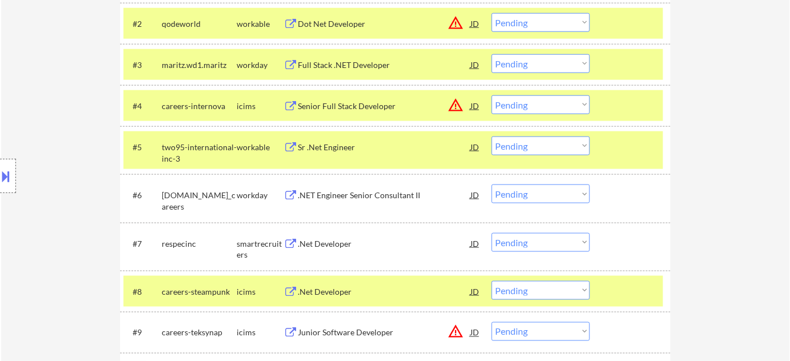
scroll to position [468, 0]
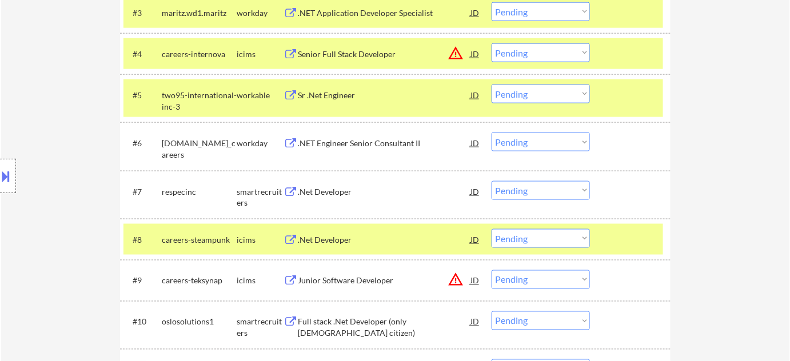
click at [335, 188] on div ".Net Developer" at bounding box center [384, 191] width 173 height 11
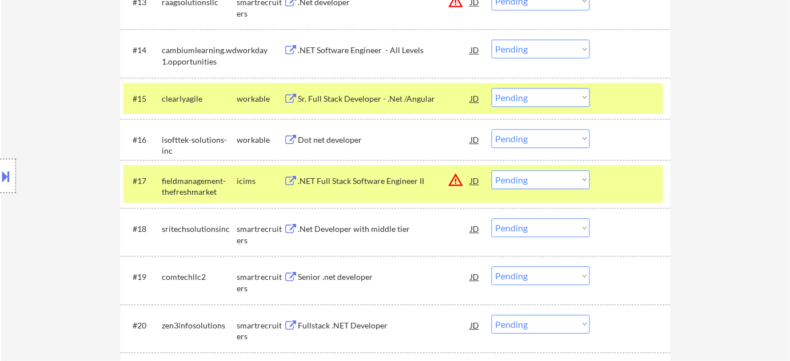
scroll to position [987, 0]
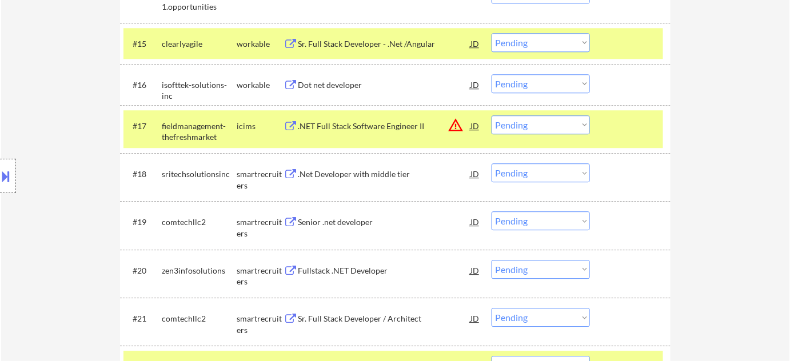
click at [335, 85] on div "Dot net developer" at bounding box center [384, 84] width 173 height 11
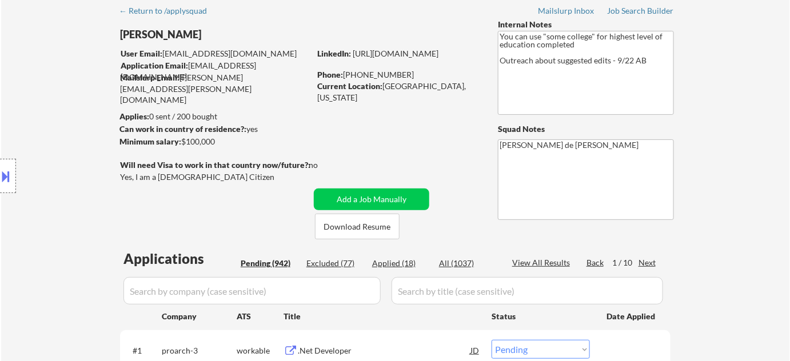
scroll to position [103, 0]
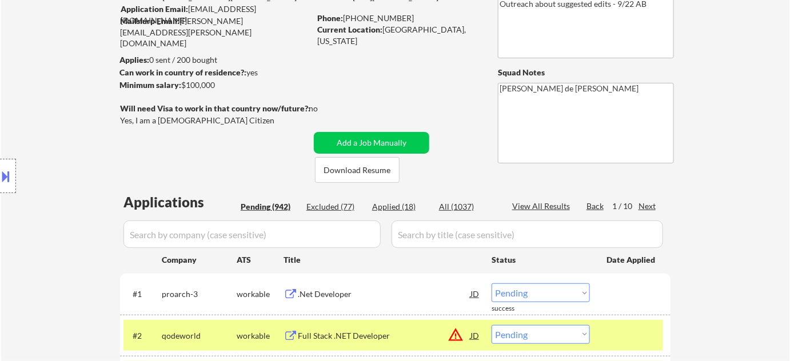
click at [402, 204] on div "Applied (18)" at bounding box center [400, 206] width 57 height 11
select select ""applied""
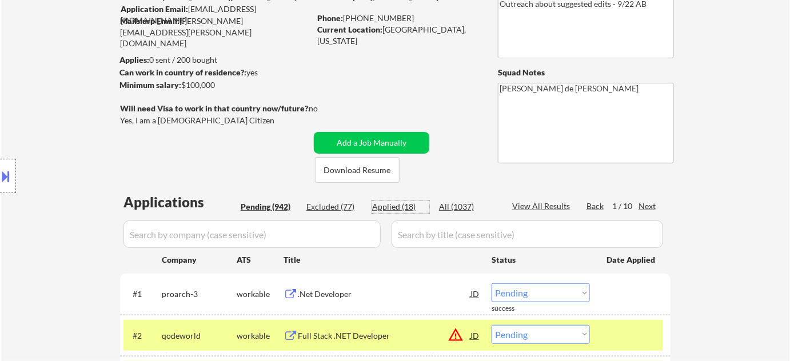
select select ""applied""
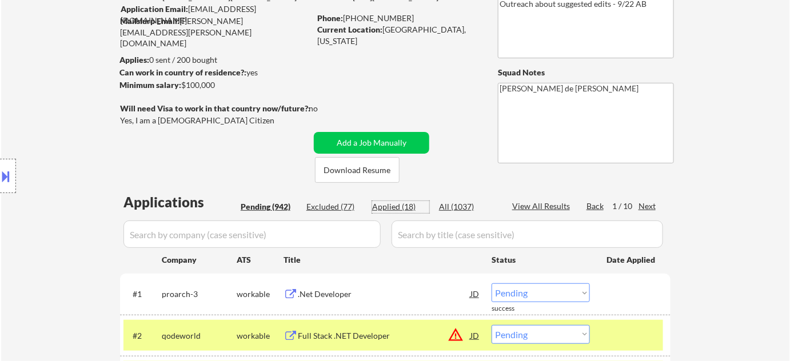
select select ""applied""
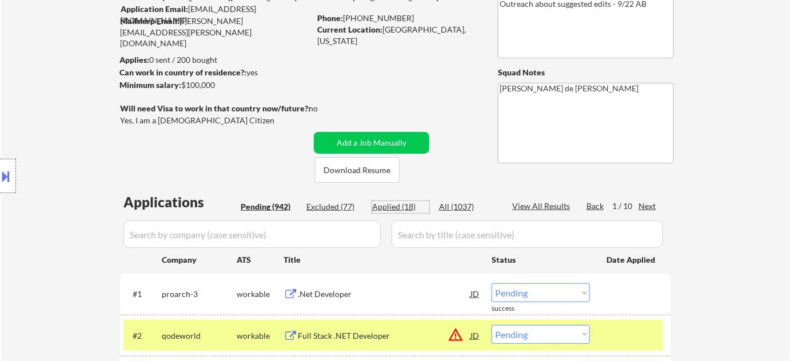
select select ""applied""
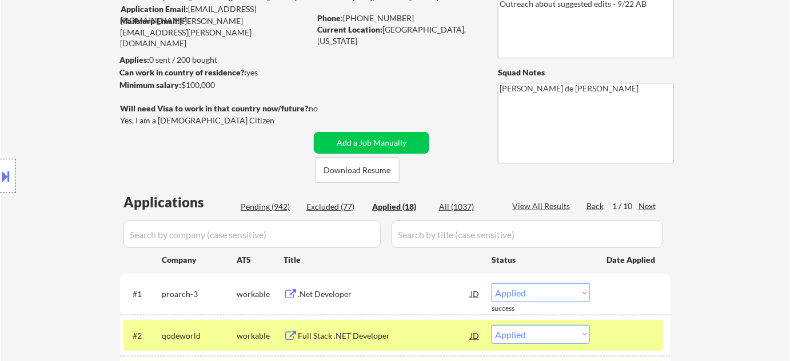
click at [341, 232] on input "input" at bounding box center [251, 234] width 257 height 27
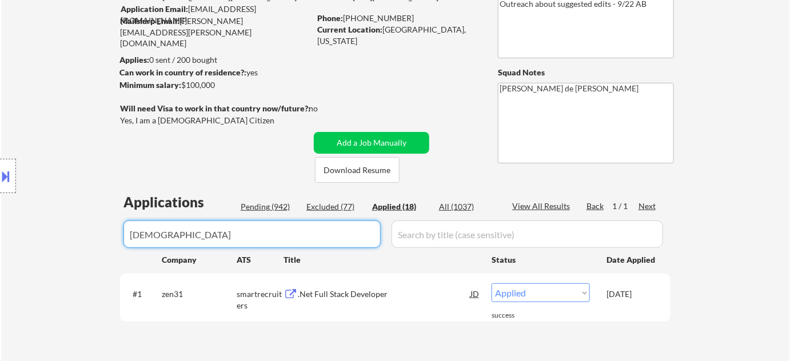
type input "zen"
click at [270, 205] on div "Pending (942)" at bounding box center [269, 206] width 57 height 11
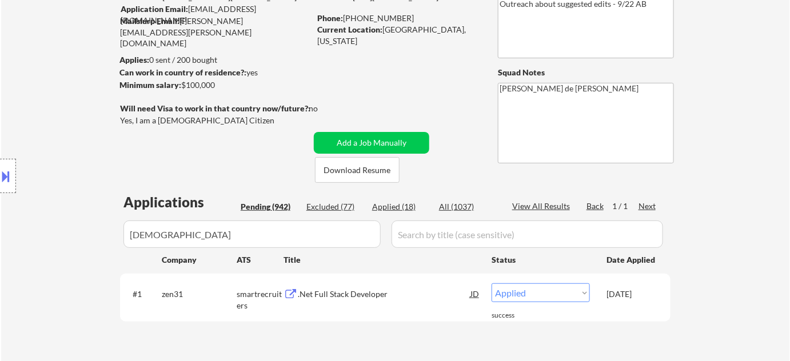
select select ""pending""
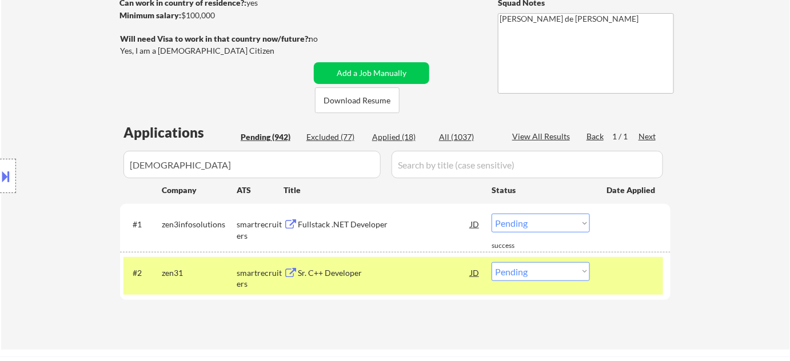
scroll to position [260, 0]
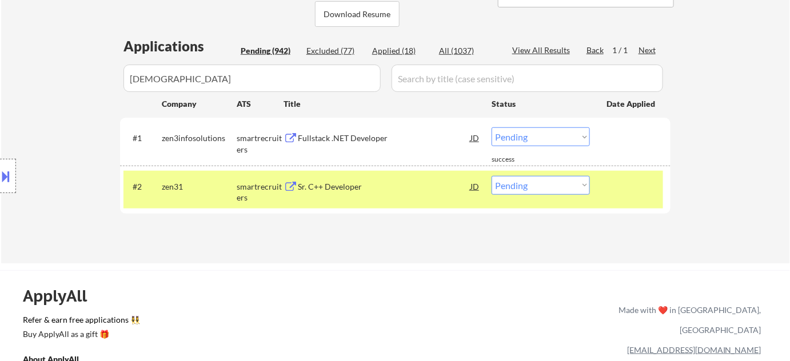
click at [395, 48] on div "Applied (18)" at bounding box center [400, 50] width 57 height 11
select select ""applied""
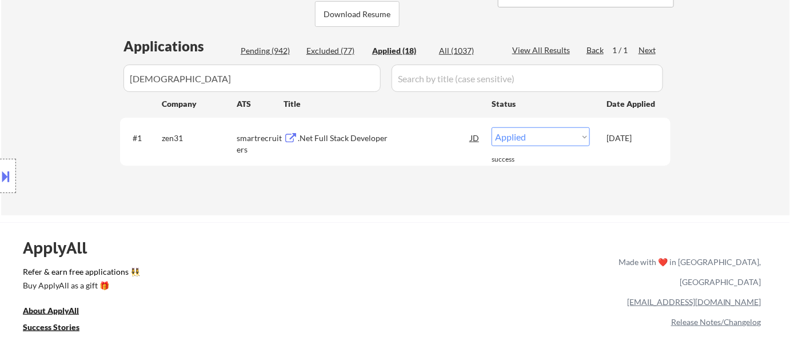
click at [366, 138] on div ".Net Full Stack Developer" at bounding box center [384, 138] width 173 height 11
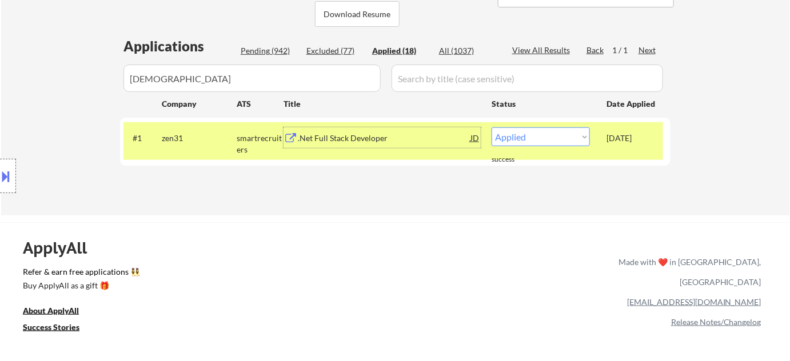
click at [266, 66] on input "input" at bounding box center [251, 78] width 257 height 27
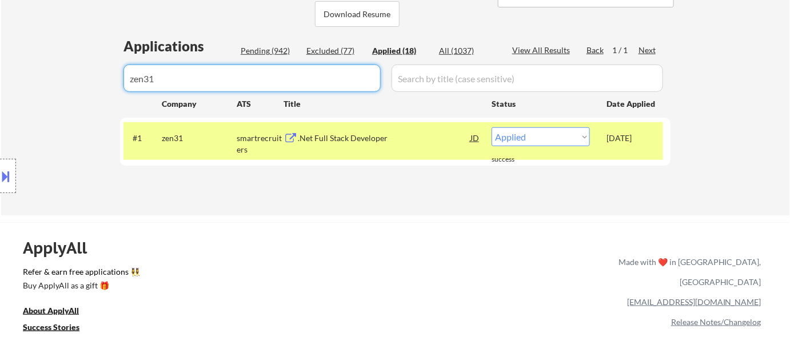
type input "zen31"
click at [274, 50] on div "Pending (942)" at bounding box center [269, 50] width 57 height 11
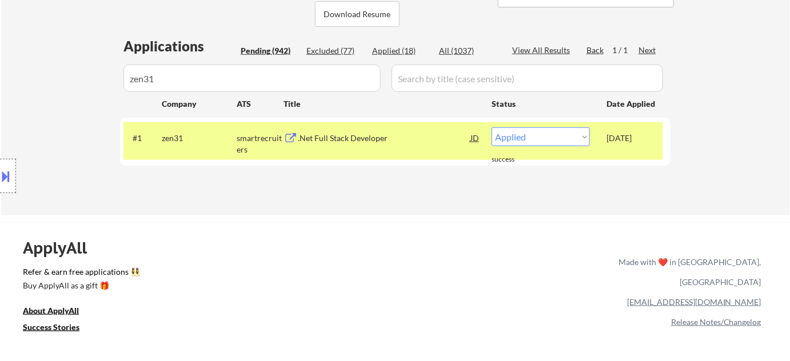
select select ""pending""
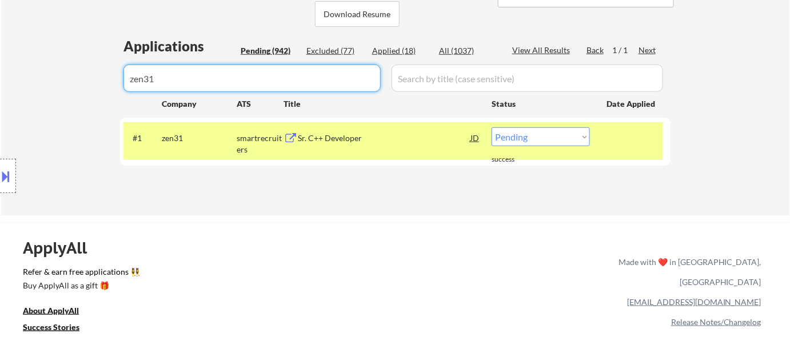
click at [248, 75] on input "input" at bounding box center [251, 78] width 257 height 27
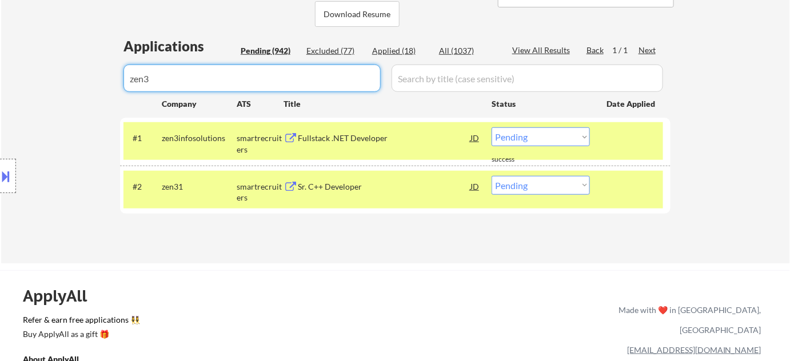
type input "zen3"
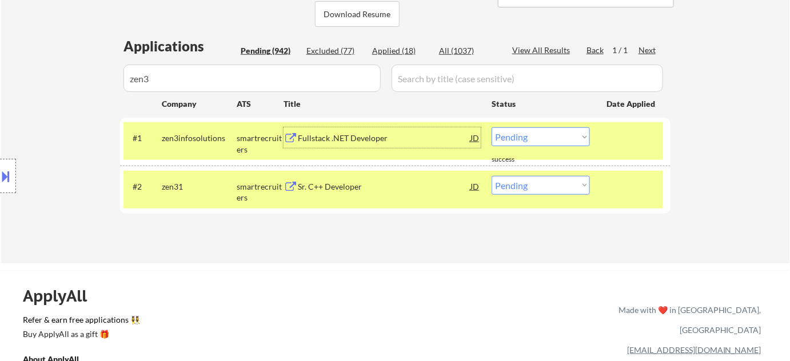
click at [305, 139] on div "Fullstack .NET Developer" at bounding box center [384, 138] width 173 height 11
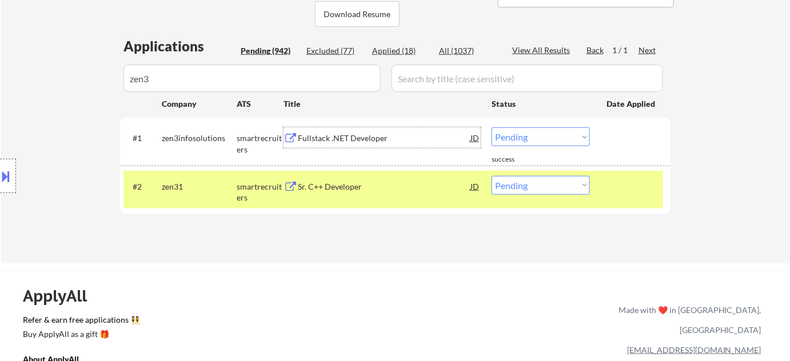
click at [413, 43] on div "Applications Pending (942) Excluded (77) Applied (18) All (1037) View All Resul…" at bounding box center [395, 139] width 551 height 205
click at [402, 51] on div "Applied (18)" at bounding box center [400, 50] width 57 height 11
click at [326, 84] on input "input" at bounding box center [251, 78] width 257 height 27
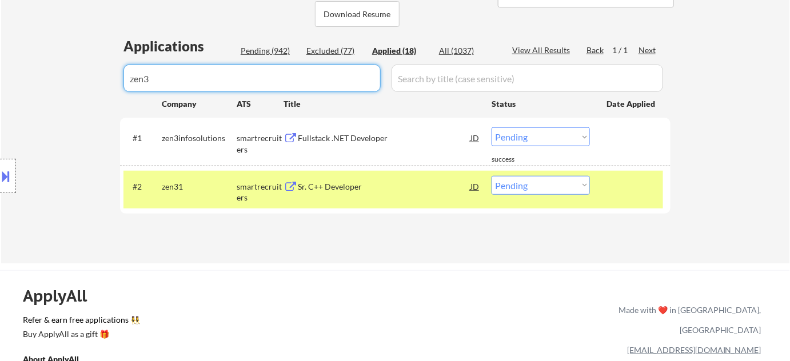
select select ""applied""
drag, startPoint x: 309, startPoint y: 88, endPoint x: 0, endPoint y: 106, distance: 309.8
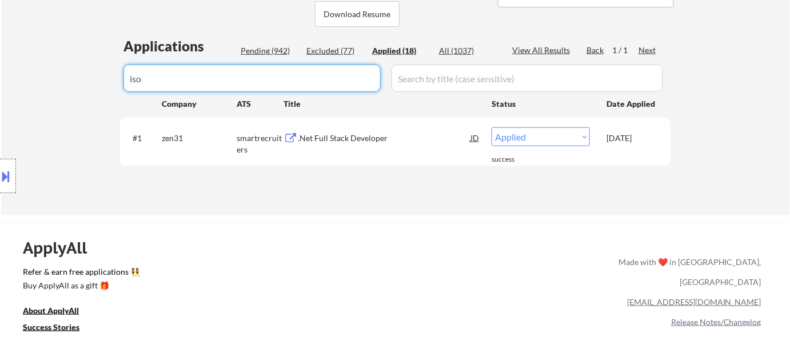
type input "isof"
select select ""applied""
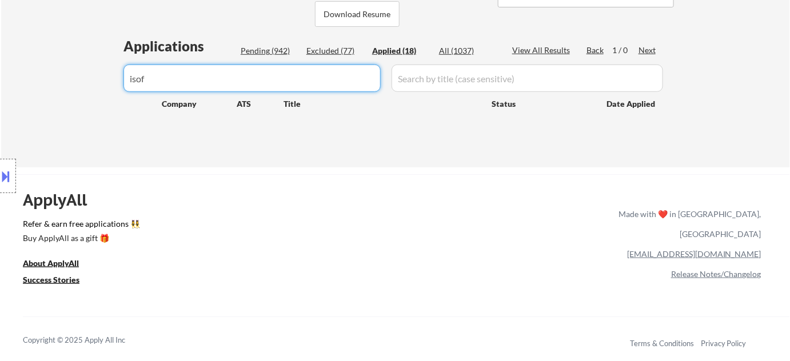
type input "isof"
click at [277, 47] on div "Pending (942)" at bounding box center [269, 50] width 57 height 11
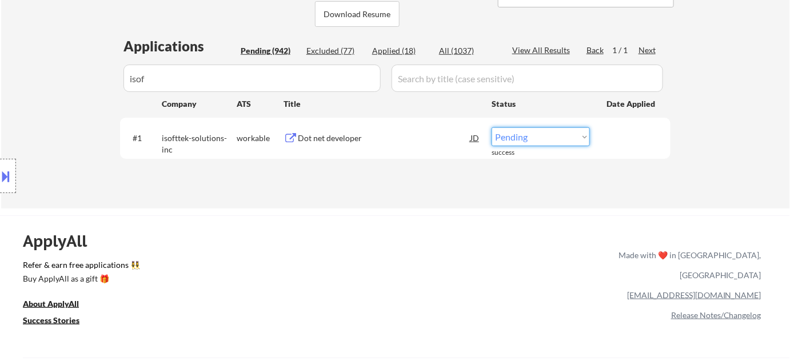
click at [531, 139] on select "Choose an option... Pending Applied Excluded (Questions) Excluded (Expired) Exc…" at bounding box center [541, 136] width 98 height 19
select select ""applied""
click at [492, 127] on select "Choose an option... Pending Applied Excluded (Questions) Excluded (Expired) Exc…" at bounding box center [541, 136] width 98 height 19
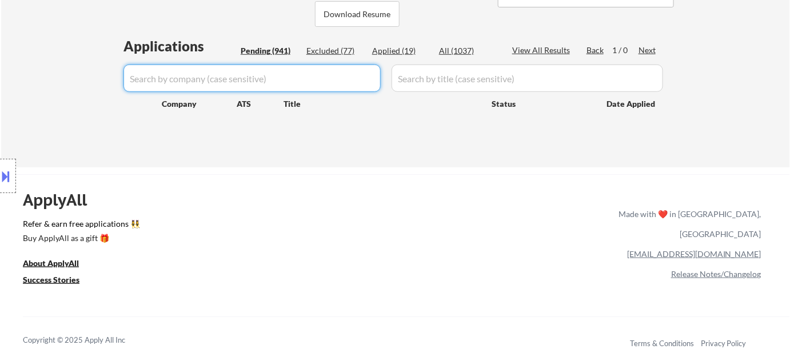
click at [276, 50] on div "Pending (941)" at bounding box center [269, 50] width 57 height 11
select select ""pending""
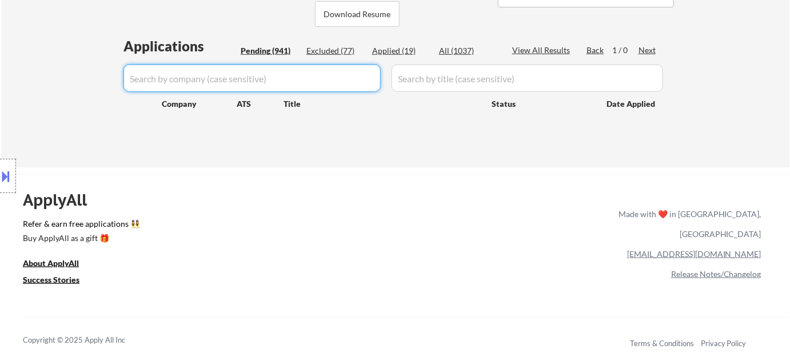
select select ""pending""
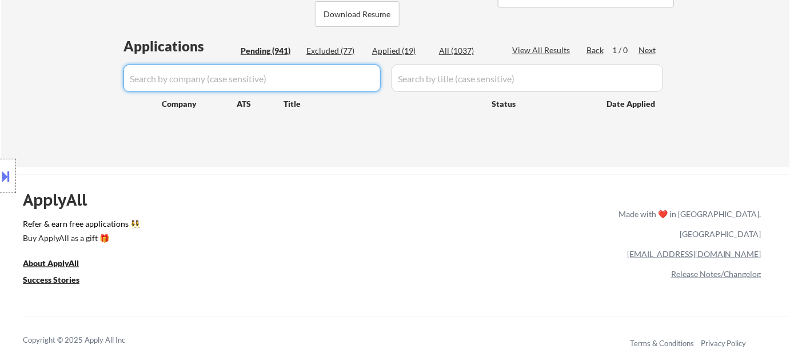
select select ""pending""
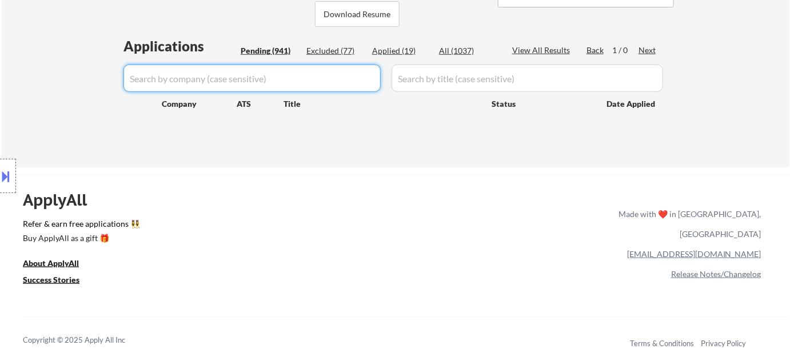
select select ""pending""
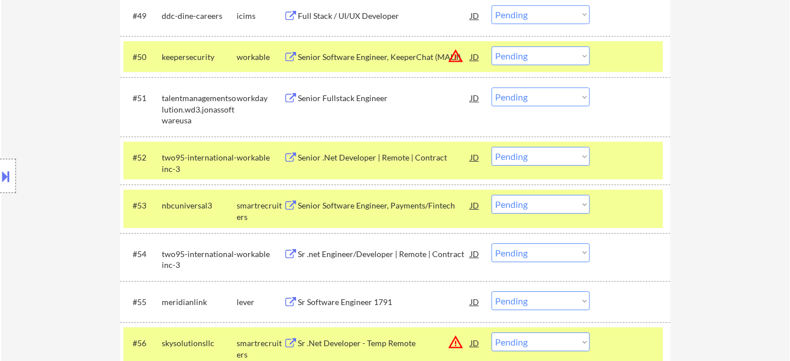
scroll to position [2598, 0]
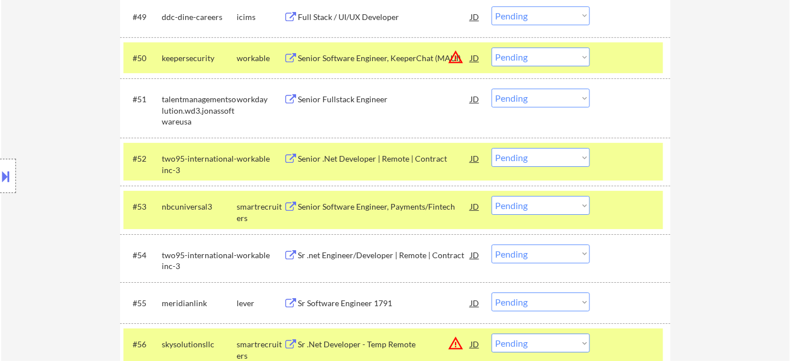
click at [365, 100] on div "Senior Fullstack Engineer" at bounding box center [384, 99] width 173 height 11
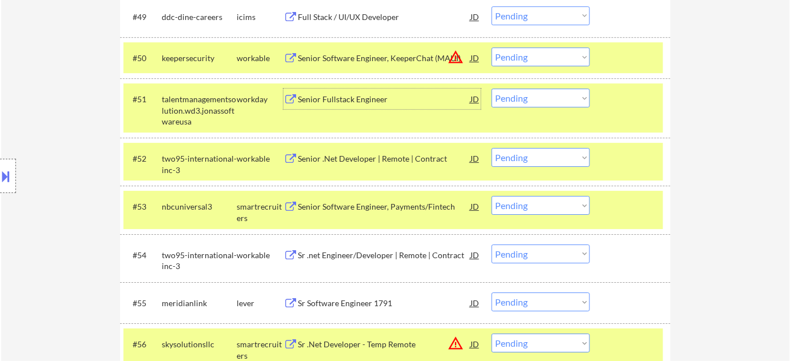
click at [555, 98] on select "Choose an option... Pending Applied Excluded (Questions) Excluded (Expired) Exc…" at bounding box center [541, 98] width 98 height 19
click at [492, 89] on select "Choose an option... Pending Applied Excluded (Questions) Excluded (Expired) Exc…" at bounding box center [541, 98] width 98 height 19
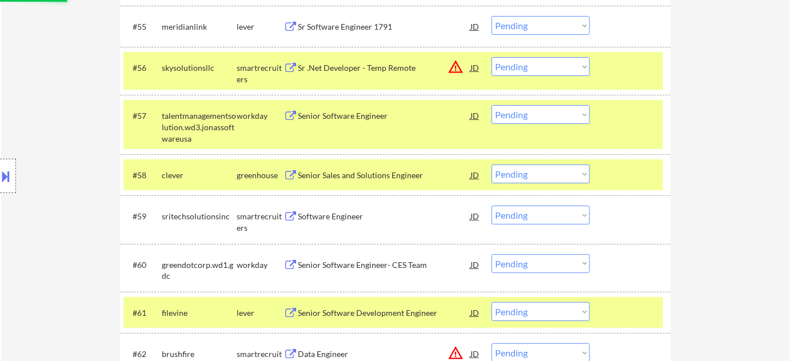
scroll to position [2910, 0]
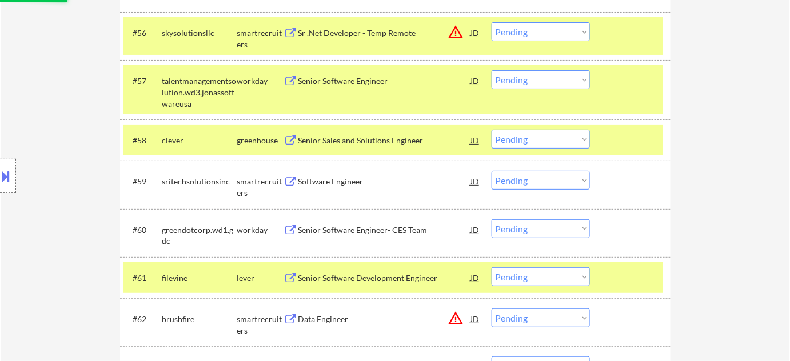
select select ""pending""
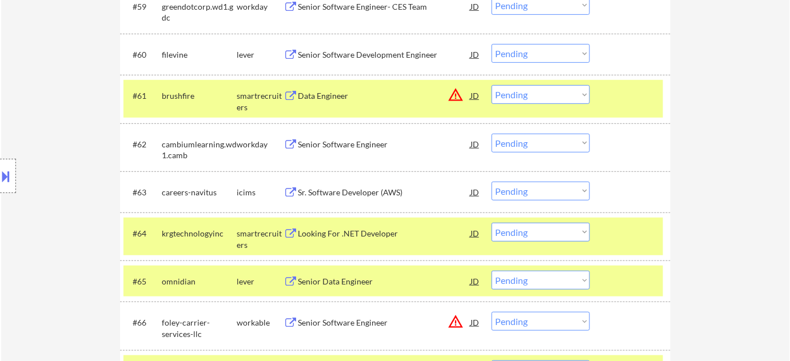
scroll to position [3170, 0]
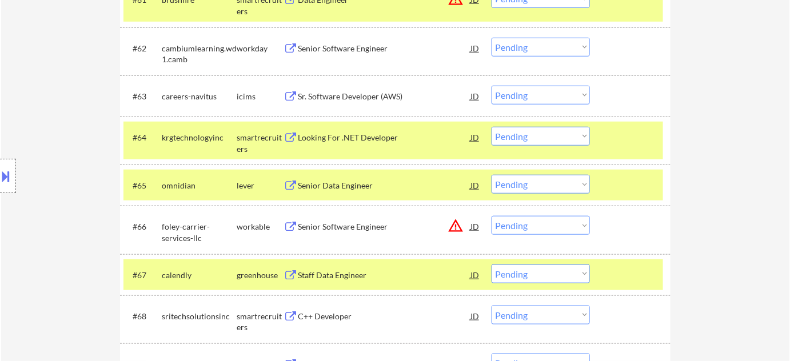
click at [353, 186] on div "Senior Data Engineer" at bounding box center [384, 185] width 173 height 11
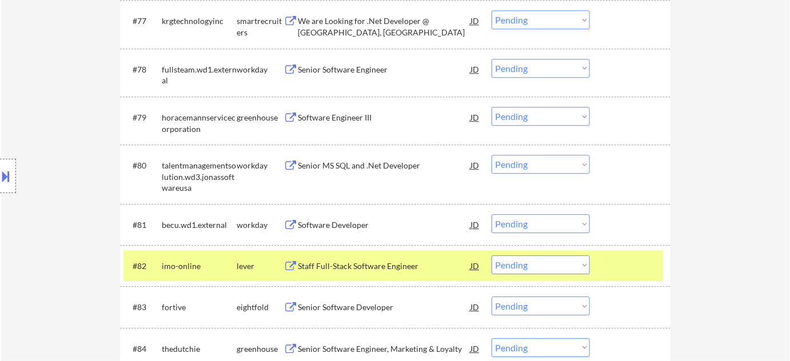
scroll to position [3898, 0]
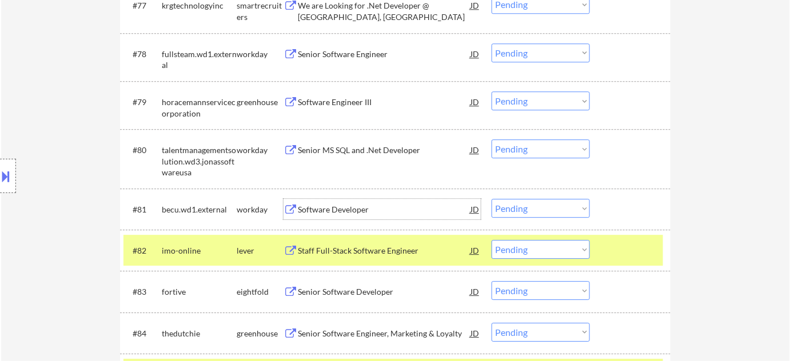
click at [349, 207] on div "Software Developer" at bounding box center [384, 209] width 173 height 11
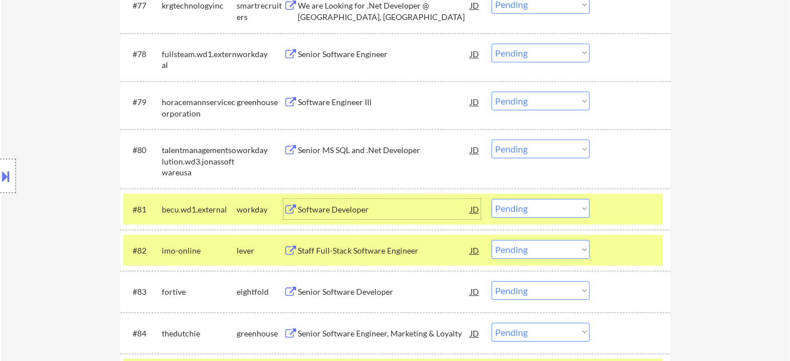
click at [542, 206] on select "Choose an option... Pending Applied Excluded (Questions) Excluded (Expired) Exc…" at bounding box center [541, 208] width 98 height 19
click at [492, 199] on select "Choose an option... Pending Applied Excluded (Questions) Excluded (Expired) Exc…" at bounding box center [541, 208] width 98 height 19
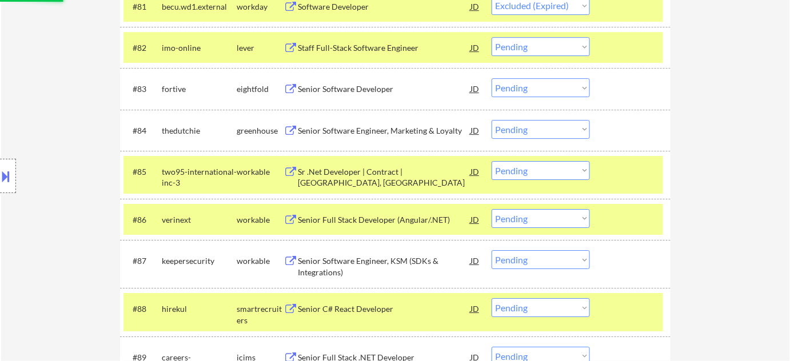
scroll to position [4105, 0]
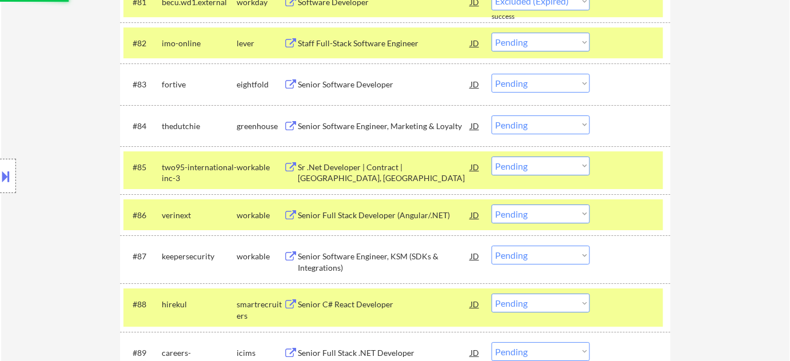
select select ""pending""
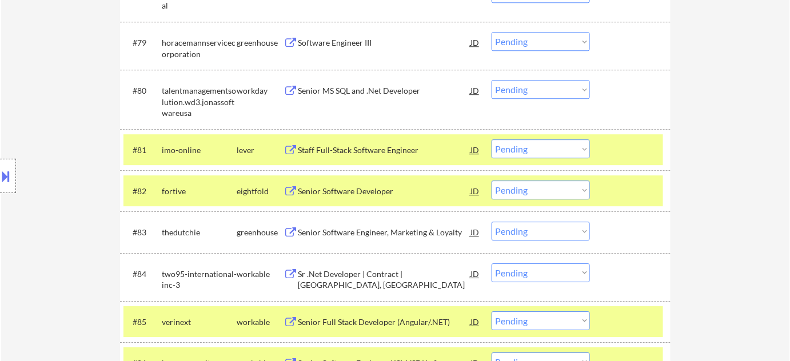
scroll to position [3950, 0]
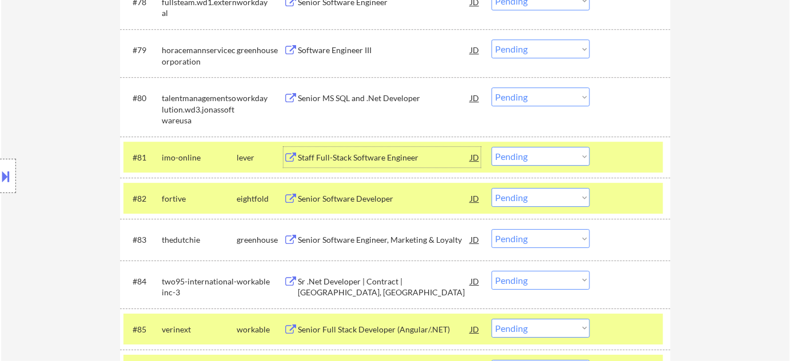
click at [344, 158] on div "Staff Full-Stack Software Engineer" at bounding box center [384, 157] width 173 height 11
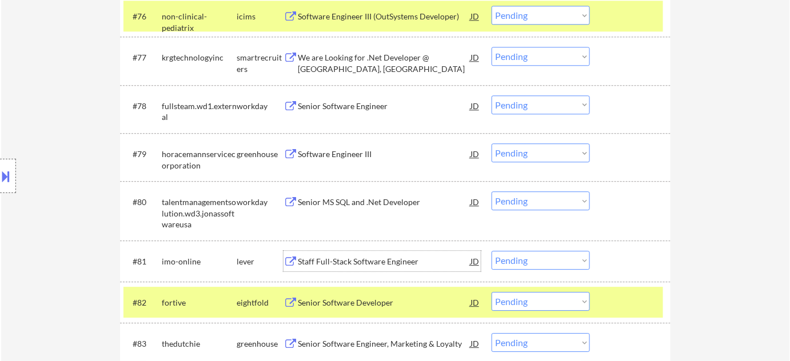
scroll to position [3794, 0]
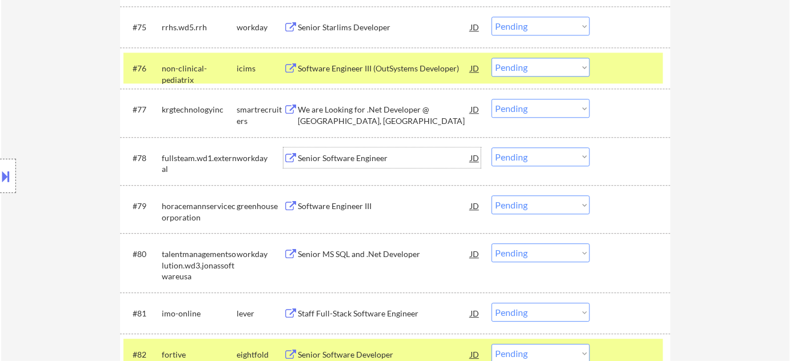
click at [358, 153] on div "Senior Software Engineer" at bounding box center [384, 158] width 173 height 11
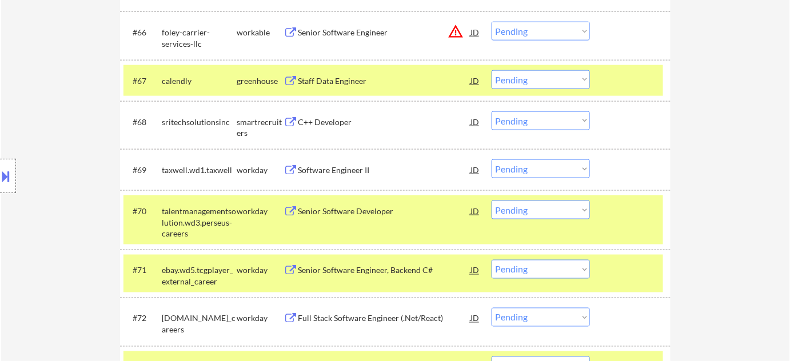
scroll to position [3430, 0]
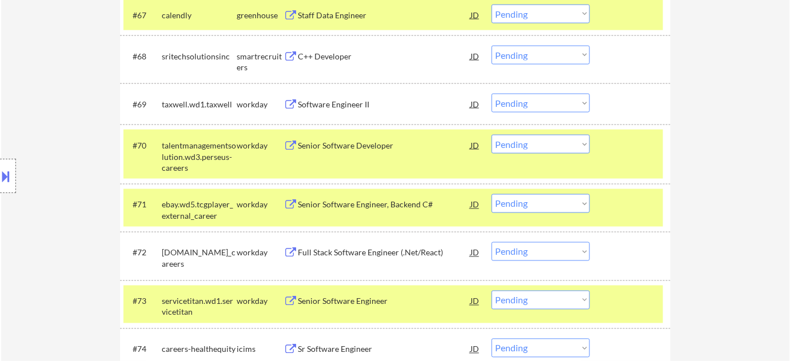
click at [363, 204] on div "Senior Software Engineer, Backend C#" at bounding box center [384, 205] width 173 height 11
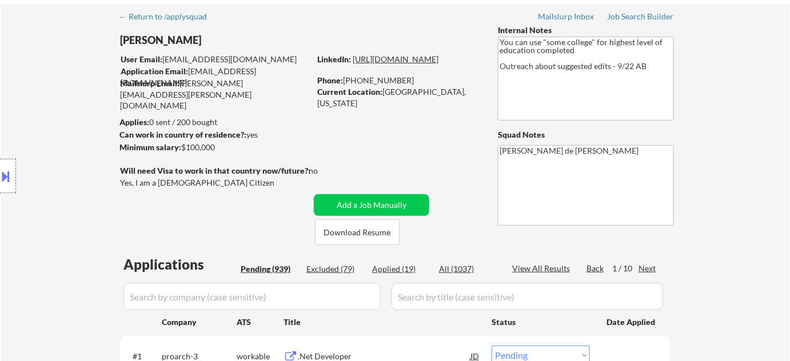
scroll to position [0, 0]
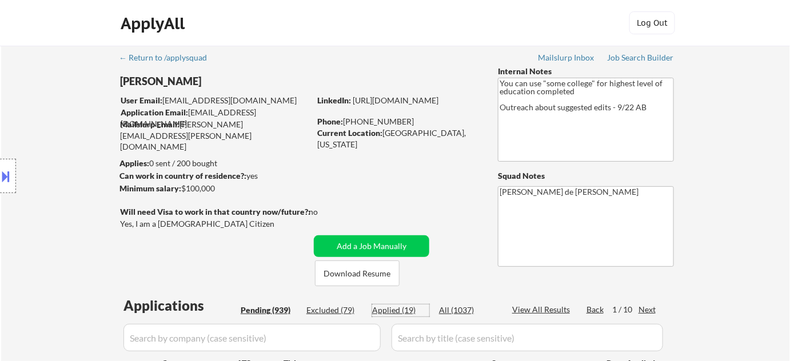
click at [408, 309] on div "Applied (19)" at bounding box center [400, 310] width 57 height 11
select select ""applied""
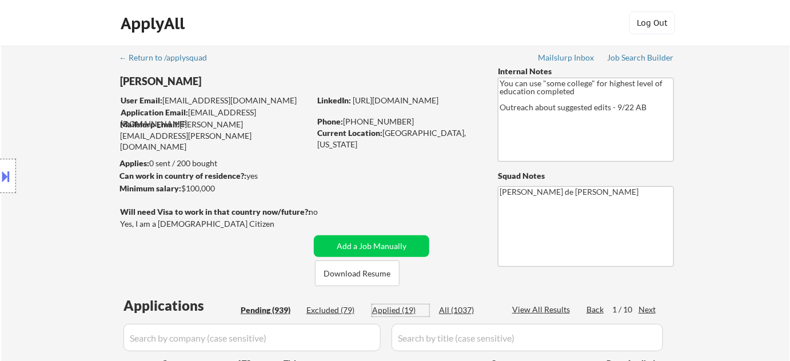
select select ""applied""
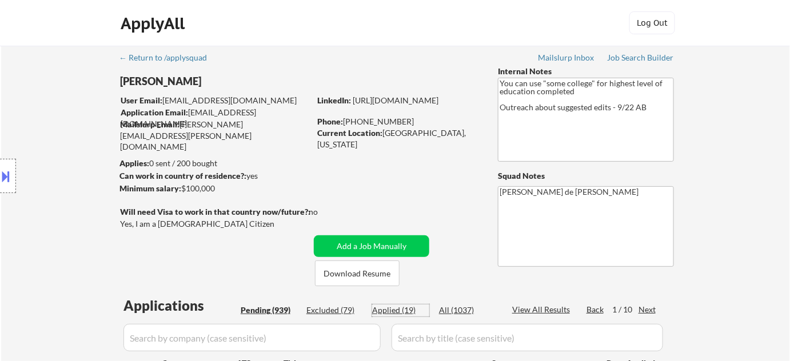
select select ""applied""
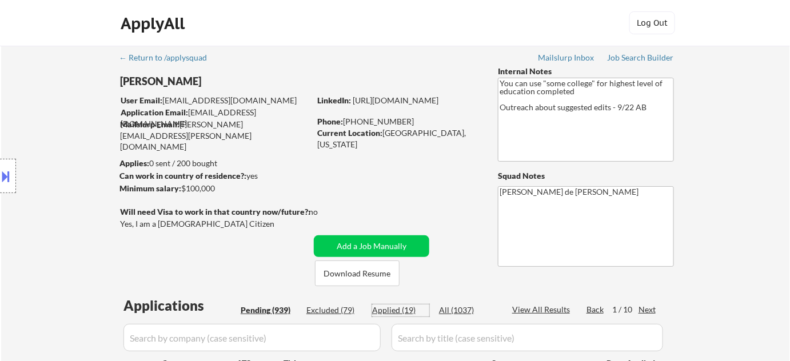
select select ""applied""
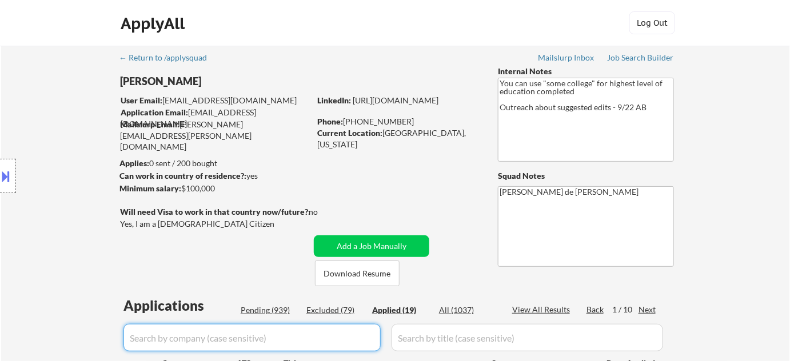
click at [308, 329] on input "input" at bounding box center [251, 337] width 257 height 27
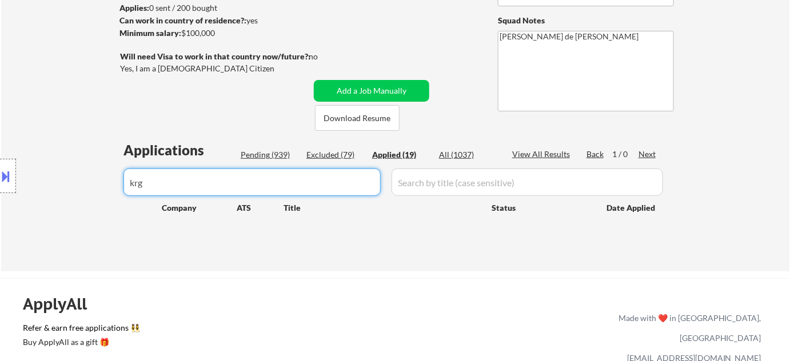
scroll to position [155, 0]
type input "krg"
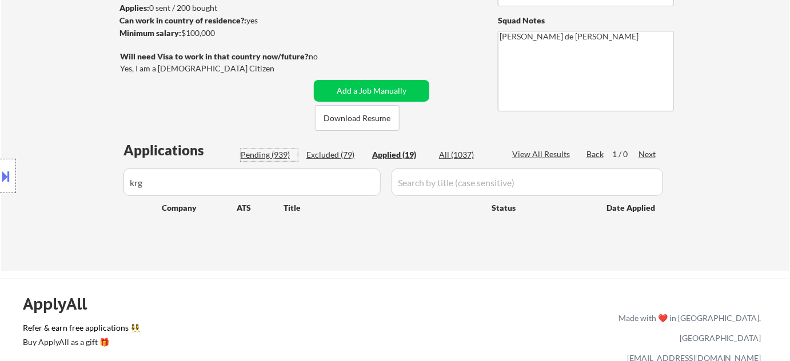
click at [265, 154] on div "Pending (939)" at bounding box center [269, 154] width 57 height 11
select select ""pending""
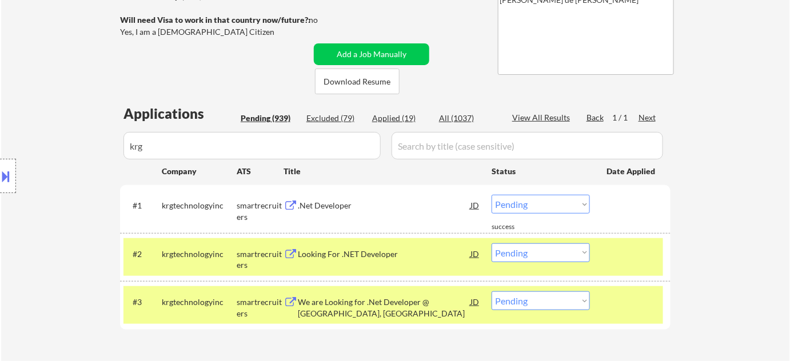
scroll to position [208, 0]
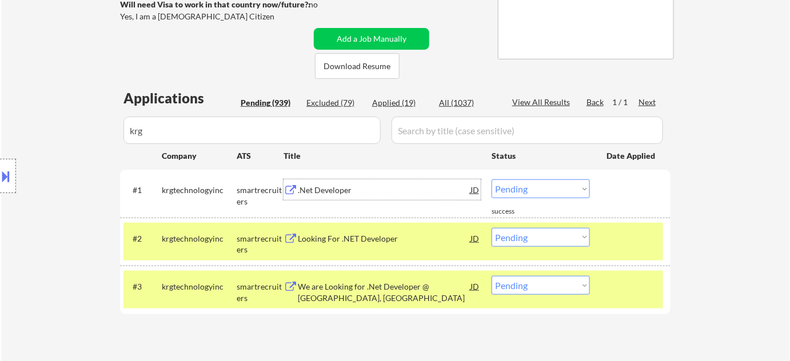
click at [329, 185] on div ".Net Developer" at bounding box center [384, 190] width 173 height 11
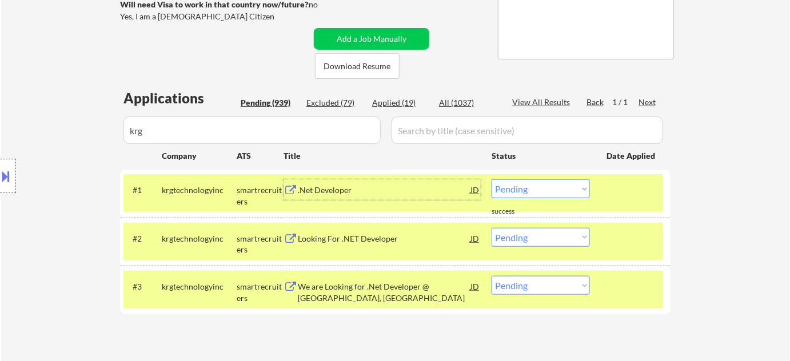
click at [393, 98] on div "Applied (19)" at bounding box center [400, 102] width 57 height 11
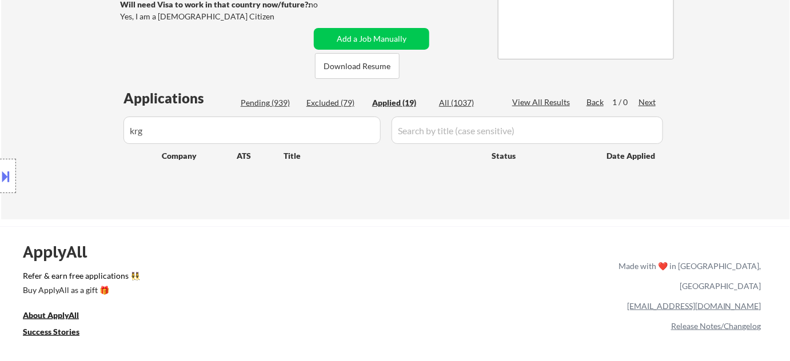
click at [277, 99] on div "Pending (939)" at bounding box center [269, 102] width 57 height 11
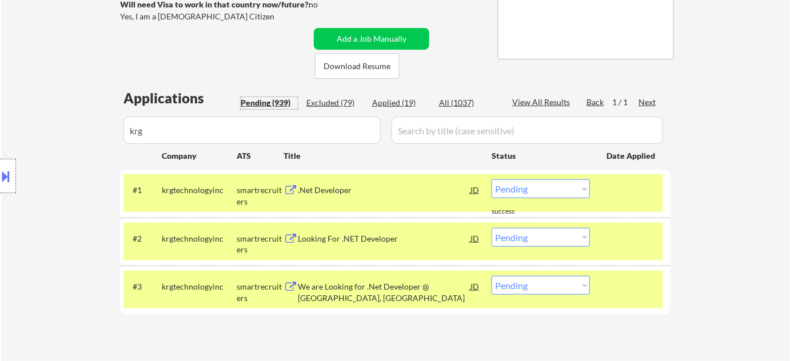
click at [518, 184] on select "Choose an option... Pending Applied Excluded (Questions) Excluded (Expired) Exc…" at bounding box center [541, 189] width 98 height 19
click at [492, 180] on select "Choose an option... Pending Applied Excluded (Questions) Excluded (Expired) Exc…" at bounding box center [541, 189] width 98 height 19
select select ""pending""
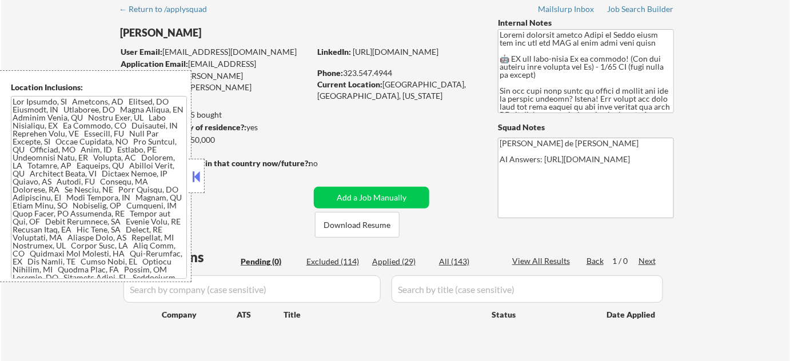
scroll to position [103, 0]
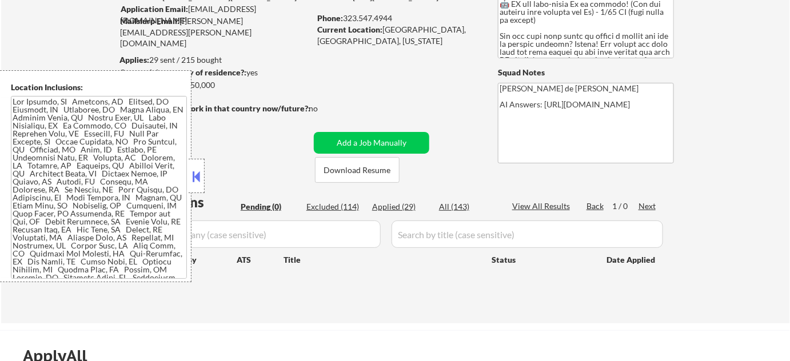
click at [199, 182] on button at bounding box center [196, 176] width 13 height 17
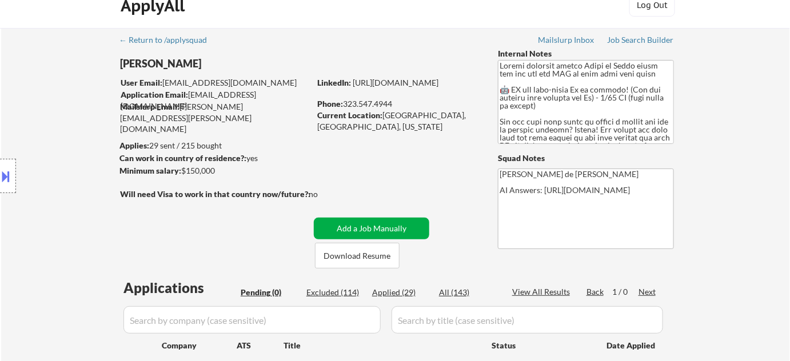
scroll to position [0, 0]
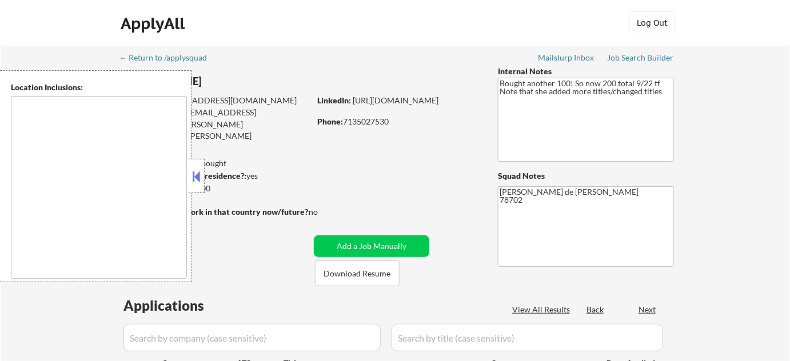
type textarea "[GEOGRAPHIC_DATA], [GEOGRAPHIC_DATA] [GEOGRAPHIC_DATA], [GEOGRAPHIC_DATA] [GEOG…"
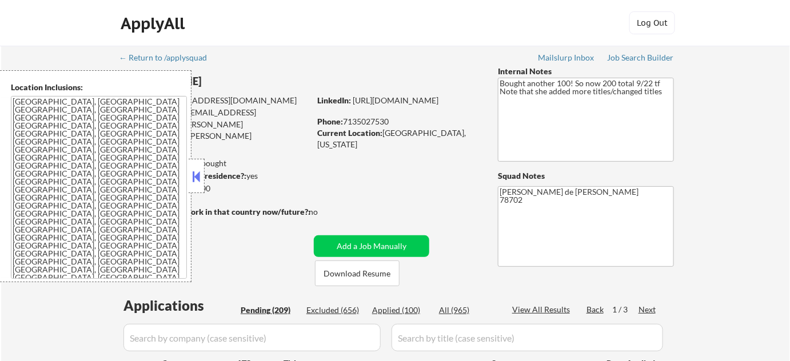
select select ""pending""
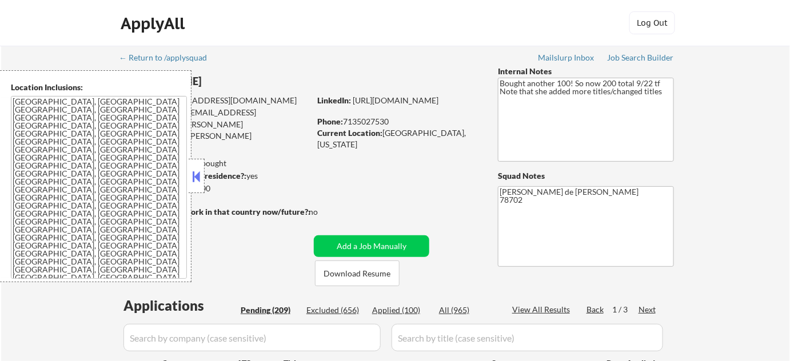
select select ""pending""
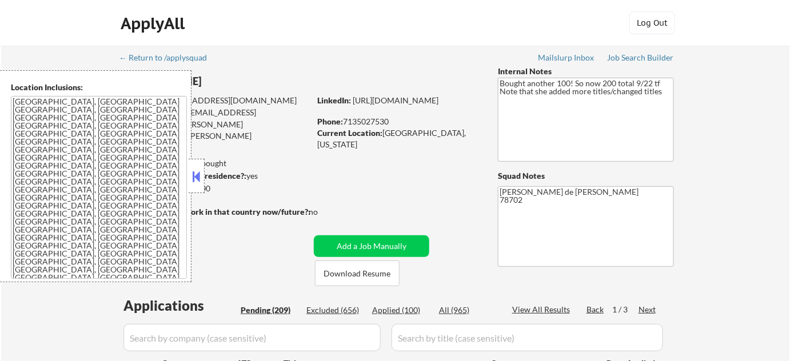
select select ""pending""
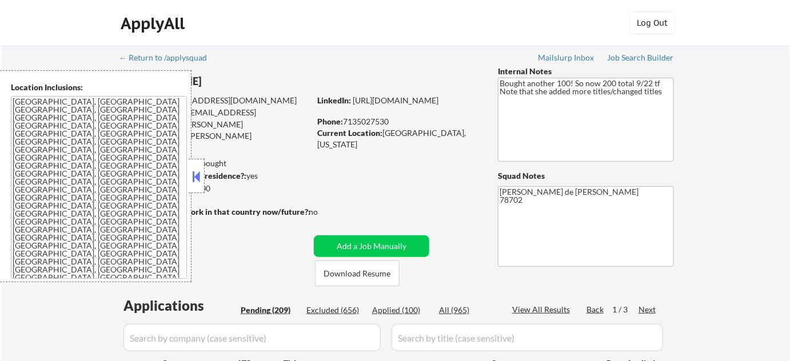
select select ""pending""
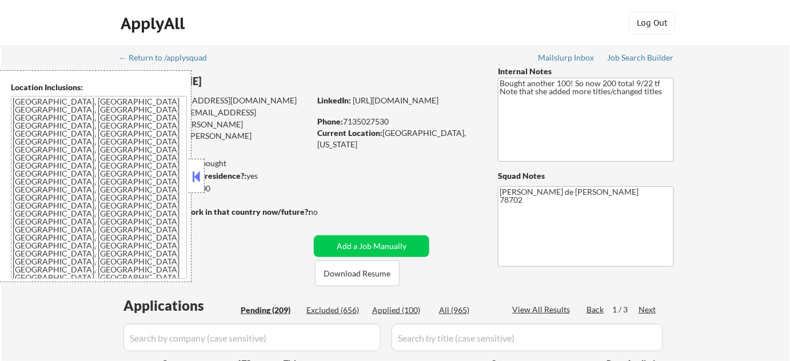
select select ""pending""
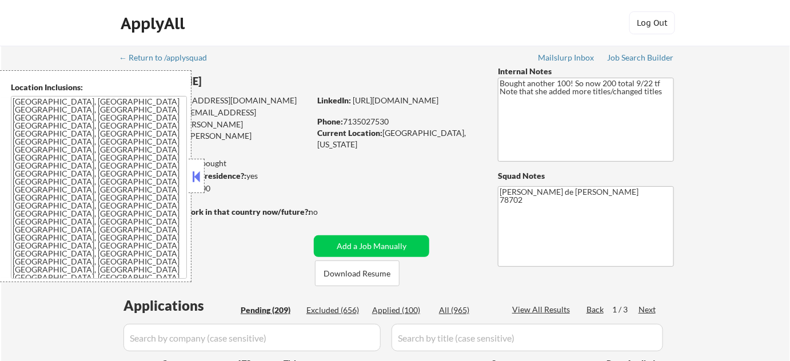
select select ""pending""
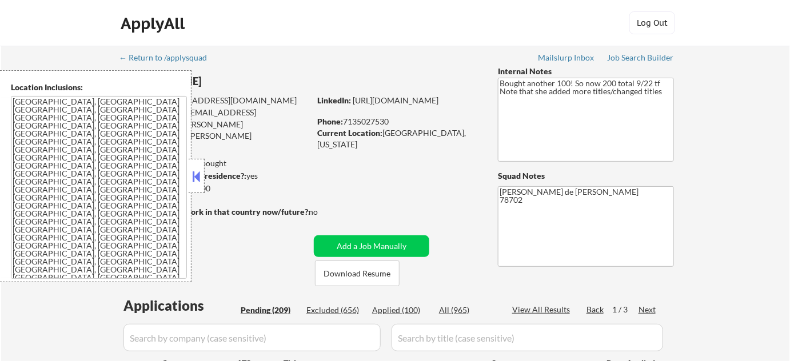
select select ""pending""
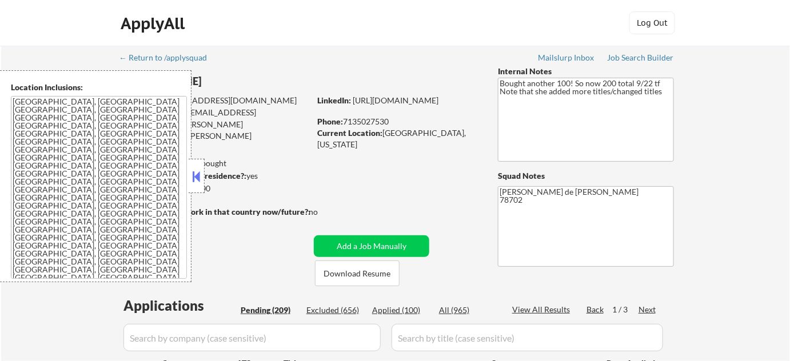
select select ""pending""
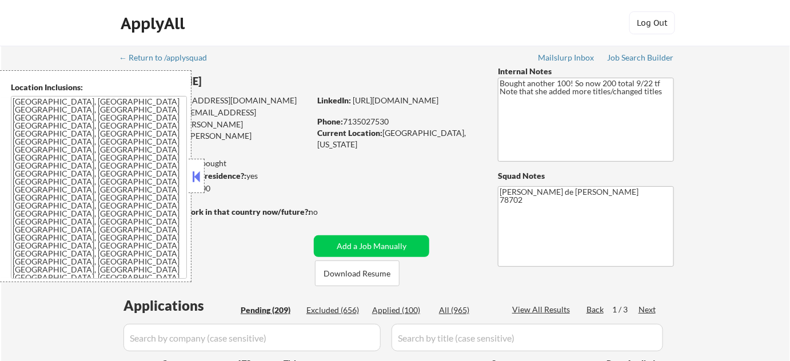
select select ""pending""
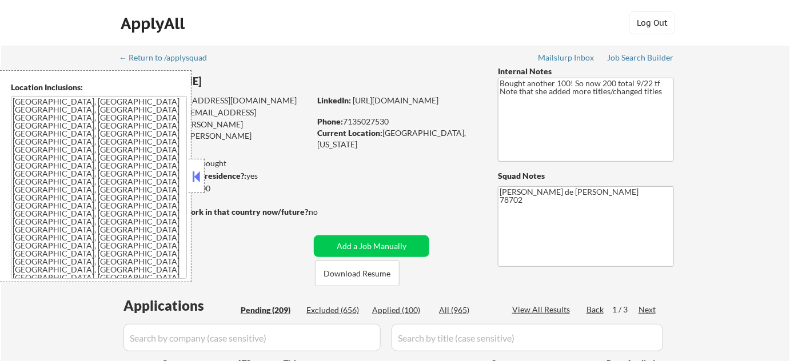
select select ""pending""
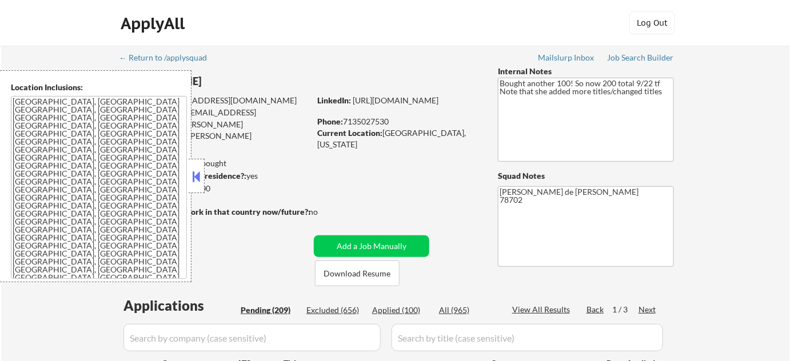
select select ""pending""
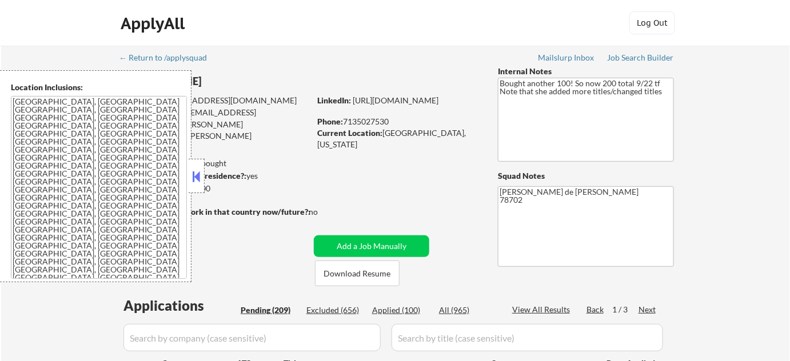
select select ""pending""
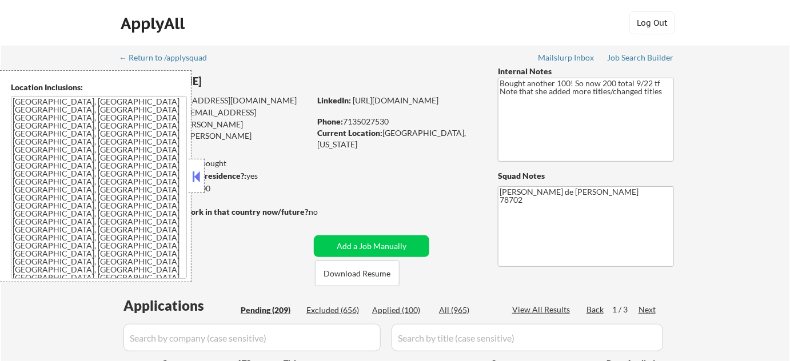
select select ""pending""
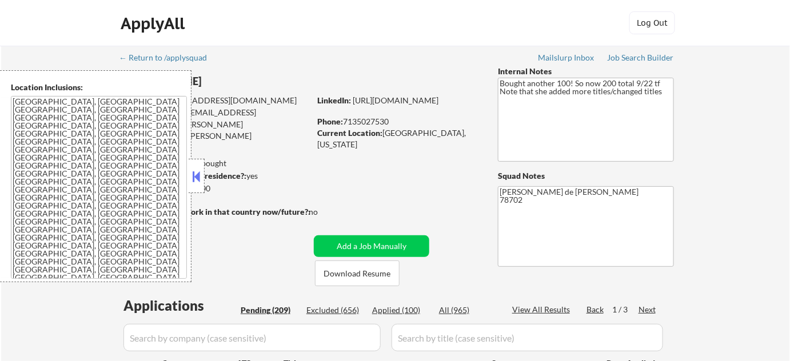
select select ""pending""
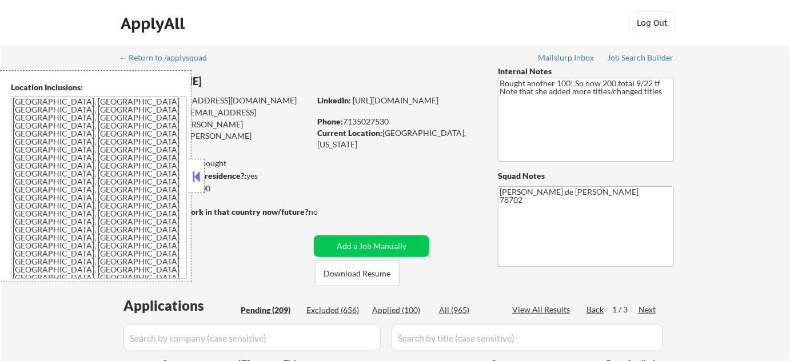
select select ""pending""
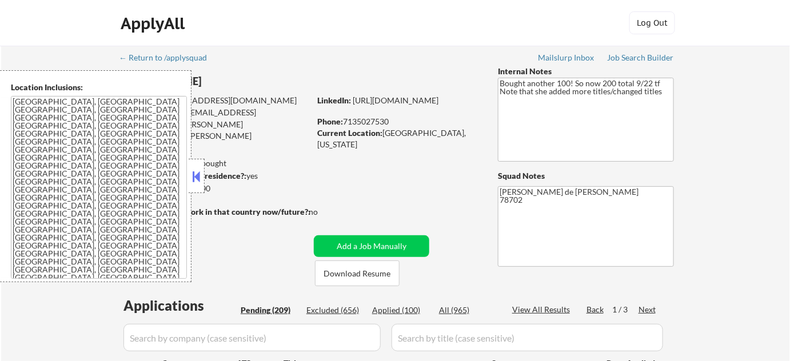
select select ""pending""
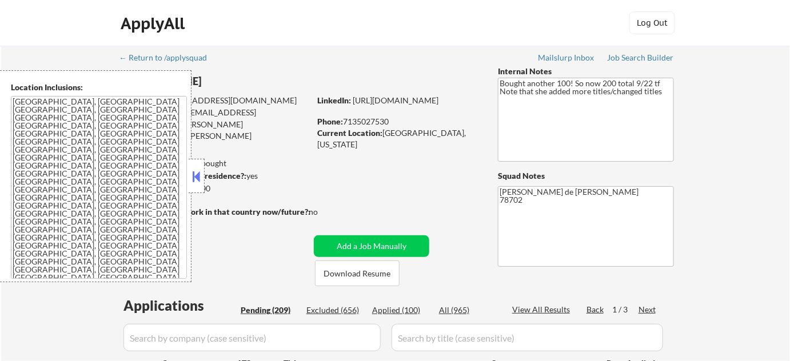
select select ""pending""
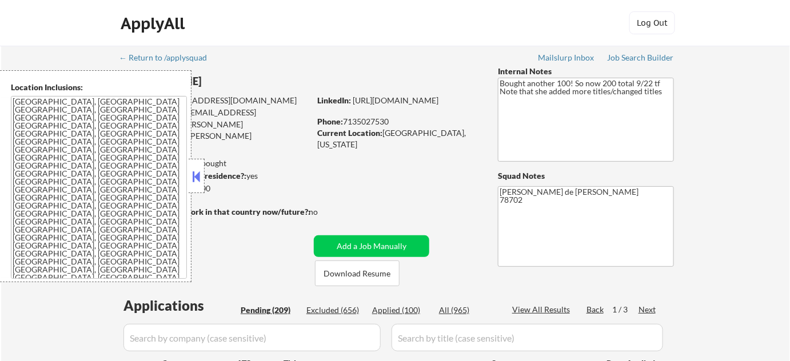
select select ""pending""
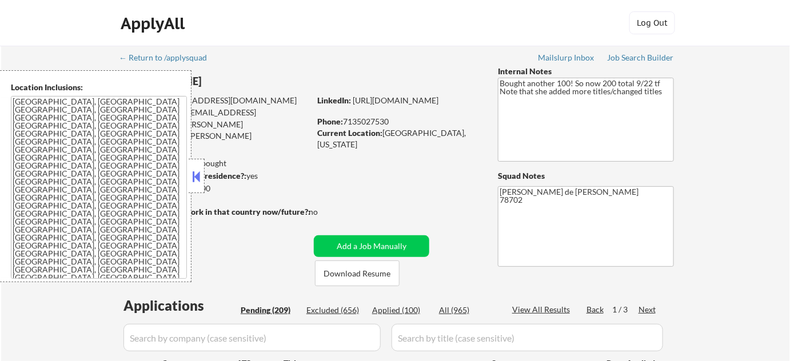
select select ""pending""
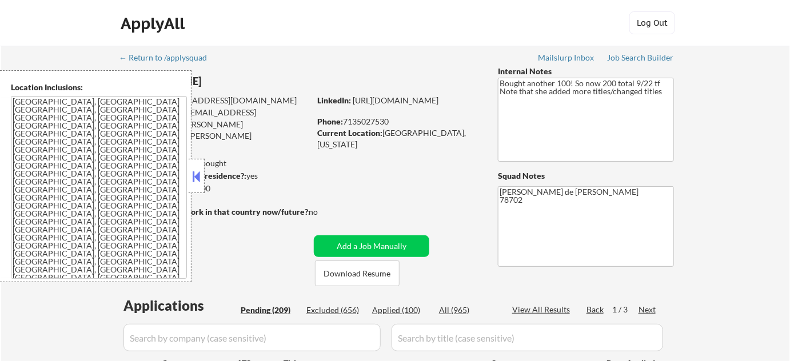
select select ""pending""
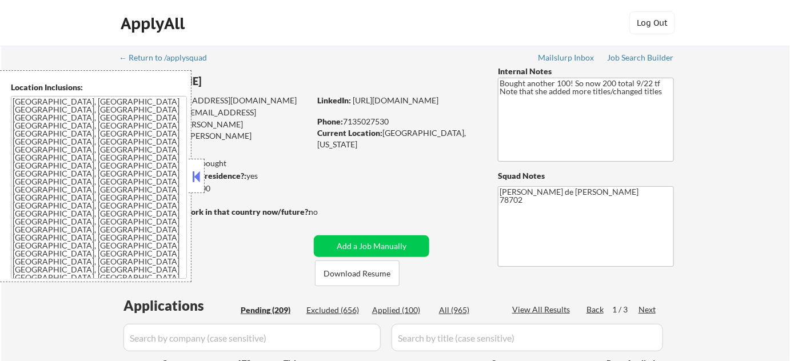
click at [200, 177] on button at bounding box center [196, 176] width 13 height 17
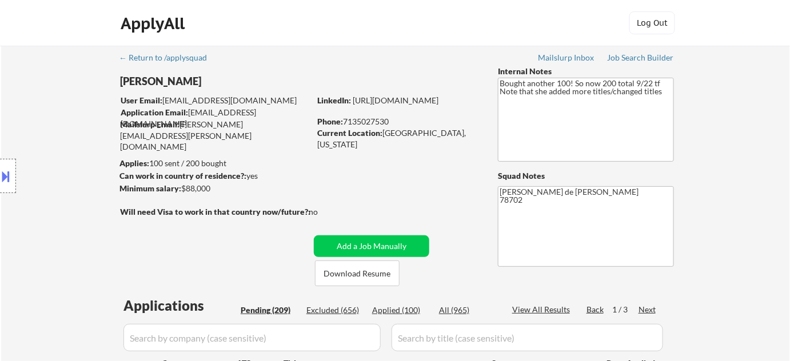
click at [0, 171] on button at bounding box center [6, 176] width 13 height 19
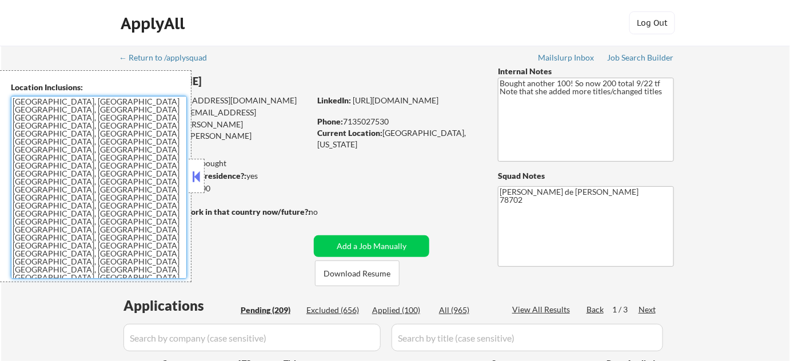
drag, startPoint x: 115, startPoint y: 186, endPoint x: 74, endPoint y: 126, distance: 72.3
click at [74, 126] on textarea "Austin, TX West Lake Hills, TX Rollingwood, TX Sunset Valley, TX Lost Creek, TX…" at bounding box center [99, 187] width 176 height 183
click at [53, 134] on textarea "Austin, TX West Lake Hills, TX Rollingwood, TX Sunset Valley, TX Lost Creek, TX…" at bounding box center [99, 187] width 176 height 183
drag, startPoint x: 12, startPoint y: 101, endPoint x: 101, endPoint y: 189, distance: 124.5
click at [101, 189] on textarea "Austin, TX West Lake Hills, TX Rollingwood, TX Sunset Valley, TX Lost Creek, TX…" at bounding box center [99, 187] width 176 height 183
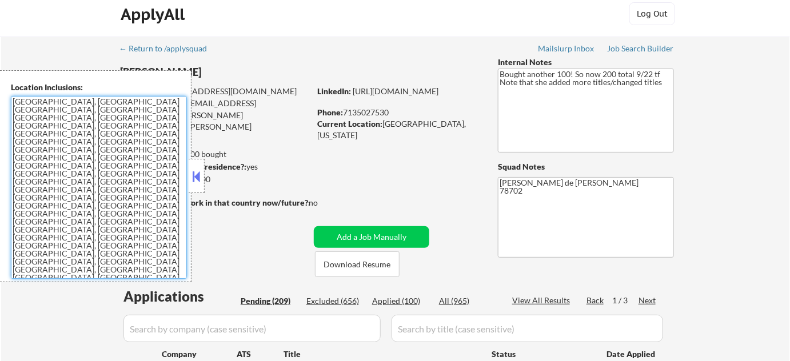
scroll to position [208, 0]
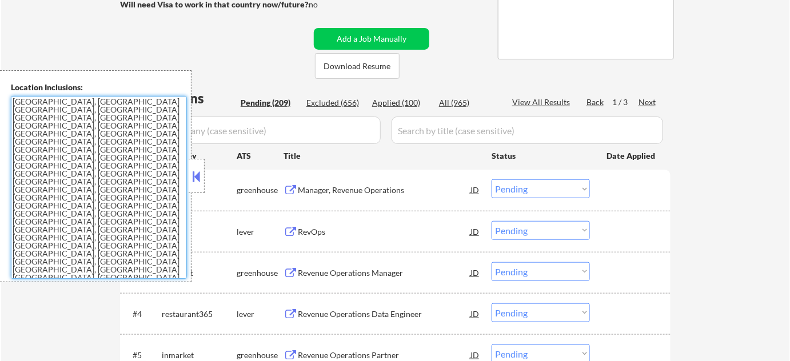
click at [199, 174] on button at bounding box center [196, 176] width 13 height 17
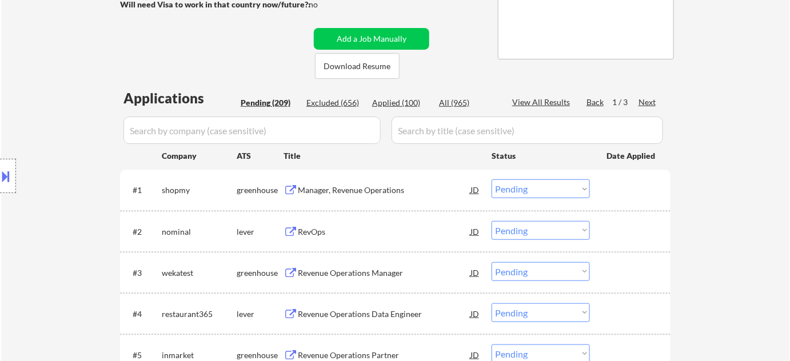
click at [345, 189] on div "Manager, Revenue Operations" at bounding box center [384, 190] width 173 height 11
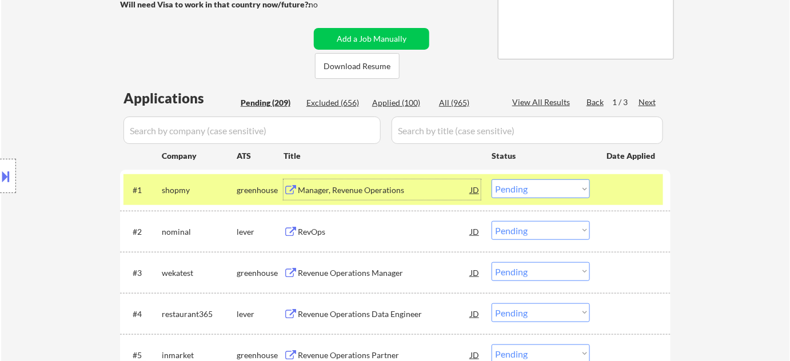
click at [509, 190] on select "Choose an option... Pending Applied Excluded (Questions) Excluded (Expired) Exc…" at bounding box center [541, 189] width 98 height 19
click at [492, 180] on select "Choose an option... Pending Applied Excluded (Questions) Excluded (Expired) Exc…" at bounding box center [541, 189] width 98 height 19
select select ""pending""
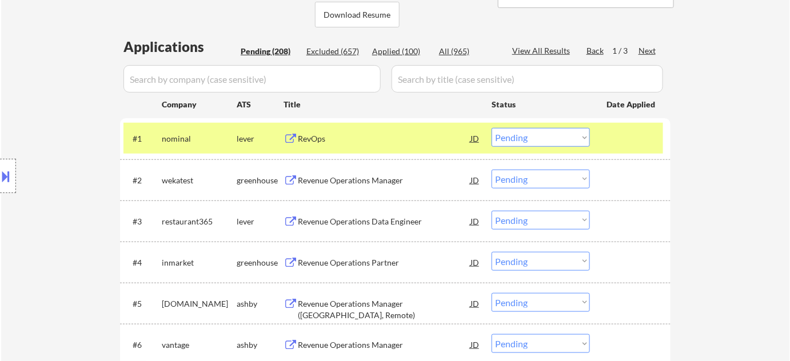
scroll to position [260, 0]
click at [343, 181] on div "Revenue Operations Manager" at bounding box center [384, 179] width 173 height 11
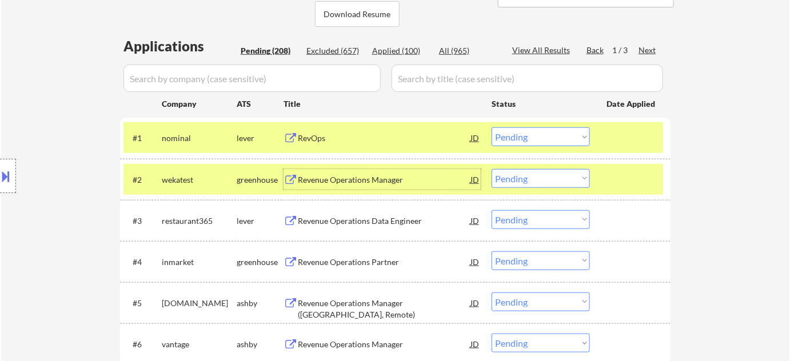
click at [545, 180] on select "Choose an option... Pending Applied Excluded (Questions) Excluded (Expired) Exc…" at bounding box center [541, 178] width 98 height 19
click at [492, 169] on select "Choose an option... Pending Applied Excluded (Questions) Excluded (Expired) Exc…" at bounding box center [541, 178] width 98 height 19
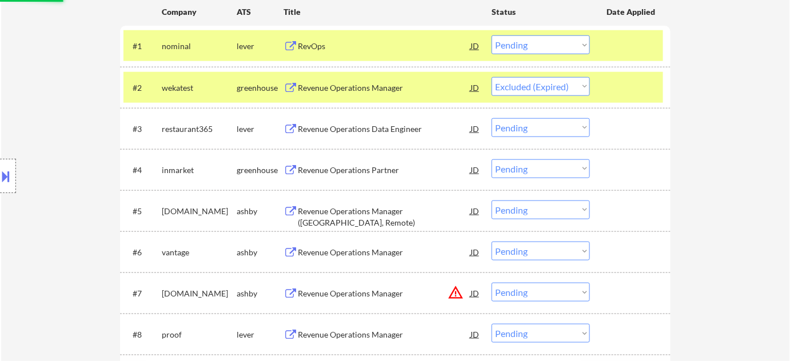
scroll to position [364, 0]
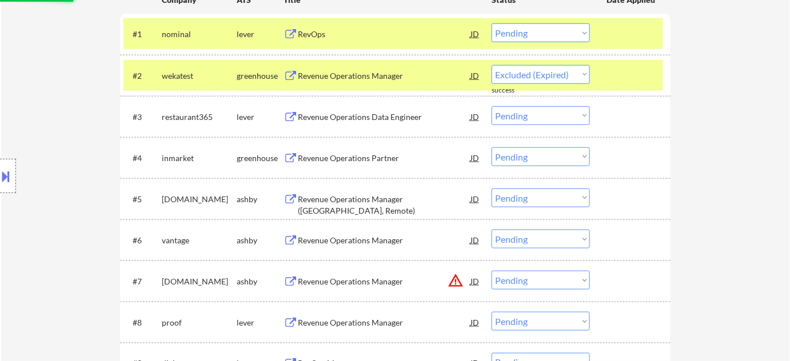
select select ""pending""
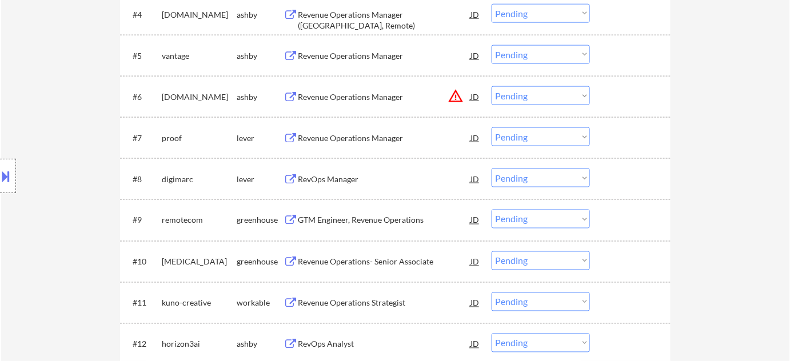
scroll to position [520, 0]
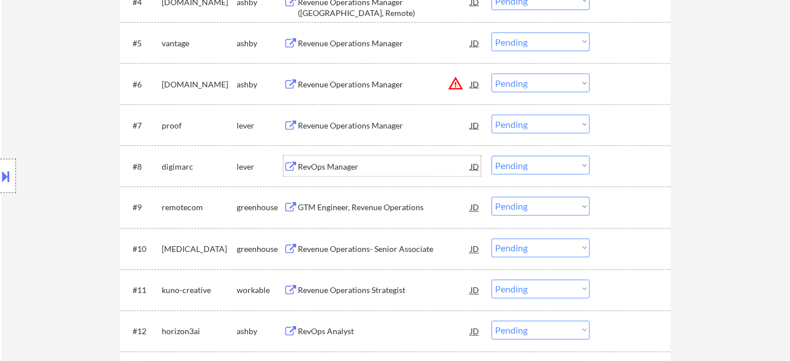
click at [351, 164] on div "RevOps Manager" at bounding box center [384, 166] width 173 height 11
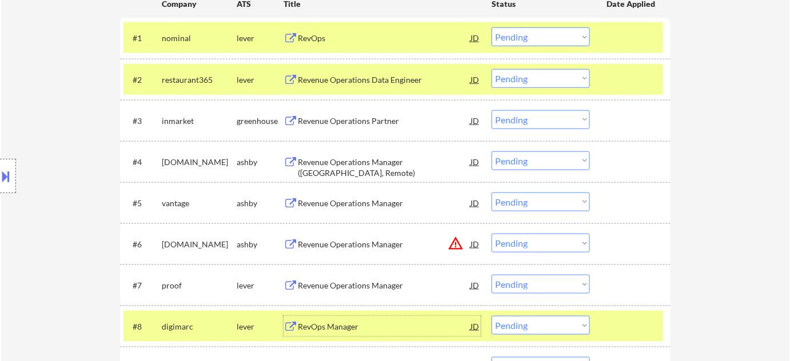
scroll to position [468, 0]
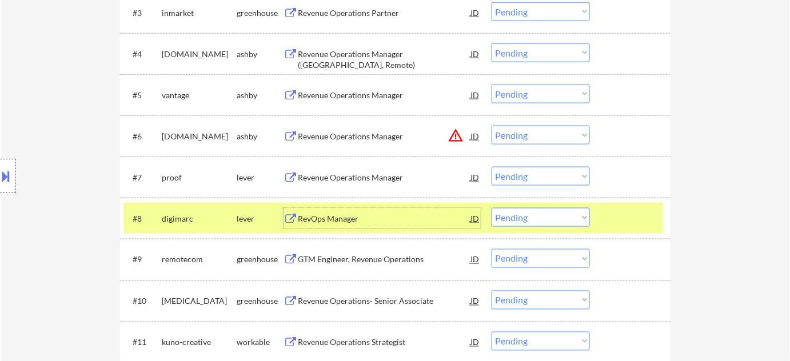
click at [334, 226] on div "RevOps Manager" at bounding box center [384, 218] width 173 height 21
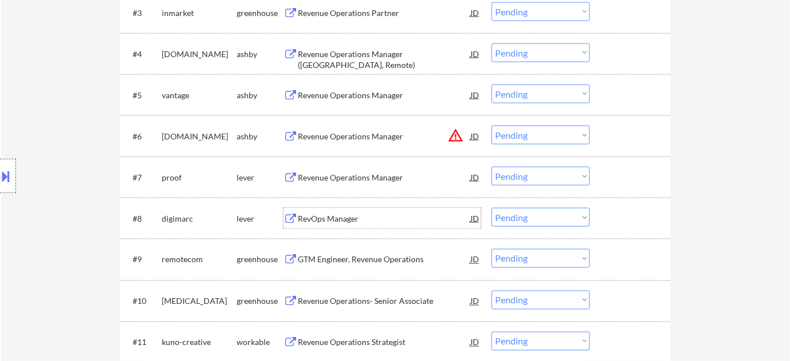
click at [531, 217] on select "Choose an option... Pending Applied Excluded (Questions) Excluded (Expired) Exc…" at bounding box center [541, 217] width 98 height 19
click at [492, 208] on select "Choose an option... Pending Applied Excluded (Questions) Excluded (Expired) Exc…" at bounding box center [541, 217] width 98 height 19
select select ""pending""
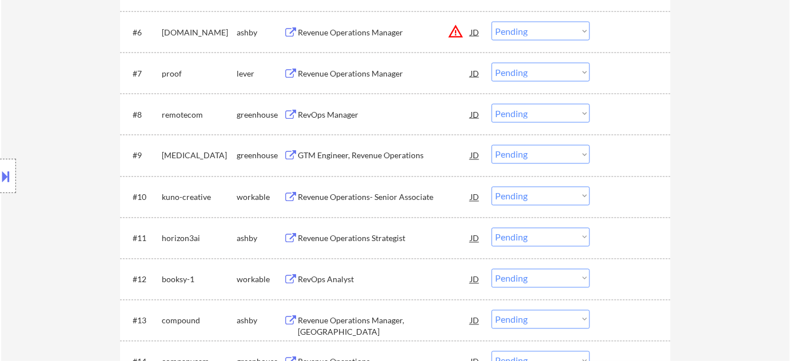
scroll to position [623, 0]
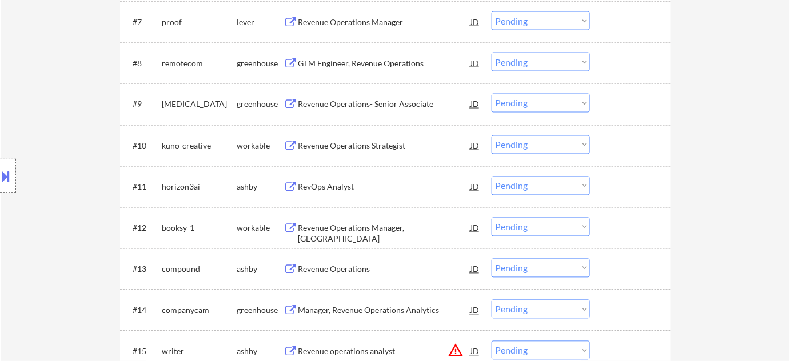
click at [337, 186] on div "RevOps Analyst" at bounding box center [384, 187] width 173 height 11
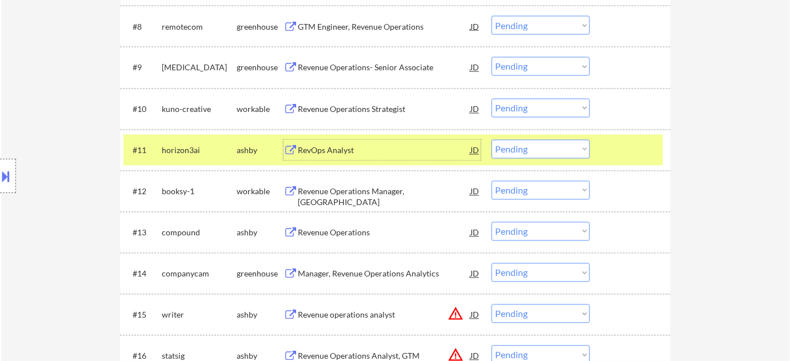
scroll to position [727, 0]
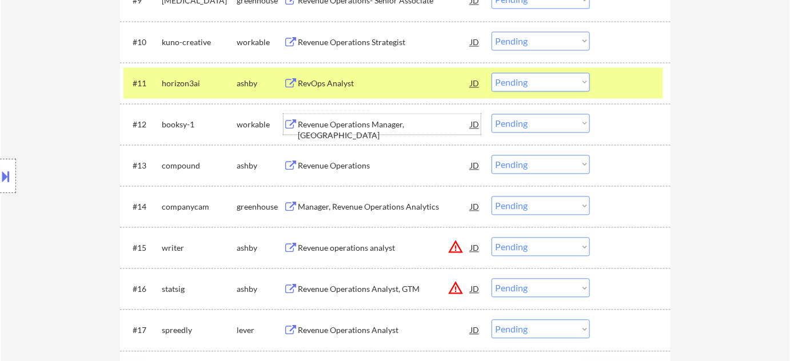
click at [353, 122] on div "Revenue Operations Manager, US" at bounding box center [384, 130] width 173 height 22
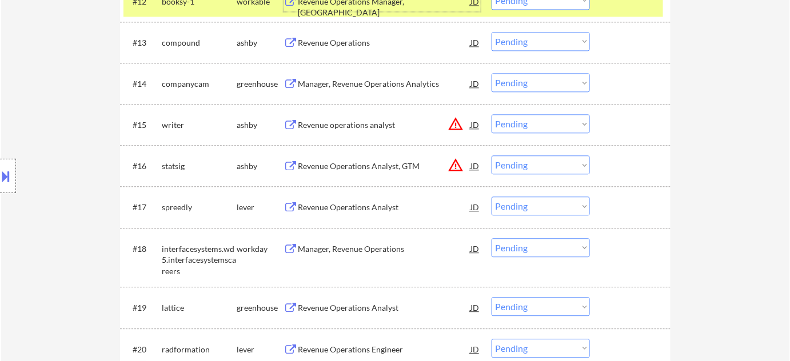
scroll to position [935, 0]
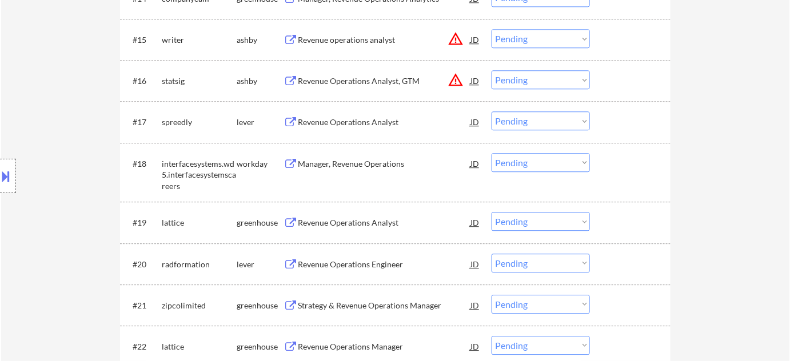
click at [361, 215] on div "Revenue Operations Analyst" at bounding box center [384, 222] width 173 height 21
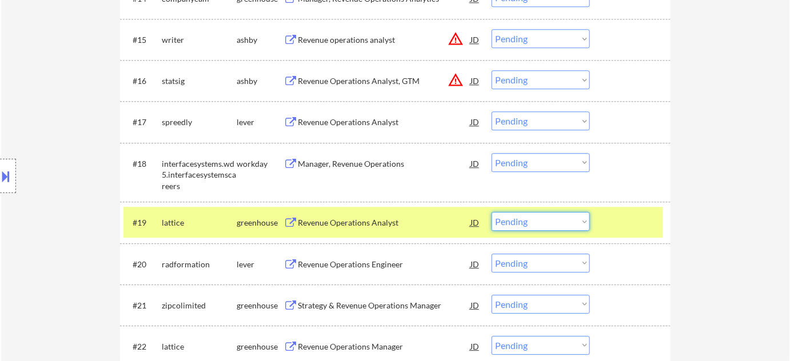
click at [505, 222] on select "Choose an option... Pending Applied Excluded (Questions) Excluded (Expired) Exc…" at bounding box center [541, 221] width 98 height 19
click at [492, 212] on select "Choose an option... Pending Applied Excluded (Questions) Excluded (Expired) Exc…" at bounding box center [541, 221] width 98 height 19
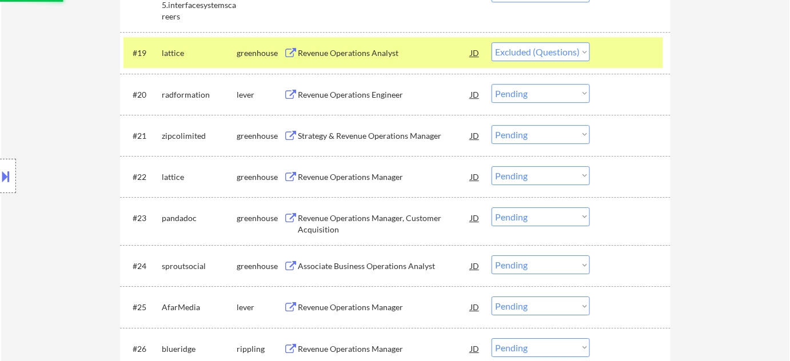
scroll to position [1143, 0]
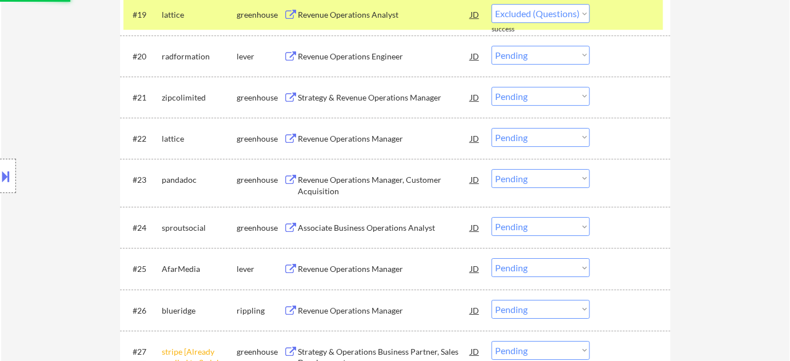
select select ""pending""
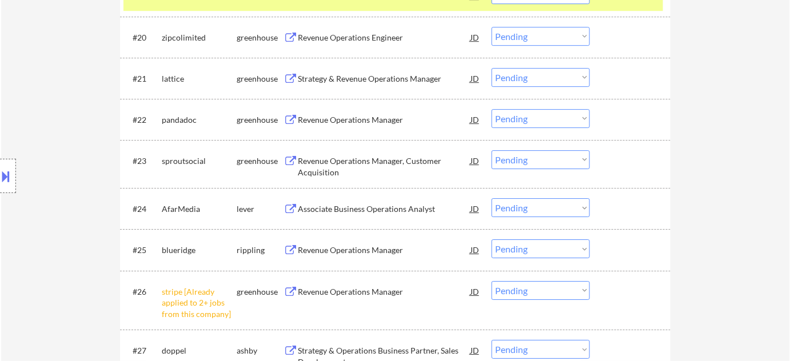
scroll to position [1247, 0]
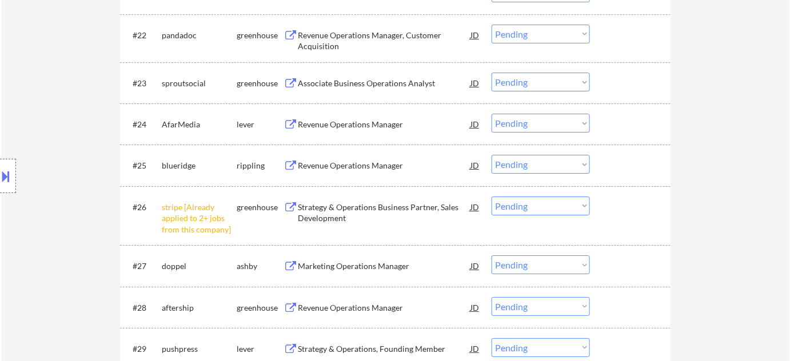
click at [349, 121] on div "Revenue Operations Manager" at bounding box center [384, 124] width 173 height 11
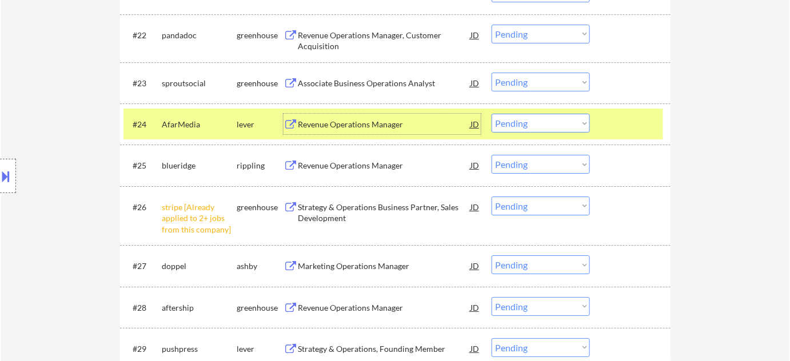
click at [523, 122] on select "Choose an option... Pending Applied Excluded (Questions) Excluded (Expired) Exc…" at bounding box center [541, 123] width 98 height 19
click at [492, 114] on select "Choose an option... Pending Applied Excluded (Questions) Excluded (Expired) Exc…" at bounding box center [541, 123] width 98 height 19
select select ""pending""
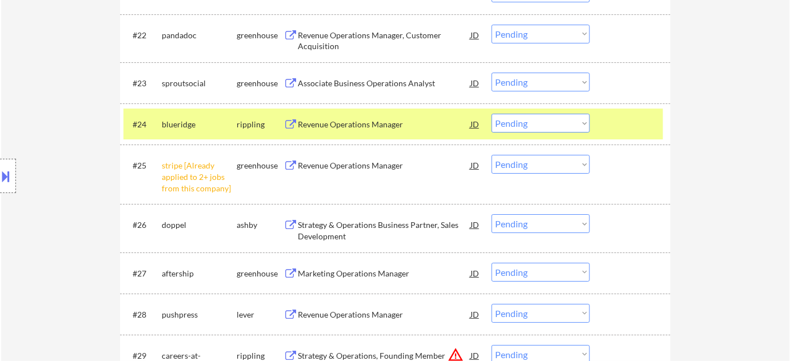
click at [545, 163] on select "Choose an option... Pending Applied Excluded (Questions) Excluded (Expired) Exc…" at bounding box center [541, 164] width 98 height 19
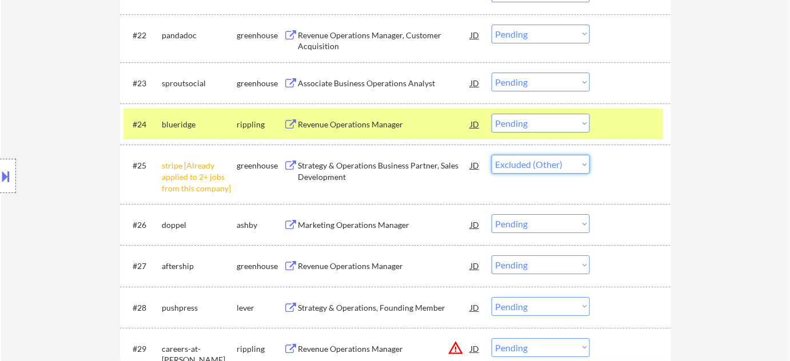
click at [492, 155] on select "Choose an option... Pending Applied Excluded (Questions) Excluded (Expired) Exc…" at bounding box center [541, 164] width 98 height 19
select select ""pending""
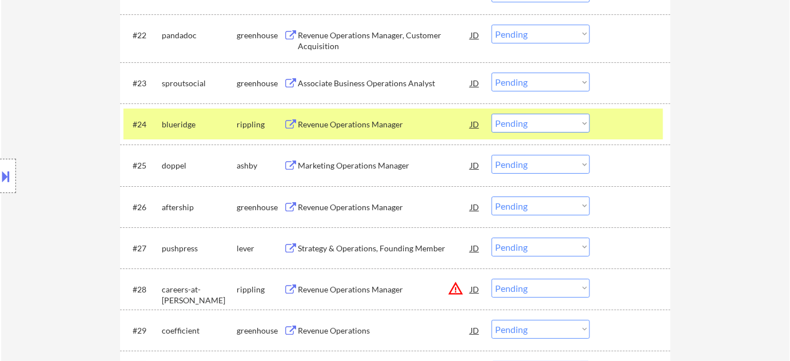
click at [375, 202] on div "Revenue Operations Manager" at bounding box center [384, 207] width 173 height 11
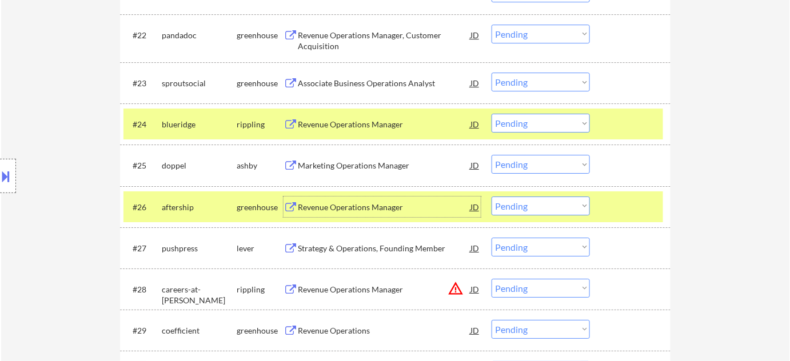
drag, startPoint x: 512, startPoint y: 210, endPoint x: 518, endPoint y: 213, distance: 6.4
click at [512, 210] on select "Choose an option... Pending Applied Excluded (Questions) Excluded (Expired) Exc…" at bounding box center [541, 206] width 98 height 19
click at [492, 197] on select "Choose an option... Pending Applied Excluded (Questions) Excluded (Expired) Exc…" at bounding box center [541, 206] width 98 height 19
select select ""pending""
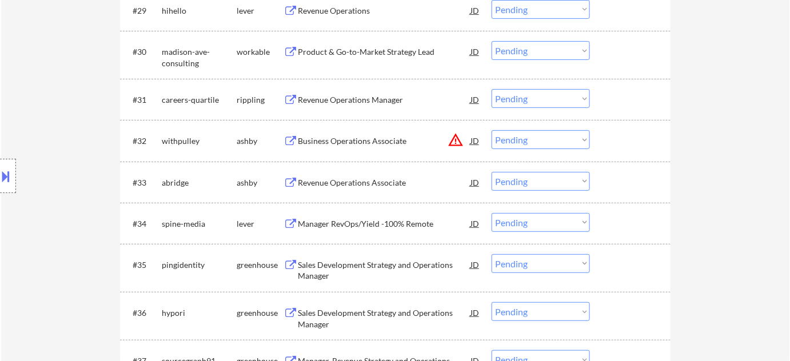
scroll to position [1663, 0]
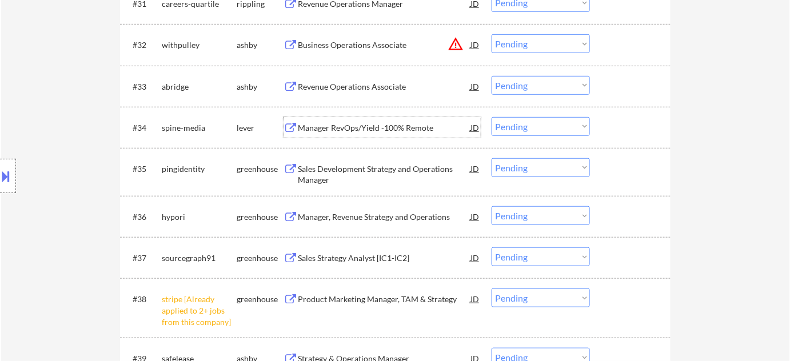
click at [351, 135] on div "Manager RevOps/Yield -100% Remote" at bounding box center [384, 127] width 173 height 21
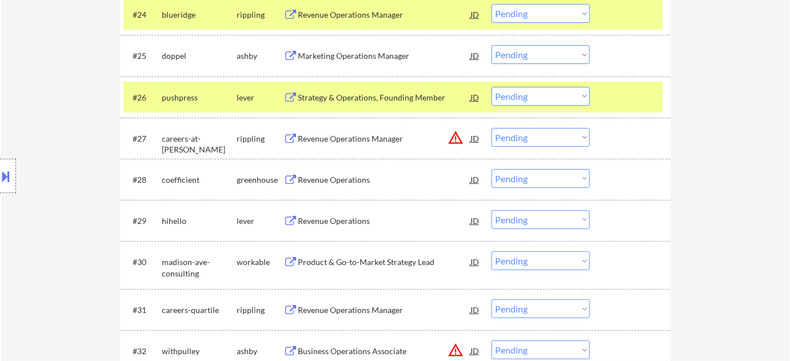
scroll to position [1247, 0]
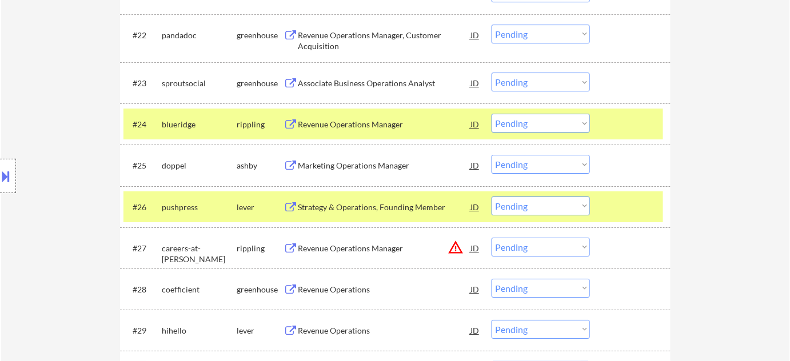
click at [346, 285] on div "Revenue Operations" at bounding box center [384, 289] width 173 height 11
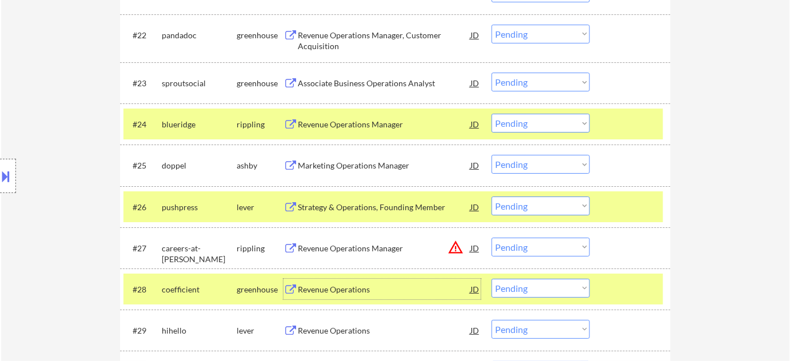
click at [364, 165] on div "Marketing Operations Manager" at bounding box center [384, 165] width 173 height 11
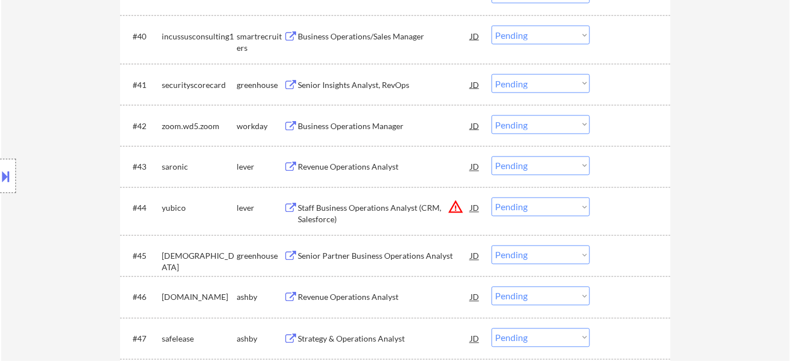
scroll to position [2131, 0]
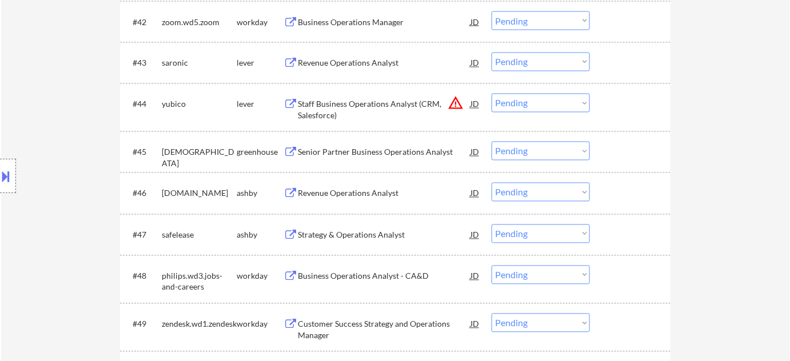
click at [368, 193] on div "Revenue Operations Analyst" at bounding box center [384, 193] width 173 height 11
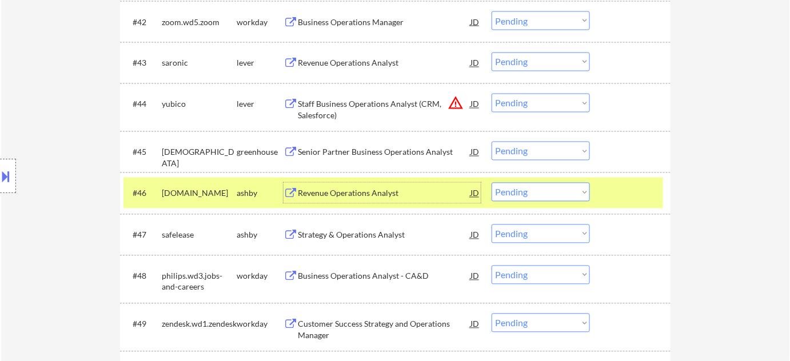
click at [545, 198] on select "Choose an option... Pending Applied Excluded (Questions) Excluded (Expired) Exc…" at bounding box center [541, 192] width 98 height 19
click at [492, 183] on select "Choose an option... Pending Applied Excluded (Questions) Excluded (Expired) Exc…" at bounding box center [541, 192] width 98 height 19
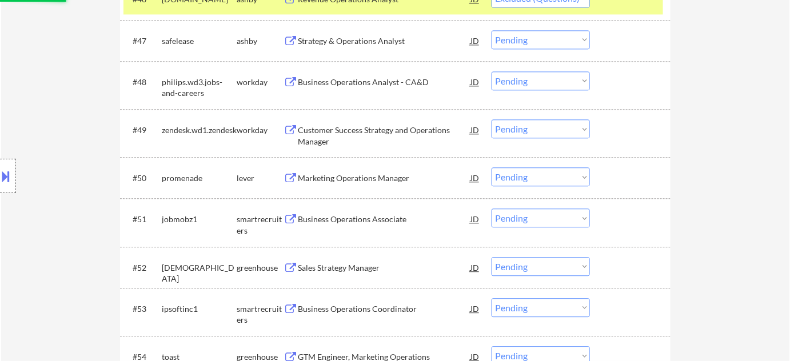
scroll to position [2338, 0]
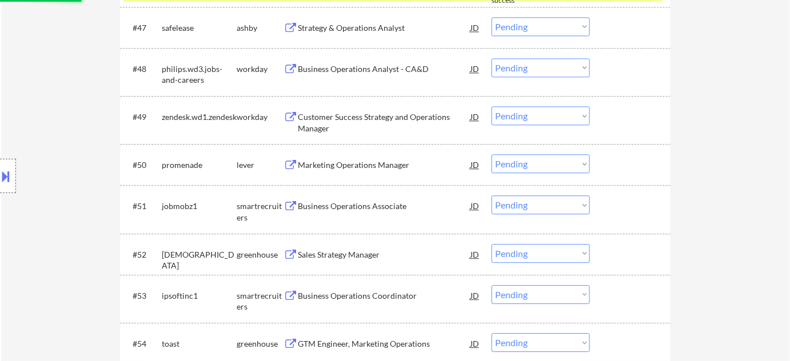
select select ""pending""
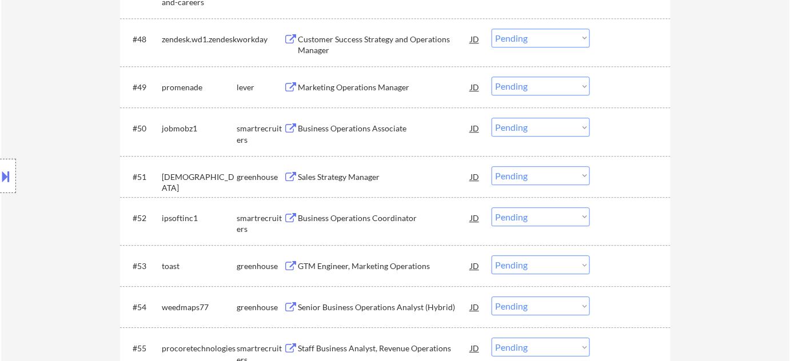
scroll to position [2390, 0]
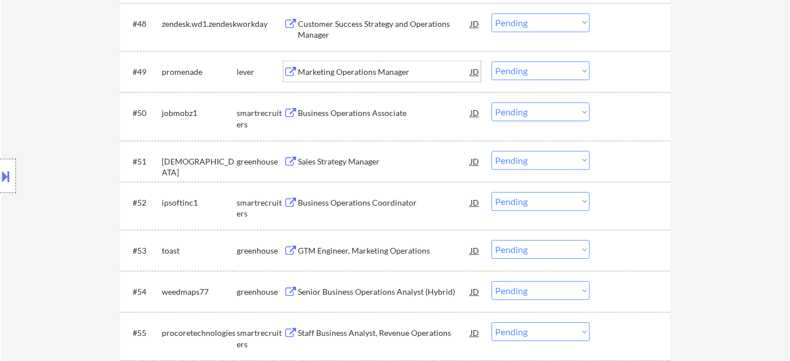
click at [360, 70] on div "Marketing Operations Manager" at bounding box center [384, 71] width 173 height 11
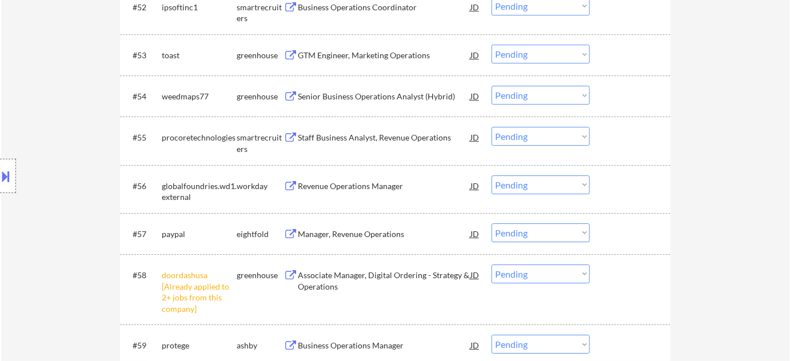
scroll to position [2650, 0]
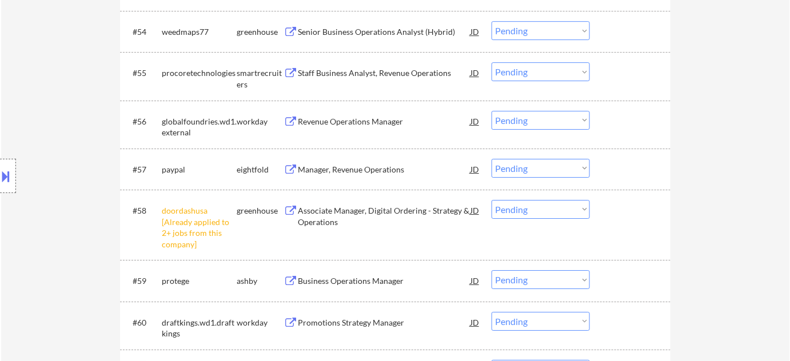
click at [530, 208] on select "Choose an option... Pending Applied Excluded (Questions) Excluded (Expired) Exc…" at bounding box center [541, 209] width 98 height 19
click at [492, 200] on select "Choose an option... Pending Applied Excluded (Questions) Excluded (Expired) Exc…" at bounding box center [541, 209] width 98 height 19
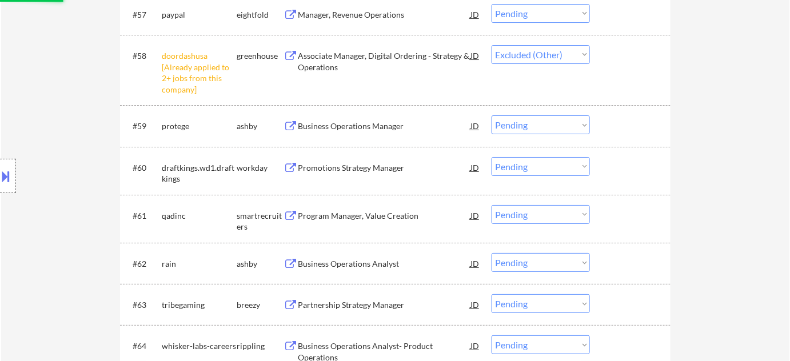
scroll to position [2806, 0]
select select ""pending""
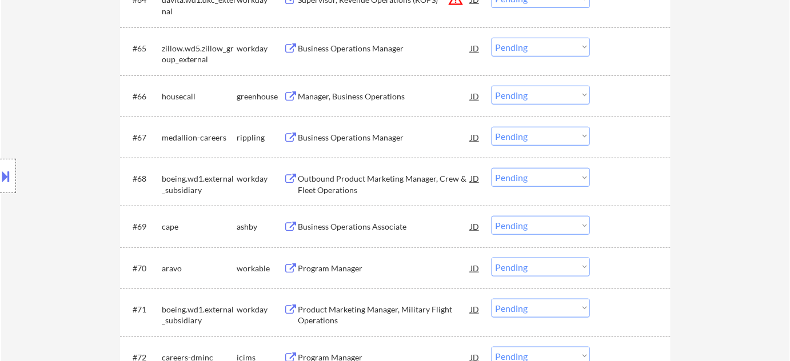
scroll to position [3170, 0]
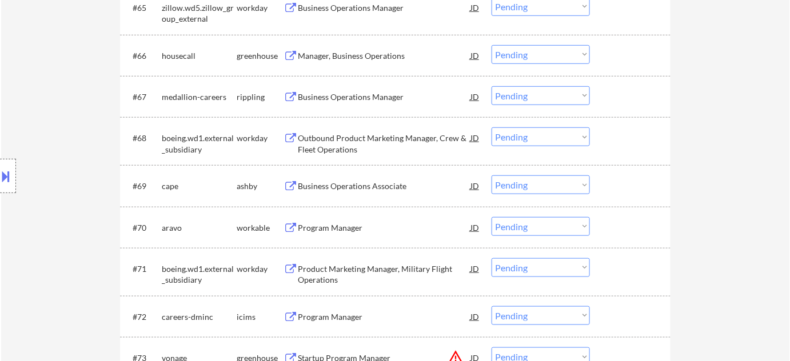
click at [346, 224] on div "Program Manager" at bounding box center [384, 227] width 173 height 11
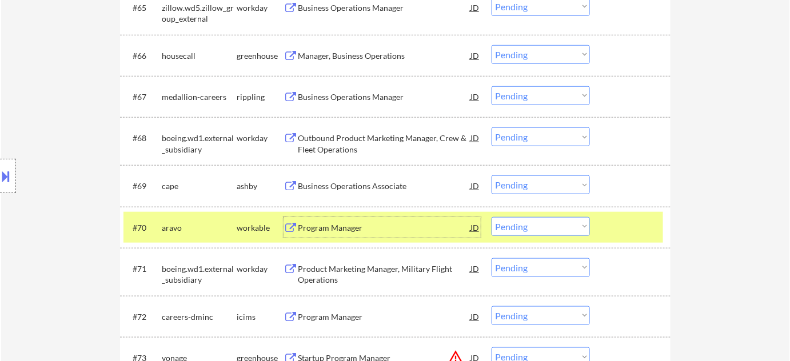
click at [531, 220] on select "Choose an option... Pending Applied Excluded (Questions) Excluded (Expired) Exc…" at bounding box center [541, 226] width 98 height 19
click at [492, 217] on select "Choose an option... Pending Applied Excluded (Questions) Excluded (Expired) Exc…" at bounding box center [541, 226] width 98 height 19
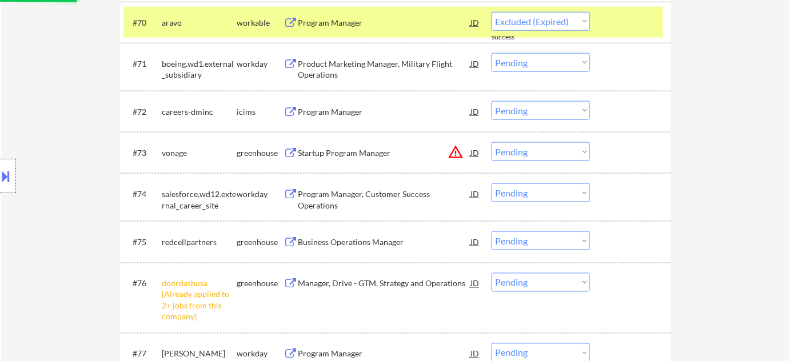
scroll to position [3533, 0]
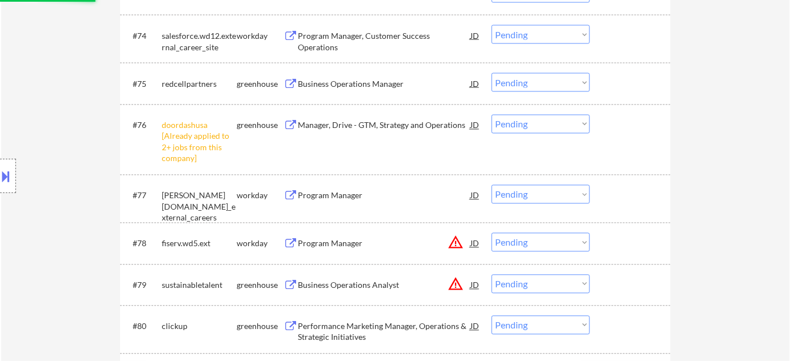
select select ""pending""
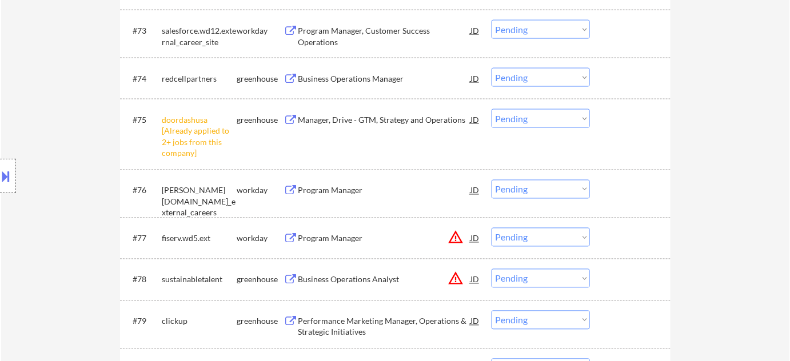
scroll to position [3481, 0]
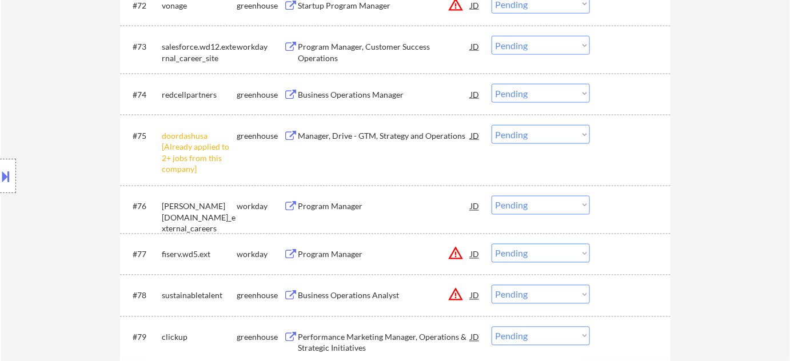
click at [364, 95] on div "Business Operations Manager" at bounding box center [384, 94] width 173 height 11
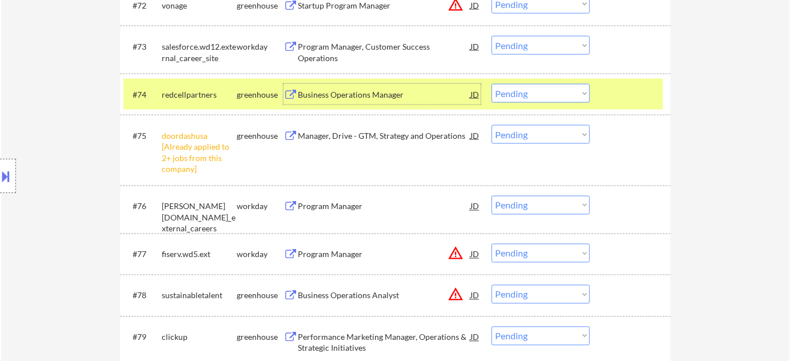
click at [535, 95] on select "Choose an option... Pending Applied Excluded (Questions) Excluded (Expired) Exc…" at bounding box center [541, 93] width 98 height 19
click at [492, 84] on select "Choose an option... Pending Applied Excluded (Questions) Excluded (Expired) Exc…" at bounding box center [541, 93] width 98 height 19
select select ""pending""
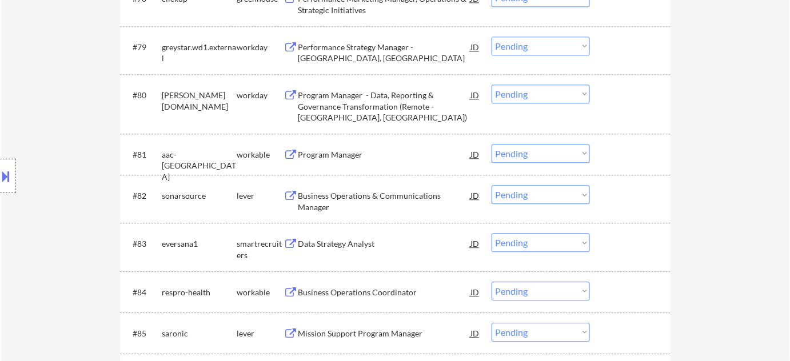
scroll to position [3794, 0]
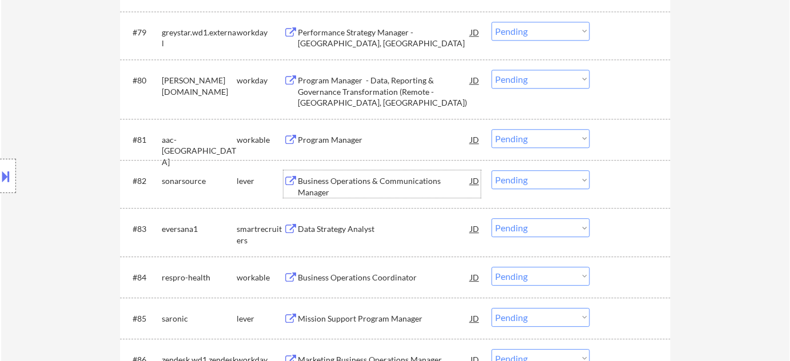
click at [321, 186] on div "Business Operations & Communications Manager" at bounding box center [384, 187] width 173 height 22
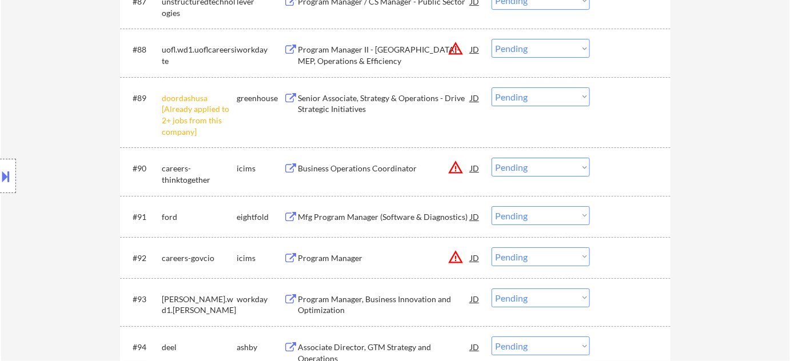
scroll to position [4261, 0]
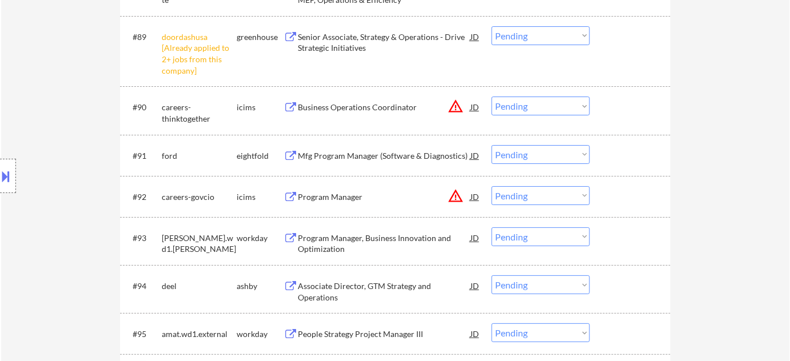
click at [518, 40] on select "Choose an option... Pending Applied Excluded (Questions) Excluded (Expired) Exc…" at bounding box center [541, 35] width 98 height 19
click at [492, 26] on select "Choose an option... Pending Applied Excluded (Questions) Excluded (Expired) Exc…" at bounding box center [541, 35] width 98 height 19
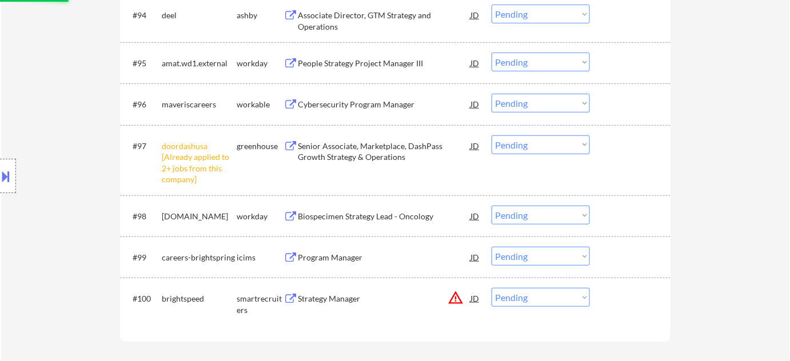
select select ""pending""
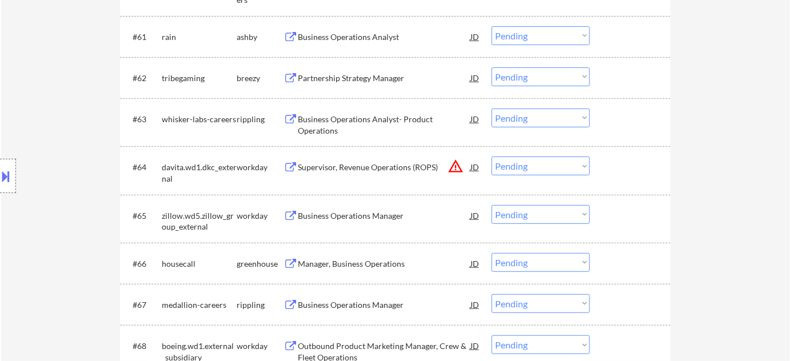
scroll to position [2806, 0]
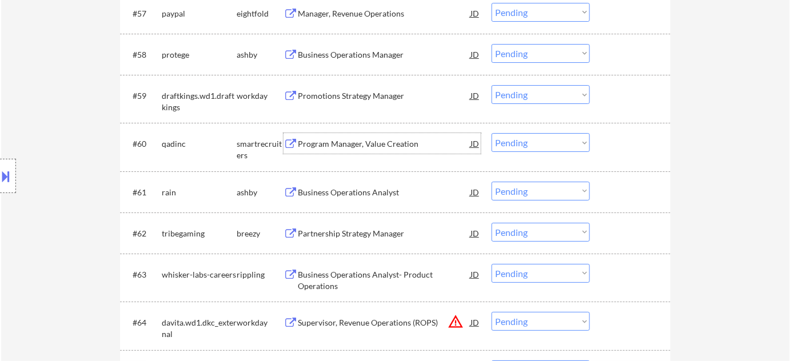
click at [376, 141] on div "Program Manager, Value Creation" at bounding box center [384, 143] width 173 height 11
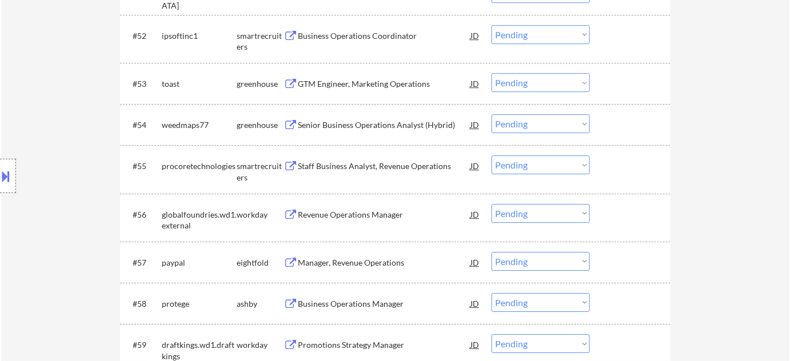
scroll to position [2494, 0]
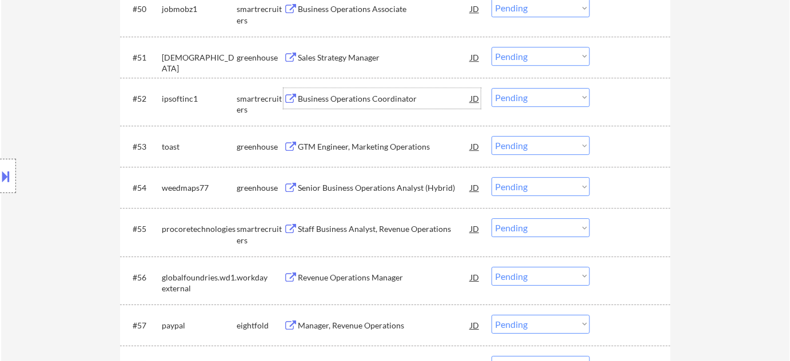
click at [373, 98] on div "Business Operations Coordinator" at bounding box center [384, 98] width 173 height 11
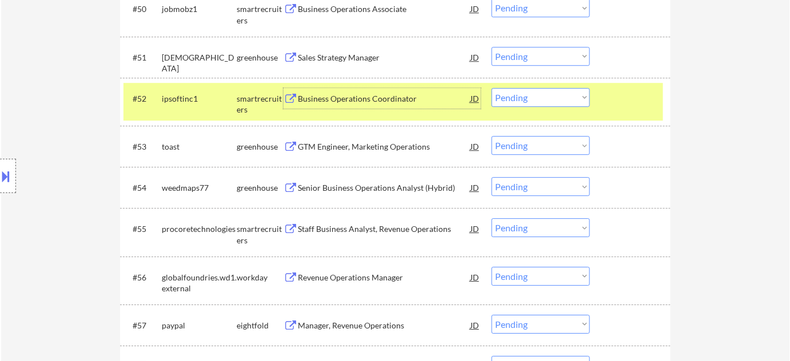
click at [553, 95] on select "Choose an option... Pending Applied Excluded (Questions) Excluded (Expired) Exc…" at bounding box center [541, 97] width 98 height 19
click at [492, 88] on select "Choose an option... Pending Applied Excluded (Questions) Excluded (Expired) Exc…" at bounding box center [541, 97] width 98 height 19
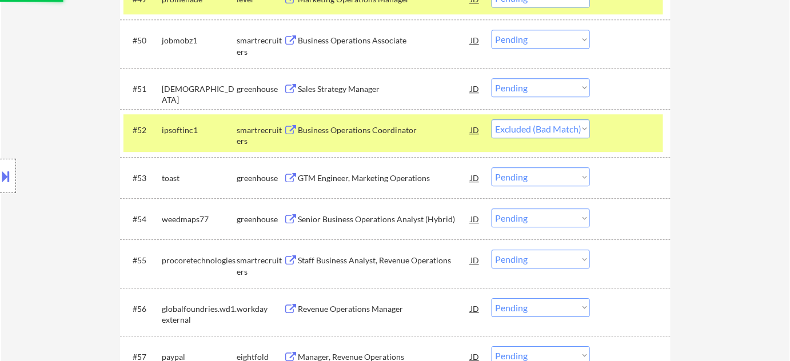
scroll to position [2390, 0]
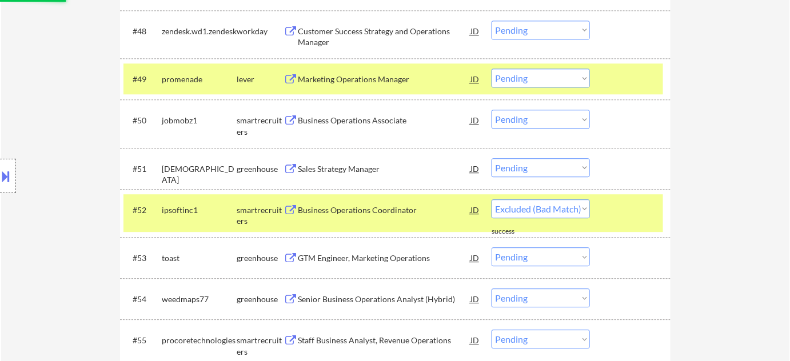
select select ""pending""
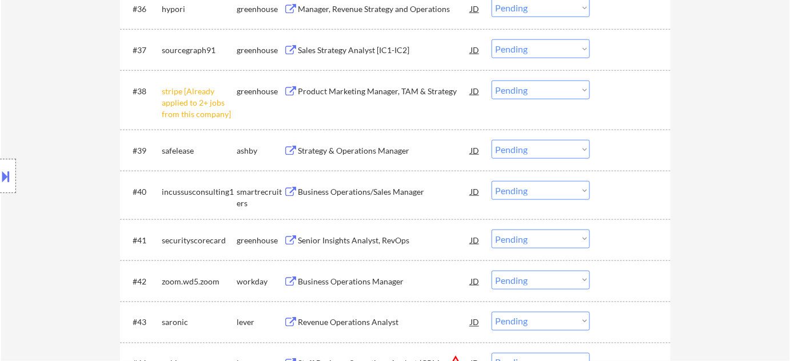
scroll to position [1818, 0]
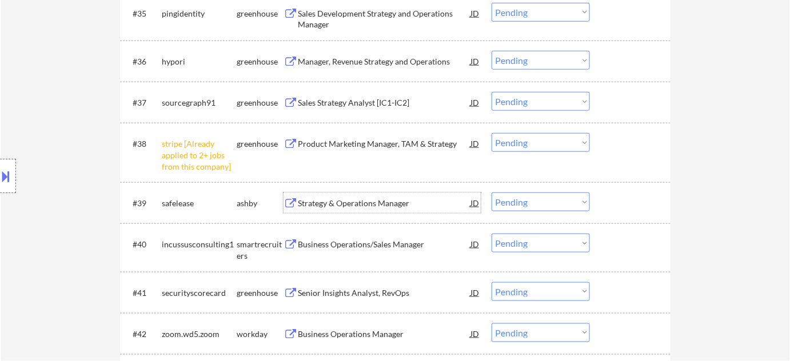
click at [364, 200] on div "Strategy & Operations Manager" at bounding box center [384, 203] width 173 height 11
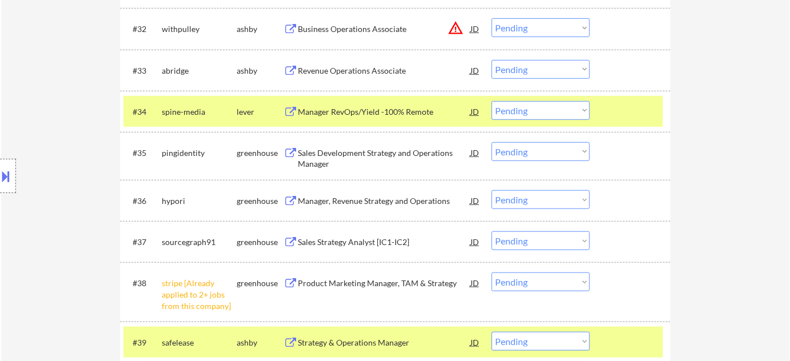
scroll to position [1780, 0]
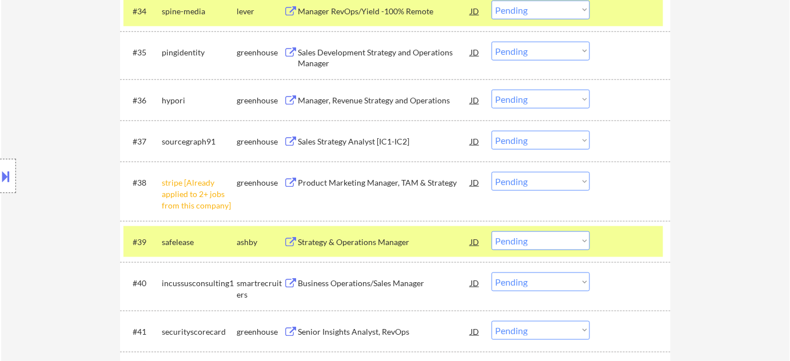
click at [513, 237] on select "Choose an option... Pending Applied Excluded (Questions) Excluded (Expired) Exc…" at bounding box center [541, 241] width 98 height 19
click at [492, 232] on select "Choose an option... Pending Applied Excluded (Questions) Excluded (Expired) Exc…" at bounding box center [541, 241] width 98 height 19
select select ""pending""
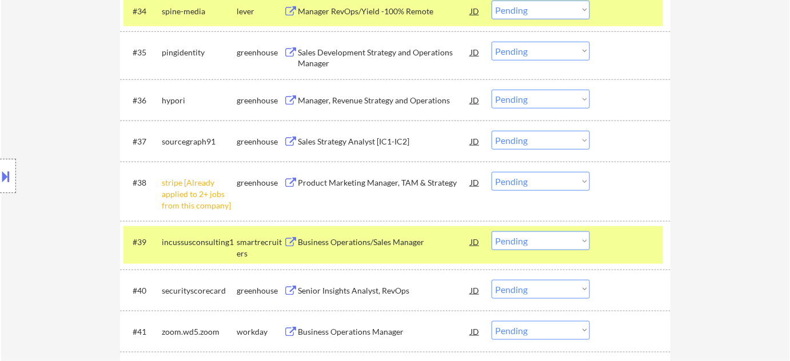
click at [527, 184] on select "Choose an option... Pending Applied Excluded (Questions) Excluded (Expired) Exc…" at bounding box center [541, 181] width 98 height 19
click at [492, 172] on select "Choose an option... Pending Applied Excluded (Questions) Excluded (Expired) Exc…" at bounding box center [541, 181] width 98 height 19
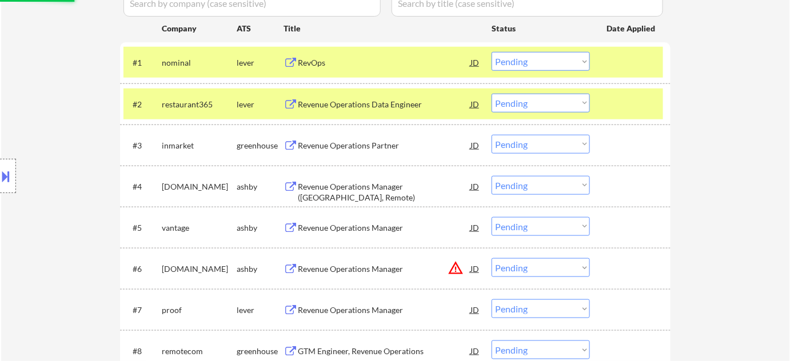
select select ""pending""
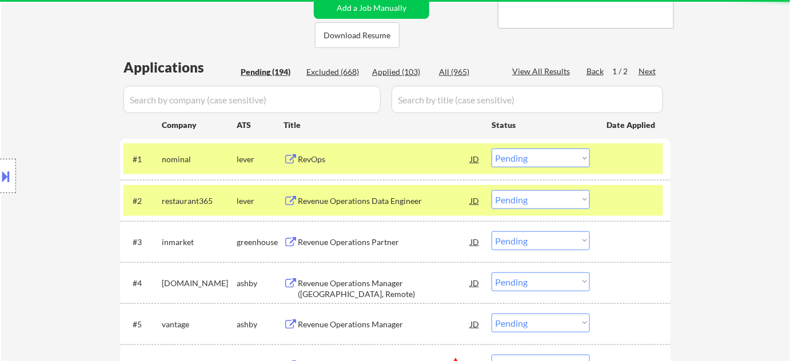
scroll to position [260, 0]
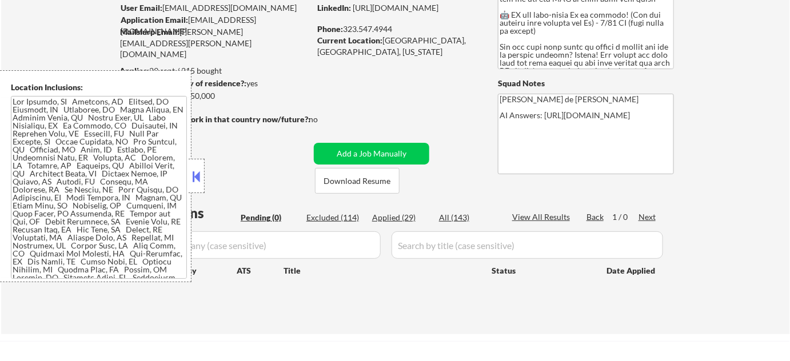
scroll to position [103, 0]
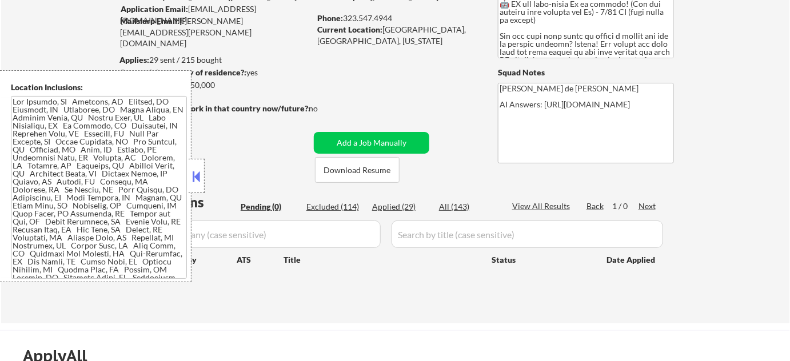
click at [200, 176] on button at bounding box center [196, 176] width 13 height 17
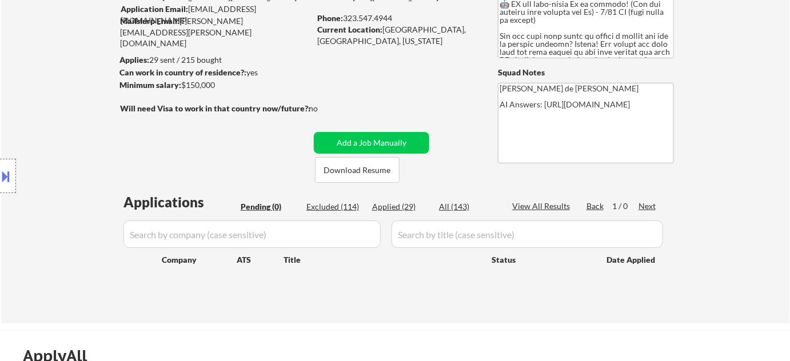
click at [388, 201] on div "Applied (29)" at bounding box center [400, 206] width 57 height 11
select select ""applied""
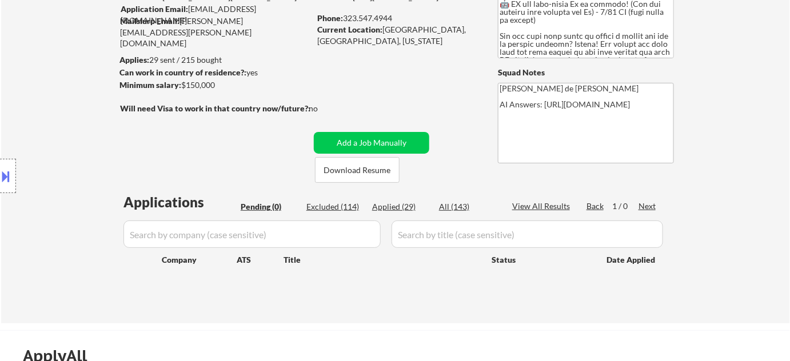
select select ""applied""
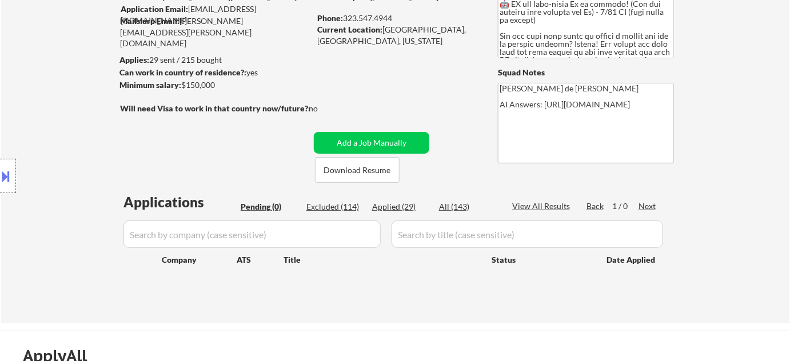
select select ""applied""
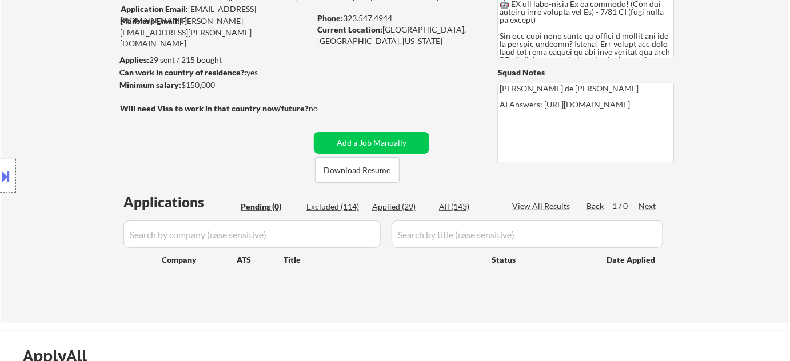
select select ""applied""
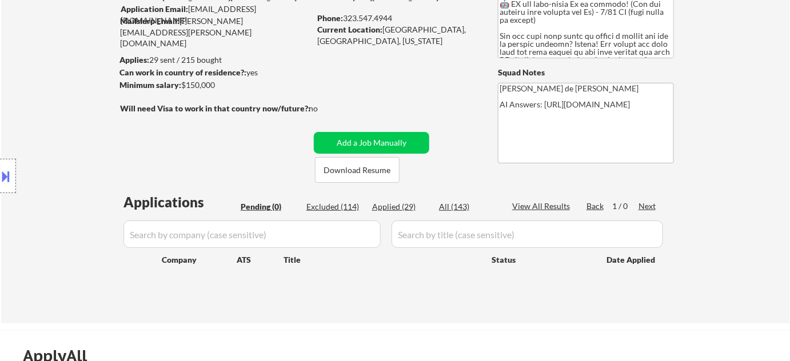
select select ""applied""
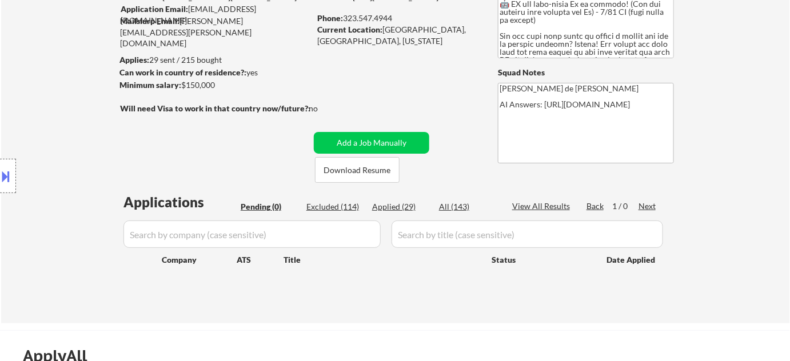
select select ""applied""
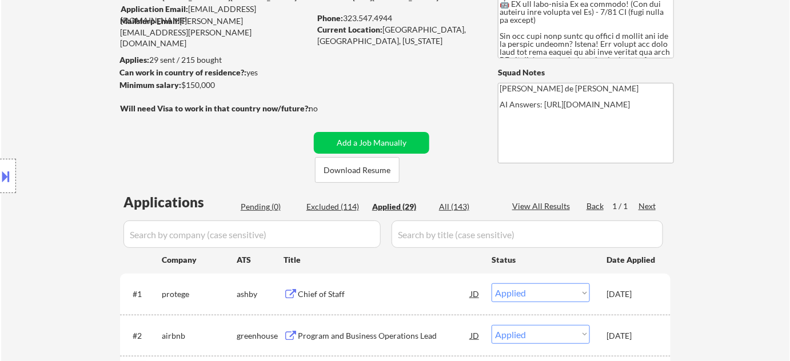
click at [456, 201] on div "All (143)" at bounding box center [467, 206] width 57 height 11
click at [329, 231] on input "input" at bounding box center [251, 234] width 257 height 27
select select ""applied""
select select ""excluded""
select select ""excluded__location_""
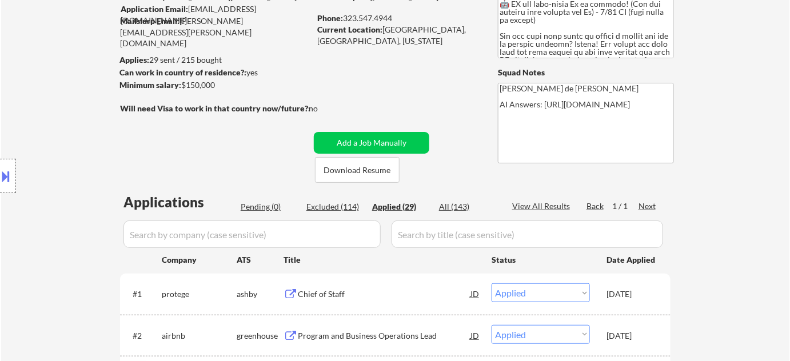
select select ""excluded__expired_""
select select ""excluded__bad_match_""
select select ""excluded__expired_""
select select ""excluded__bad_match_""
select select ""excluded__expired_""
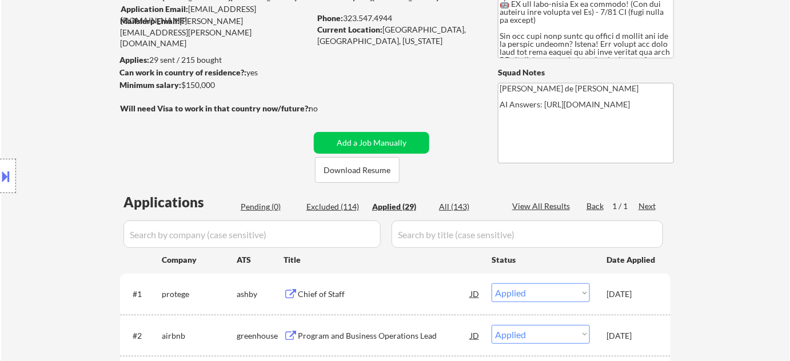
select select ""excluded__expired_""
select select ""excluded__bad_match_""
select select ""excluded__location_""
select select ""excluded__expired_""
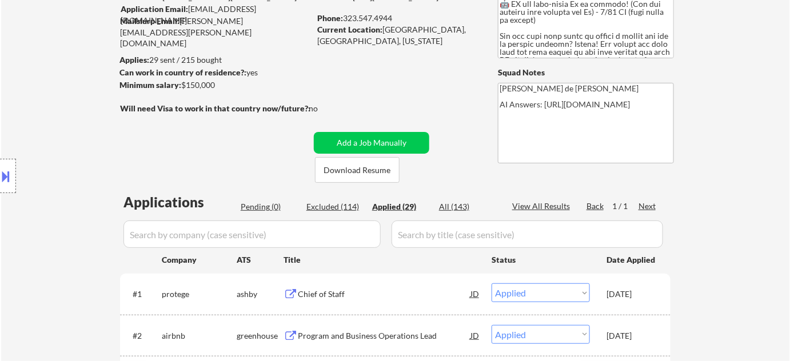
select select ""excluded__bad_match_""
select select ""excluded__expired_""
select select ""excluded__salary_""
select select ""excluded__expired_""
select select ""excluded__location_""
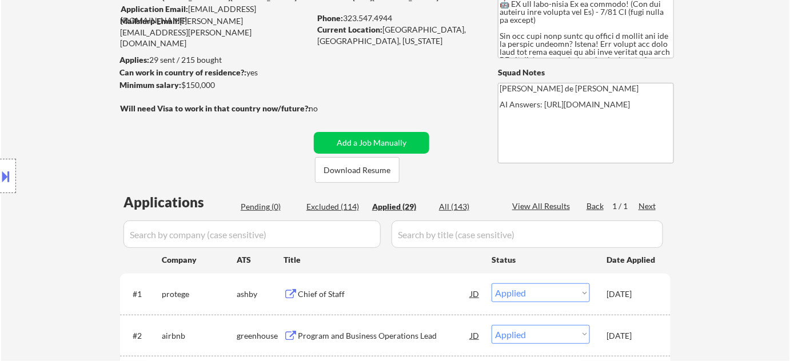
select select ""excluded__blocklist_""
select select ""excluded""
select select ""excluded__expired_""
select select ""excluded__bad_match_""
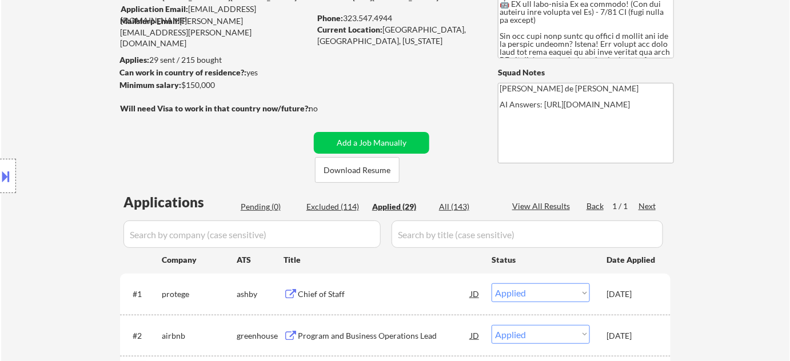
select select ""excluded__location_""
select select ""excluded__expired_""
select select ""excluded""
select select ""excluded__location_""
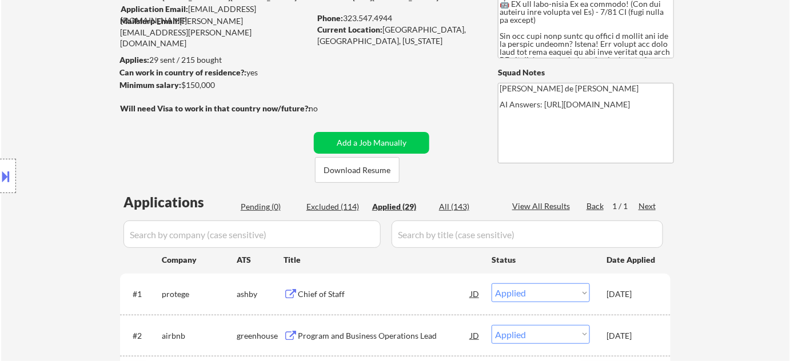
select select ""excluded__other_""
select select ""excluded__expired_""
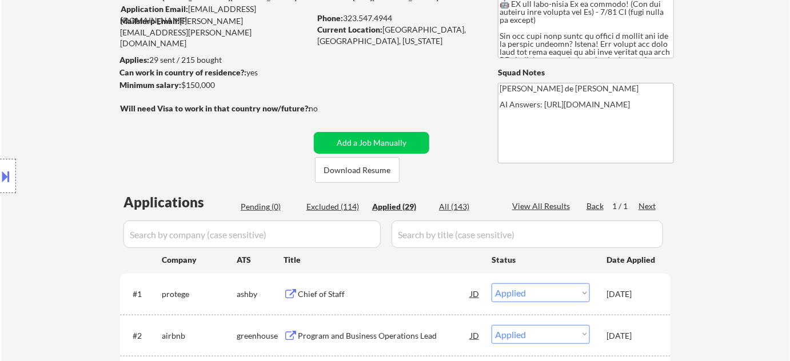
select select ""excluded__other_""
select select ""excluded__bad_match_""
select select ""excluded__expired_""
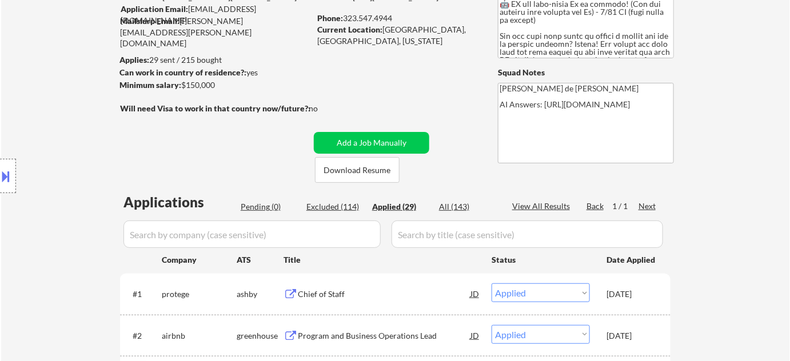
select select ""excluded__location_""
select select ""excluded__other_""
select select ""excluded__bad_match_""
select select ""excluded__expired_""
select select ""excluded__location_""
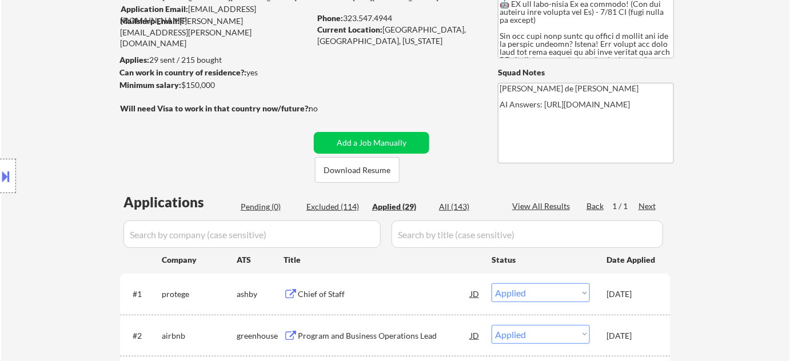
select select ""excluded__expired_""
select select ""excluded__bad_match_""
select select ""excluded__salary_""
select select ""excluded__bad_match_""
select select ""excluded__expired_""
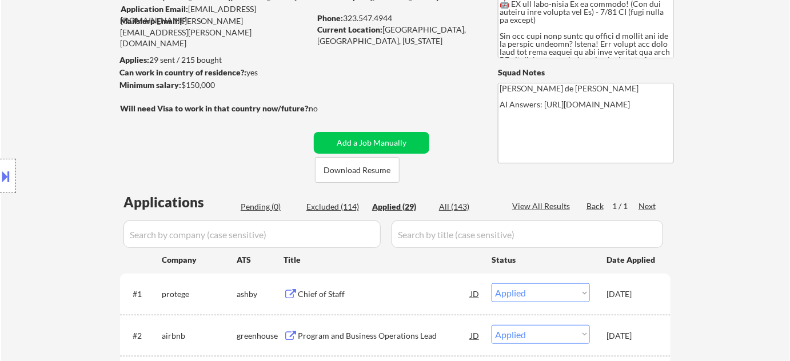
select select ""excluded__expired_""
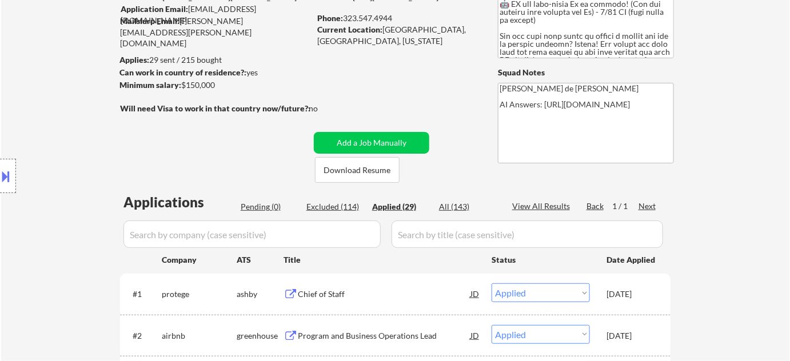
select select ""excluded__expired_""
select select ""excluded__location_""
select select ""excluded__expired_""
select select ""excluded__bad_match_""
select select ""excluded__other_""
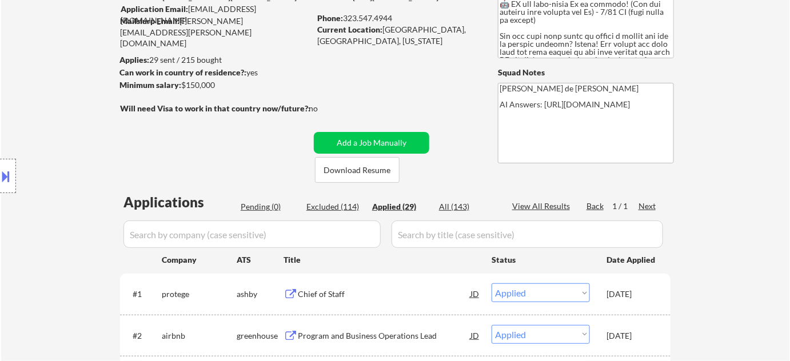
select select ""excluded__other_""
select select ""excluded__location_""
select select ""excluded__expired_""
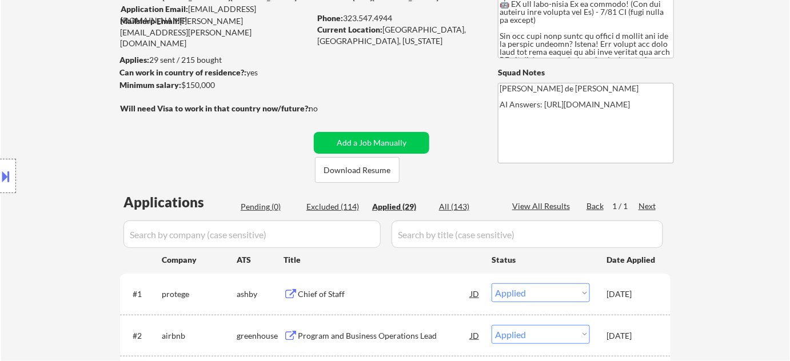
select select ""excluded__other_""
select select ""excluded__bad_match_""
select select ""excluded__location_""
select select ""excluded__bad_match_""
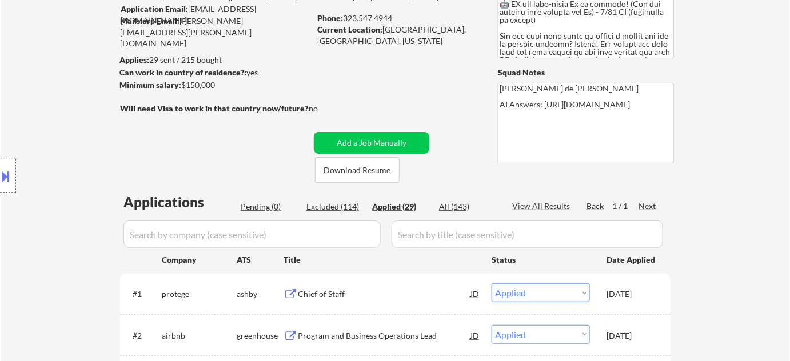
select select ""excluded__other_""
select select ""excluded__bad_match_""
select select ""excluded__expired_""
select select ""excluded""
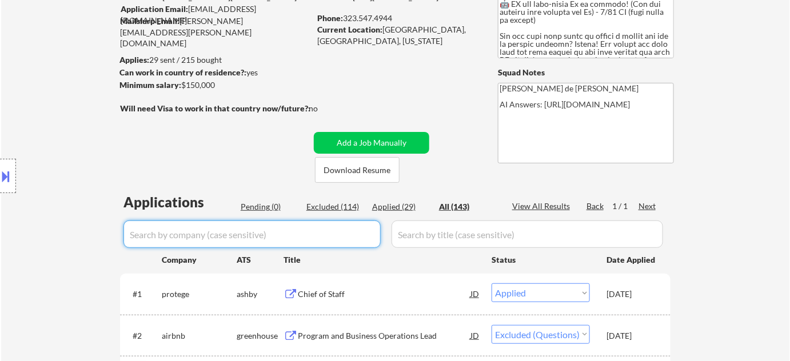
click at [315, 232] on input "input" at bounding box center [251, 234] width 257 height 27
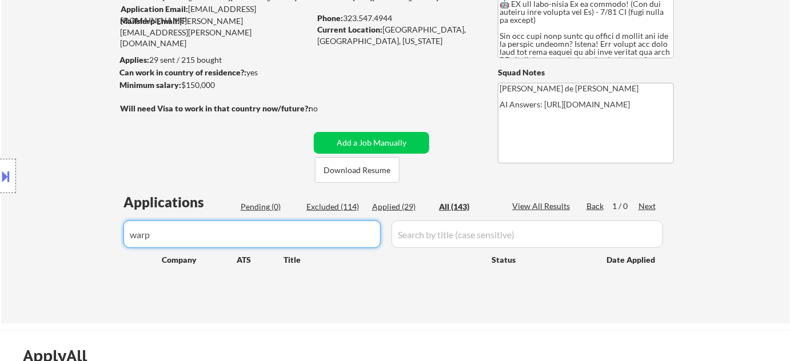
type input "warp"
